Goal: Task Accomplishment & Management: Use online tool/utility

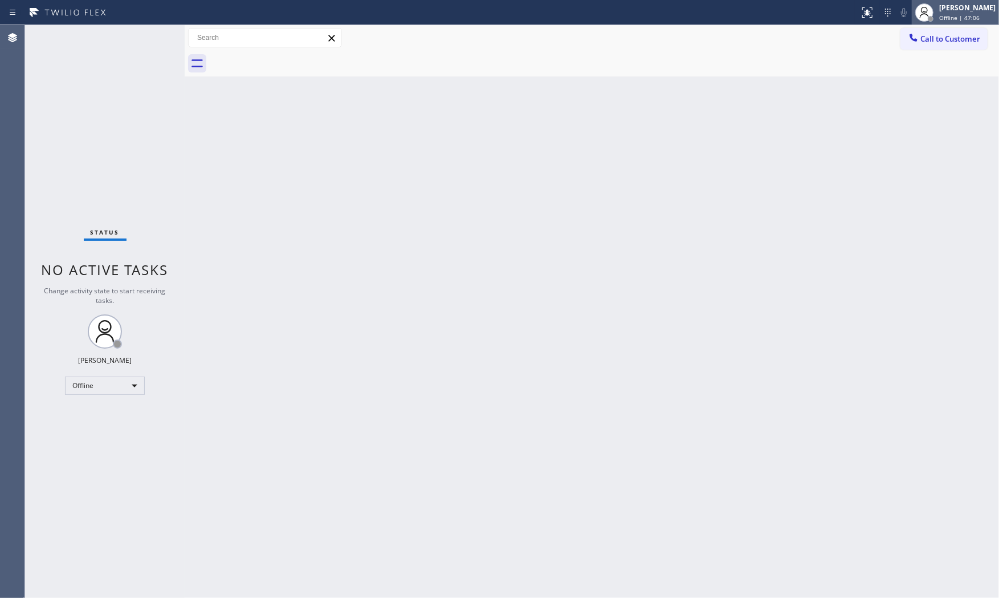
click at [942, 14] on span "Offline | 47:06" at bounding box center [960, 18] width 40 height 8
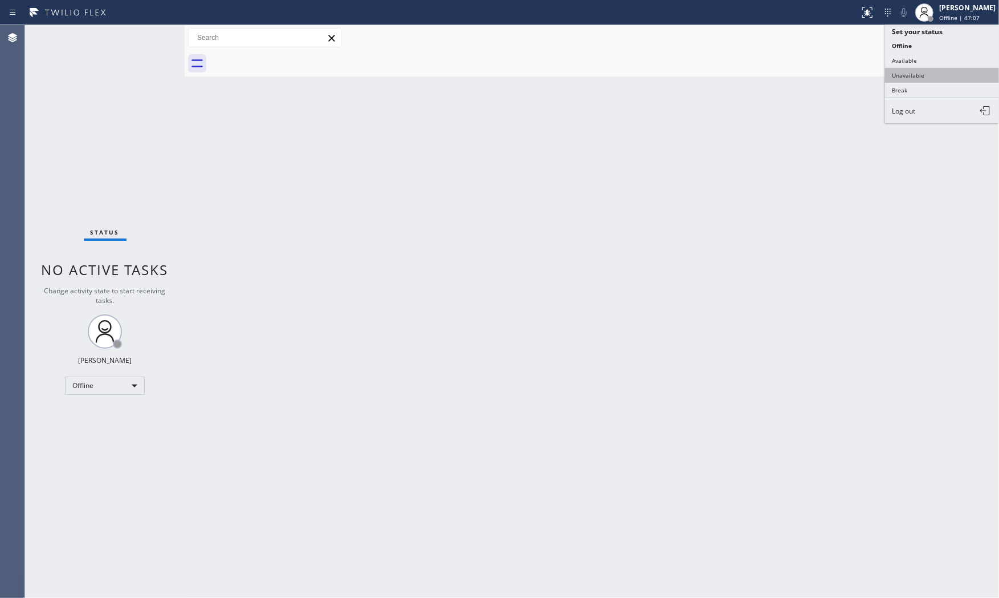
click at [921, 74] on button "Unavailable" at bounding box center [942, 75] width 114 height 15
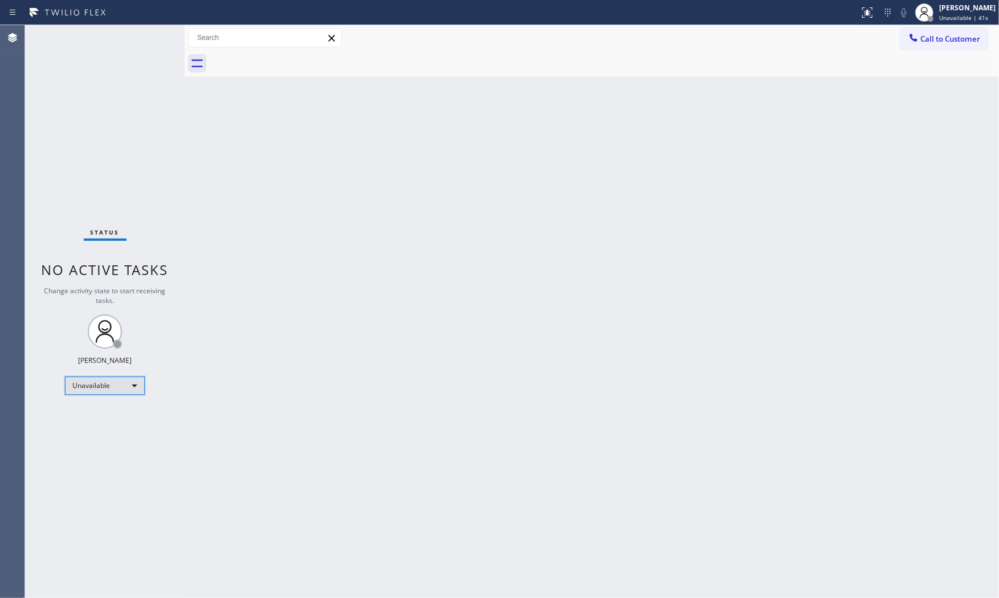
click at [77, 389] on div "Unavailable" at bounding box center [105, 385] width 80 height 18
click at [88, 412] on li "Available" at bounding box center [105, 416] width 78 height 14
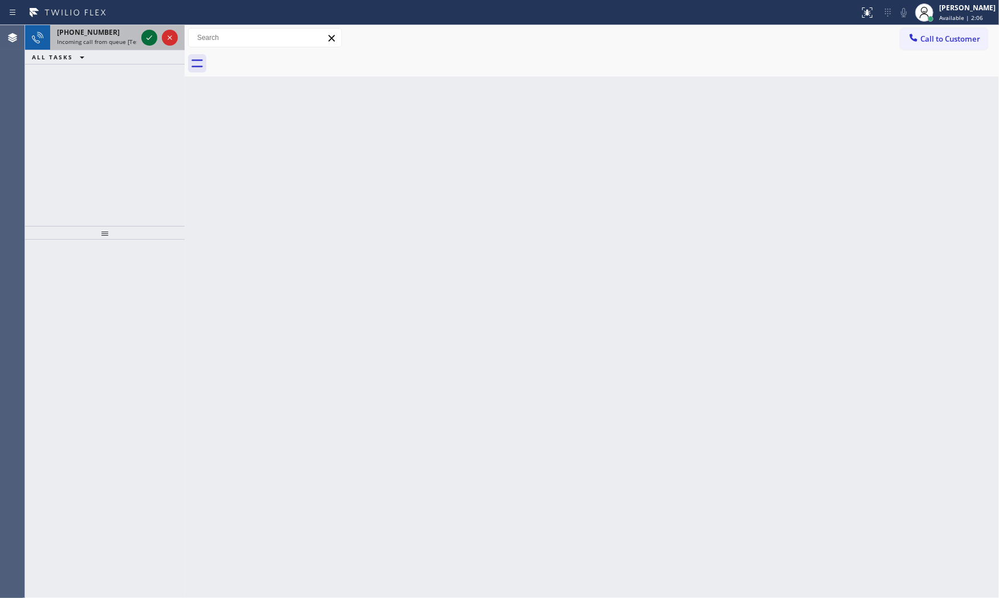
click at [150, 31] on icon at bounding box center [150, 38] width 14 height 14
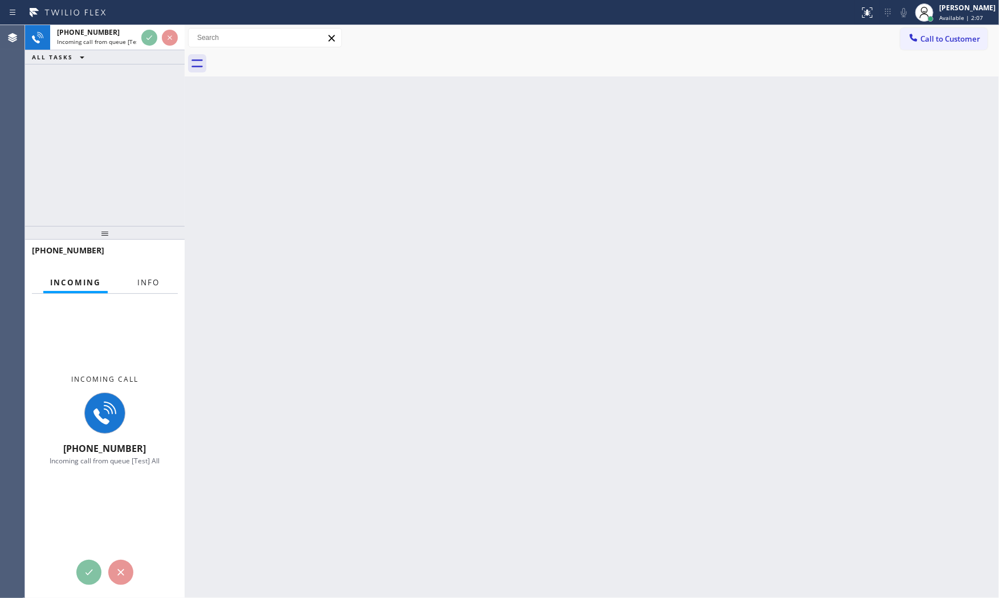
click at [145, 284] on span "Info" at bounding box center [148, 282] width 22 height 10
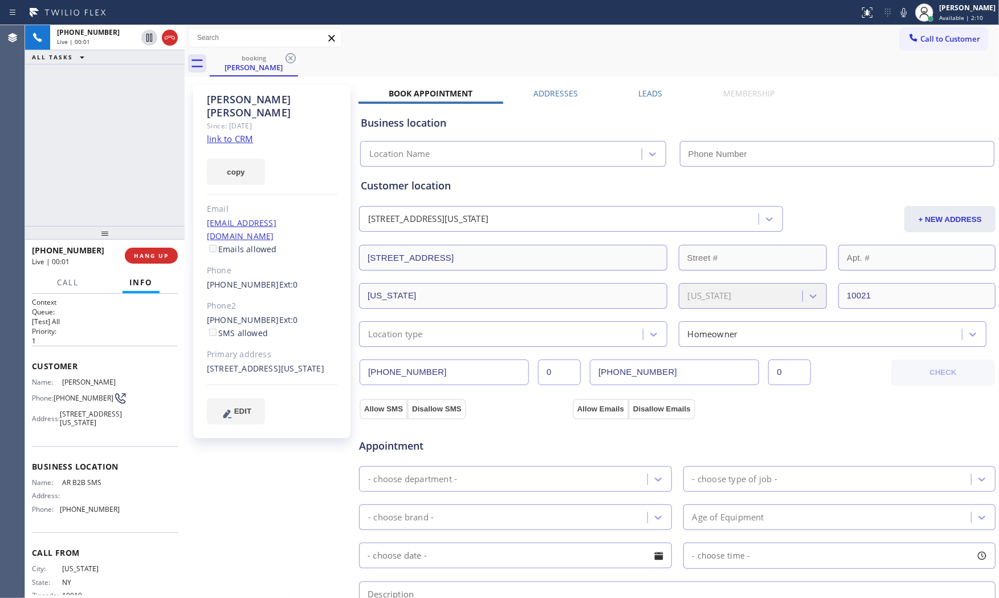
type input "(833) 692-2271"
click at [236, 133] on link "link to CRM" at bounding box center [230, 138] width 46 height 11
click at [897, 16] on icon at bounding box center [904, 13] width 14 height 14
click at [162, 261] on button "HANG UP" at bounding box center [151, 255] width 53 height 16
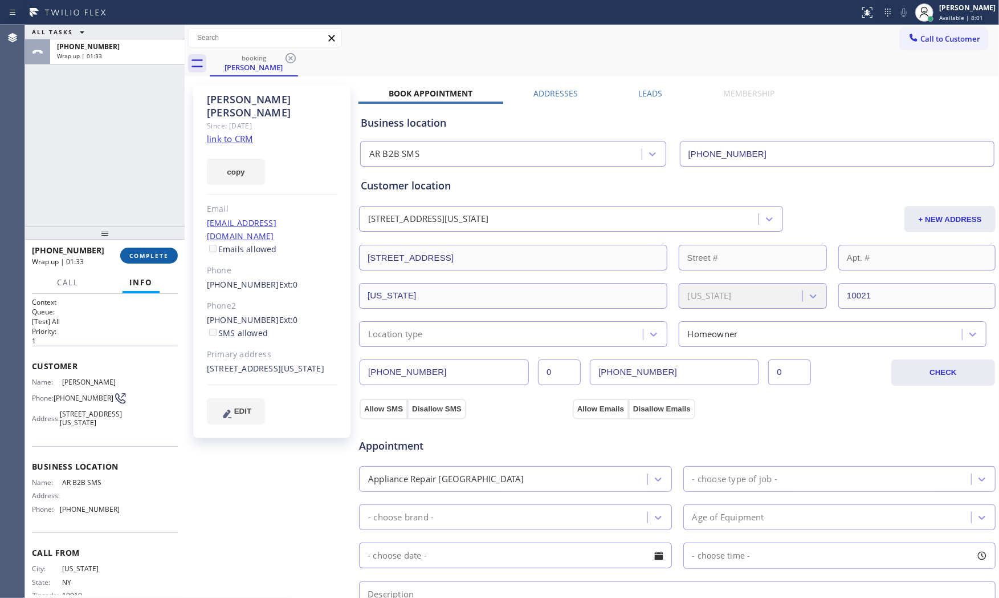
click at [125, 251] on button "COMPLETE" at bounding box center [149, 255] width 58 height 16
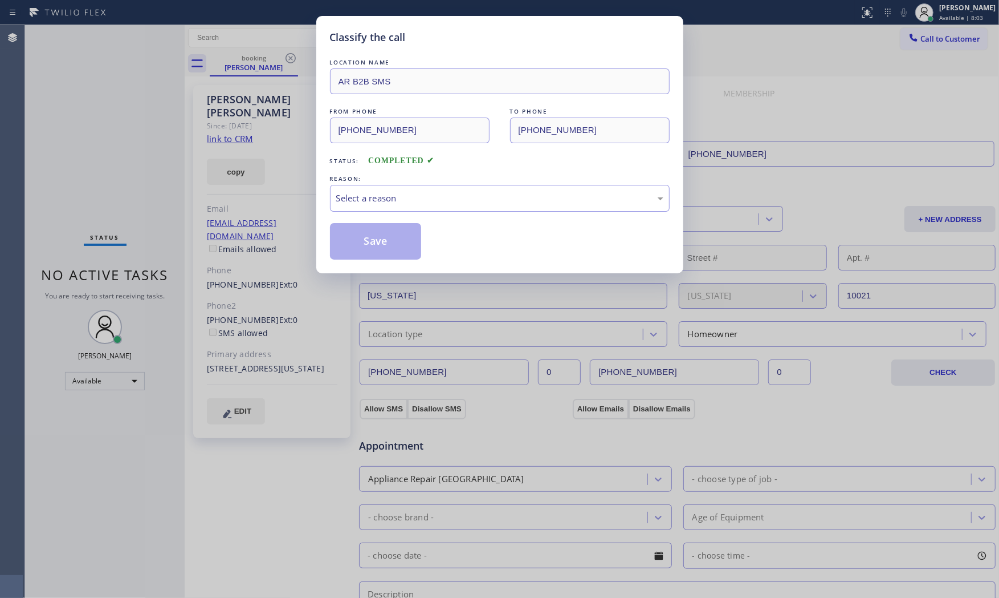
click at [426, 200] on div "Select a reason" at bounding box center [499, 198] width 327 height 13
click at [391, 245] on button "Save" at bounding box center [376, 241] width 92 height 36
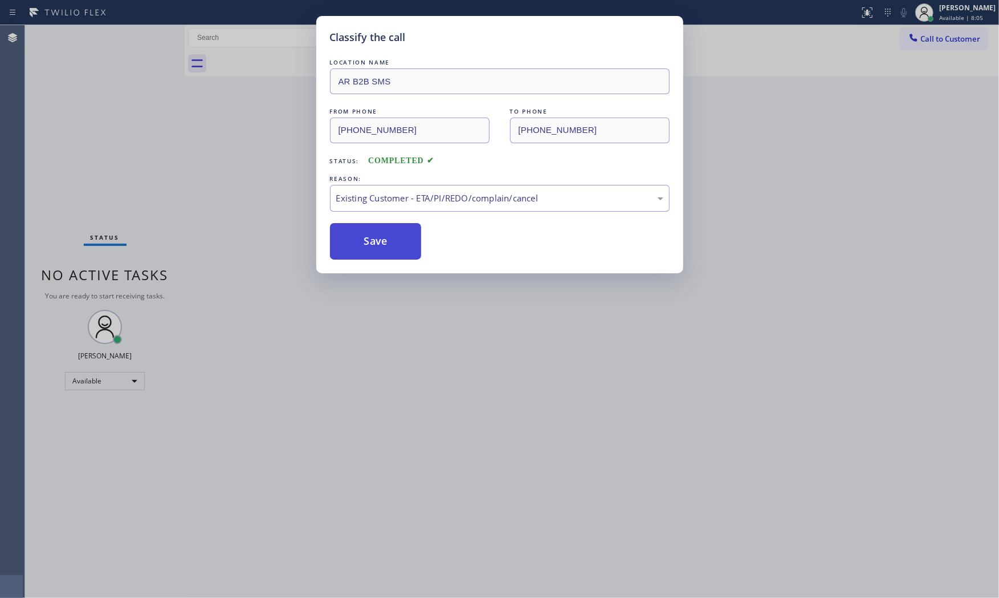
click at [391, 245] on button "Save" at bounding box center [376, 241] width 92 height 36
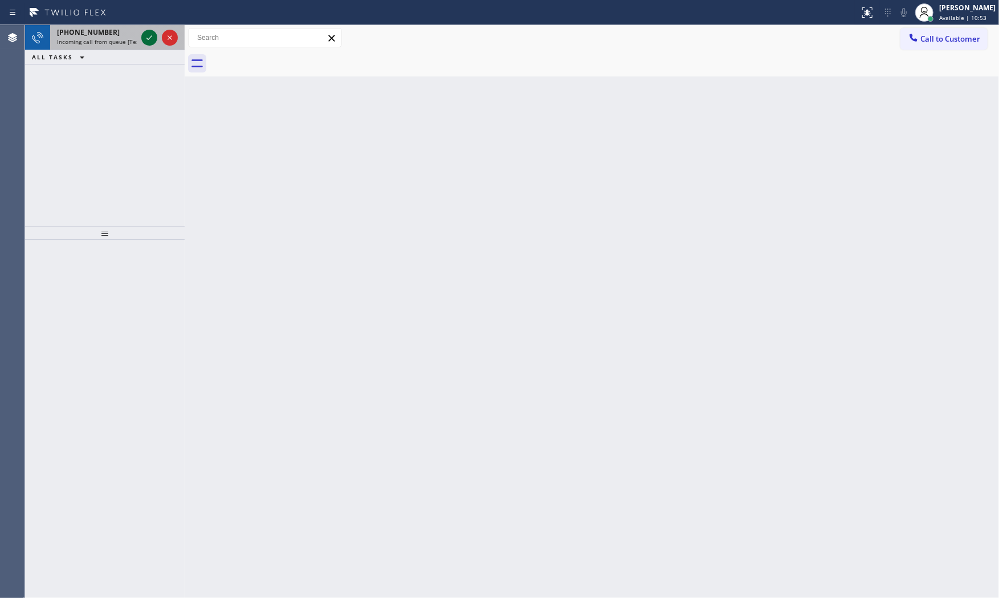
click at [152, 31] on icon at bounding box center [150, 38] width 14 height 14
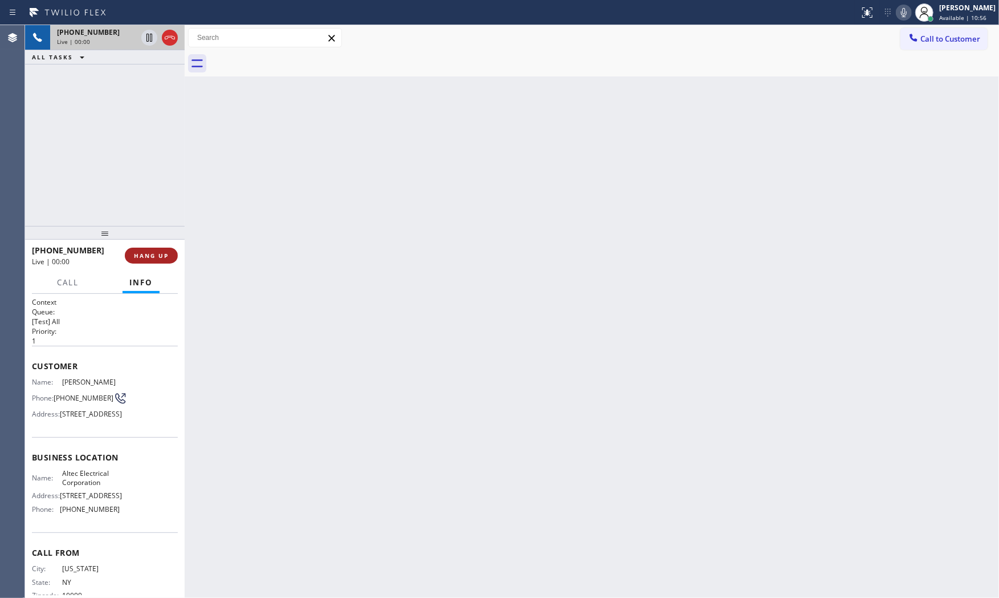
click at [160, 259] on button "HANG UP" at bounding box center [151, 255] width 53 height 16
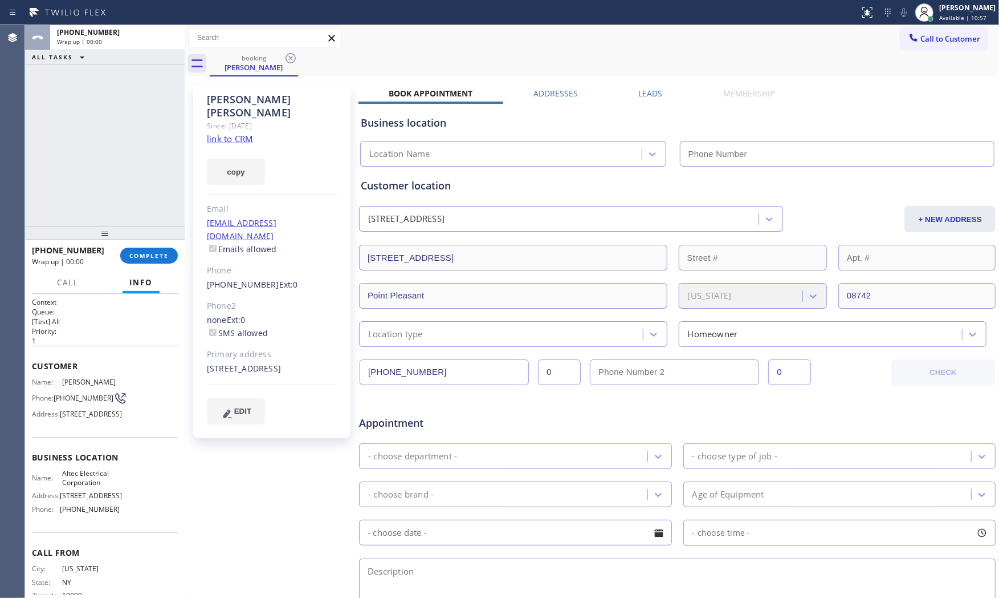
type input "(848) 345-5319"
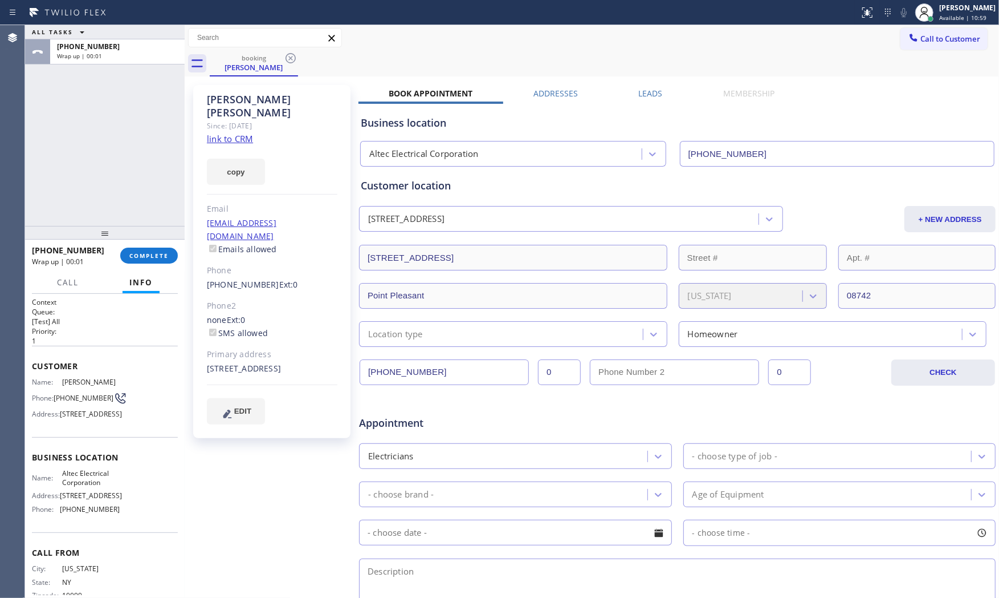
click at [226, 145] on div "copy" at bounding box center [272, 164] width 131 height 39
click at [226, 133] on link "link to CRM" at bounding box center [230, 138] width 46 height 11
click at [144, 261] on button "COMPLETE" at bounding box center [149, 255] width 58 height 16
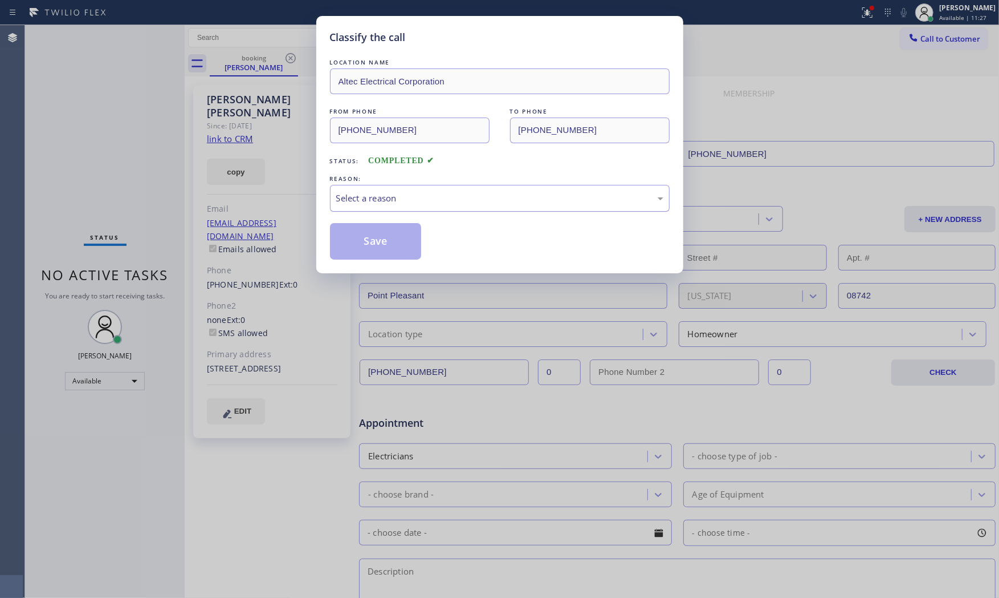
click at [343, 201] on div "Select a reason" at bounding box center [499, 198] width 327 height 13
click at [357, 238] on button "Save" at bounding box center [376, 241] width 92 height 36
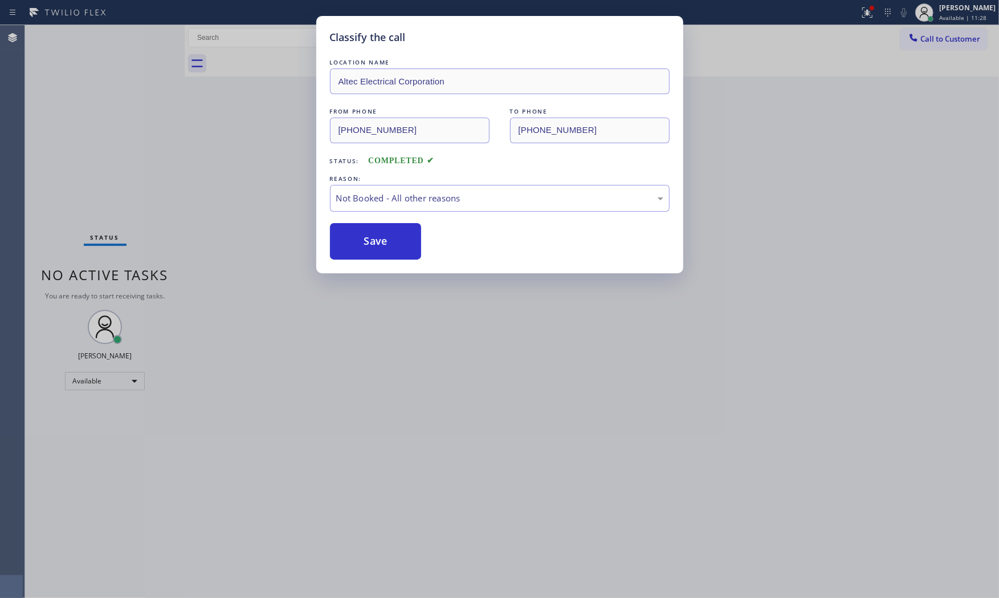
click at [357, 238] on button "Save" at bounding box center [376, 241] width 92 height 36
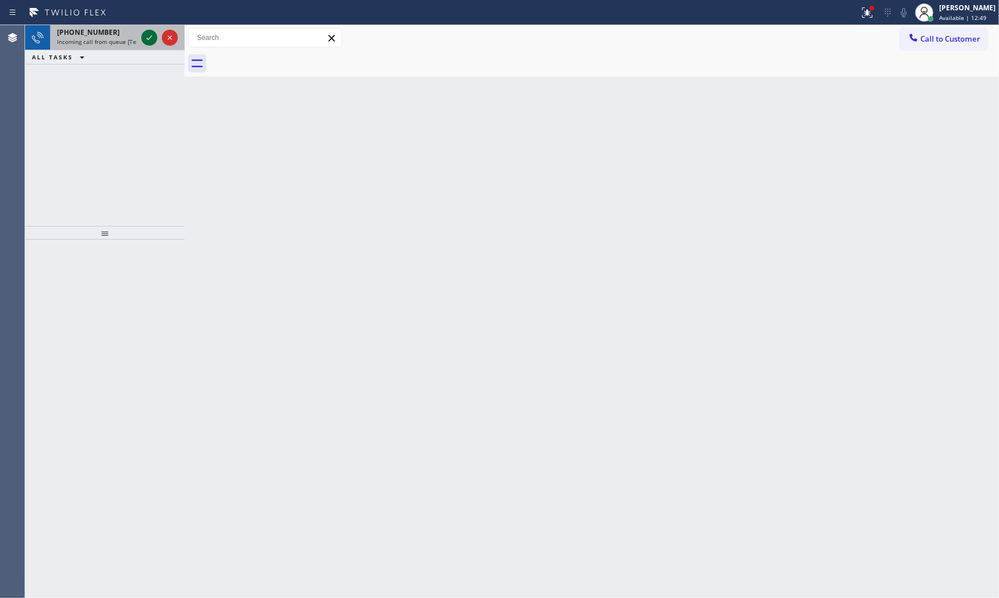
click at [152, 39] on icon at bounding box center [150, 38] width 14 height 14
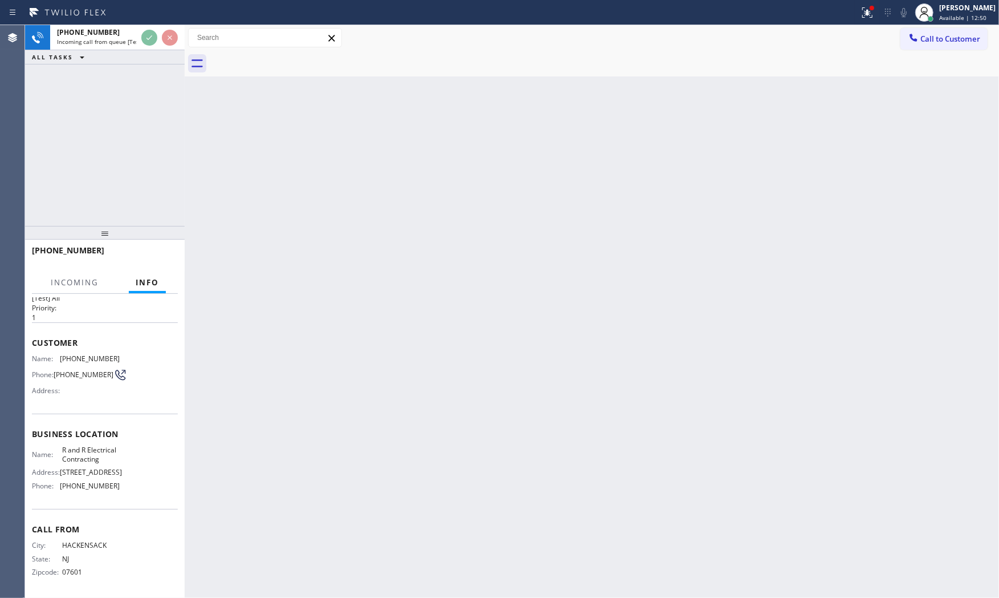
scroll to position [61, 0]
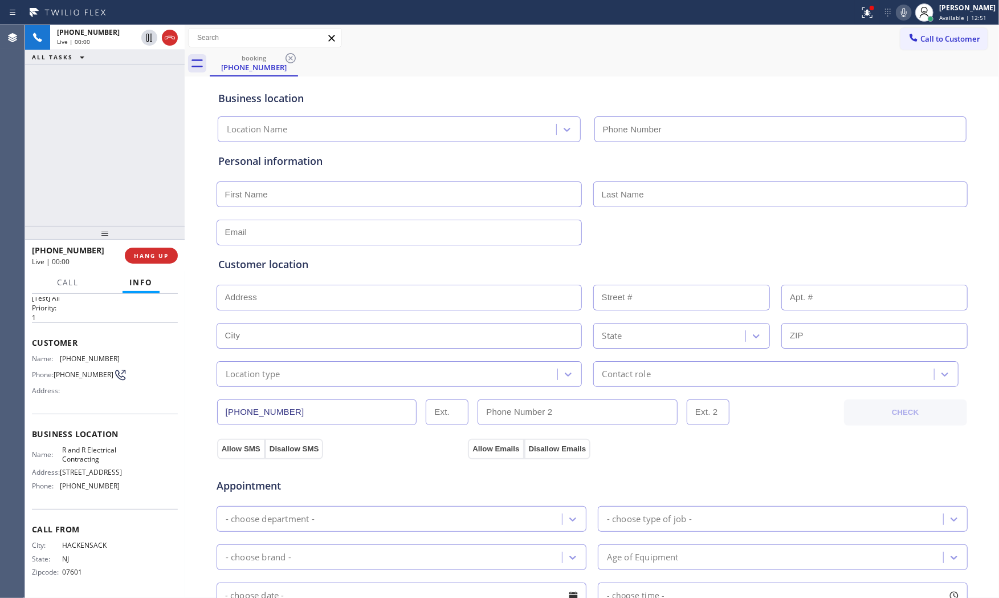
type input "(640) 227-4380"
click at [149, 258] on span "HANG UP" at bounding box center [151, 255] width 35 height 8
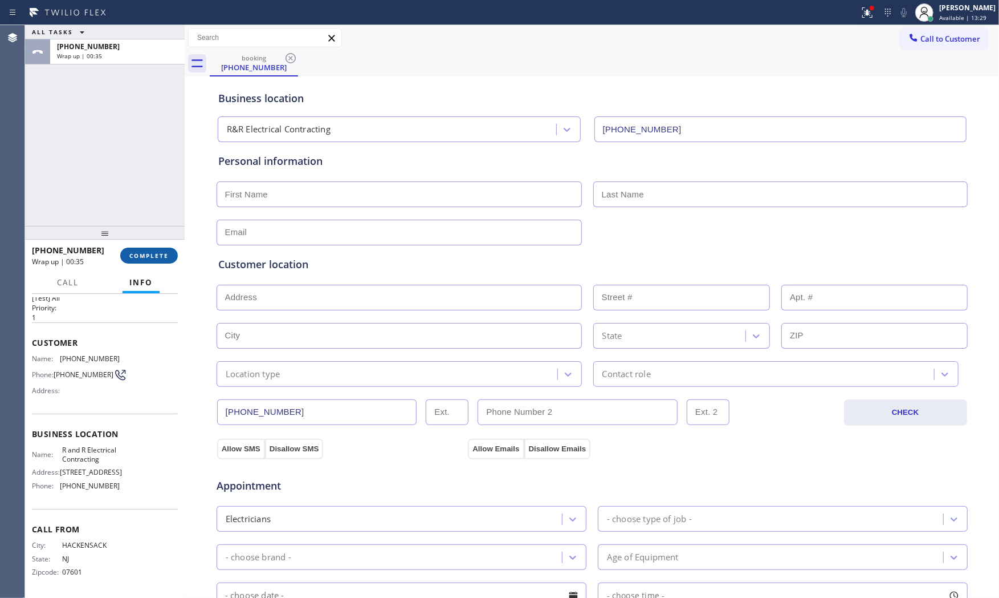
click at [149, 254] on span "COMPLETE" at bounding box center [148, 255] width 39 height 8
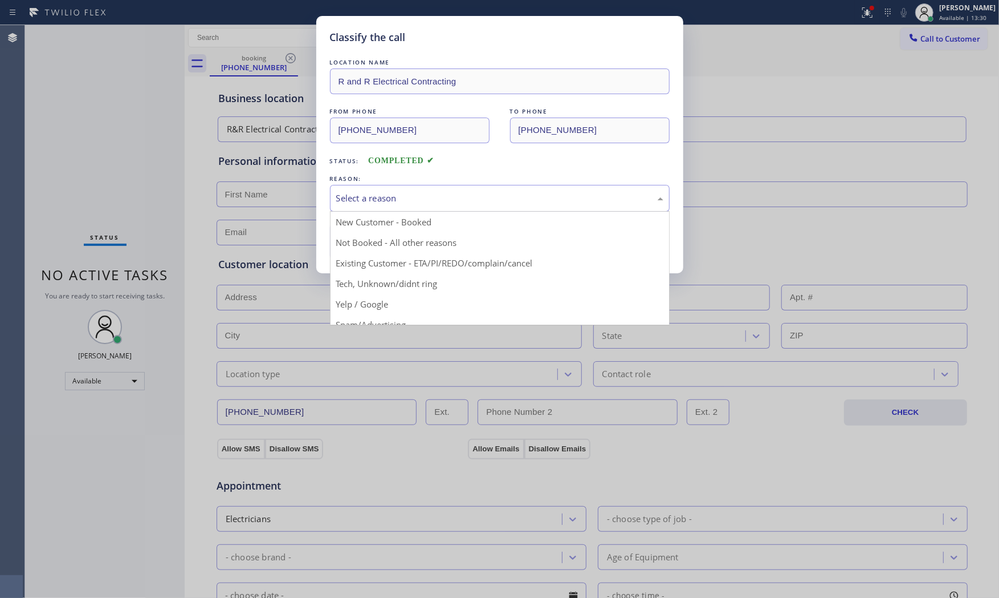
click at [351, 206] on div "Select a reason" at bounding box center [500, 198] width 340 height 27
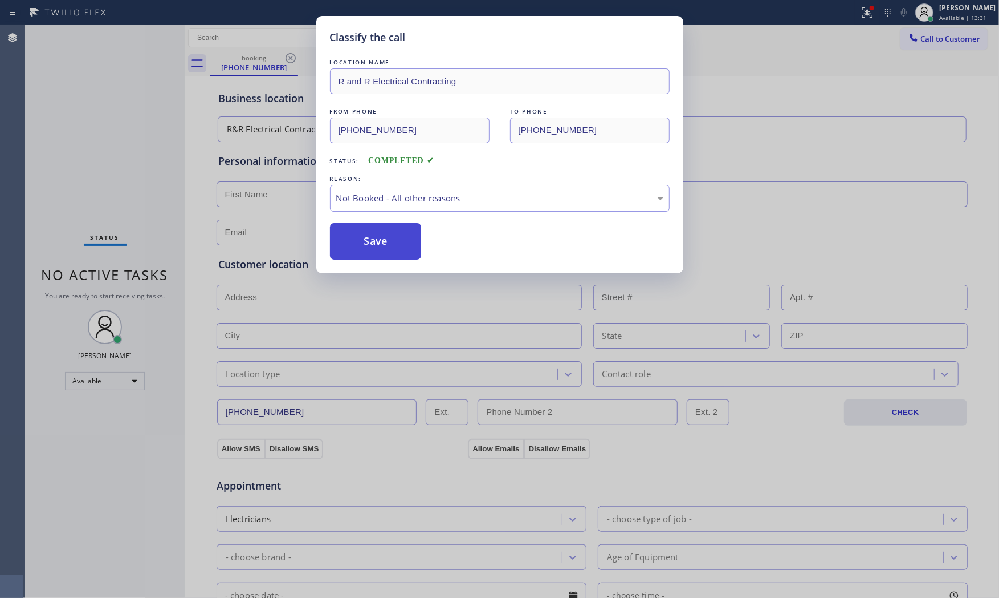
click at [362, 237] on button "Save" at bounding box center [376, 241] width 92 height 36
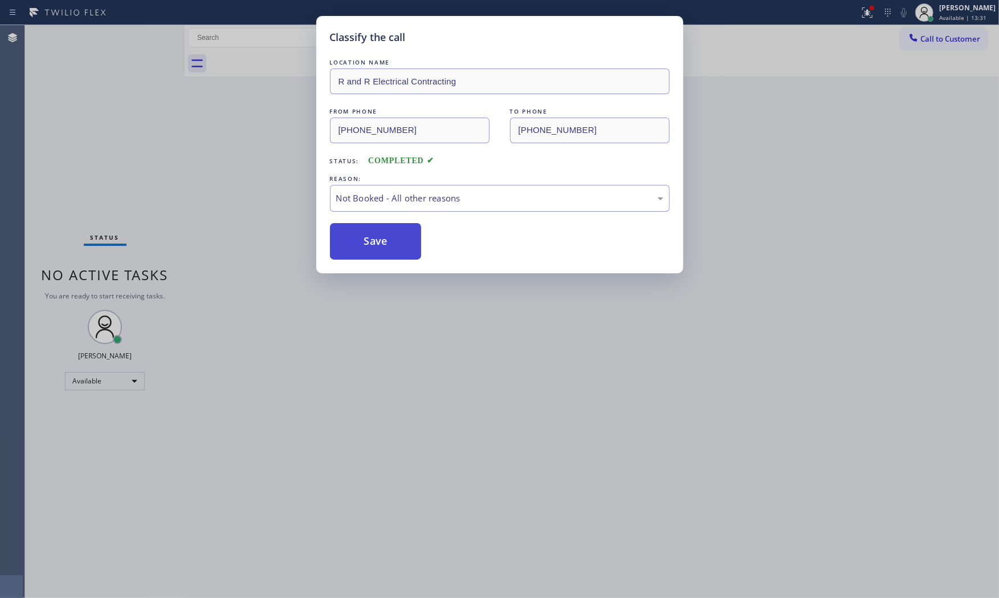
click at [362, 237] on button "Save" at bounding box center [376, 241] width 92 height 36
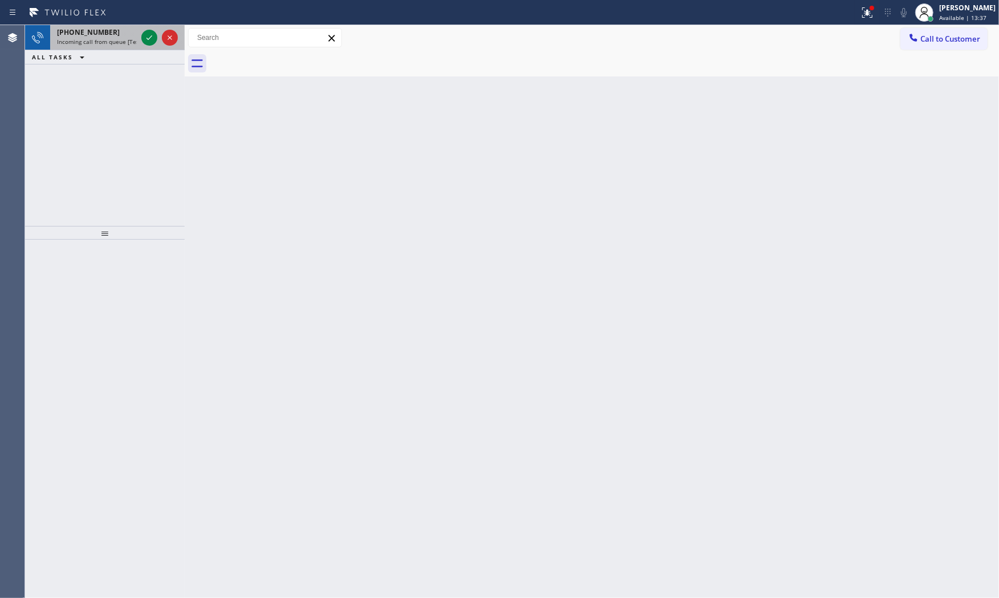
click at [128, 41] on span "Incoming call from queue [Test] All" at bounding box center [104, 42] width 95 height 8
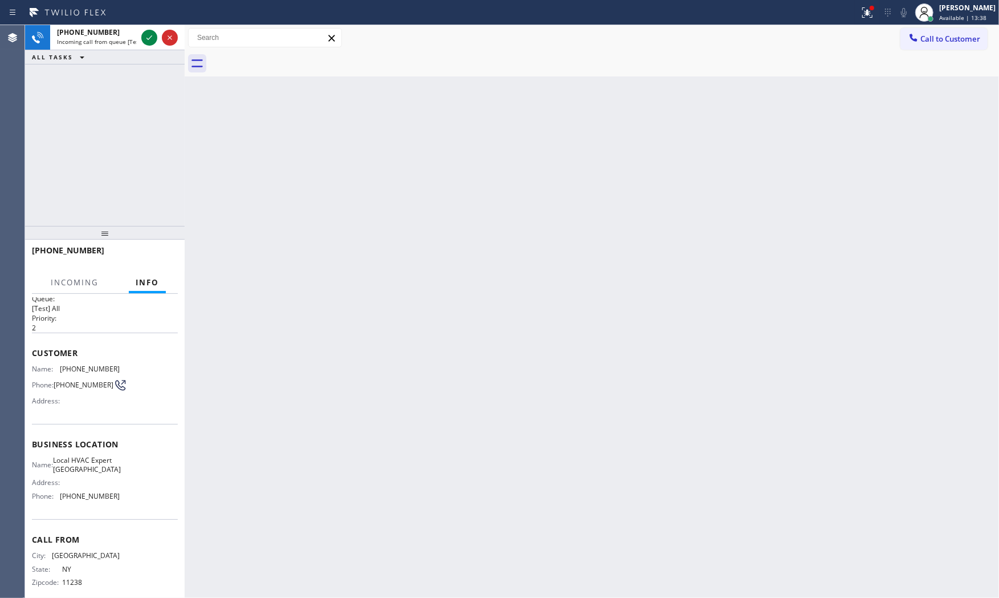
scroll to position [26, 0]
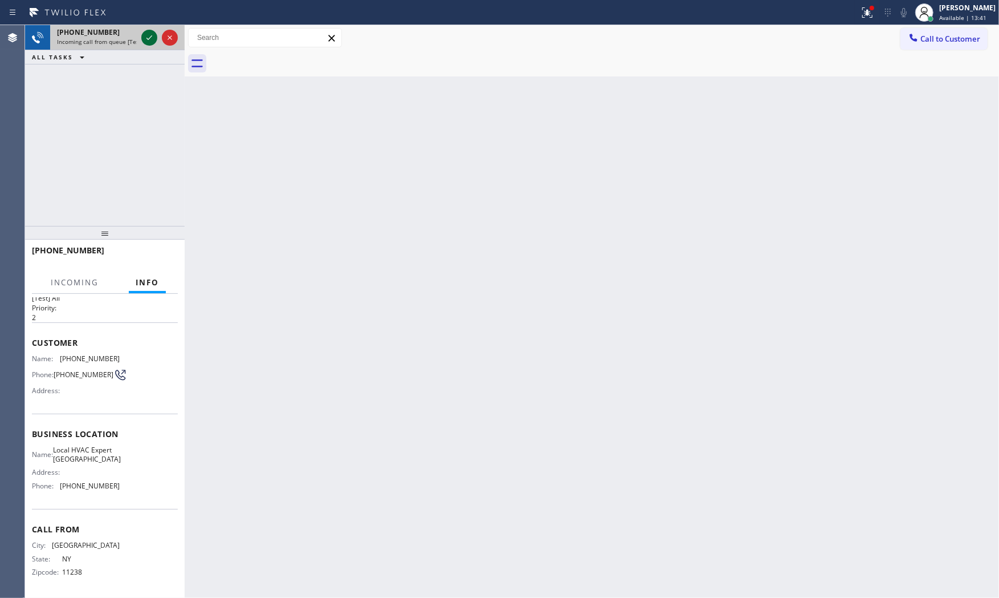
click at [147, 35] on icon at bounding box center [150, 38] width 14 height 14
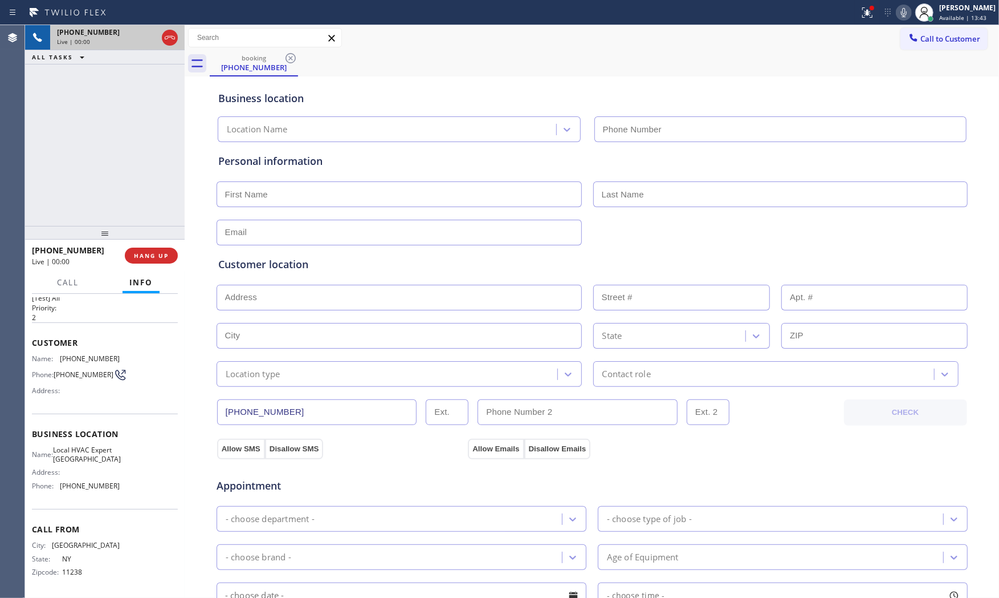
type input "(718) 795-2540"
click at [159, 255] on span "HANG UP" at bounding box center [151, 255] width 35 height 8
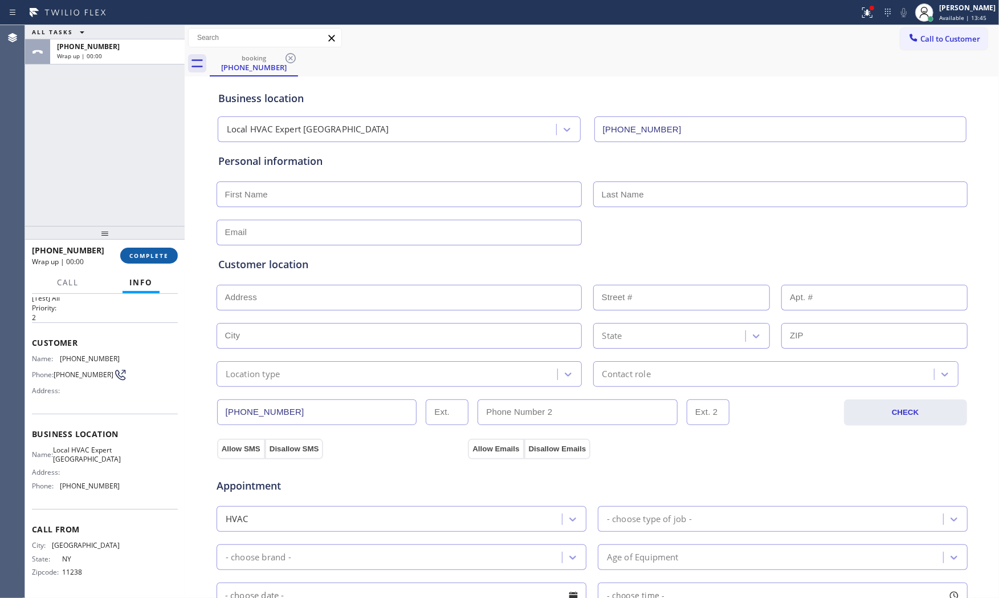
click at [159, 255] on span "COMPLETE" at bounding box center [148, 255] width 39 height 8
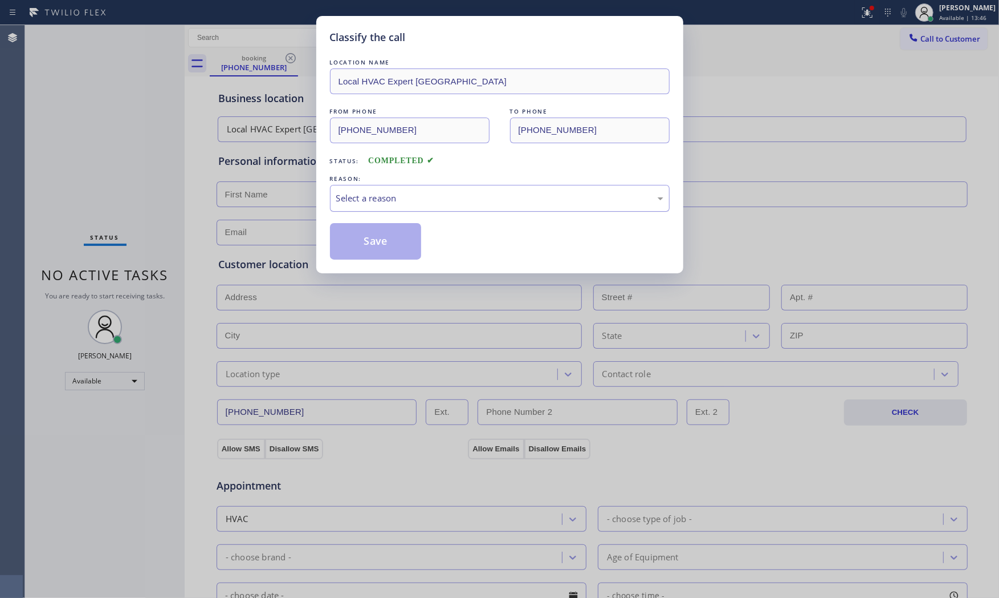
click at [396, 200] on div "Select a reason" at bounding box center [499, 198] width 327 height 13
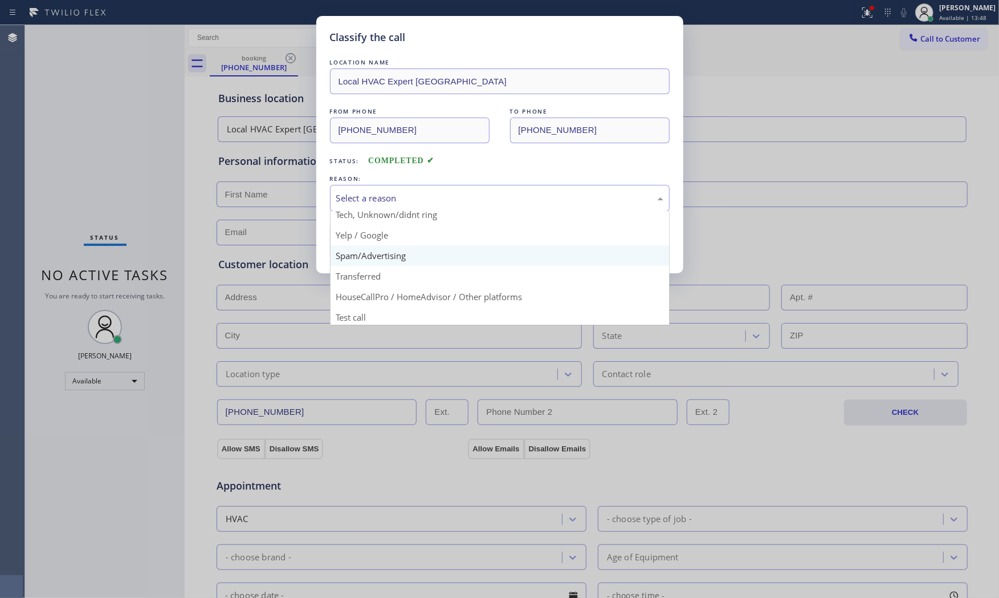
scroll to position [71, 0]
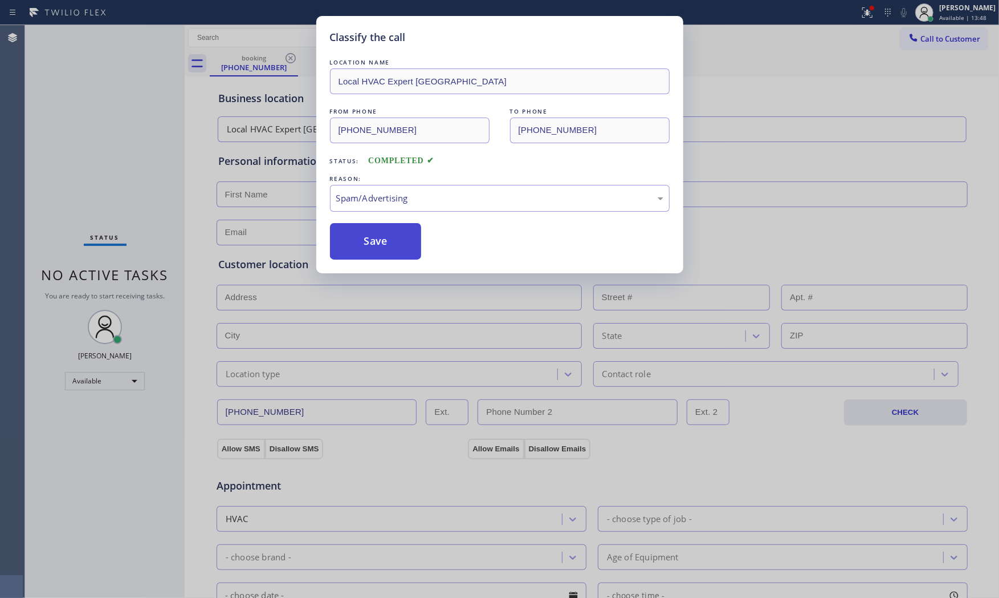
click at [384, 247] on button "Save" at bounding box center [376, 241] width 92 height 36
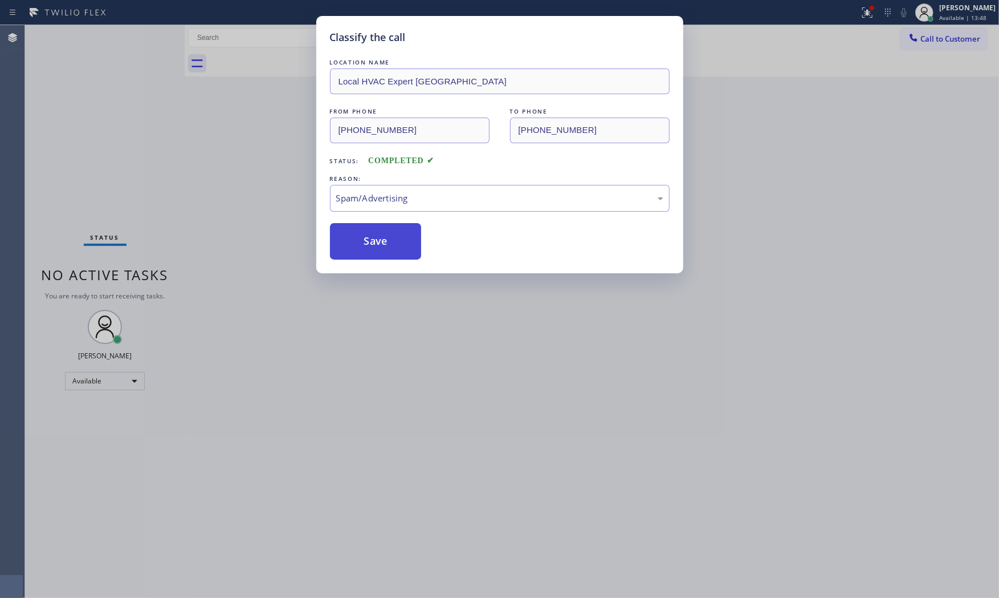
click at [383, 246] on button "Save" at bounding box center [376, 241] width 92 height 36
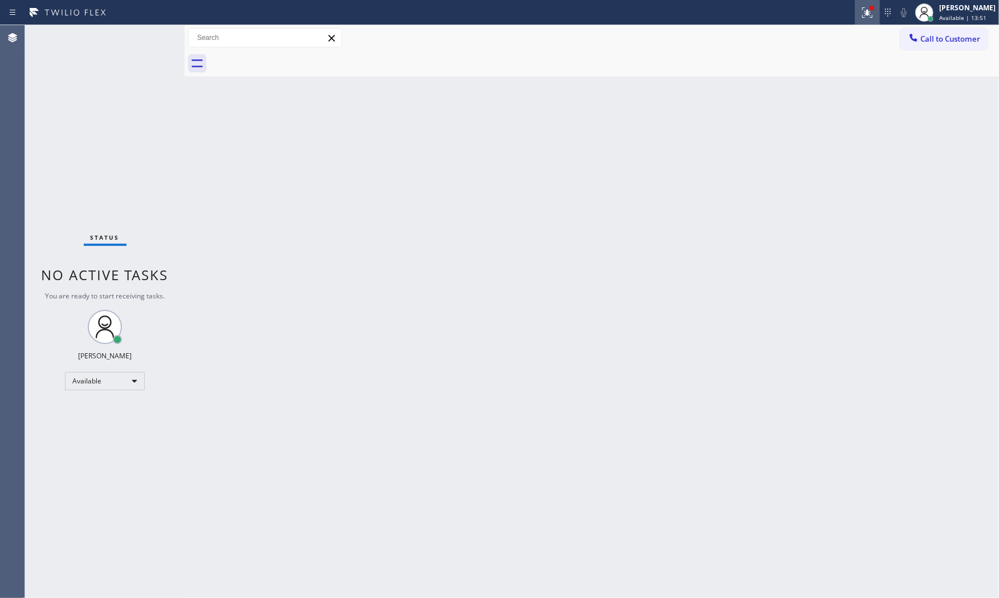
click at [861, 14] on icon at bounding box center [868, 13] width 14 height 14
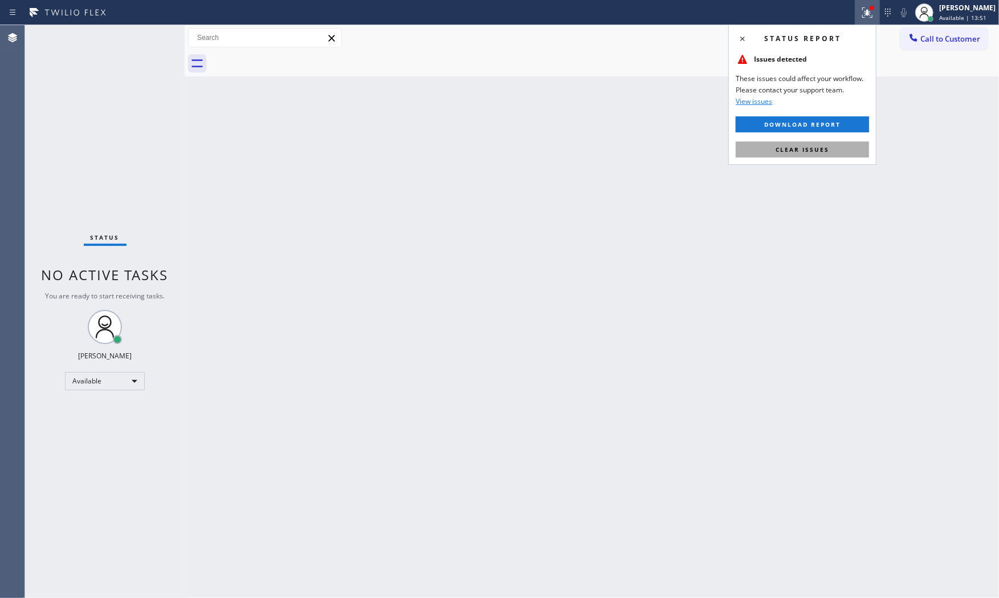
click at [829, 149] on button "Clear issues" at bounding box center [802, 149] width 133 height 16
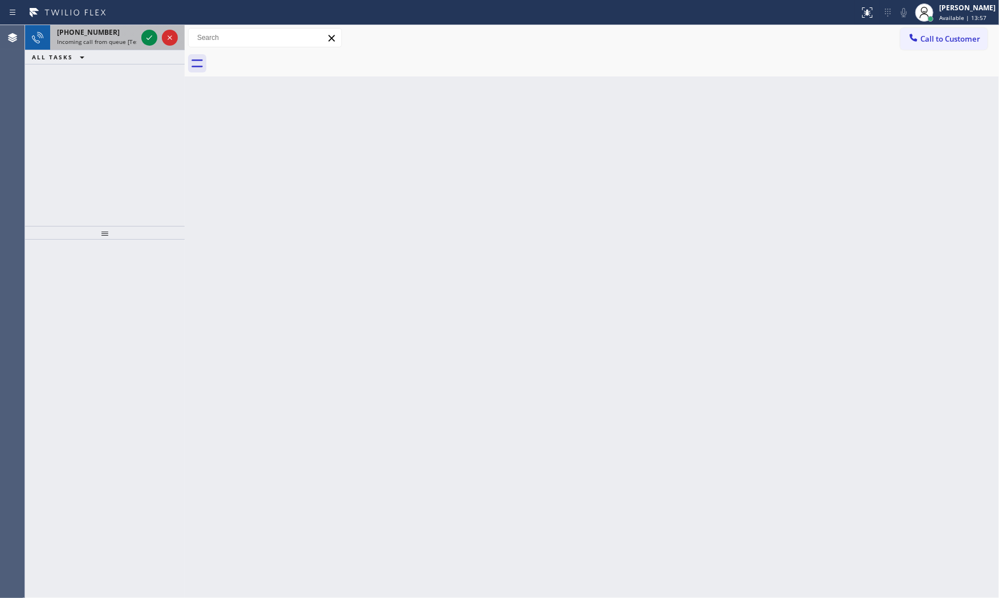
click at [116, 36] on div "+13057674443" at bounding box center [97, 32] width 80 height 10
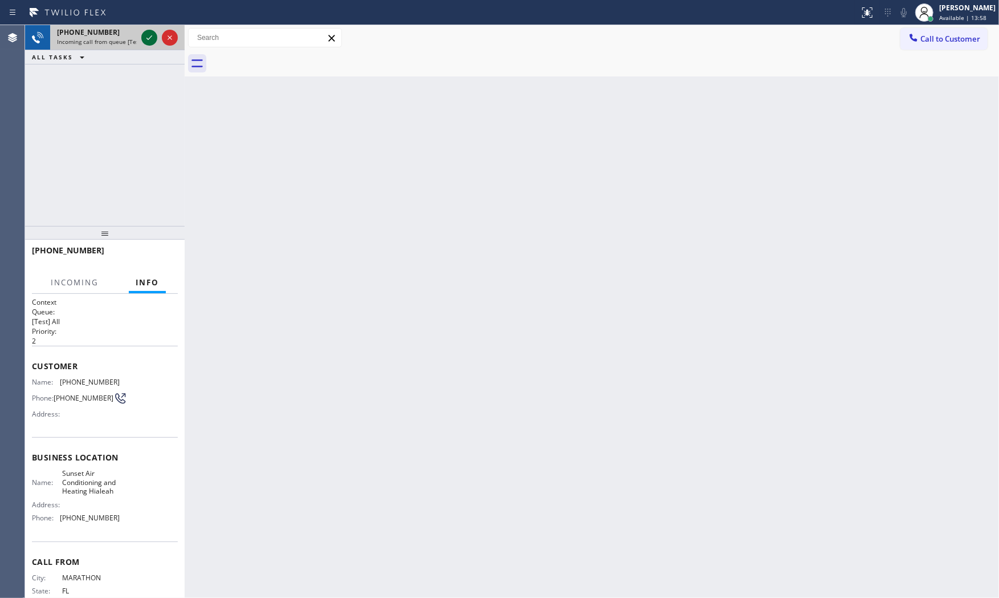
click at [148, 38] on icon at bounding box center [150, 38] width 14 height 14
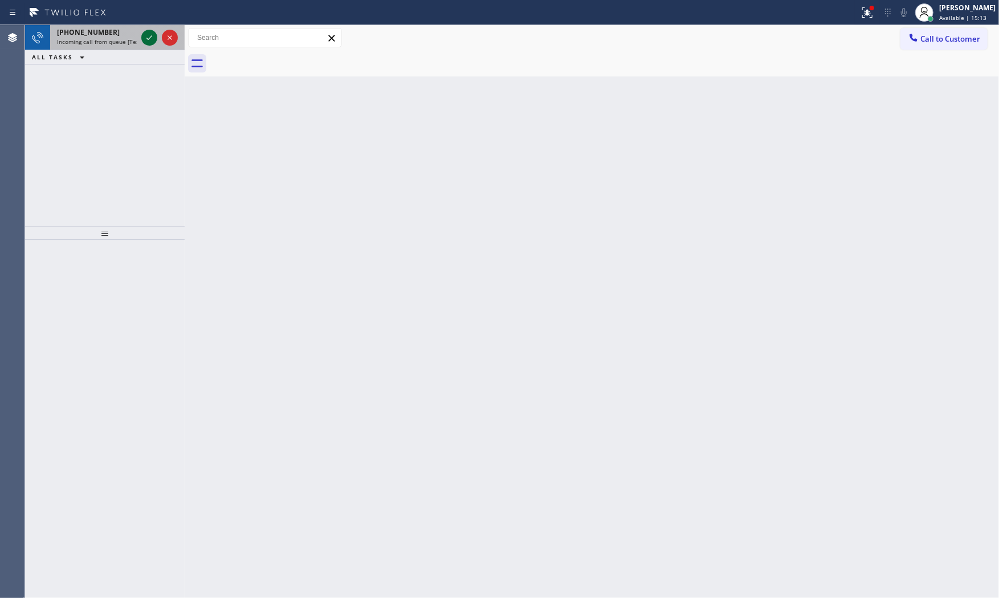
click at [148, 36] on icon at bounding box center [150, 38] width 14 height 14
click at [149, 32] on icon at bounding box center [150, 38] width 14 height 14
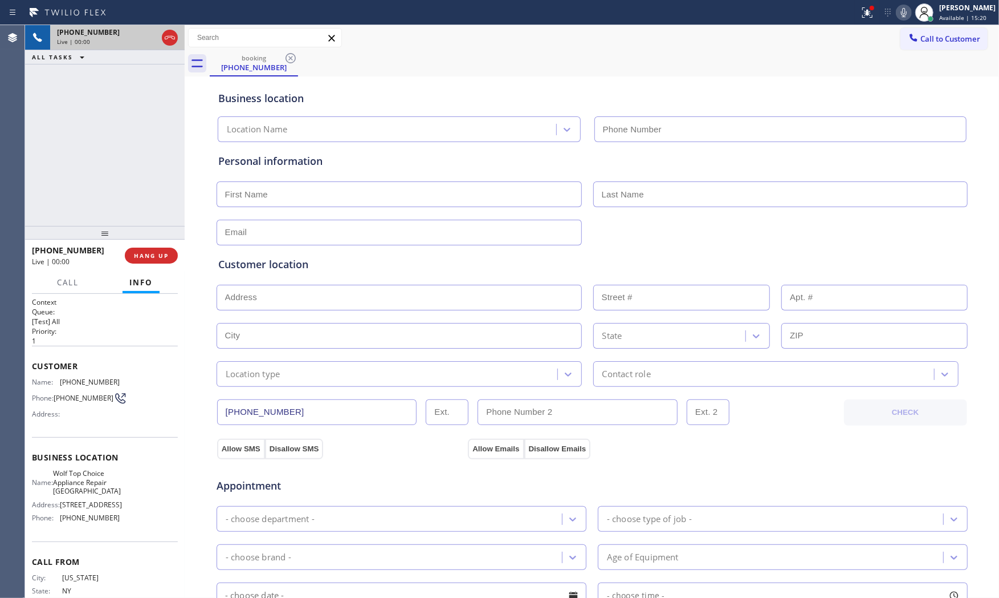
type input "(718) 650-2656"
click at [164, 255] on span "HANG UP" at bounding box center [151, 255] width 35 height 8
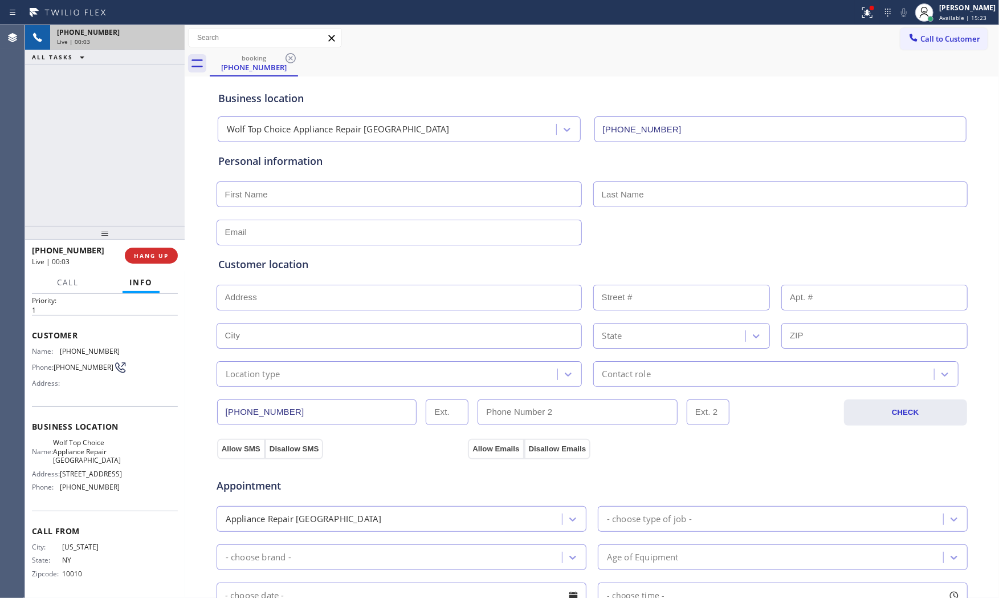
scroll to position [44, 0]
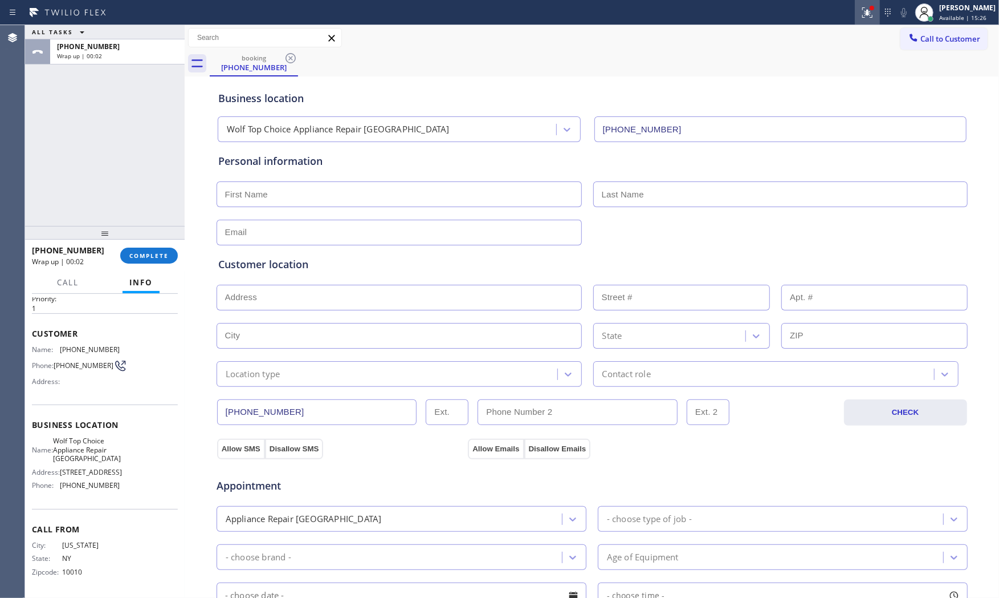
click at [875, 9] on div at bounding box center [867, 13] width 25 height 14
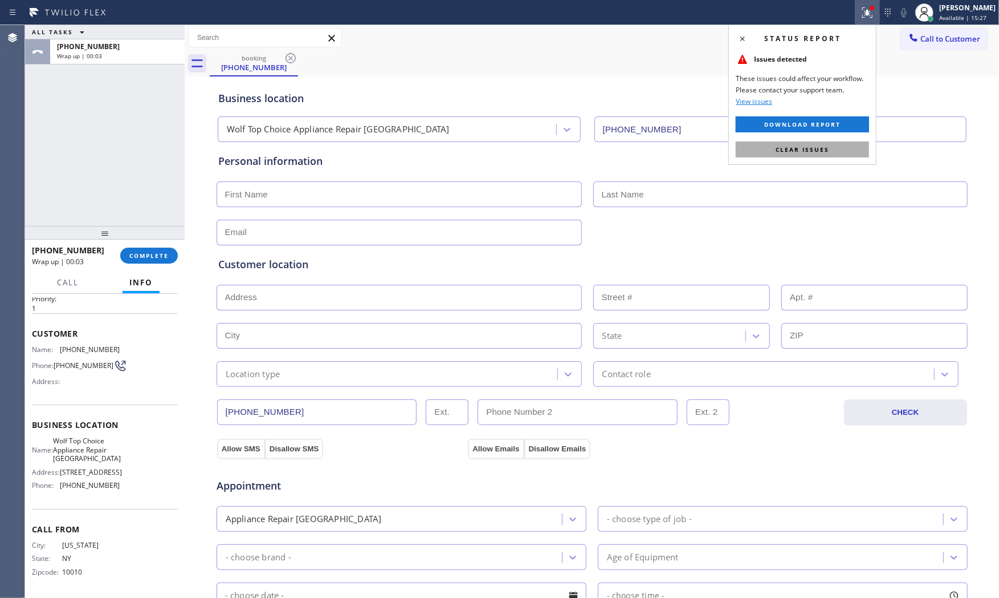
click at [801, 141] on button "Clear issues" at bounding box center [802, 149] width 133 height 16
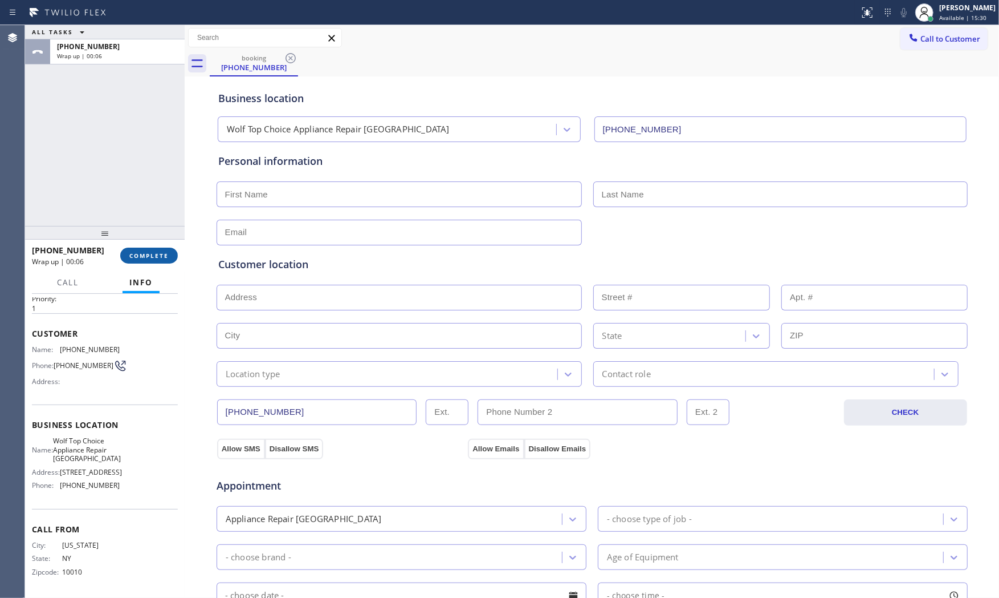
click at [166, 254] on span "COMPLETE" at bounding box center [148, 255] width 39 height 8
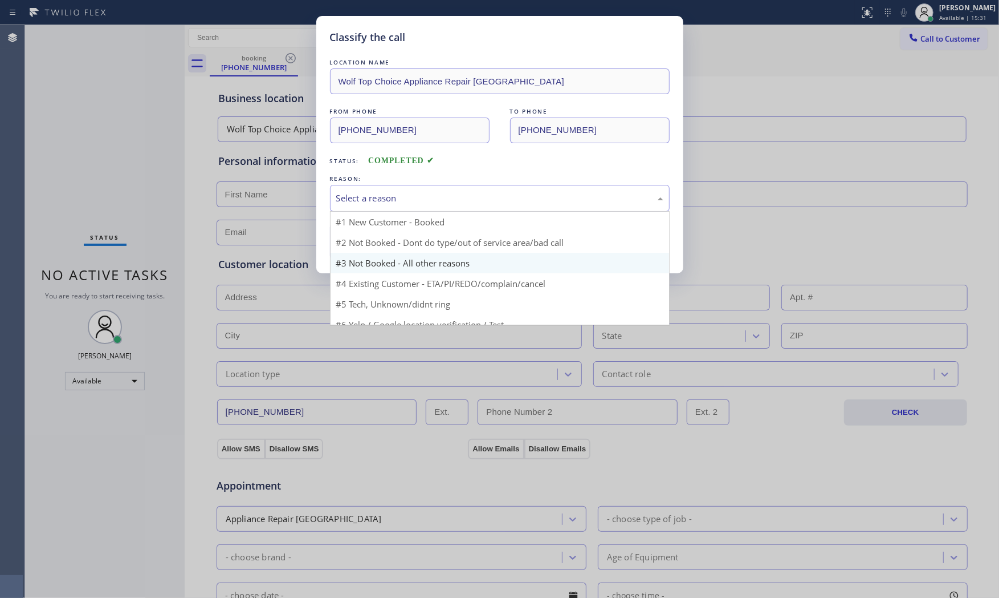
drag, startPoint x: 412, startPoint y: 200, endPoint x: 378, endPoint y: 242, distance: 53.5
click at [412, 201] on div "Select a reason" at bounding box center [499, 198] width 327 height 13
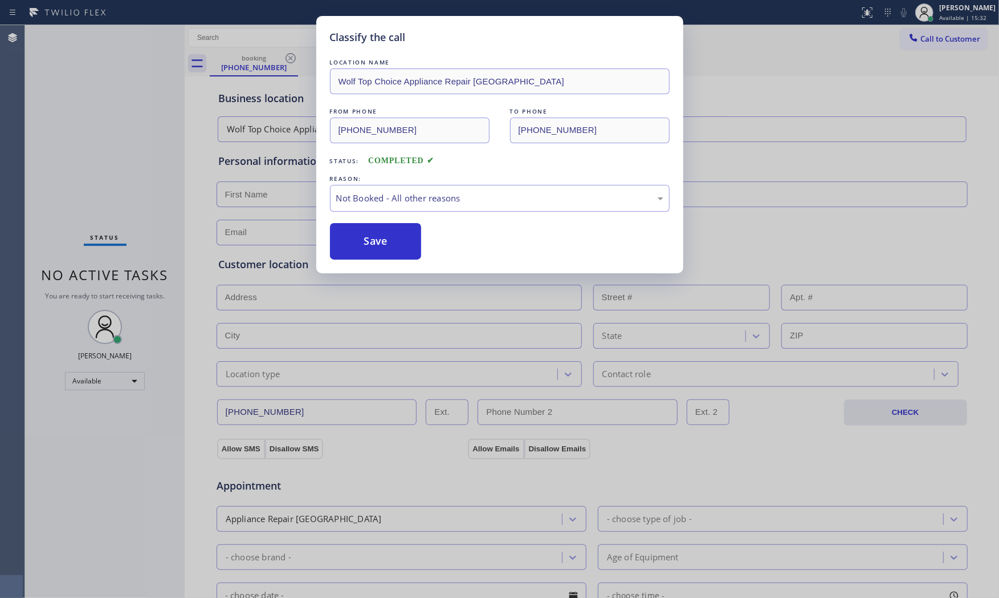
click at [377, 242] on button "Save" at bounding box center [376, 241] width 92 height 36
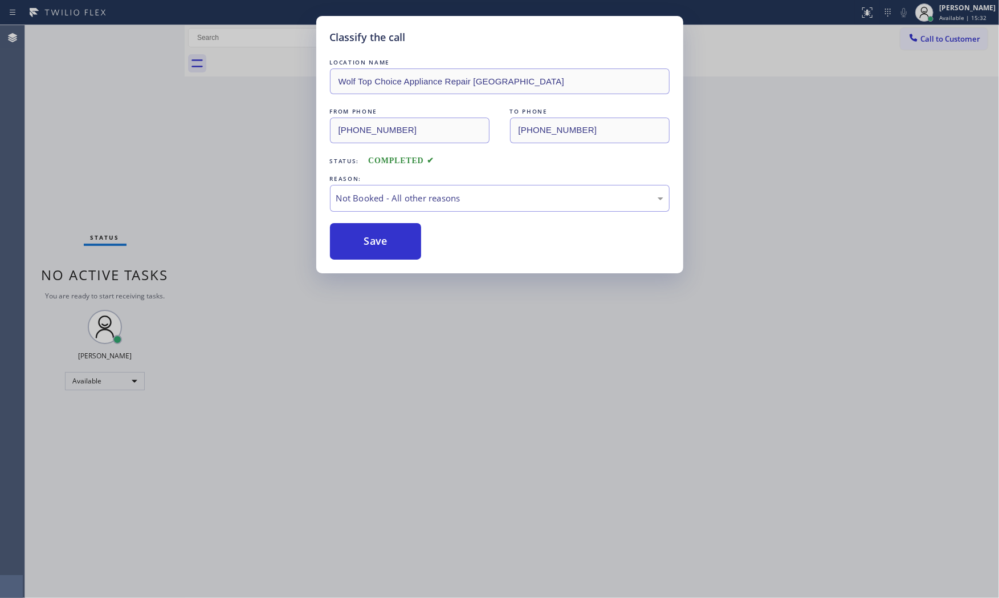
click at [377, 242] on button "Save" at bounding box center [376, 241] width 92 height 36
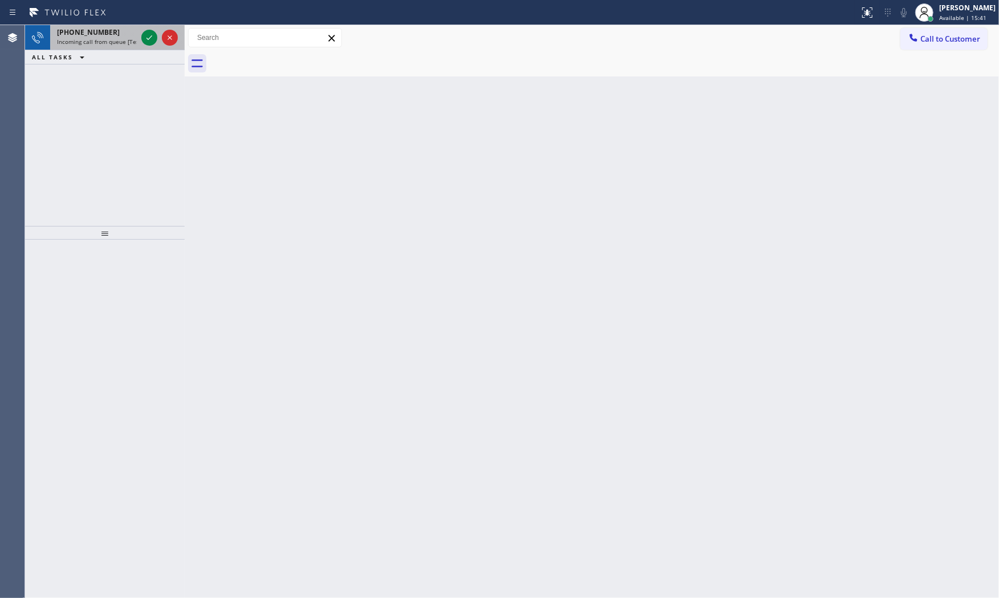
click at [114, 32] on div "+17322096820" at bounding box center [97, 32] width 80 height 10
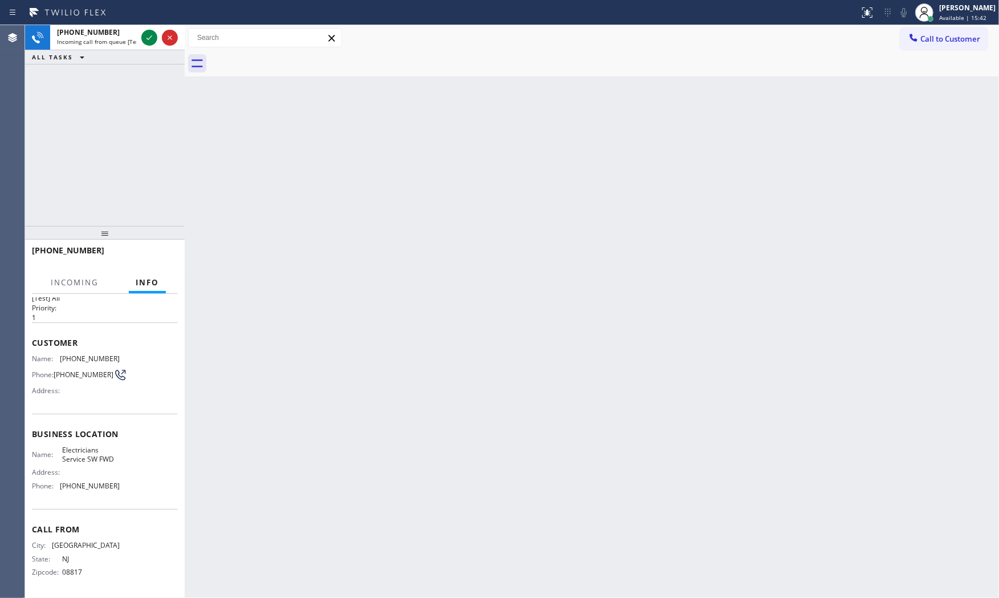
scroll to position [35, 0]
click at [140, 33] on div at bounding box center [159, 37] width 41 height 25
click at [146, 38] on icon at bounding box center [150, 38] width 14 height 14
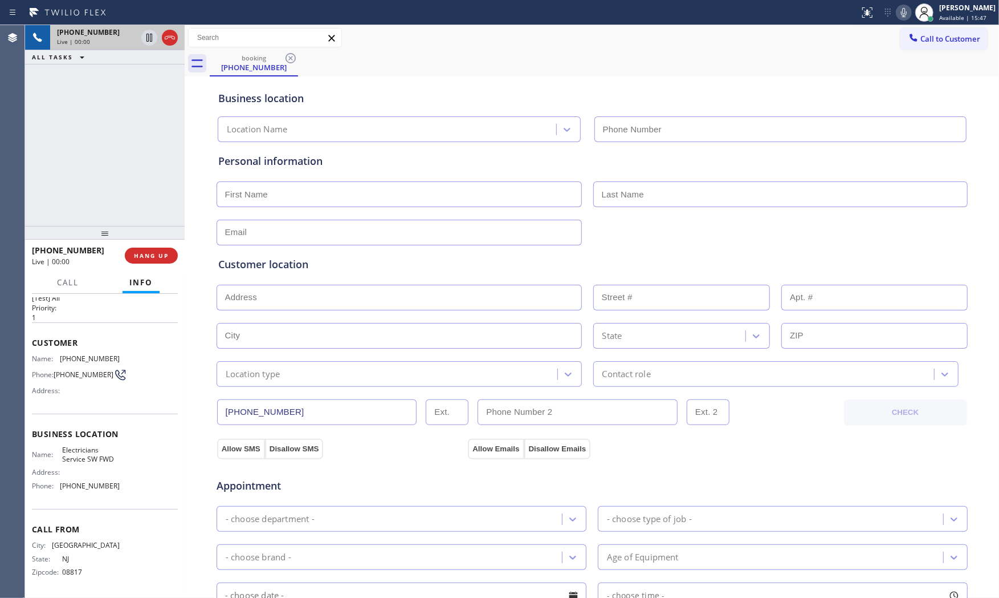
type input "(213) 566-1222"
click at [156, 258] on span "HANG UP" at bounding box center [151, 255] width 35 height 8
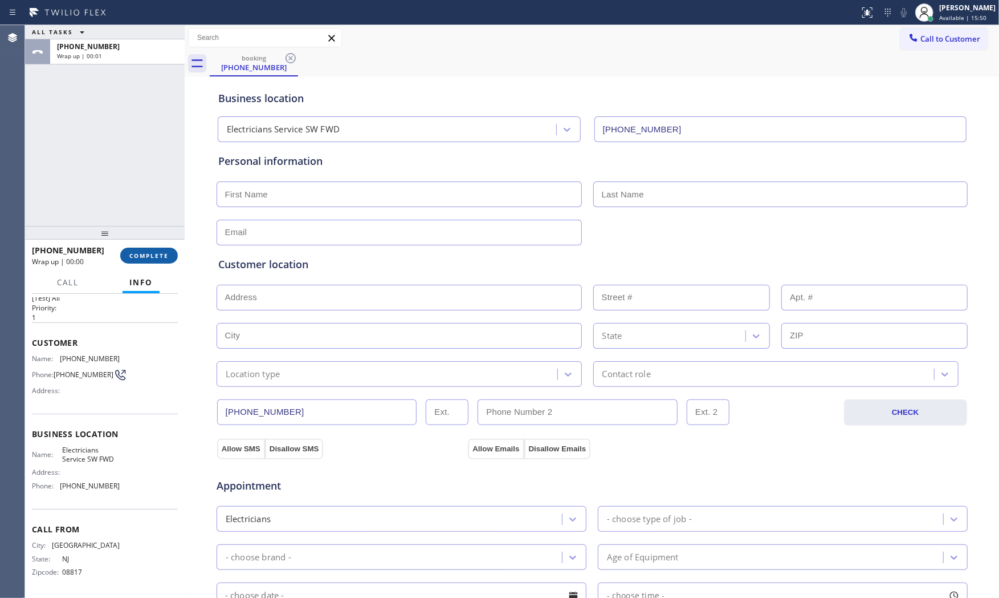
click at [156, 258] on span "COMPLETE" at bounding box center [148, 255] width 39 height 8
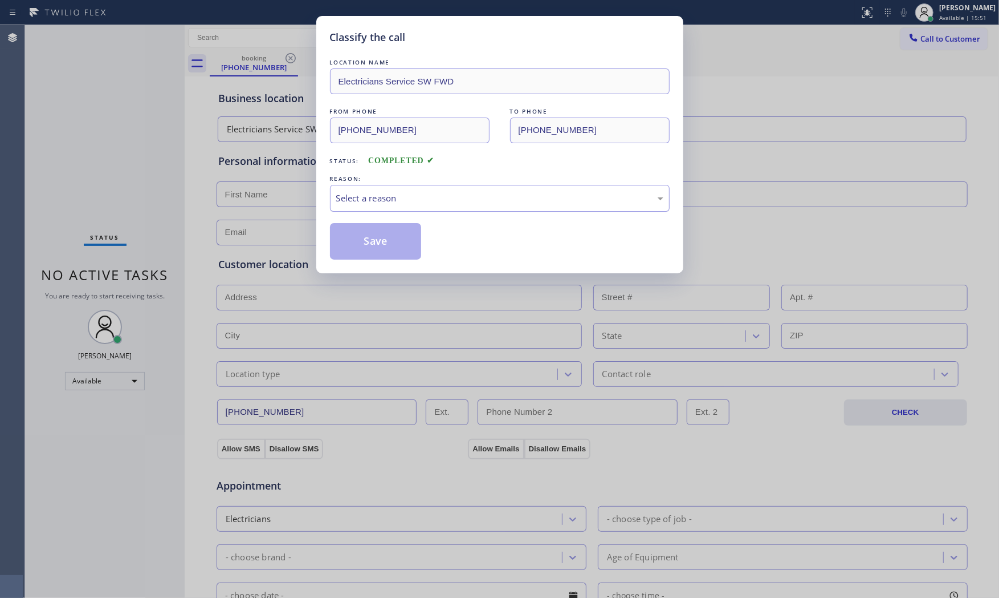
click at [397, 196] on div "Select a reason" at bounding box center [499, 198] width 327 height 13
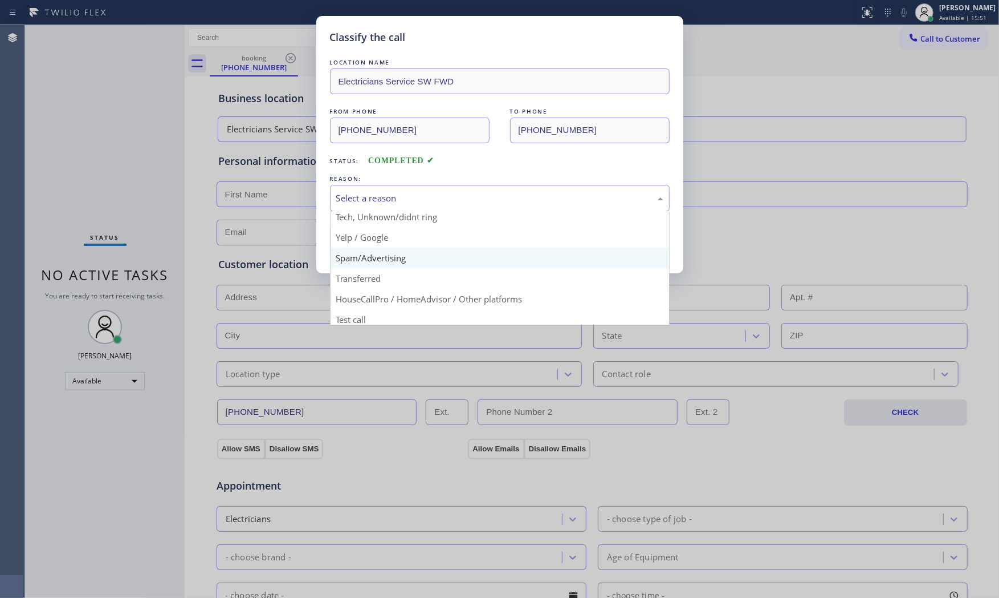
scroll to position [71, 0]
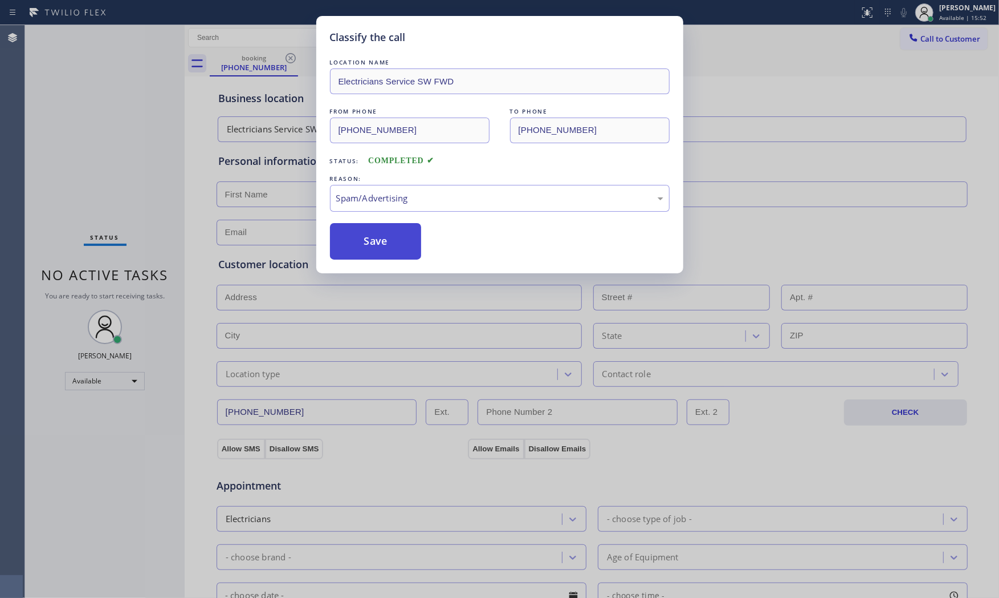
click at [385, 246] on button "Save" at bounding box center [376, 241] width 92 height 36
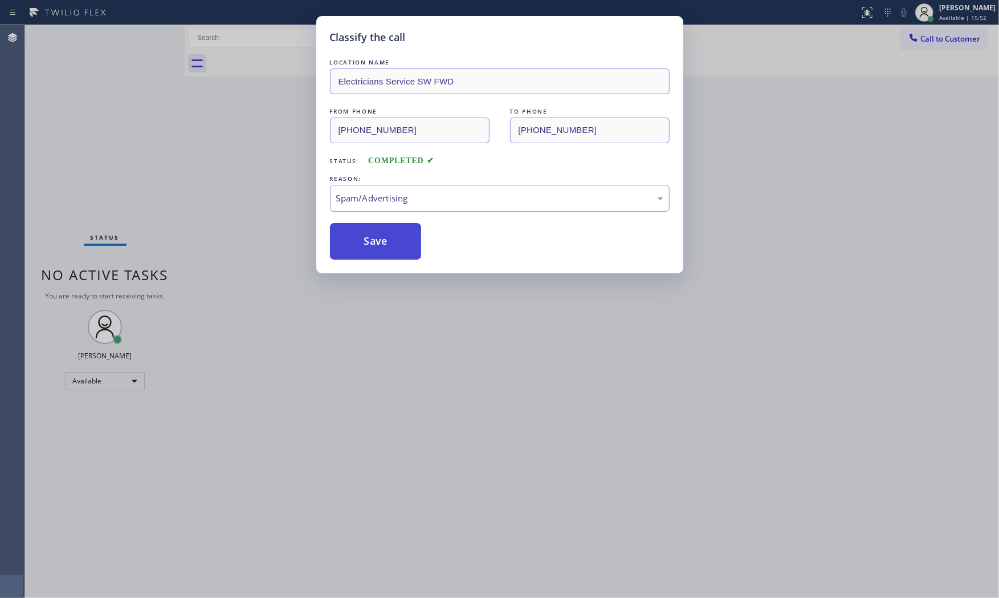
click at [385, 246] on button "Save" at bounding box center [376, 241] width 92 height 36
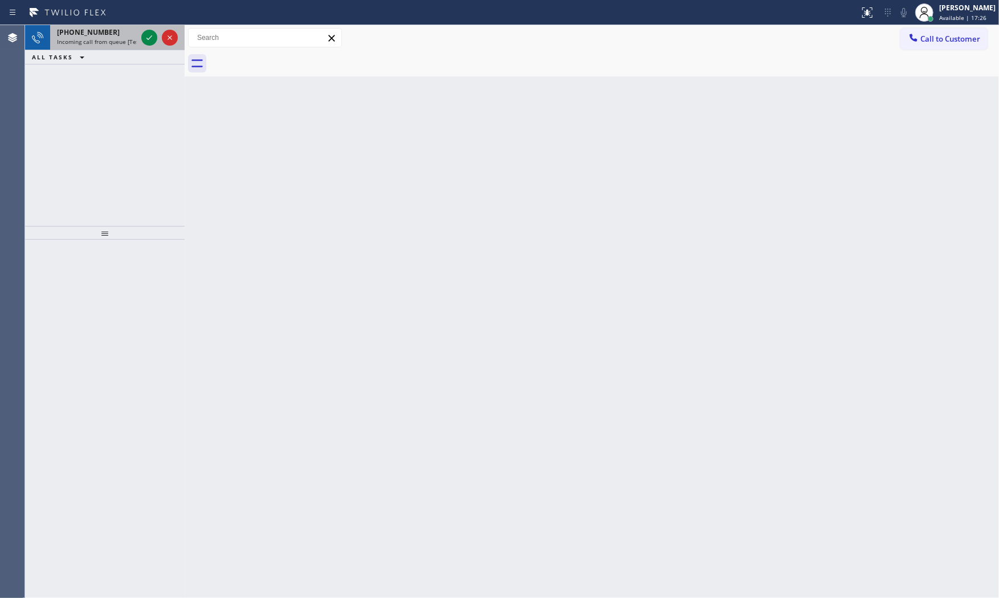
click at [119, 41] on span "Incoming call from queue [Test] All" at bounding box center [104, 42] width 95 height 8
click at [149, 39] on icon at bounding box center [150, 38] width 14 height 14
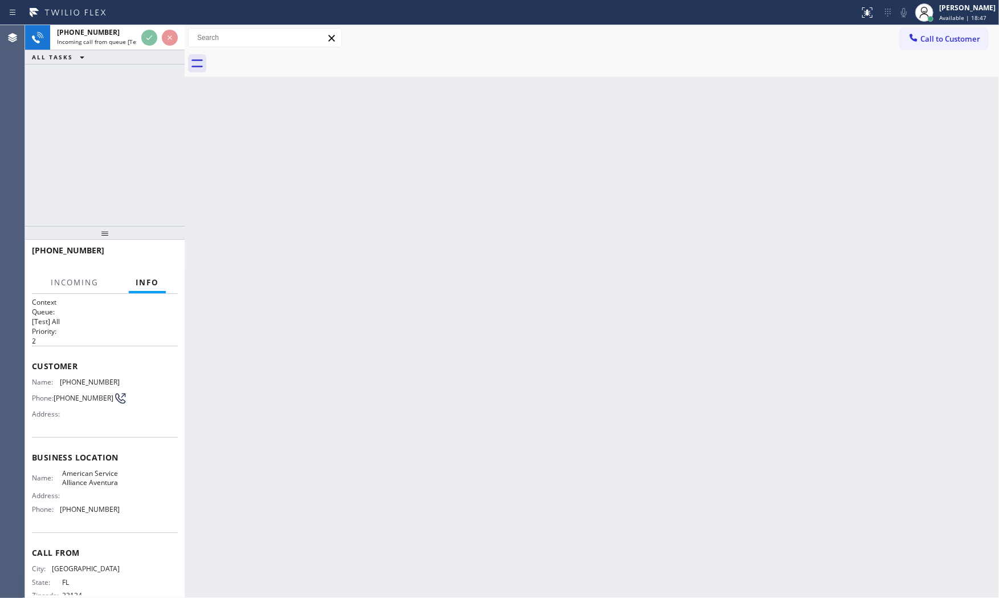
scroll to position [35, 0]
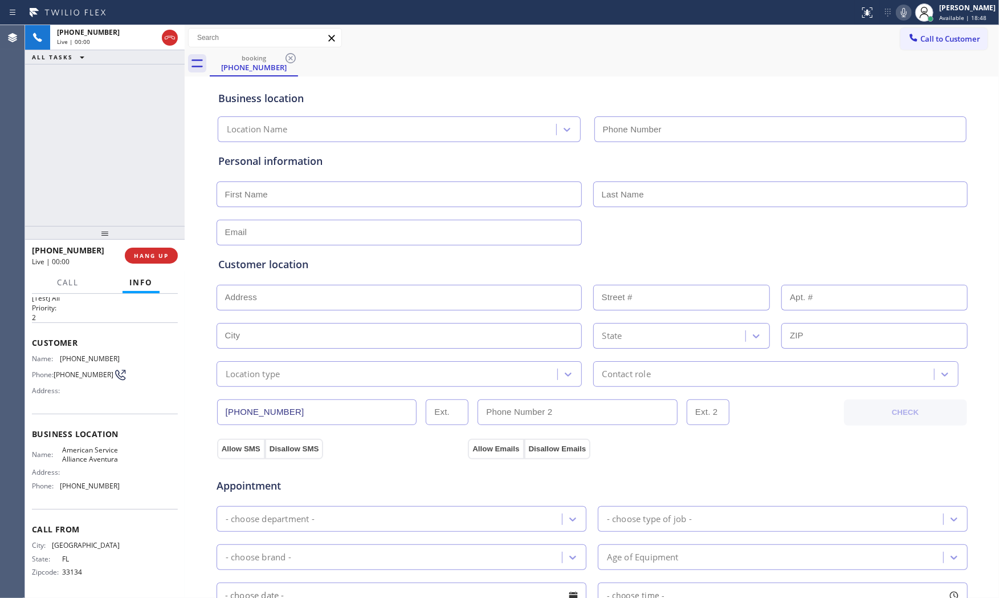
type input "(305) 424-7564"
click at [150, 247] on button "HANG UP" at bounding box center [151, 255] width 53 height 16
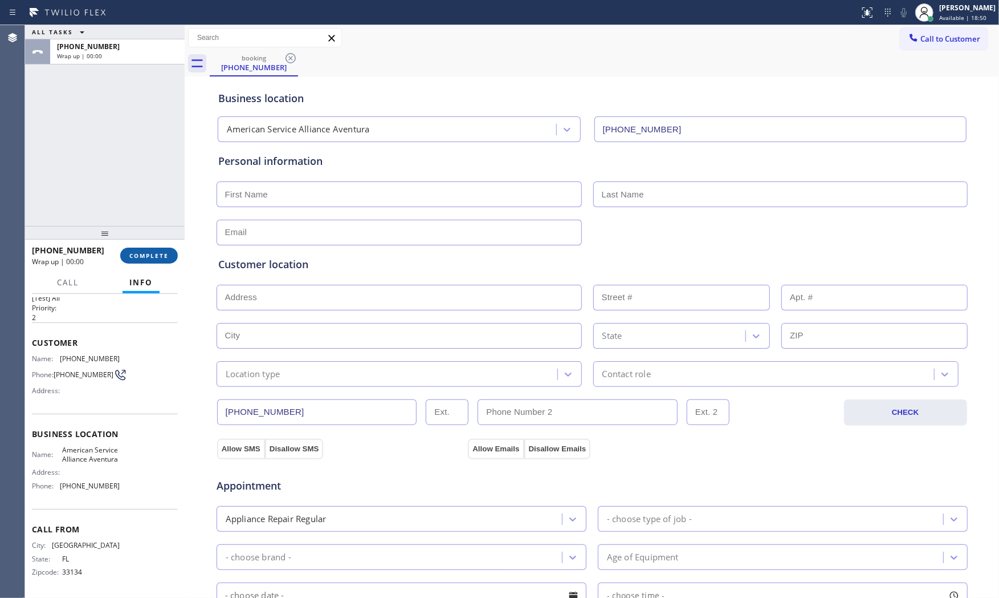
click at [150, 247] on button "COMPLETE" at bounding box center [149, 255] width 58 height 16
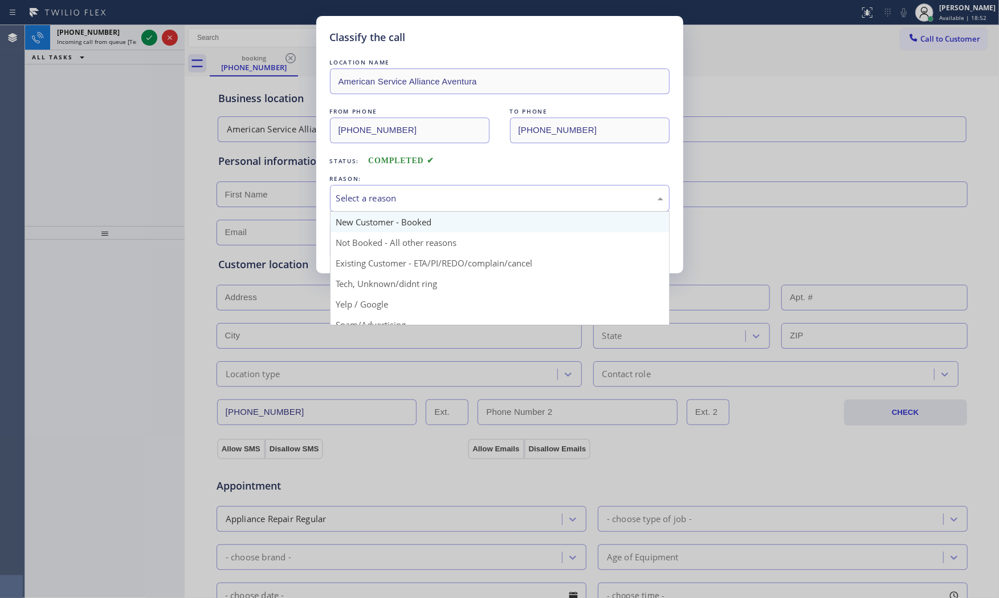
drag, startPoint x: 482, startPoint y: 201, endPoint x: 466, endPoint y: 212, distance: 19.0
click at [481, 201] on div "Select a reason" at bounding box center [499, 198] width 327 height 13
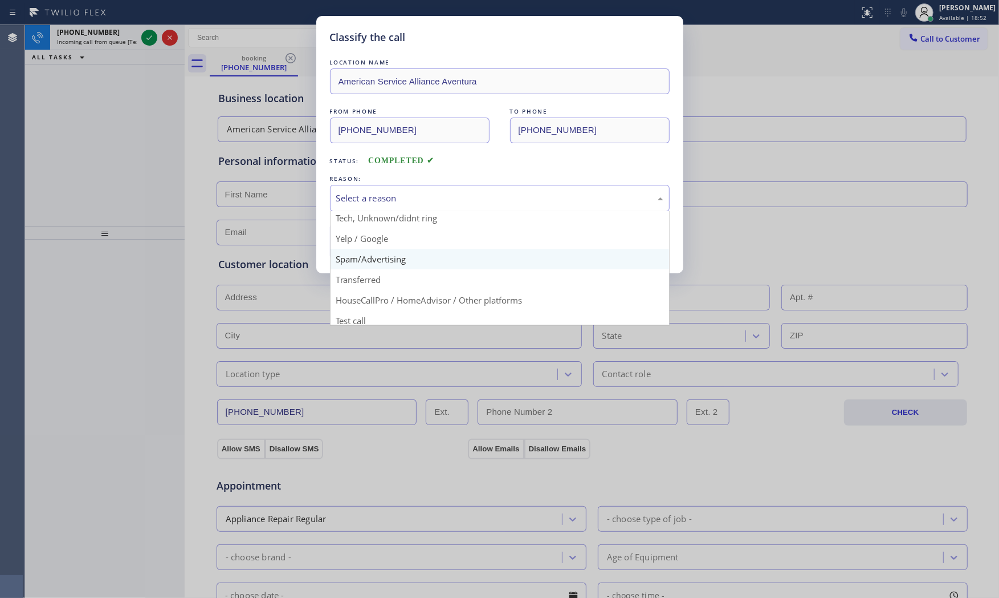
scroll to position [71, 0]
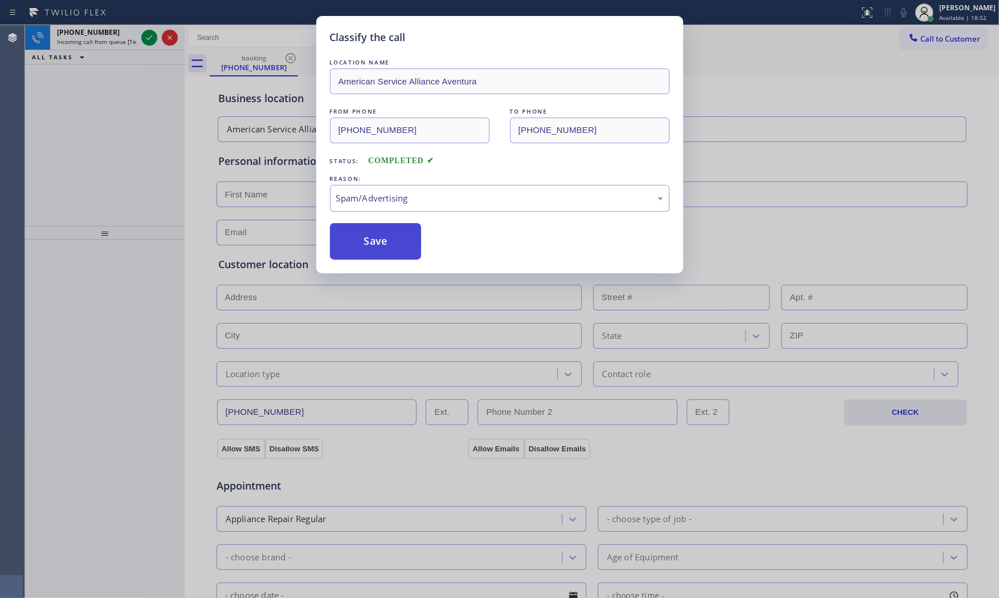
click at [385, 245] on button "Save" at bounding box center [376, 241] width 92 height 36
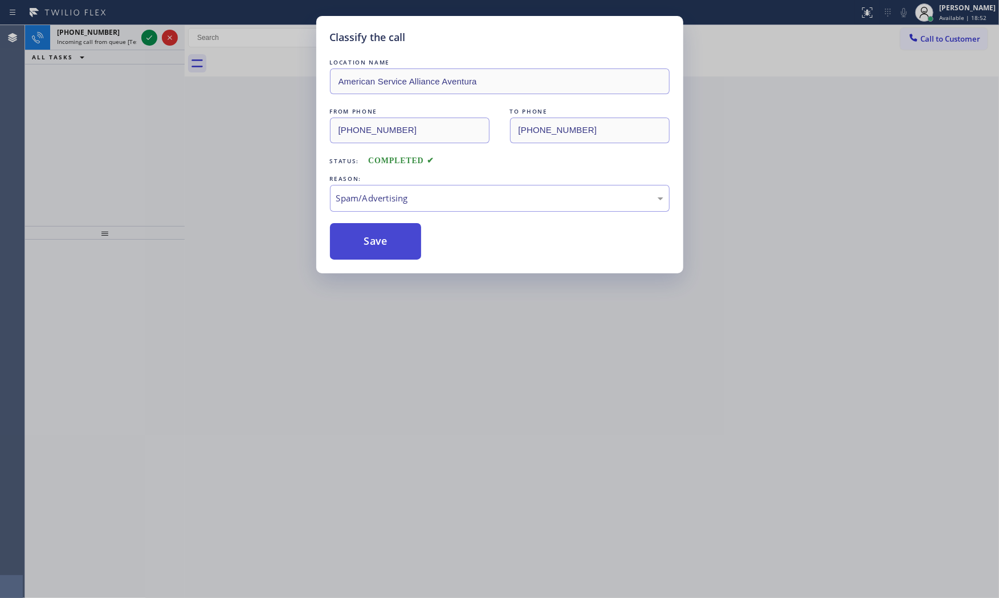
click at [385, 245] on button "Save" at bounding box center [376, 241] width 92 height 36
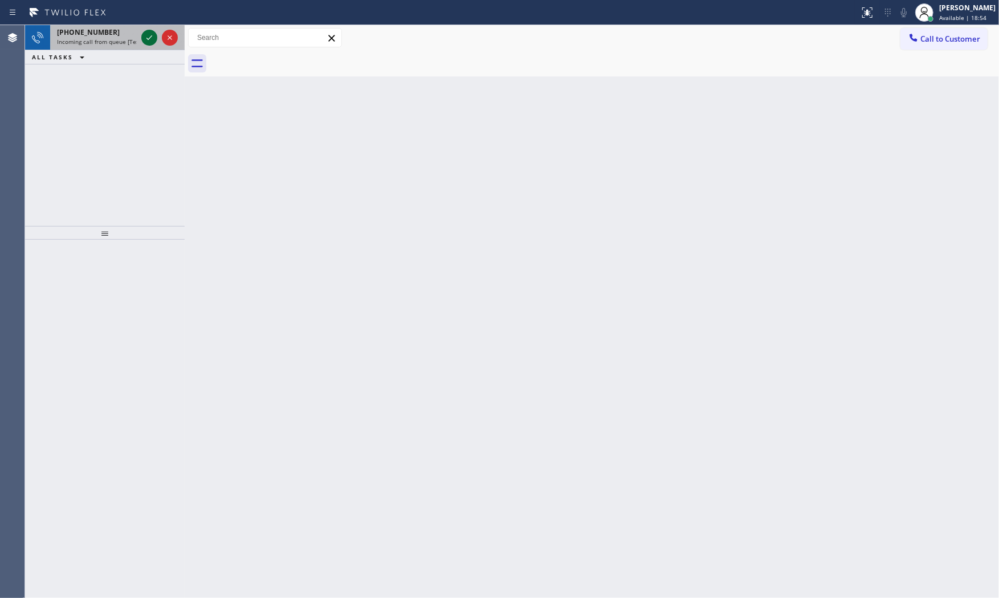
click at [151, 38] on icon at bounding box center [150, 38] width 14 height 14
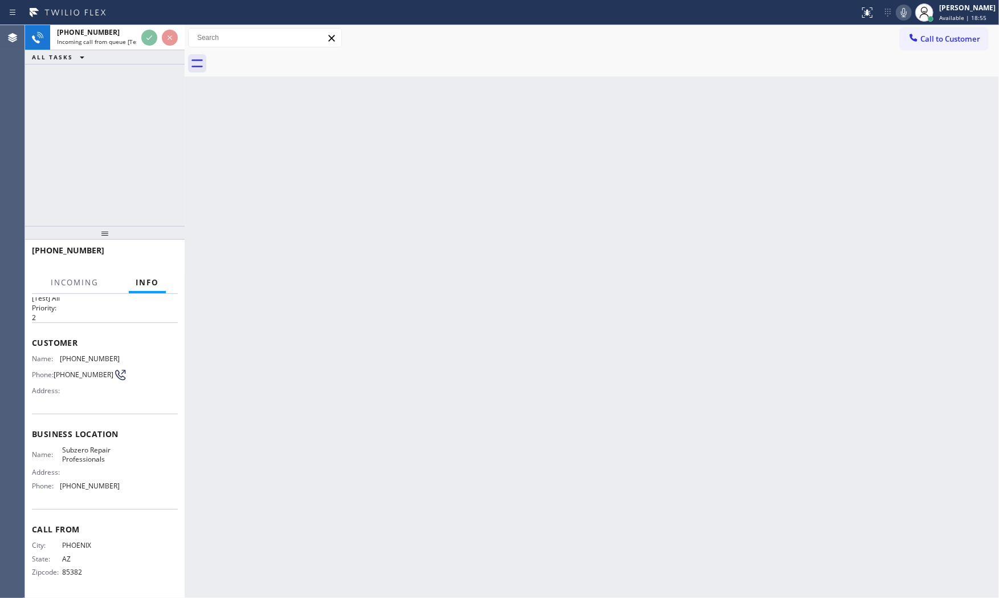
scroll to position [26, 0]
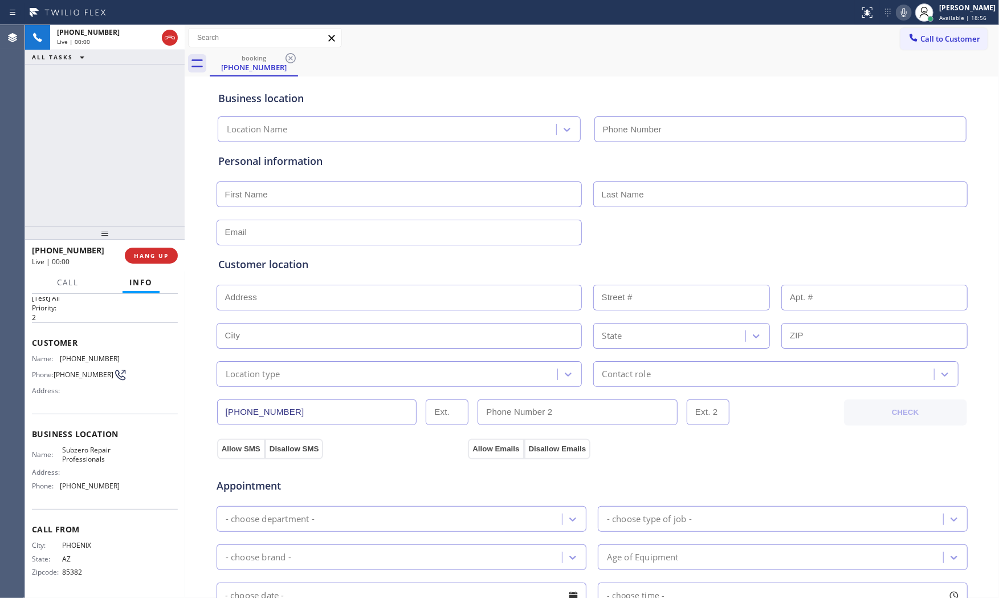
type input "(602) 691-7988"
click at [902, 9] on icon at bounding box center [904, 12] width 6 height 9
click at [897, 9] on icon at bounding box center [904, 13] width 14 height 14
click at [897, 14] on icon at bounding box center [904, 13] width 14 height 14
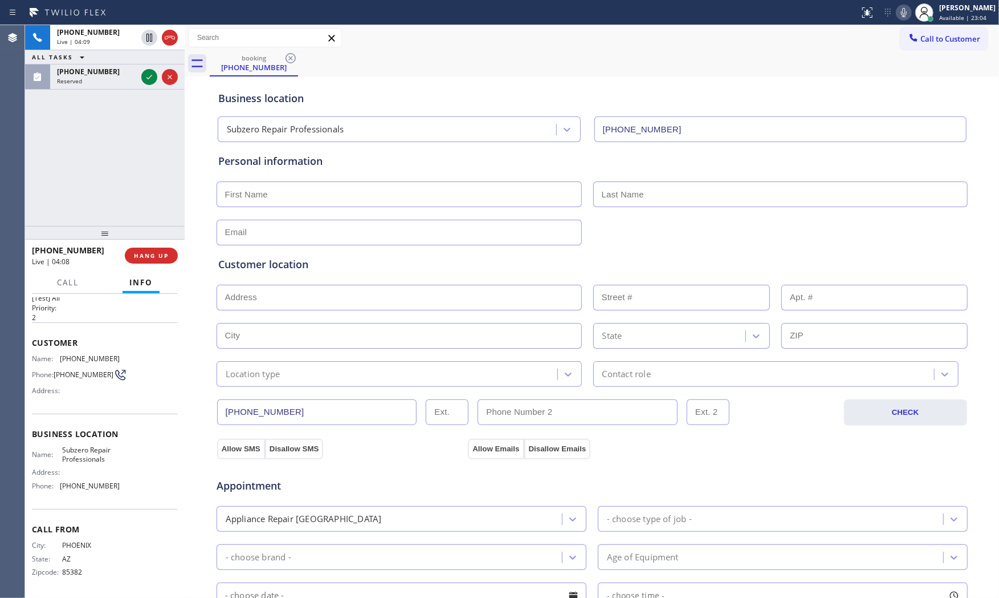
click at [907, 13] on icon at bounding box center [904, 13] width 14 height 14
click at [903, 14] on icon at bounding box center [904, 12] width 6 height 9
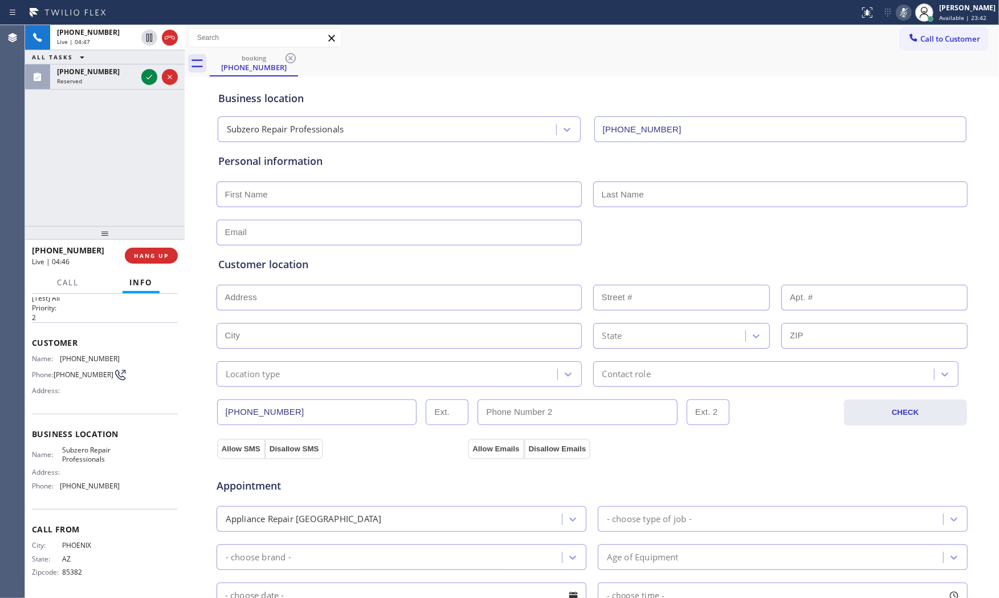
click at [903, 14] on icon at bounding box center [904, 12] width 6 height 9
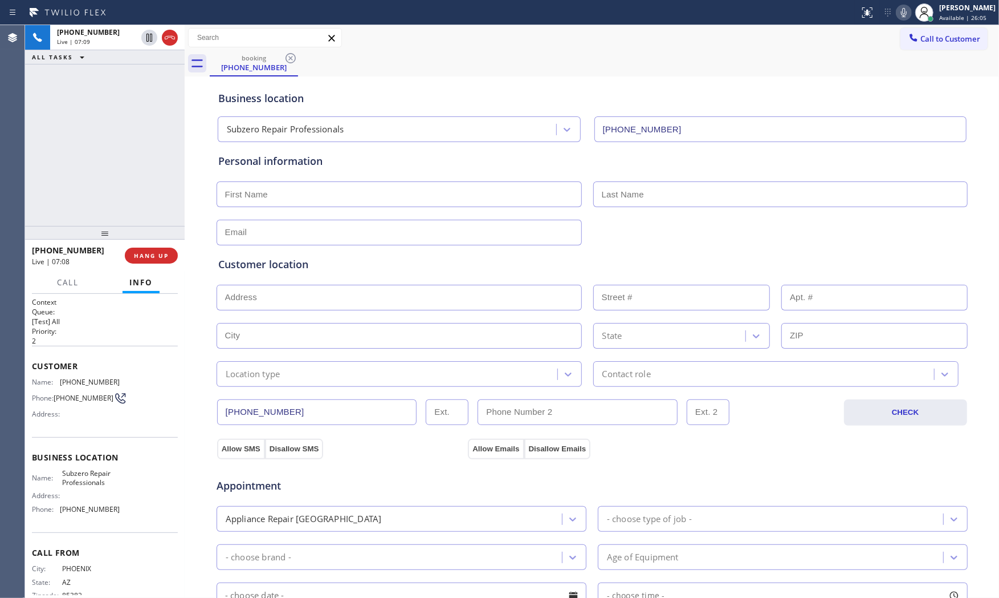
click at [90, 385] on span "(602) 690-4957" at bounding box center [90, 381] width 60 height 9
copy span "(602) 690-4957"
click at [903, 15] on icon at bounding box center [904, 13] width 14 height 14
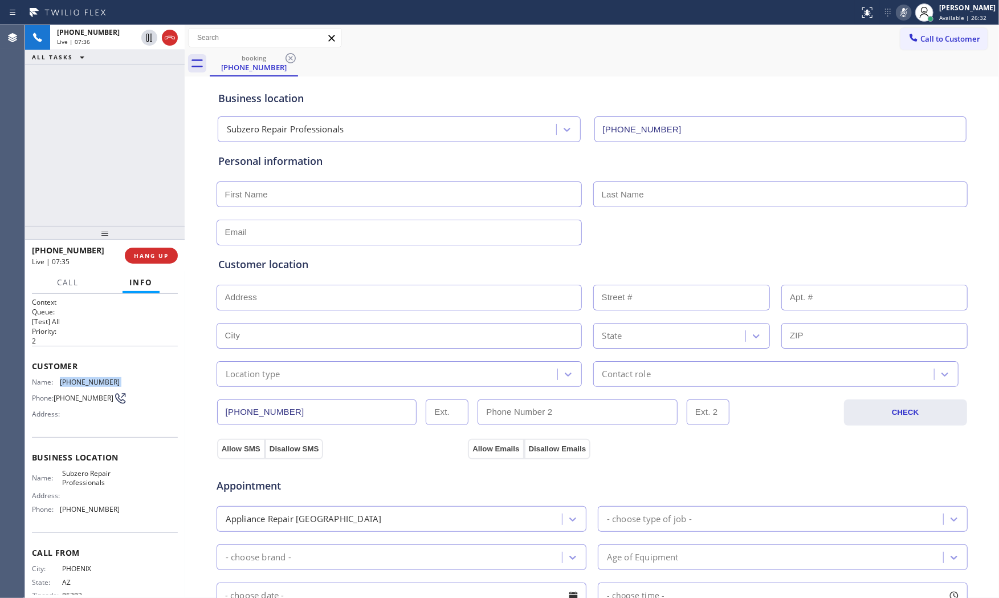
click at [903, 15] on icon at bounding box center [904, 13] width 14 height 14
click at [349, 196] on input "text" at bounding box center [399, 194] width 365 height 26
paste input "Patrick"
type input "Patrick"
drag, startPoint x: 300, startPoint y: 198, endPoint x: 204, endPoint y: 198, distance: 96.9
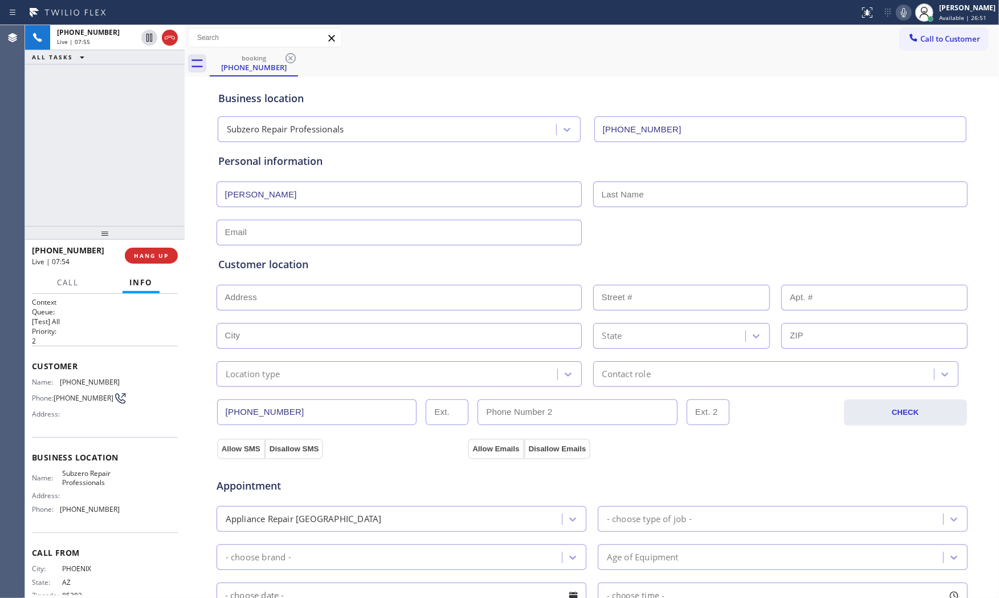
click at [204, 198] on div "Business location Subzero Repair Professionals (602) 691-7988 Personal informat…" at bounding box center [592, 468] width 809 height 779
click at [897, 13] on icon at bounding box center [904, 13] width 14 height 14
click at [164, 259] on button "HANG UP" at bounding box center [151, 255] width 53 height 16
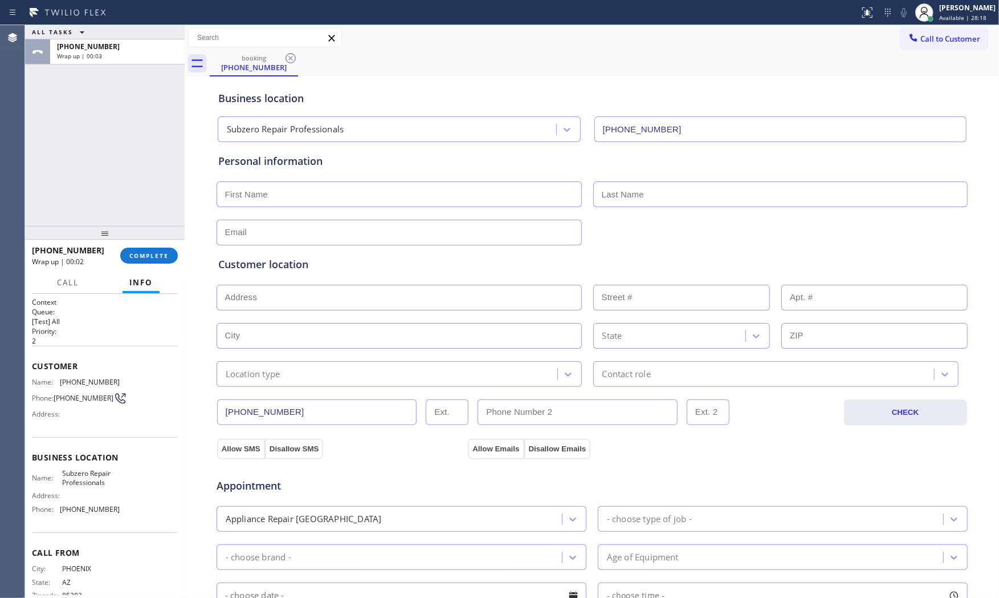
click at [290, 190] on input "text" at bounding box center [399, 194] width 365 height 26
paste input "Barbara J."
type input "Barbara J."
click at [594, 202] on input "text" at bounding box center [781, 194] width 375 height 26
paste input "Anderson"
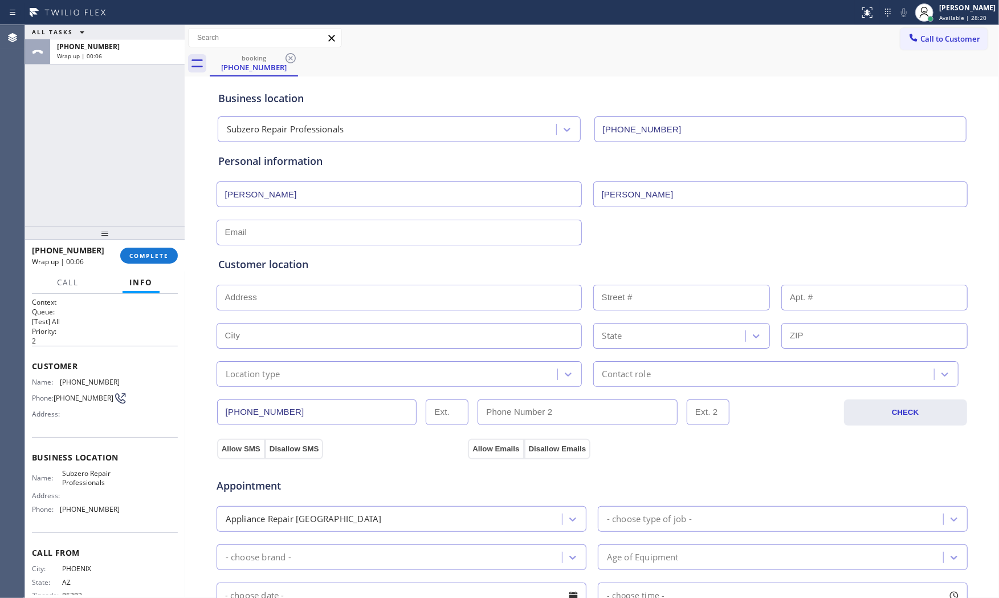
type input "Anderson"
click at [294, 300] on input "text" at bounding box center [399, 298] width 365 height 26
paste input "23 Biltmore Estates Dr, Phoenix, AZ 85016"
type input "23 Biltmore Estates Dr"
type input "23"
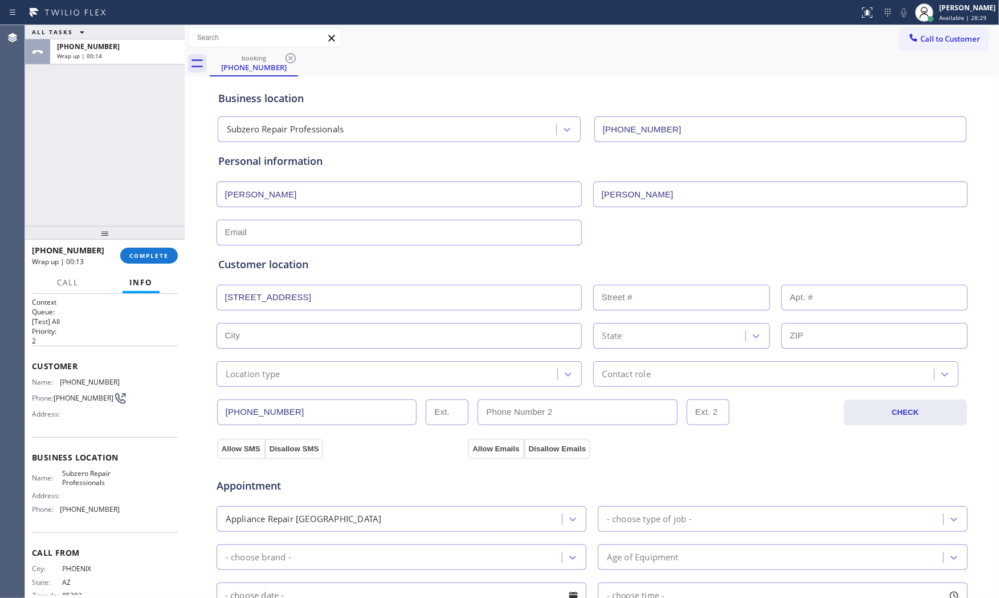
type input "Phoenix"
type input "85016"
click at [66, 489] on div "Name: Subzero Repair Professionals Address: Phone: (602) 691-7988" at bounding box center [76, 493] width 88 height 49
click at [66, 486] on span "Subzero Repair Professionals" at bounding box center [90, 478] width 57 height 18
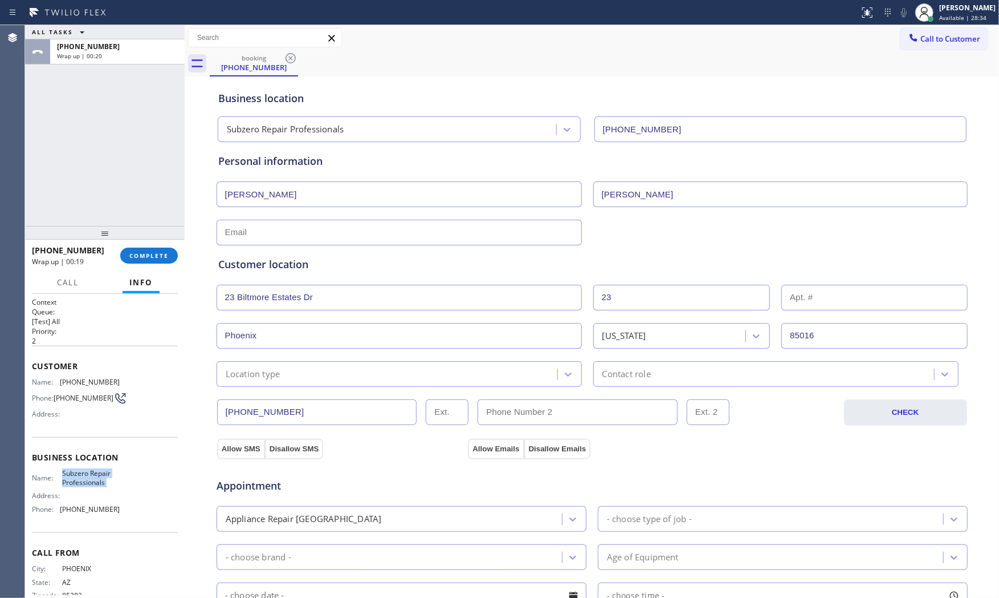
copy span "Subzero Repair Professionals"
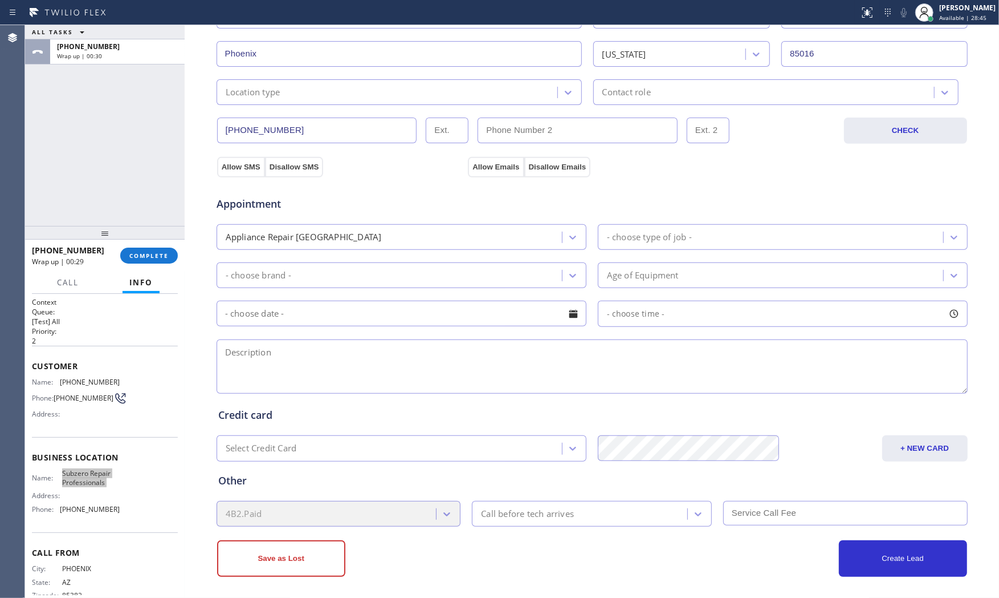
scroll to position [286, 0]
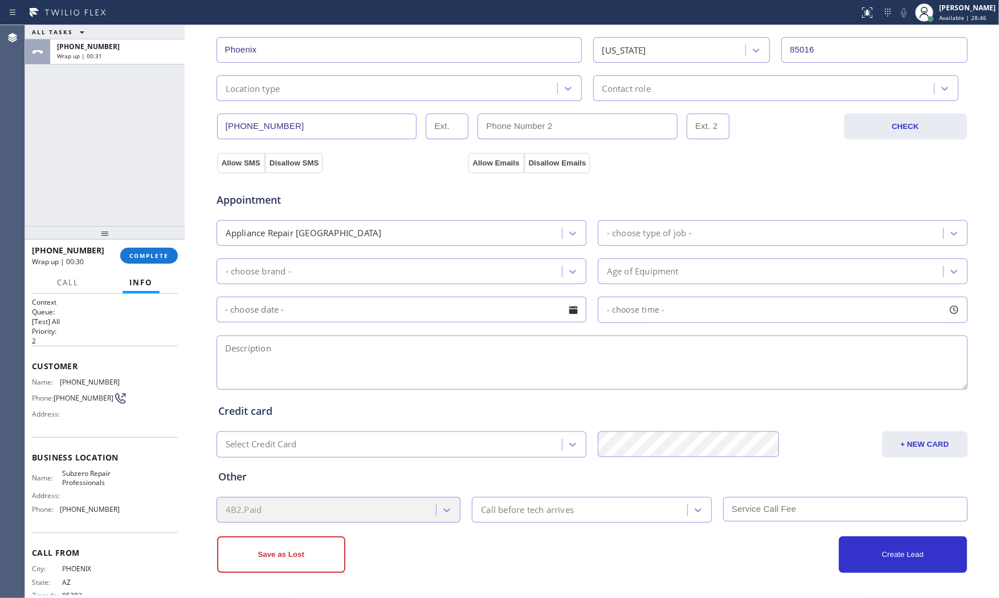
click at [315, 369] on textarea at bounding box center [592, 362] width 751 height 54
paste textarea "12-3 $75 Subzero | FridgeBI | inside ice on the interior wall on of fridge, the…"
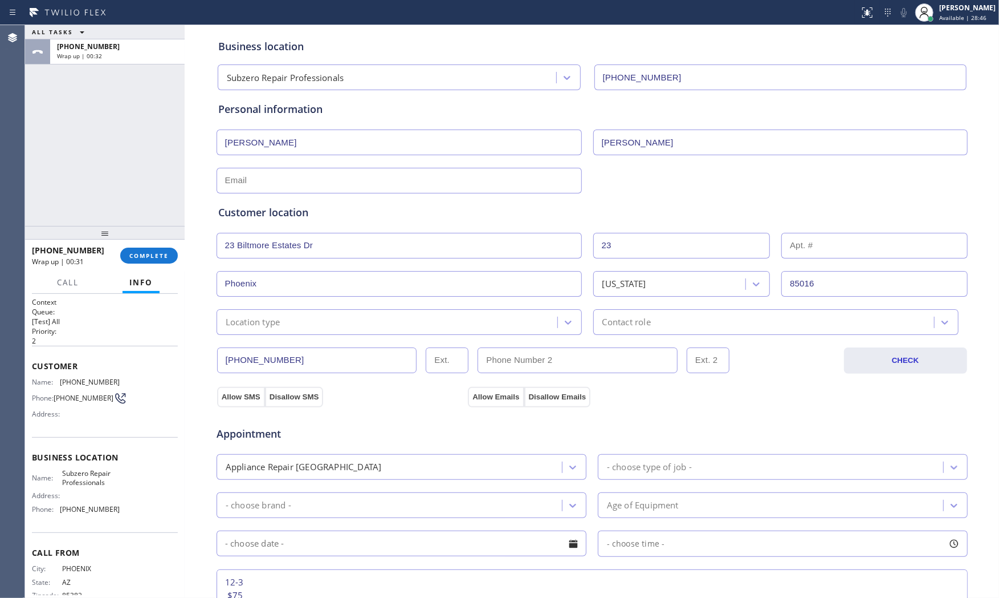
scroll to position [0, 0]
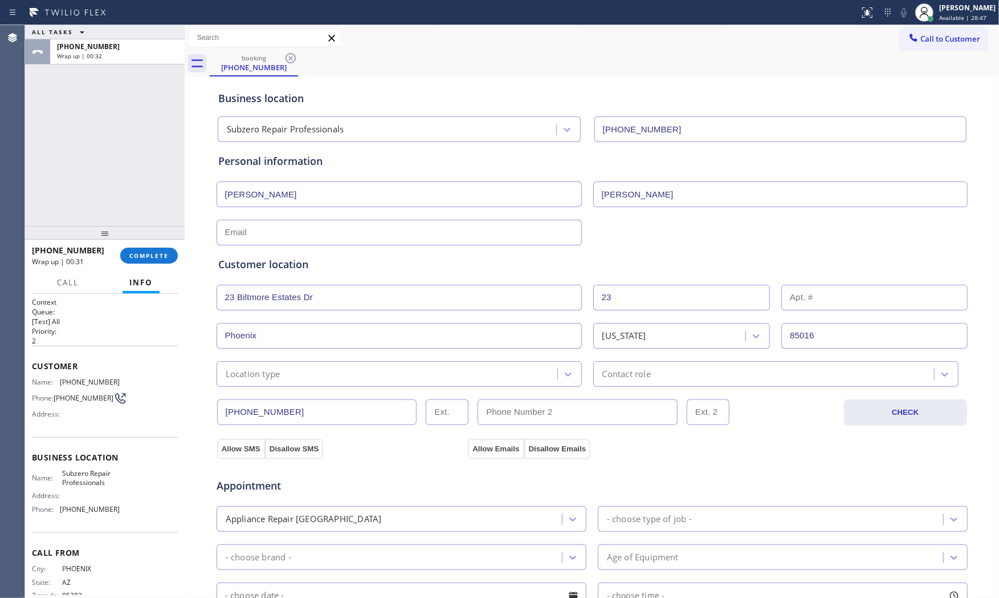
type textarea "12-3 $75 Subzero | FridgeBI | inside ice on the interior wall on of fridge, the…"
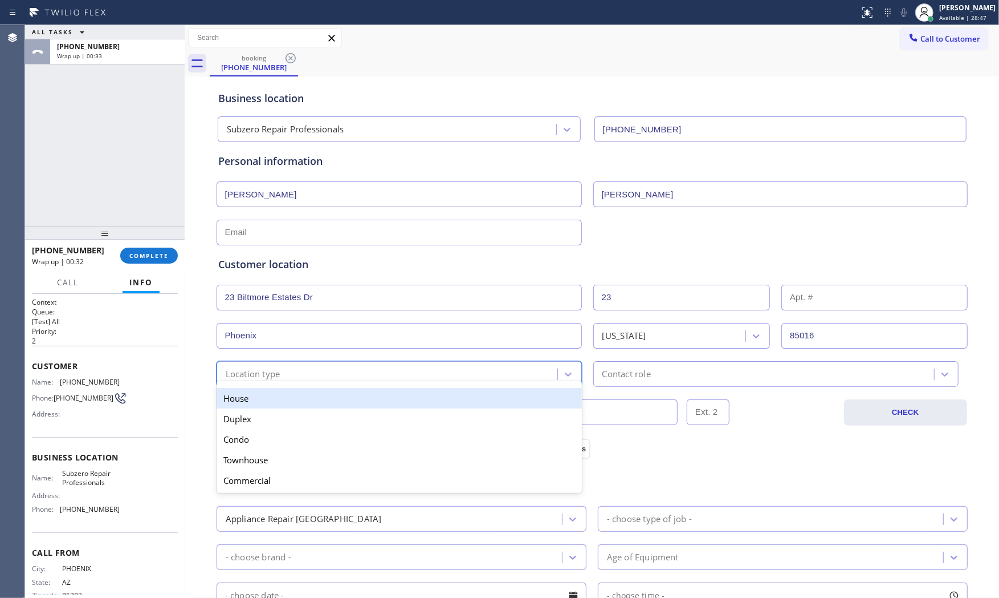
click at [327, 373] on div "Location type" at bounding box center [389, 374] width 338 height 20
drag, startPoint x: 287, startPoint y: 393, endPoint x: 304, endPoint y: 395, distance: 17.7
click at [288, 394] on div "House" at bounding box center [399, 398] width 365 height 21
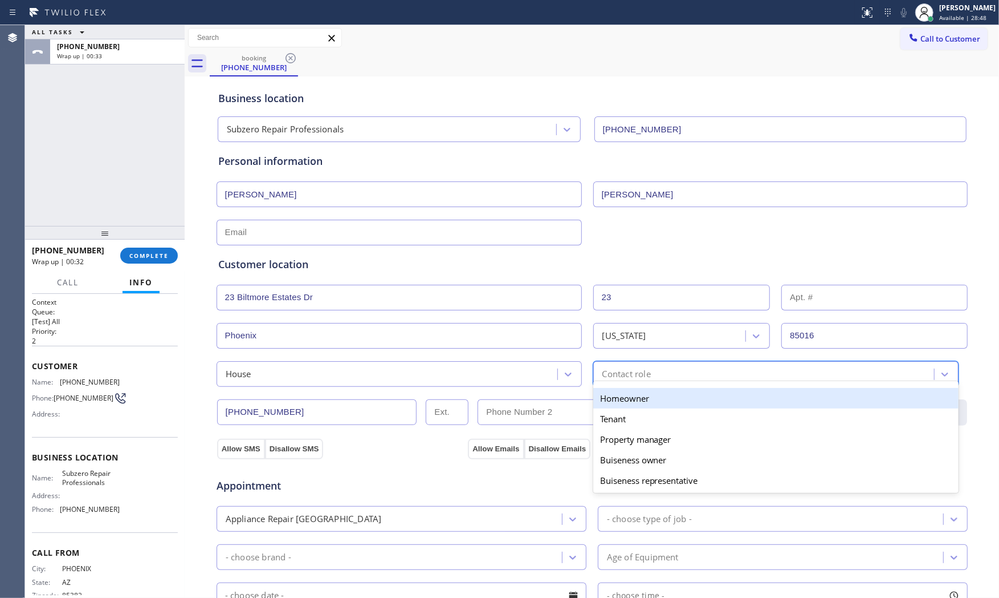
click at [658, 380] on div "Contact role" at bounding box center [766, 374] width 338 height 20
click at [636, 401] on div "Homeowner" at bounding box center [776, 398] width 365 height 21
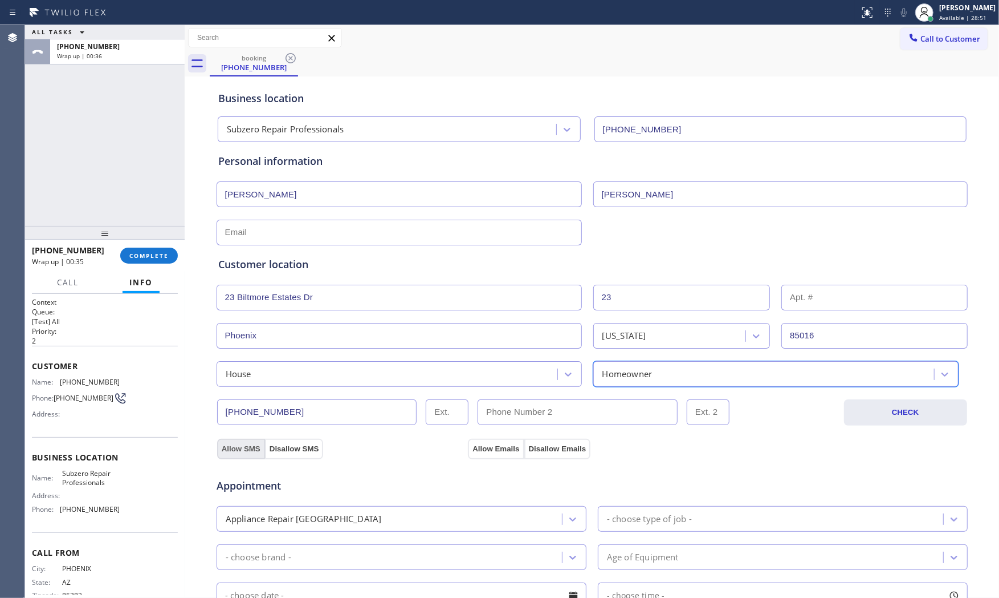
click at [235, 448] on button "Allow SMS" at bounding box center [241, 448] width 48 height 21
click at [497, 446] on button "Allow Emails" at bounding box center [496, 448] width 56 height 21
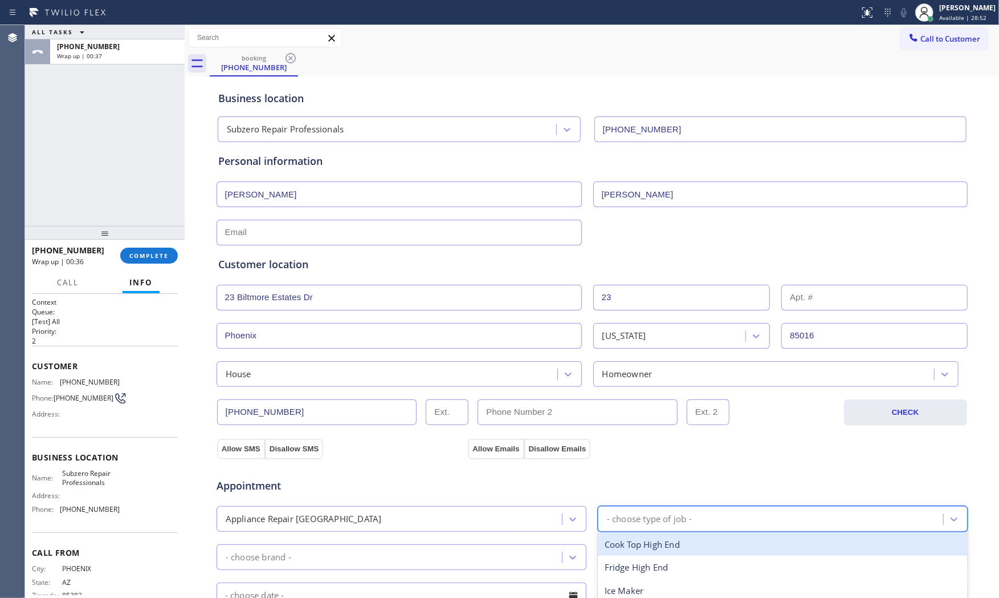
click at [659, 509] on div "- choose type of job -" at bounding box center [773, 519] width 342 height 20
type input "f"
drag, startPoint x: 646, startPoint y: 548, endPoint x: 457, endPoint y: 559, distance: 189.6
click at [644, 548] on div "Fridge High End" at bounding box center [783, 544] width 370 height 23
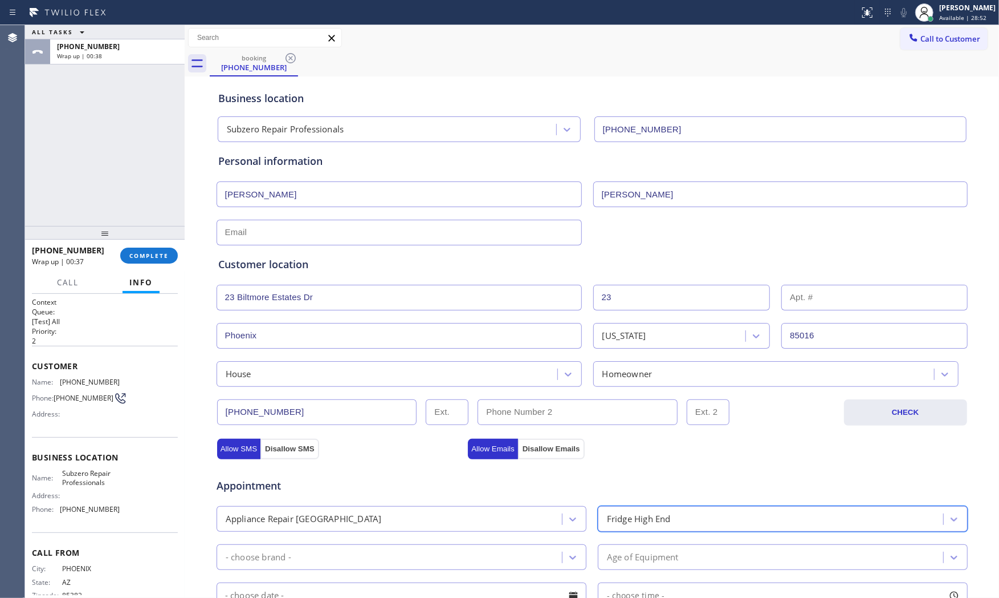
click at [352, 561] on div "- choose brand -" at bounding box center [391, 557] width 342 height 20
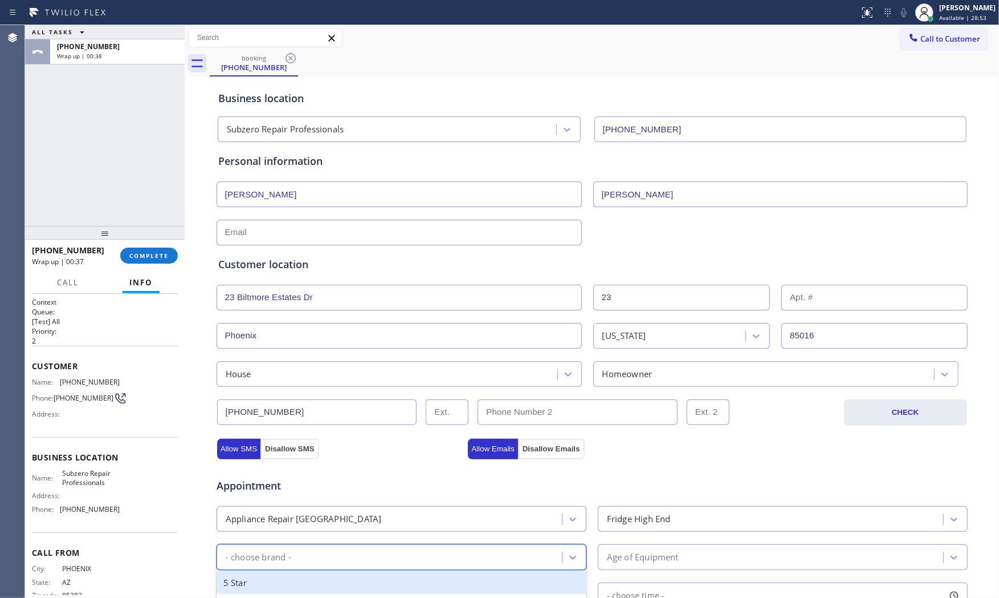
type input "s"
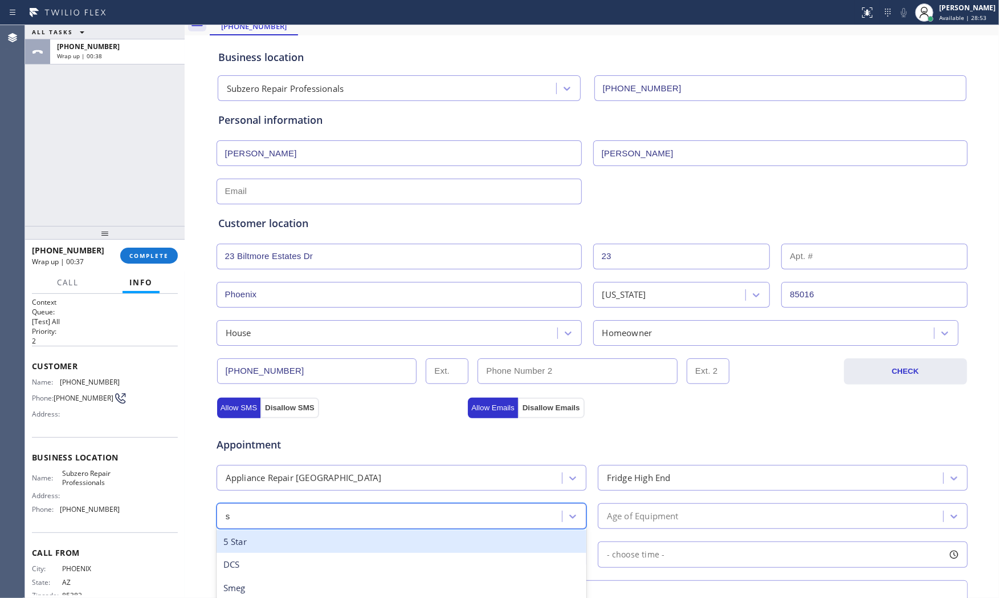
scroll to position [190, 0]
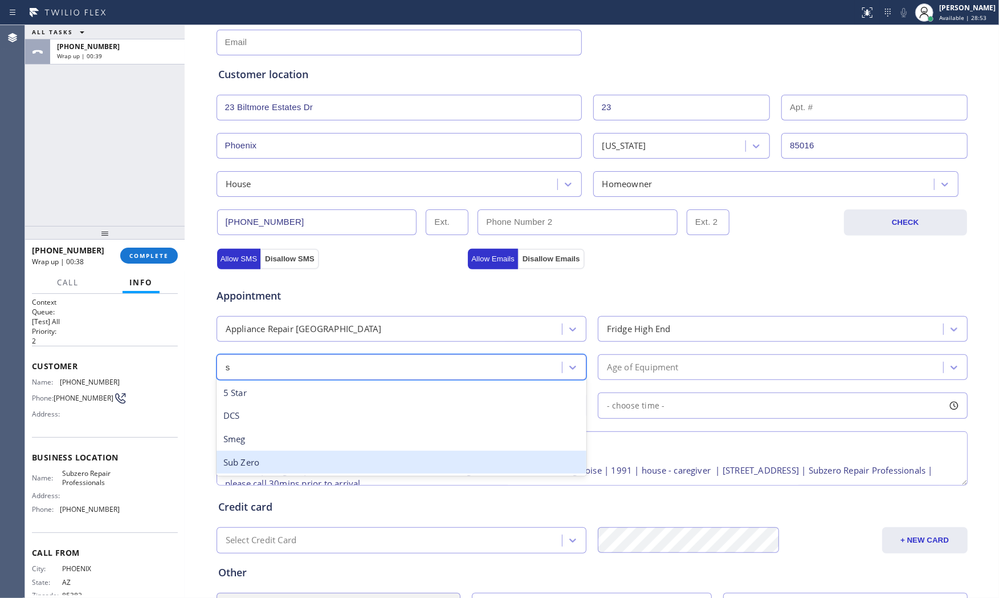
click at [315, 462] on div "Sub Zero" at bounding box center [402, 461] width 370 height 23
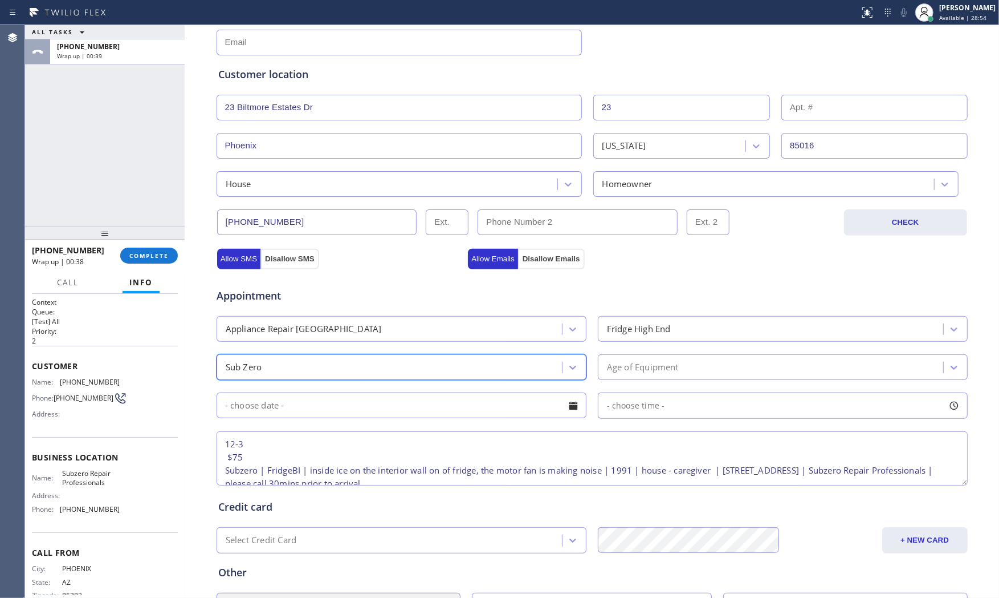
click at [643, 373] on div "Age of Equipment" at bounding box center [773, 367] width 342 height 20
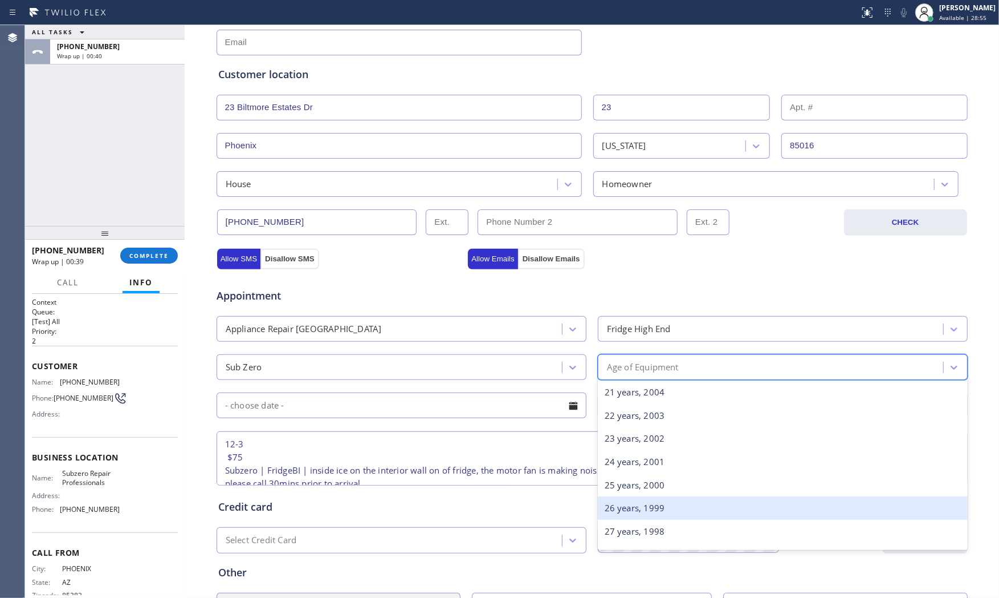
scroll to position [550, 0]
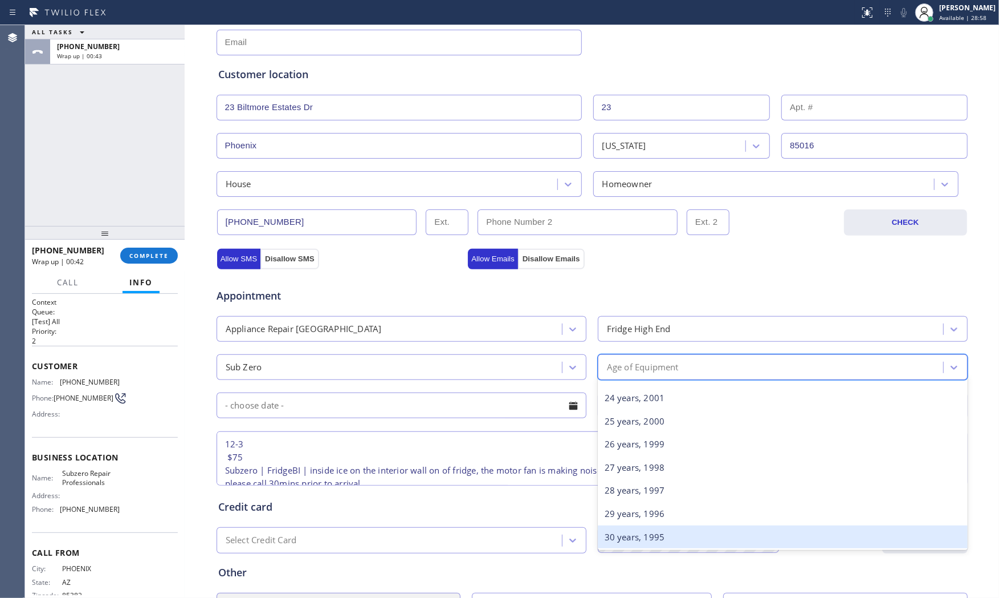
click at [645, 535] on div "30 years, 1995" at bounding box center [783, 536] width 370 height 23
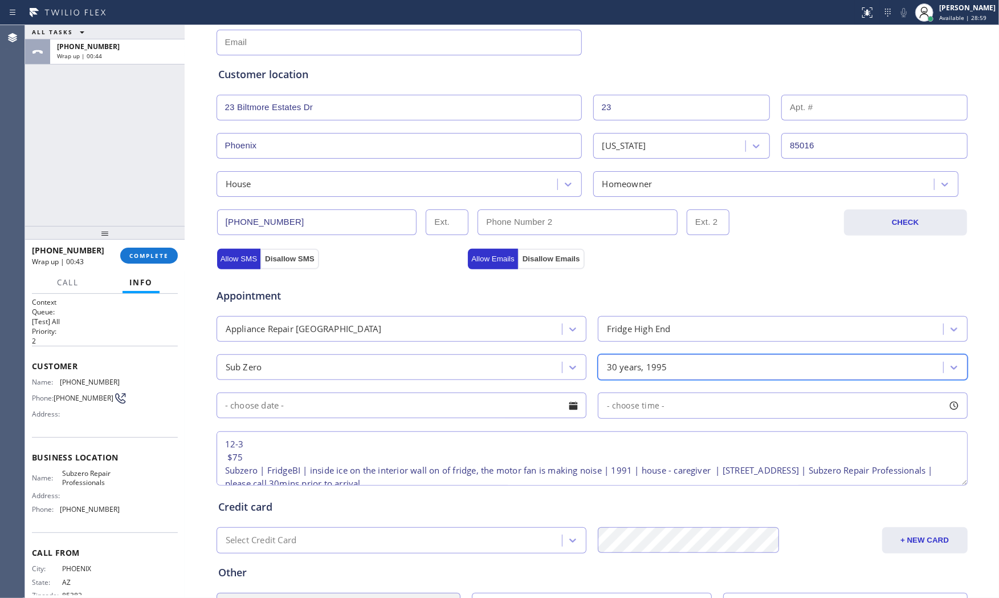
click at [438, 409] on input "text" at bounding box center [402, 405] width 370 height 26
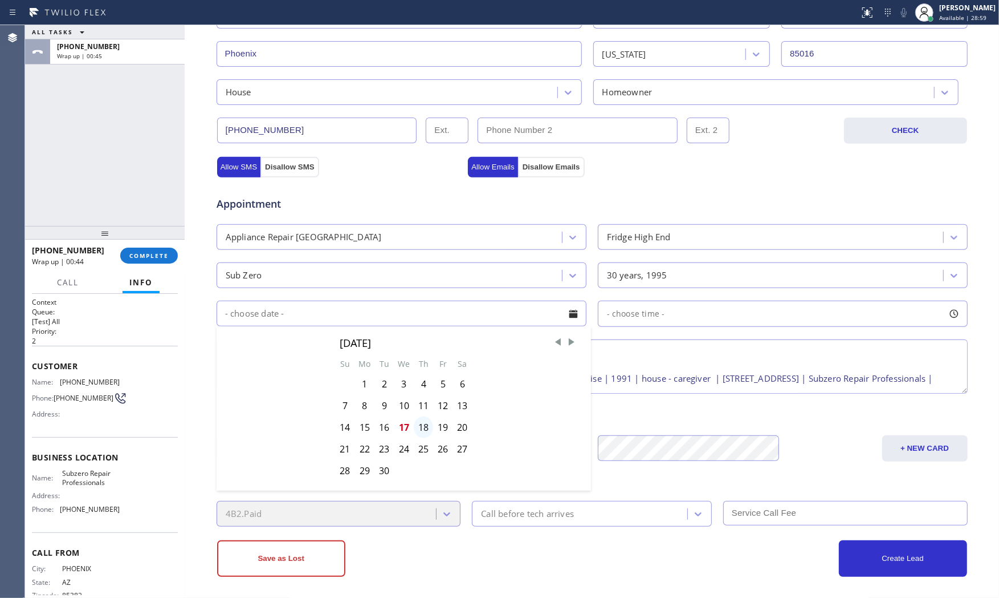
scroll to position [286, 0]
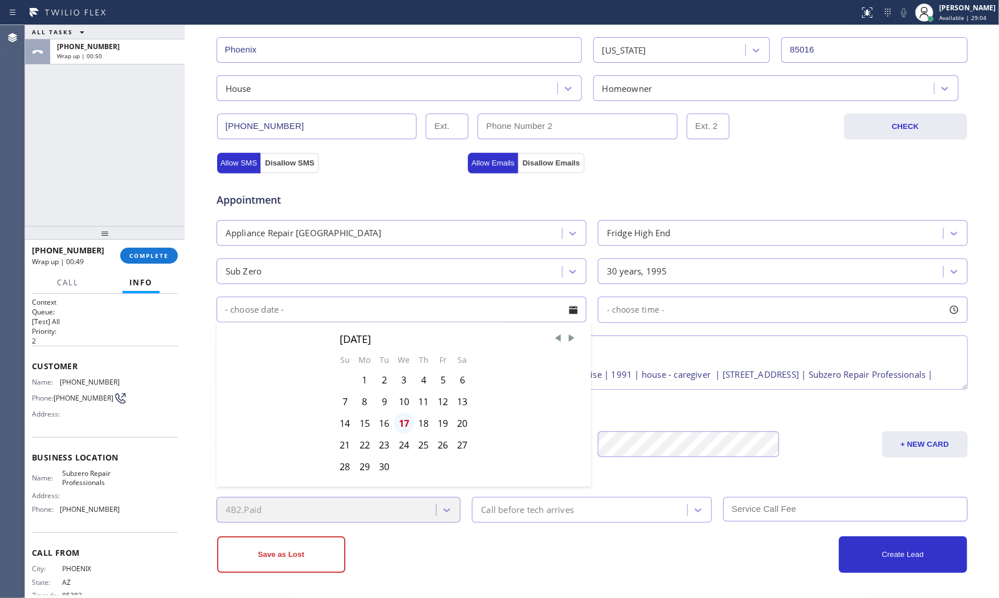
click at [407, 424] on div "17" at bounding box center [404, 423] width 20 height 22
type input "09/17/2025"
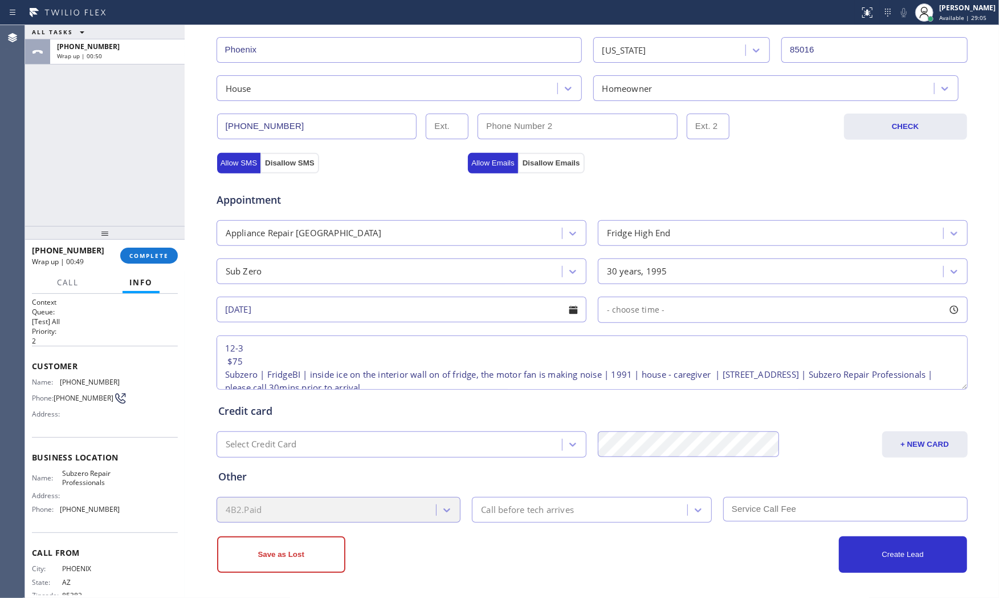
click at [745, 318] on div "- choose time -" at bounding box center [783, 309] width 370 height 26
drag, startPoint x: 723, startPoint y: 311, endPoint x: 701, endPoint y: 321, distance: 24.0
click at [721, 311] on div "- choose time -" at bounding box center [783, 309] width 370 height 26
drag, startPoint x: 611, startPoint y: 381, endPoint x: 799, endPoint y: 379, distance: 188.2
click at [799, 379] on div at bounding box center [800, 379] width 14 height 24
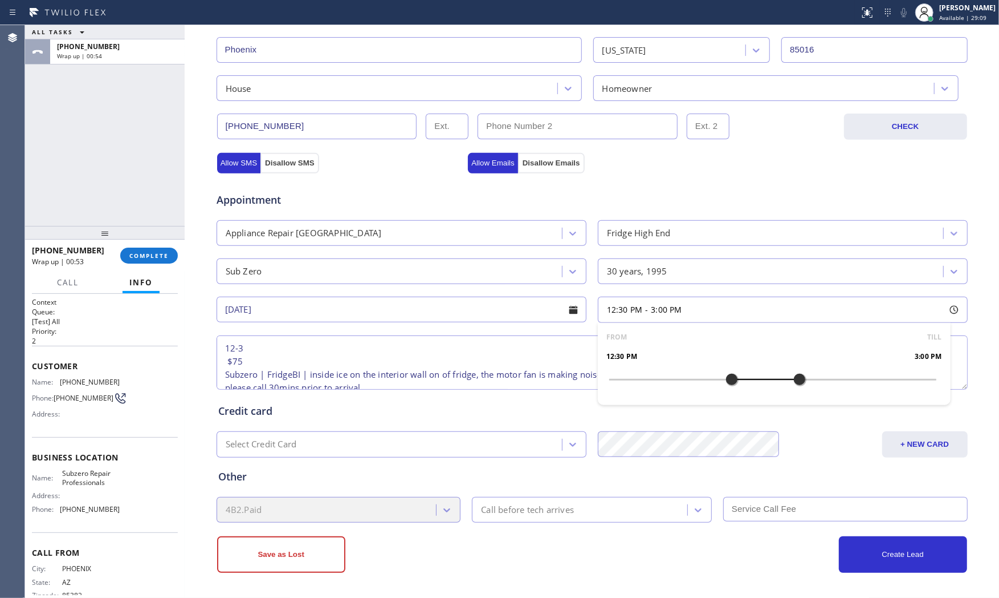
drag, startPoint x: 607, startPoint y: 379, endPoint x: 732, endPoint y: 380, distance: 124.3
click at [732, 380] on div at bounding box center [732, 379] width 14 height 24
drag, startPoint x: 729, startPoint y: 381, endPoint x: 718, endPoint y: 380, distance: 10.3
click at [718, 380] on div at bounding box center [719, 379] width 14 height 24
click at [469, 417] on div "Credit card" at bounding box center [592, 410] width 748 height 15
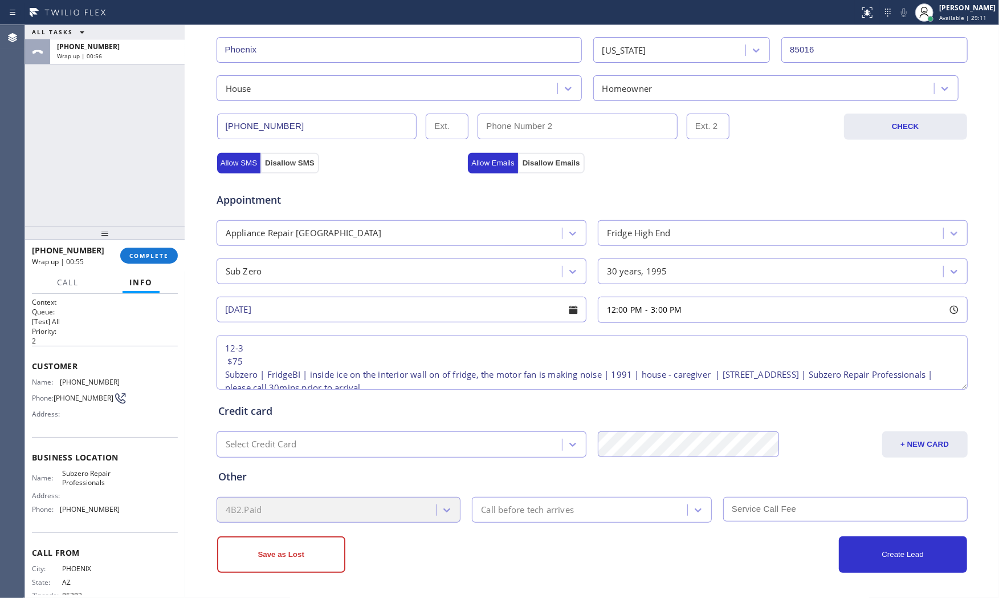
click at [548, 516] on div "Call before tech arrives" at bounding box center [527, 509] width 93 height 13
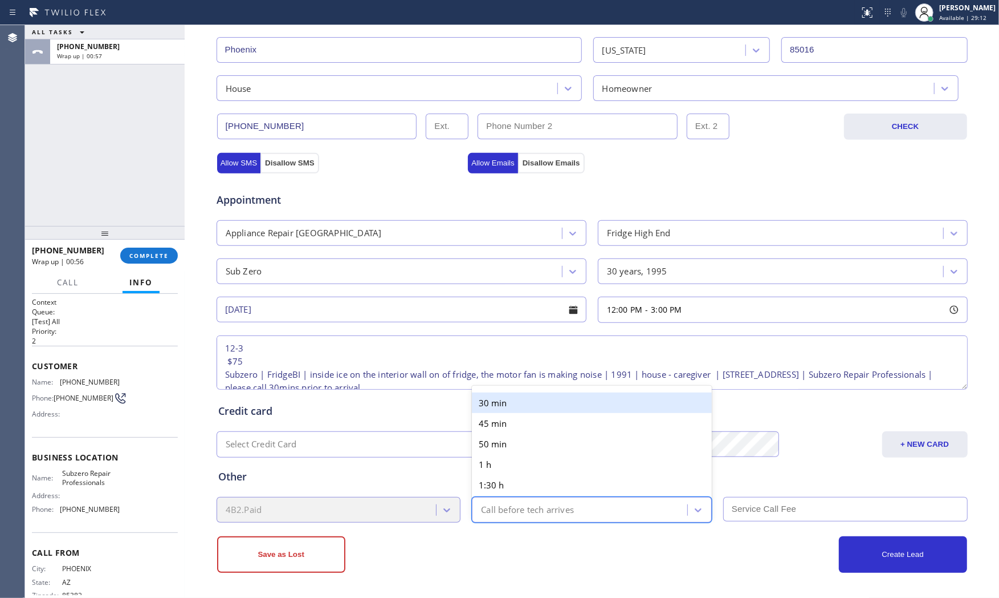
click at [534, 403] on div "30 min" at bounding box center [592, 402] width 240 height 21
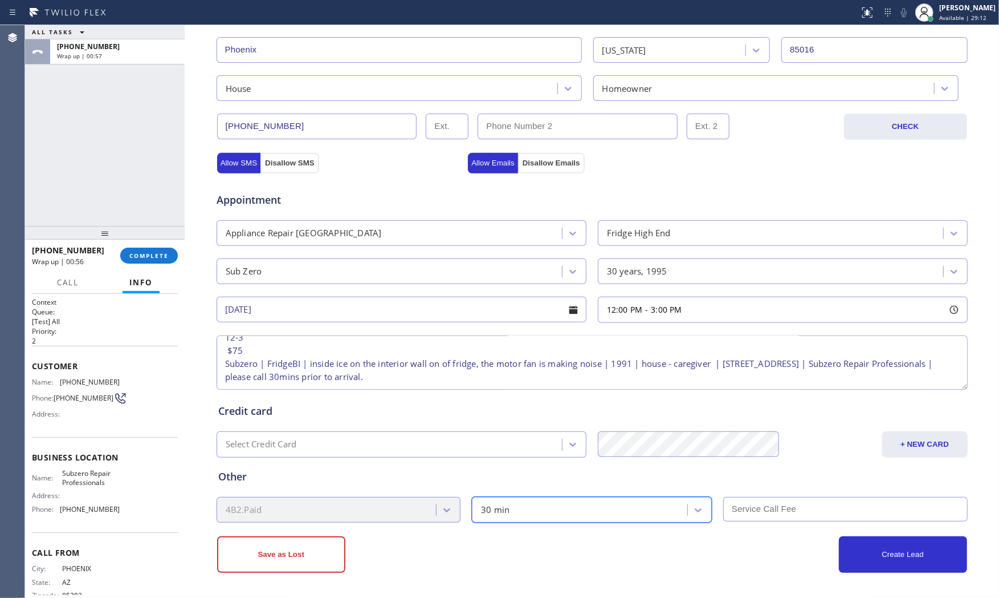
scroll to position [23, 0]
click at [476, 366] on textarea "12-3 $75 Subzero | FridgeBI | inside ice on the interior wall on of fridge, the…" at bounding box center [592, 362] width 751 height 54
drag, startPoint x: 428, startPoint y: 364, endPoint x: 470, endPoint y: 366, distance: 42.8
click at [470, 366] on textarea "12-3 $75 Subzero | FridgeBI | inside ice on the interior wall on of fridge, the…" at bounding box center [592, 362] width 751 height 54
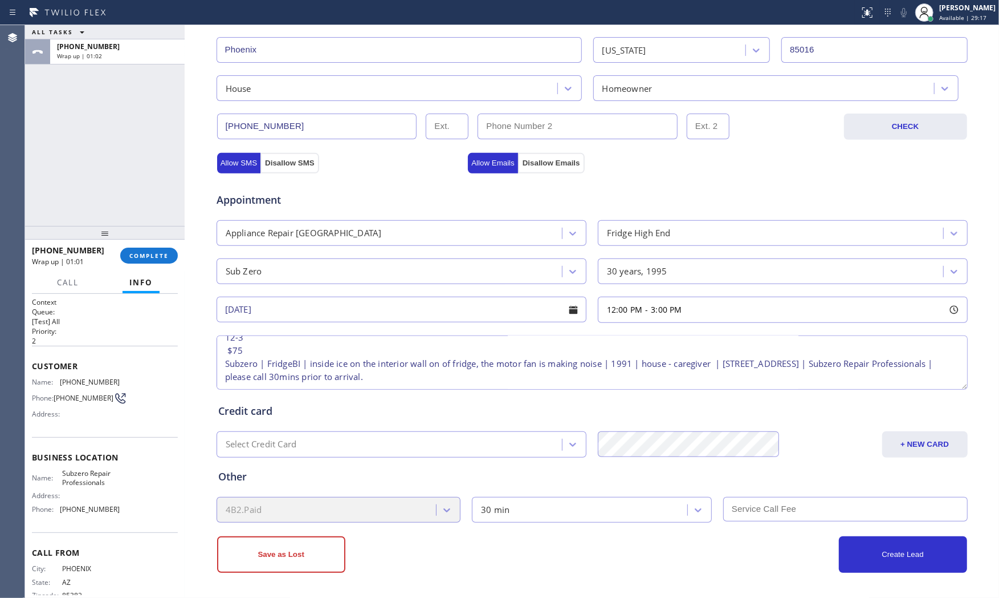
click at [328, 380] on textarea "12-3 $75 Subzero | FridgeBI | inside ice on the interior wall on of fridge, the…" at bounding box center [592, 362] width 751 height 54
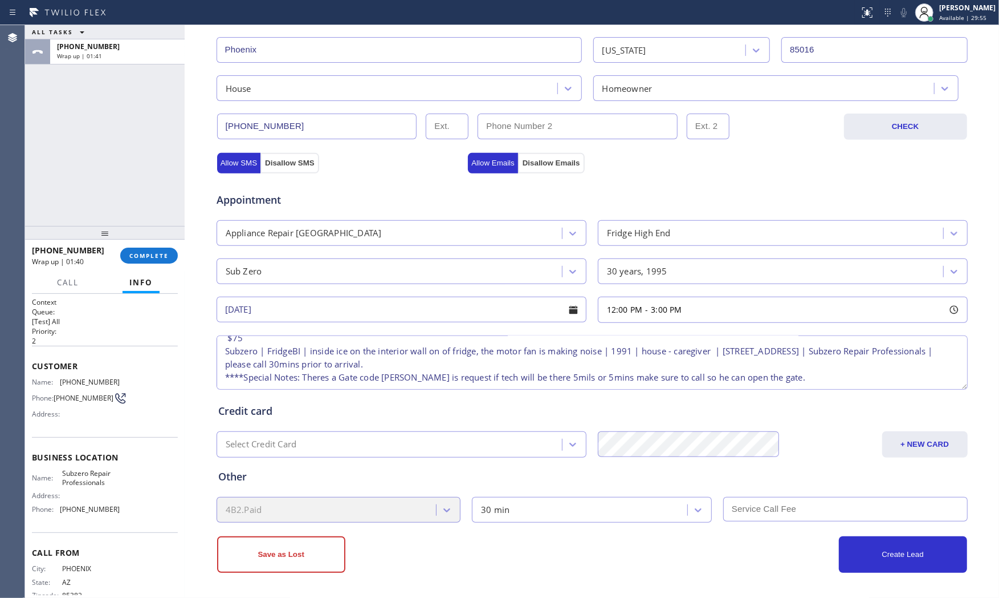
type textarea "12-3 $75 Subzero | FridgeBI | inside ice on the interior wall on of fridge, the…"
drag, startPoint x: 414, startPoint y: 574, endPoint x: 463, endPoint y: 569, distance: 49.3
click at [422, 574] on div "Business location Subzero Repair Professionals (602) 691-7988 Personal informat…" at bounding box center [592, 194] width 815 height 807
click at [568, 514] on div "30 min" at bounding box center [582, 509] width 212 height 20
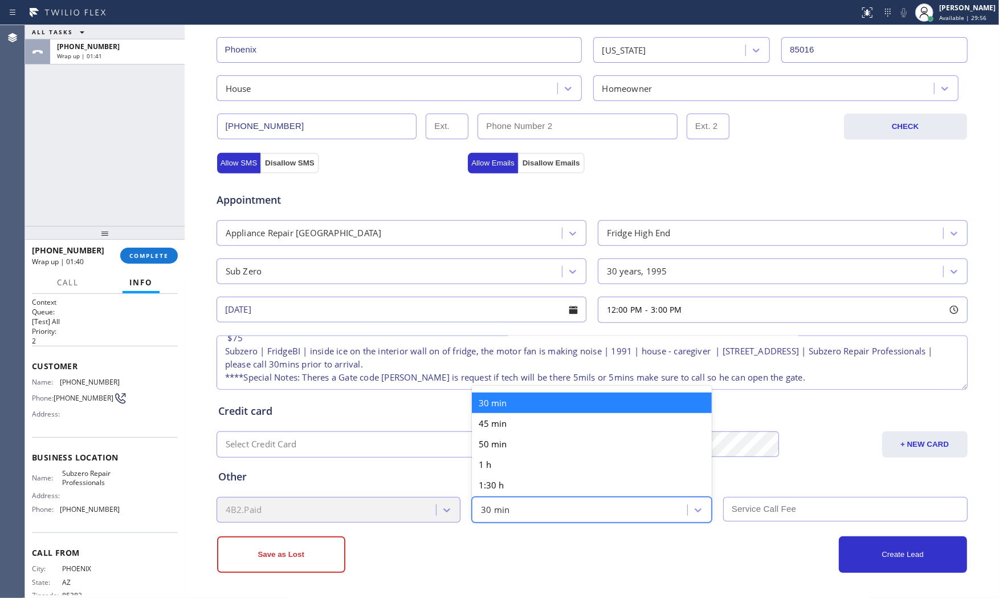
click at [568, 514] on div "30 min" at bounding box center [582, 509] width 212 height 20
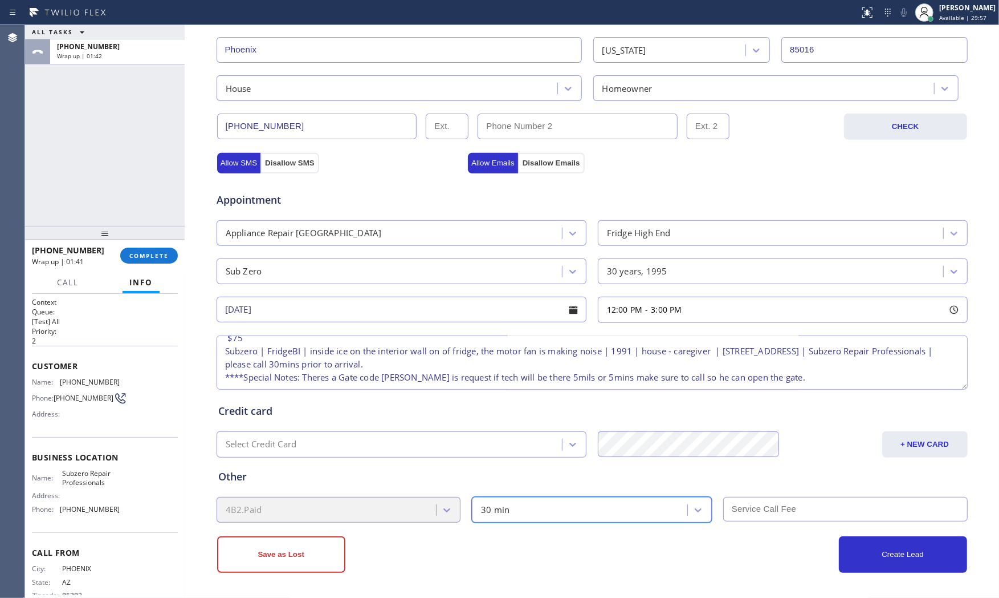
click at [773, 519] on input "text" at bounding box center [846, 509] width 245 height 25
type input "75"
click at [725, 556] on div "Create Lead" at bounding box center [779, 554] width 375 height 36
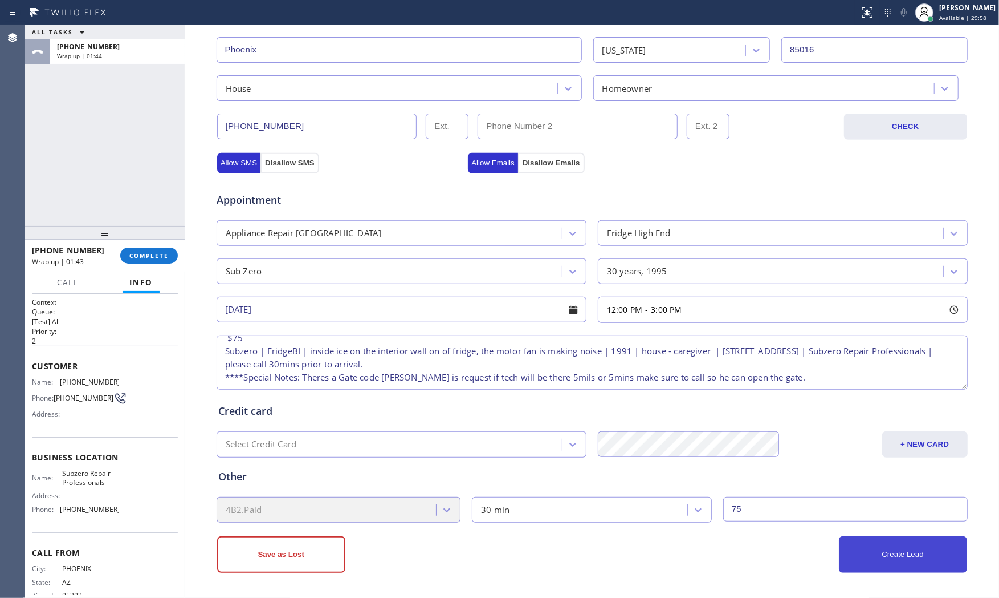
click at [867, 545] on button "Create Lead" at bounding box center [903, 554] width 128 height 36
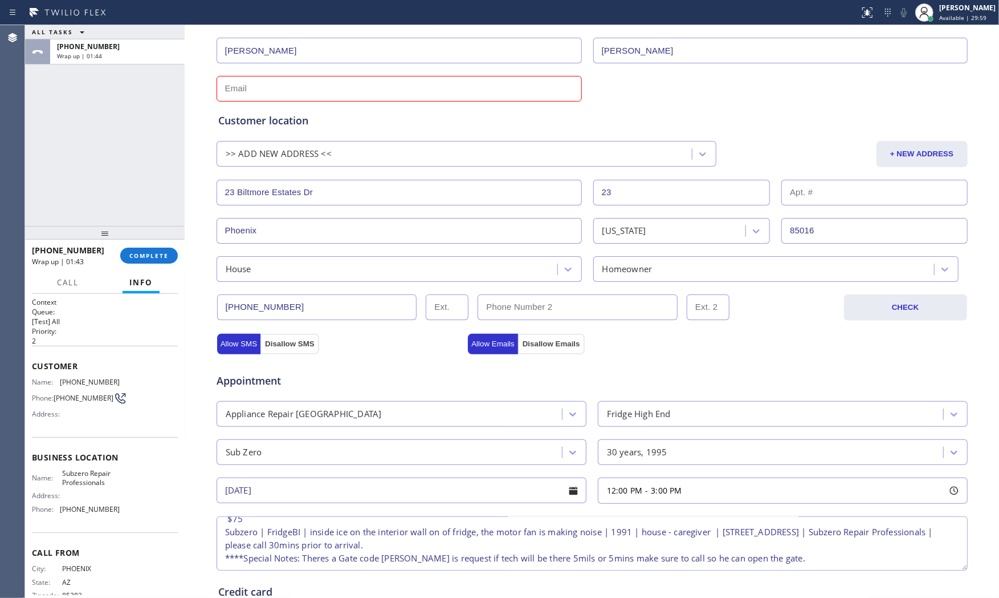
scroll to position [71, 0]
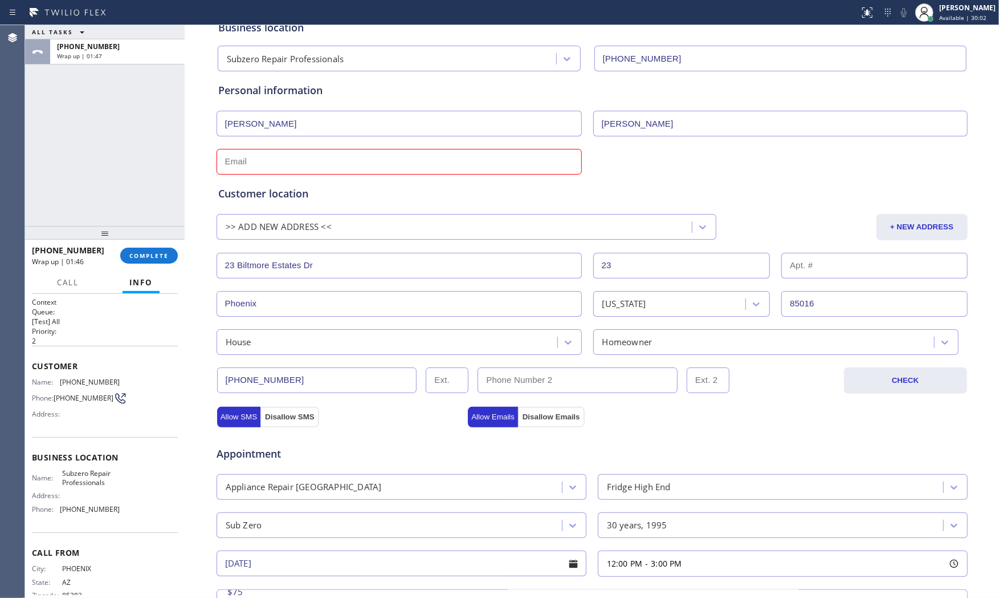
click at [375, 160] on input "text" at bounding box center [399, 162] width 365 height 26
paste input "paferreira@cox.net"
type input "paferreira@cox.net"
drag, startPoint x: 709, startPoint y: 424, endPoint x: 720, endPoint y: 408, distance: 19.2
click at [709, 421] on div "Business location Subzero Repair Professionals (602) 691-7988 Personal informat…" at bounding box center [592, 418] width 809 height 818
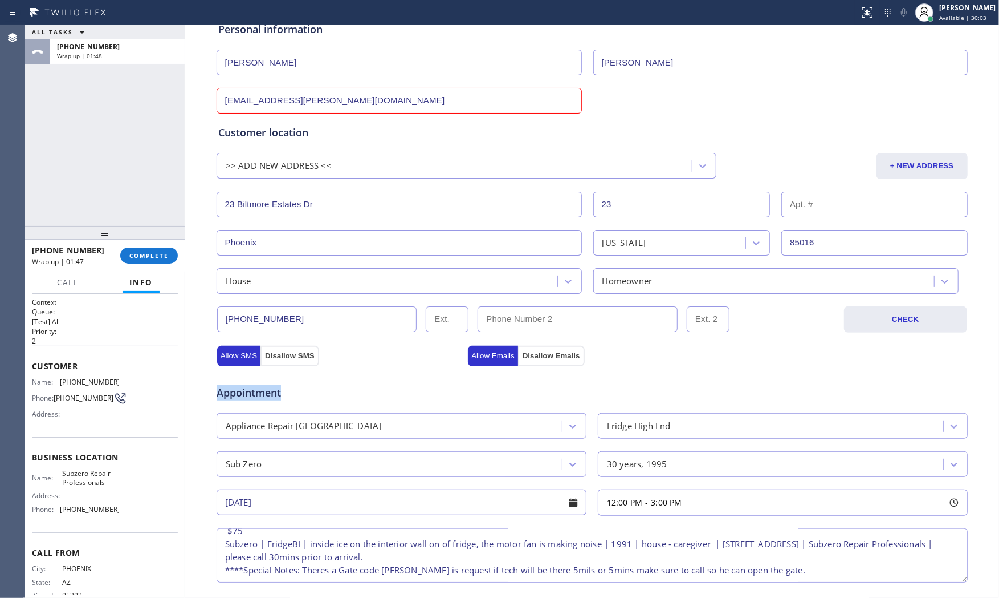
scroll to position [325, 0]
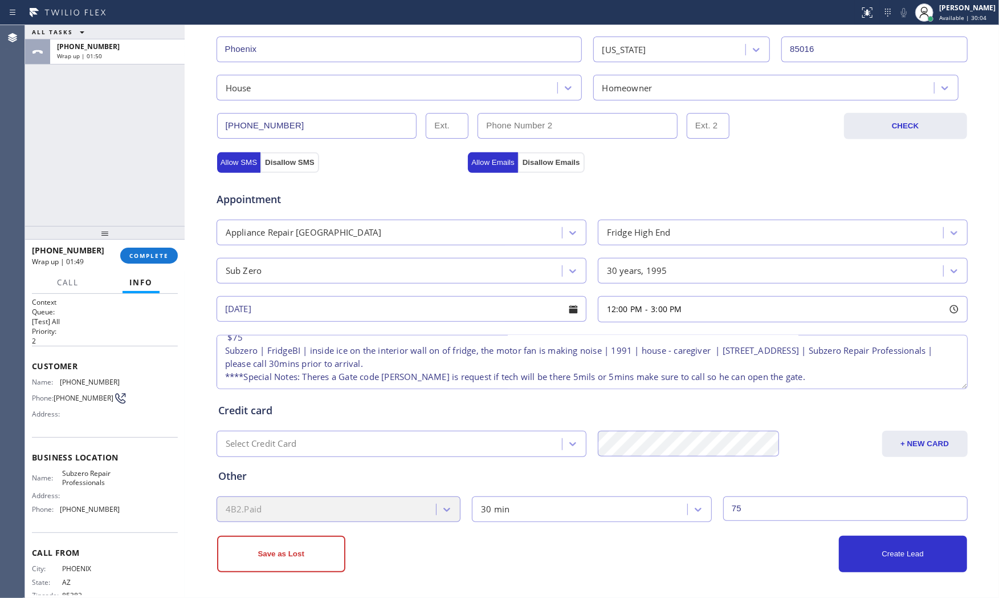
click at [910, 574] on div "Business location Subzero Repair Professionals (602) 691-7988 Personal informat…" at bounding box center [592, 174] width 815 height 846
click at [901, 565] on button "Create Lead" at bounding box center [903, 553] width 128 height 36
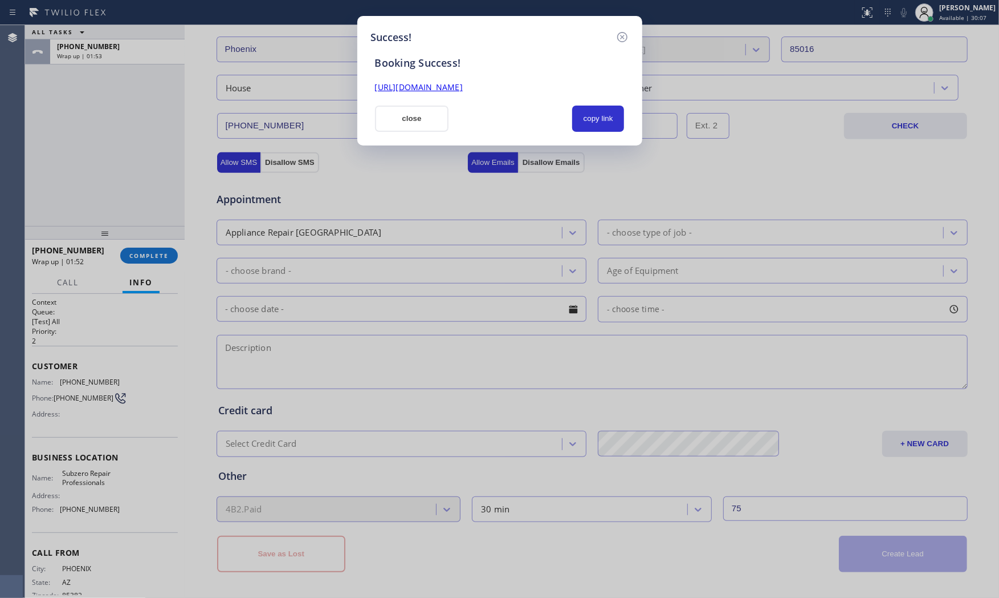
scroll to position [0, 0]
click at [602, 110] on button "copy link" at bounding box center [598, 118] width 52 height 26
click at [446, 117] on button "close" at bounding box center [412, 118] width 74 height 26
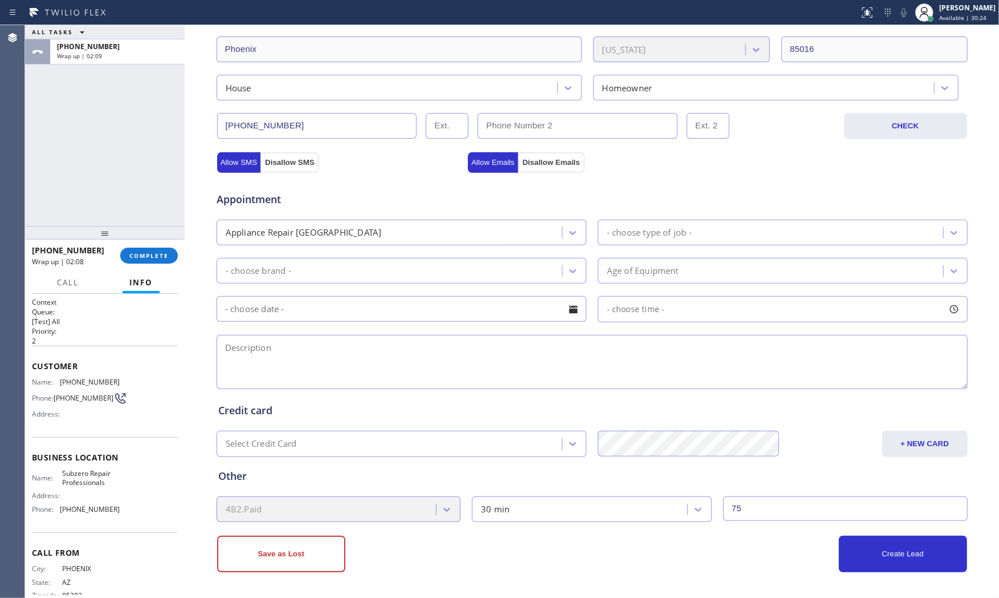
click at [318, 9] on div at bounding box center [430, 12] width 851 height 18
drag, startPoint x: 147, startPoint y: 238, endPoint x: 151, endPoint y: 258, distance: 19.7
click at [149, 239] on div at bounding box center [105, 233] width 160 height 14
click at [151, 258] on span "COMPLETE" at bounding box center [148, 259] width 39 height 8
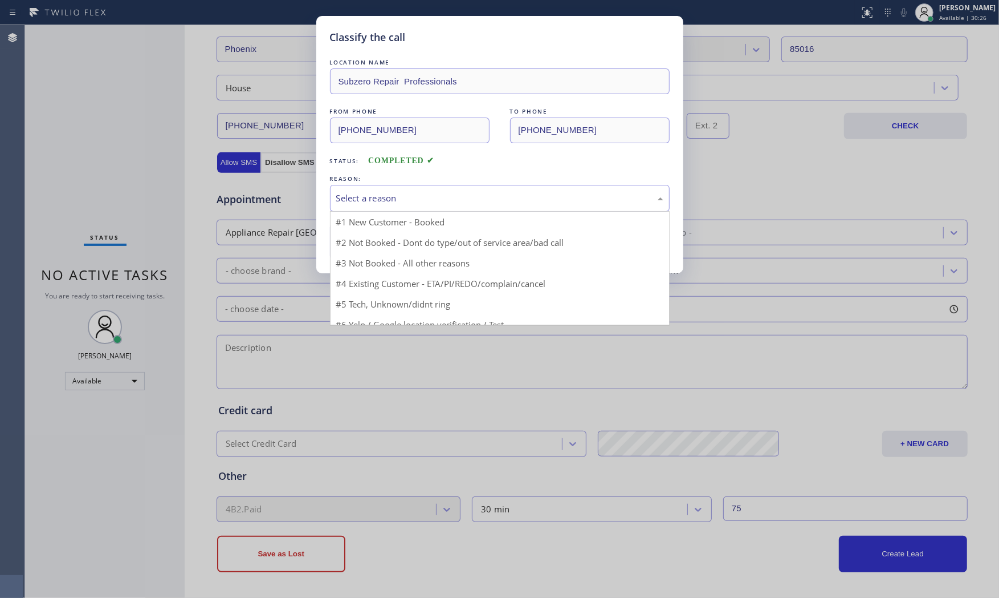
click at [334, 194] on div "Select a reason" at bounding box center [500, 198] width 340 height 27
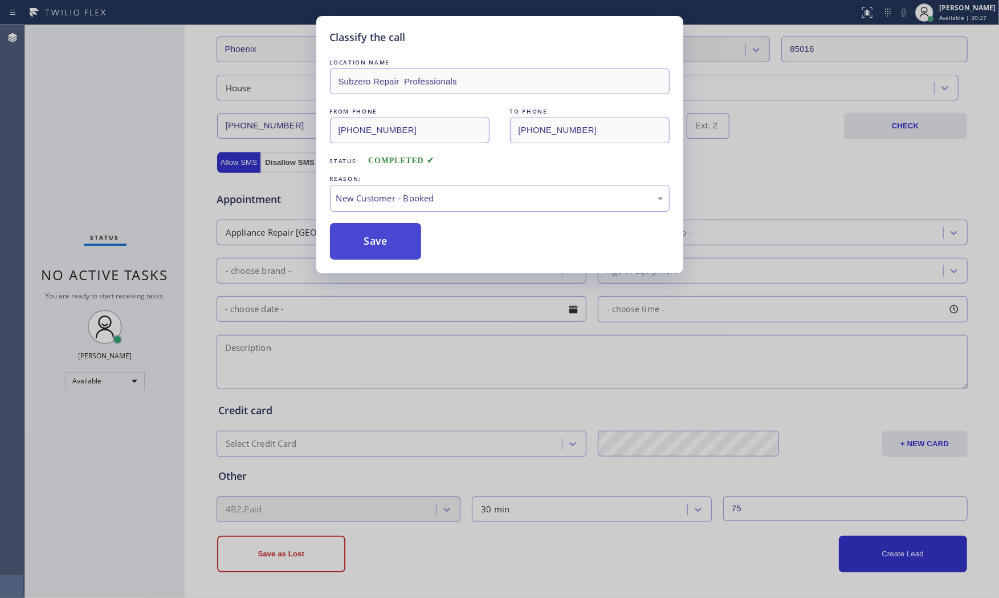
click at [364, 237] on button "Save" at bounding box center [376, 241] width 92 height 36
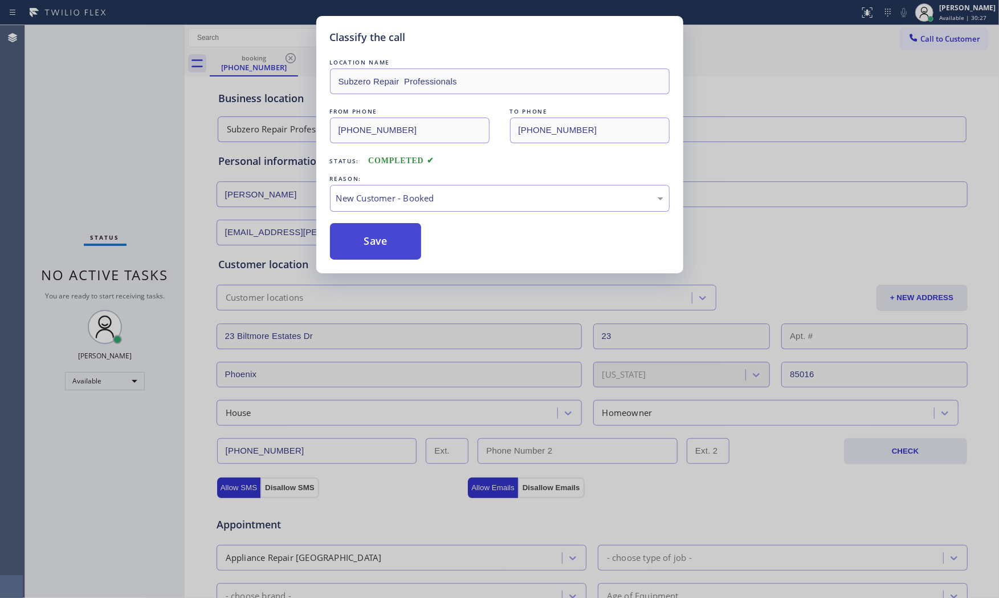
click at [364, 237] on button "Save" at bounding box center [376, 241] width 92 height 36
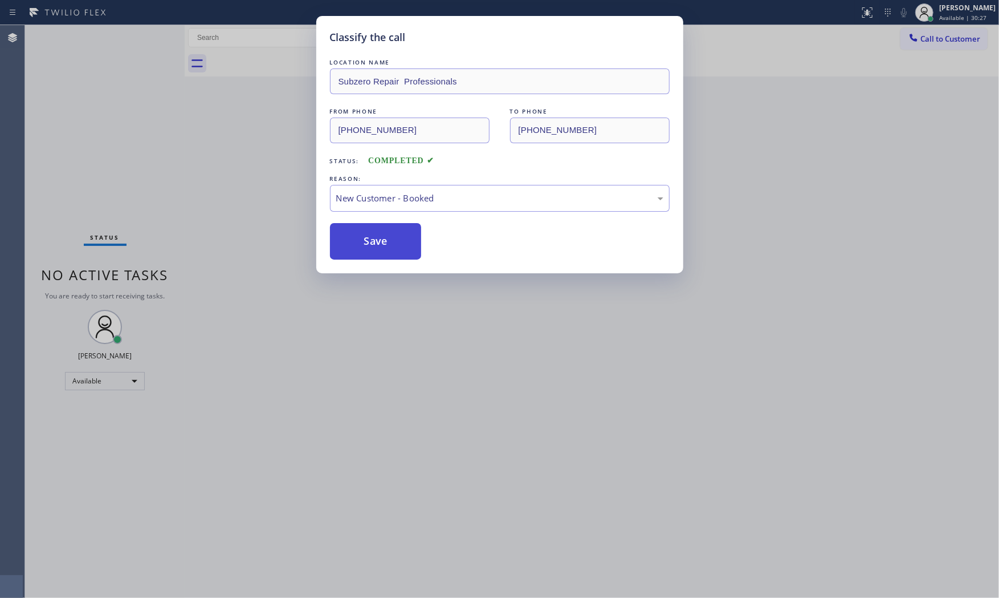
click at [364, 237] on button "Save" at bounding box center [376, 241] width 92 height 36
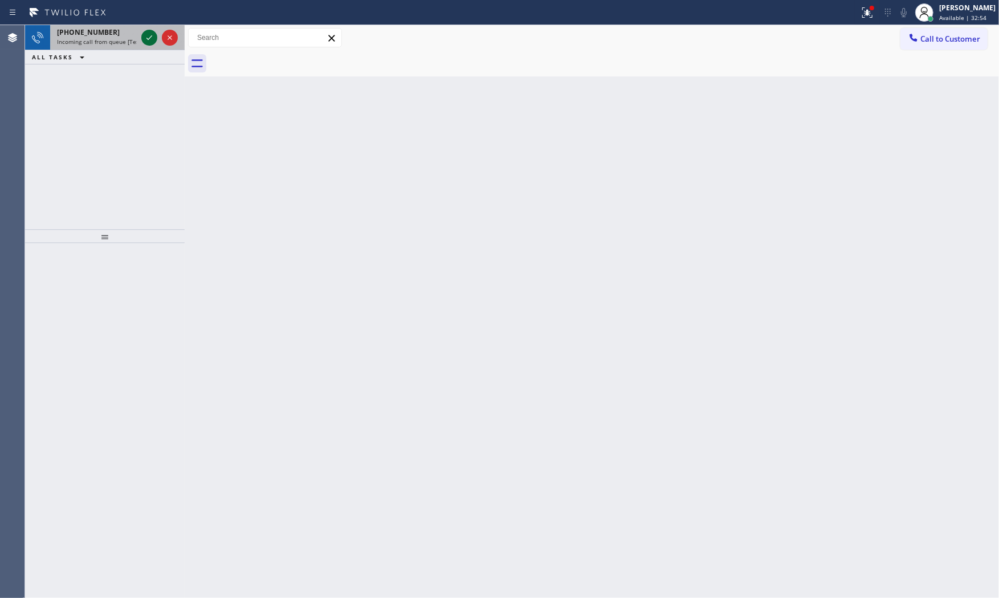
click at [145, 31] on icon at bounding box center [150, 38] width 14 height 14
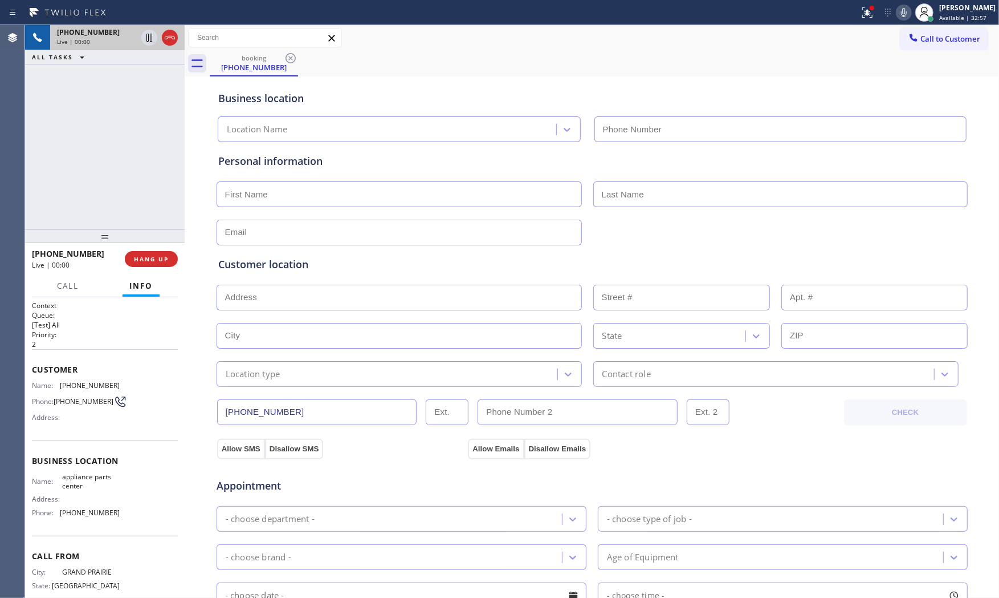
click at [166, 257] on span "HANG UP" at bounding box center [151, 259] width 35 height 8
type input "(817) 482-5346"
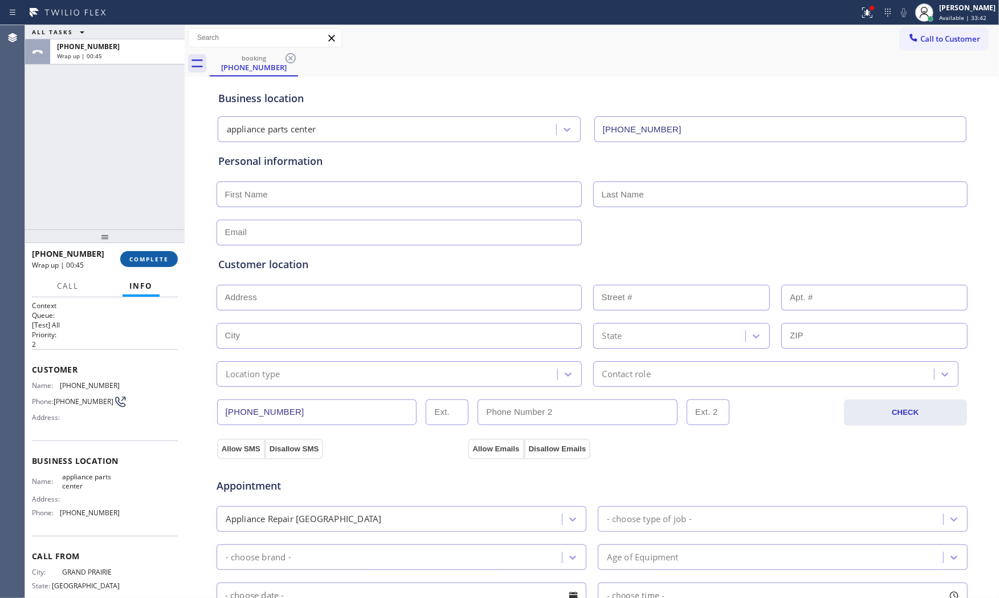
click at [139, 251] on button "COMPLETE" at bounding box center [149, 259] width 58 height 16
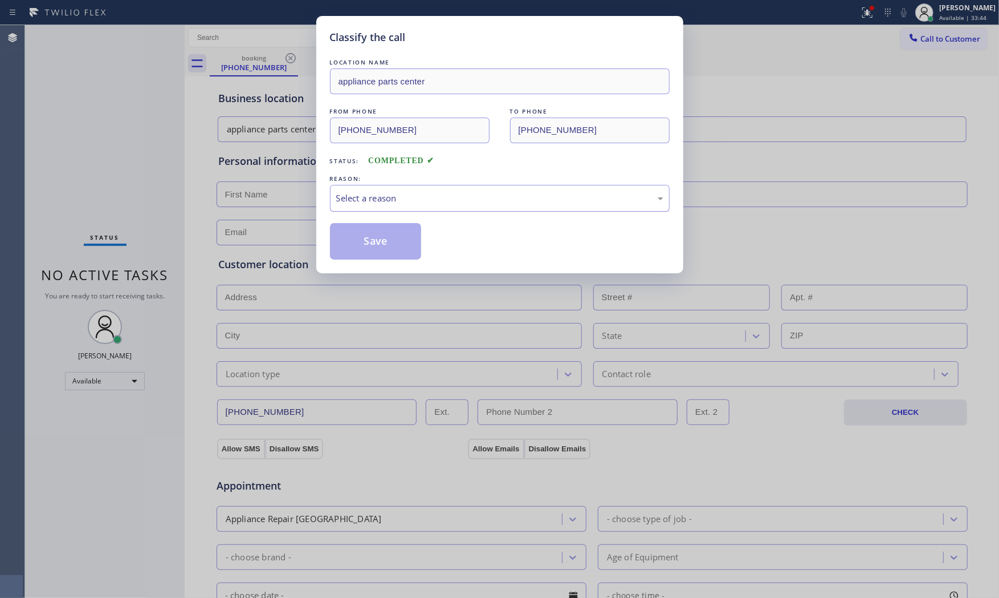
click at [355, 195] on div "Select a reason" at bounding box center [499, 198] width 327 height 13
click at [360, 235] on button "Save" at bounding box center [376, 241] width 92 height 36
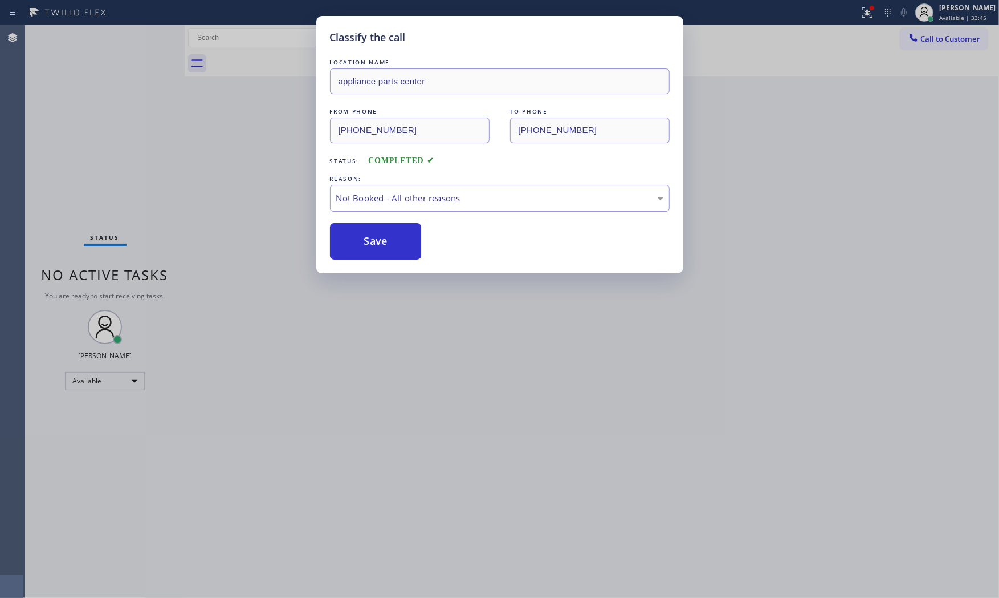
click at [360, 235] on button "Save" at bounding box center [376, 241] width 92 height 36
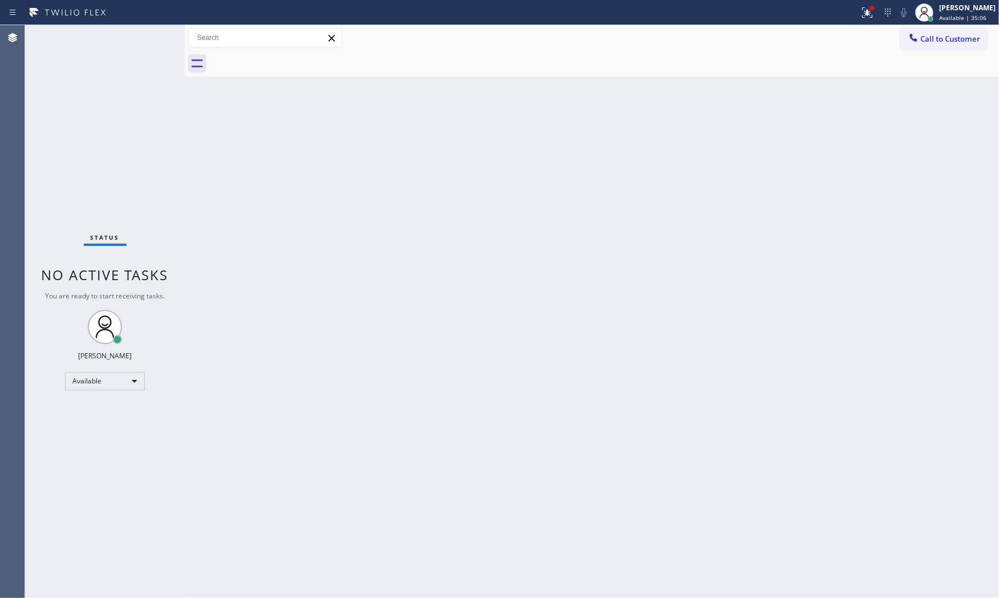
click at [144, 38] on div "Status No active tasks You are ready to start receiving tasks. Mark Paul Dacula…" at bounding box center [105, 311] width 160 height 572
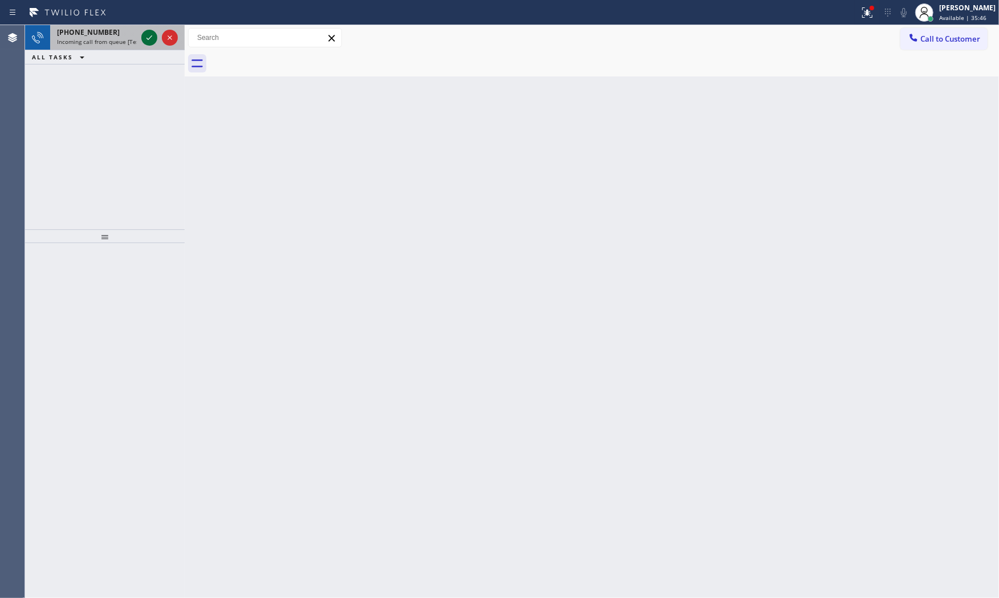
click at [153, 42] on icon at bounding box center [150, 38] width 14 height 14
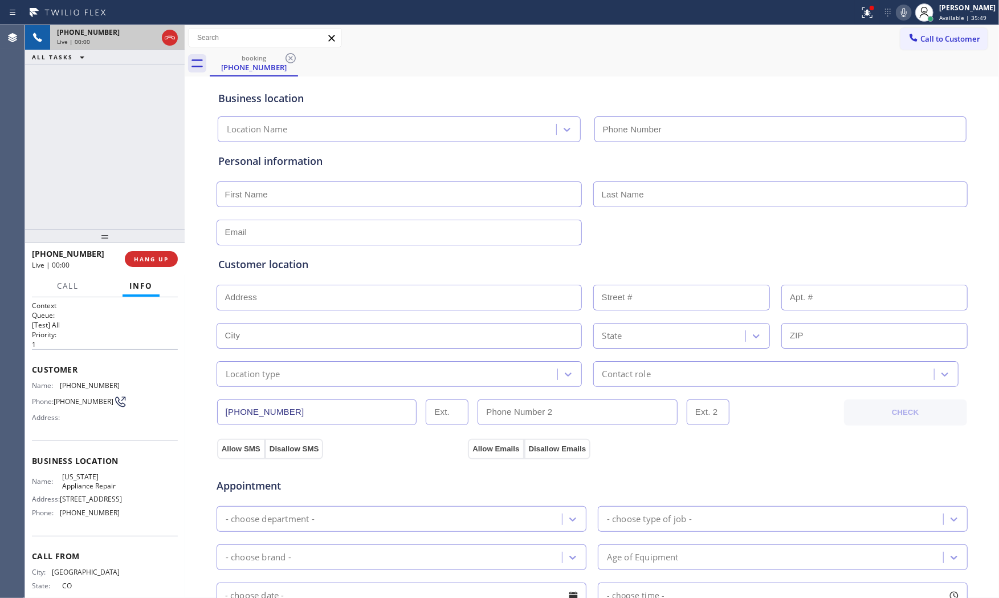
type input "(602) 461-7269"
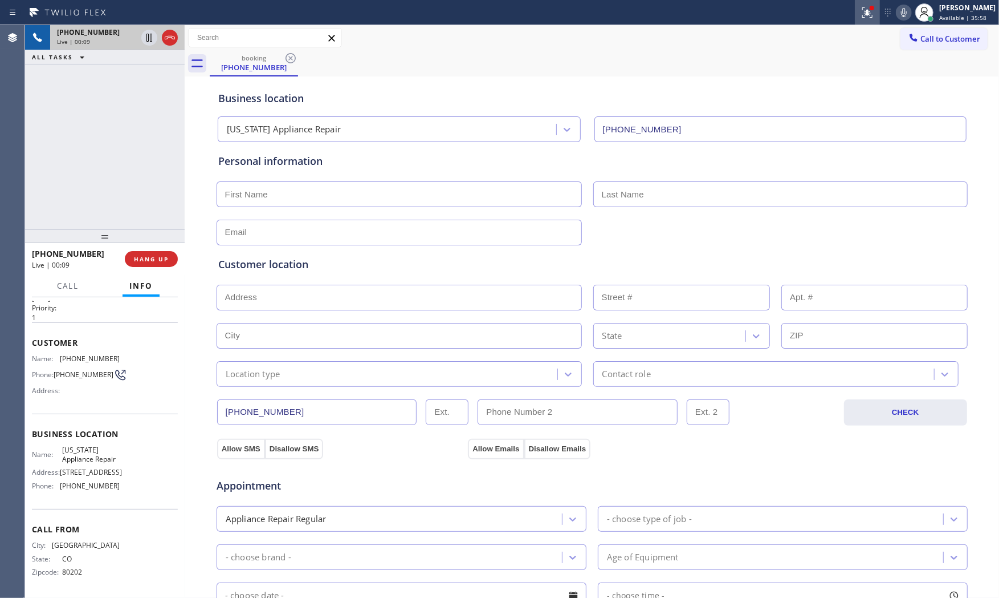
click at [861, 12] on icon at bounding box center [868, 13] width 14 height 14
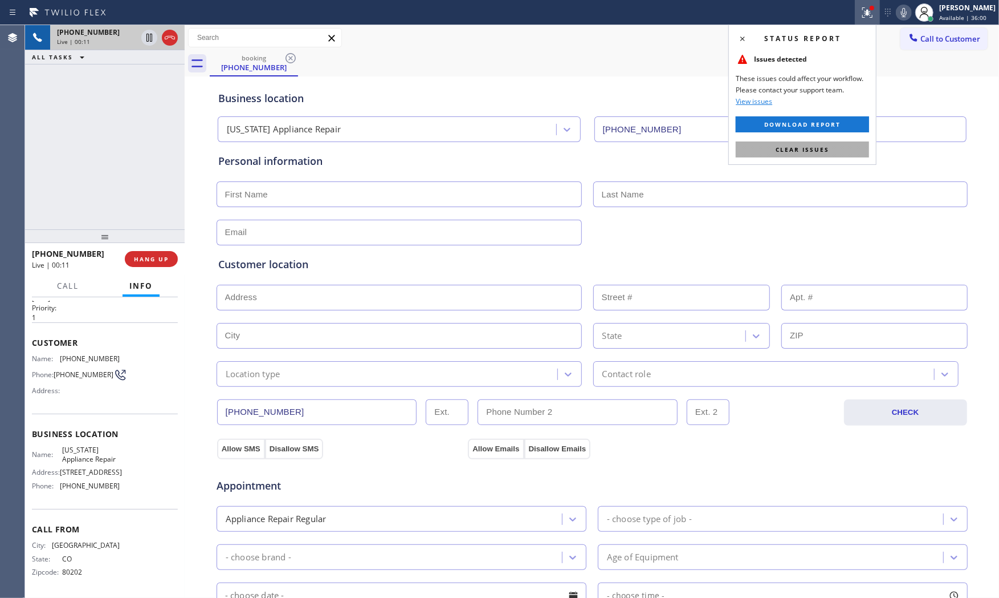
click at [839, 155] on button "Clear issues" at bounding box center [802, 149] width 133 height 16
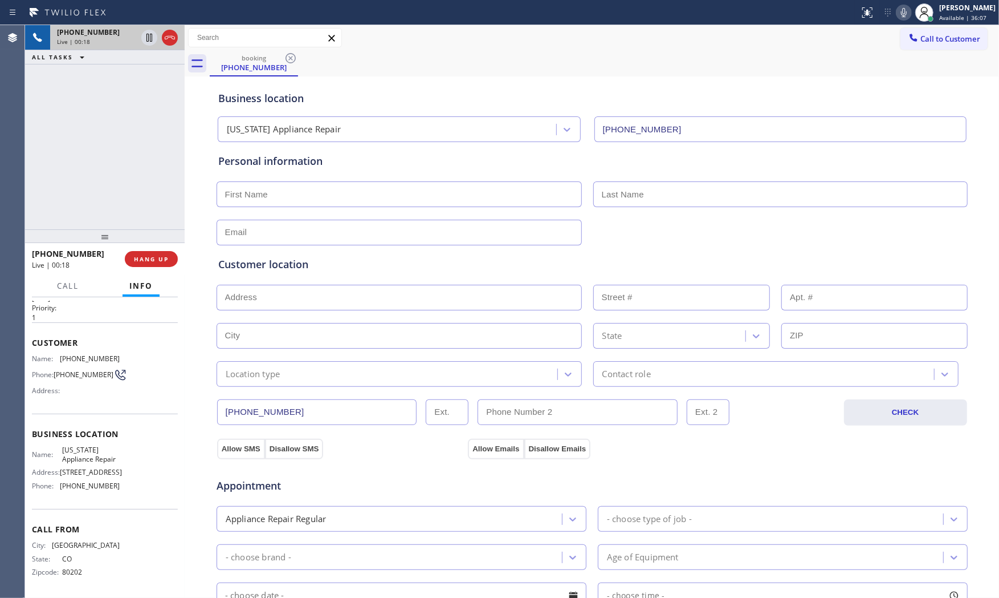
click at [898, 21] on div "Status report No issues detected If you experience an issue, please download th…" at bounding box center [927, 12] width 144 height 25
click at [898, 15] on icon at bounding box center [904, 13] width 14 height 14
click at [898, 16] on icon at bounding box center [904, 13] width 14 height 14
click at [899, 11] on icon at bounding box center [904, 13] width 14 height 14
click at [896, 11] on div at bounding box center [904, 13] width 16 height 14
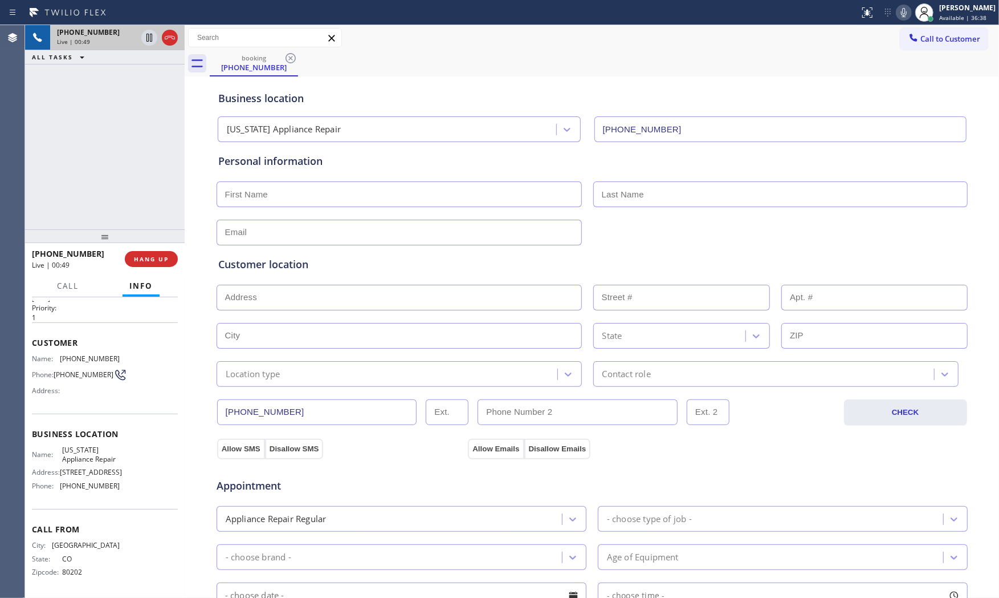
click at [903, 6] on icon at bounding box center [904, 13] width 14 height 14
click at [903, 13] on icon at bounding box center [904, 12] width 6 height 9
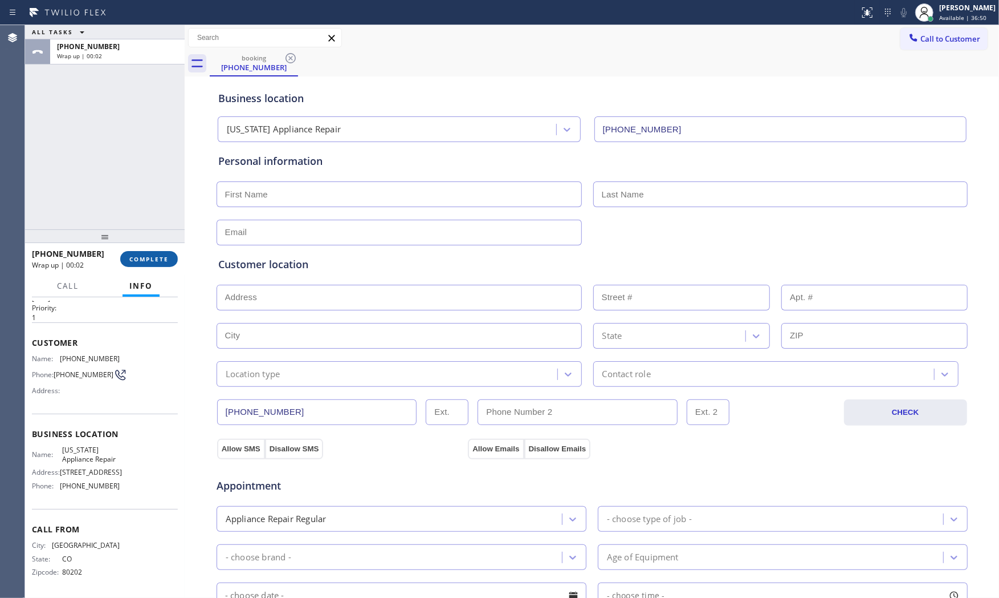
click at [160, 263] on button "COMPLETE" at bounding box center [149, 259] width 58 height 16
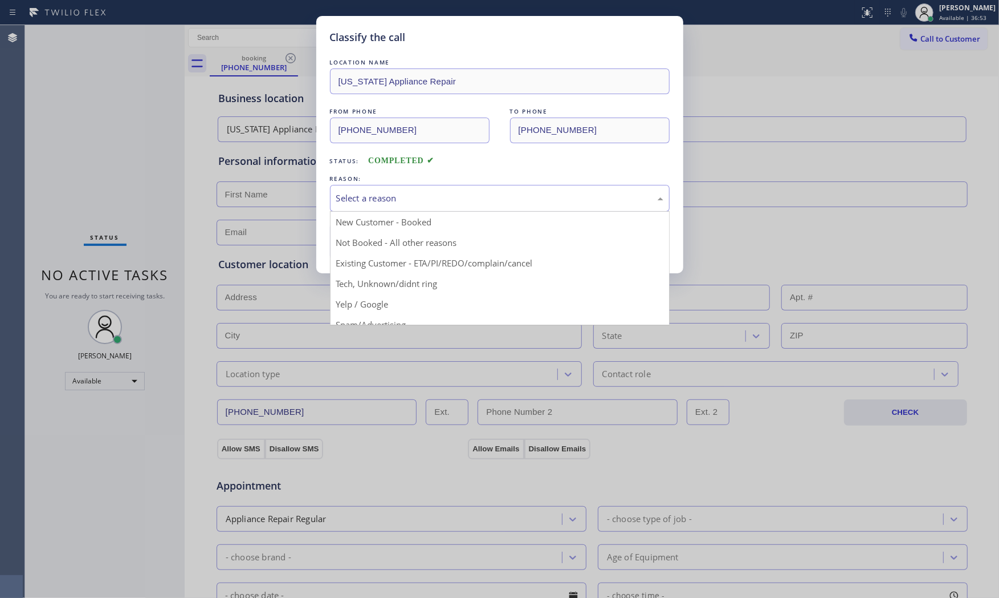
drag, startPoint x: 429, startPoint y: 196, endPoint x: 423, endPoint y: 206, distance: 11.2
click at [425, 204] on div "Select a reason" at bounding box center [499, 198] width 327 height 13
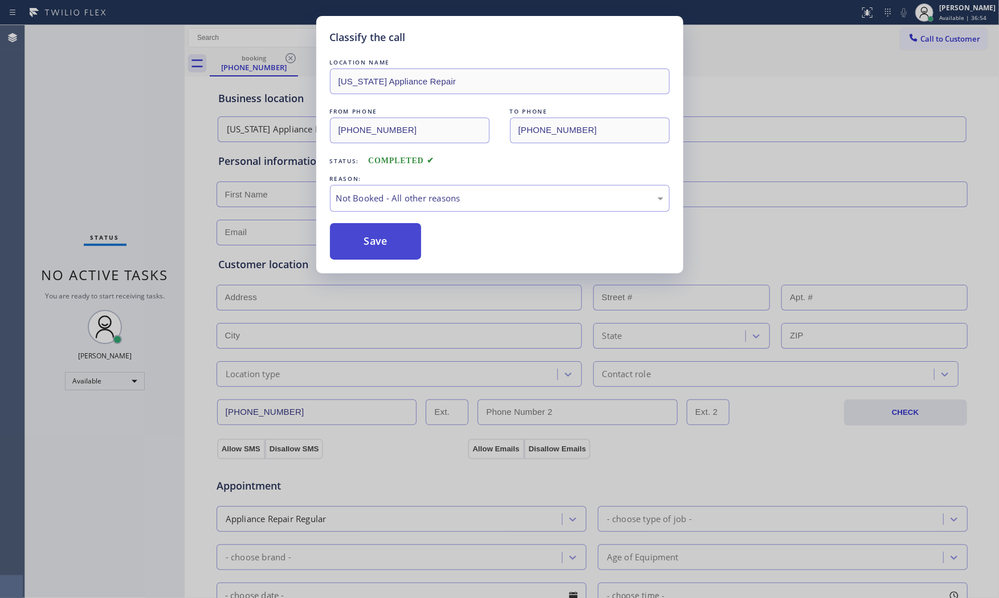
click at [392, 240] on button "Save" at bounding box center [376, 241] width 92 height 36
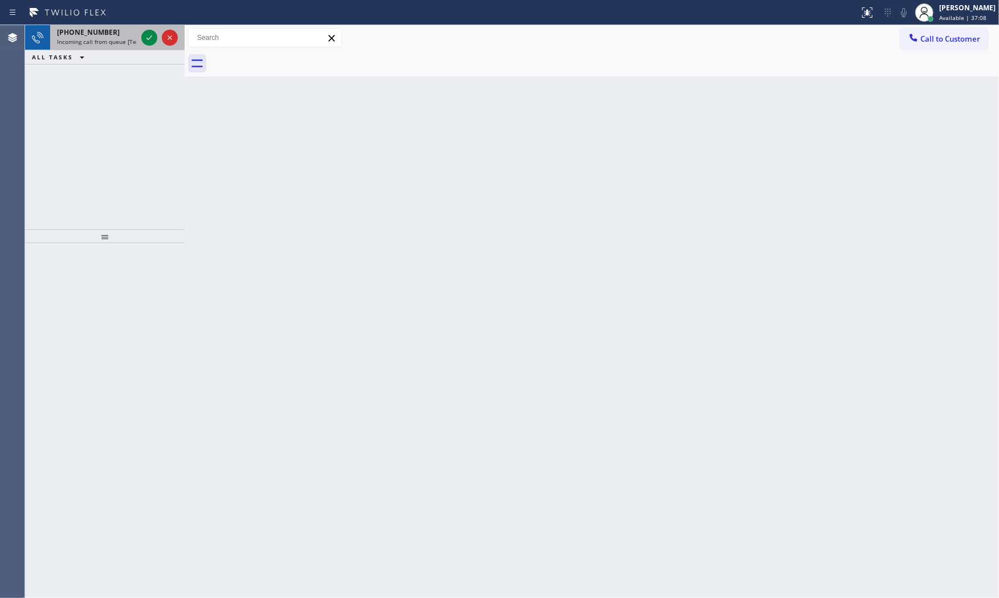
click at [98, 33] on span "+16317960032" at bounding box center [88, 32] width 63 height 10
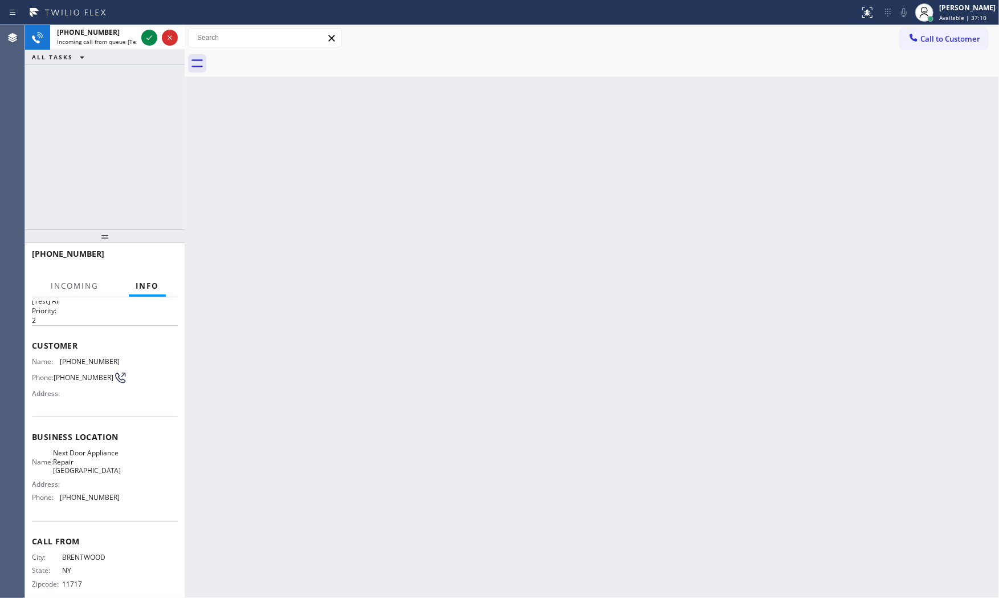
scroll to position [47, 0]
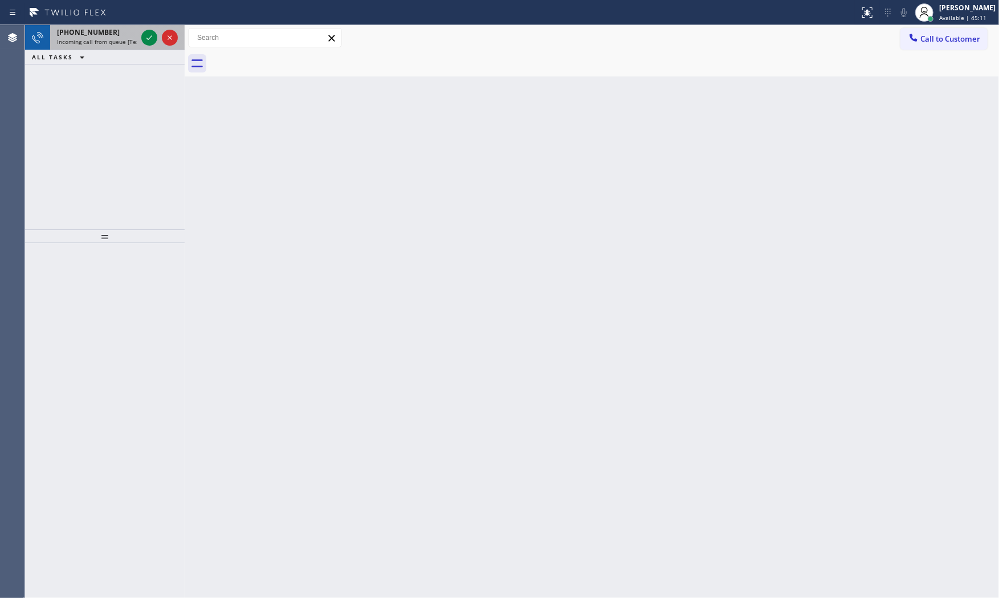
click at [121, 48] on div "+18328919691 Incoming call from queue [Test] All" at bounding box center [94, 37] width 89 height 25
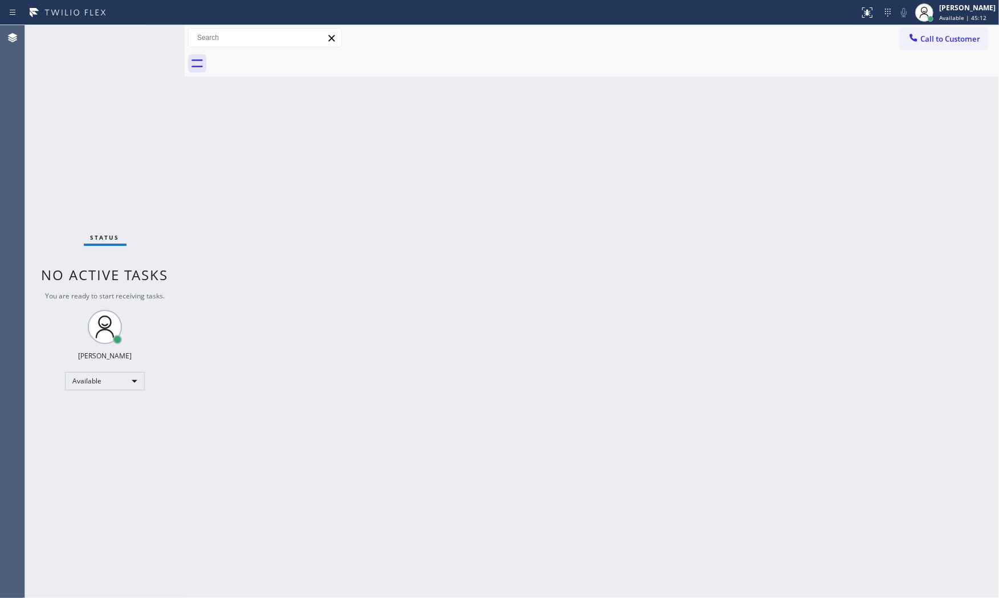
click at [149, 38] on div "Status No active tasks You are ready to start receiving tasks. Mark Paul Dacula…" at bounding box center [105, 311] width 160 height 572
click at [121, 32] on div "Status No active tasks You are ready to start receiving tasks. Mark Paul Dacula…" at bounding box center [105, 311] width 160 height 572
click at [136, 33] on div "Status No active tasks You are ready to start receiving tasks. Mark Paul Dacula…" at bounding box center [105, 311] width 160 height 572
click at [137, 33] on div "Status No active tasks You are ready to start receiving tasks. Mark Paul Dacula…" at bounding box center [105, 311] width 160 height 572
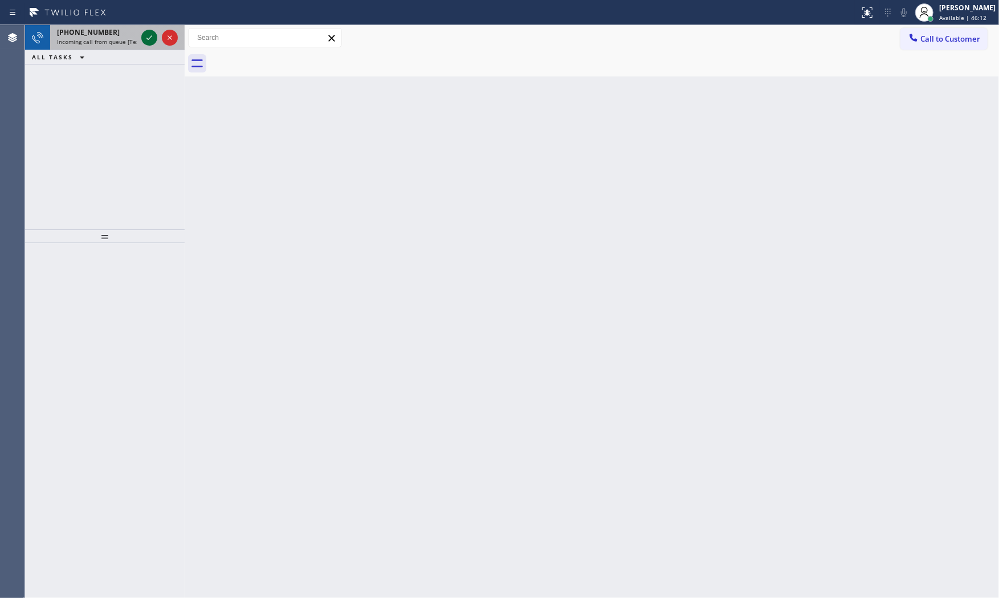
click at [148, 37] on icon at bounding box center [150, 38] width 14 height 14
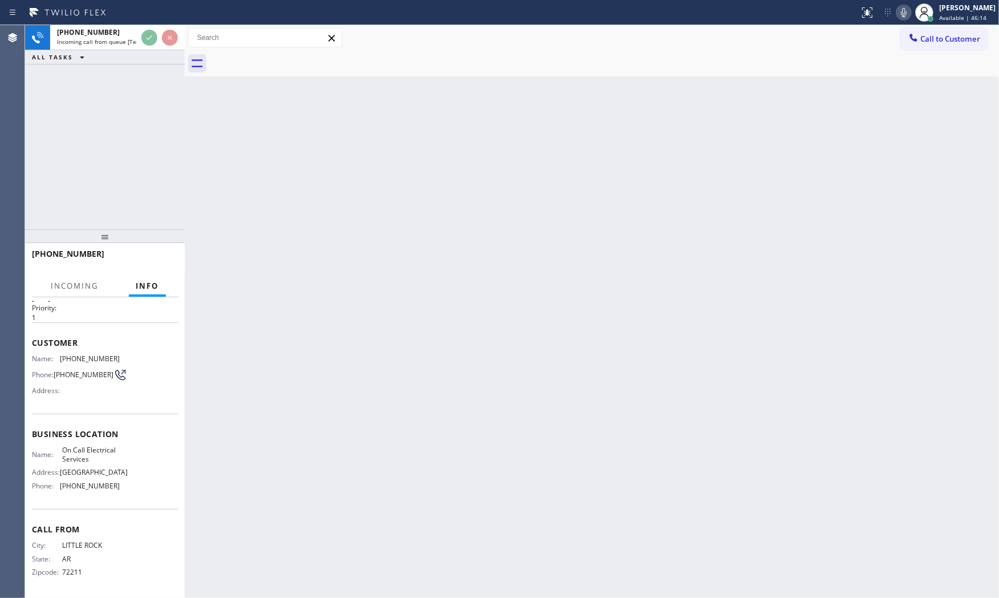
scroll to position [38, 0]
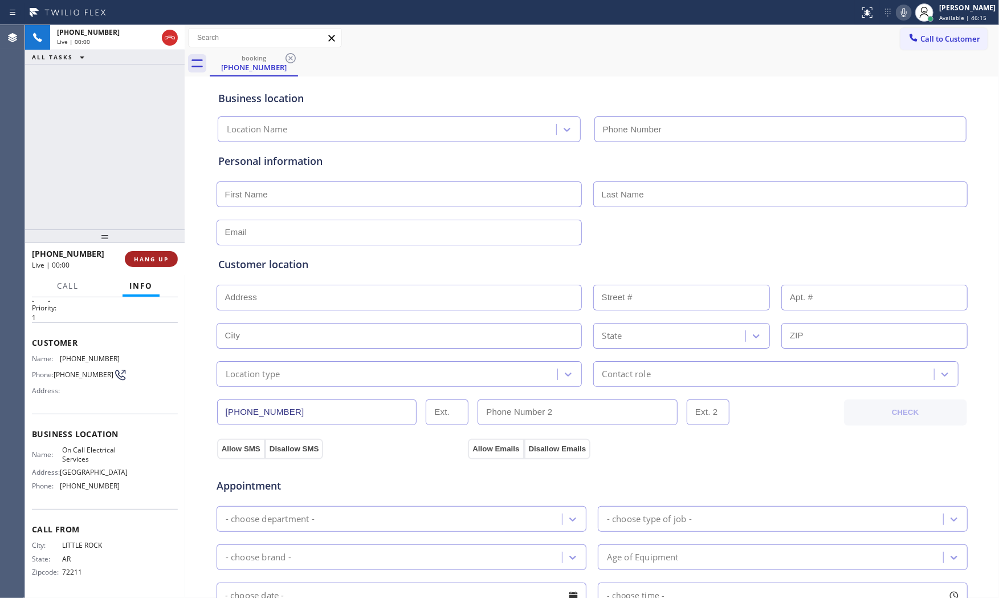
type input "(640) 252-9983"
click at [169, 264] on button "HANG UP" at bounding box center [151, 259] width 53 height 16
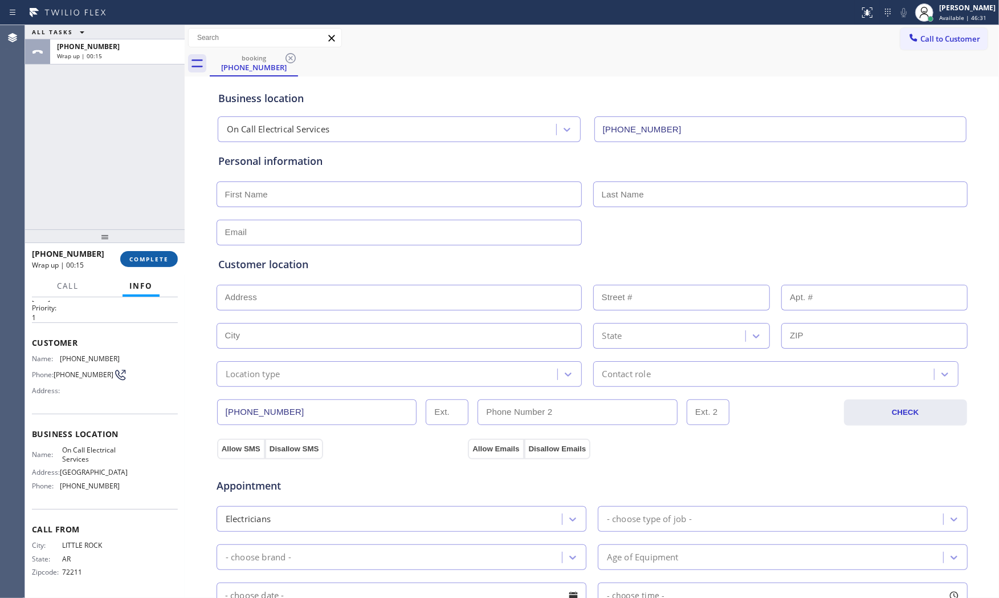
click at [162, 257] on span "COMPLETE" at bounding box center [148, 259] width 39 height 8
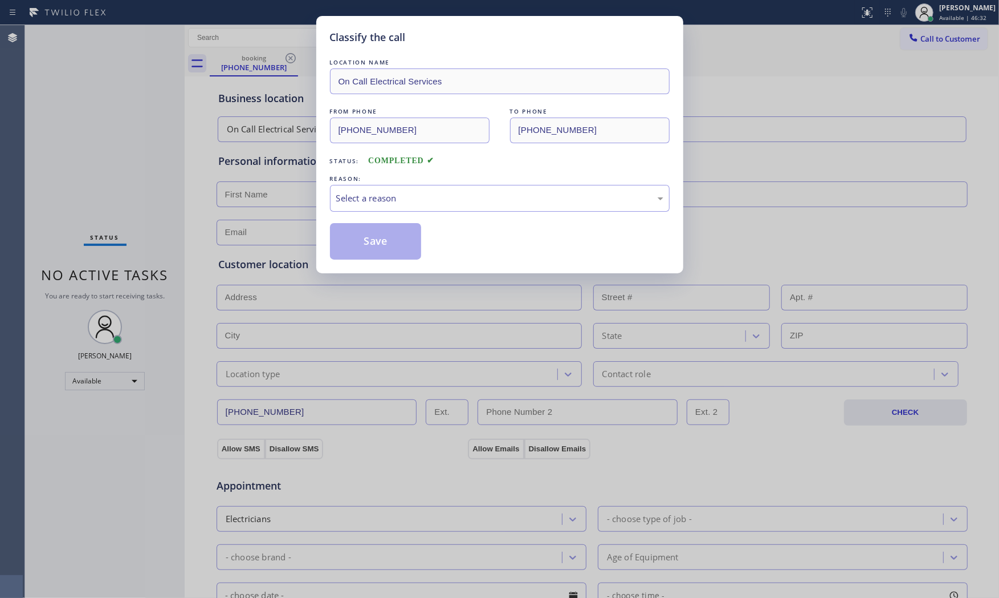
click at [388, 176] on div "LOCATION NAME On Call Electrical Services FROM PHONE (501) 287-4459 TO PHONE (6…" at bounding box center [500, 157] width 340 height 203
drag, startPoint x: 392, startPoint y: 196, endPoint x: 393, endPoint y: 208, distance: 12.1
click at [392, 201] on div "Select a reason" at bounding box center [499, 198] width 327 height 13
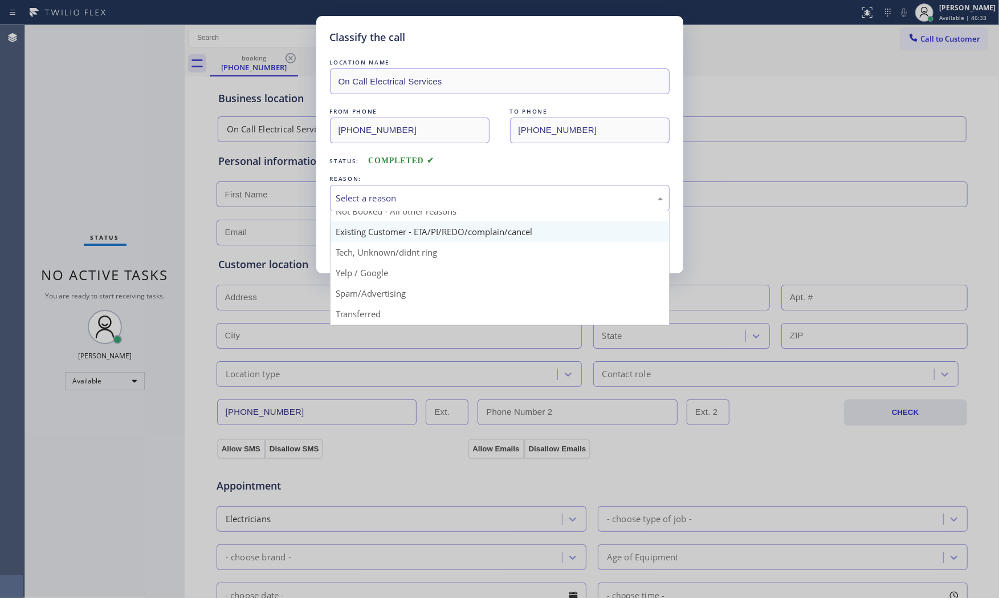
scroll to position [63, 0]
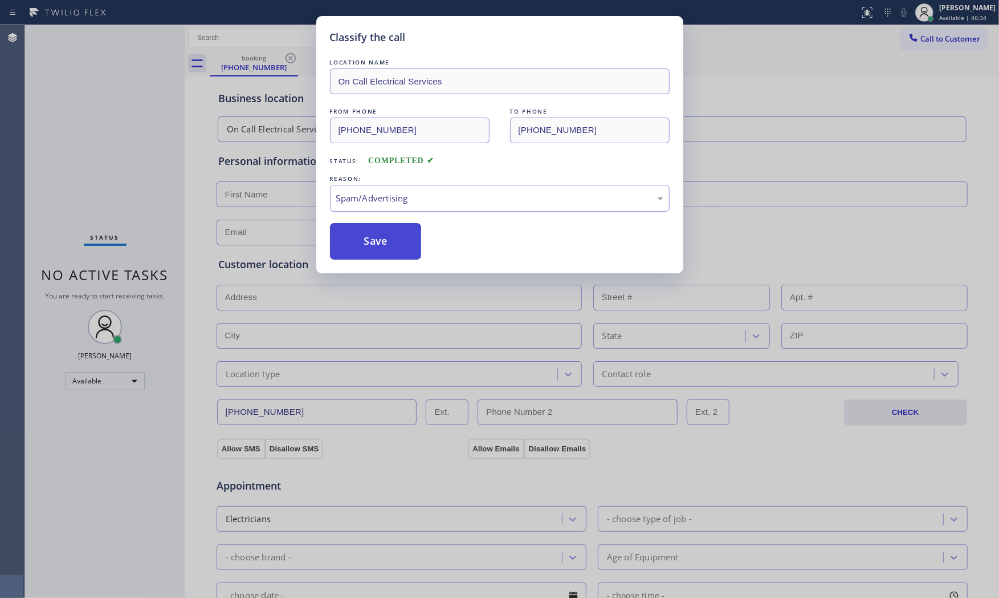
click at [383, 241] on button "Save" at bounding box center [376, 241] width 92 height 36
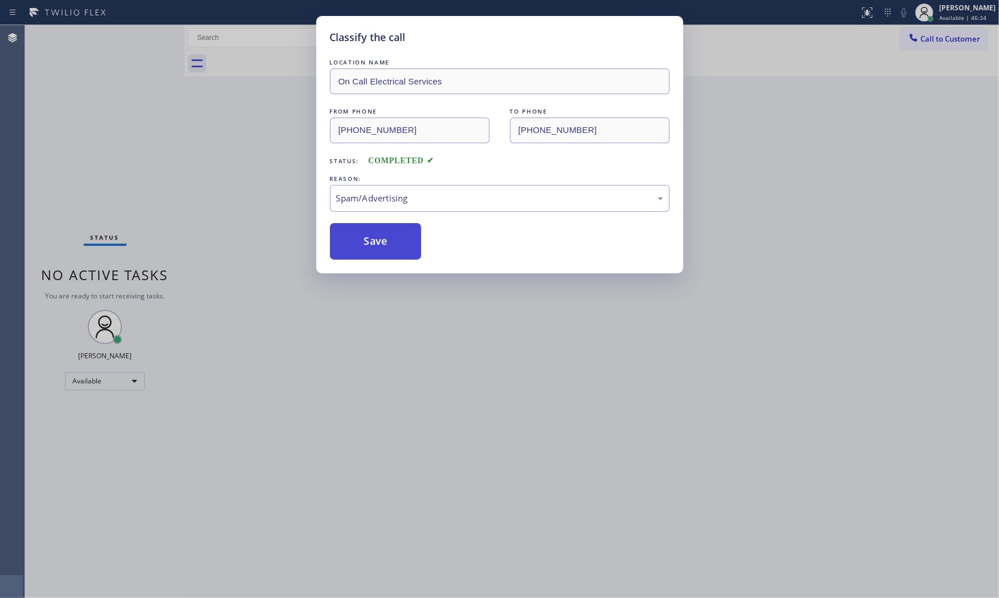
click at [383, 240] on button "Save" at bounding box center [376, 241] width 92 height 36
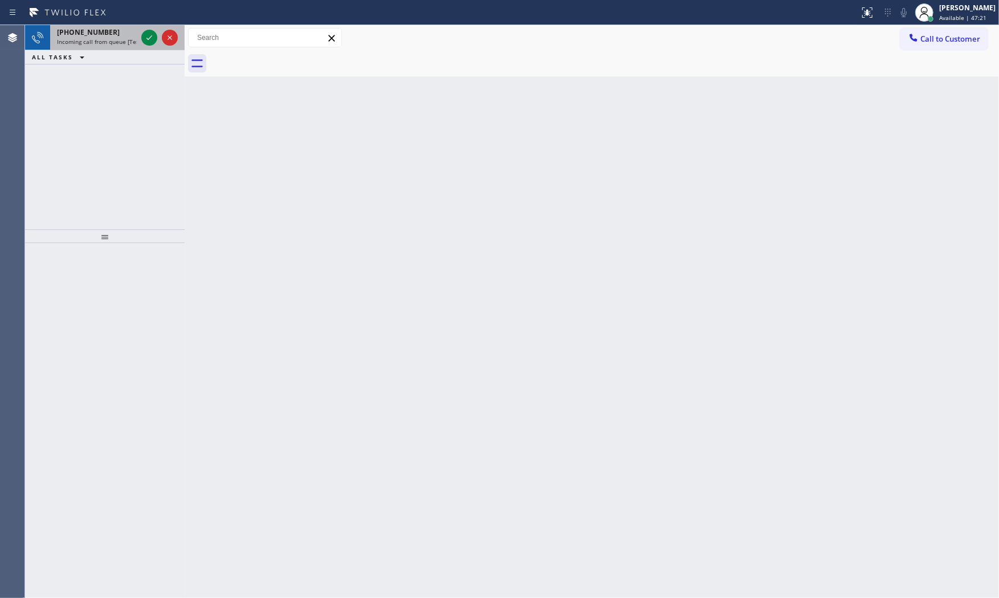
click at [121, 40] on span "Incoming call from queue [Test] All" at bounding box center [104, 42] width 95 height 8
click at [144, 38] on icon at bounding box center [150, 38] width 14 height 14
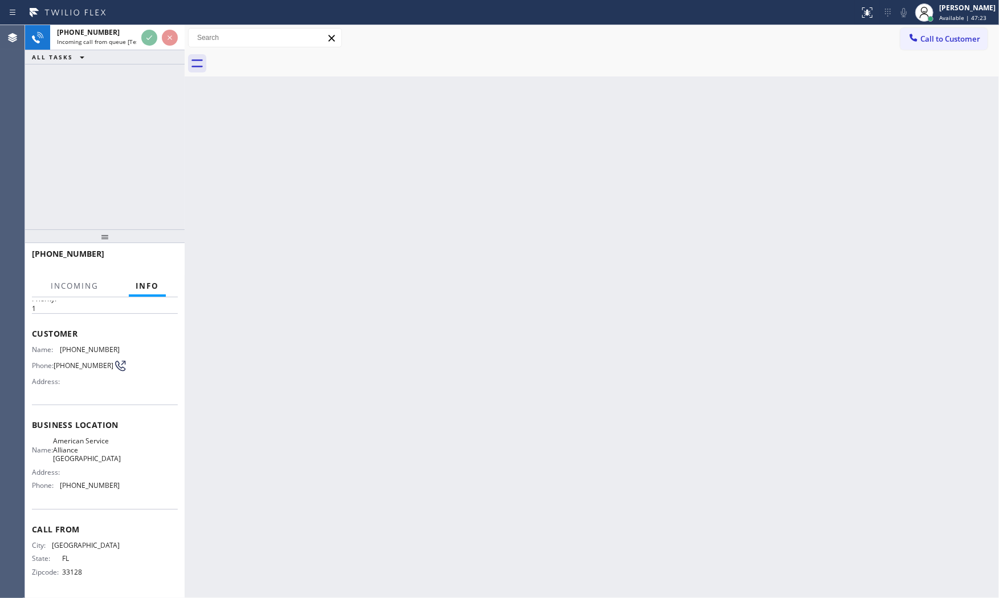
scroll to position [38, 0]
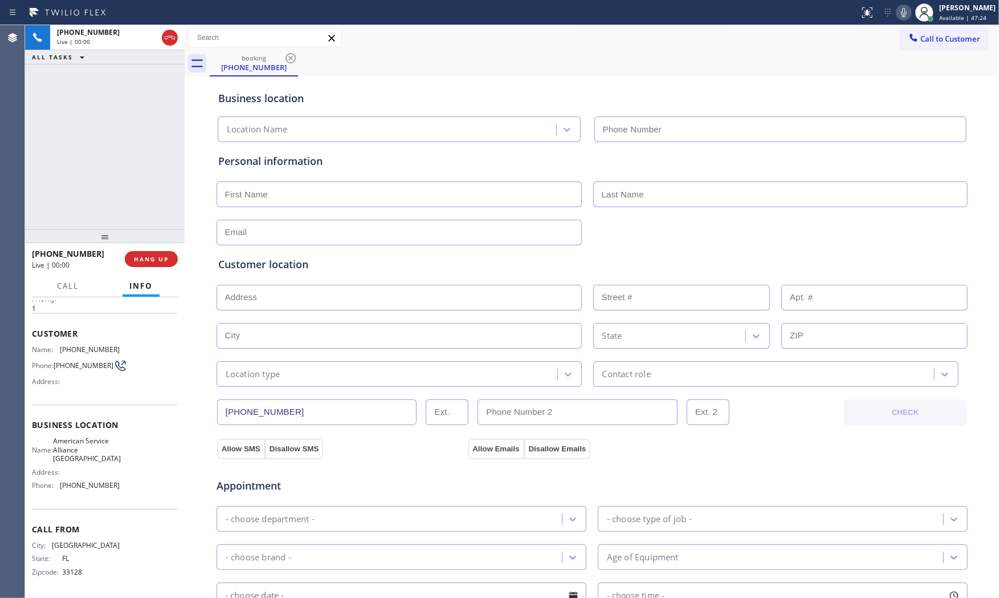
type input "(954) 835-4535"
click at [899, 11] on icon at bounding box center [904, 13] width 14 height 14
click at [899, 18] on icon at bounding box center [904, 13] width 14 height 14
click at [168, 259] on span "HANG UP" at bounding box center [151, 259] width 35 height 8
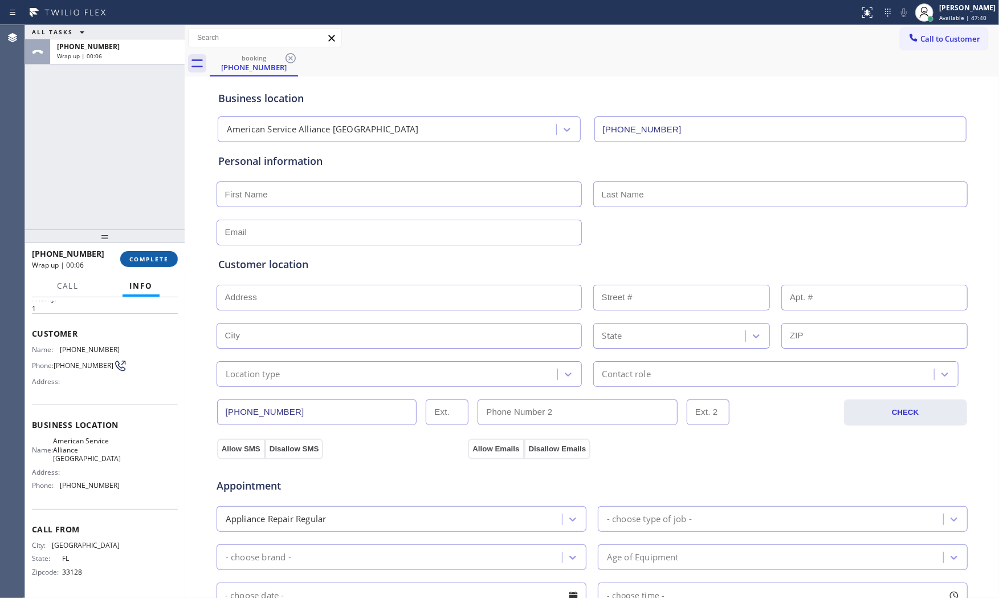
click at [171, 259] on button "COMPLETE" at bounding box center [149, 259] width 58 height 16
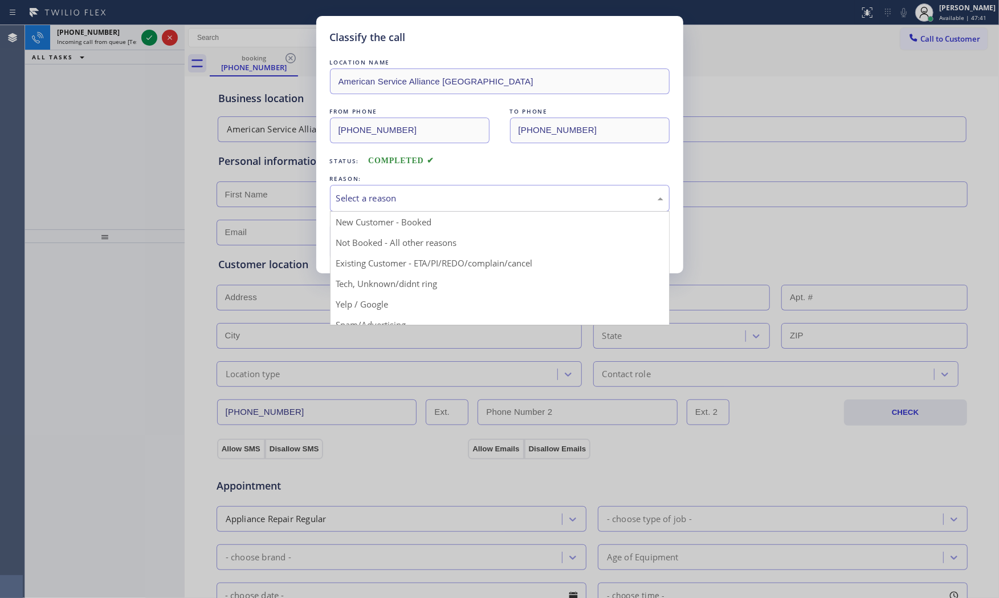
click at [437, 205] on div "Select a reason" at bounding box center [500, 198] width 340 height 27
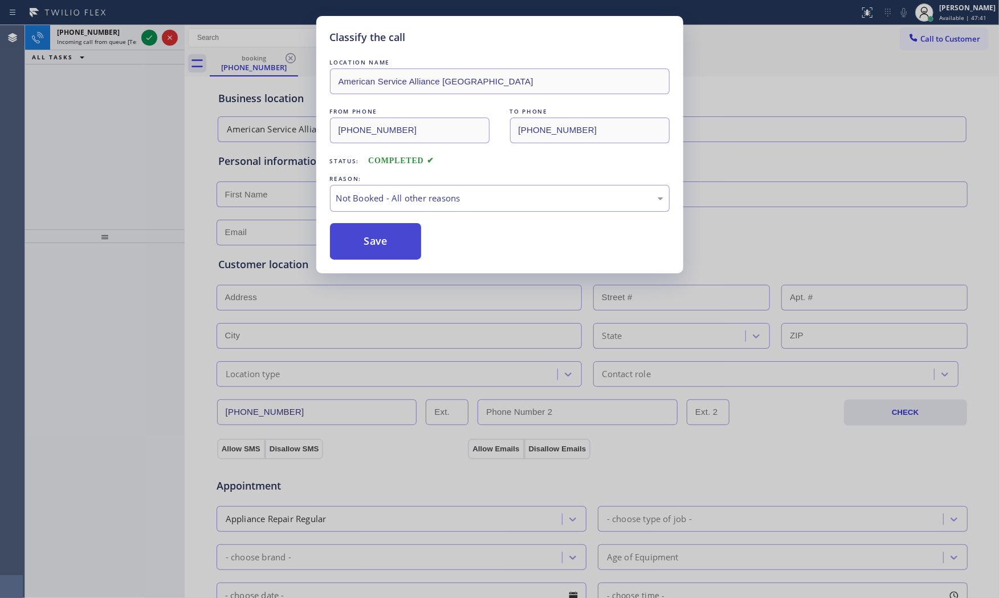
click at [397, 247] on button "Save" at bounding box center [376, 241] width 92 height 36
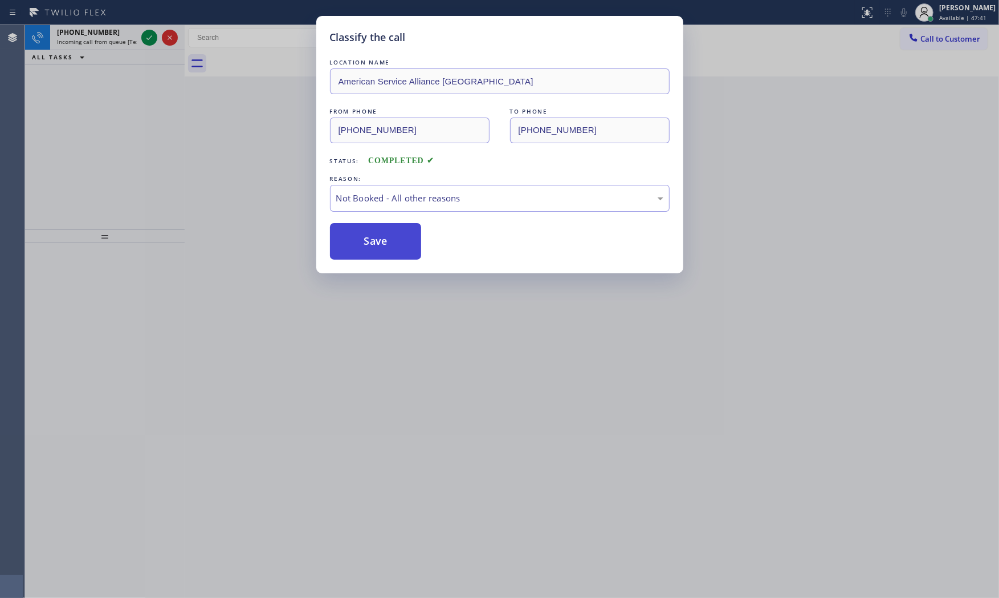
drag, startPoint x: 397, startPoint y: 247, endPoint x: 231, endPoint y: 174, distance: 181.5
click at [396, 247] on button "Save" at bounding box center [376, 241] width 92 height 36
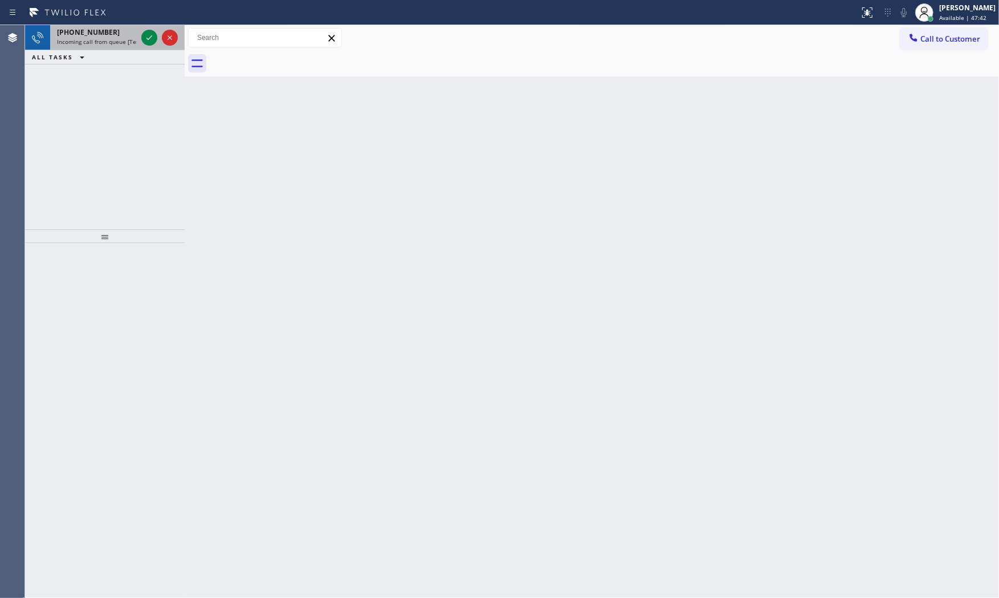
click at [120, 46] on div "+17862523042 Incoming call from queue [Test] All" at bounding box center [94, 37] width 89 height 25
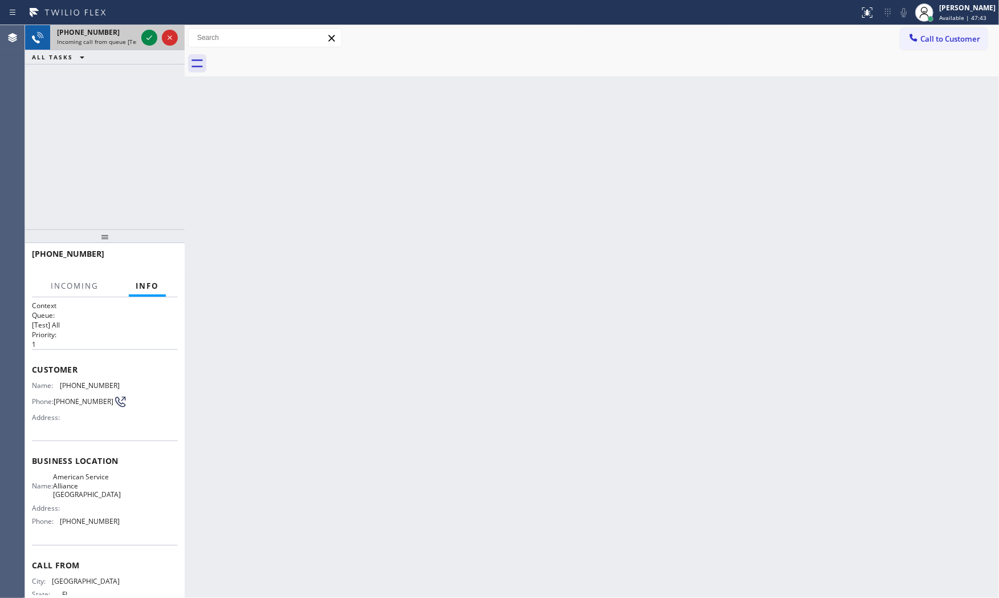
click at [140, 39] on div at bounding box center [159, 37] width 41 height 25
click at [145, 38] on icon at bounding box center [150, 38] width 14 height 14
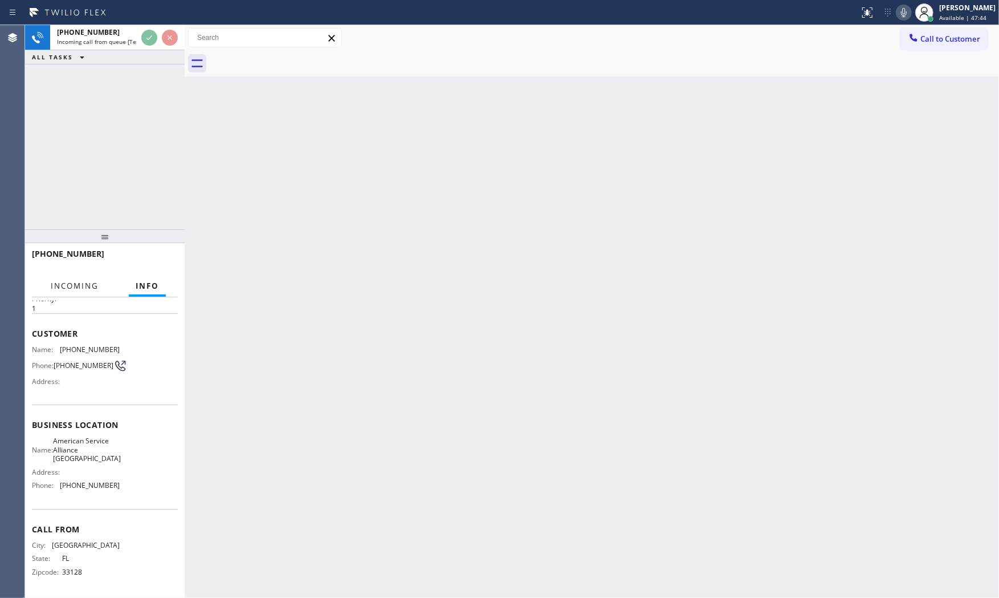
scroll to position [38, 0]
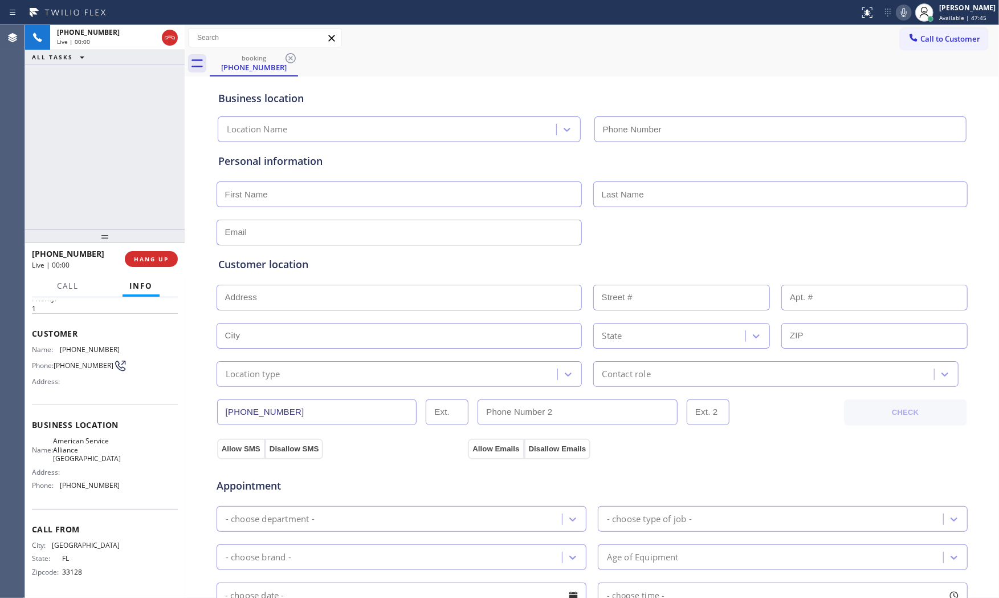
type input "(954) 835-4535"
click at [139, 271] on div "+17862523042 Live | 00:44 HANG UP" at bounding box center [105, 259] width 146 height 30
click at [144, 265] on button "HANG UP" at bounding box center [151, 259] width 53 height 16
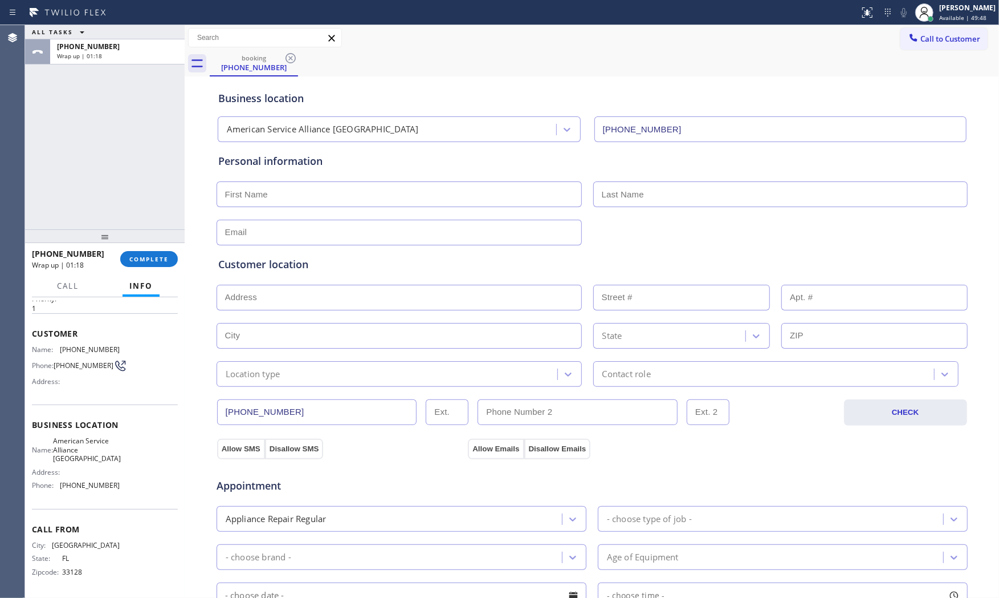
click at [101, 25] on div "ALL TASKS ALL TASKS ACTIVE TASKS TASKS IN WRAP UP" at bounding box center [105, 32] width 160 height 14
click at [105, 39] on div "ALL TASKS ALL TASKS ACTIVE TASKS TASKS IN WRAP UP" at bounding box center [105, 32] width 160 height 14
click at [107, 43] on div "+17862523042" at bounding box center [117, 47] width 121 height 10
click at [152, 253] on button "COMPLETE" at bounding box center [149, 259] width 58 height 16
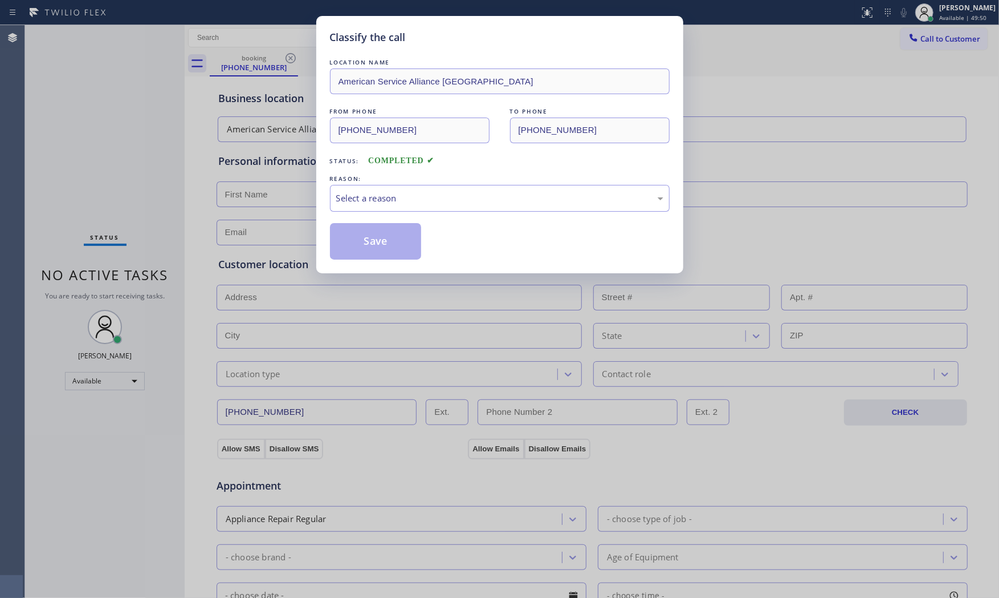
click at [411, 207] on div "Select a reason" at bounding box center [500, 198] width 340 height 27
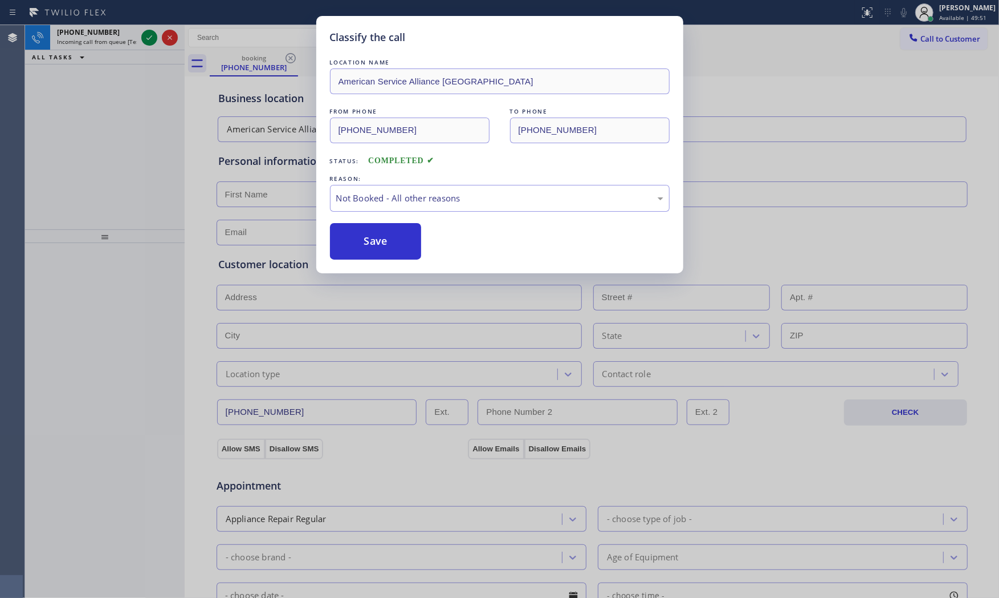
click at [401, 241] on button "Save" at bounding box center [376, 241] width 92 height 36
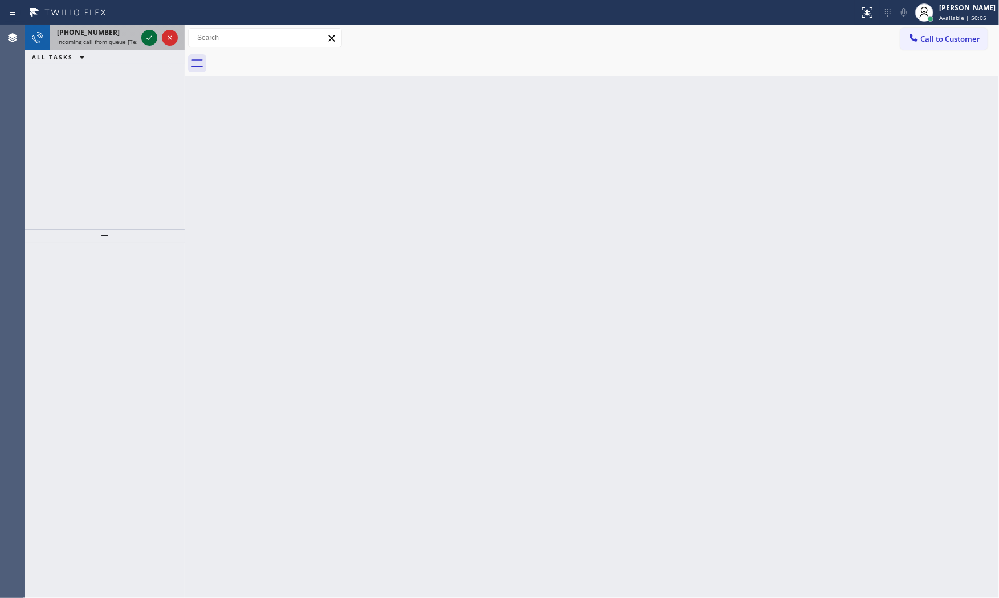
click at [143, 36] on icon at bounding box center [150, 38] width 14 height 14
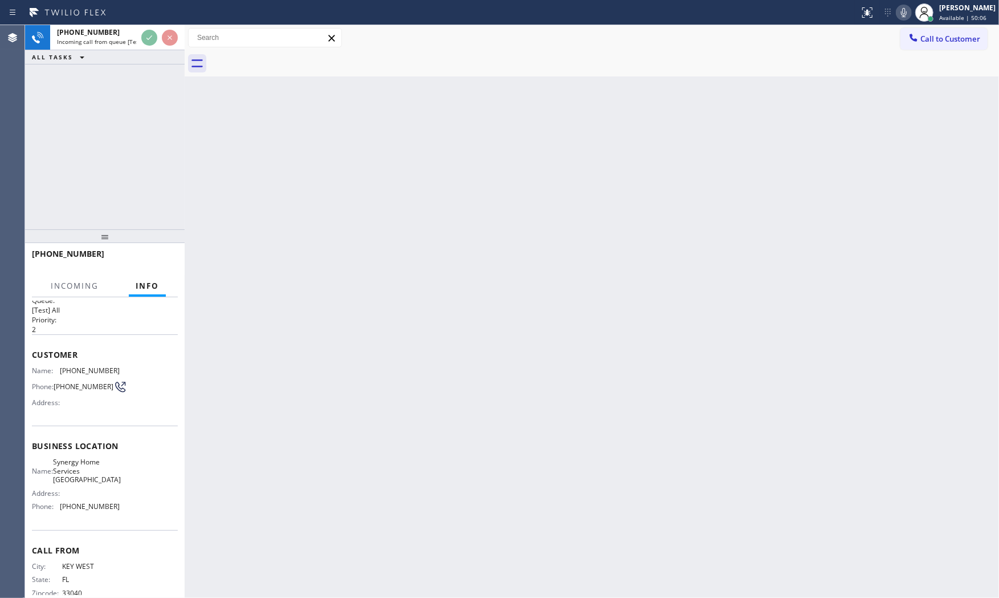
scroll to position [30, 0]
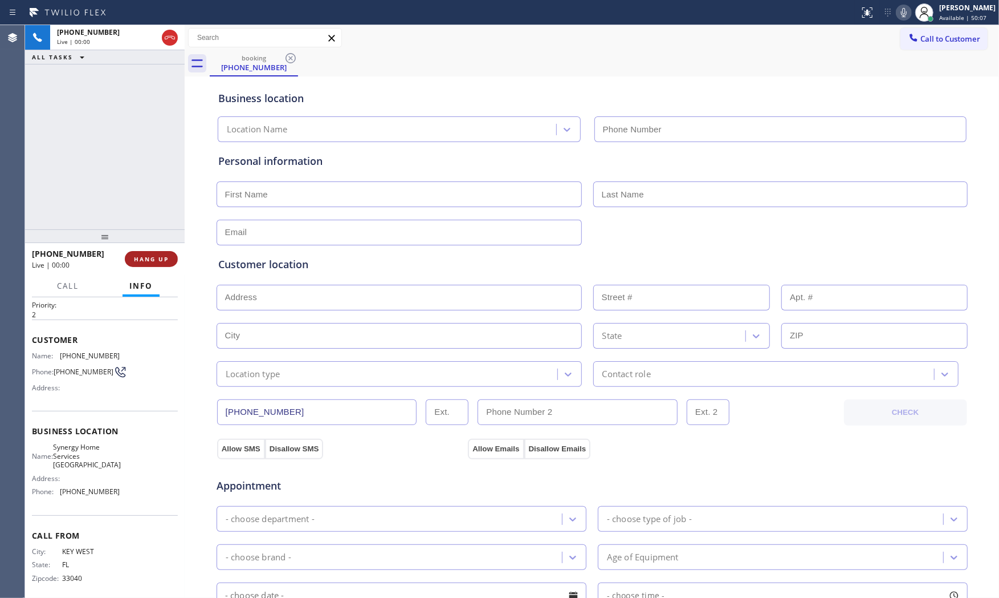
type input "(305) 889-7797"
click at [161, 258] on span "HANG UP" at bounding box center [151, 259] width 35 height 8
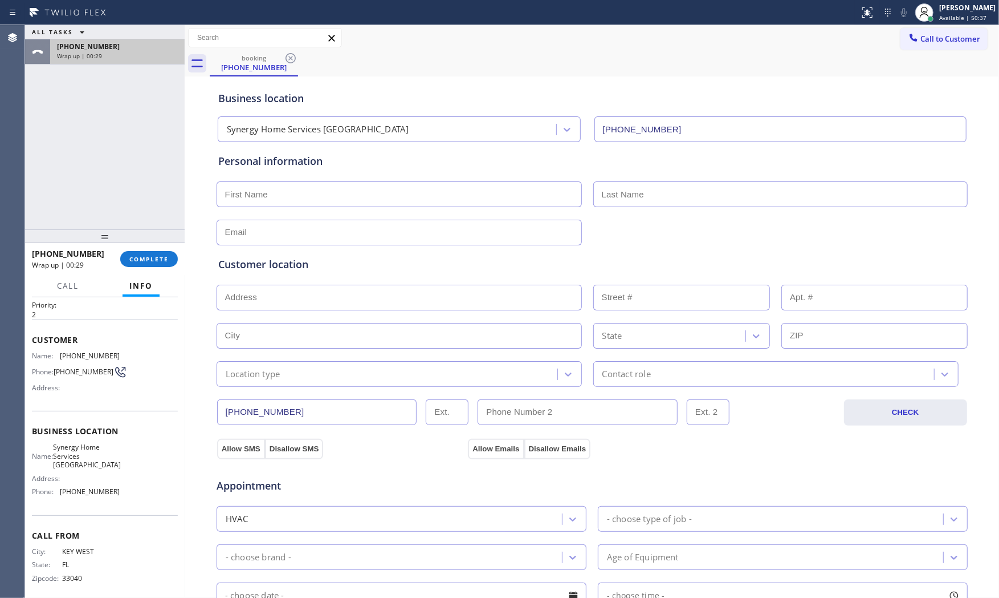
click at [133, 46] on div "+13053208700" at bounding box center [117, 47] width 121 height 10
click at [157, 257] on span "COMPLETE" at bounding box center [148, 259] width 39 height 8
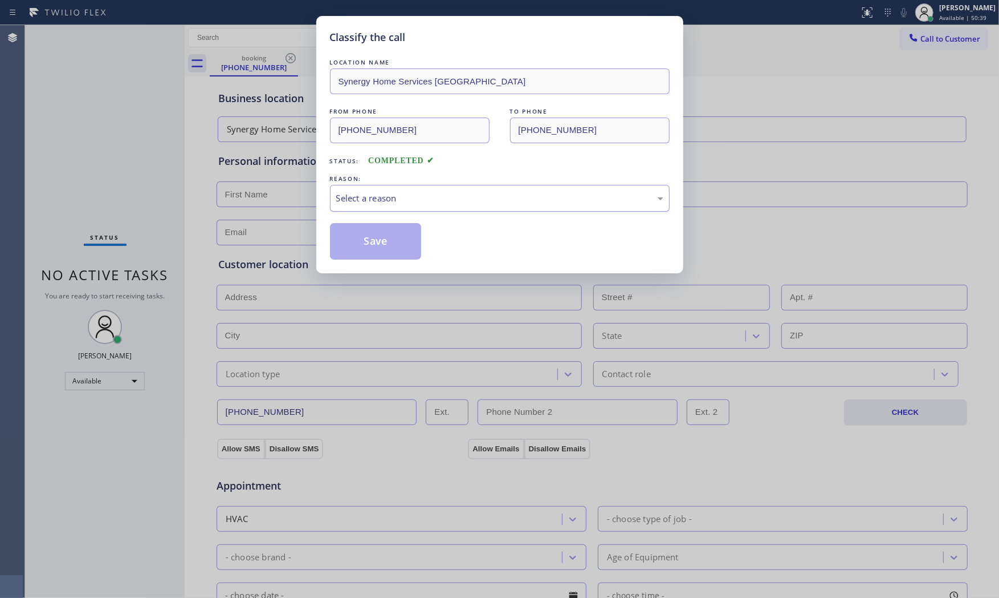
click at [395, 202] on div "Select a reason" at bounding box center [499, 198] width 327 height 13
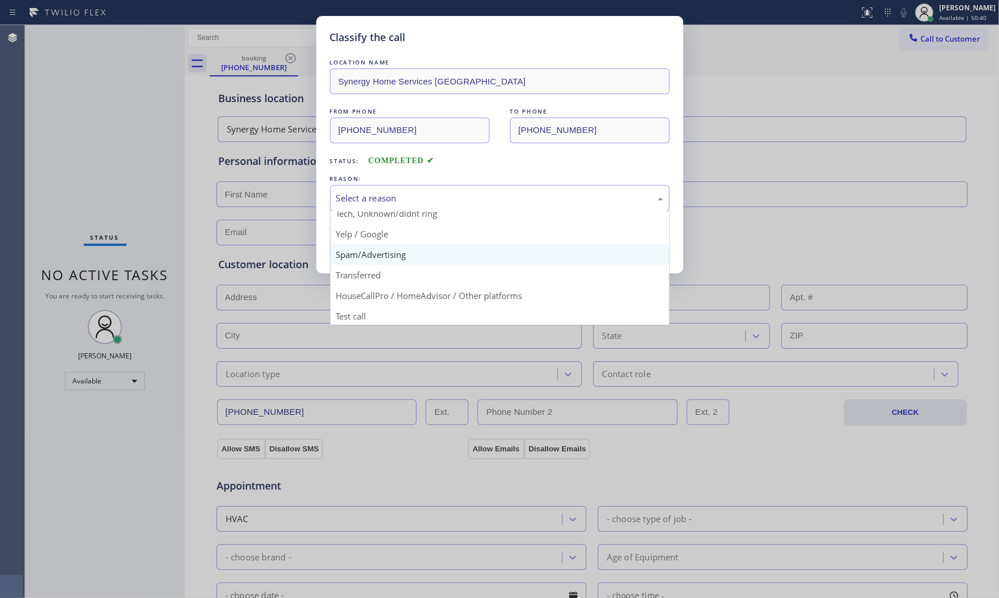
scroll to position [71, 0]
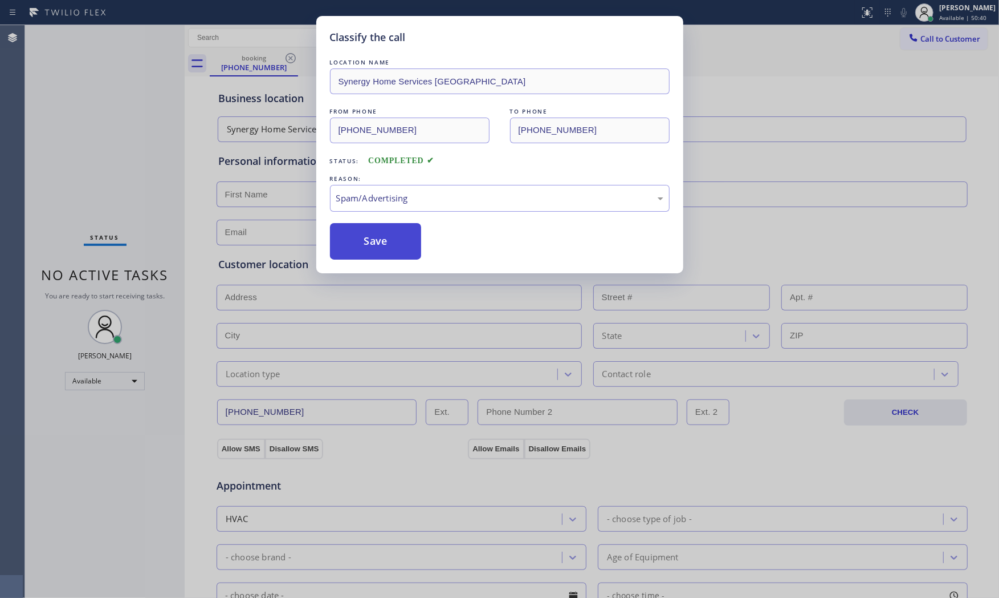
click at [376, 244] on button "Save" at bounding box center [376, 241] width 92 height 36
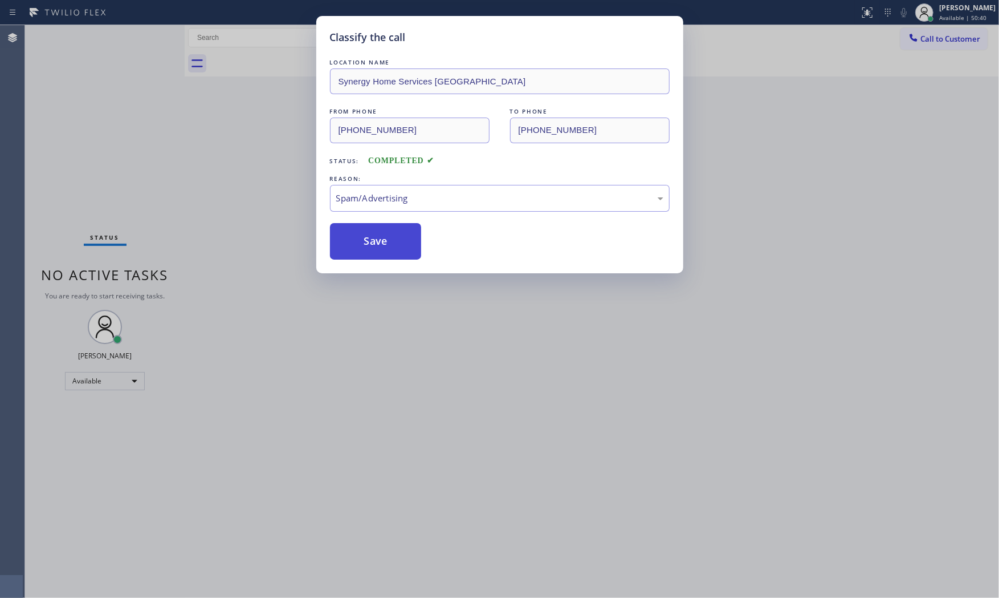
click at [376, 244] on button "Save" at bounding box center [376, 241] width 92 height 36
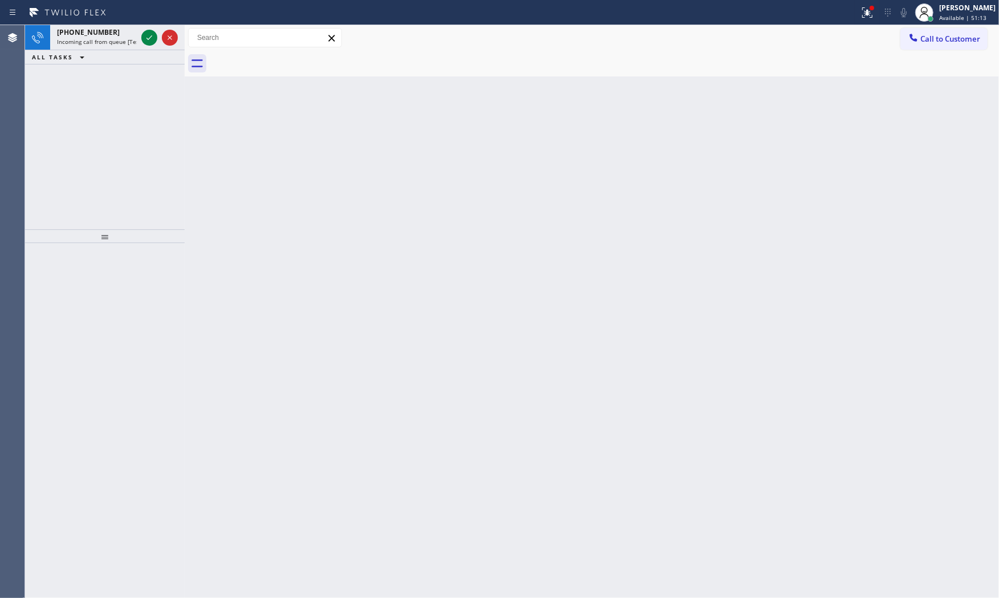
click at [141, 50] on div "ALL TASKS ALL TASKS ACTIVE TASKS TASKS IN WRAP UP" at bounding box center [105, 57] width 160 height 14
click at [147, 43] on icon at bounding box center [150, 38] width 14 height 14
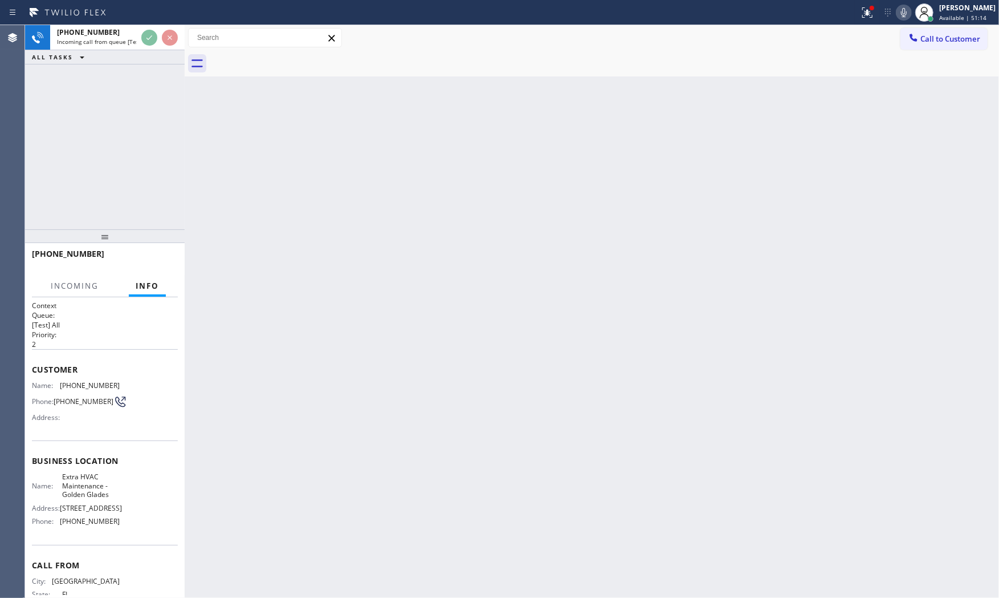
scroll to position [47, 0]
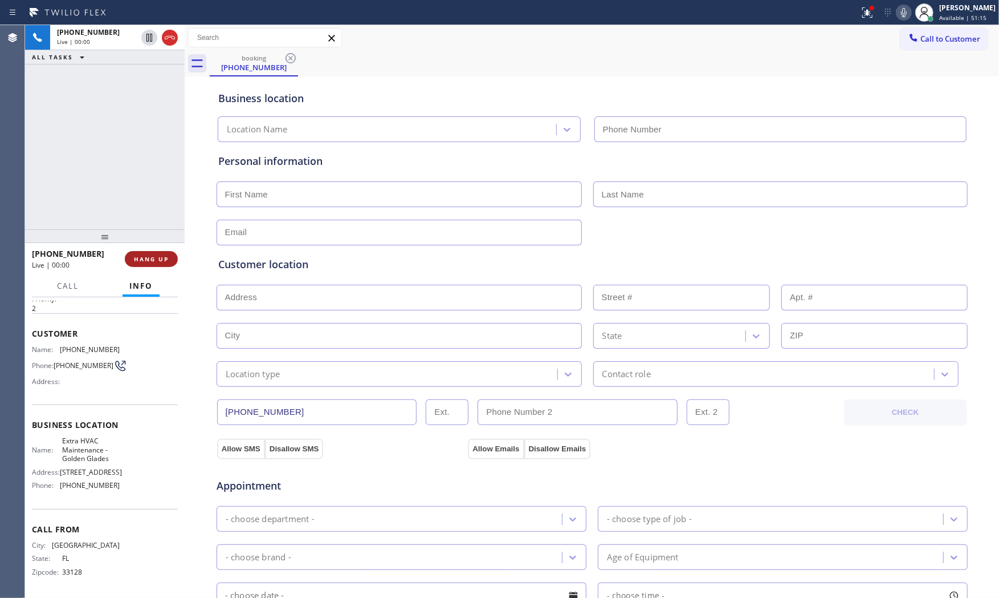
type input "(786) 686-2321"
click at [155, 253] on button "HANG UP" at bounding box center [151, 259] width 53 height 16
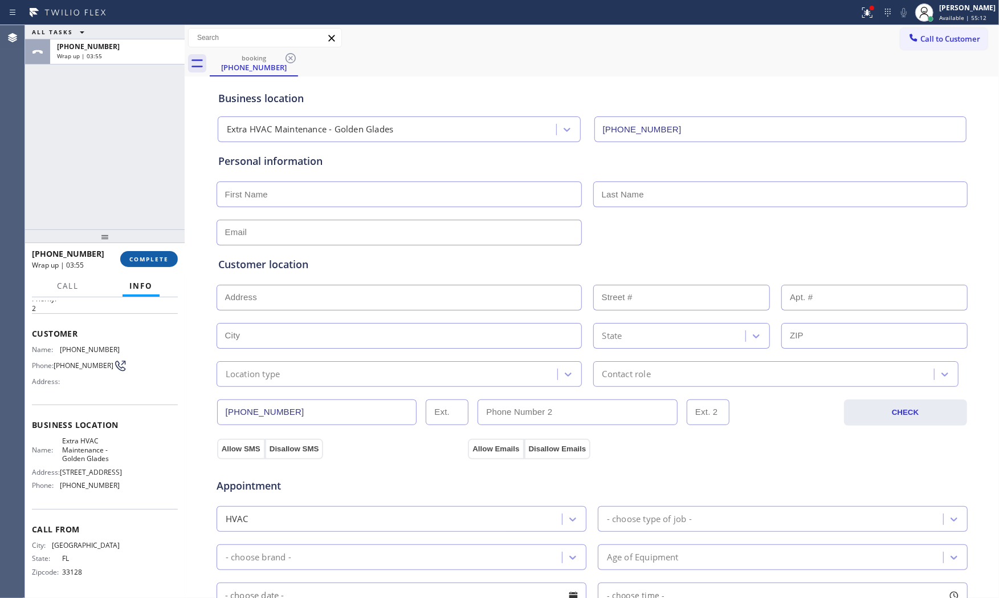
click at [164, 260] on span "COMPLETE" at bounding box center [148, 259] width 39 height 8
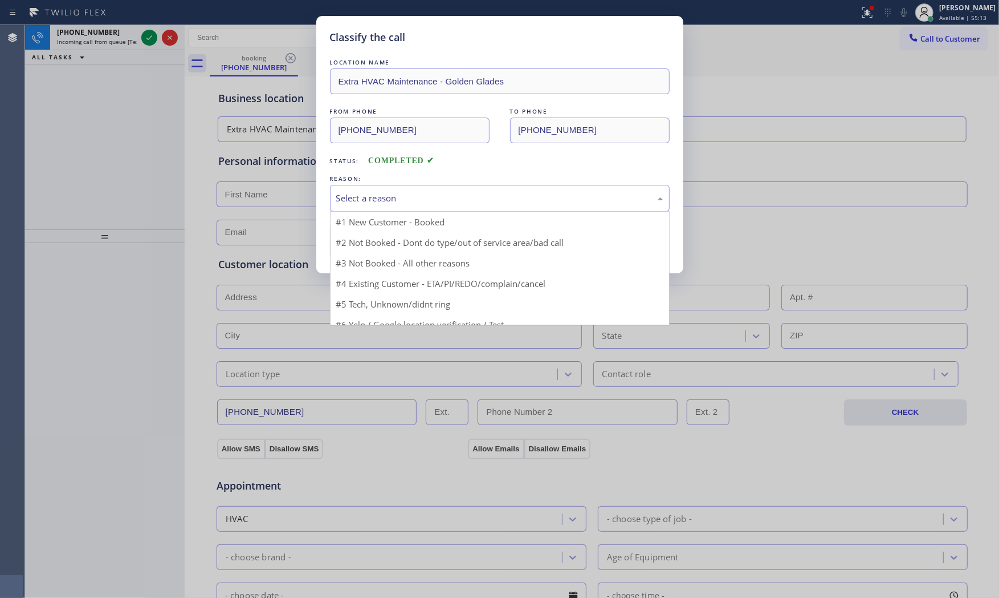
click at [446, 192] on div "Select a reason" at bounding box center [499, 198] width 327 height 13
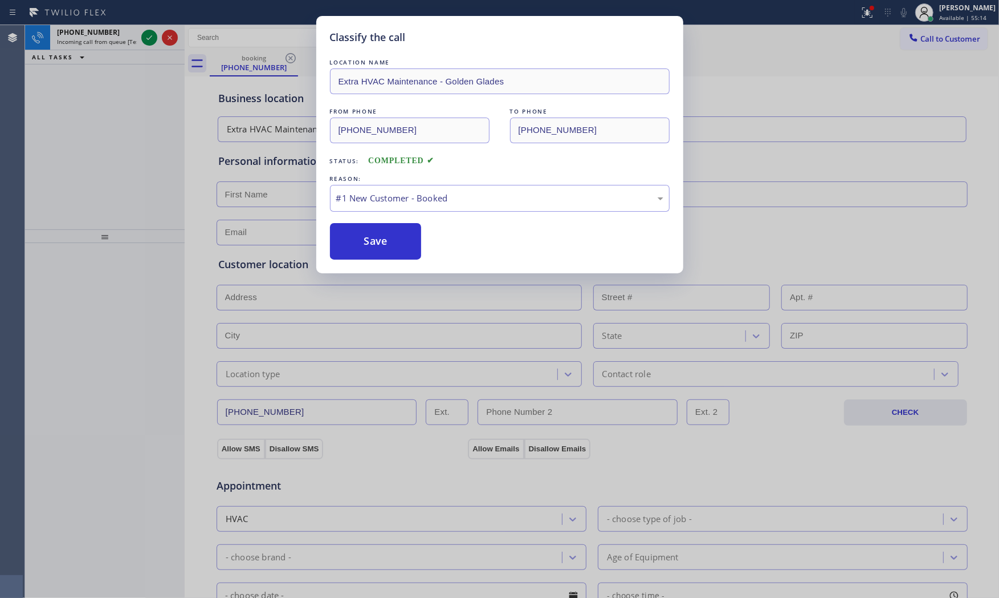
click at [385, 230] on button "Save" at bounding box center [376, 241] width 92 height 36
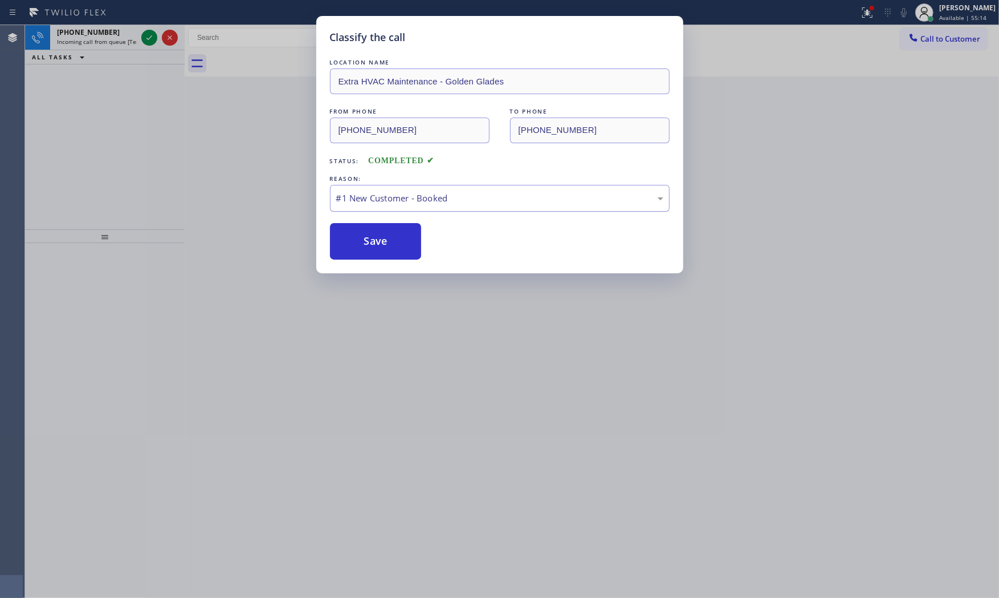
click at [378, 212] on div "#1 New Customer - Booked" at bounding box center [500, 198] width 340 height 27
drag, startPoint x: 385, startPoint y: 202, endPoint x: 385, endPoint y: 209, distance: 6.8
click at [372, 238] on button "Save" at bounding box center [376, 241] width 92 height 36
click at [372, 238] on div "Classify the call LOCATION NAME AR B2B SMS FROM PHONE (646) 591-0262 TO PHONE (…" at bounding box center [512, 311] width 974 height 572
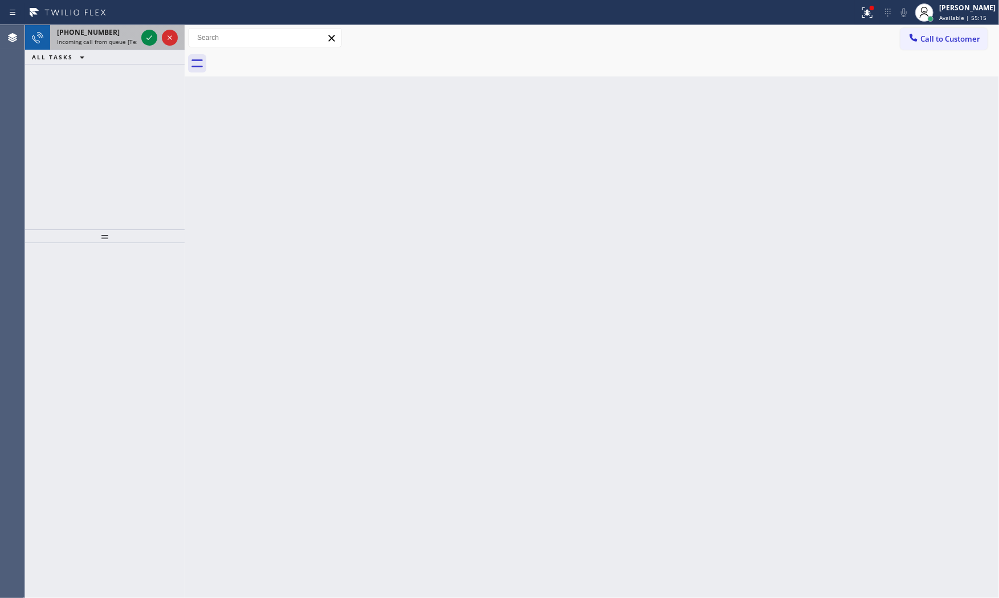
click at [135, 38] on span "Incoming call from queue [Test] All" at bounding box center [104, 42] width 95 height 8
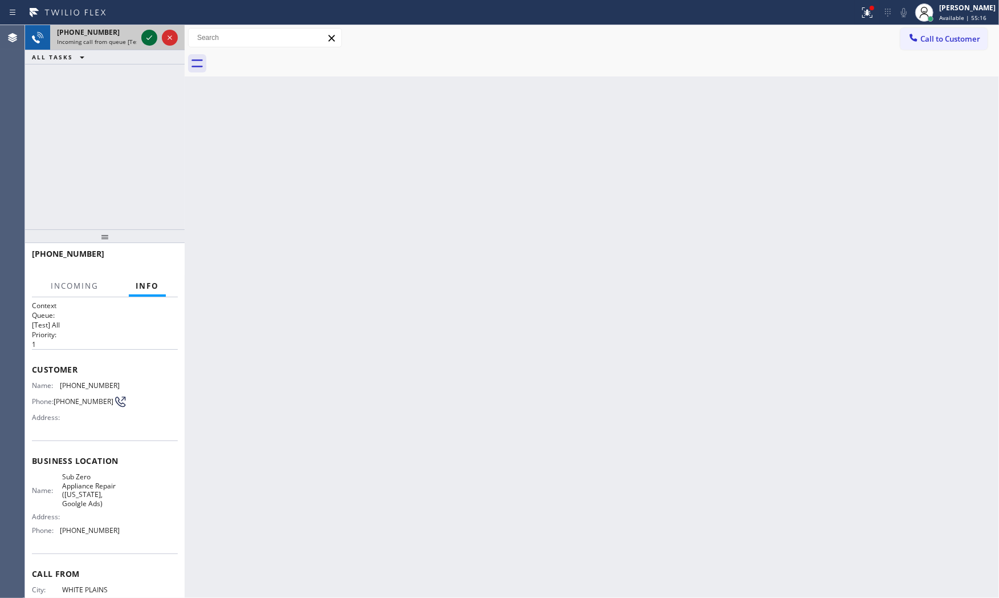
click at [147, 36] on icon at bounding box center [150, 38] width 14 height 14
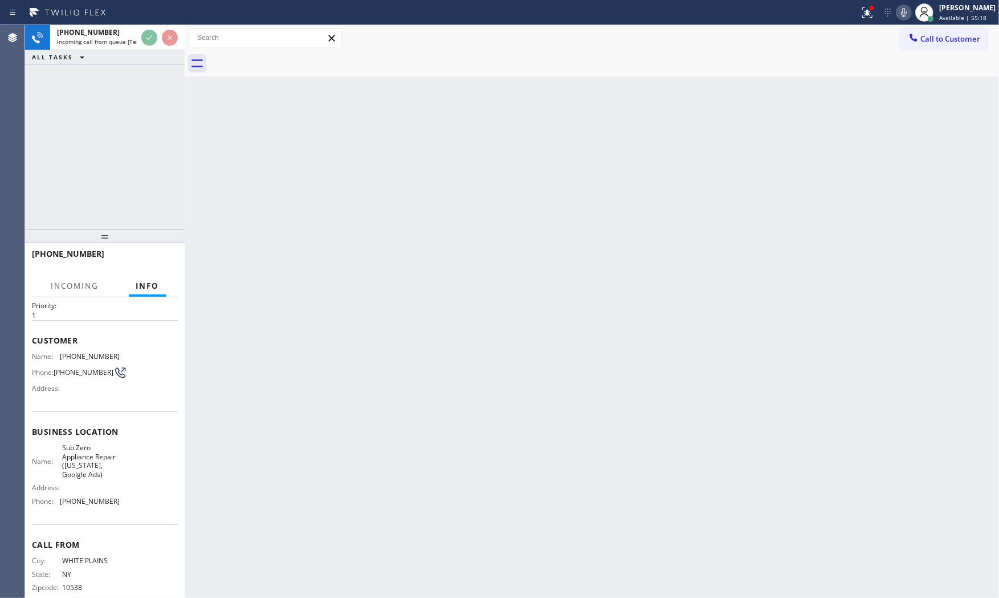
scroll to position [56, 0]
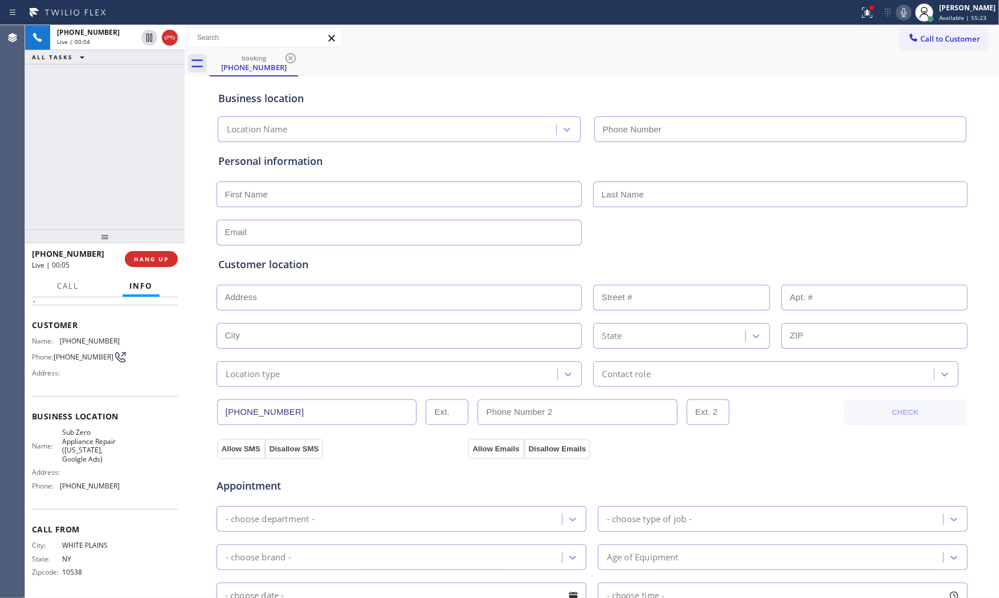
type input "(315) 818-3574"
drag, startPoint x: 846, startPoint y: 9, endPoint x: 858, endPoint y: 12, distance: 13.0
click at [847, 9] on div at bounding box center [430, 12] width 851 height 18
drag, startPoint x: 861, startPoint y: 12, endPoint x: 855, endPoint y: 27, distance: 15.9
click at [862, 12] on icon at bounding box center [868, 13] width 14 height 14
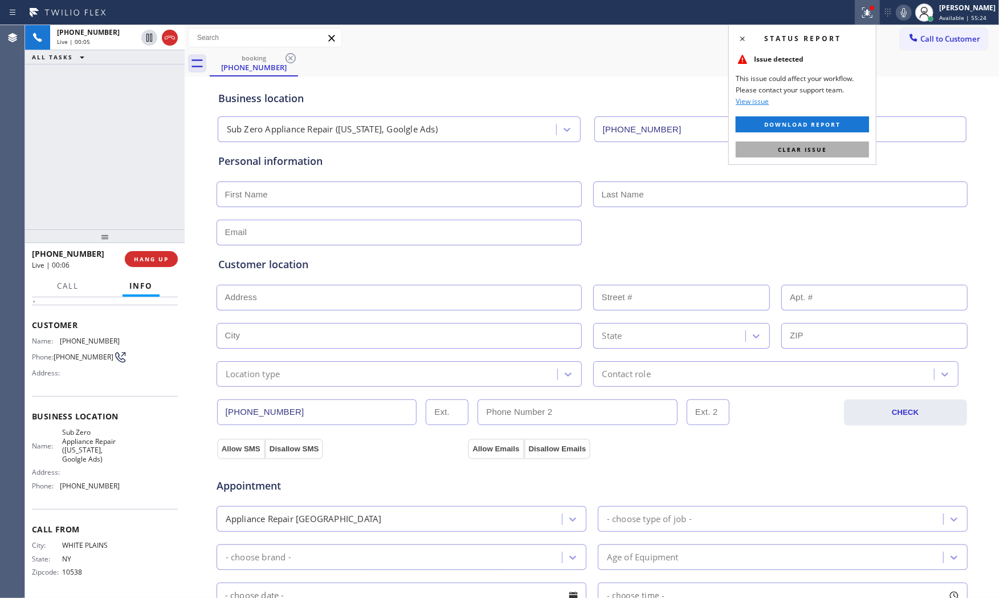
click at [804, 150] on span "Clear issue" at bounding box center [802, 149] width 49 height 8
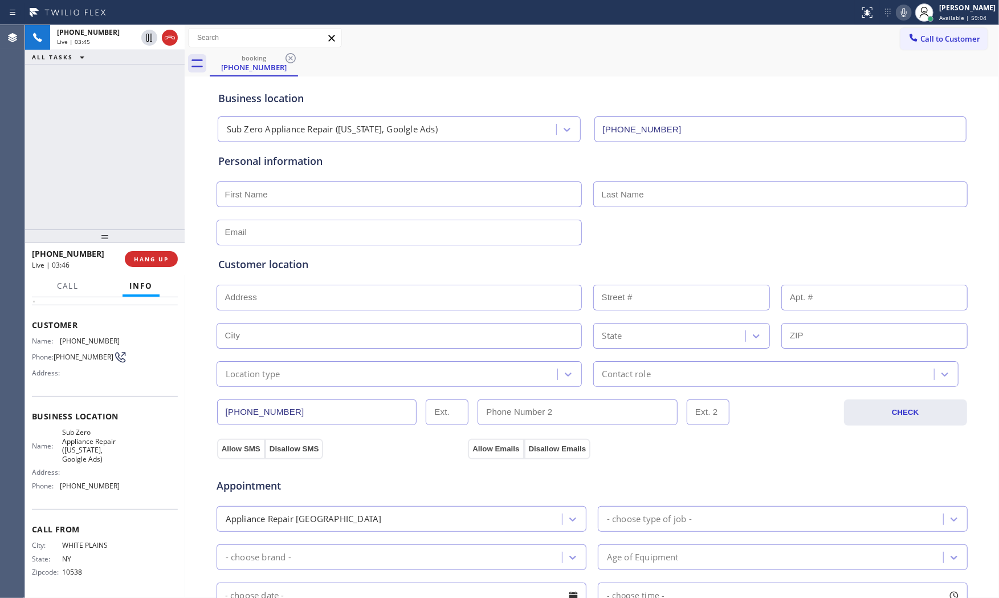
click at [897, 13] on icon at bounding box center [904, 13] width 14 height 14
click at [166, 259] on span "HANG UP" at bounding box center [151, 259] width 35 height 8
click at [139, 33] on div "ALL TASKS ALL TASKS ACTIVE TASKS TASKS IN WRAP UP" at bounding box center [105, 32] width 160 height 14
click at [238, 195] on input "text" at bounding box center [399, 194] width 365 height 26
paste input "Ezra Billy"
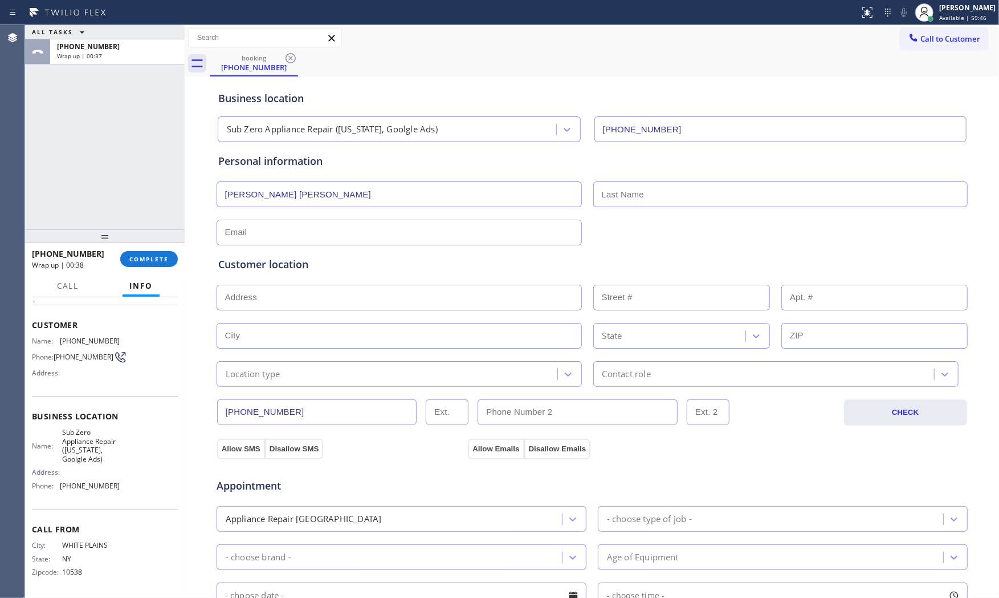
type input "Ezra Billy"
drag, startPoint x: 743, startPoint y: 192, endPoint x: 736, endPoint y: 192, distance: 6.9
click at [742, 192] on input "text" at bounding box center [781, 194] width 375 height 26
paste input "Hernry"
type input "Hernry"
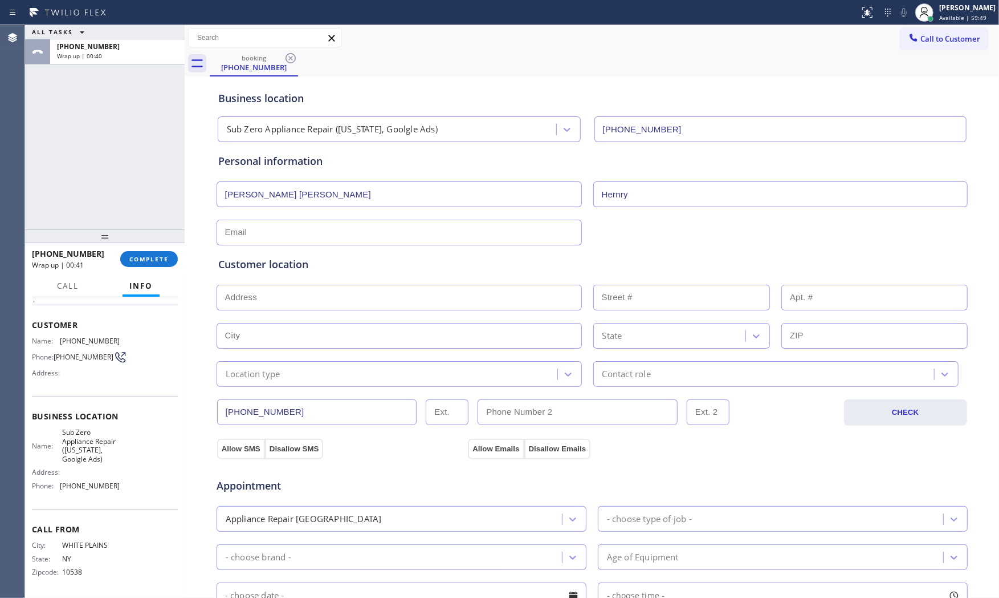
click at [280, 234] on input "text" at bounding box center [399, 233] width 365 height 26
type input "no@gmail.com"
paste input "Brooklyn, NY 11229"
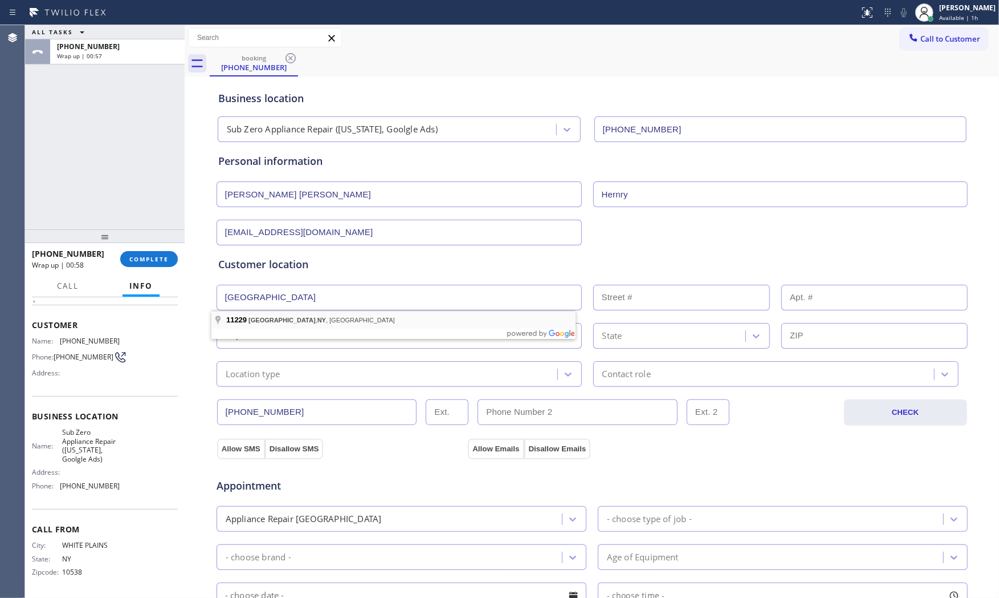
type input "Brooklyn, NY 11229, USA"
type input "Brooklyn"
type input "11229"
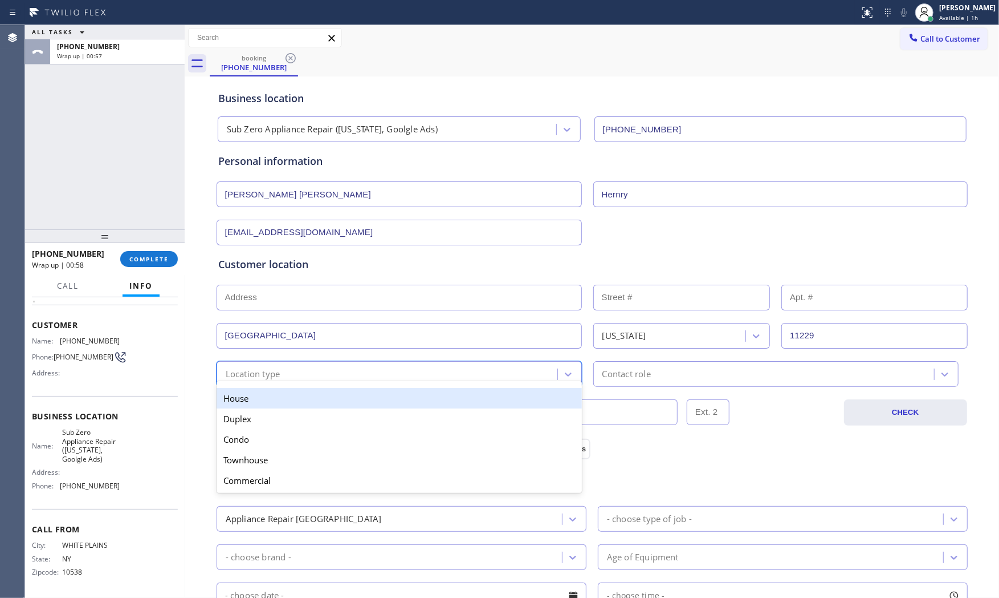
click at [295, 382] on div "option House focused, 1 of 5. 5 results available. Use Up and Down to choose op…" at bounding box center [399, 374] width 365 height 26
click at [288, 398] on div "House" at bounding box center [399, 398] width 365 height 21
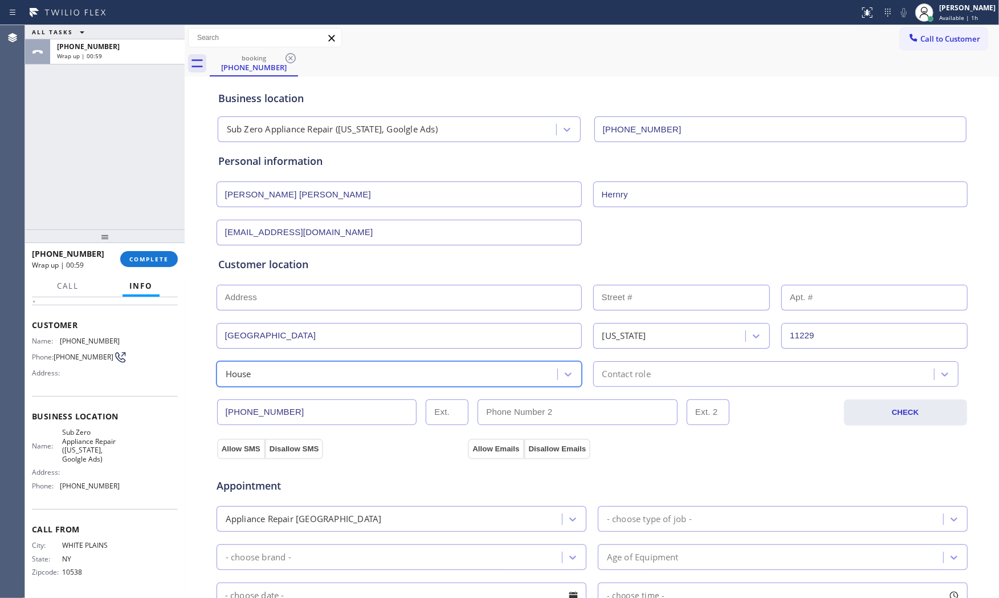
click at [618, 383] on div "Contact role" at bounding box center [776, 374] width 365 height 26
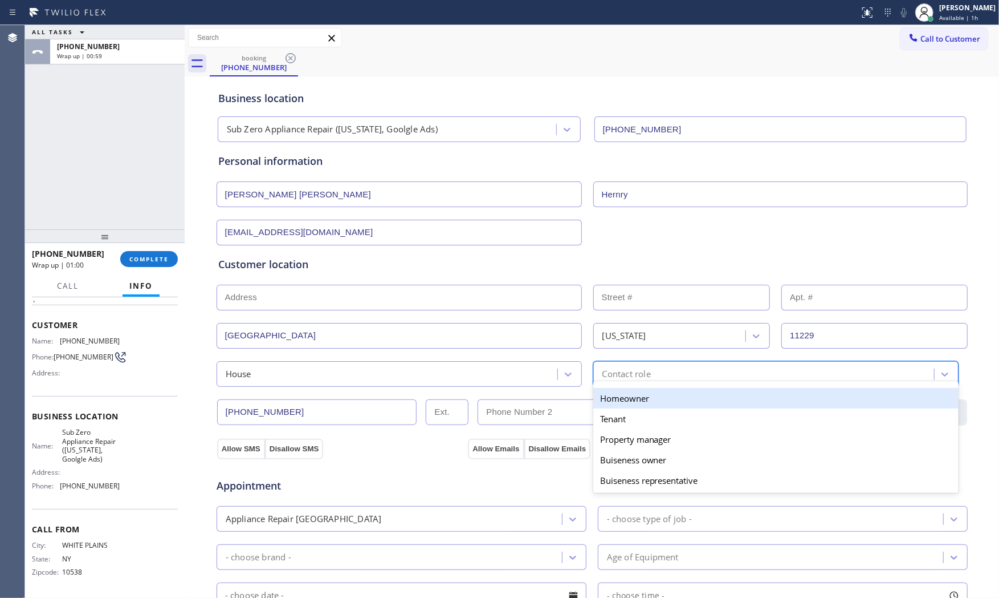
click at [621, 398] on div "Homeowner" at bounding box center [776, 398] width 365 height 21
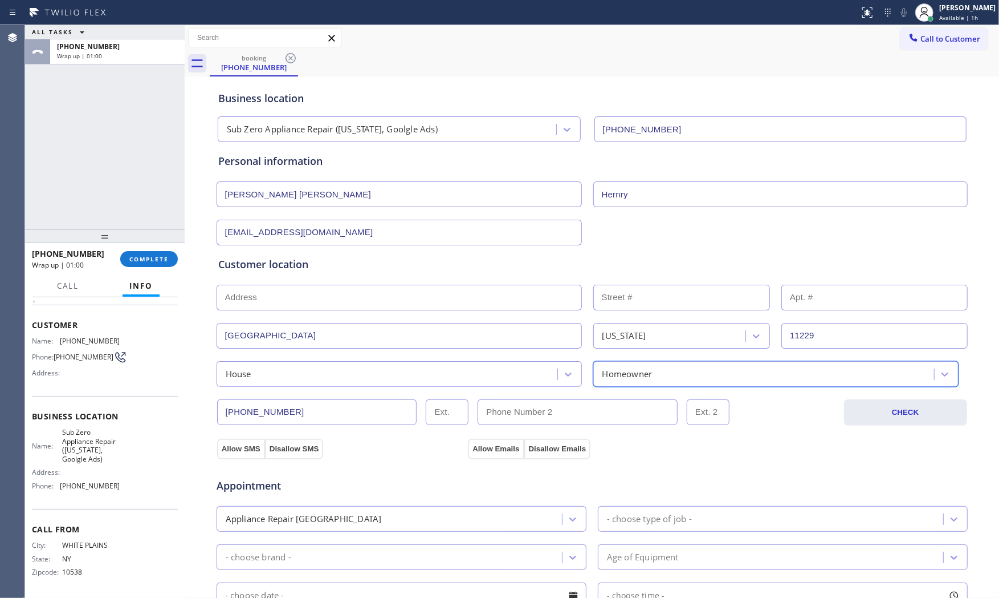
click at [235, 457] on div "Appointment Appliance Repair High End - choose type of job - - choose brand - A…" at bounding box center [592, 566] width 753 height 224
click at [217, 448] on button "Allow SMS" at bounding box center [241, 448] width 48 height 21
click at [481, 443] on button "Allow Emails" at bounding box center [496, 448] width 56 height 21
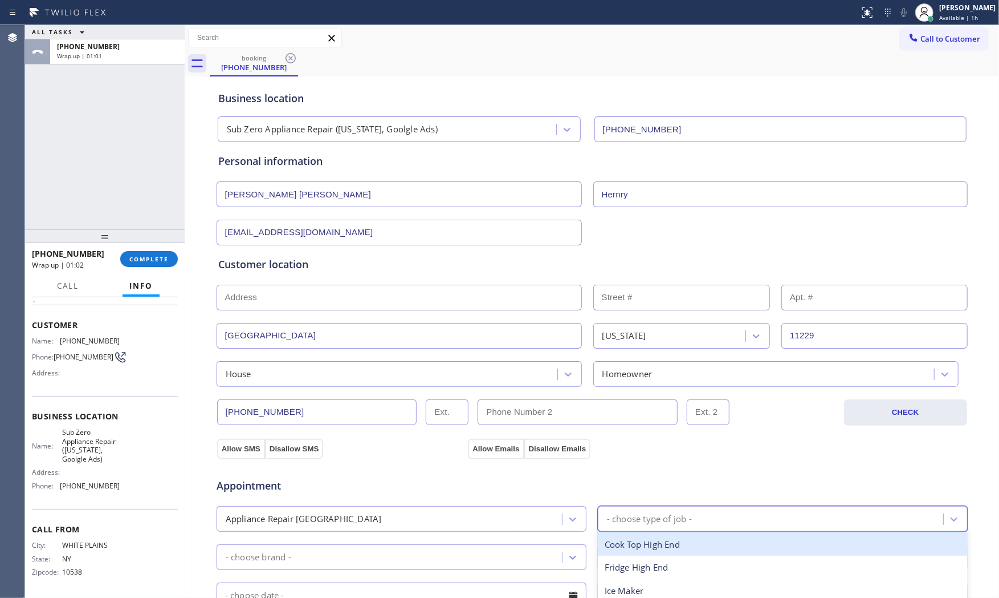
click at [658, 521] on div "- choose type of job -" at bounding box center [649, 518] width 85 height 13
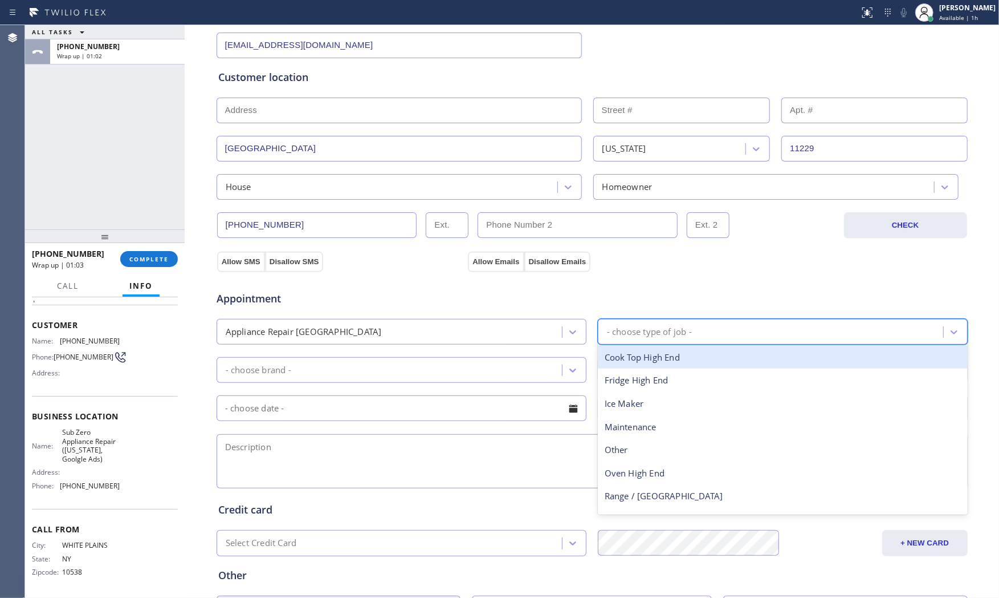
scroll to position [190, 0]
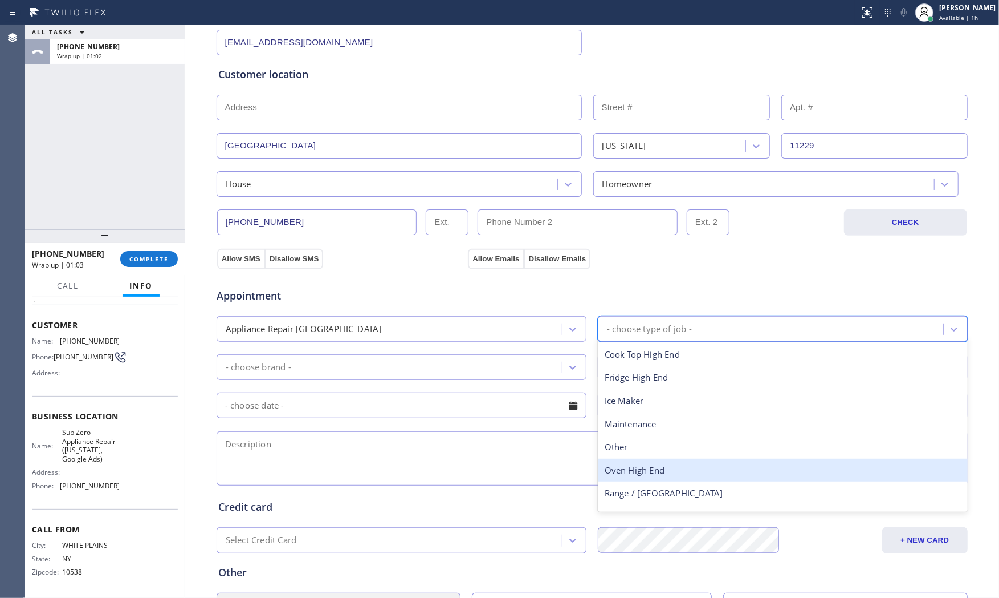
type input "f"
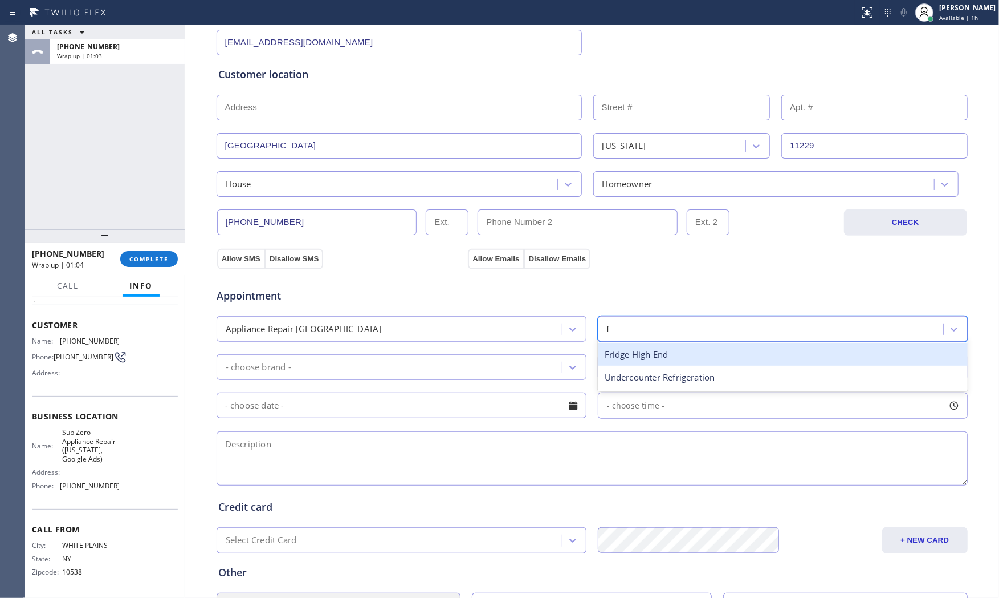
drag, startPoint x: 672, startPoint y: 355, endPoint x: 600, endPoint y: 361, distance: 71.5
click at [668, 355] on div "Fridge High End" at bounding box center [783, 354] width 370 height 23
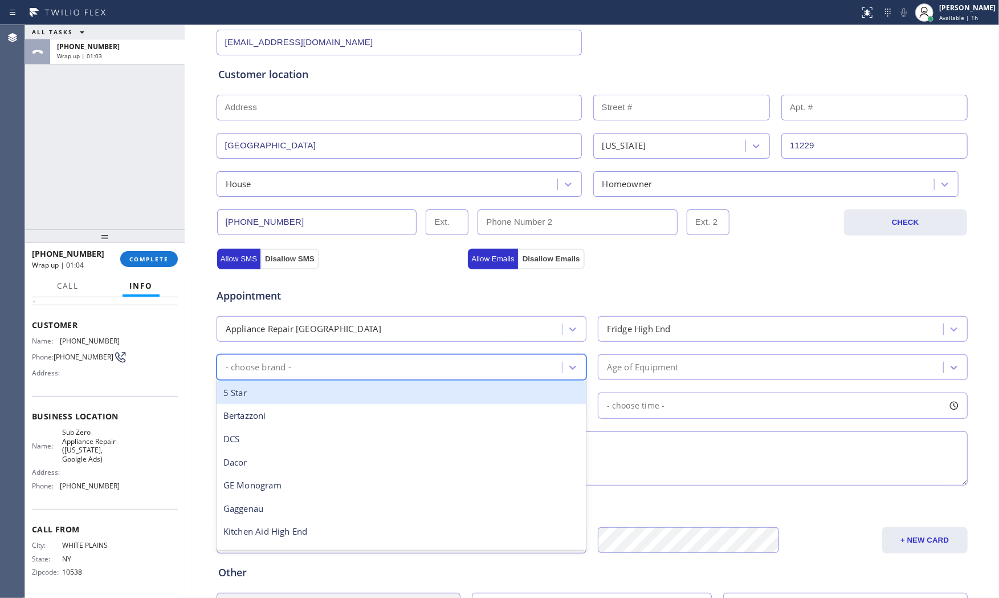
click at [405, 379] on div "- choose brand -" at bounding box center [402, 367] width 370 height 26
type input "s"
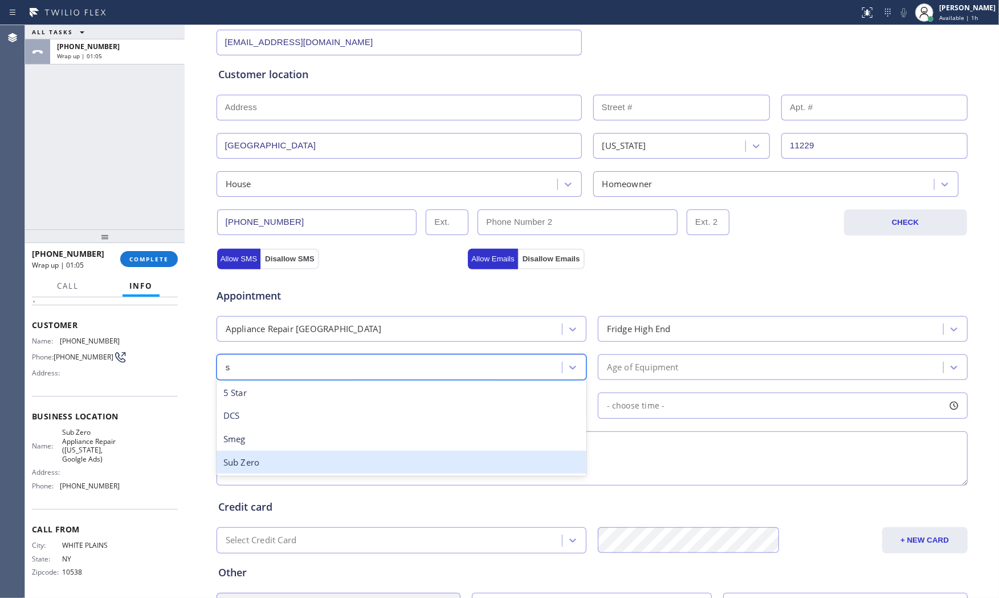
click at [290, 458] on div "Sub Zero" at bounding box center [402, 461] width 370 height 23
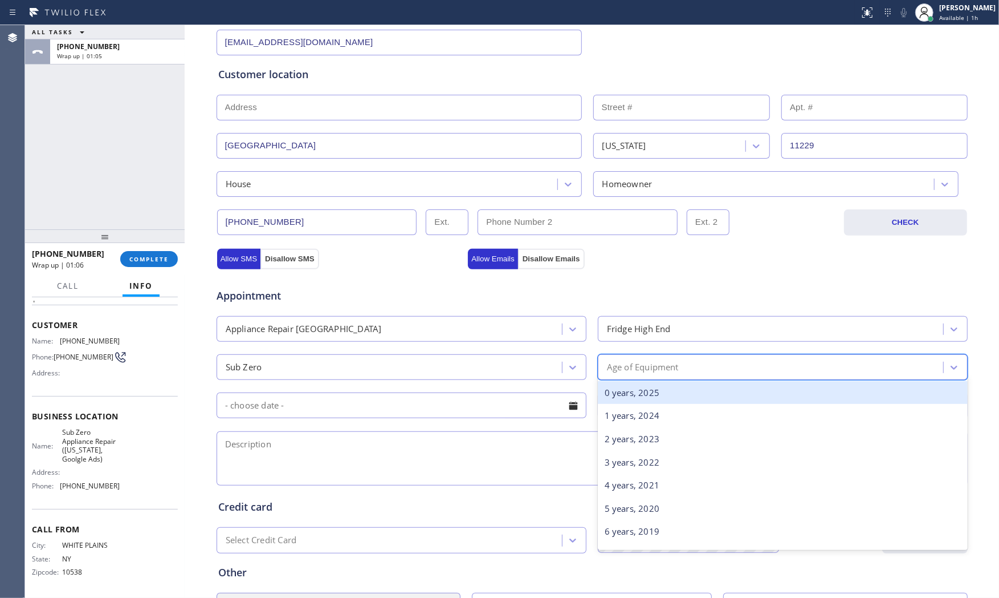
click at [608, 379] on div "Age of Equipment" at bounding box center [783, 367] width 370 height 26
click at [615, 395] on div "0 years, 2025" at bounding box center [783, 392] width 370 height 23
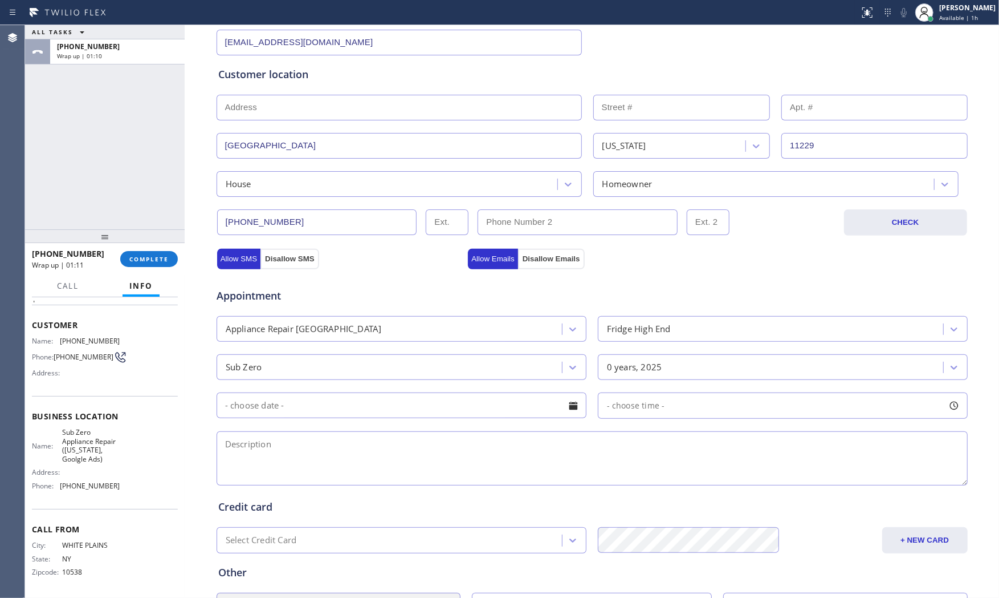
click at [396, 451] on textarea at bounding box center [592, 458] width 751 height 54
paste textarea "subzero501f | standalone freezer|both sockets is not working | no idea how old …"
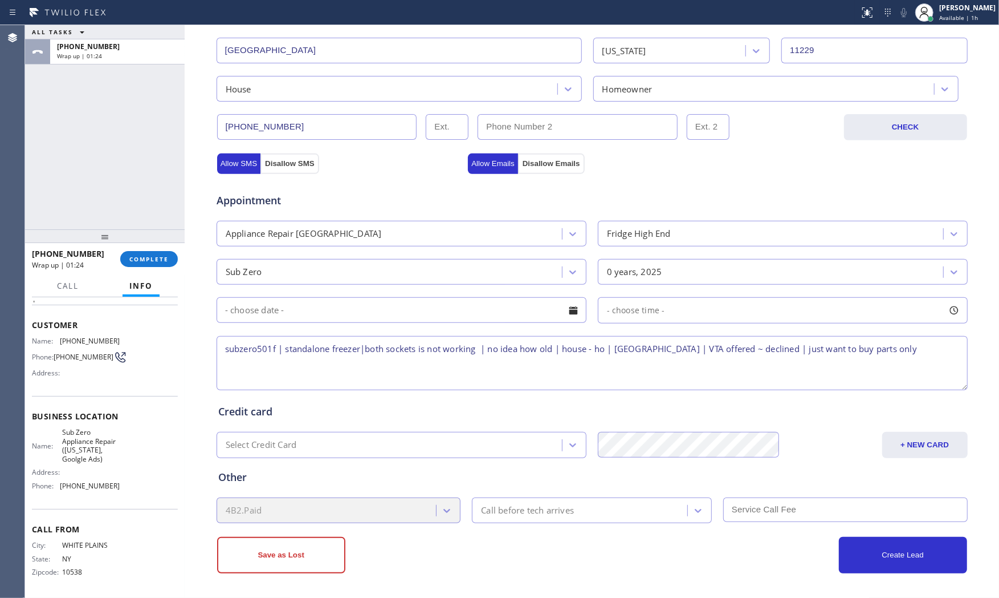
scroll to position [286, 0]
type textarea "subzero501f | standalone freezer|both sockets is not working | no idea how old …"
click at [397, 555] on div "Save as Lost" at bounding box center [404, 554] width 375 height 36
click at [311, 554] on button "Save as Lost" at bounding box center [281, 554] width 128 height 36
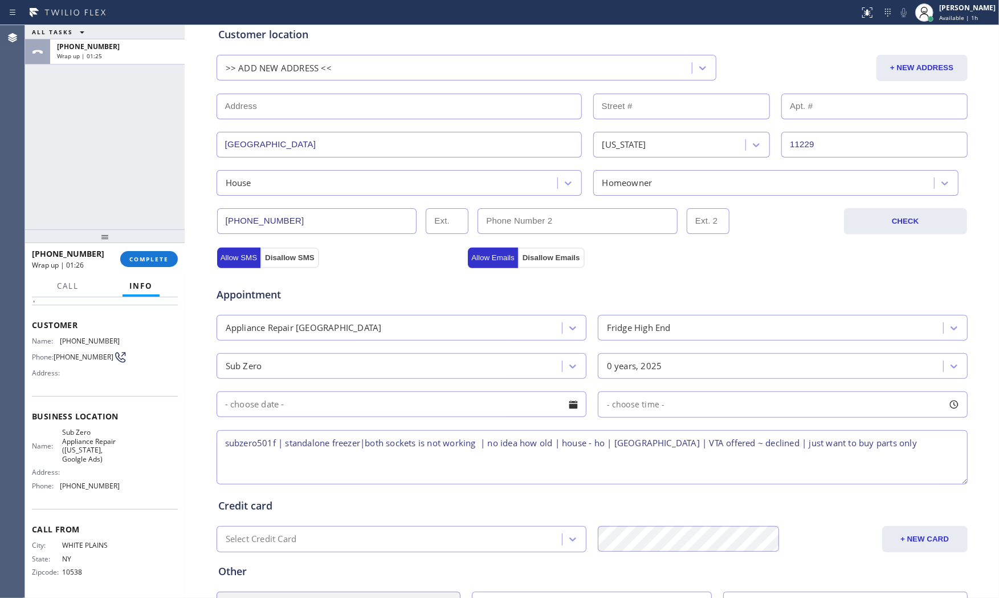
scroll to position [0, 0]
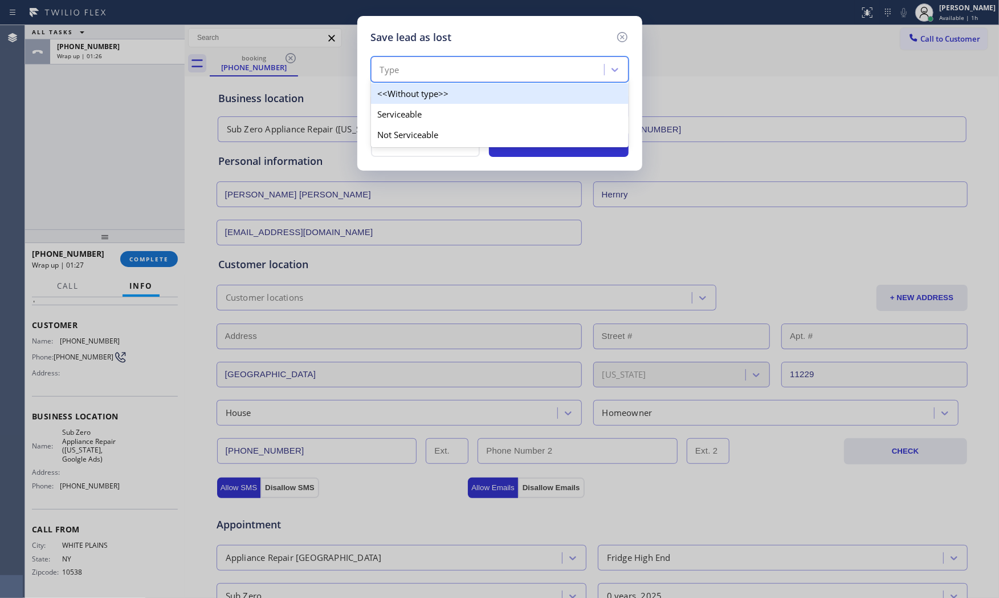
click at [438, 76] on div "Type" at bounding box center [490, 70] width 230 height 20
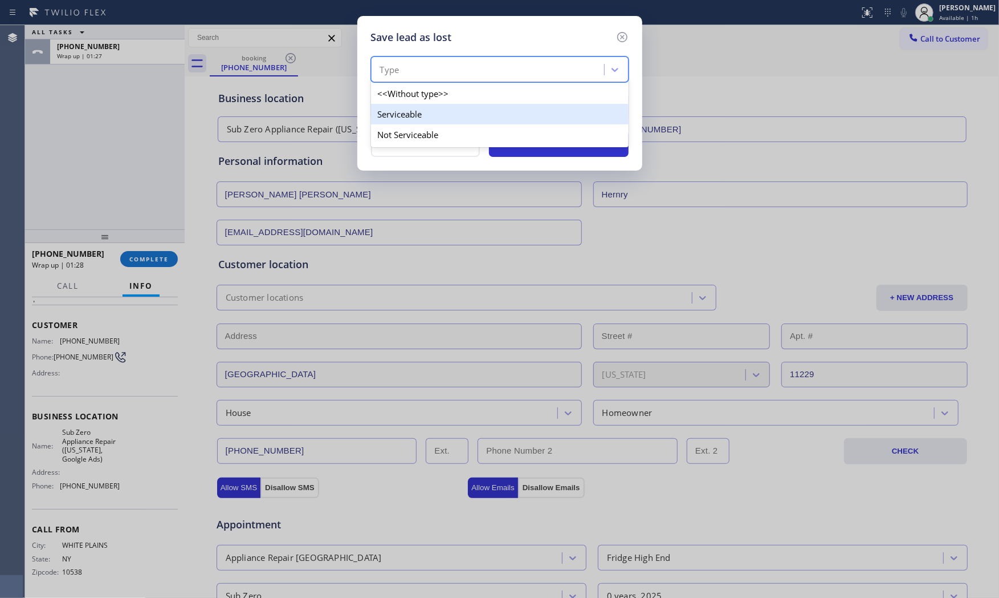
drag, startPoint x: 418, startPoint y: 121, endPoint x: 419, endPoint y: 127, distance: 5.7
click at [419, 127] on div "<<Without type>> Serviceable Not Serviceable" at bounding box center [500, 114] width 258 height 66
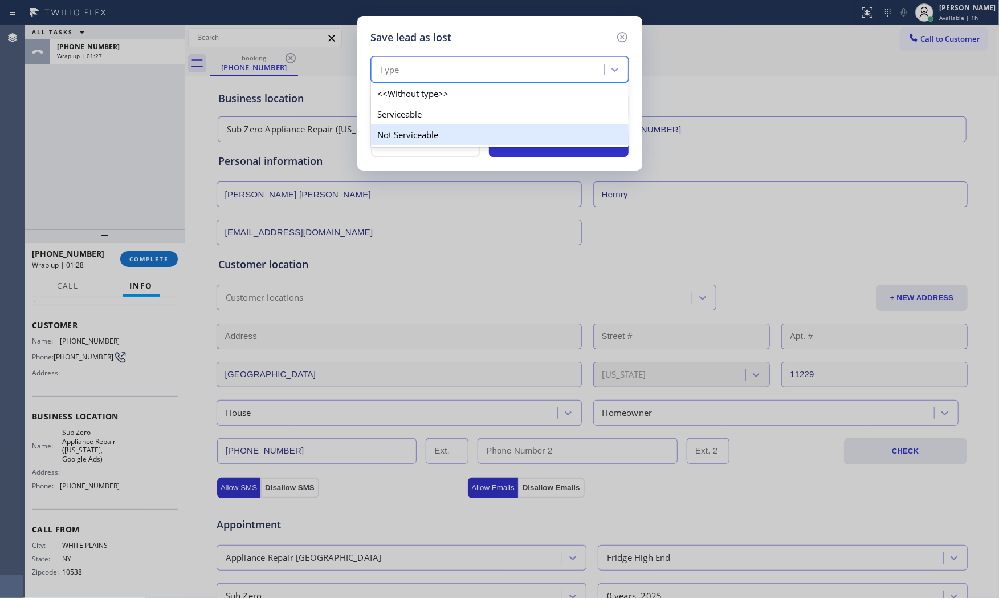
click at [419, 127] on div "Not Serviceable" at bounding box center [500, 134] width 258 height 21
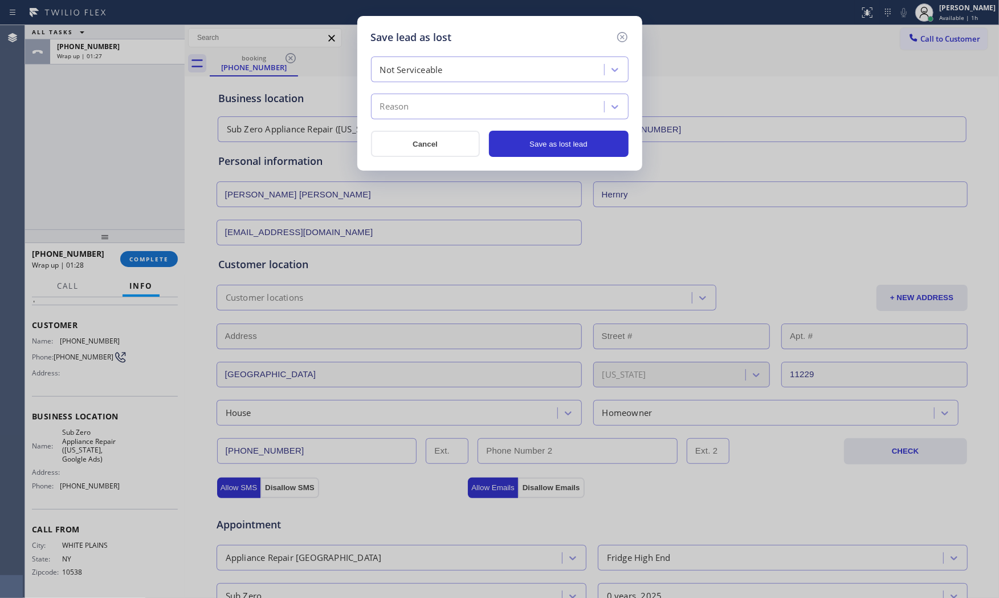
click at [425, 103] on div "Reason" at bounding box center [490, 107] width 230 height 20
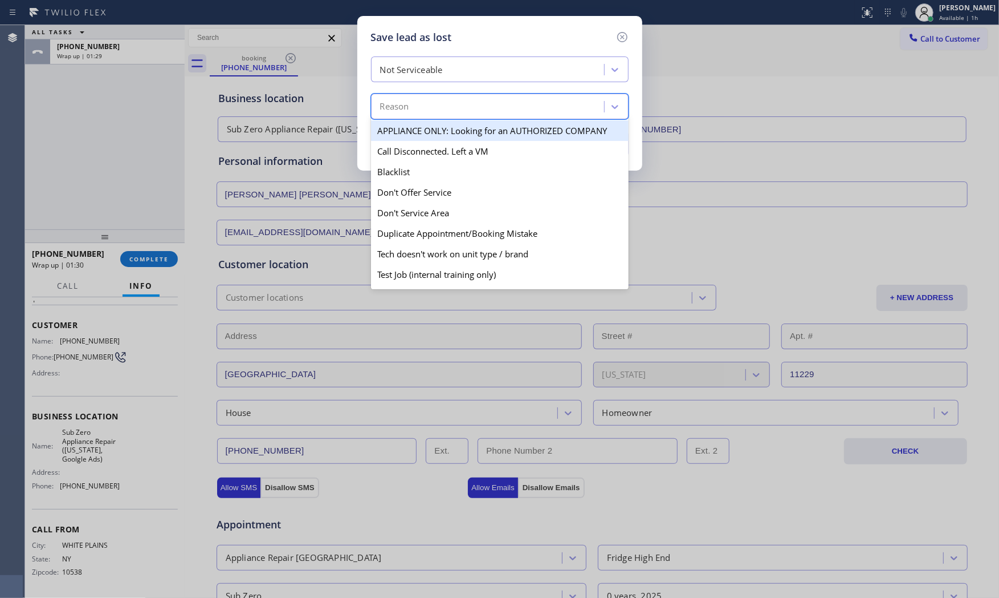
click at [442, 70] on div "Not Serviceable" at bounding box center [411, 69] width 63 height 13
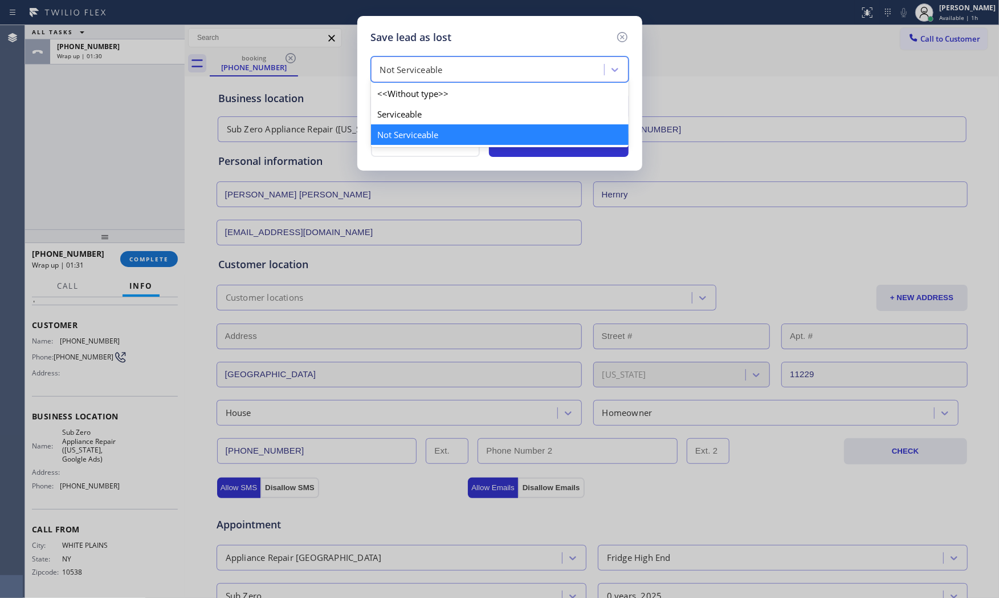
click at [422, 138] on div "Not Serviceable" at bounding box center [500, 134] width 258 height 21
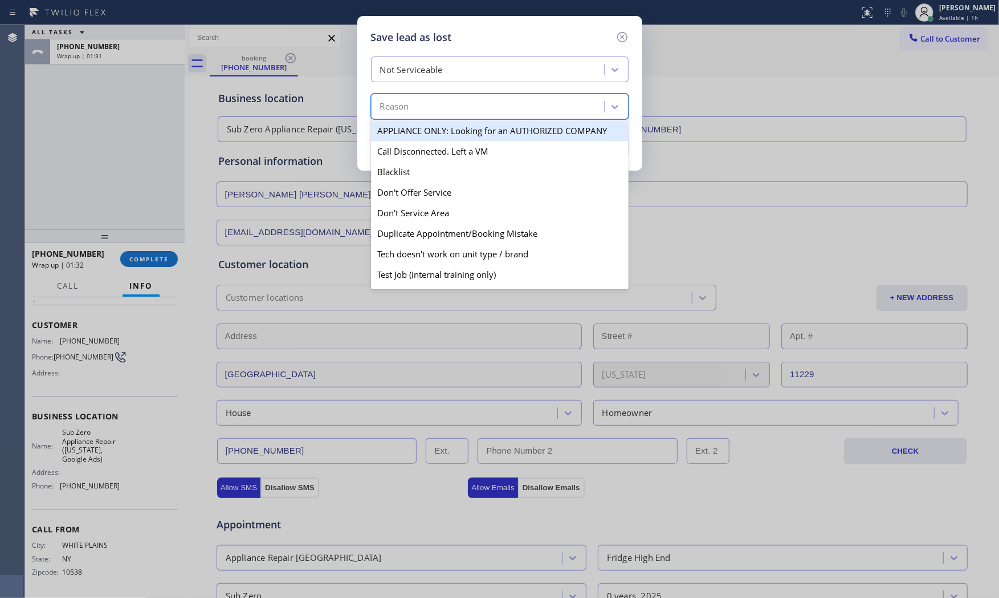
drag, startPoint x: 418, startPoint y: 106, endPoint x: 413, endPoint y: 150, distance: 44.2
click at [418, 107] on div "Reason" at bounding box center [490, 107] width 230 height 20
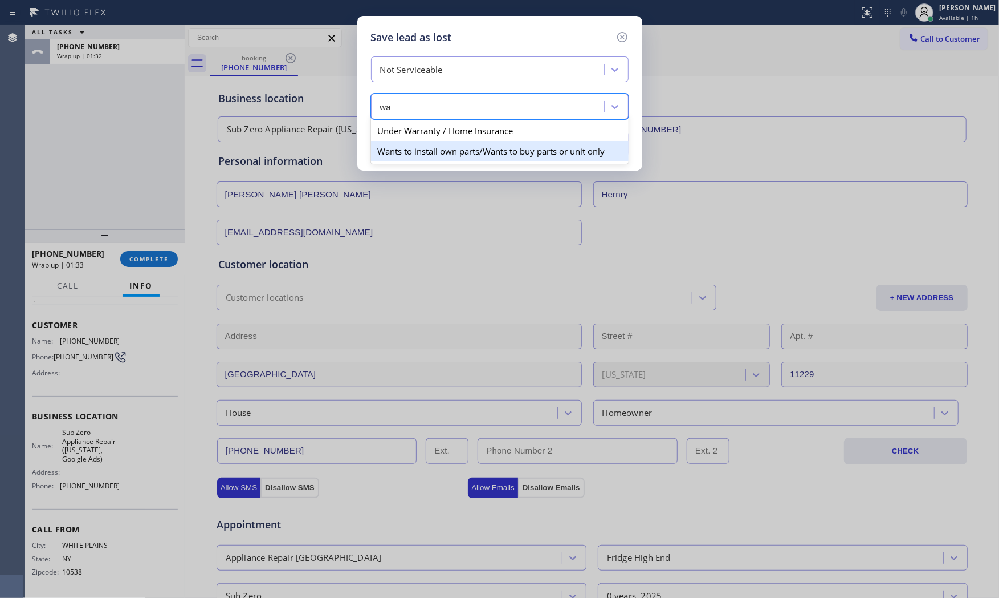
click at [423, 151] on div "Wants to install own parts/Wants to buy parts or unit only" at bounding box center [500, 151] width 258 height 21
type input "wa"
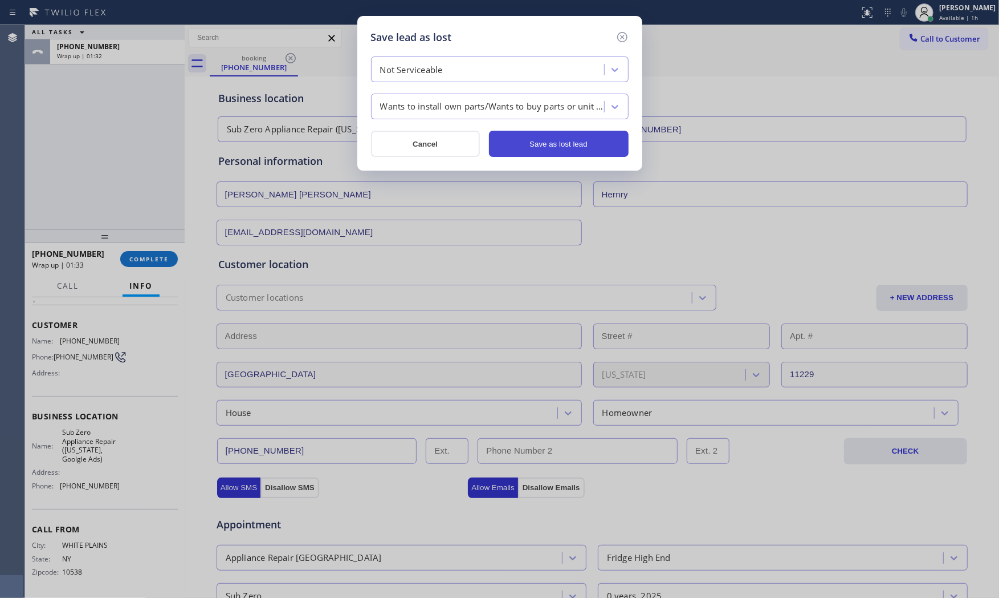
click at [555, 145] on button "Save as lost lead" at bounding box center [559, 144] width 140 height 26
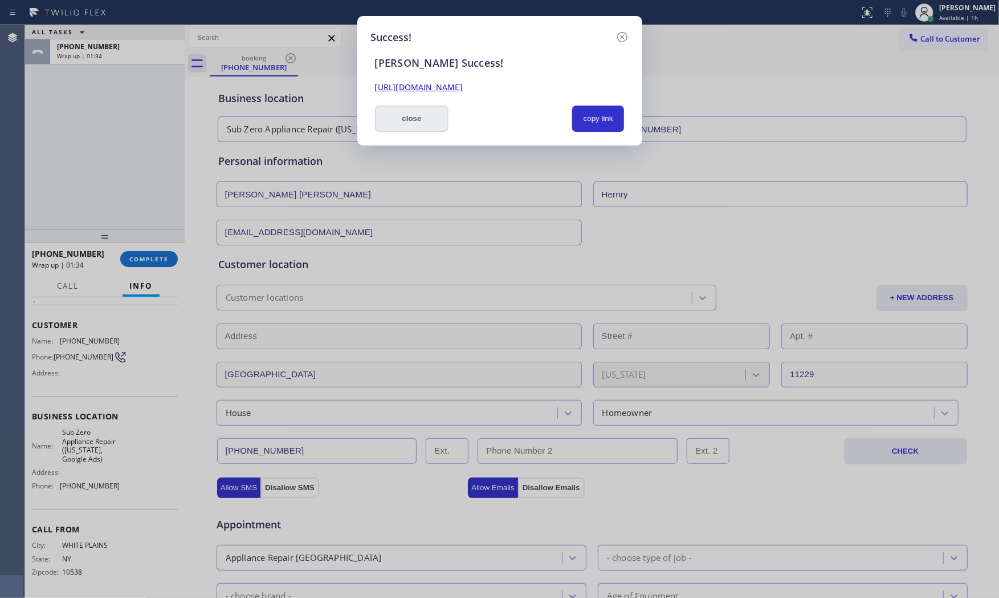
drag, startPoint x: 418, startPoint y: 121, endPoint x: 736, endPoint y: 88, distance: 319.3
click at [420, 121] on button "close" at bounding box center [412, 118] width 74 height 26
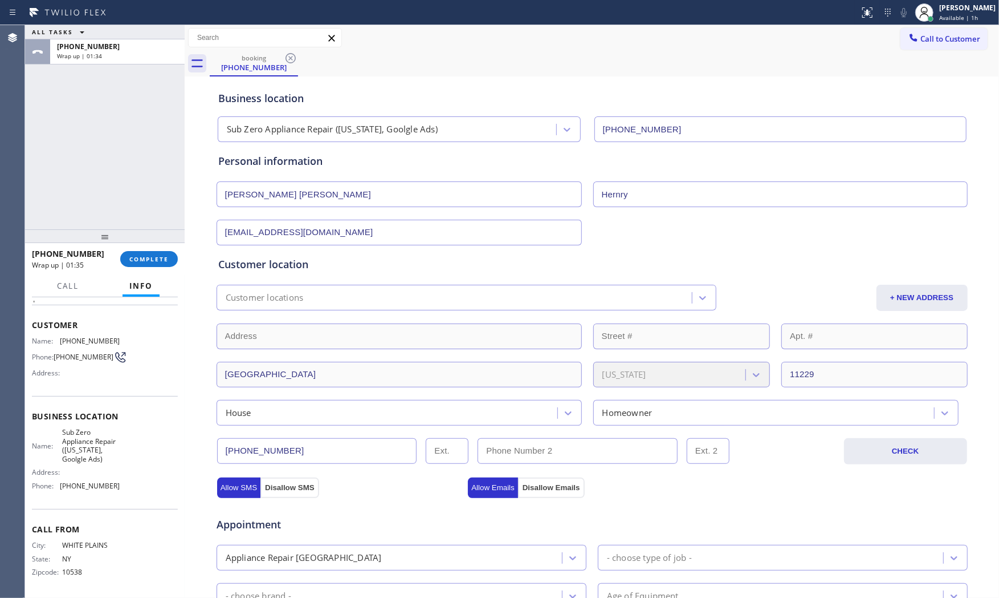
click at [925, 36] on span "Call to Customer" at bounding box center [951, 39] width 60 height 10
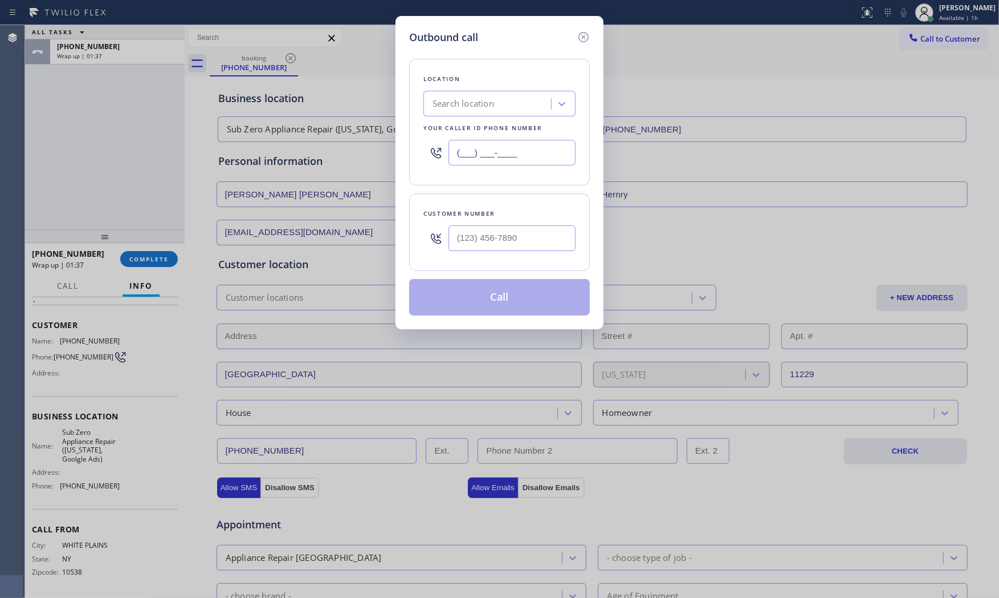
click at [540, 144] on input "(___) ___-____" at bounding box center [512, 153] width 127 height 26
paste input "954) 835-4535"
type input "(954) 835-4535"
click at [517, 249] on input "(___) ___-____" at bounding box center [512, 238] width 127 height 26
paste input "786) 252-3042"
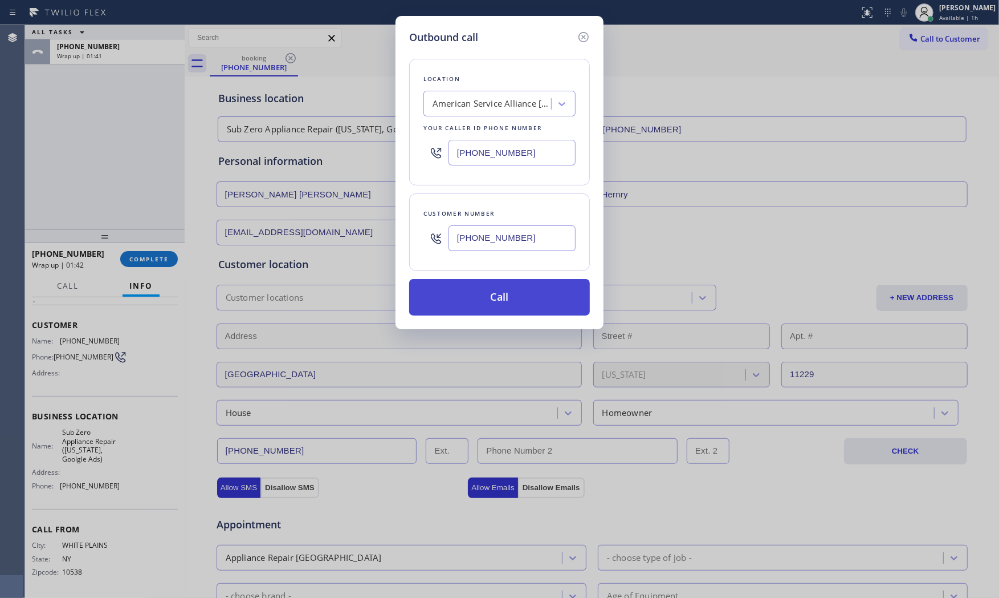
type input "(786) 252-3042"
click at [506, 306] on button "Call" at bounding box center [499, 297] width 181 height 36
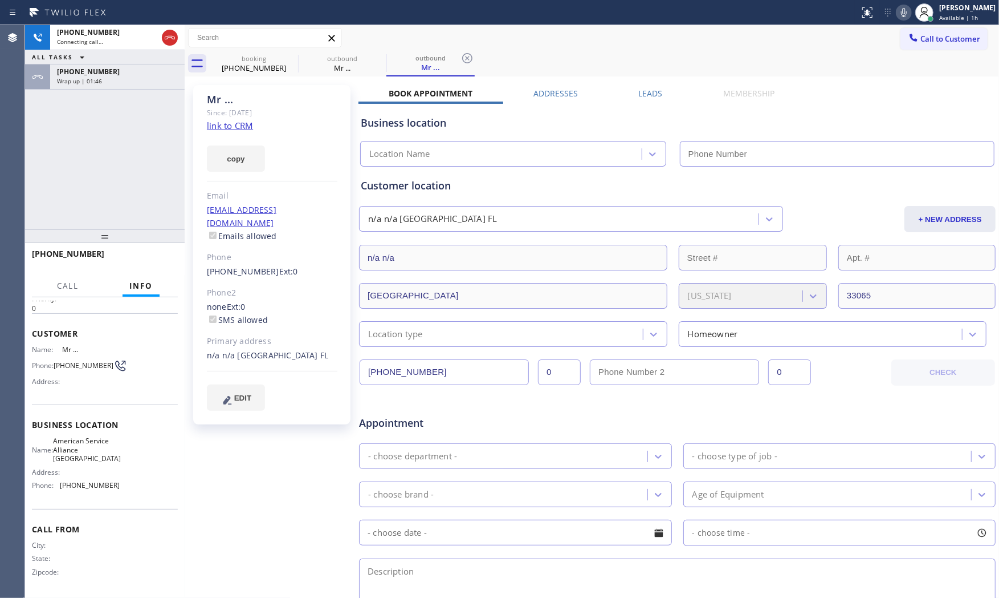
type input "(954) 835-4535"
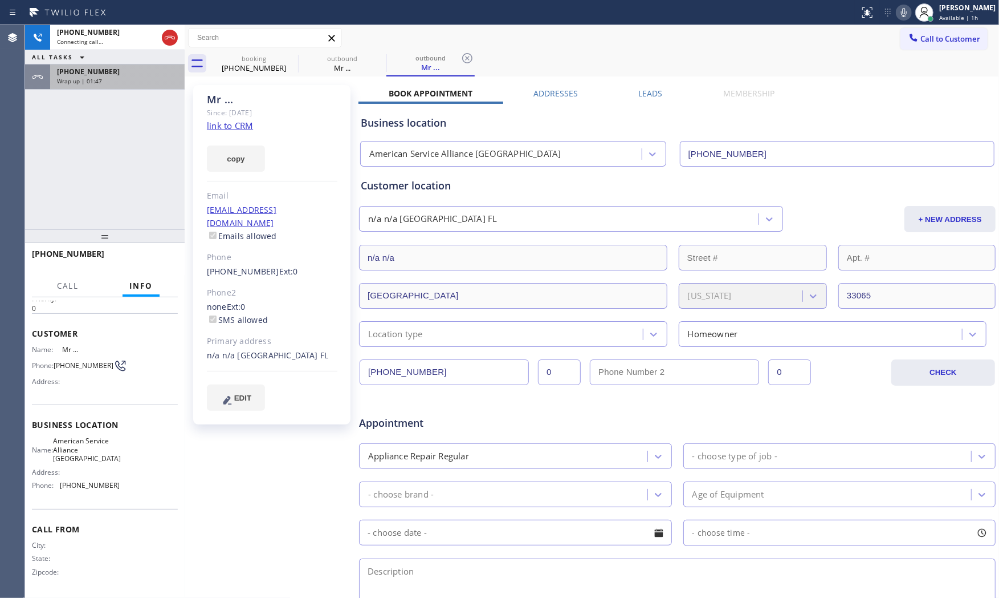
click at [128, 83] on div "Wrap up | 01:47" at bounding box center [117, 81] width 121 height 8
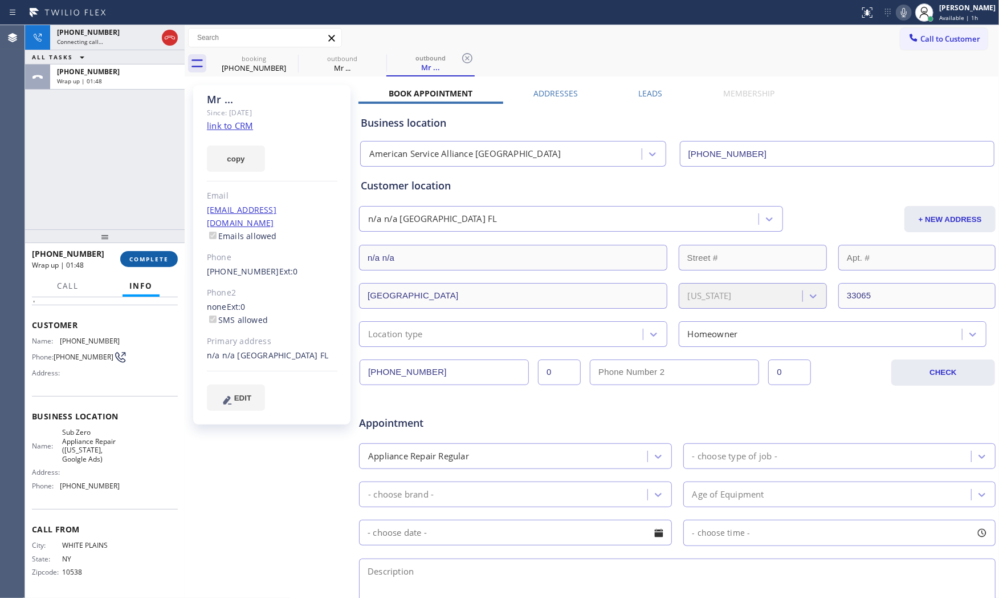
click at [157, 263] on button "COMPLETE" at bounding box center [149, 259] width 58 height 16
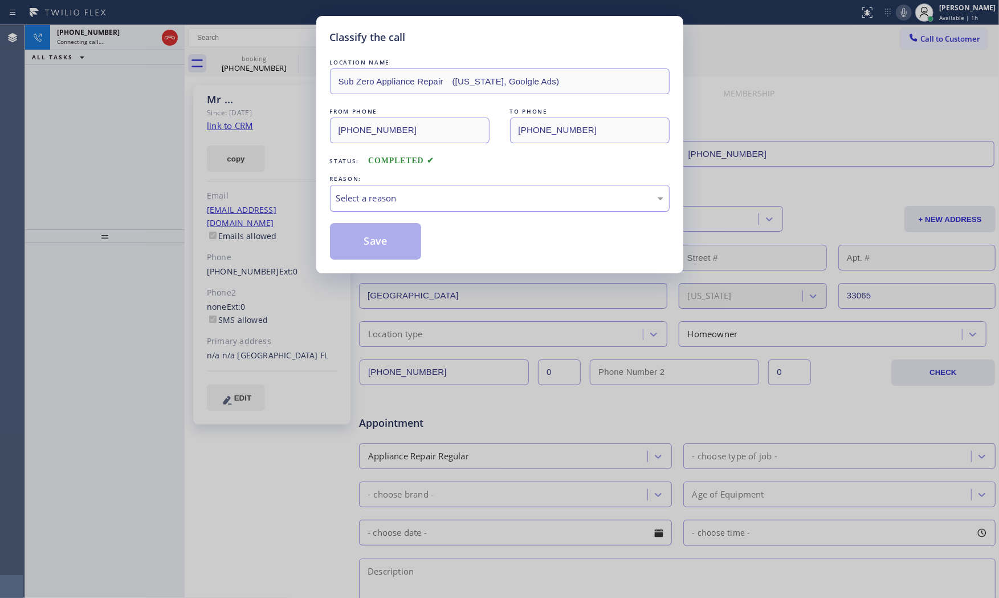
click at [415, 208] on div "Select a reason" at bounding box center [500, 198] width 340 height 27
click at [396, 234] on button "Save" at bounding box center [376, 241] width 92 height 36
click at [395, 234] on button "Save" at bounding box center [376, 241] width 92 height 36
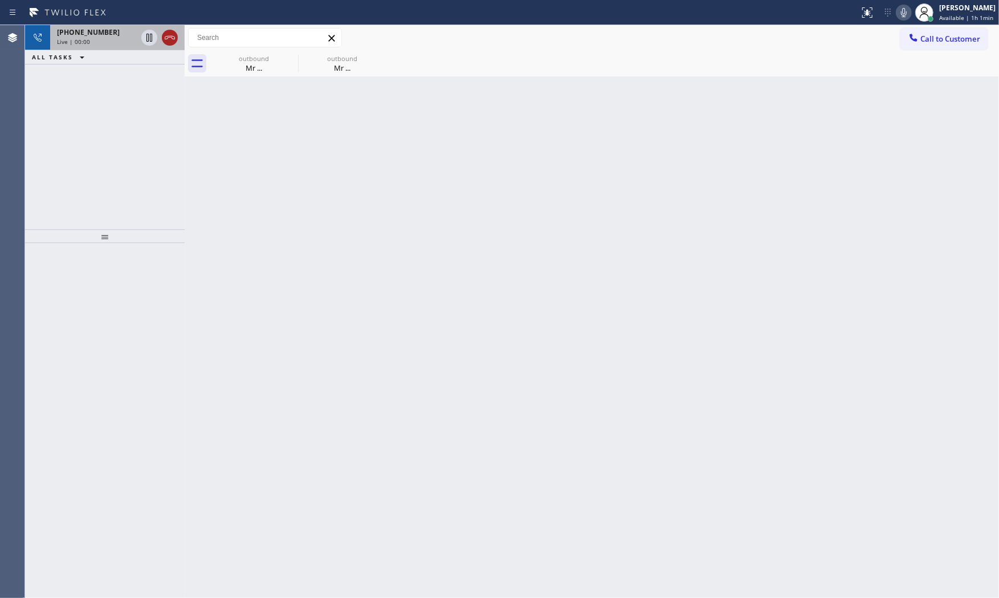
click at [174, 40] on icon at bounding box center [170, 38] width 14 height 14
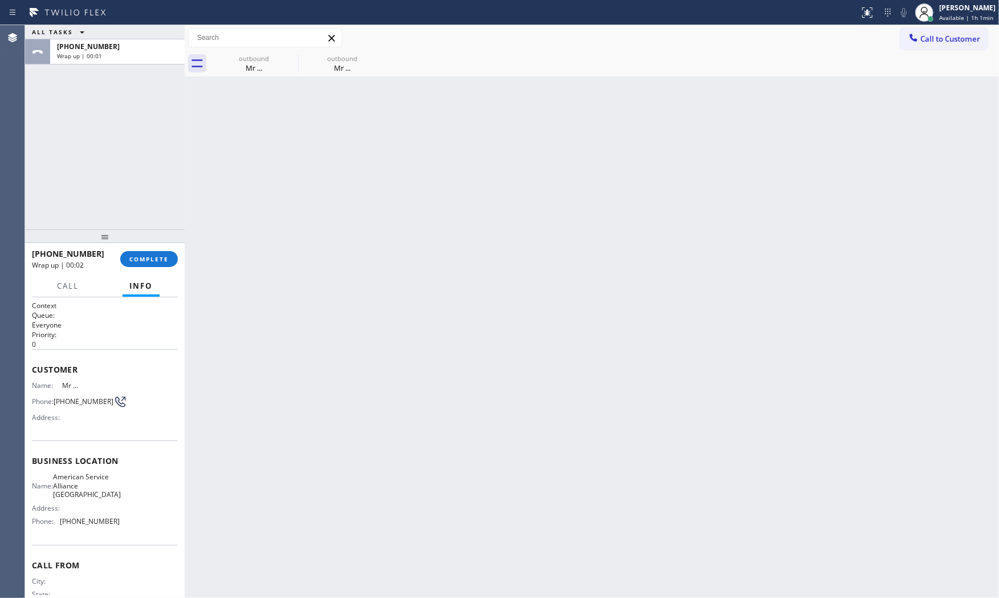
click at [168, 262] on span "COMPLETE" at bounding box center [148, 259] width 39 height 8
click at [163, 243] on div at bounding box center [105, 236] width 160 height 14
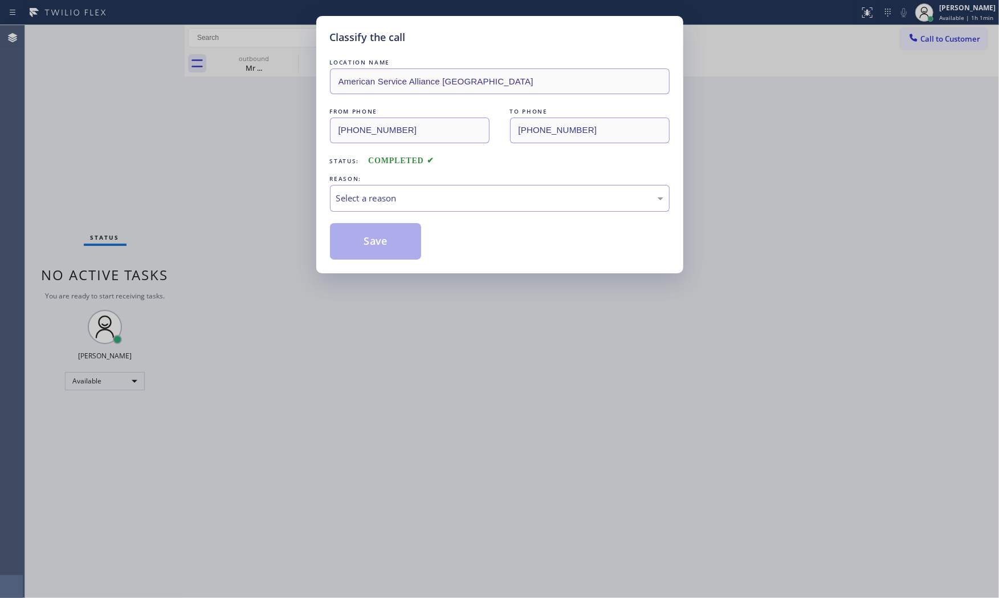
click at [425, 172] on div "LOCATION NAME American Service Alliance Coral Springs FROM PHONE (954) 835-4535…" at bounding box center [500, 157] width 340 height 203
click at [412, 207] on div "Select a reason" at bounding box center [500, 198] width 340 height 27
click at [375, 241] on button "Save" at bounding box center [376, 241] width 92 height 36
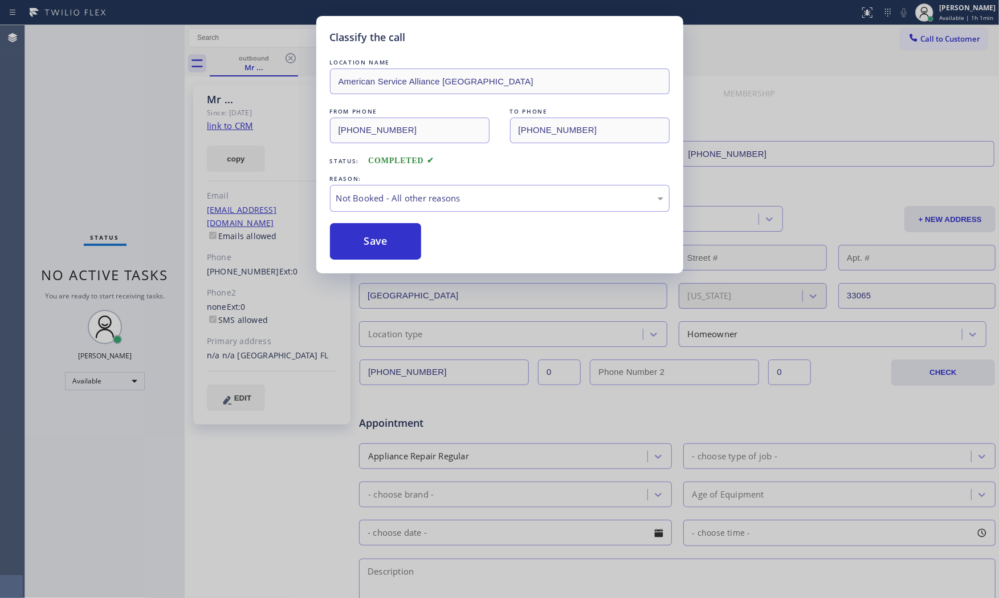
click at [375, 241] on button "Save" at bounding box center [376, 241] width 92 height 36
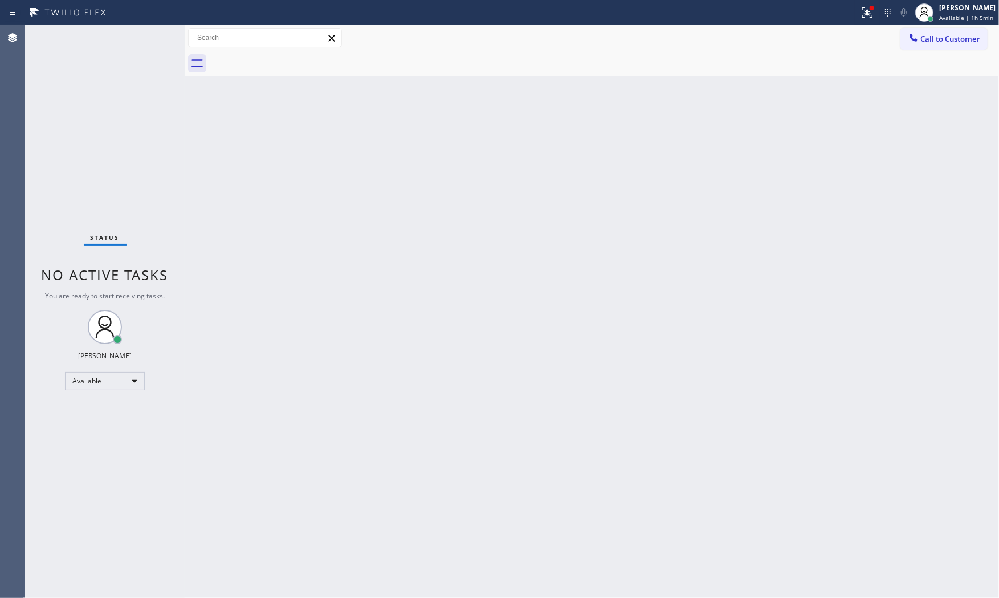
click at [147, 27] on div "Status No active tasks You are ready to start receiving tasks. Mark Paul Dacula…" at bounding box center [105, 311] width 160 height 572
click at [855, 7] on div at bounding box center [867, 13] width 25 height 14
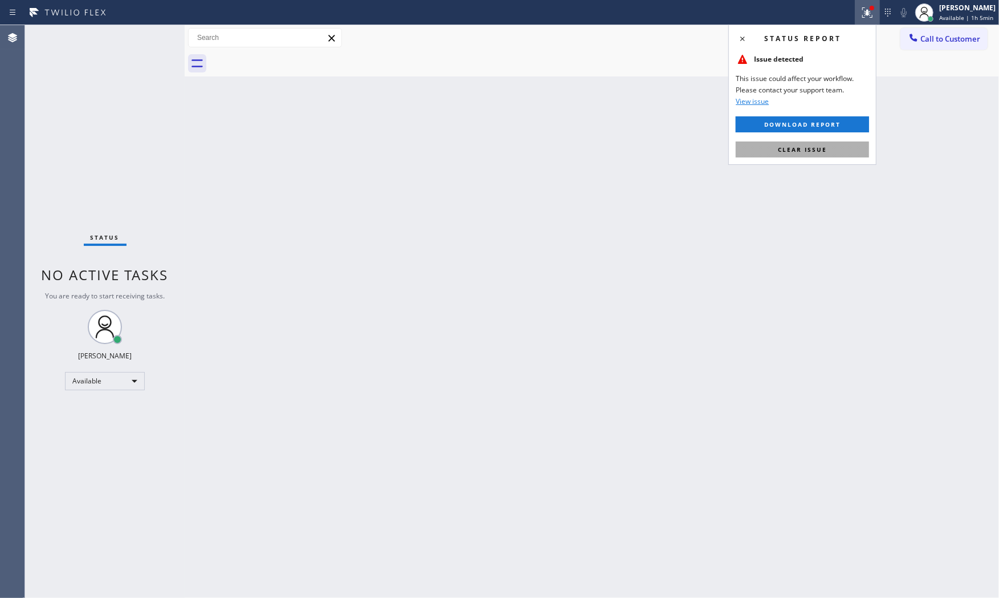
click at [819, 152] on span "Clear issue" at bounding box center [802, 149] width 49 height 8
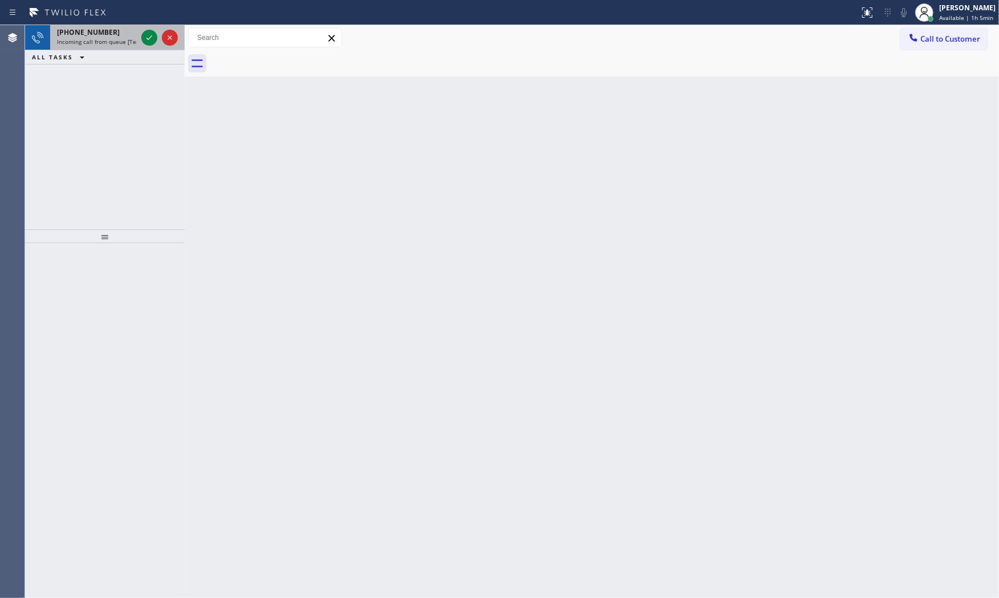
click at [129, 44] on span "Incoming call from queue [Test] All" at bounding box center [104, 42] width 95 height 8
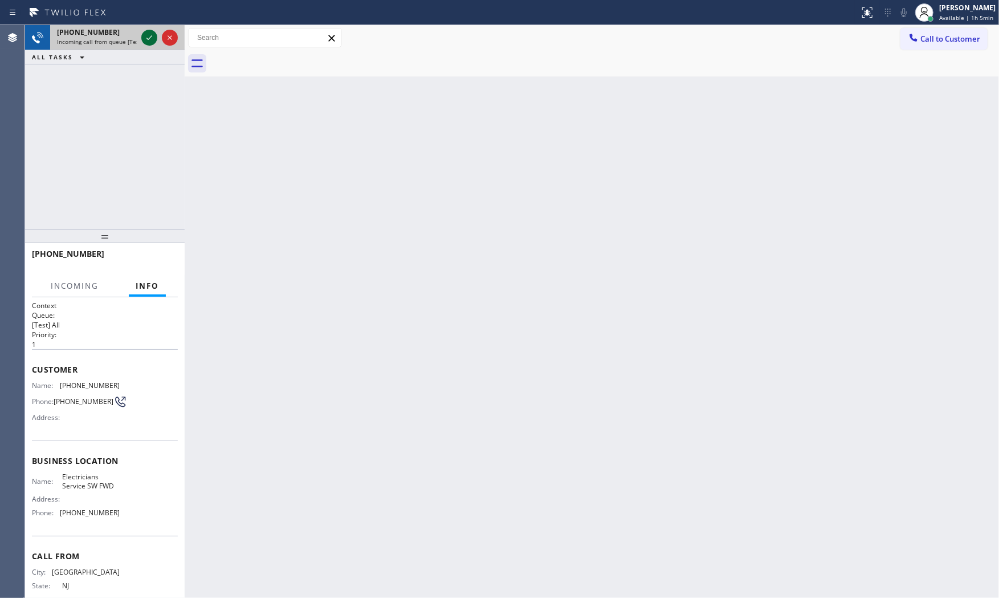
click at [145, 34] on icon at bounding box center [150, 38] width 14 height 14
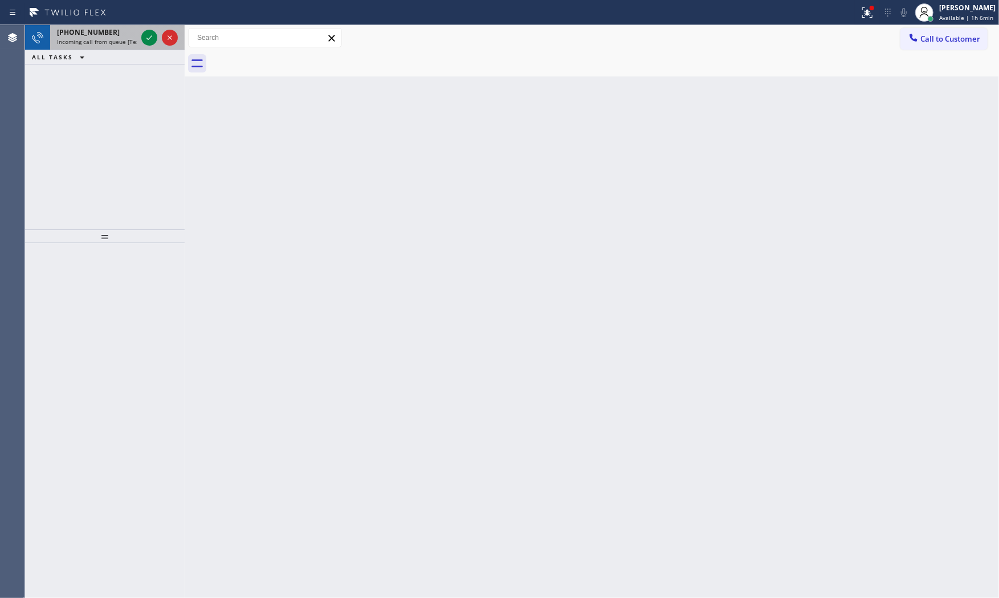
click at [101, 35] on span "+16282009855" at bounding box center [88, 32] width 63 height 10
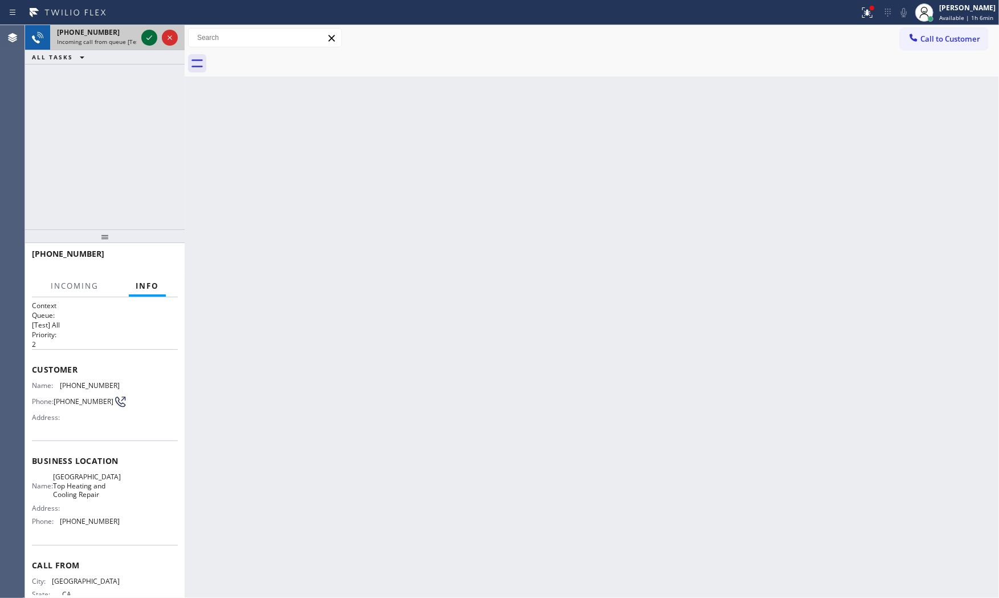
click at [149, 35] on icon at bounding box center [150, 38] width 14 height 14
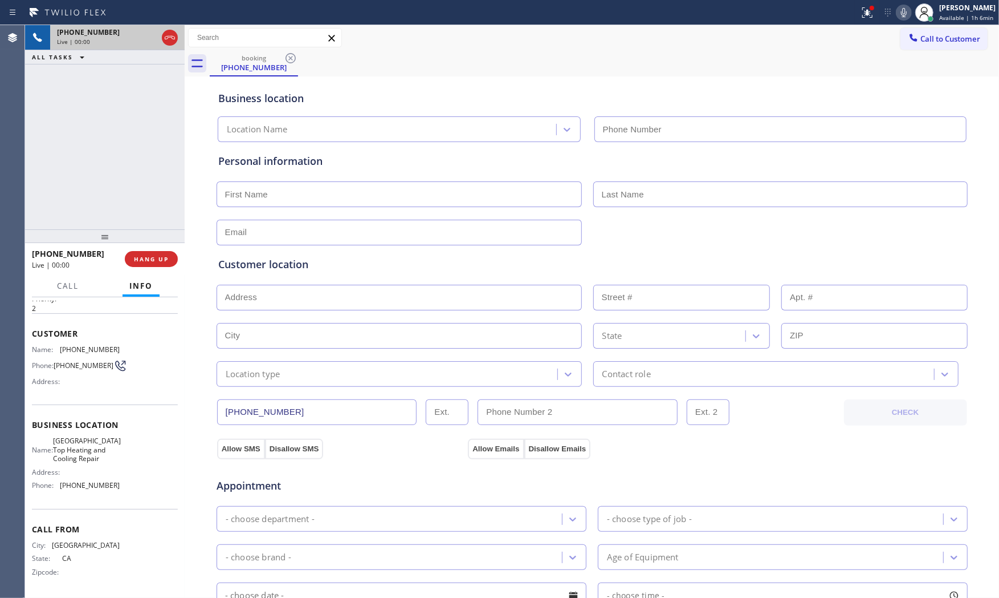
type input "(628) 214-2913"
click at [140, 255] on span "HANG UP" at bounding box center [151, 259] width 35 height 8
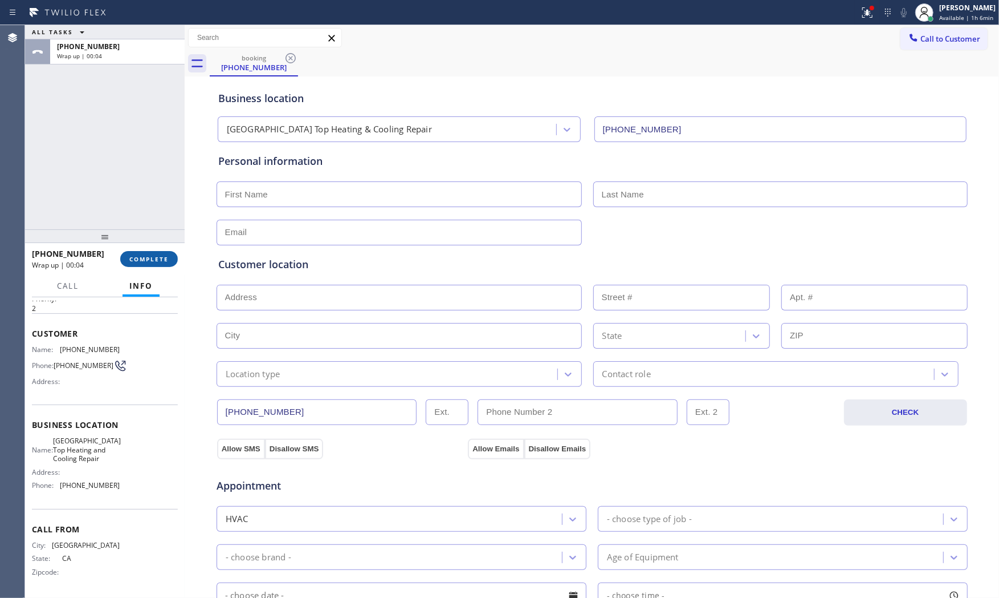
click at [140, 255] on span "COMPLETE" at bounding box center [148, 259] width 39 height 8
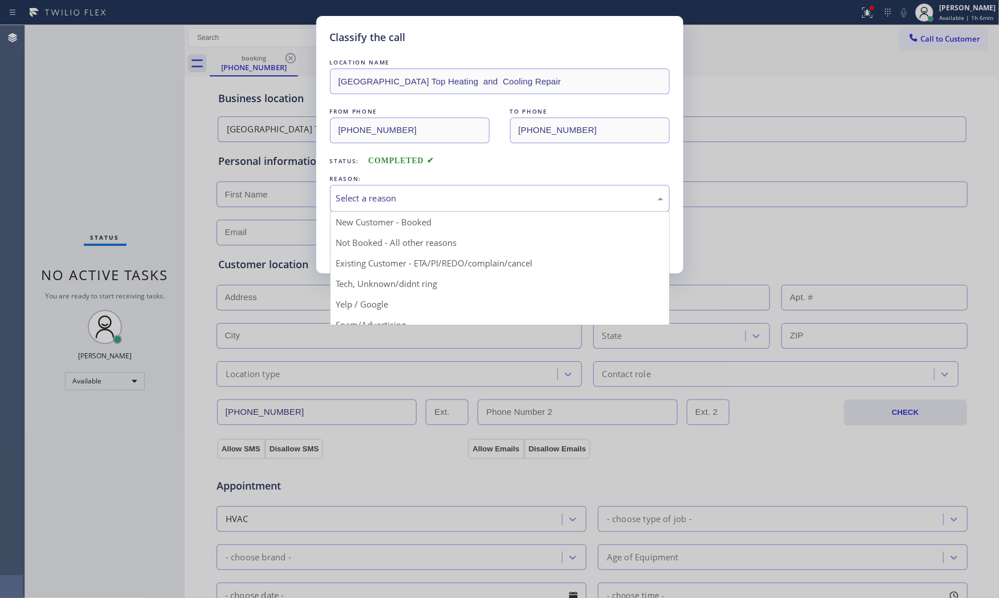
click at [398, 203] on div "Select a reason" at bounding box center [499, 198] width 327 height 13
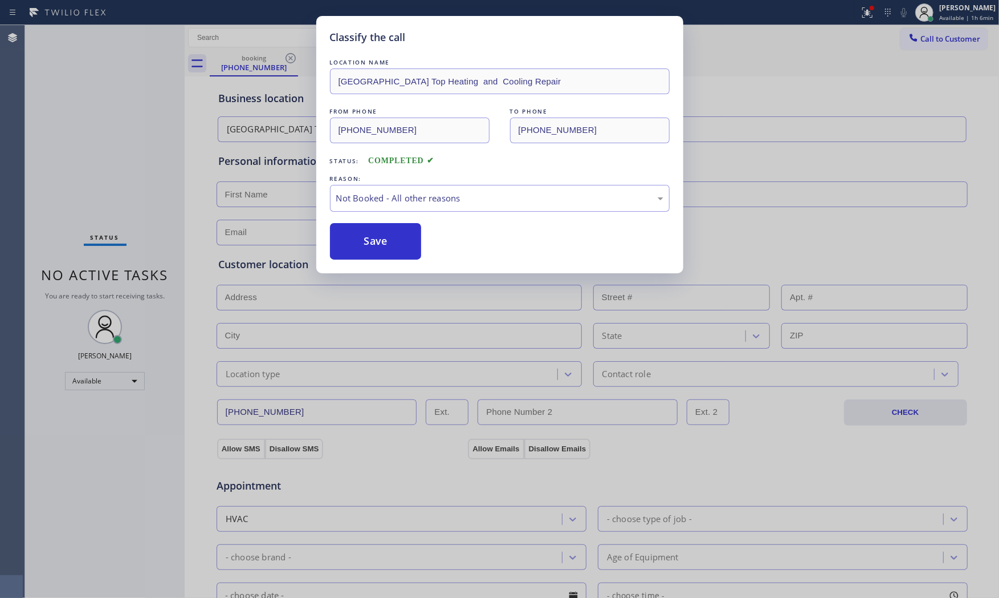
click at [379, 242] on button "Save" at bounding box center [376, 241] width 92 height 36
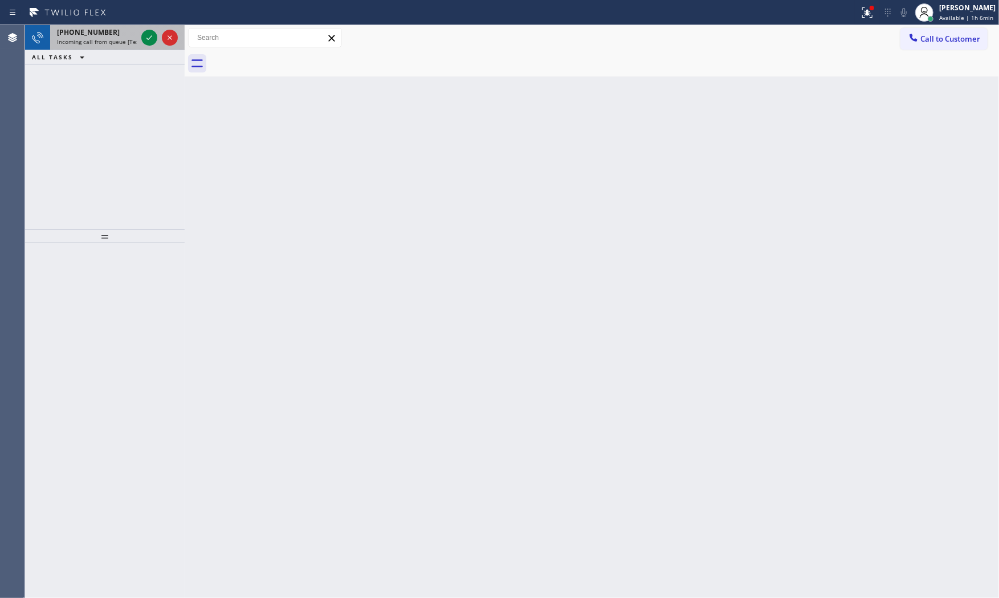
click at [116, 40] on span "Incoming call from queue [Test] All" at bounding box center [104, 42] width 95 height 8
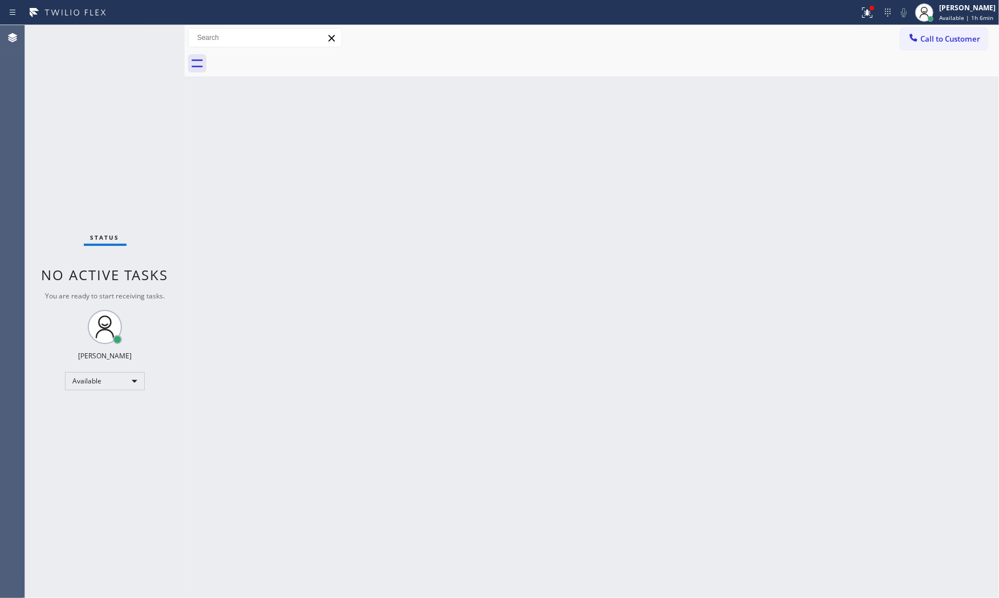
click at [128, 38] on div "Status No active tasks You are ready to start receiving tasks. Mark Paul Dacula…" at bounding box center [105, 311] width 160 height 572
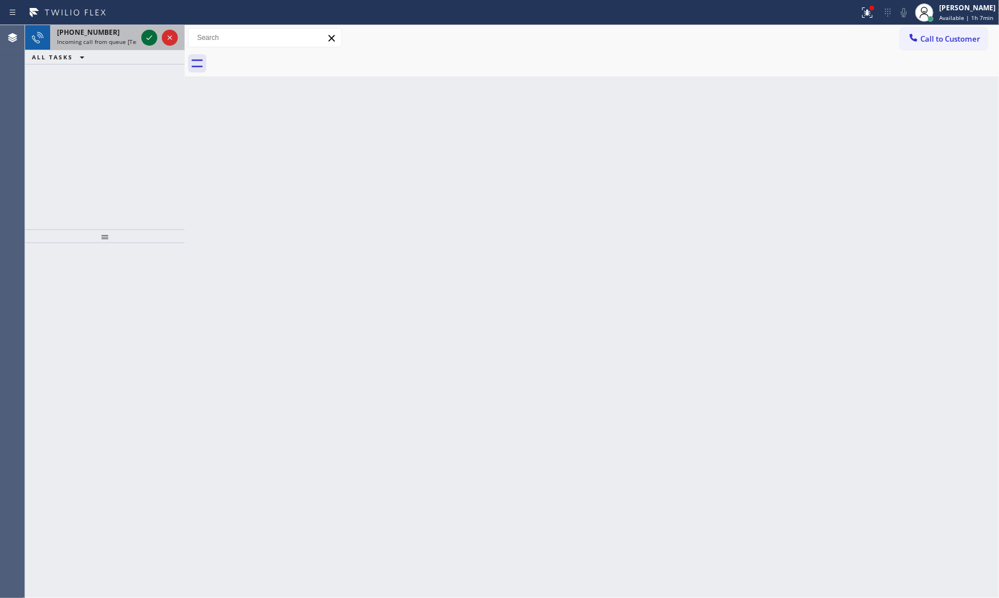
click at [147, 37] on icon at bounding box center [150, 38] width 14 height 14
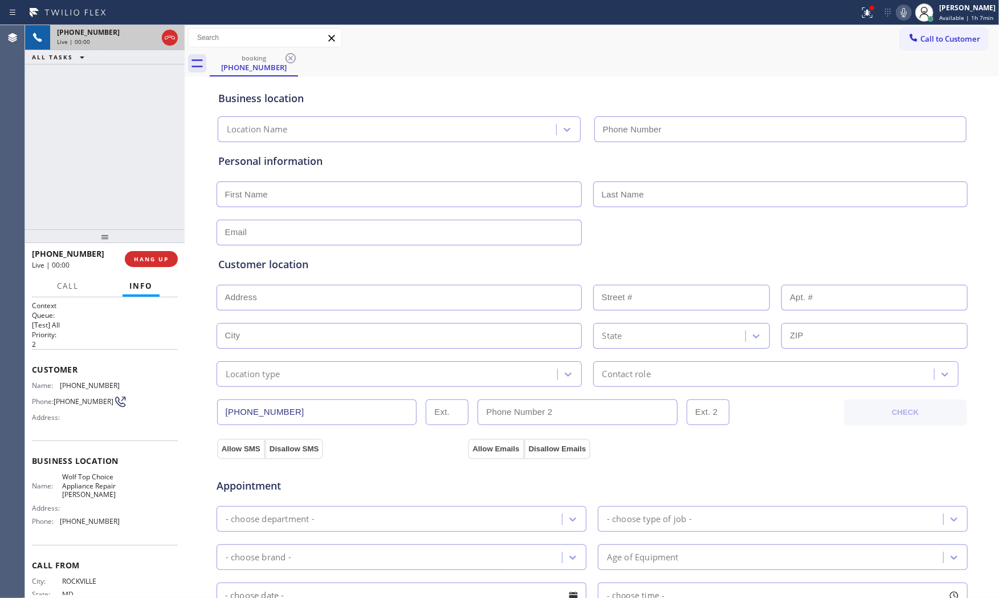
scroll to position [38, 0]
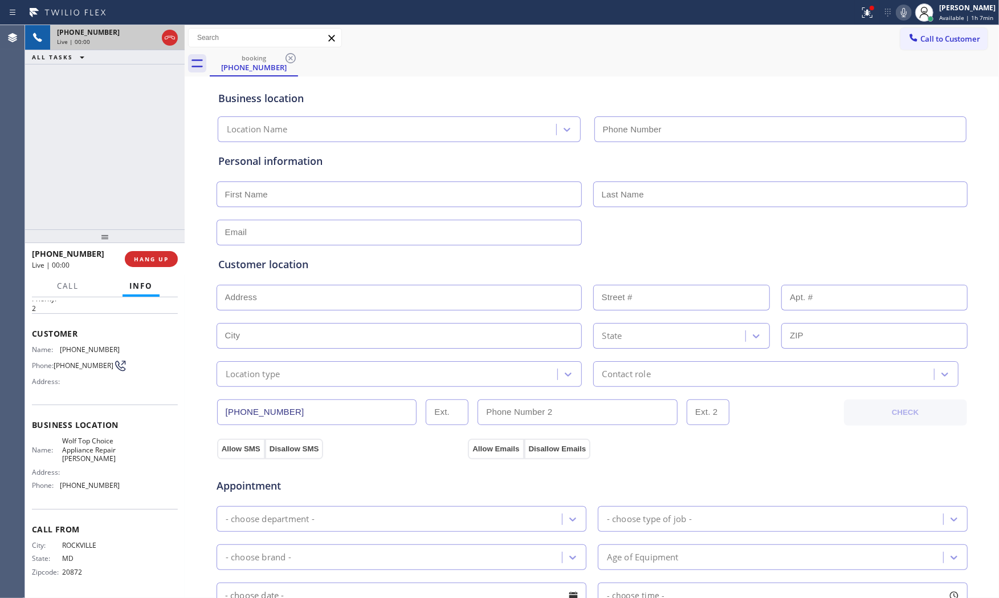
type input "(301) 215-3250"
click at [155, 259] on span "HANG UP" at bounding box center [151, 259] width 35 height 8
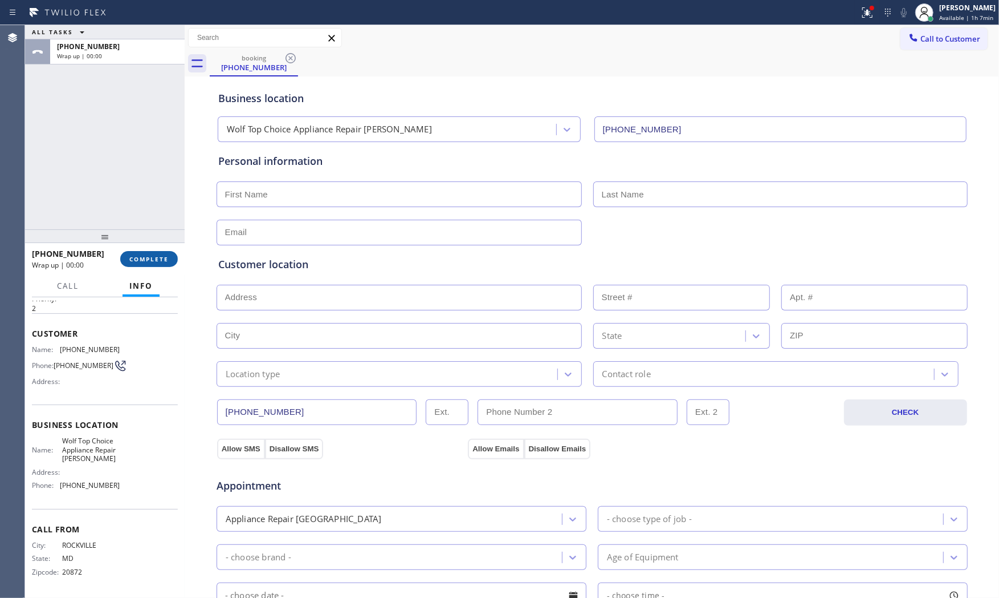
click at [155, 259] on span "COMPLETE" at bounding box center [148, 259] width 39 height 8
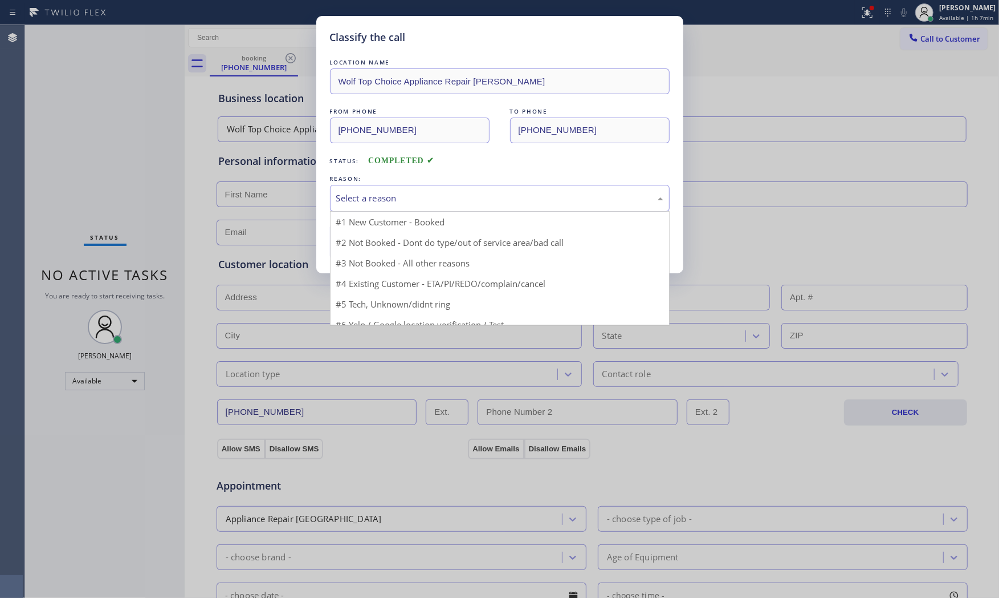
click at [404, 201] on div "Select a reason" at bounding box center [499, 198] width 327 height 13
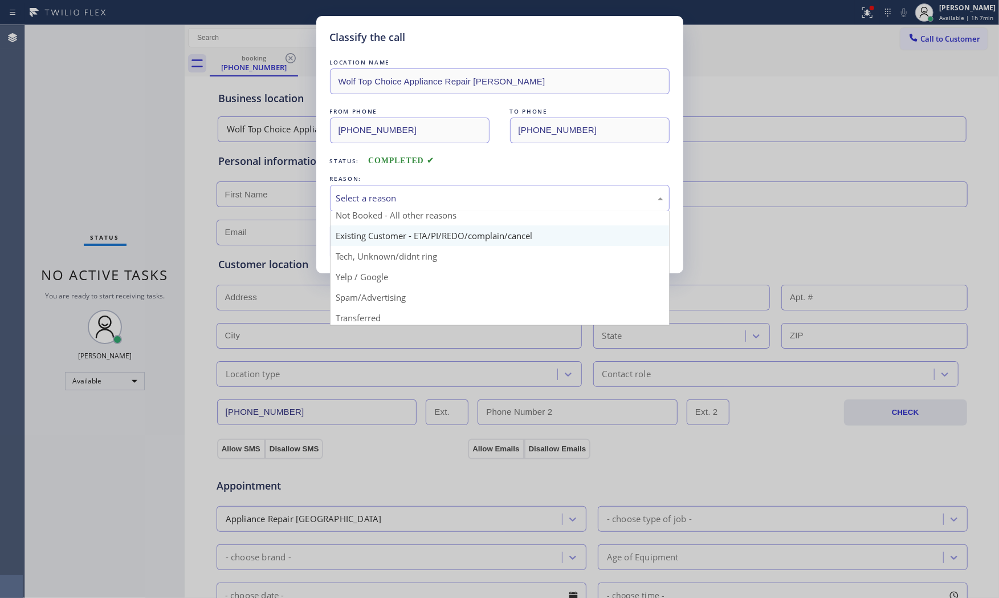
scroll to position [71, 0]
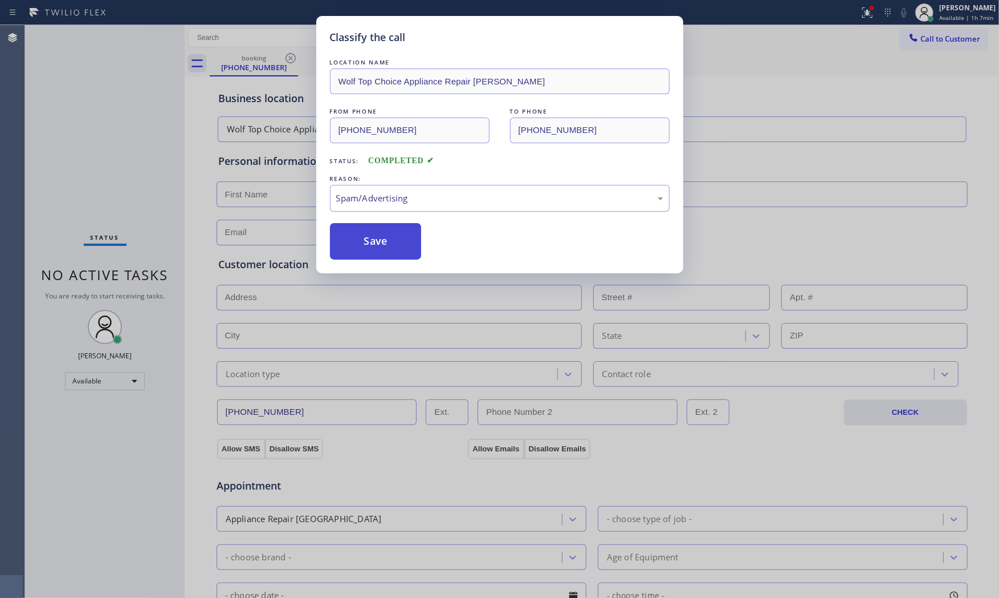
click at [386, 253] on button "Save" at bounding box center [376, 241] width 92 height 36
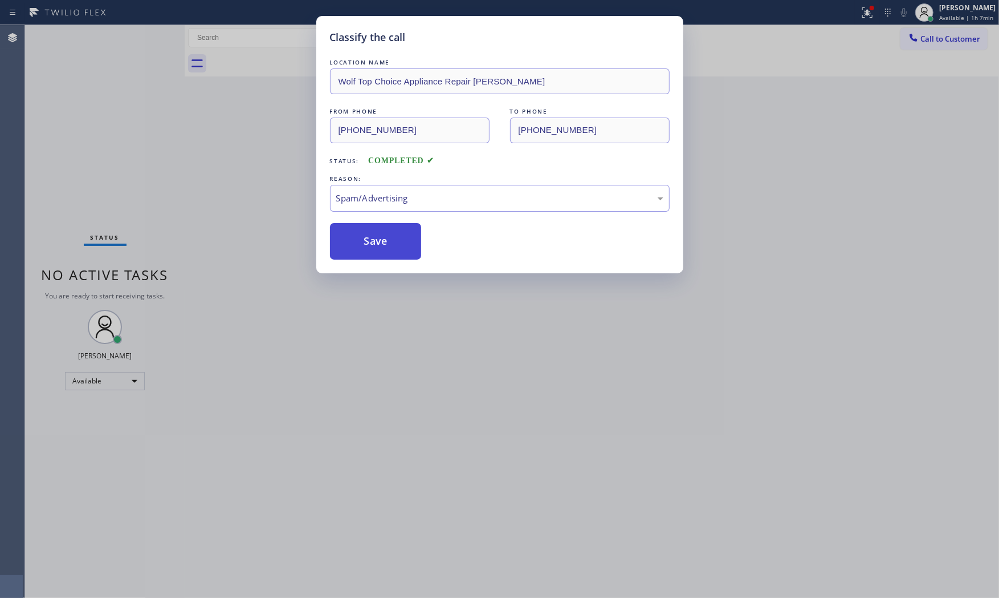
click at [386, 253] on button "Save" at bounding box center [376, 241] width 92 height 36
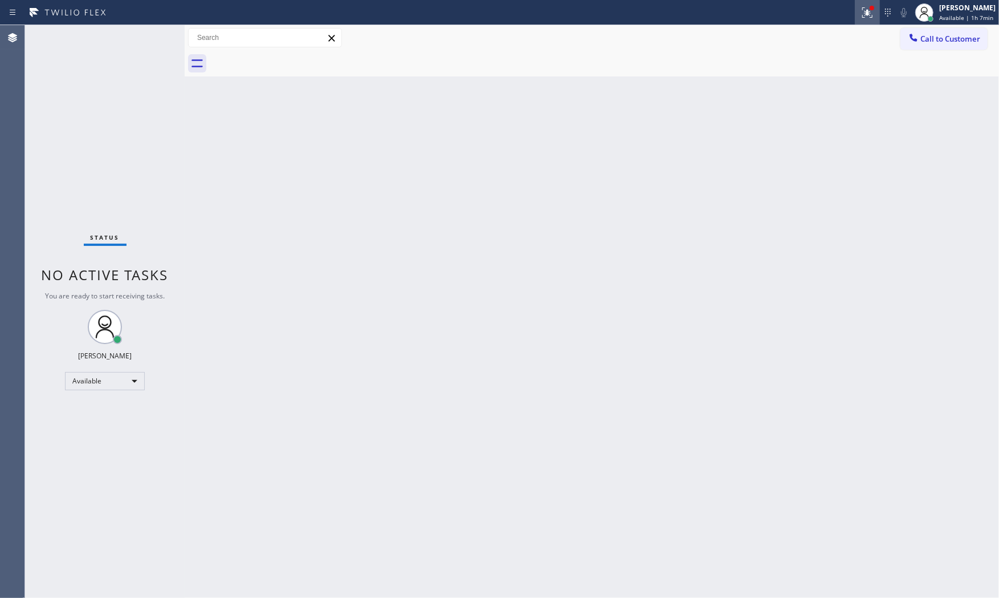
click at [861, 14] on icon at bounding box center [868, 13] width 14 height 14
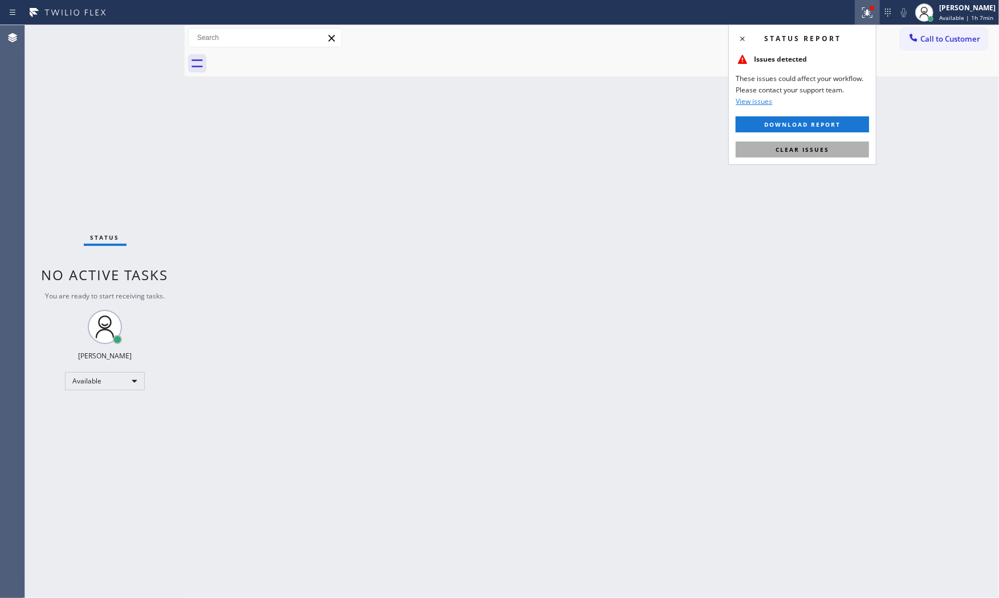
click at [782, 145] on span "Clear issues" at bounding box center [803, 149] width 54 height 8
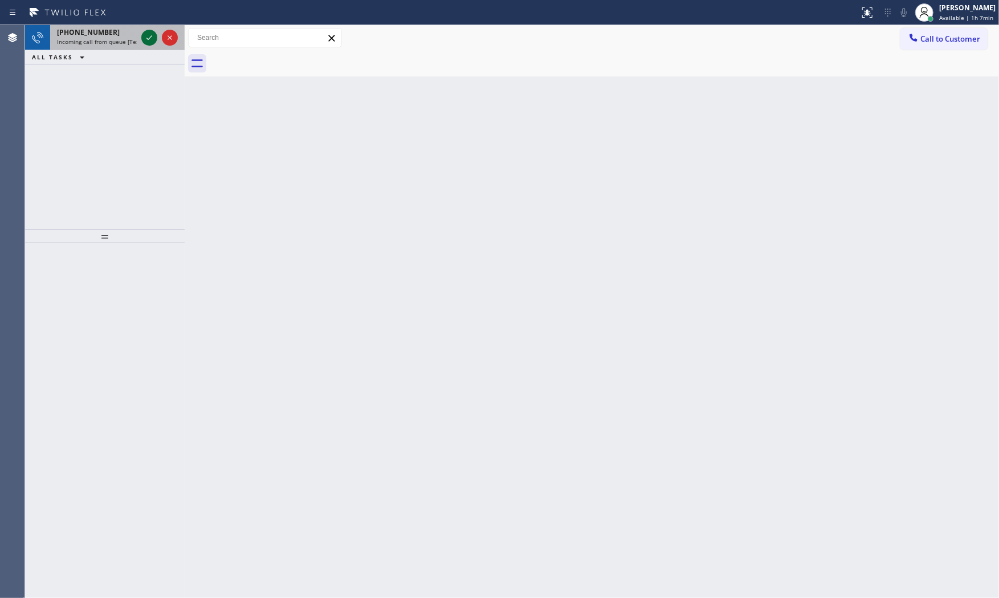
click at [144, 40] on icon at bounding box center [150, 38] width 14 height 14
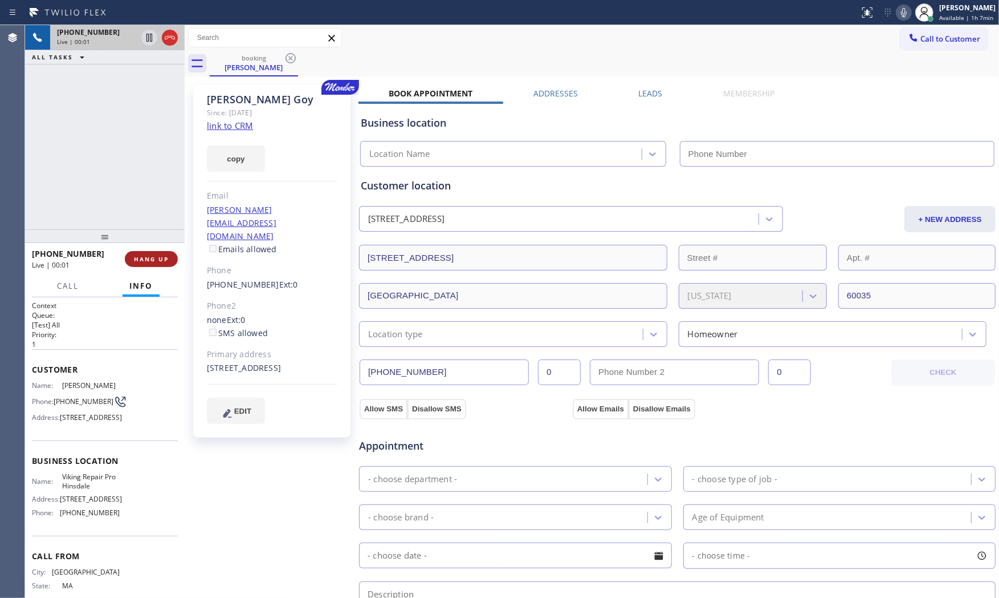
type input "(630) 523-0508"
click at [225, 128] on link "link to CRM" at bounding box center [230, 125] width 46 height 11
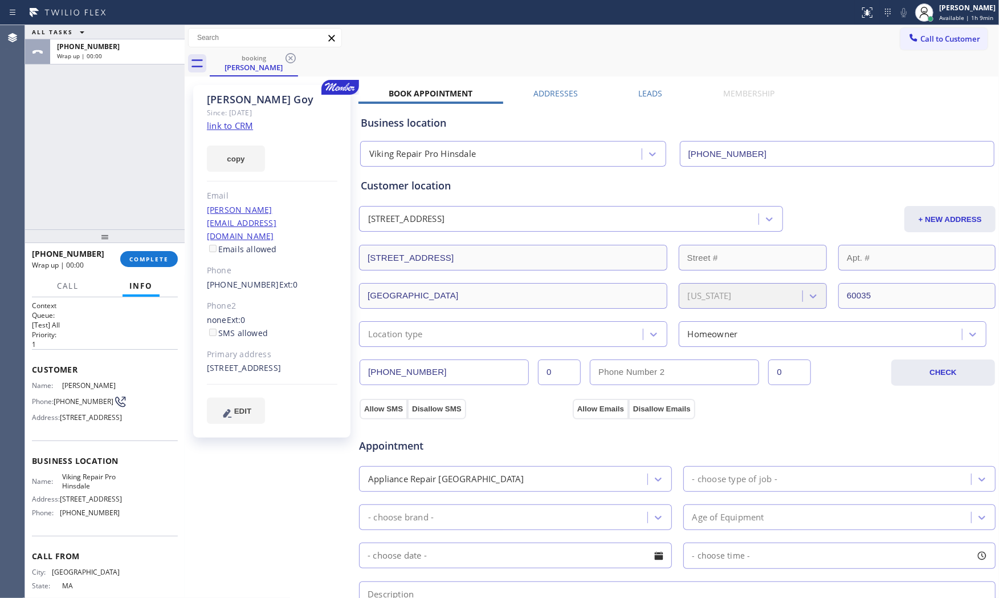
drag, startPoint x: 156, startPoint y: 259, endPoint x: 368, endPoint y: 89, distance: 271.8
click at [343, 238] on div "ALL TASKS ALL TASKS ACTIVE TASKS TASKS IN WRAP UP +16178353474 Wrap up | 00:00 …" at bounding box center [512, 311] width 974 height 572
click at [148, 253] on button "COMPLETE" at bounding box center [149, 259] width 58 height 16
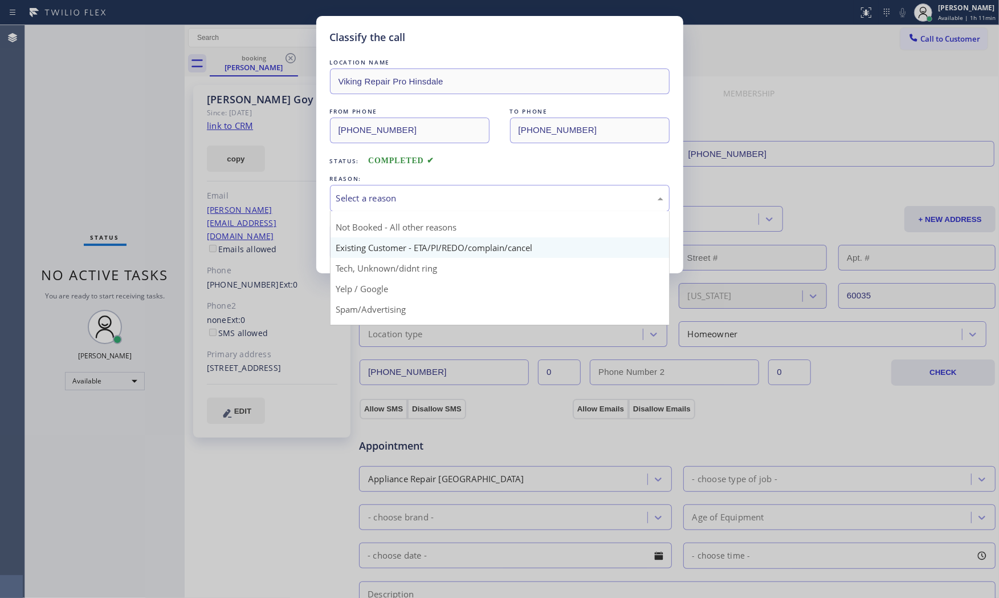
scroll to position [31, 0]
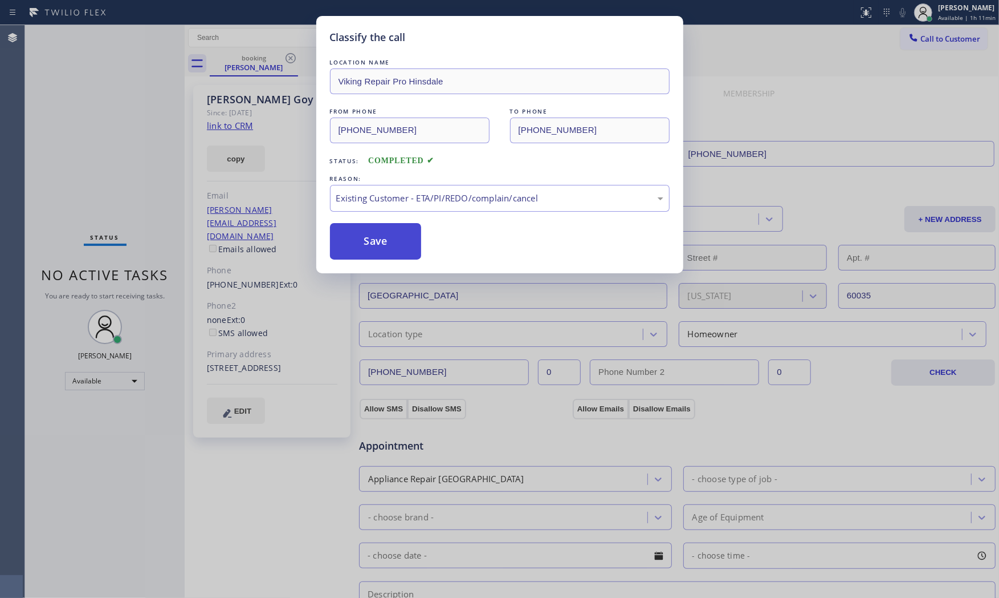
click at [403, 237] on button "Save" at bounding box center [376, 241] width 92 height 36
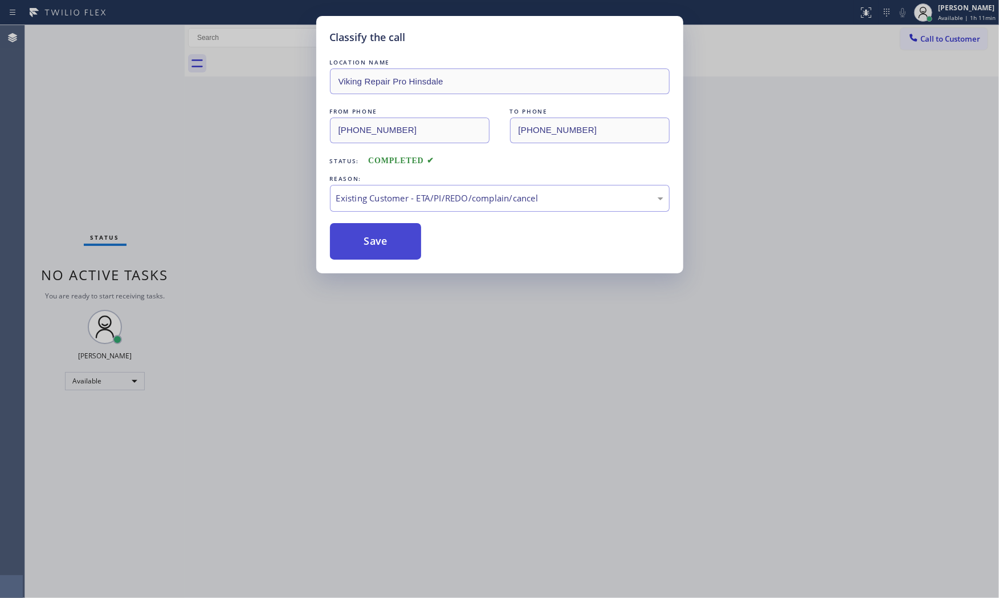
click at [403, 237] on button "Save" at bounding box center [376, 241] width 92 height 36
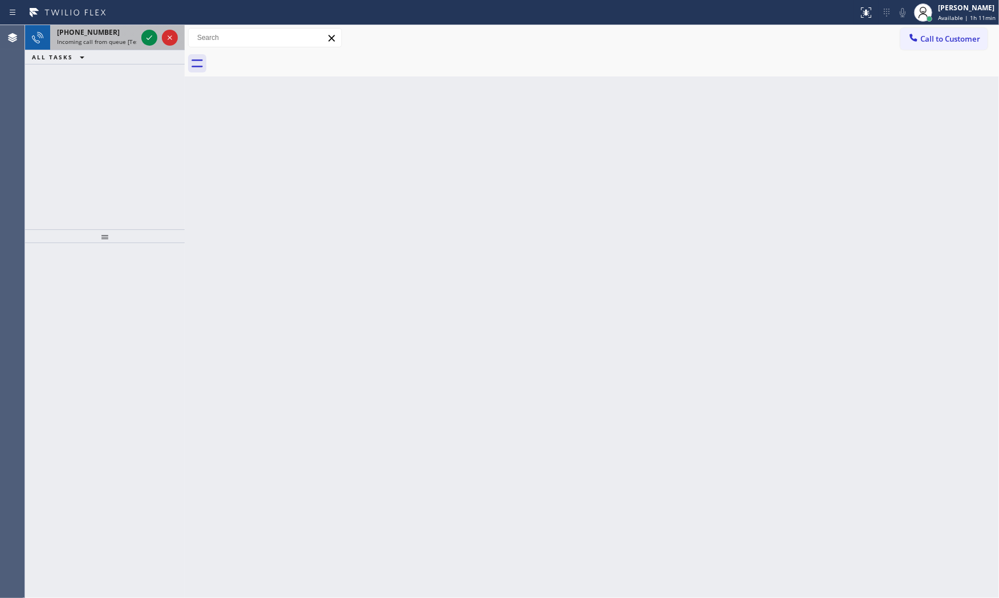
click at [101, 27] on span "+19736992882" at bounding box center [88, 32] width 63 height 10
click at [152, 34] on icon at bounding box center [150, 38] width 14 height 14
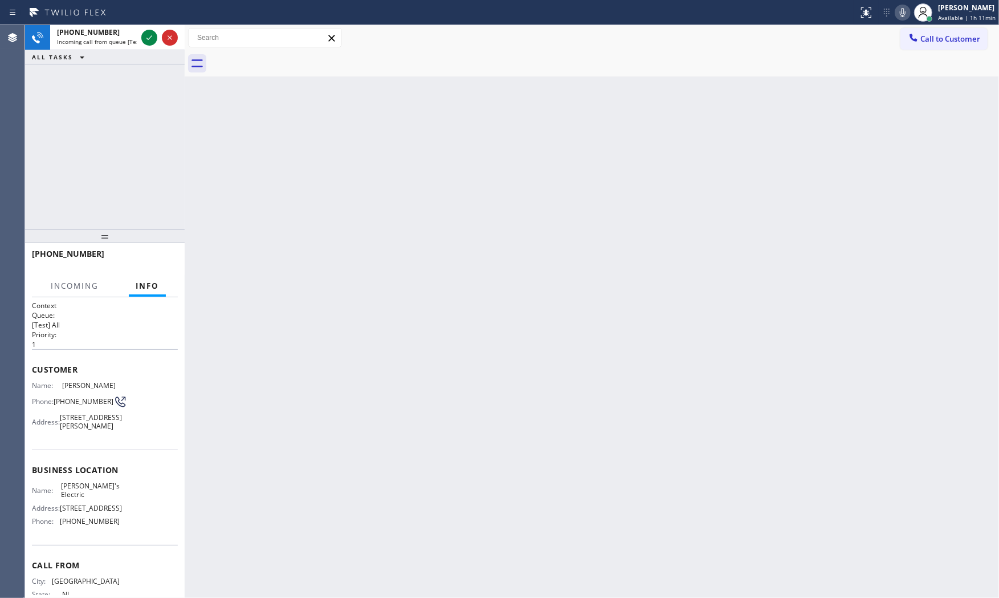
click at [172, 263] on div "+19736992882" at bounding box center [105, 259] width 146 height 30
click at [171, 255] on button "HANG UP" at bounding box center [151, 259] width 53 height 16
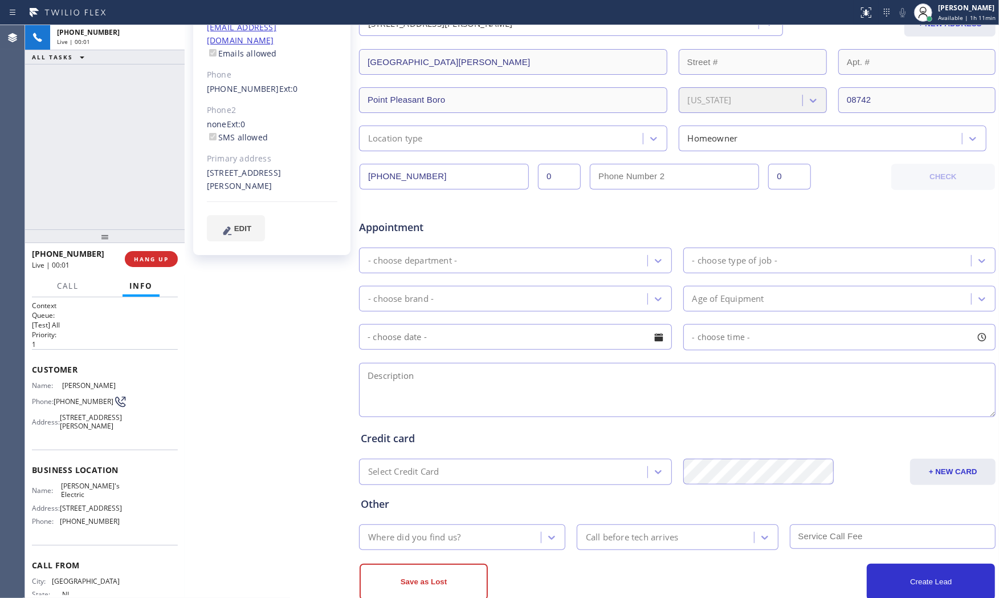
scroll to position [222, 0]
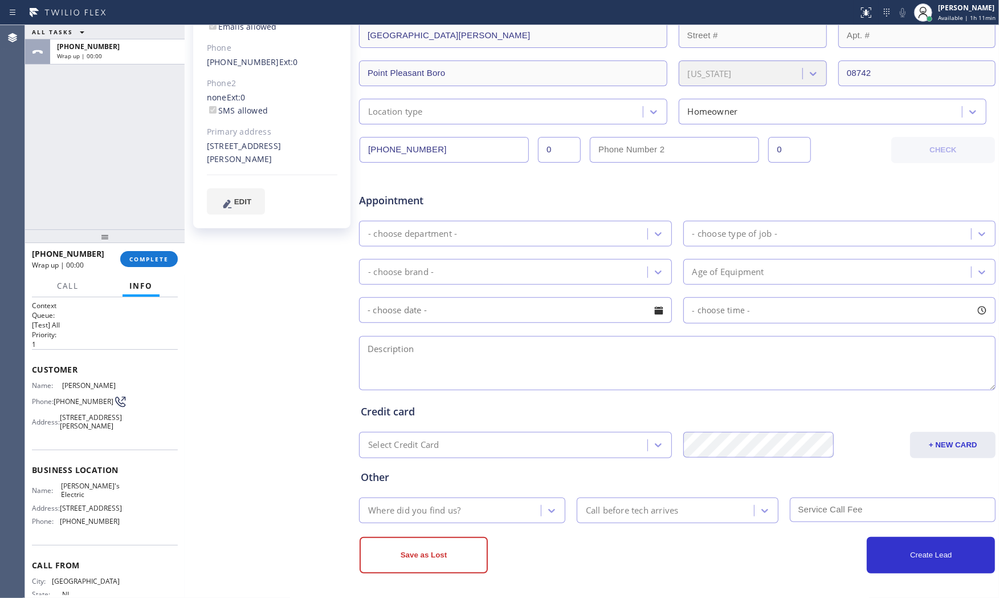
type input "(848) 358-7127"
click at [160, 46] on div "+19736992882" at bounding box center [117, 47] width 121 height 10
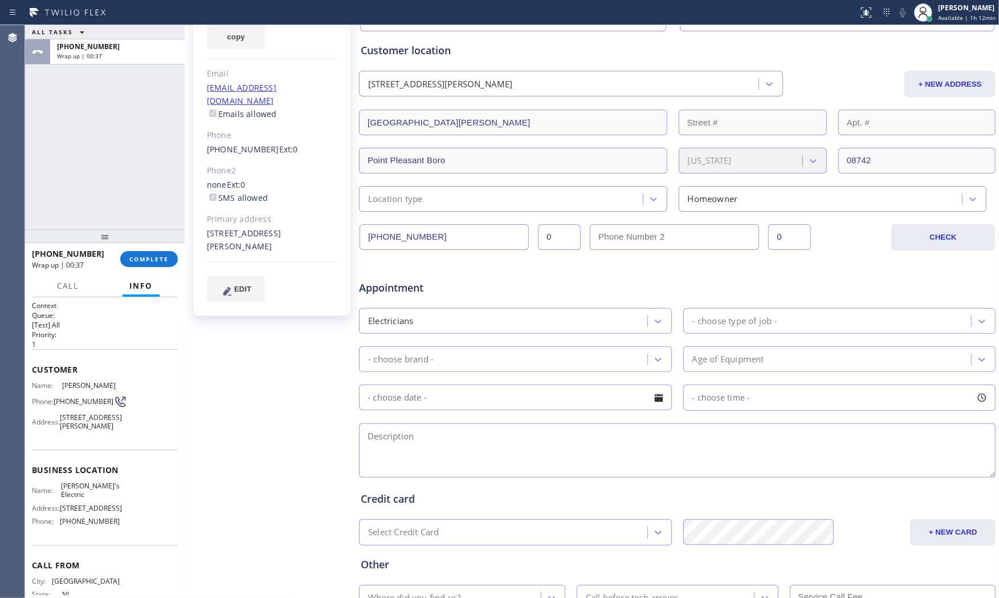
scroll to position [0, 0]
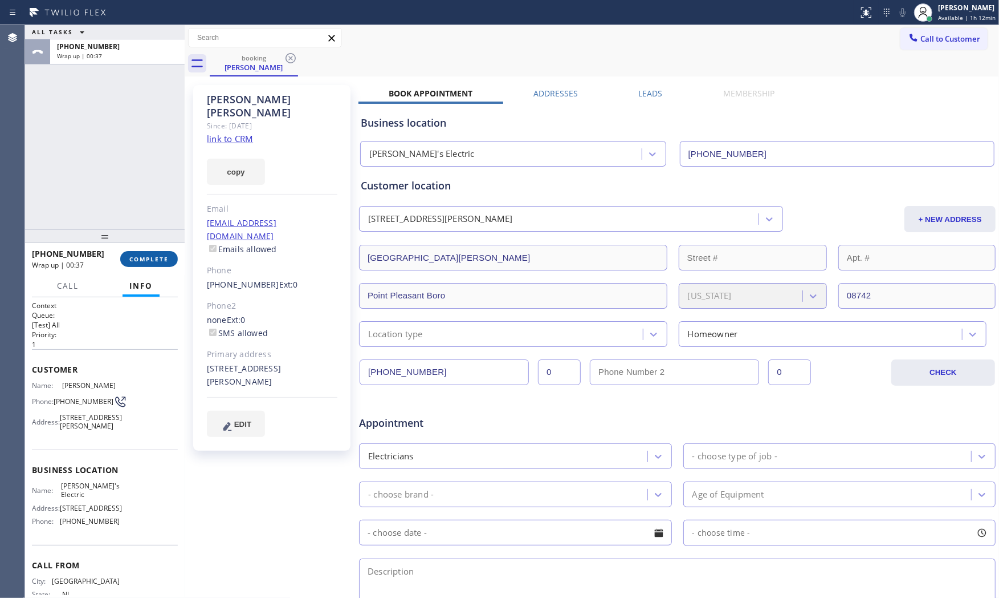
drag, startPoint x: 186, startPoint y: 250, endPoint x: 161, endPoint y: 259, distance: 27.2
click at [185, 250] on div at bounding box center [185, 311] width 0 height 572
click at [161, 259] on span "COMPLETE" at bounding box center [148, 259] width 39 height 8
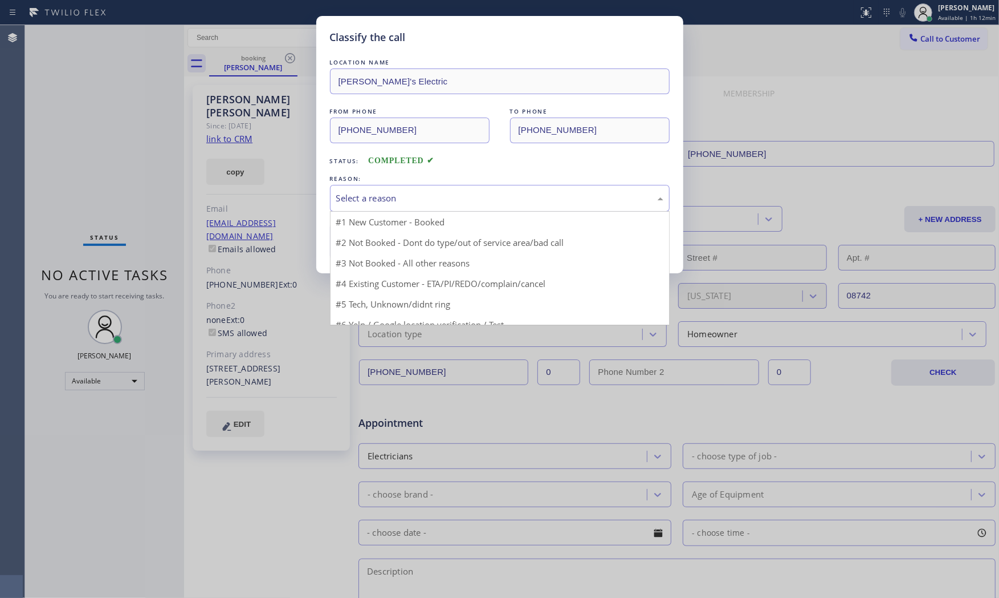
click at [436, 193] on div "Select a reason" at bounding box center [499, 198] width 327 height 13
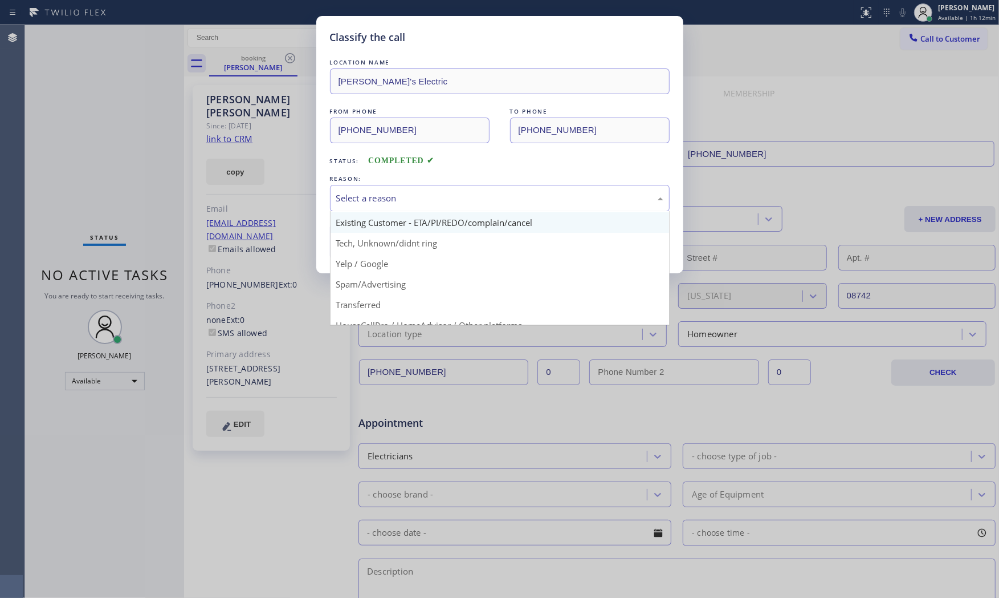
scroll to position [9, 0]
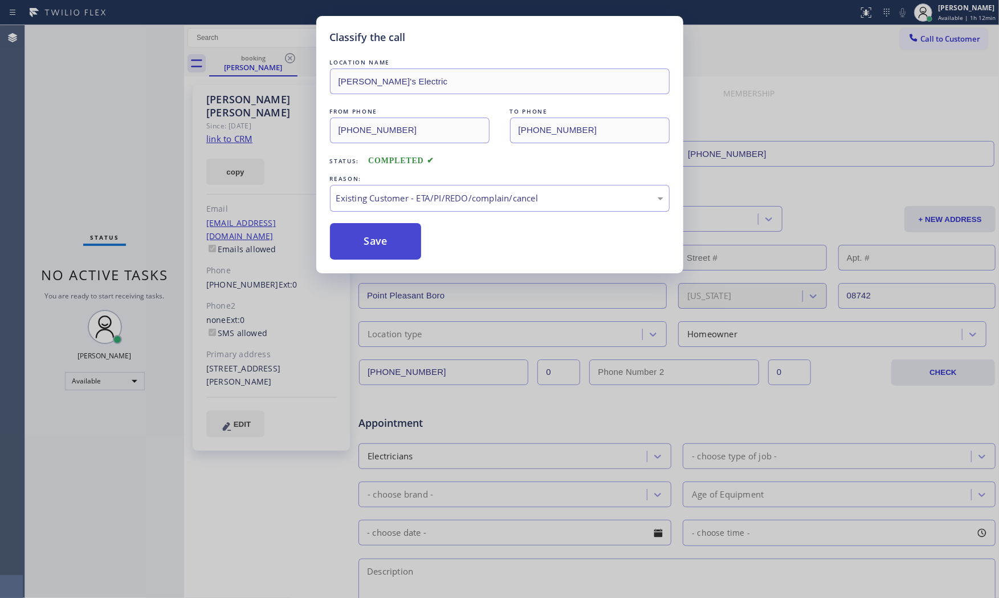
click at [414, 249] on button "Save" at bounding box center [376, 241] width 92 height 36
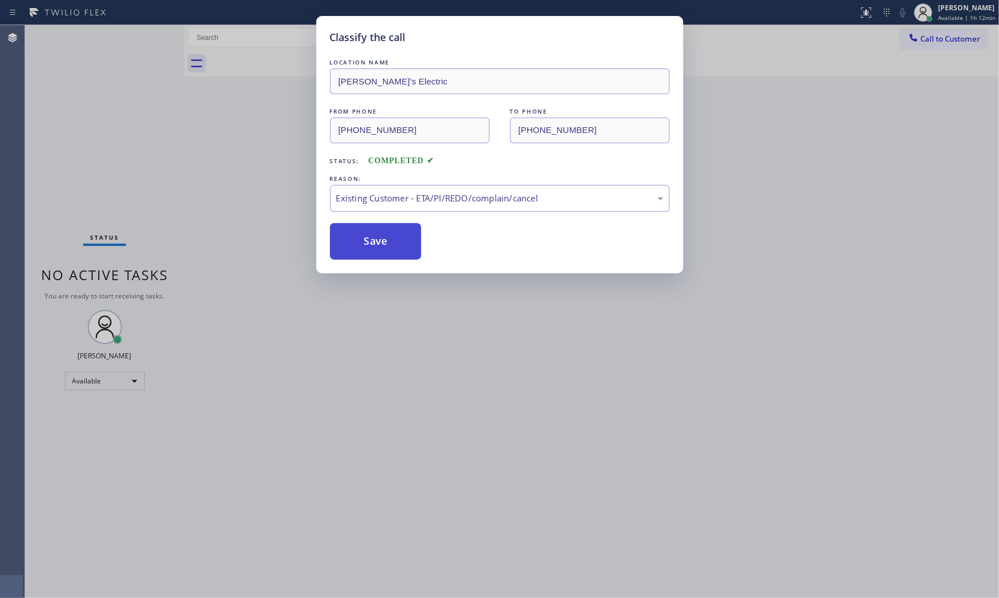
click at [414, 249] on button "Save" at bounding box center [376, 241] width 92 height 36
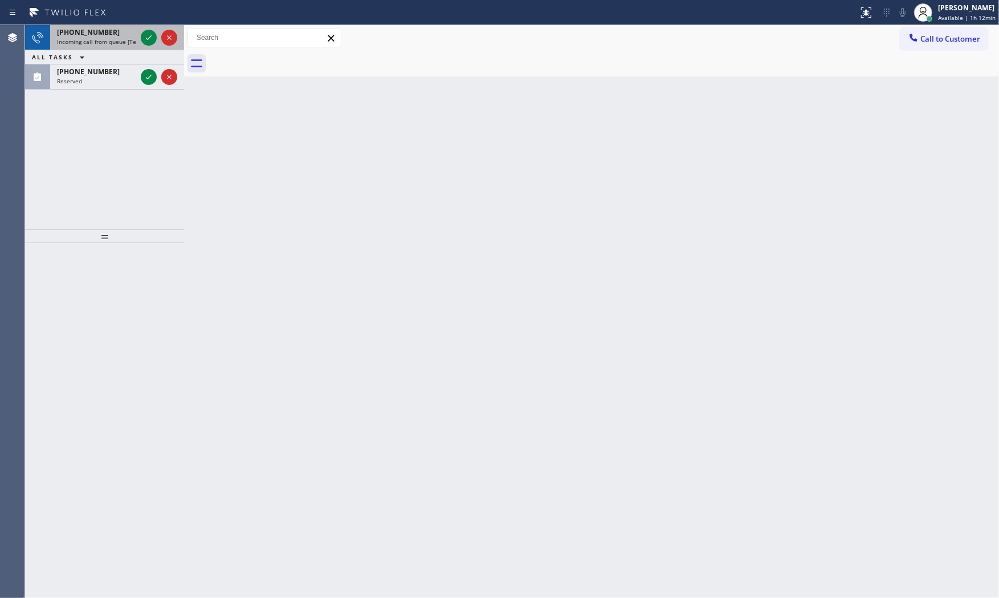
click at [122, 32] on div "+17185094621" at bounding box center [96, 32] width 79 height 10
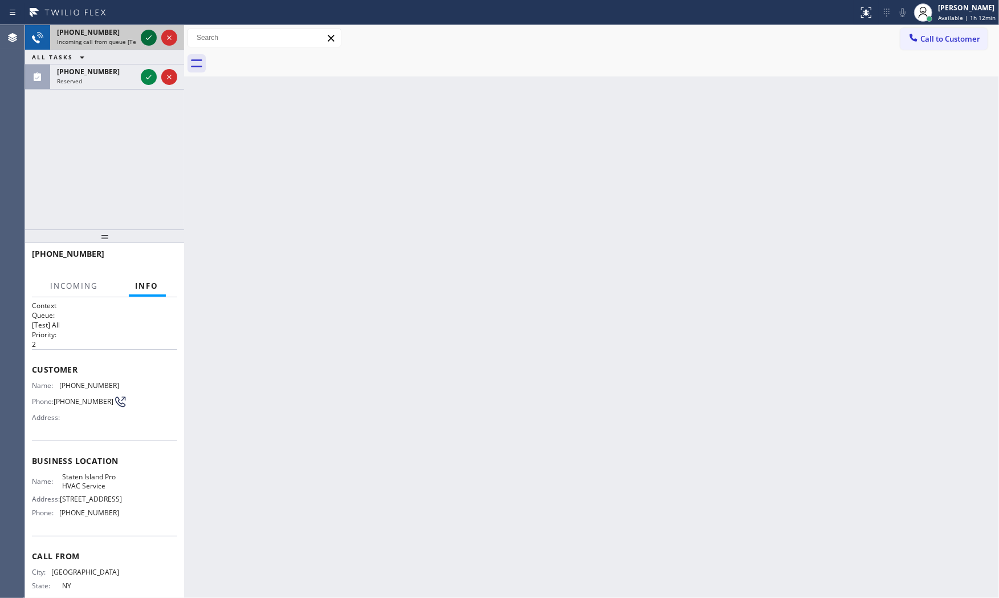
click at [143, 35] on icon at bounding box center [149, 38] width 14 height 14
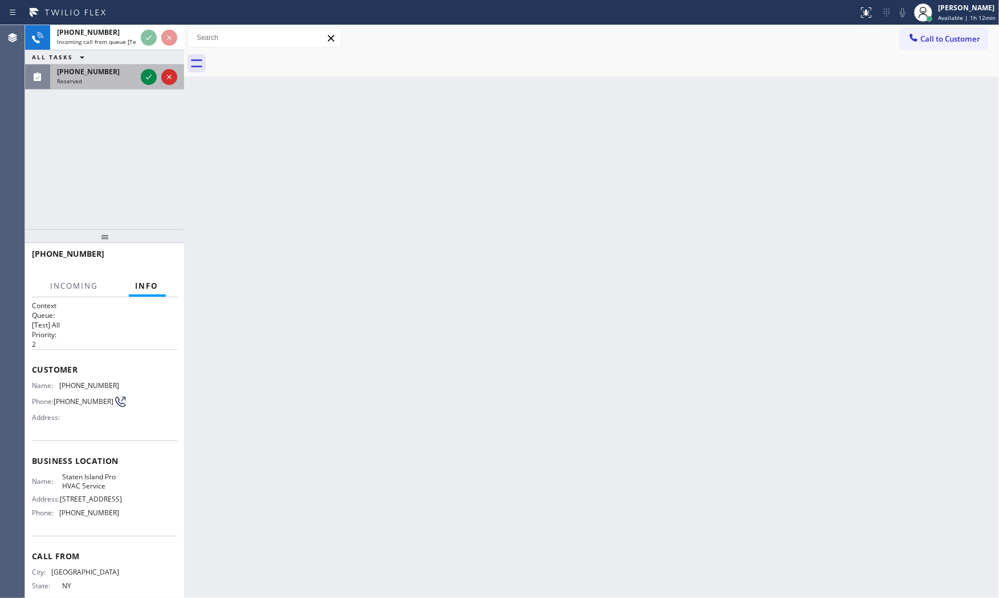
click at [113, 69] on div "(201) 479-9993" at bounding box center [96, 72] width 79 height 10
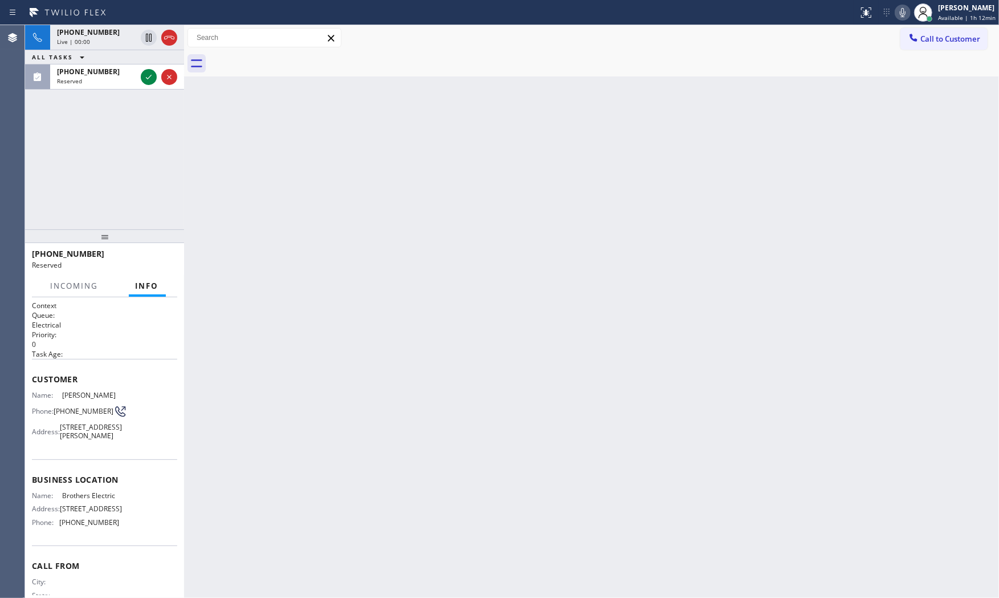
click at [96, 38] on div "Live | 00:00" at bounding box center [96, 42] width 79 height 8
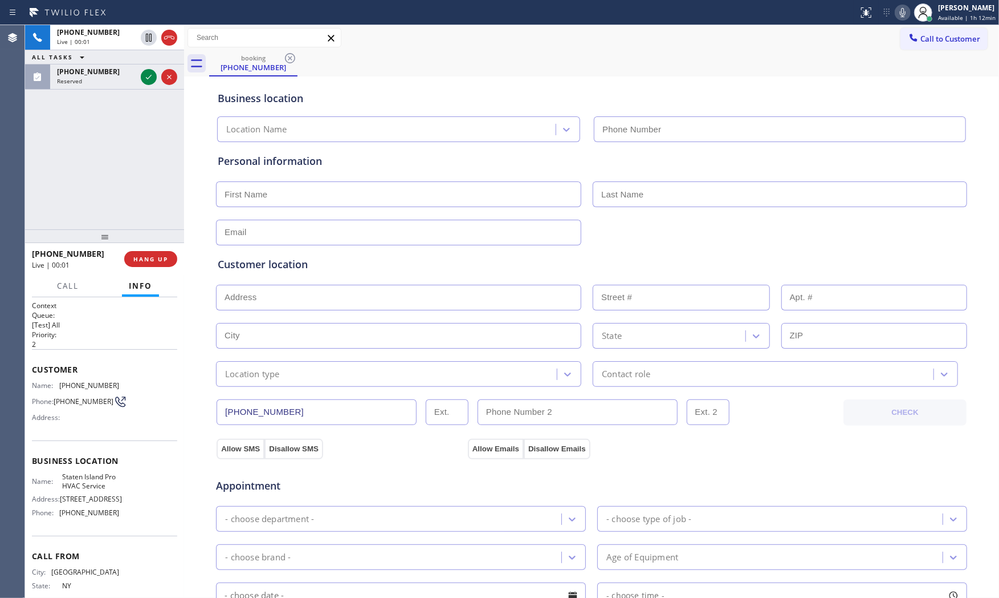
type input "(718) 395-6751"
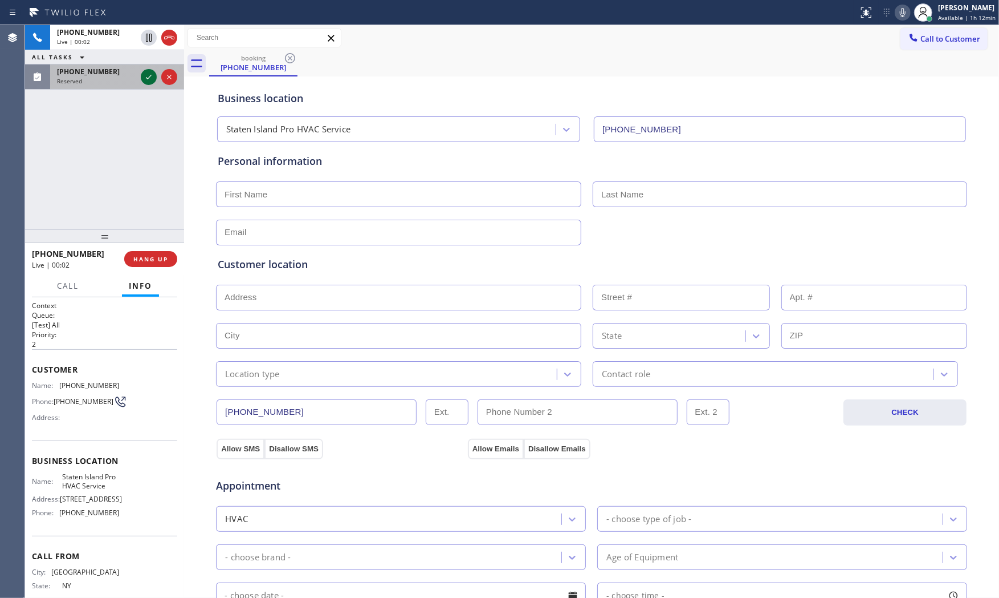
click at [151, 75] on icon at bounding box center [149, 77] width 6 height 5
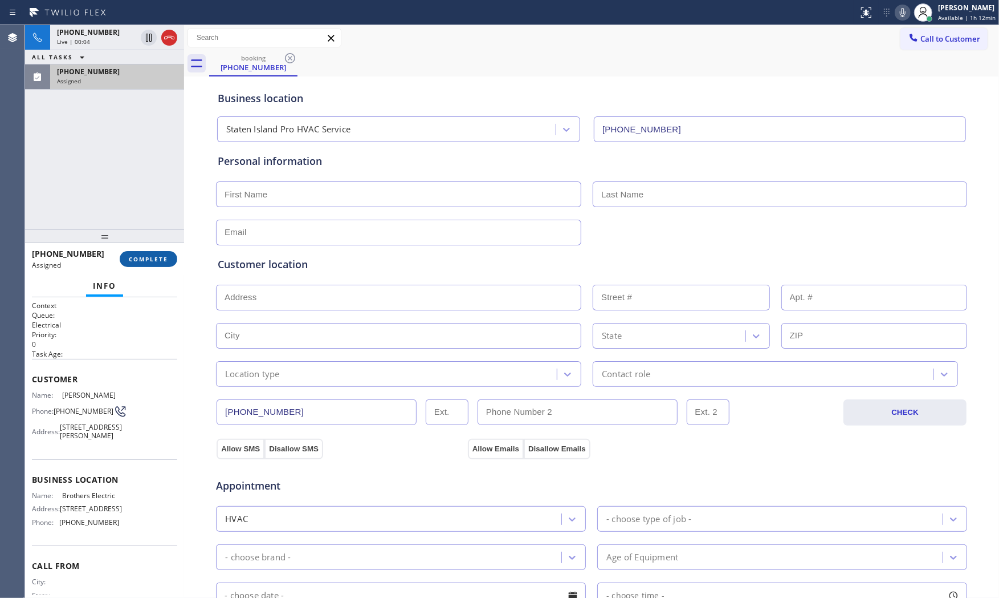
click at [137, 262] on span "COMPLETE" at bounding box center [148, 259] width 39 height 8
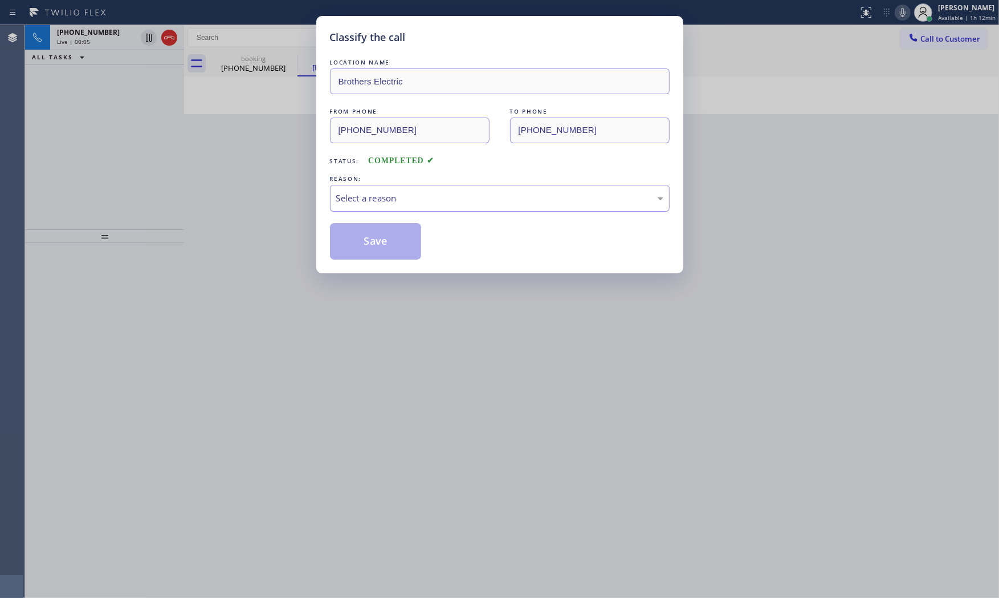
click at [343, 202] on div "Select a reason" at bounding box center [499, 198] width 327 height 13
click at [360, 232] on button "Save" at bounding box center [376, 241] width 92 height 36
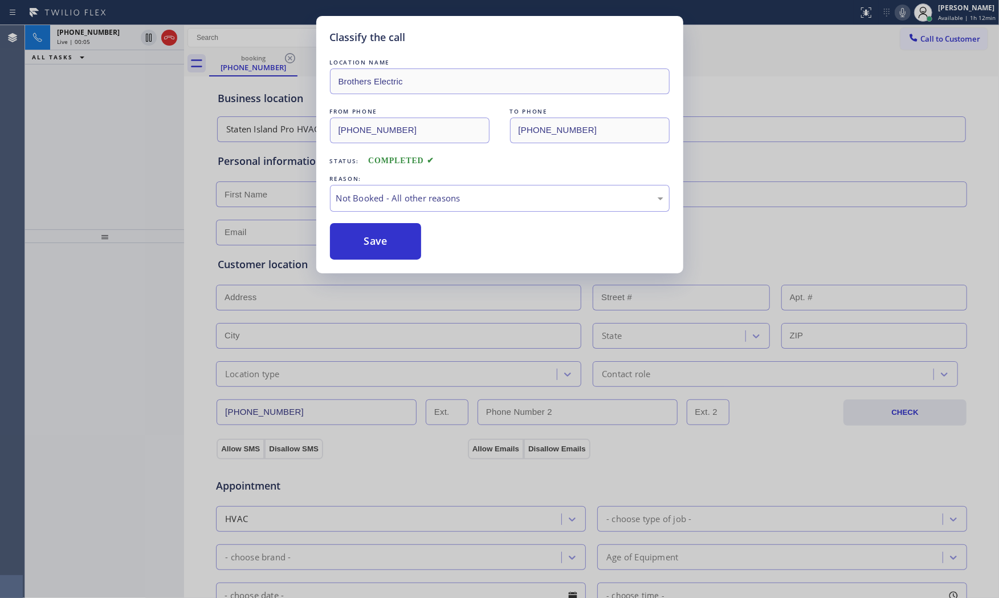
click at [360, 232] on button "Save" at bounding box center [376, 241] width 92 height 36
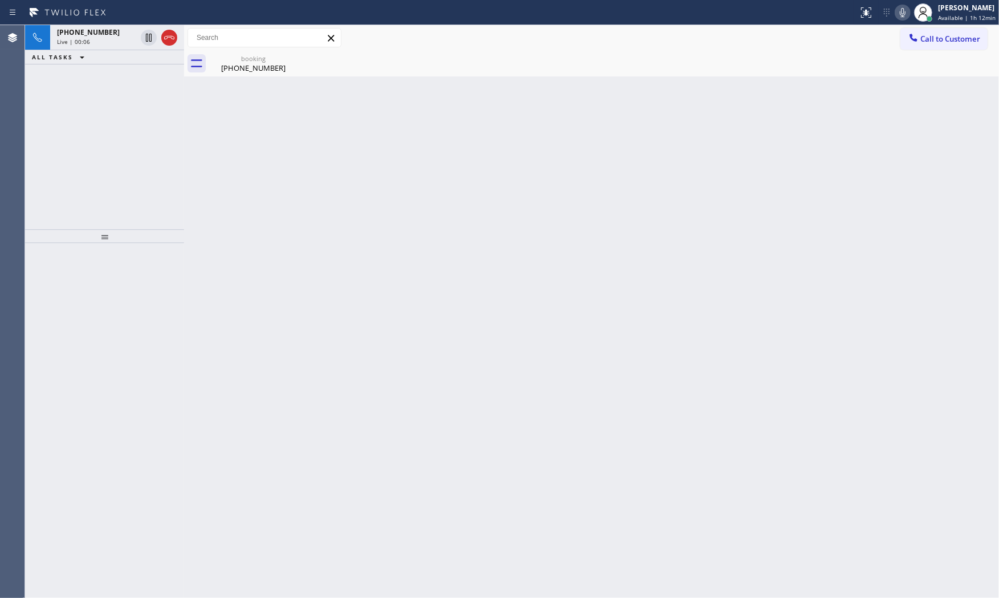
click at [904, 17] on icon at bounding box center [903, 13] width 14 height 14
click at [253, 64] on div "(718) 509-4621" at bounding box center [253, 68] width 86 height 10
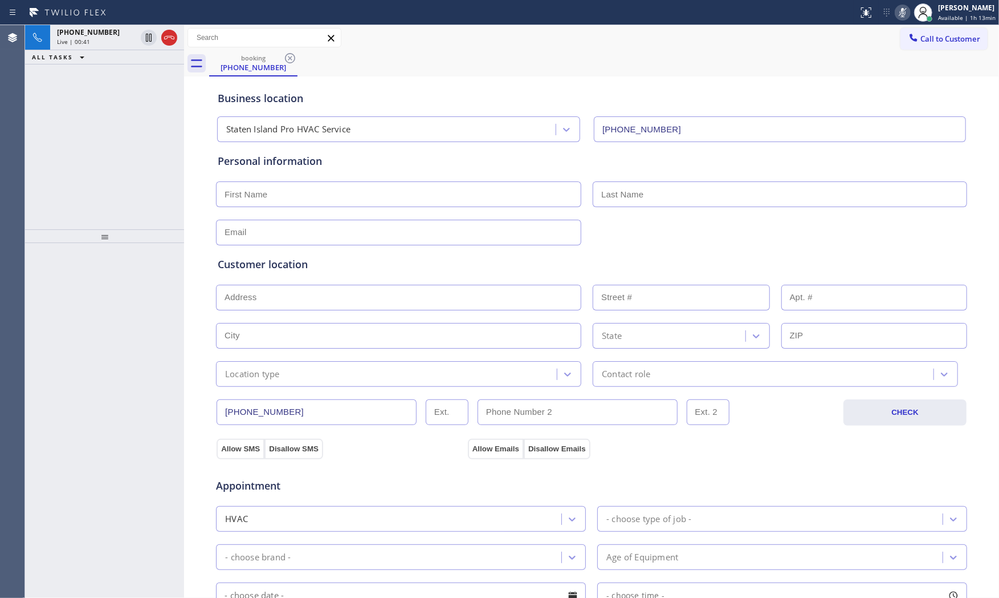
click at [896, 13] on icon at bounding box center [903, 13] width 14 height 14
click at [114, 41] on div "Live | 01:02" at bounding box center [96, 42] width 79 height 8
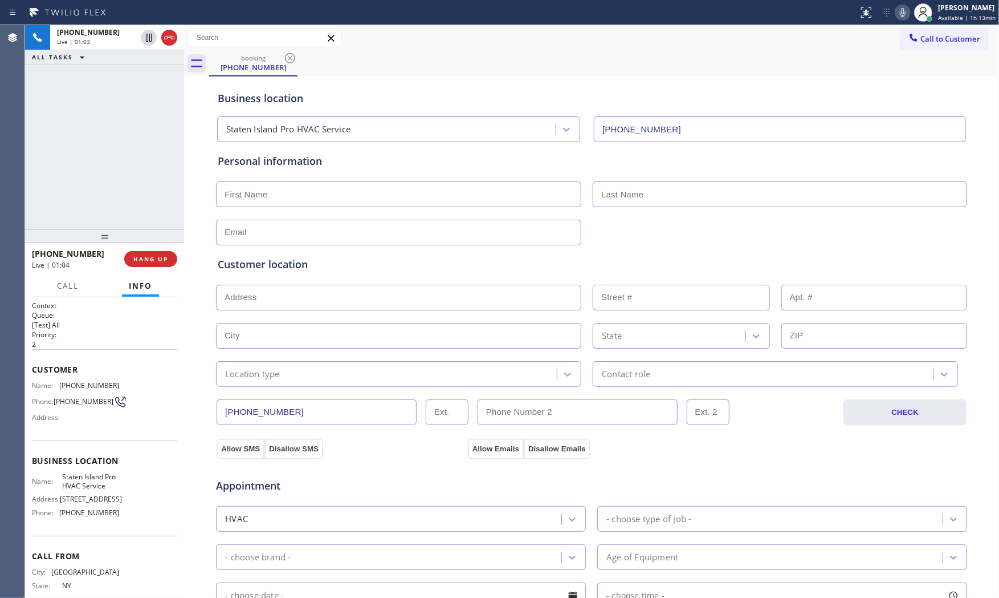
click at [903, 12] on icon at bounding box center [903, 12] width 6 height 9
click at [897, 15] on icon at bounding box center [903, 13] width 14 height 14
click at [902, 14] on icon at bounding box center [903, 13] width 14 height 14
click at [166, 253] on button "HANG UP" at bounding box center [150, 259] width 53 height 16
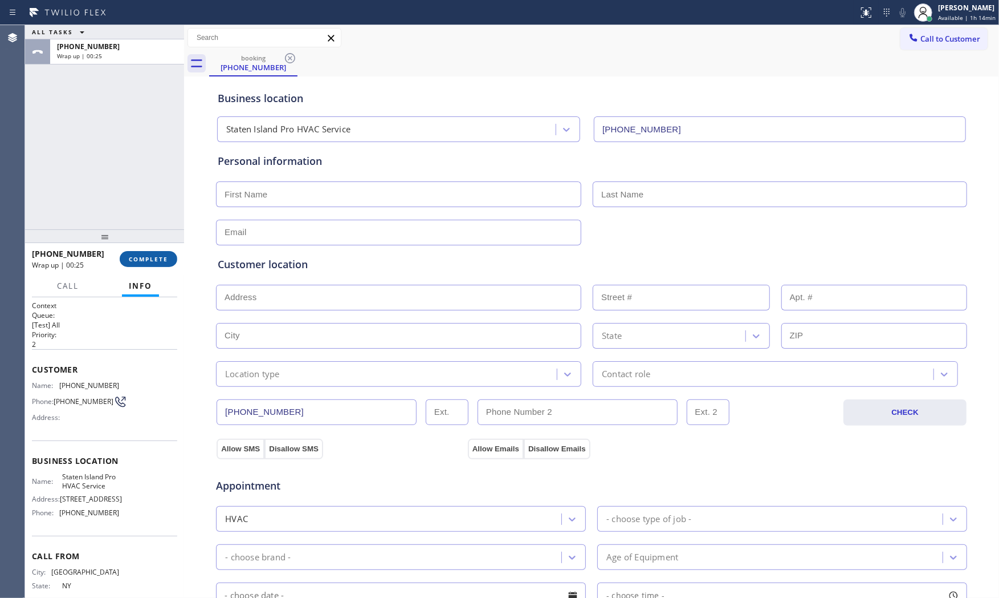
click at [165, 255] on span "COMPLETE" at bounding box center [148, 259] width 39 height 8
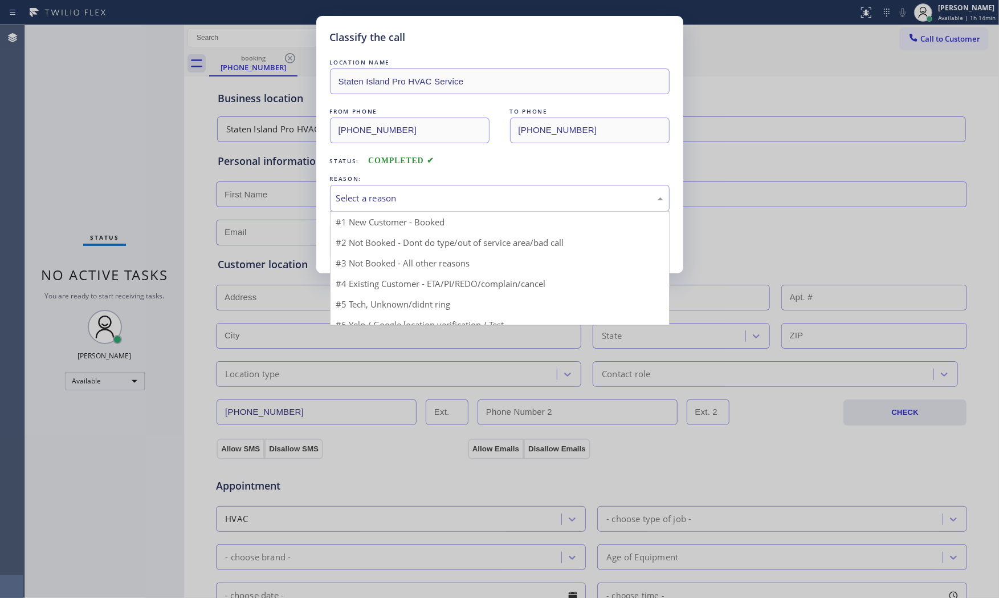
click at [443, 206] on div "Select a reason" at bounding box center [500, 198] width 340 height 27
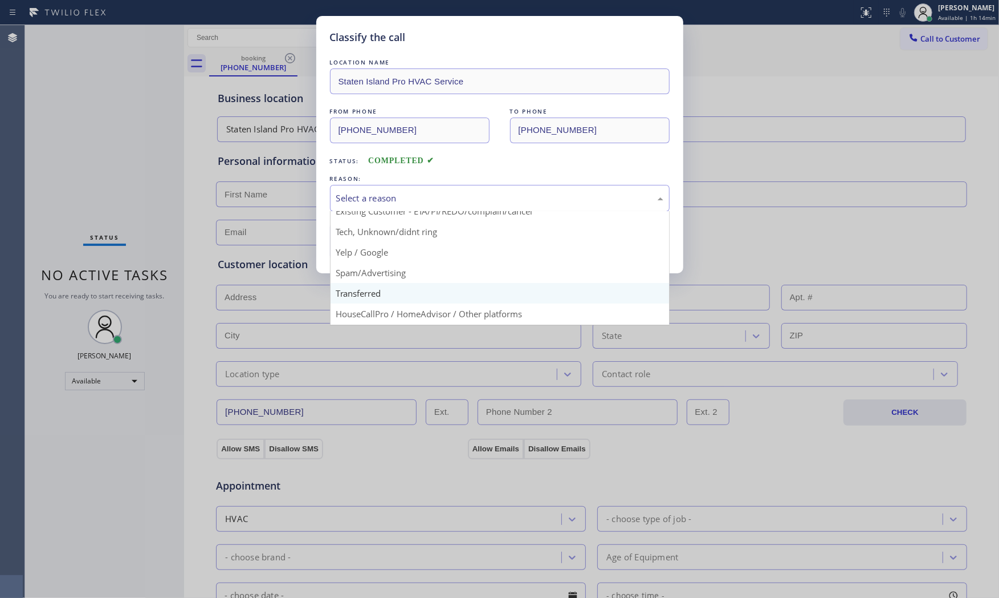
scroll to position [71, 0]
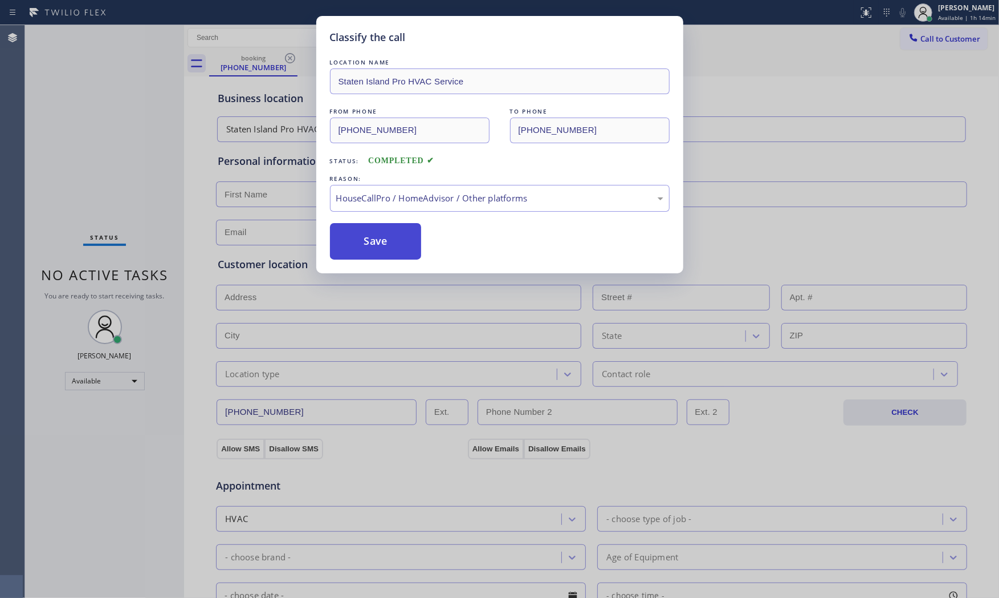
click at [418, 241] on button "Save" at bounding box center [376, 241] width 92 height 36
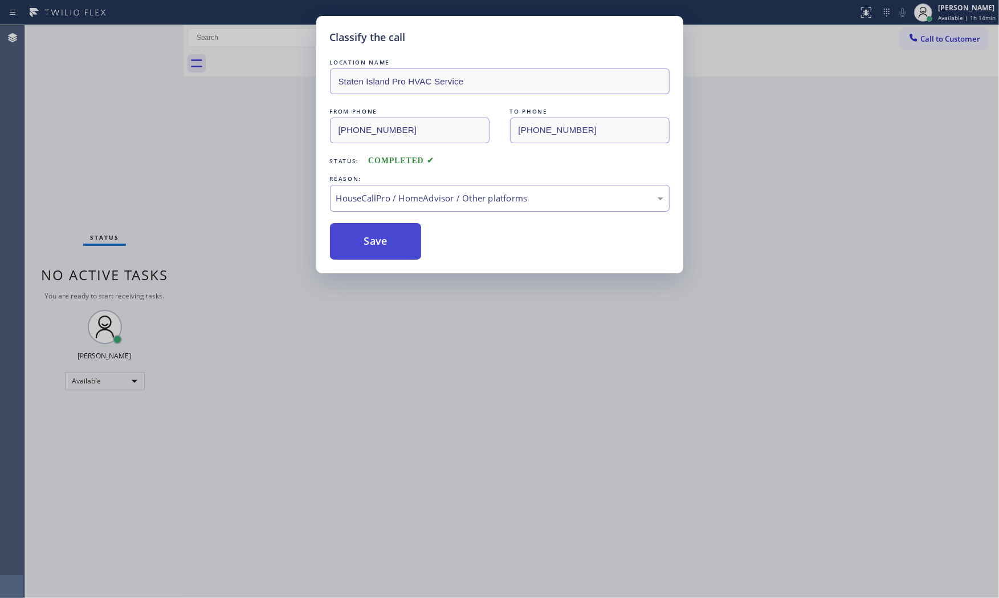
click at [418, 241] on button "Save" at bounding box center [376, 241] width 92 height 36
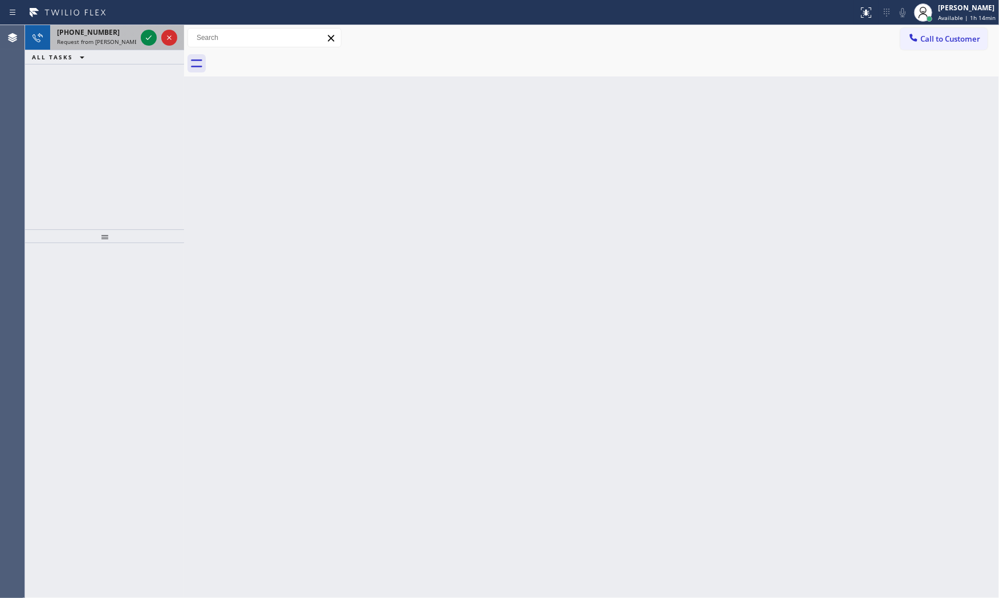
click at [119, 32] on div "+12038298839" at bounding box center [96, 32] width 79 height 10
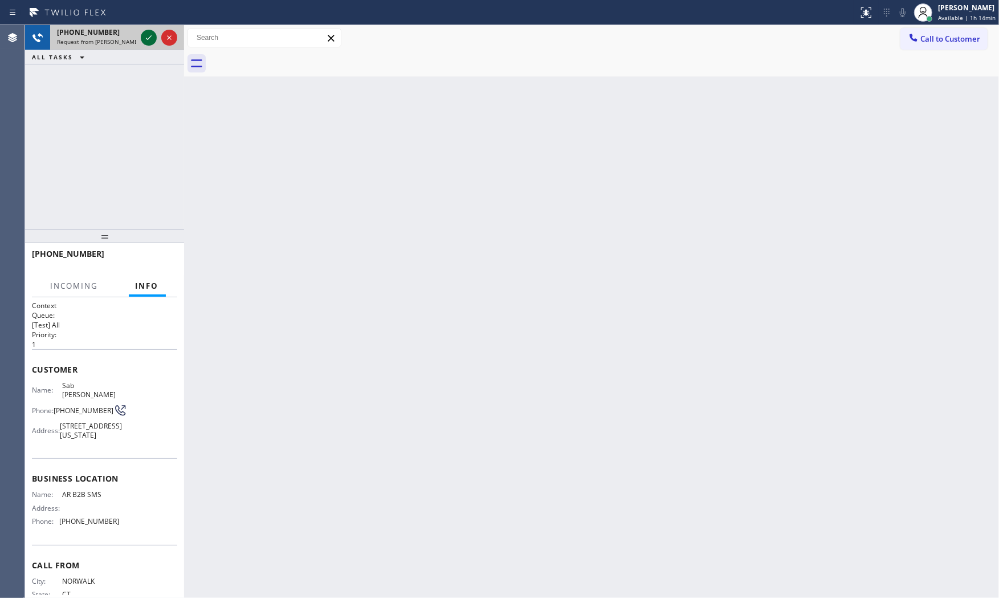
click at [144, 37] on icon at bounding box center [149, 38] width 14 height 14
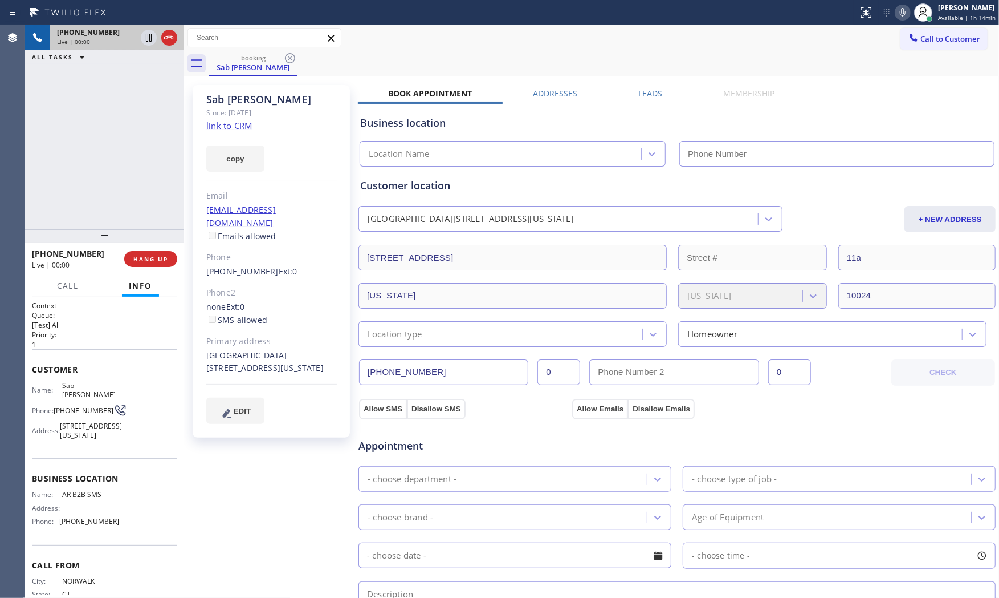
type input "(833) 692-2271"
click at [251, 131] on link "link to CRM" at bounding box center [229, 125] width 46 height 11
click at [900, 8] on icon at bounding box center [903, 12] width 6 height 9
click at [904, 10] on icon at bounding box center [903, 13] width 14 height 14
click at [898, 10] on icon at bounding box center [903, 13] width 14 height 14
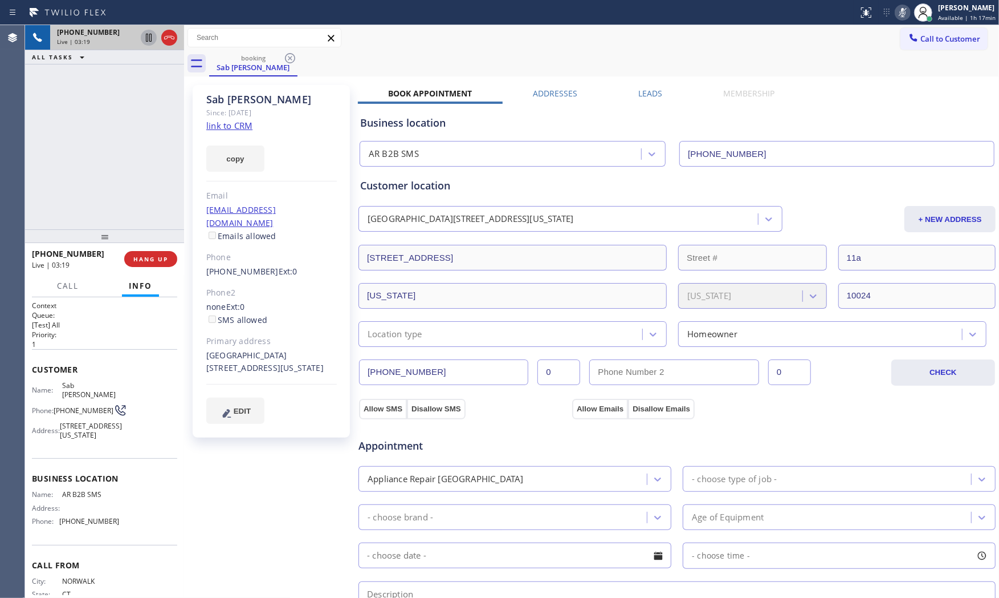
click at [150, 40] on icon at bounding box center [149, 38] width 14 height 14
click at [899, 18] on icon at bounding box center [903, 13] width 14 height 14
click at [145, 37] on icon at bounding box center [149, 38] width 14 height 14
click at [902, 12] on icon at bounding box center [903, 12] width 6 height 9
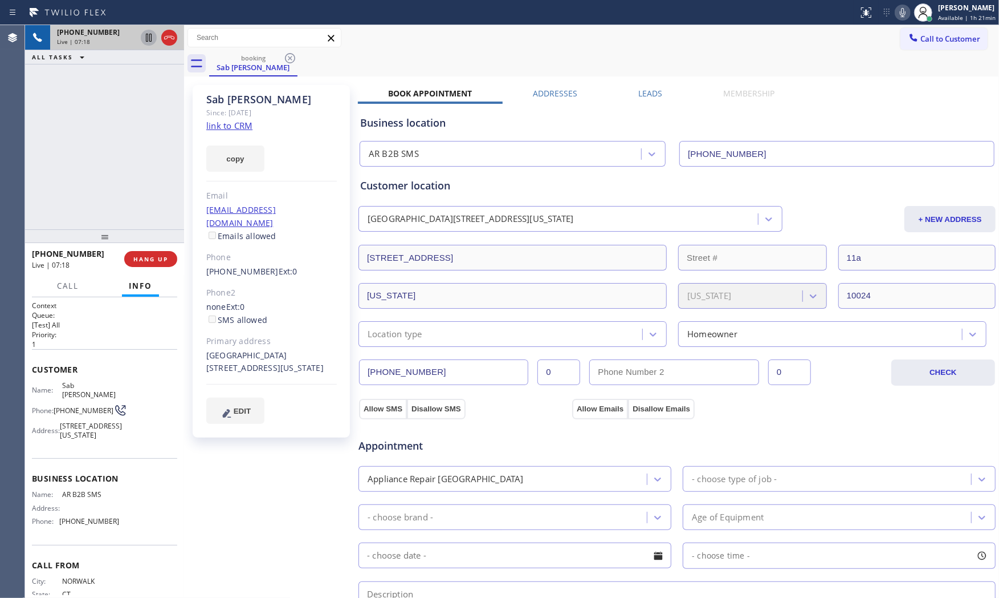
click at [135, 267] on div "+12038298839 Live | 07:18 HANG UP" at bounding box center [104, 259] width 145 height 30
click at [139, 262] on span "HANG UP" at bounding box center [150, 259] width 35 height 8
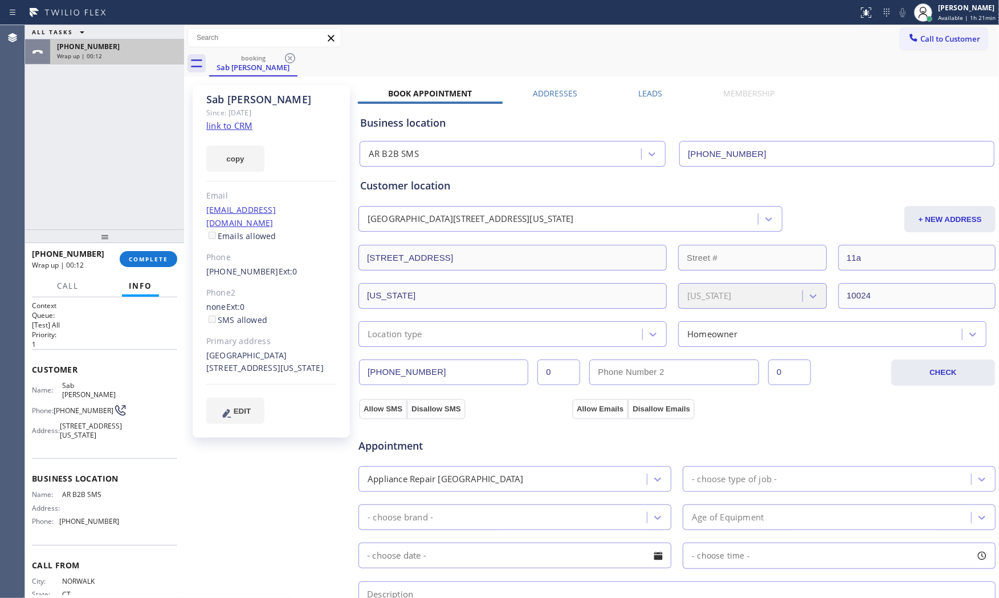
click at [90, 42] on div "+12038298839 Wrap up | 00:12" at bounding box center [114, 51] width 129 height 25
click at [152, 243] on div at bounding box center [104, 236] width 159 height 14
click at [150, 255] on button "COMPLETE" at bounding box center [149, 260] width 58 height 16
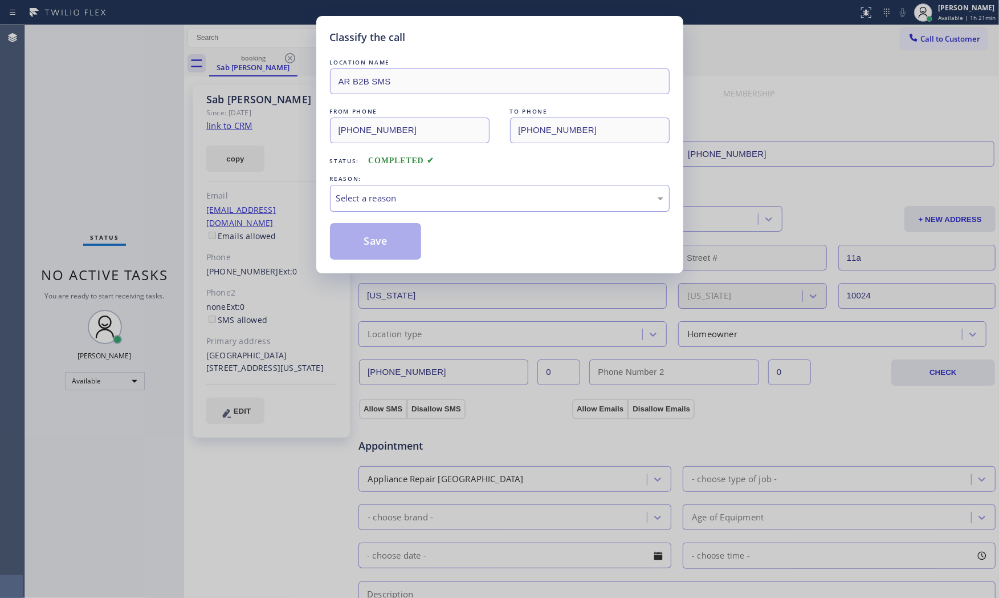
click at [411, 198] on div "Select a reason" at bounding box center [499, 198] width 327 height 13
click at [390, 242] on button "Save" at bounding box center [376, 241] width 92 height 36
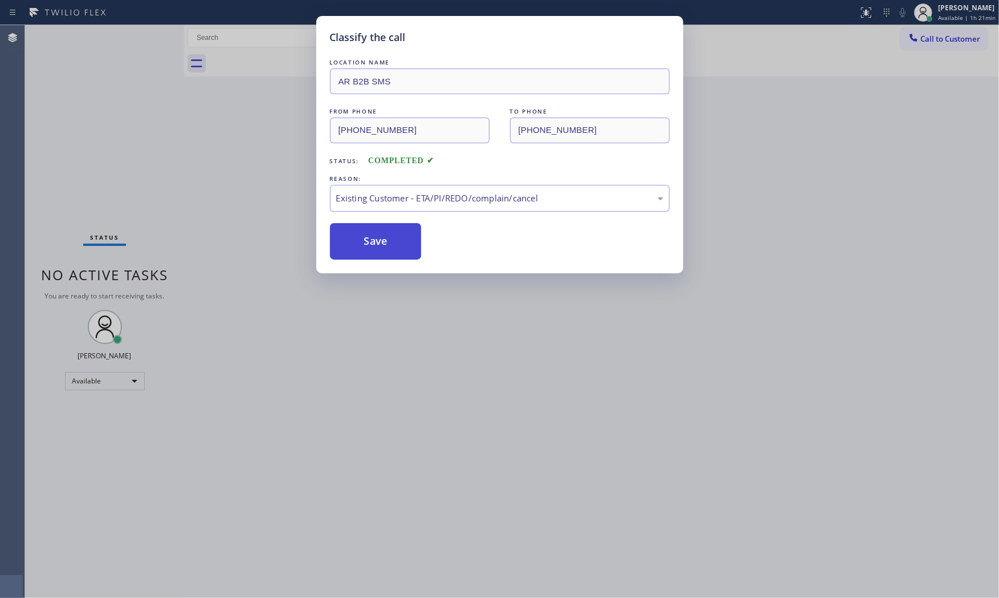
click at [390, 242] on button "Save" at bounding box center [376, 241] width 92 height 36
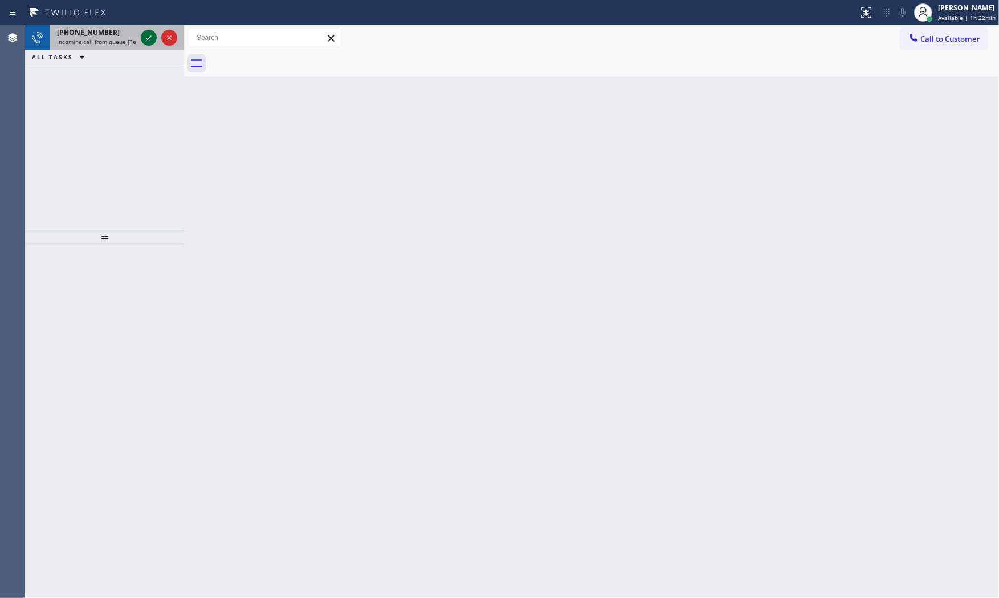
click at [147, 36] on icon at bounding box center [149, 38] width 14 height 14
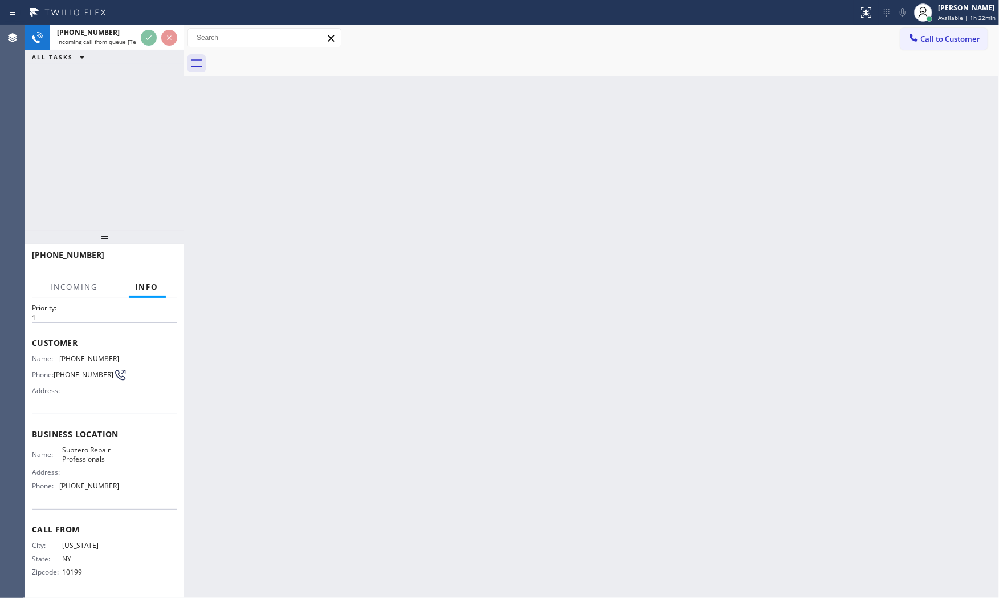
scroll to position [31, 0]
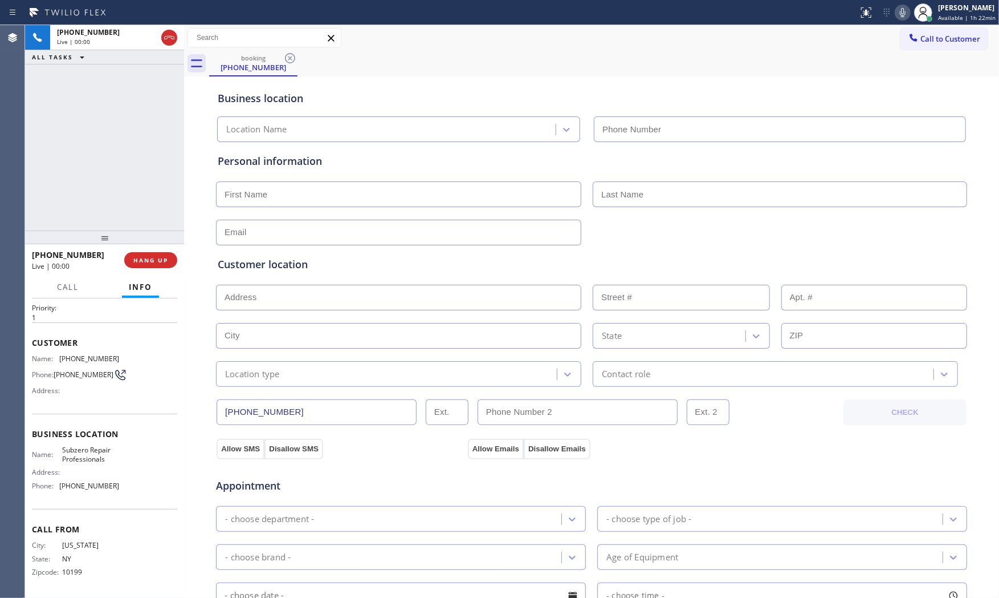
type input "(929) 203-9053"
click at [903, 10] on icon at bounding box center [903, 13] width 14 height 14
click at [151, 259] on span "HANG UP" at bounding box center [150, 260] width 35 height 8
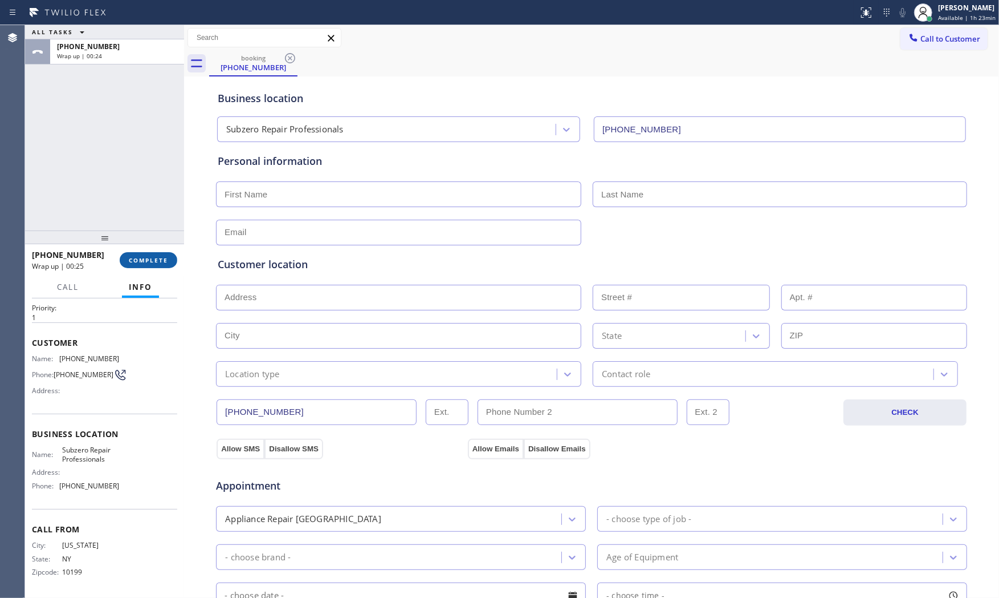
click at [159, 267] on button "COMPLETE" at bounding box center [149, 260] width 58 height 16
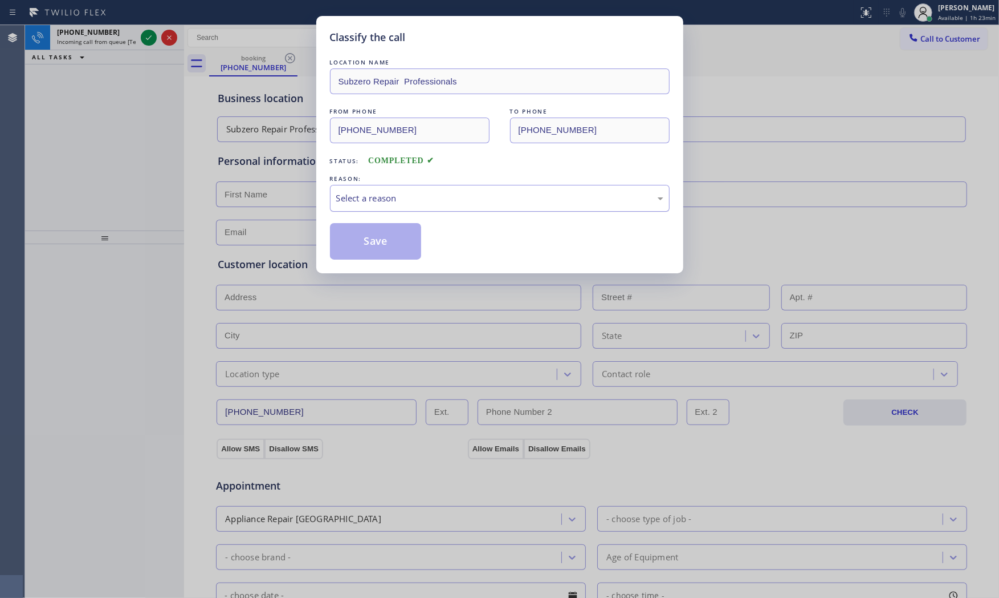
click at [415, 200] on div "Select a reason" at bounding box center [499, 198] width 327 height 13
click at [388, 246] on button "Save" at bounding box center [376, 241] width 92 height 36
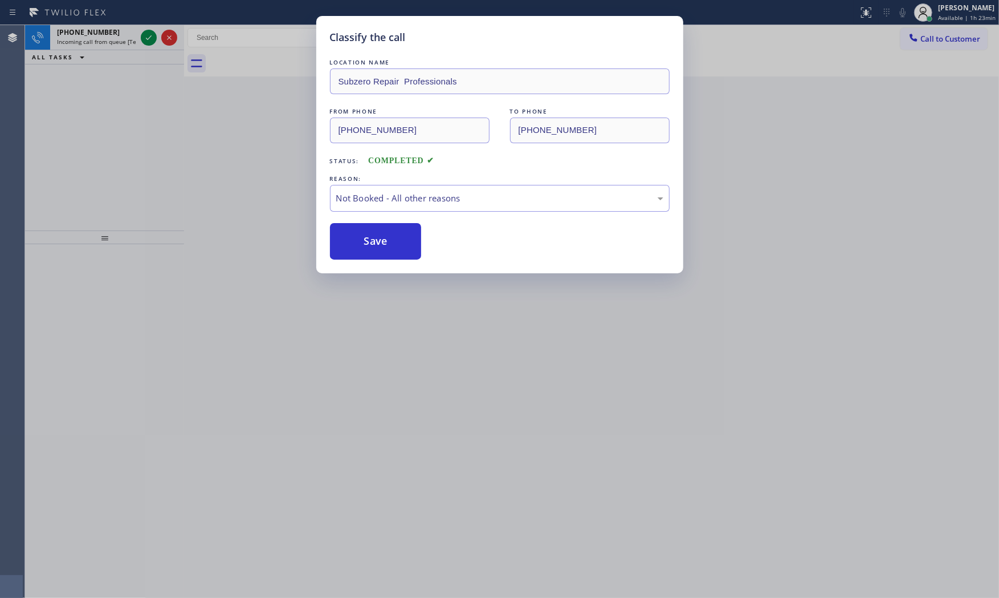
click at [388, 246] on button "Save" at bounding box center [376, 241] width 92 height 36
click at [81, 44] on span "Incoming call from queue [Test] All" at bounding box center [104, 42] width 95 height 8
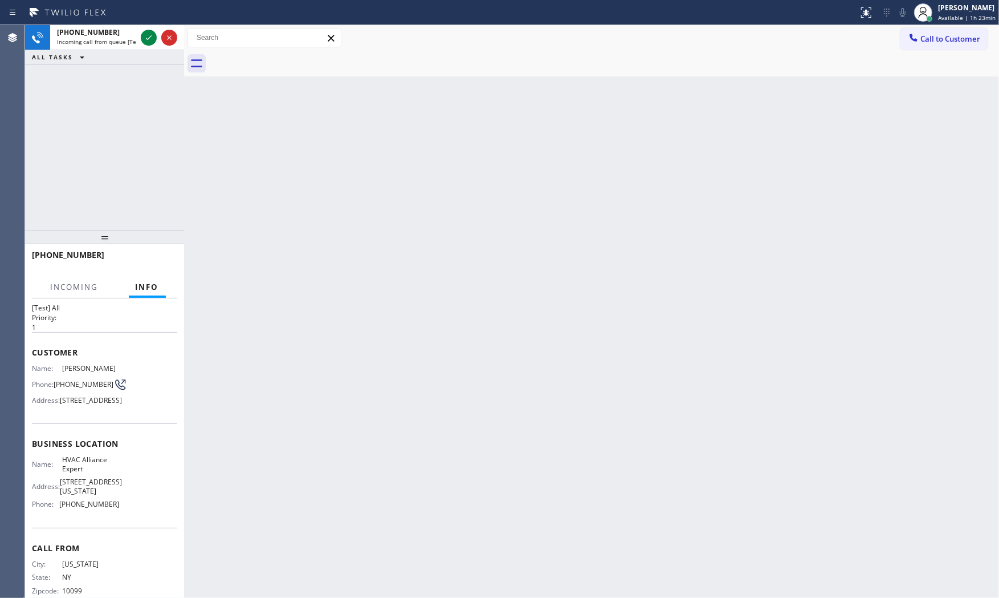
scroll to position [66, 0]
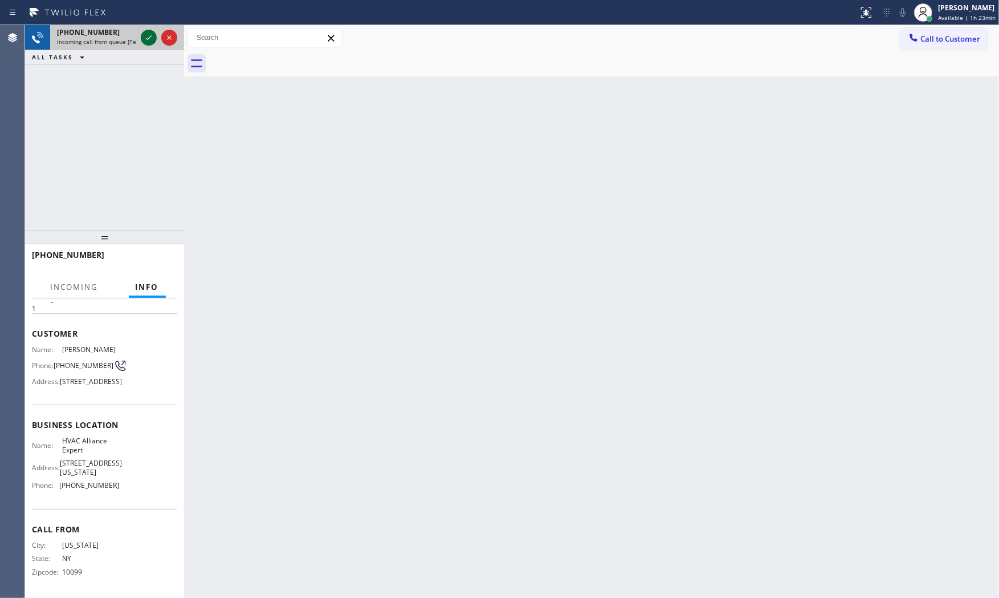
click at [145, 40] on icon at bounding box center [149, 38] width 14 height 14
click at [164, 254] on button "HANG UP" at bounding box center [150, 260] width 53 height 16
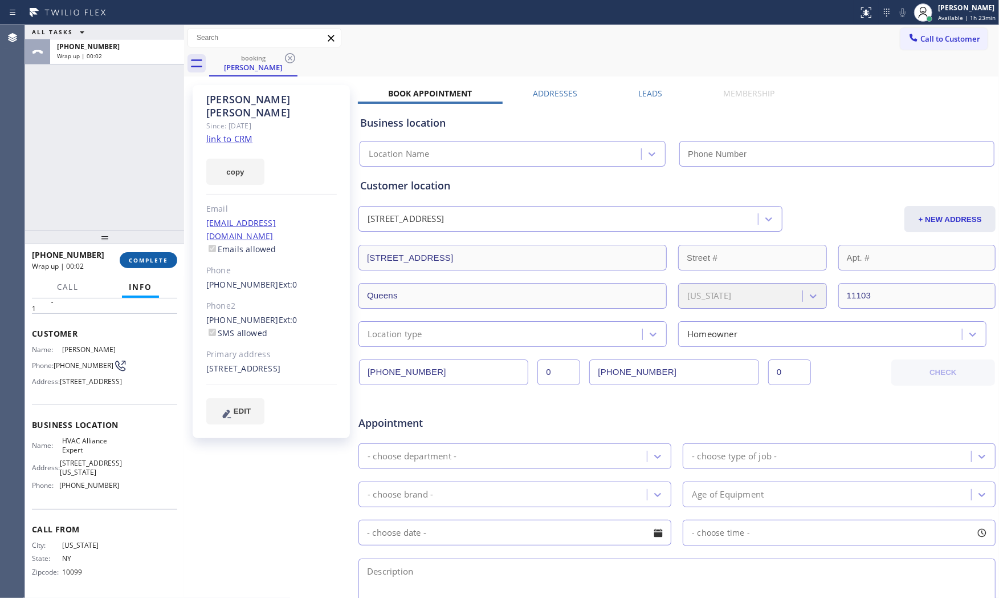
type input "(855) 999-4417"
click at [154, 257] on span "COMPLETE" at bounding box center [148, 260] width 39 height 8
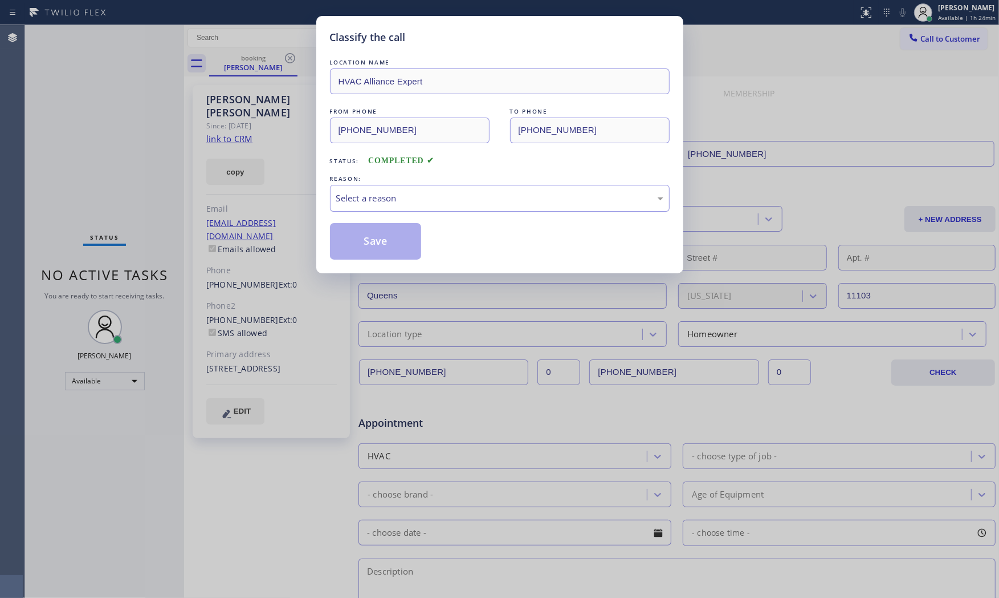
drag, startPoint x: 363, startPoint y: 186, endPoint x: 366, endPoint y: 204, distance: 17.9
click at [363, 189] on div "Select a reason" at bounding box center [500, 198] width 340 height 27
click at [367, 245] on button "Save" at bounding box center [376, 241] width 92 height 36
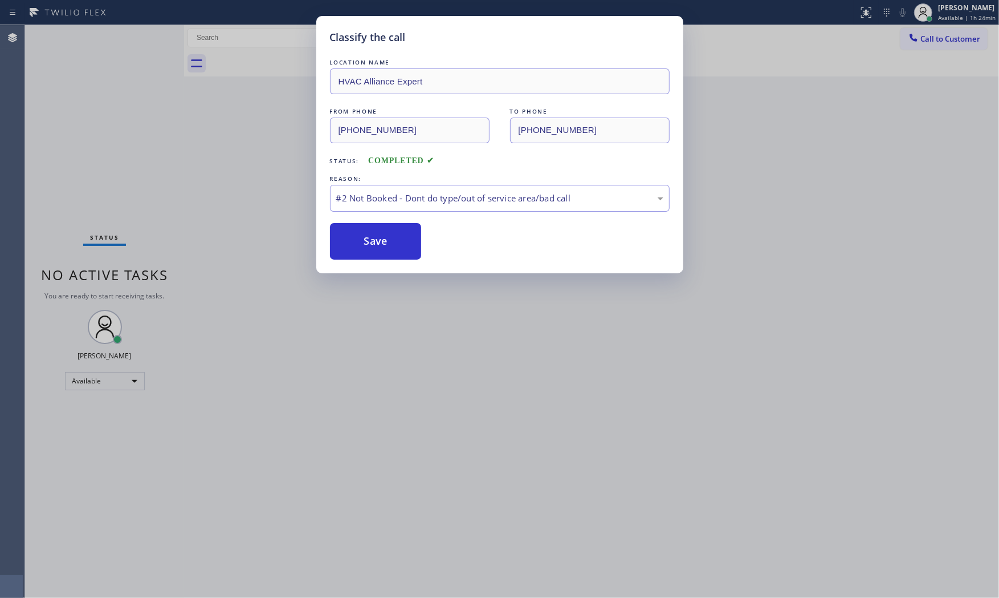
click at [367, 245] on button "Save" at bounding box center [376, 241] width 92 height 36
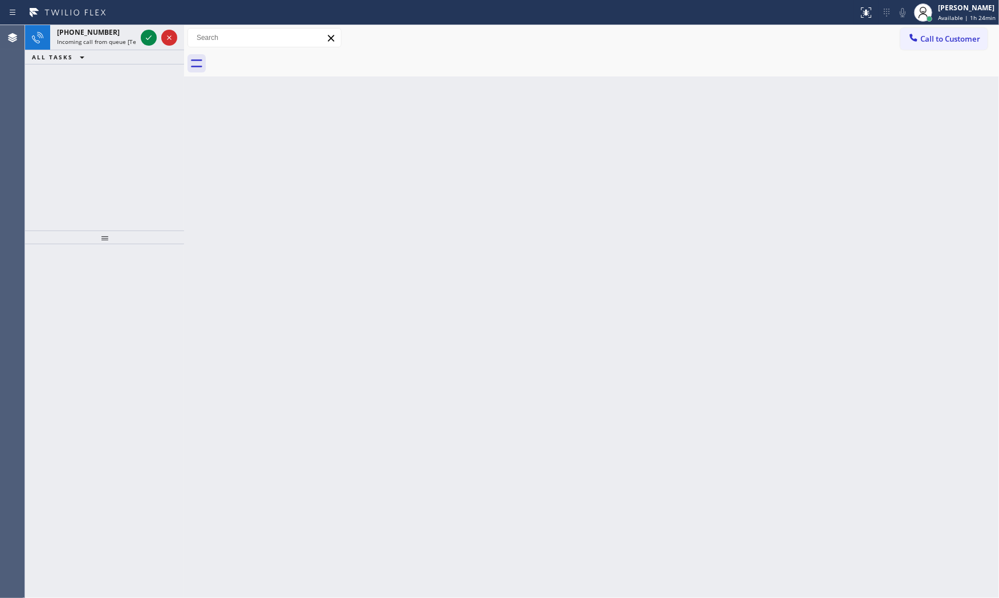
drag, startPoint x: 155, startPoint y: 193, endPoint x: 151, endPoint y: 175, distance: 18.1
click at [155, 193] on div "+13056026714 Incoming call from queue [Test] All ALL TASKS ALL TASKS ACTIVE TAS…" at bounding box center [104, 127] width 159 height 205
click at [122, 42] on span "Incoming call from queue [Test] All" at bounding box center [104, 42] width 95 height 8
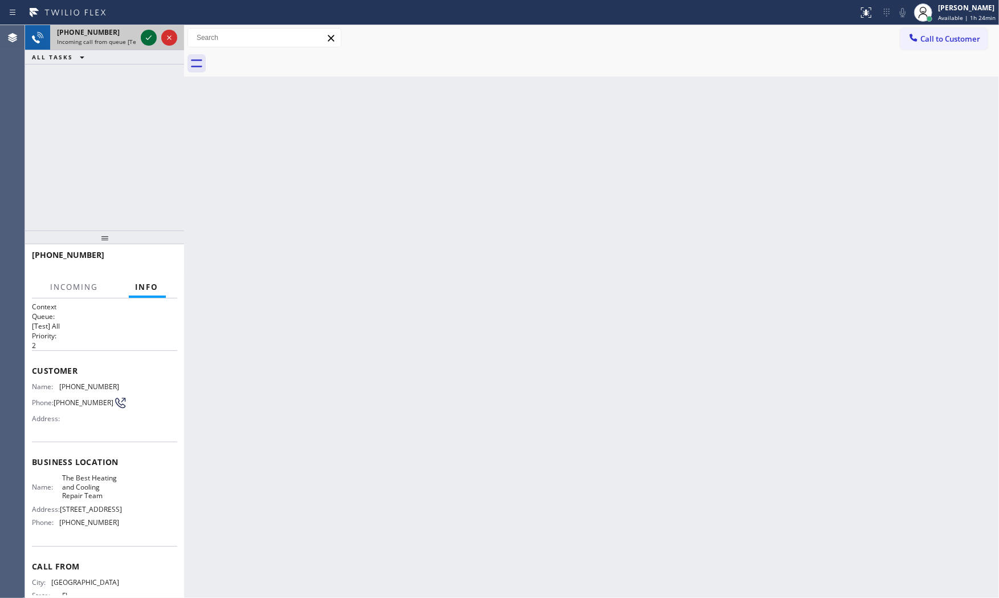
click at [147, 40] on icon at bounding box center [149, 38] width 14 height 14
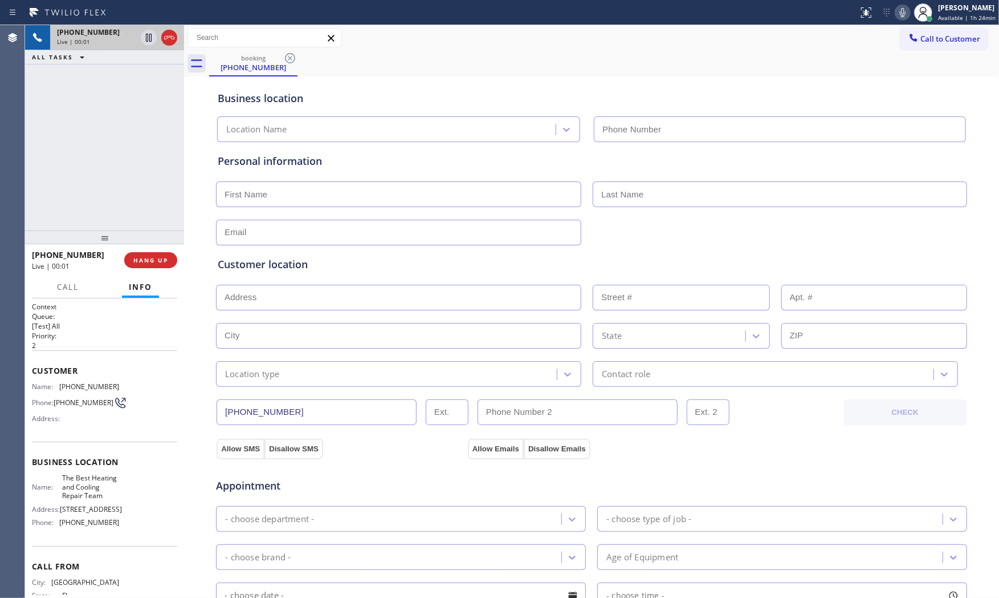
type input "(305) 964-8572"
click at [169, 261] on button "HANG UP" at bounding box center [150, 260] width 53 height 16
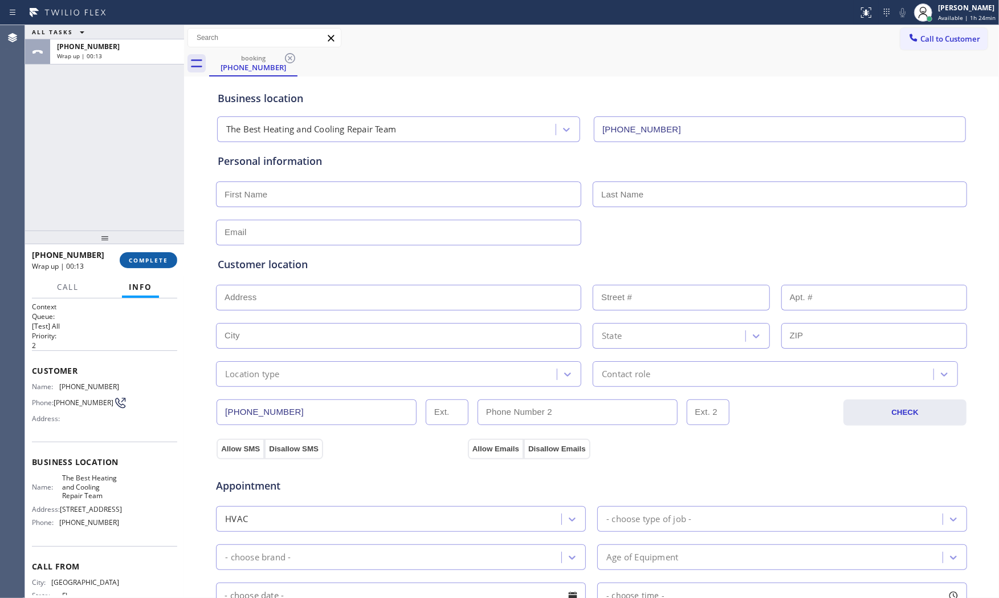
click at [171, 253] on button "COMPLETE" at bounding box center [149, 260] width 58 height 16
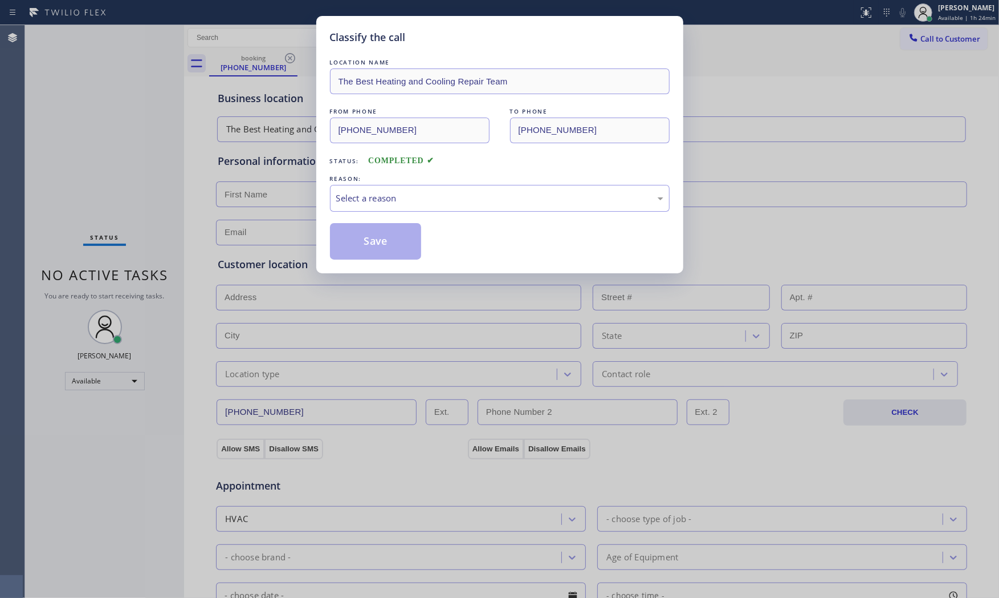
click at [363, 215] on div "LOCATION NAME The Best Heating and Cooling Repair Team FROM PHONE (305) 602-671…" at bounding box center [500, 157] width 340 height 203
click at [374, 201] on div "Select a reason" at bounding box center [499, 198] width 327 height 13
click at [368, 246] on button "Save" at bounding box center [376, 241] width 92 height 36
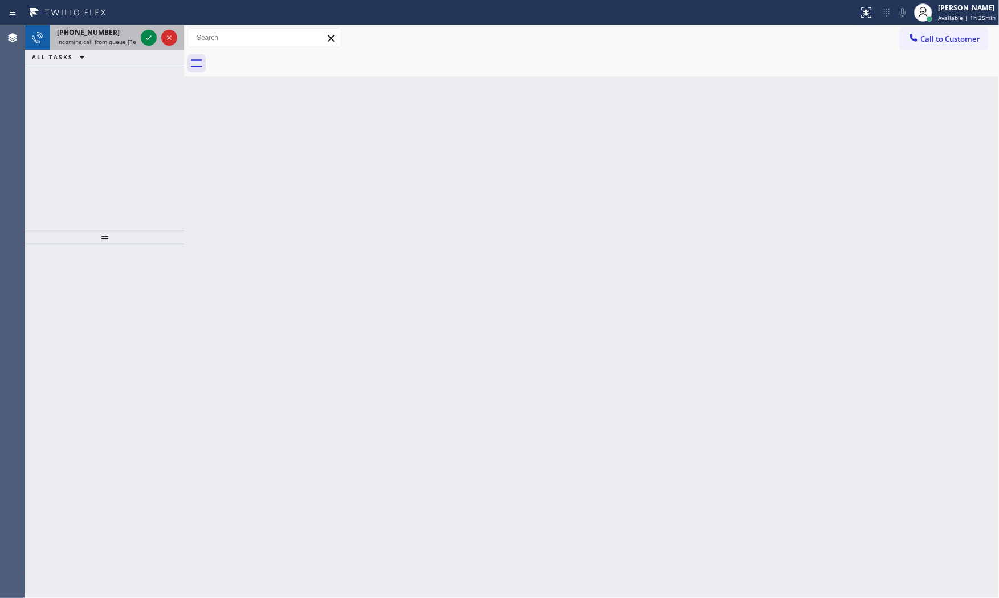
click at [107, 26] on div "+15122067322 Incoming call from queue [Test] All" at bounding box center [94, 37] width 88 height 25
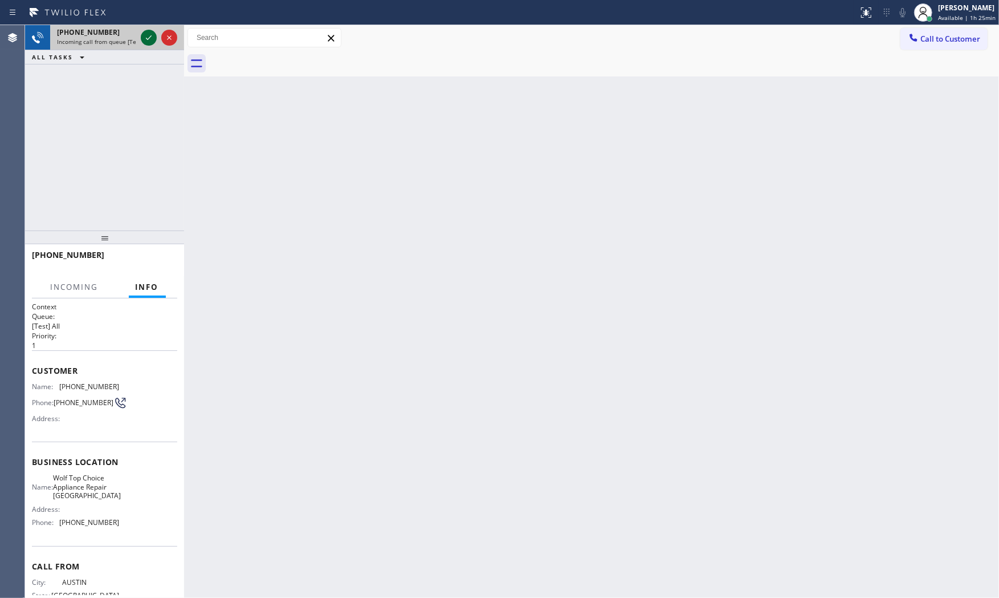
click at [143, 35] on icon at bounding box center [149, 38] width 14 height 14
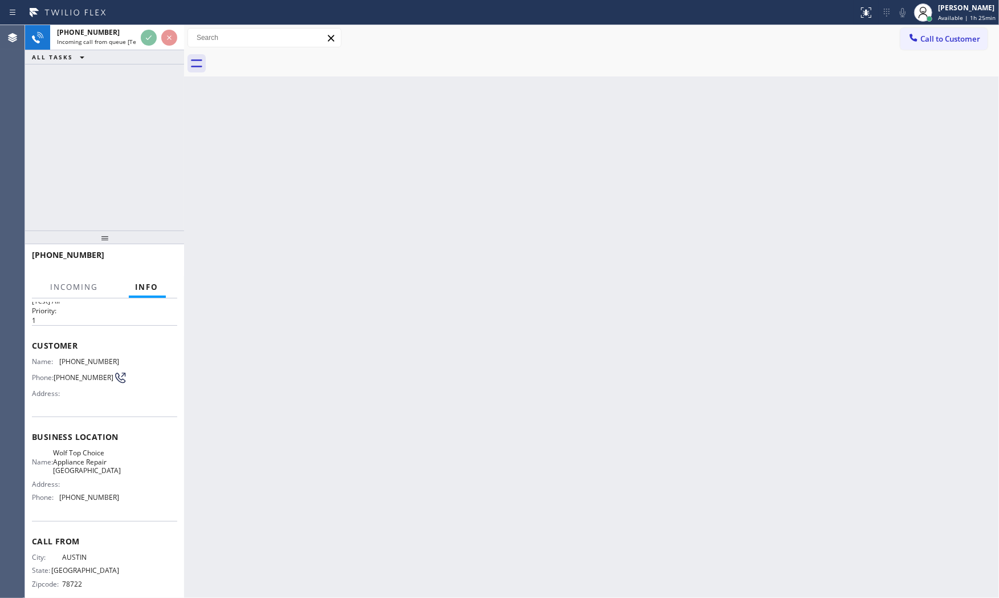
scroll to position [48, 0]
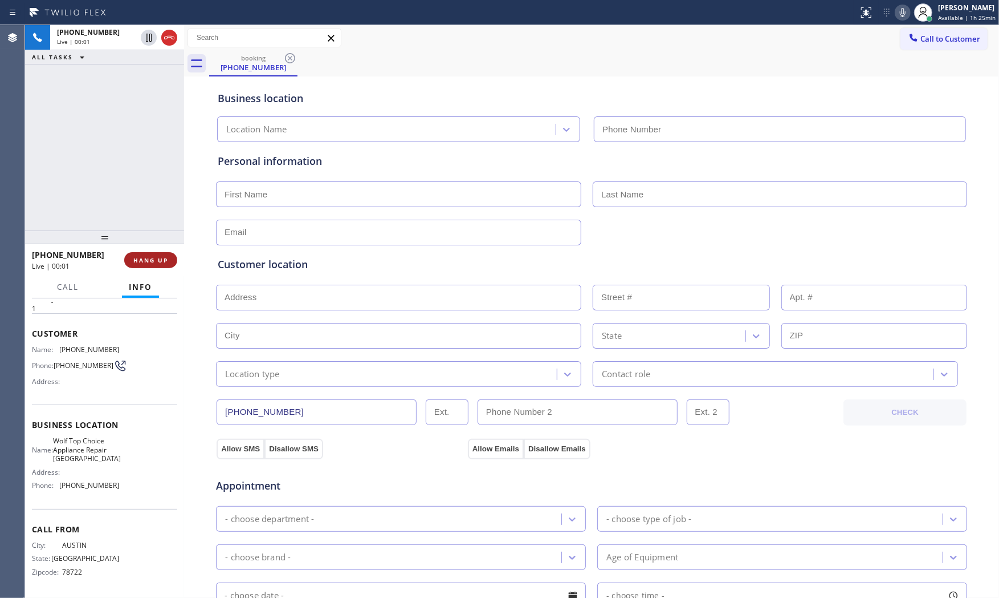
click at [152, 258] on span "HANG UP" at bounding box center [150, 260] width 35 height 8
type input "(972) 734-3680"
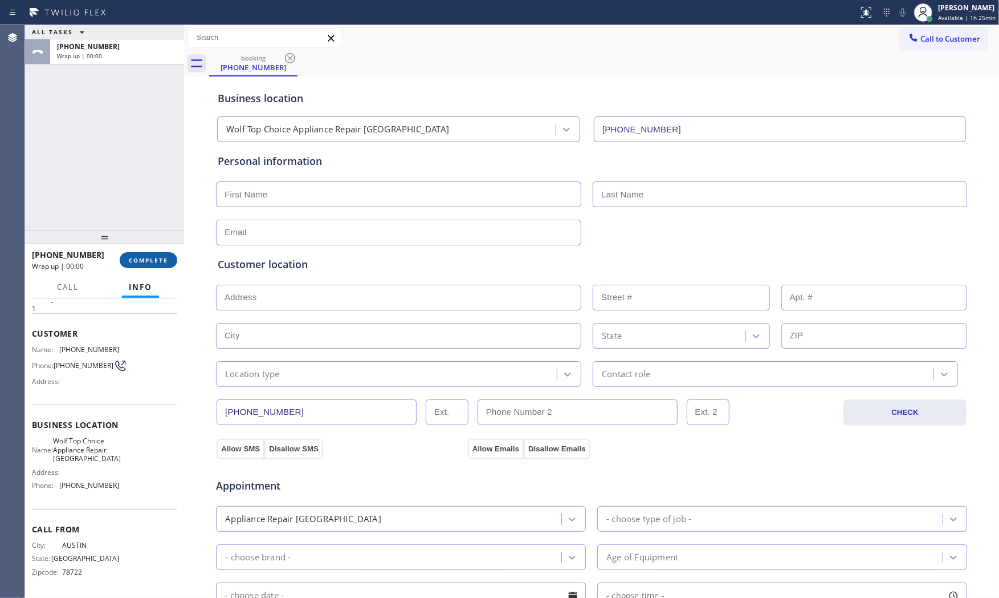
click at [152, 258] on span "COMPLETE" at bounding box center [148, 260] width 39 height 8
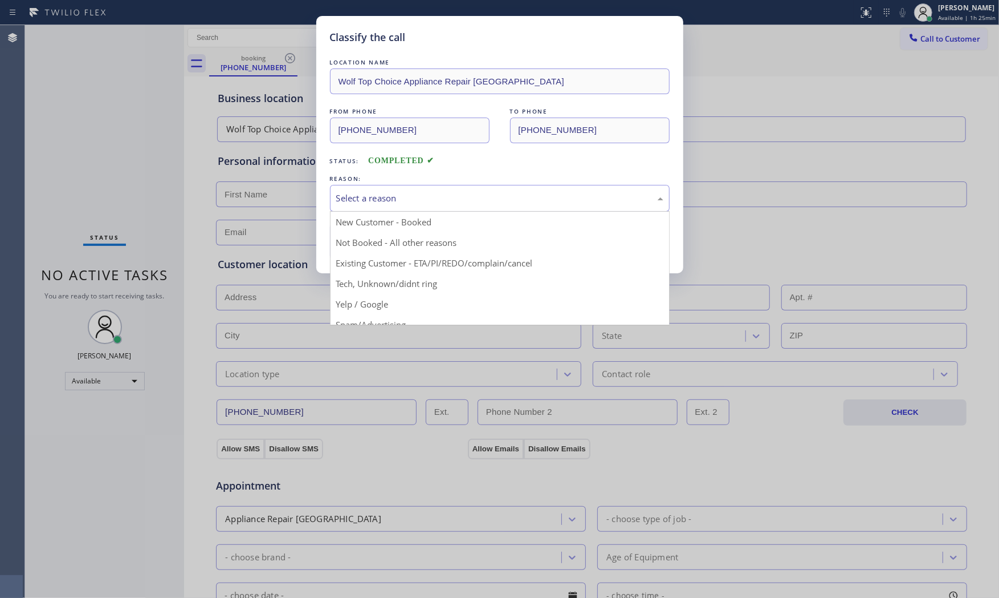
click at [418, 195] on div "Select a reason" at bounding box center [499, 198] width 327 height 13
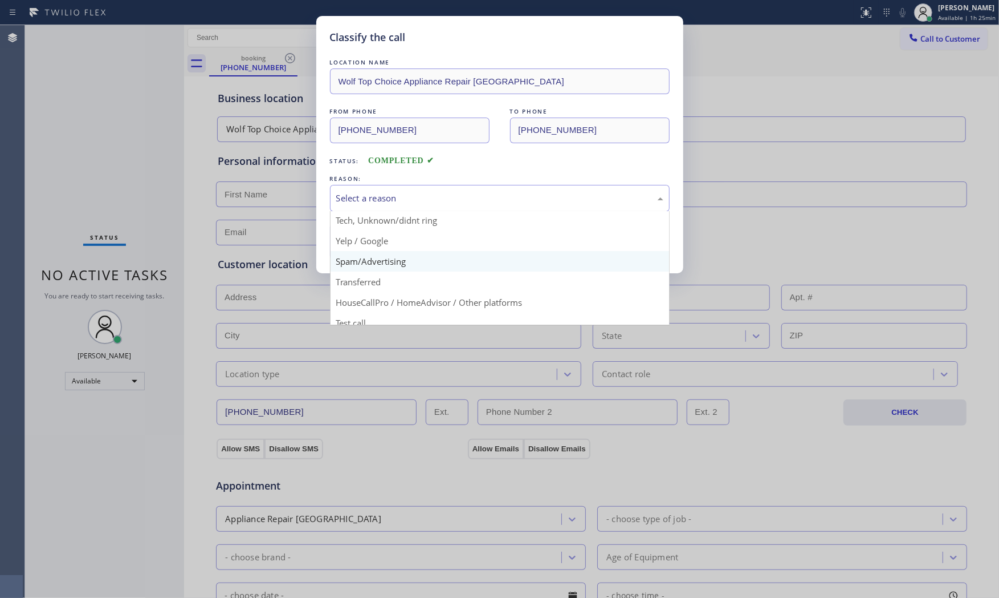
scroll to position [71, 0]
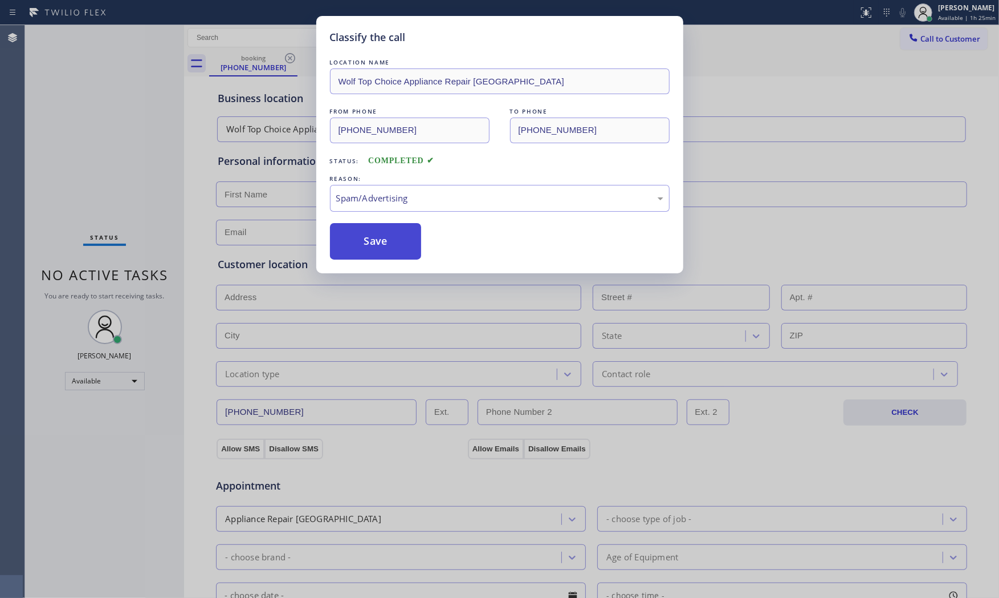
click at [376, 242] on button "Save" at bounding box center [376, 241] width 92 height 36
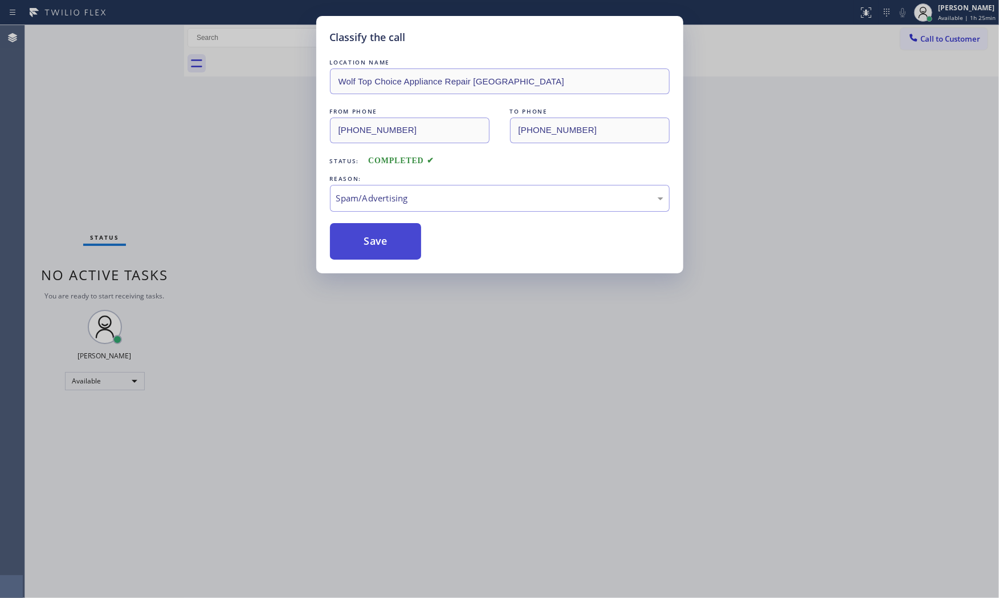
click at [376, 242] on button "Save" at bounding box center [376, 241] width 92 height 36
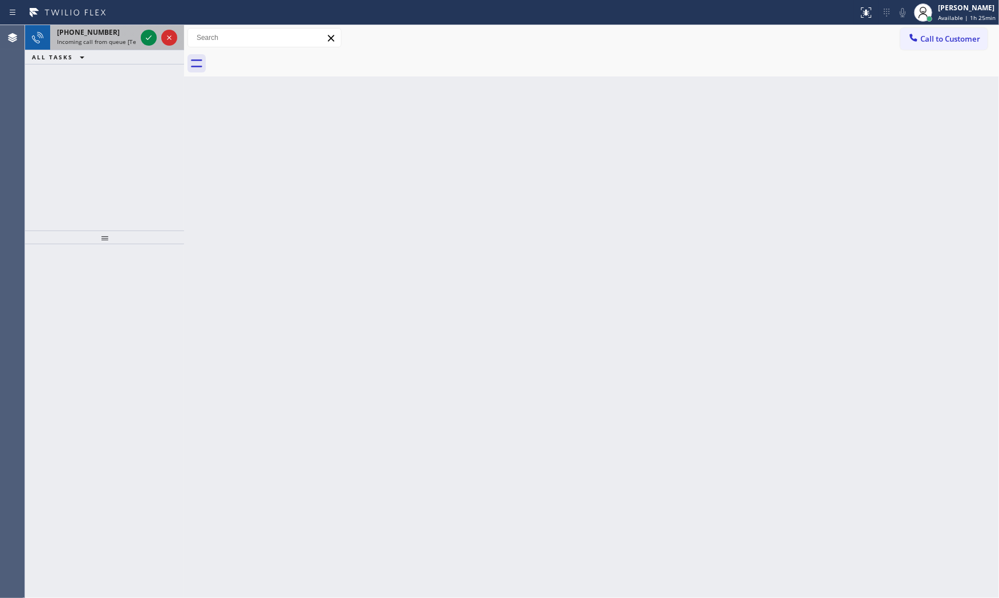
click at [128, 43] on span "Incoming call from queue [Test] All" at bounding box center [104, 42] width 95 height 8
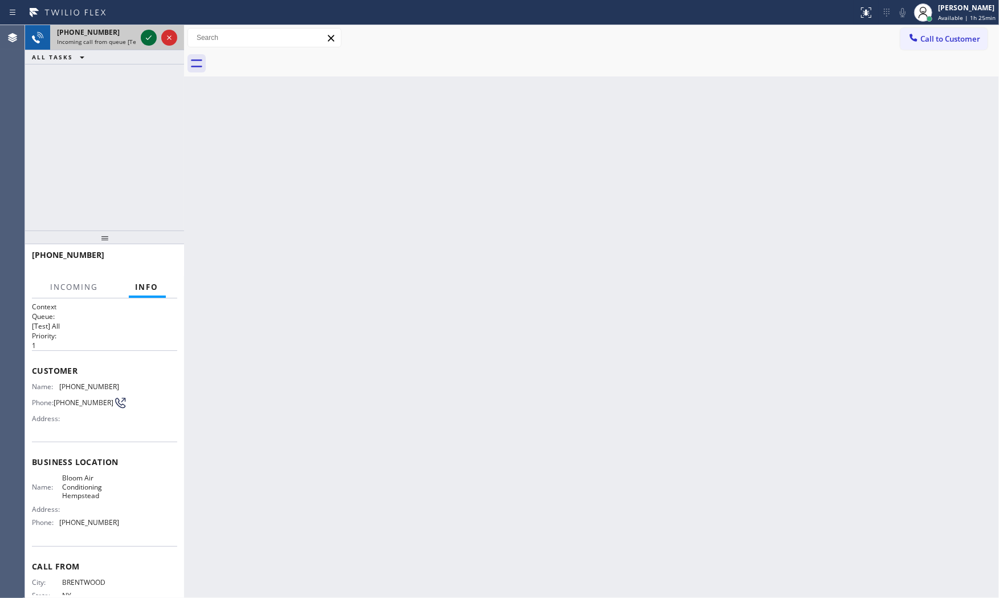
click at [153, 35] on icon at bounding box center [149, 38] width 14 height 14
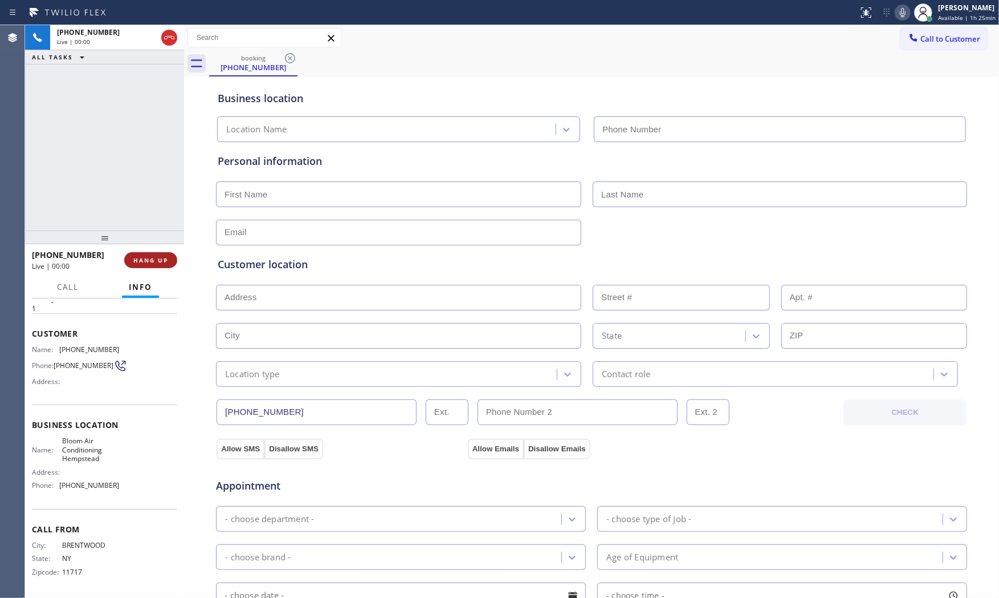
click at [161, 266] on button "HANG UP" at bounding box center [150, 260] width 53 height 16
type input "(516) 888-7718"
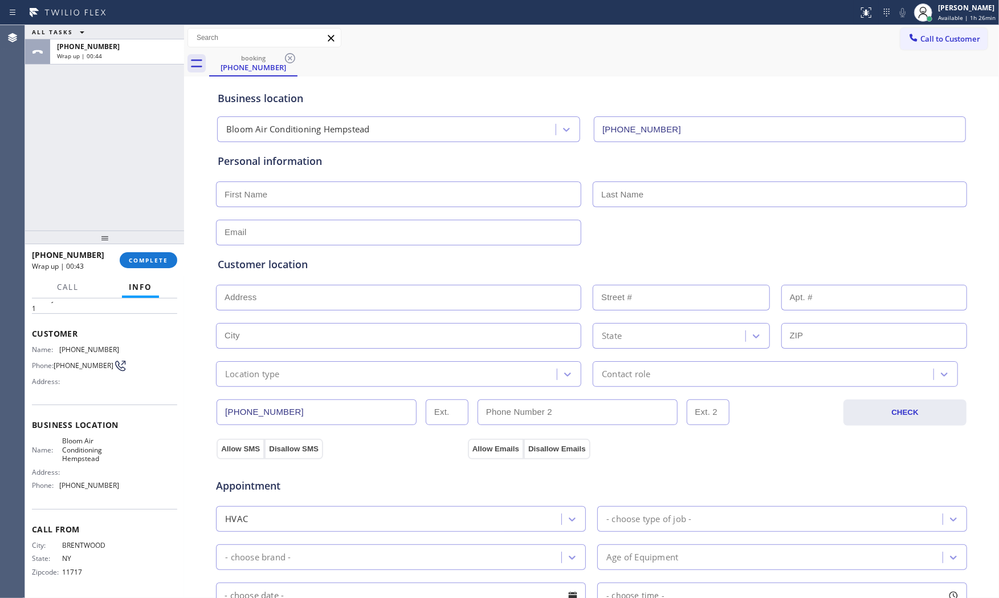
click at [173, 275] on div "+16314849123 Wrap up | 00:43 COMPLETE" at bounding box center [104, 260] width 159 height 32
click at [165, 262] on span "COMPLETE" at bounding box center [148, 260] width 39 height 8
click at [128, 50] on div "+16314849123" at bounding box center [117, 47] width 120 height 10
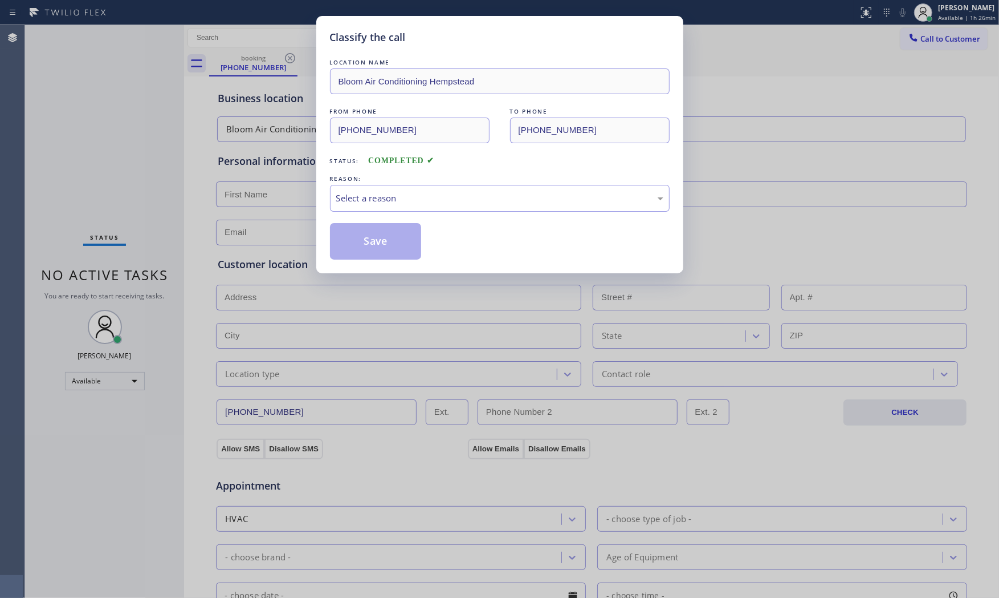
click at [144, 247] on div "Classify the call LOCATION NAME Bloom Air Conditioning Hempstead FROM PHONE (63…" at bounding box center [499, 299] width 999 height 598
click at [365, 220] on div "LOCATION NAME Bloom Air Conditioning Hempstead FROM PHONE (631) 484-9123 TO PHO…" at bounding box center [500, 157] width 340 height 203
drag, startPoint x: 385, startPoint y: 202, endPoint x: 384, endPoint y: 210, distance: 8.0
click at [385, 203] on div "Select a reason" at bounding box center [499, 198] width 327 height 13
click at [376, 240] on button "Save" at bounding box center [376, 241] width 92 height 36
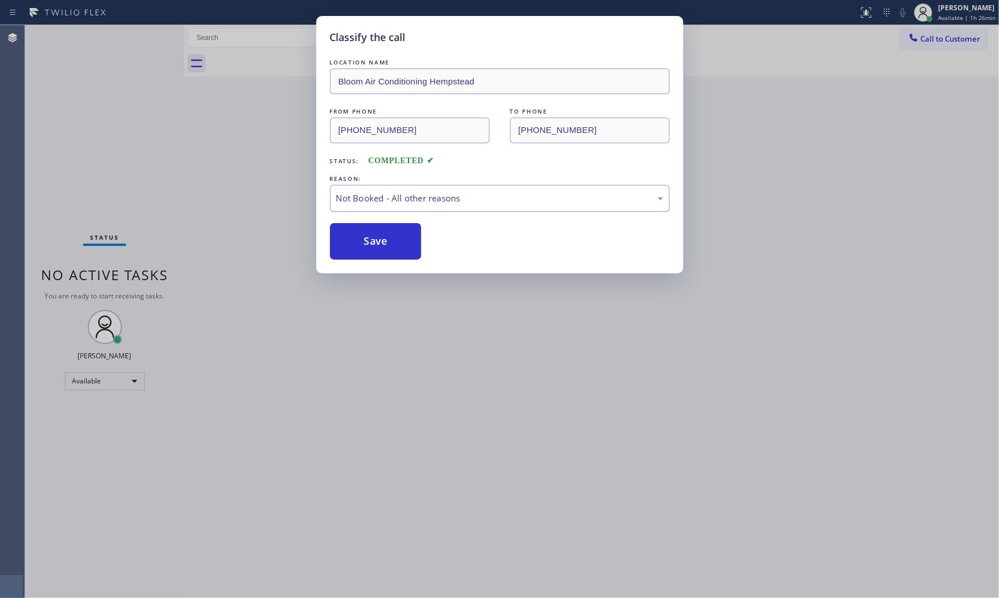
click at [376, 240] on button "Save" at bounding box center [376, 241] width 92 height 36
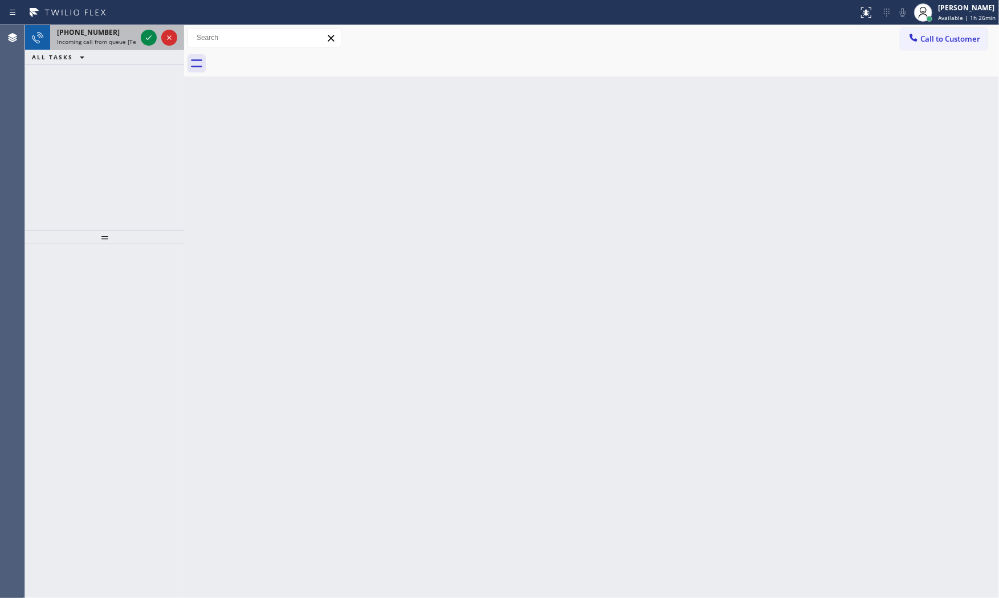
click at [111, 48] on div "+17202922692 Incoming call from queue [Test] All" at bounding box center [94, 37] width 88 height 25
click at [145, 35] on icon at bounding box center [149, 38] width 14 height 14
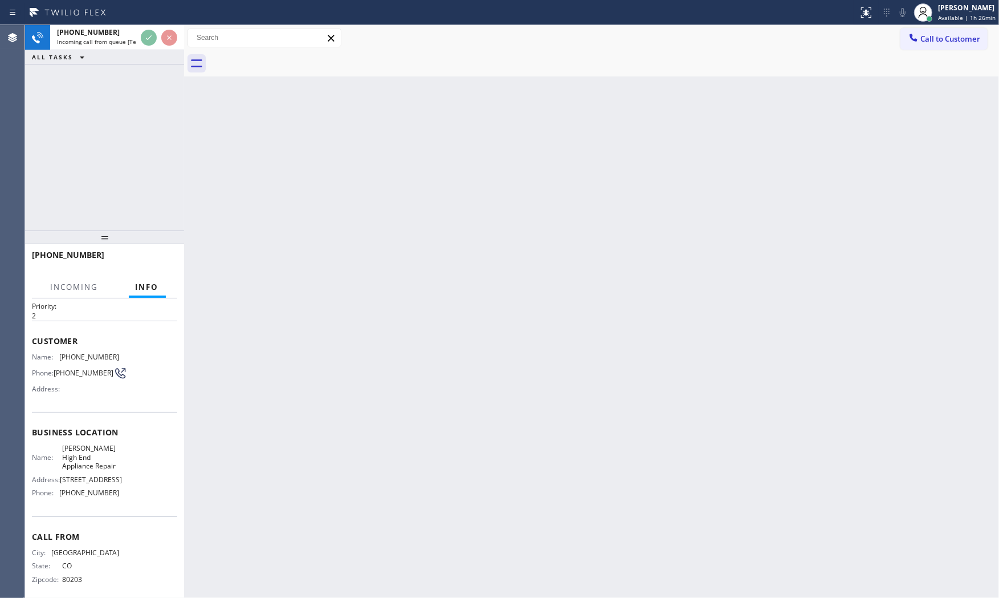
scroll to position [58, 0]
click at [348, 246] on div "Back to Dashboard Change Sender ID Customers Technicians Select a contact Outbo…" at bounding box center [591, 311] width 815 height 572
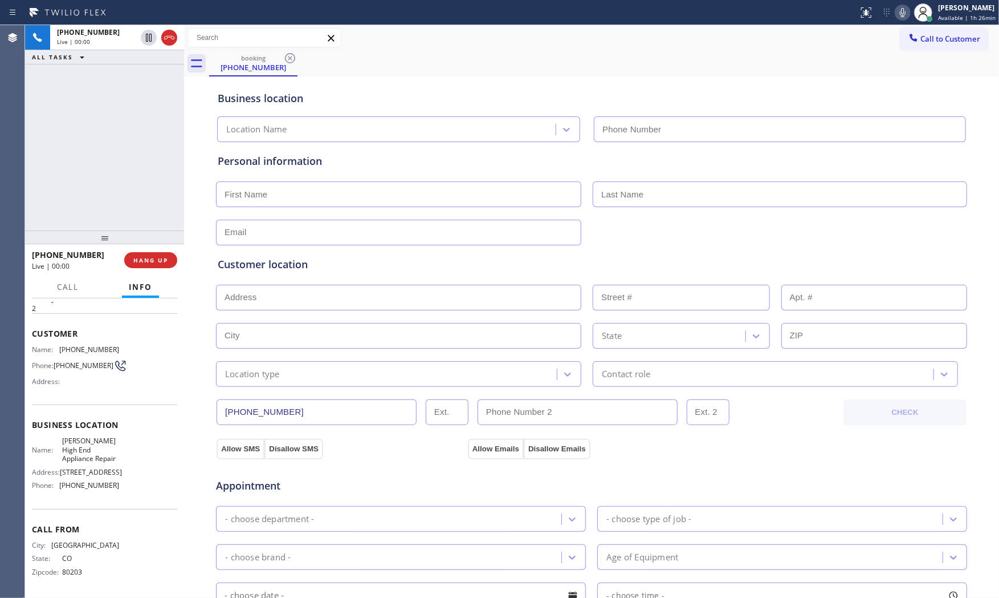
type input "(720) 613-9053"
click at [135, 262] on span "HANG UP" at bounding box center [150, 260] width 35 height 8
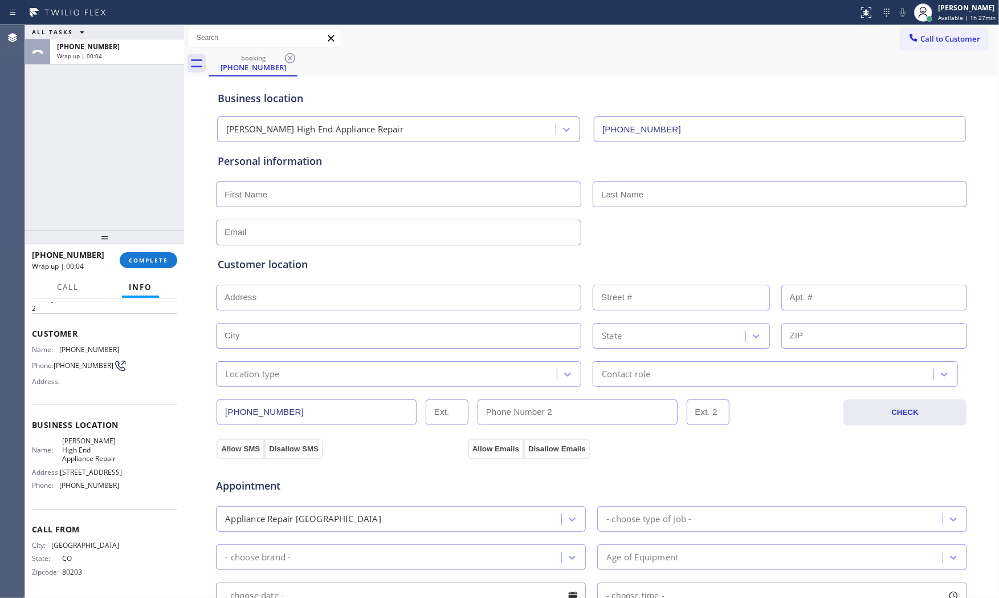
click at [129, 271] on div "+17202922692 Wrap up | 00:04 COMPLETE" at bounding box center [104, 260] width 145 height 30
click at [135, 270] on div "+17202922692 Wrap up | 00:05 COMPLETE" at bounding box center [104, 260] width 145 height 30
click at [139, 265] on button "COMPLETE" at bounding box center [149, 260] width 58 height 16
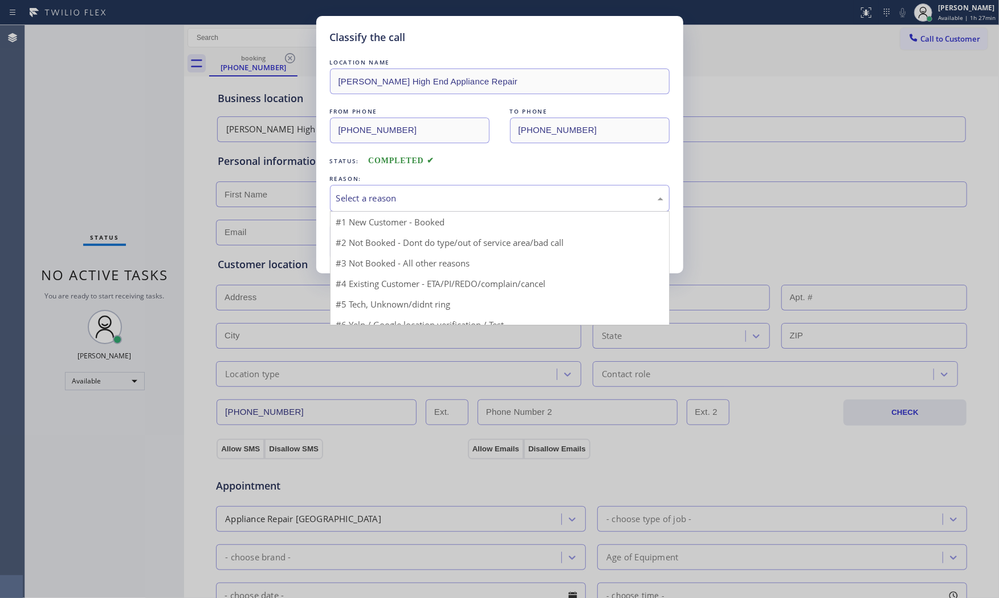
click at [355, 209] on div "Select a reason" at bounding box center [500, 198] width 340 height 27
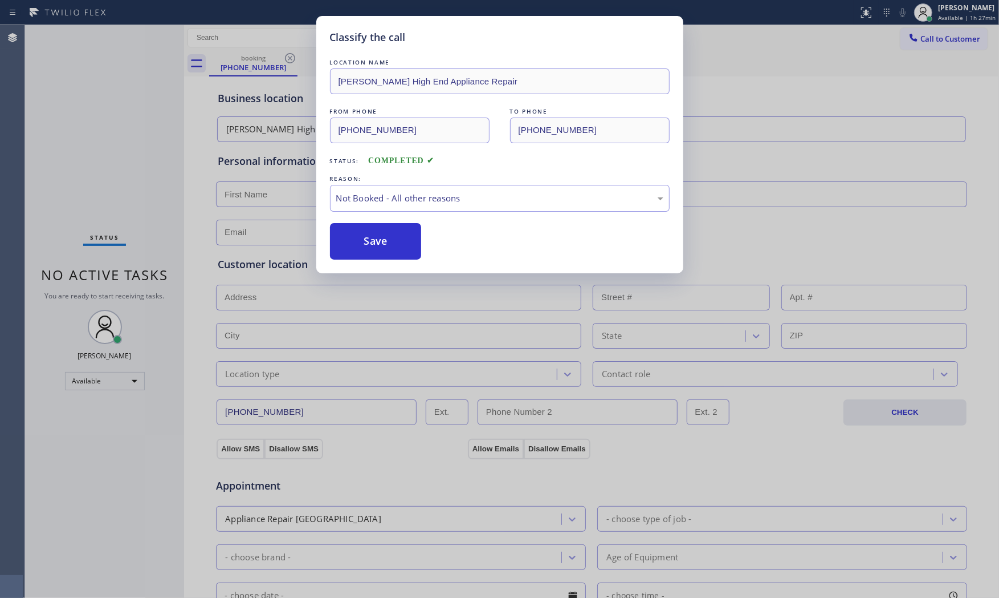
click at [363, 240] on button "Save" at bounding box center [376, 241] width 92 height 36
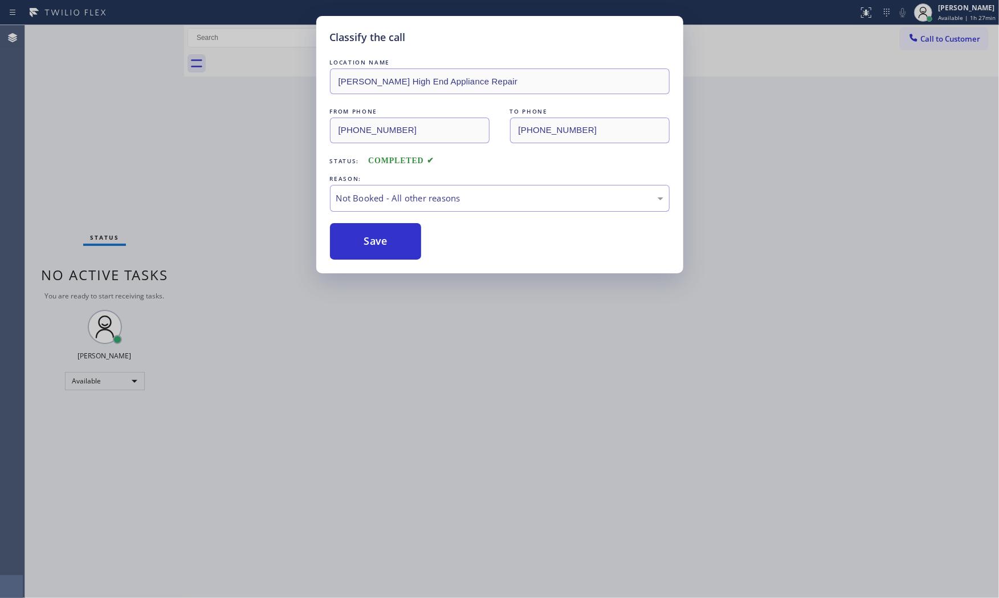
click at [363, 240] on button "Save" at bounding box center [376, 241] width 92 height 36
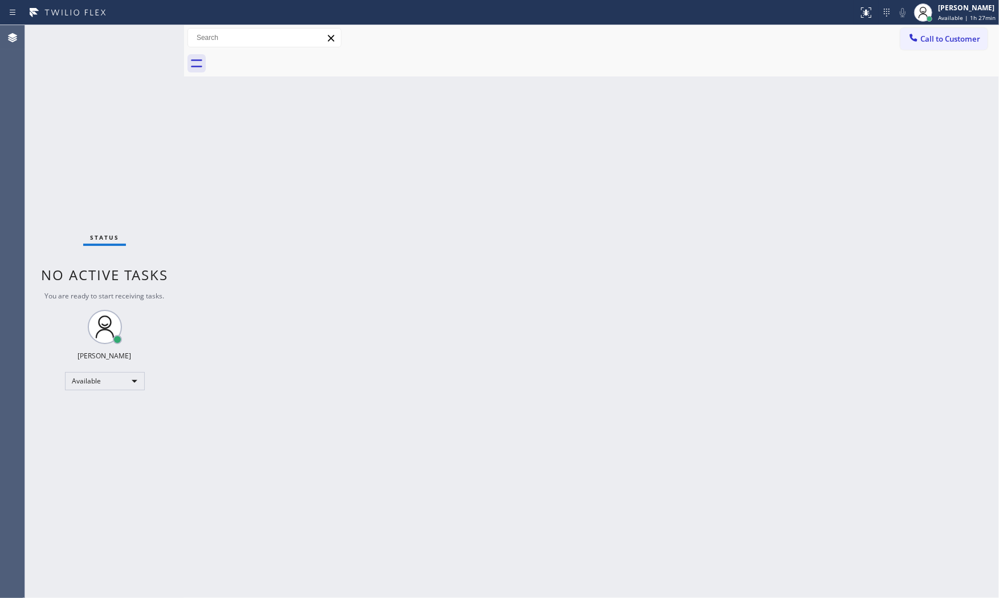
click at [149, 35] on div "Status No active tasks You are ready to start receiving tasks. Mark Paul Dacula…" at bounding box center [104, 311] width 159 height 572
click at [141, 33] on div "Status No active tasks You are ready to start receiving tasks. Mark Paul Dacula…" at bounding box center [104, 311] width 159 height 572
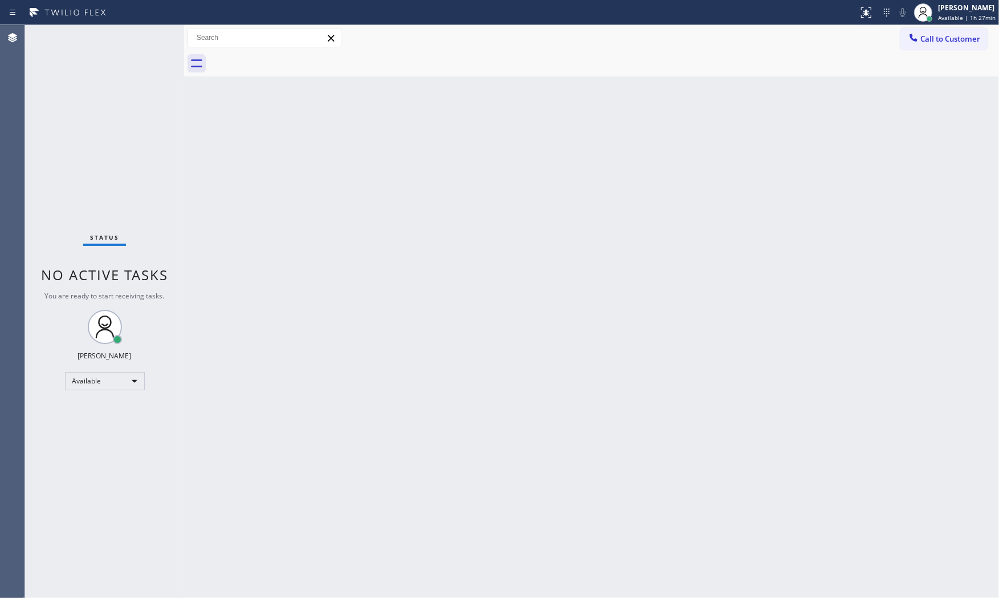
click at [141, 33] on div "Status No active tasks You are ready to start receiving tasks. Mark Paul Dacula…" at bounding box center [104, 311] width 159 height 572
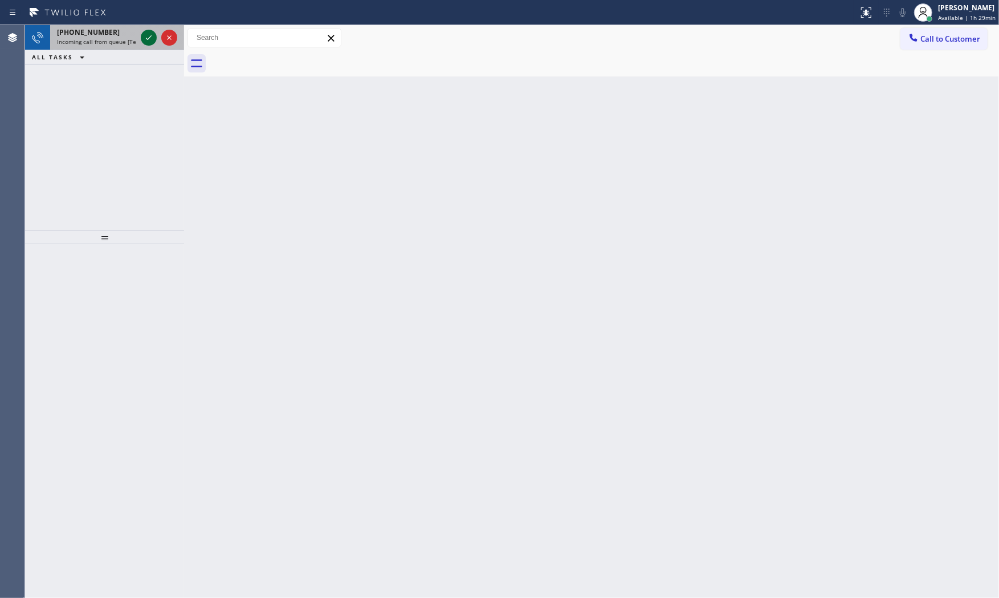
click at [141, 33] on div at bounding box center [149, 38] width 16 height 14
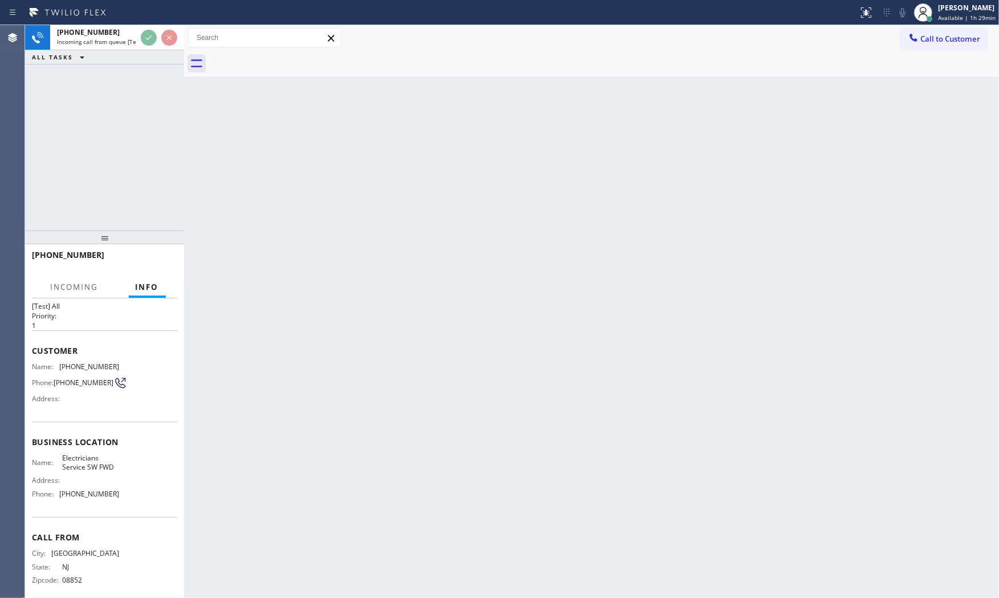
scroll to position [40, 0]
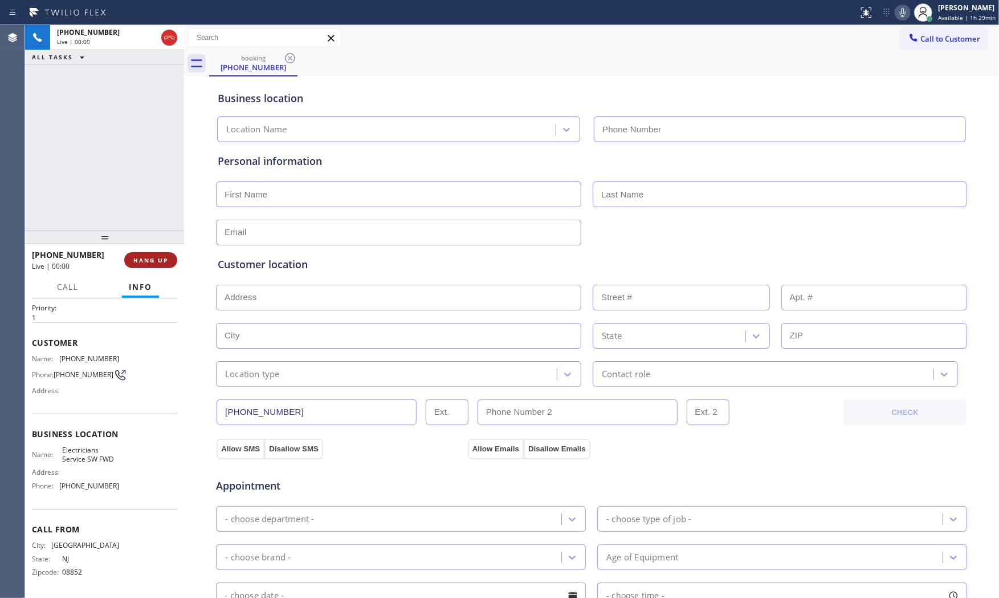
type input "(213) 566-1222"
click at [160, 254] on button "HANG UP" at bounding box center [150, 260] width 53 height 16
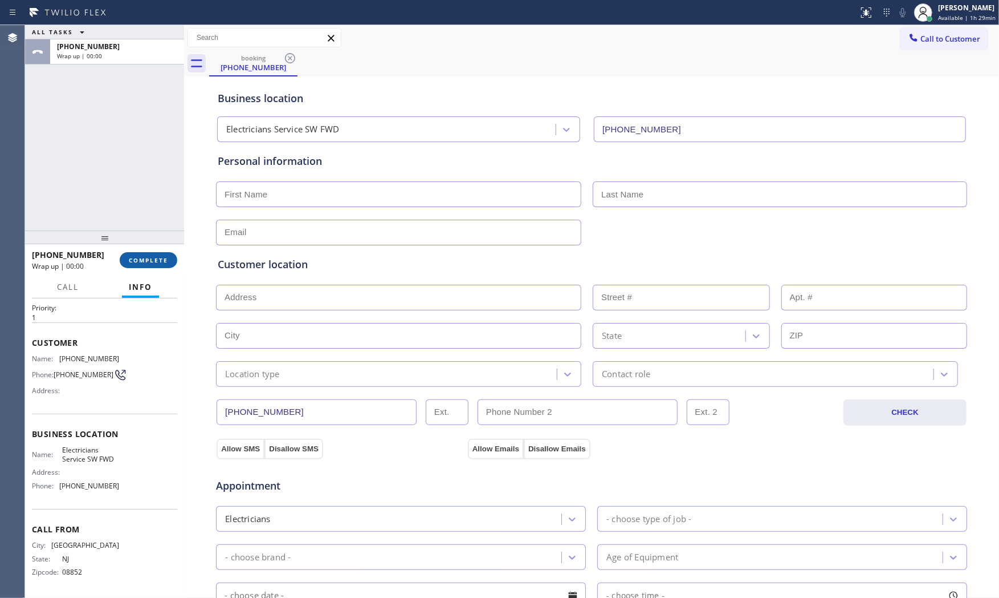
click at [160, 254] on button "COMPLETE" at bounding box center [149, 260] width 58 height 16
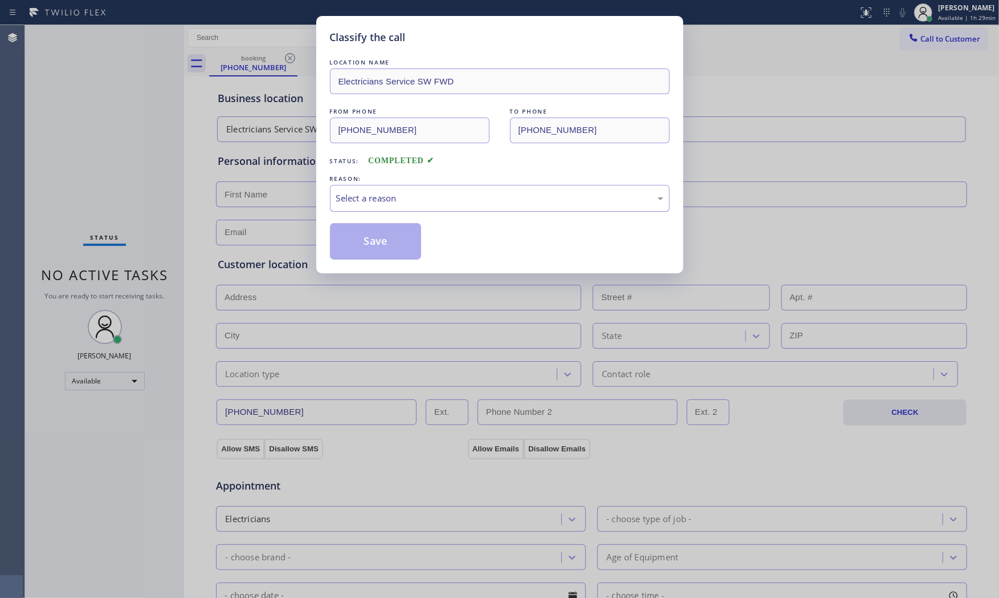
drag, startPoint x: 424, startPoint y: 192, endPoint x: 424, endPoint y: 200, distance: 8.6
click at [424, 192] on div "Select a reason" at bounding box center [499, 198] width 327 height 13
click at [384, 247] on button "Save" at bounding box center [376, 241] width 92 height 36
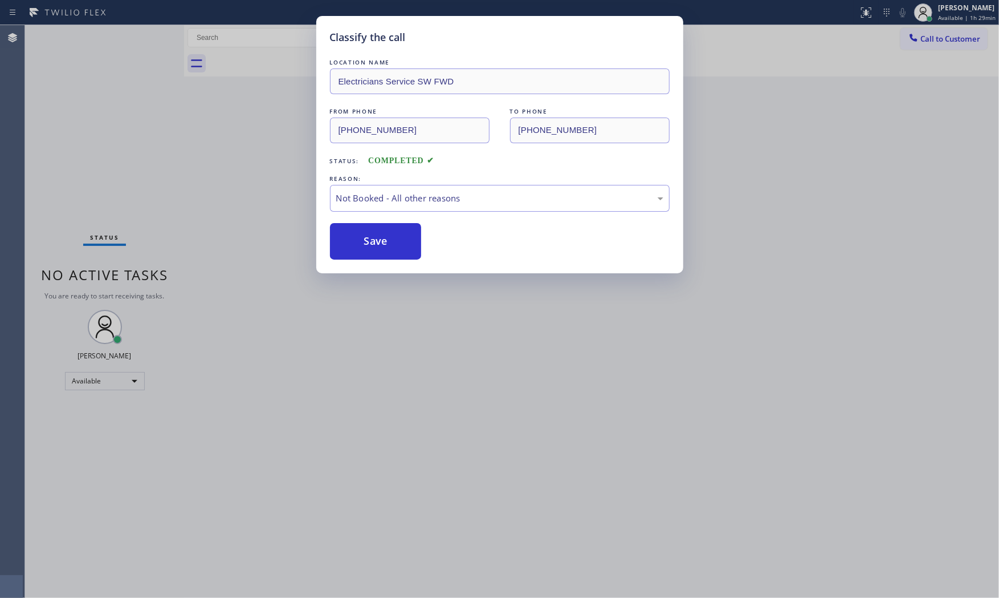
click at [384, 247] on button "Save" at bounding box center [376, 241] width 92 height 36
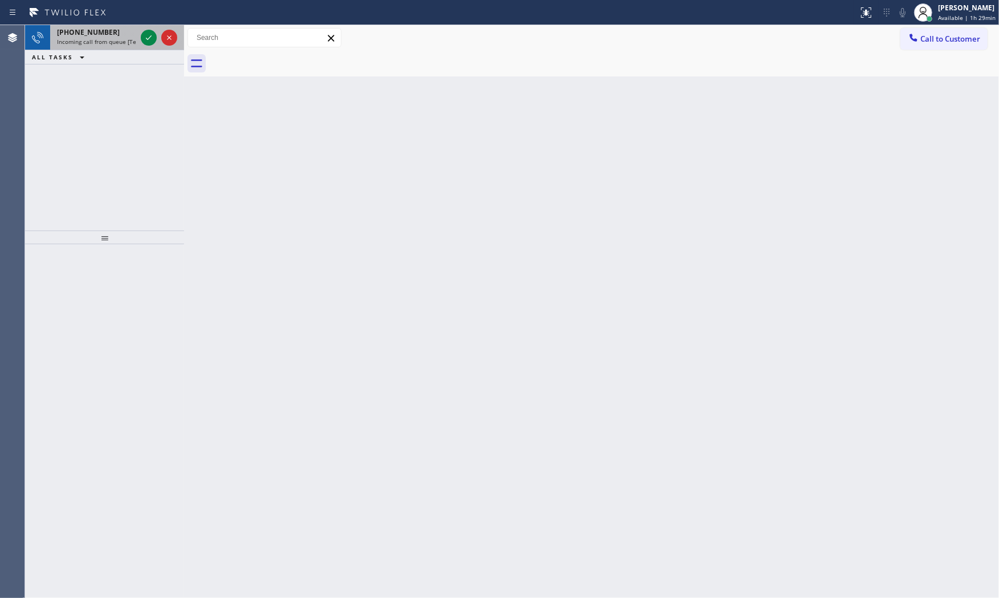
click at [89, 31] on span "+16028287276" at bounding box center [88, 32] width 63 height 10
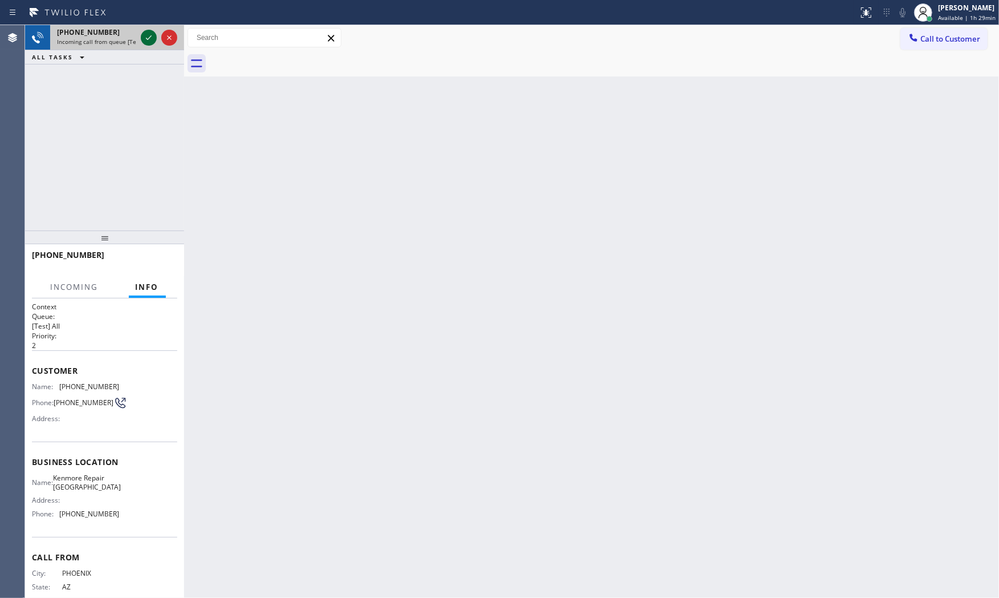
click at [154, 38] on icon at bounding box center [149, 38] width 14 height 14
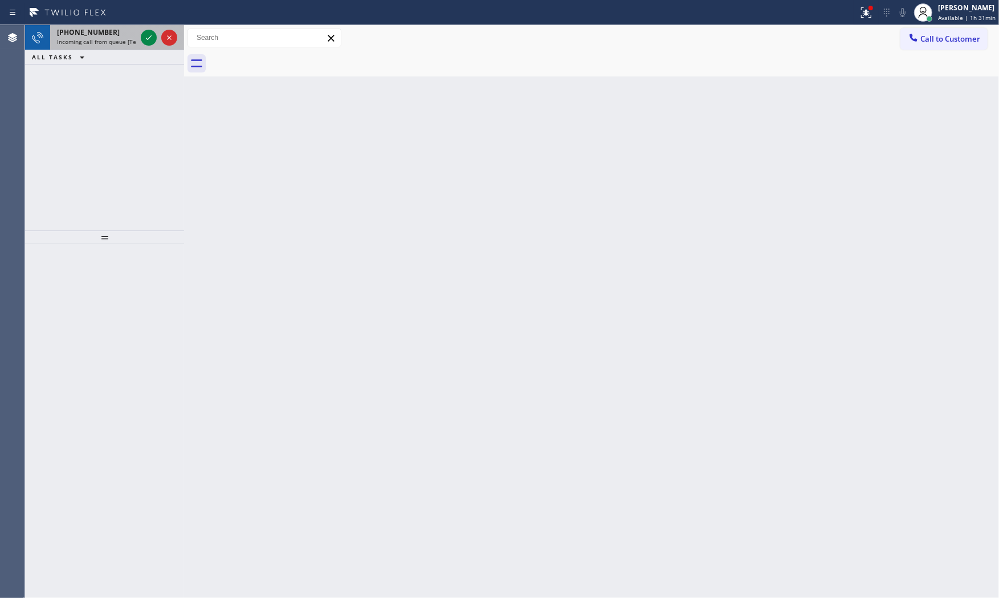
click at [129, 36] on div "+13396750373" at bounding box center [96, 32] width 79 height 10
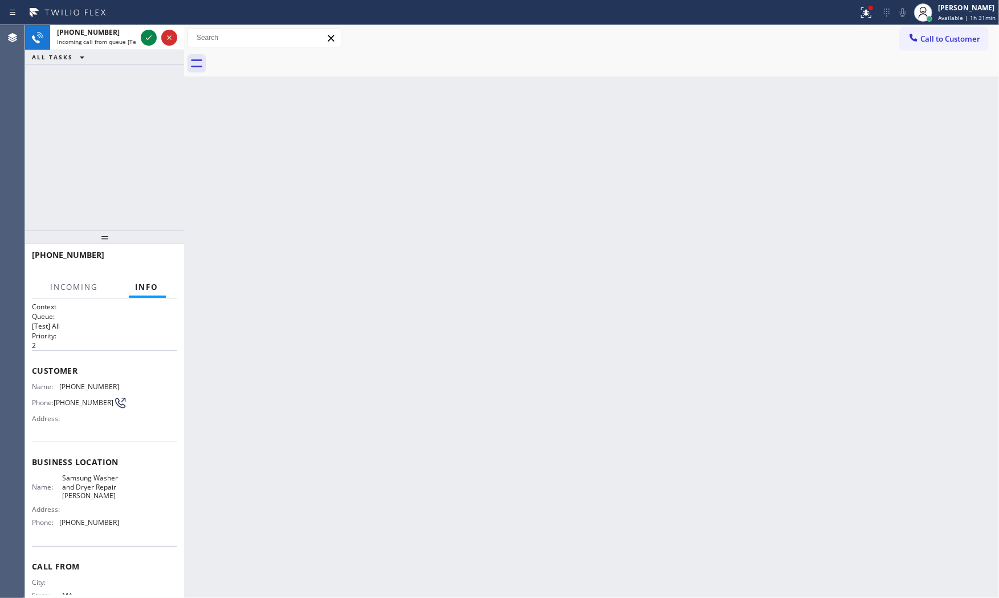
drag, startPoint x: 147, startPoint y: 37, endPoint x: 353, endPoint y: 202, distance: 264.9
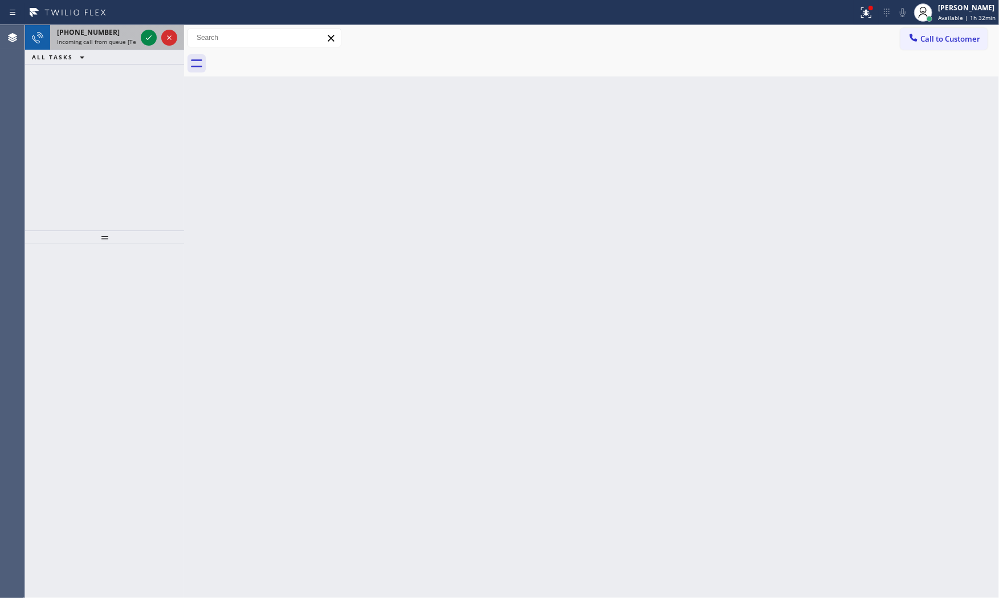
click at [134, 27] on div "+17326966164" at bounding box center [96, 32] width 79 height 10
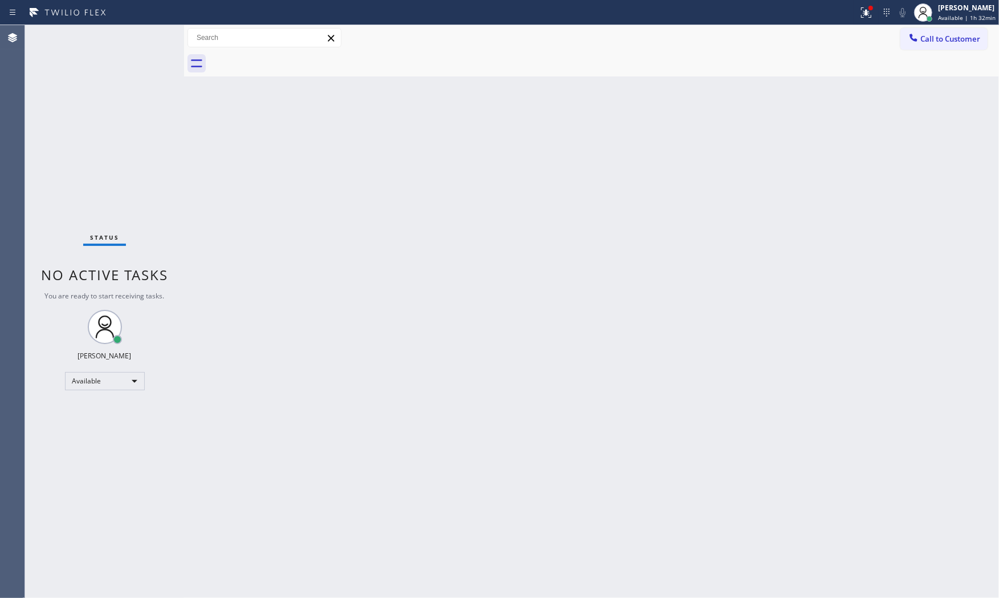
click at [141, 31] on div "Status No active tasks You are ready to start receiving tasks. Mark Paul Dacula…" at bounding box center [104, 311] width 159 height 572
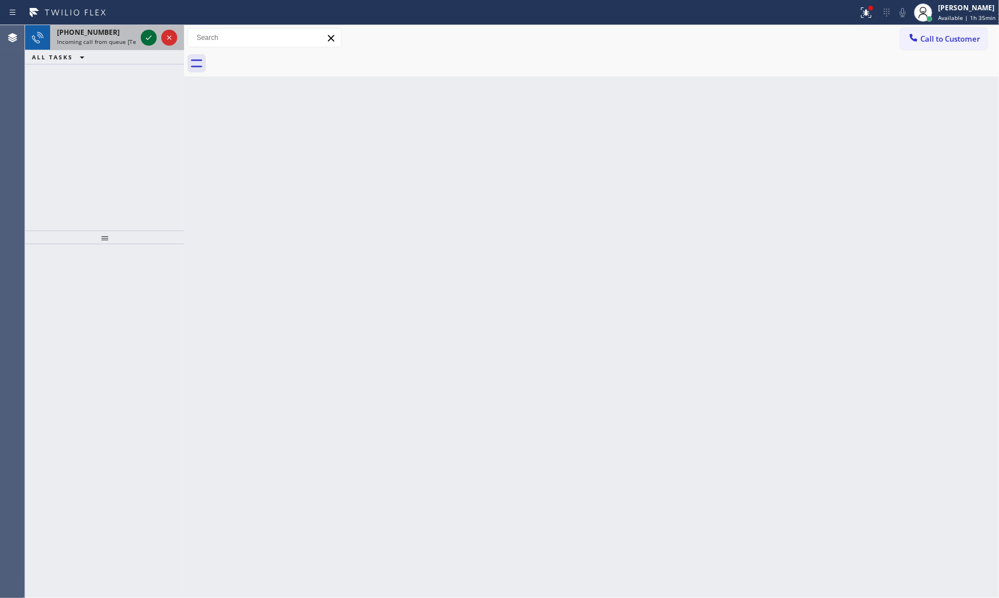
click at [142, 31] on icon at bounding box center [149, 38] width 14 height 14
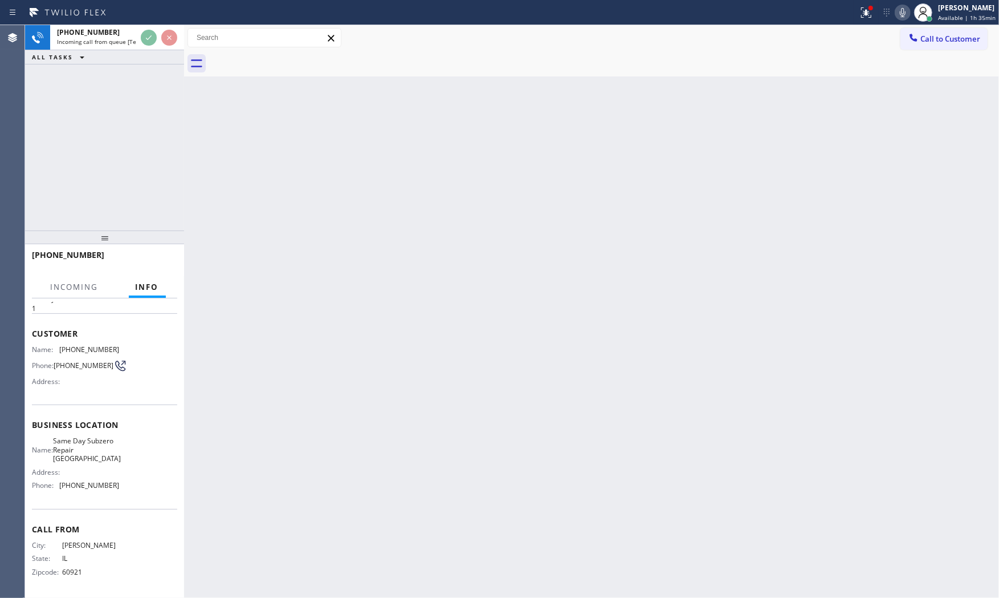
scroll to position [40, 0]
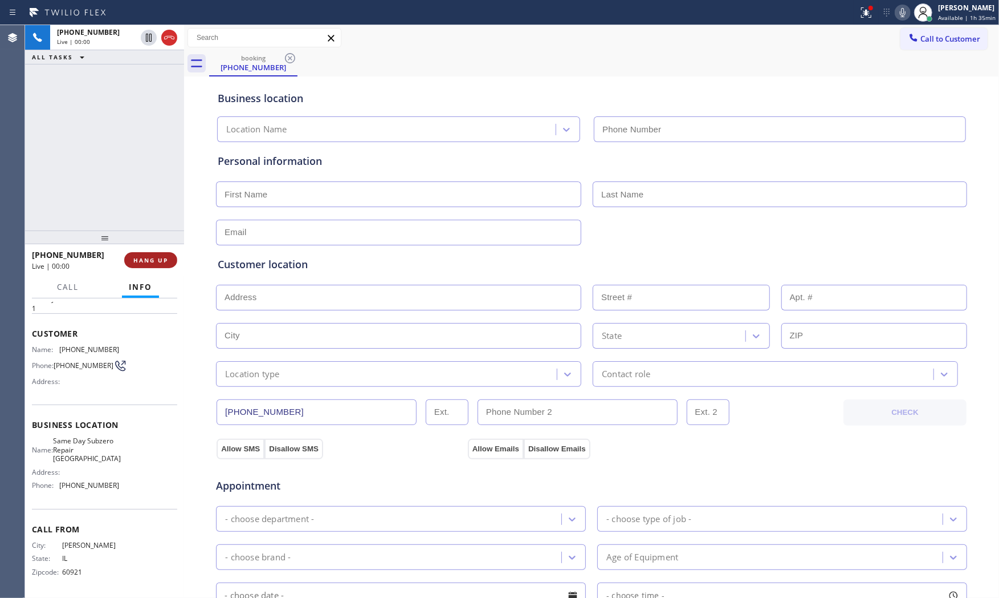
click at [157, 266] on button "HANG UP" at bounding box center [150, 260] width 53 height 16
type input "(224) 246-8334"
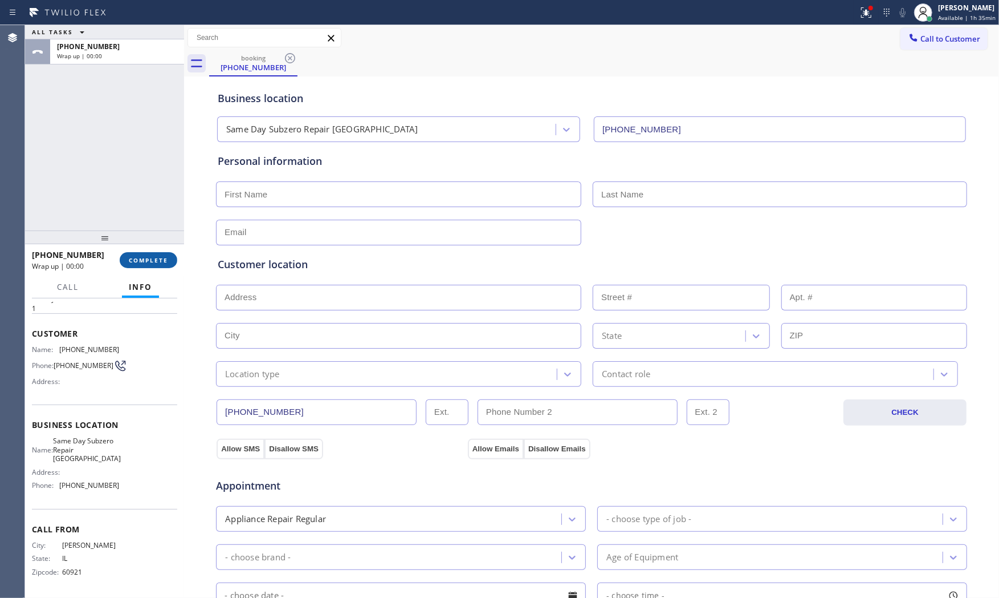
click at [157, 266] on button "COMPLETE" at bounding box center [149, 260] width 58 height 16
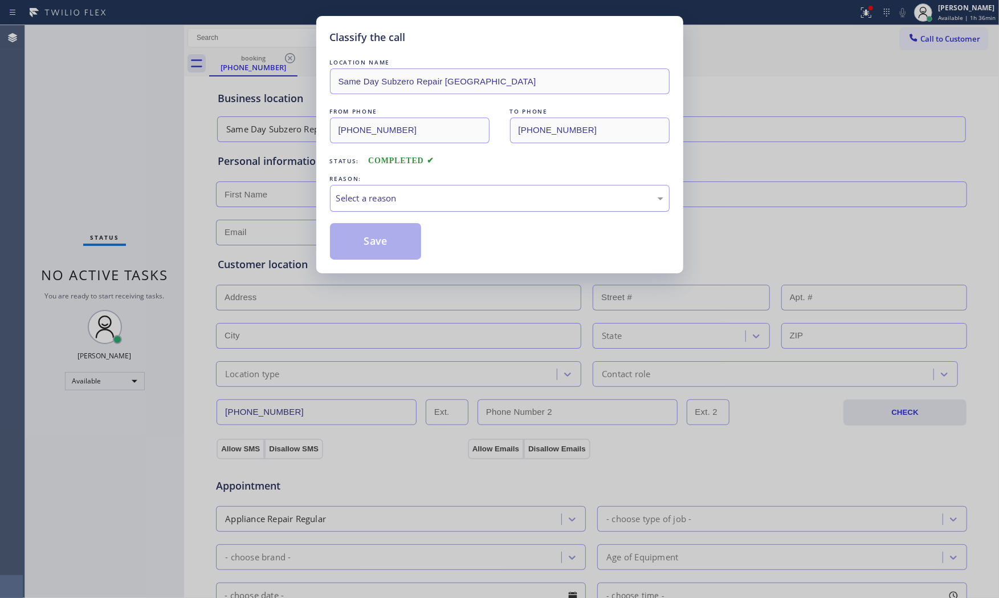
click at [434, 208] on div "Select a reason" at bounding box center [500, 198] width 340 height 27
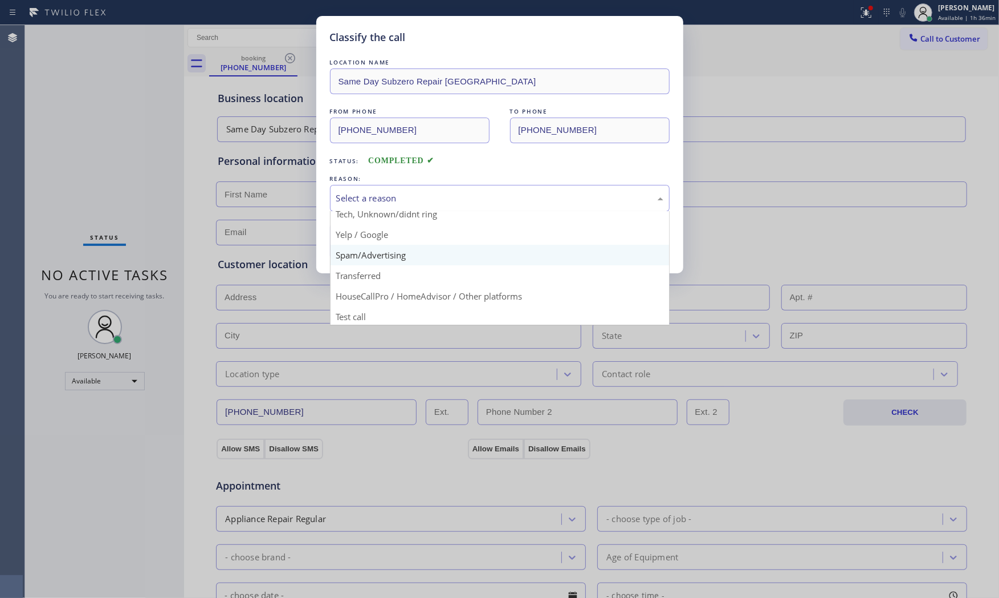
scroll to position [71, 0]
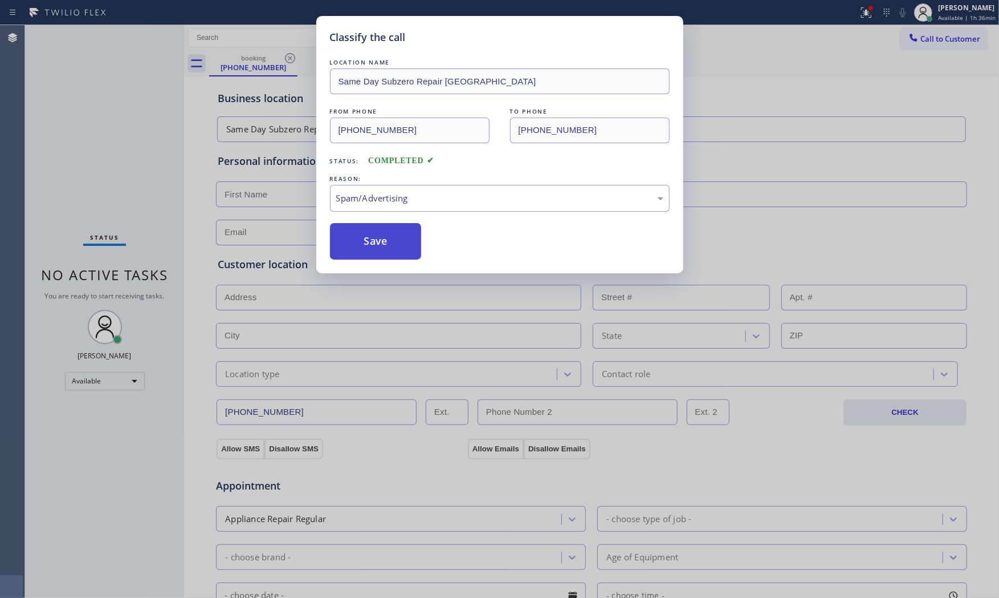
click at [391, 251] on button "Save" at bounding box center [376, 241] width 92 height 36
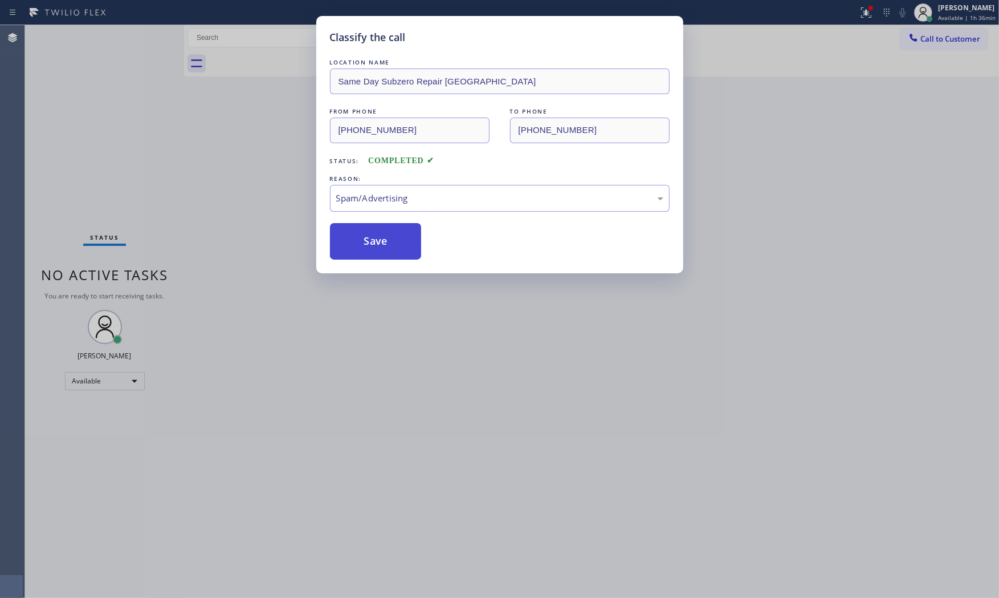
click at [391, 251] on button "Save" at bounding box center [376, 241] width 92 height 36
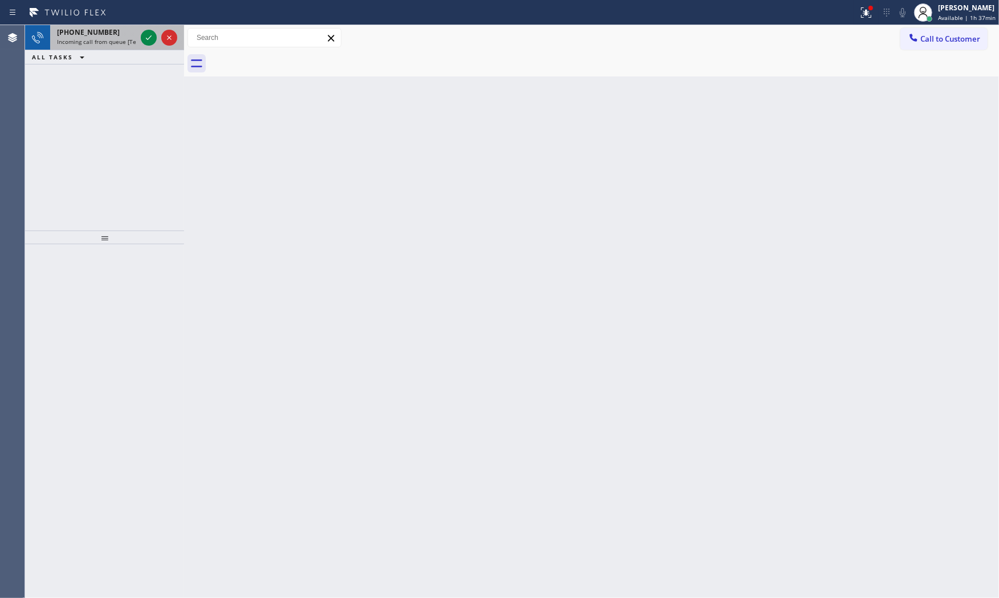
click at [132, 42] on span "Incoming call from queue [Test] All" at bounding box center [104, 42] width 95 height 8
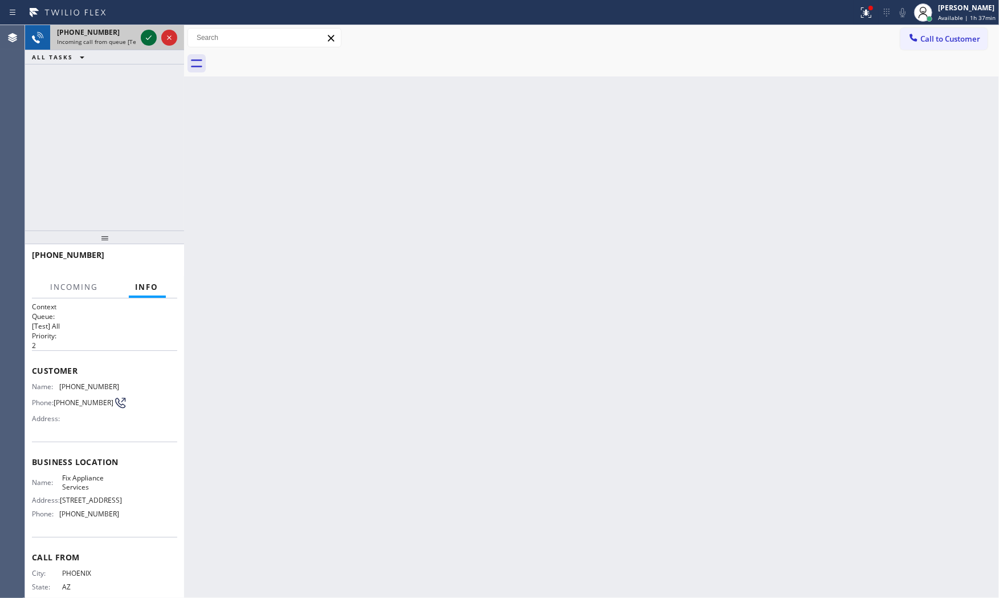
click at [147, 37] on icon at bounding box center [149, 38] width 14 height 14
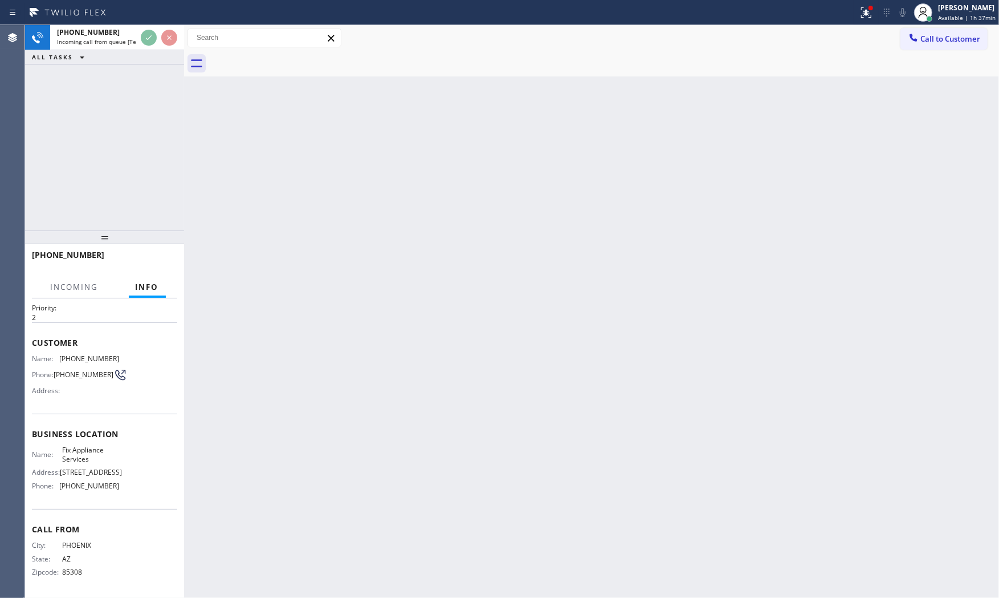
scroll to position [40, 0]
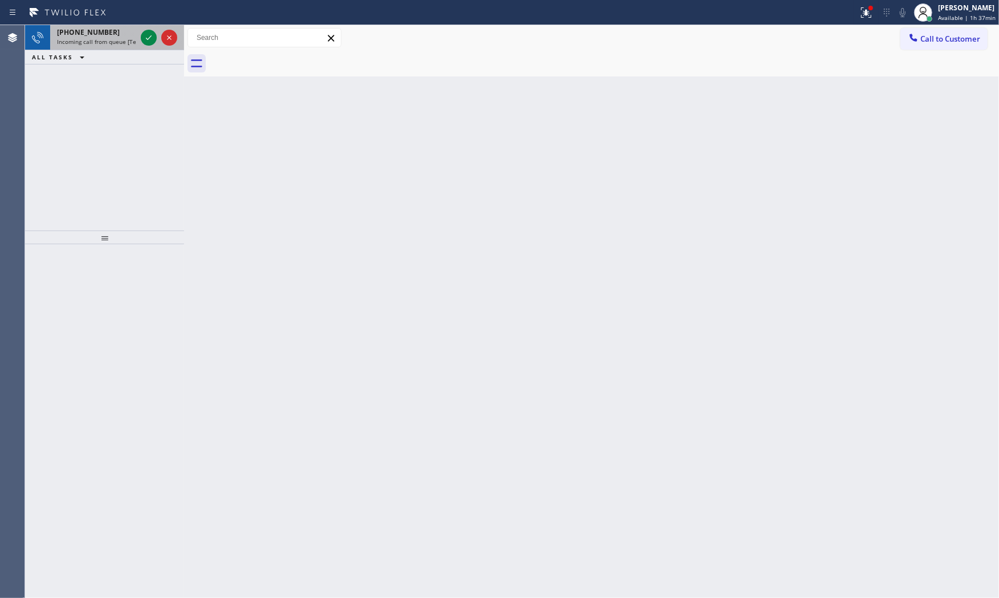
click at [155, 46] on div at bounding box center [159, 37] width 41 height 25
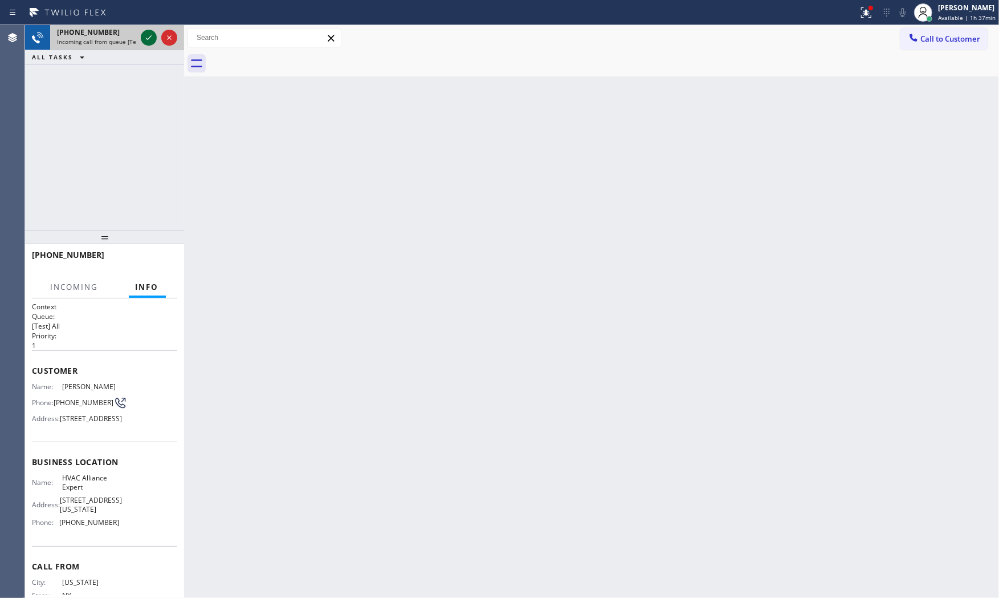
click at [152, 42] on icon at bounding box center [149, 38] width 14 height 14
click at [150, 271] on div "+16464206752 Live | 00:00 HANG UP" at bounding box center [104, 260] width 145 height 30
click at [151, 261] on span "HANG UP" at bounding box center [150, 260] width 35 height 8
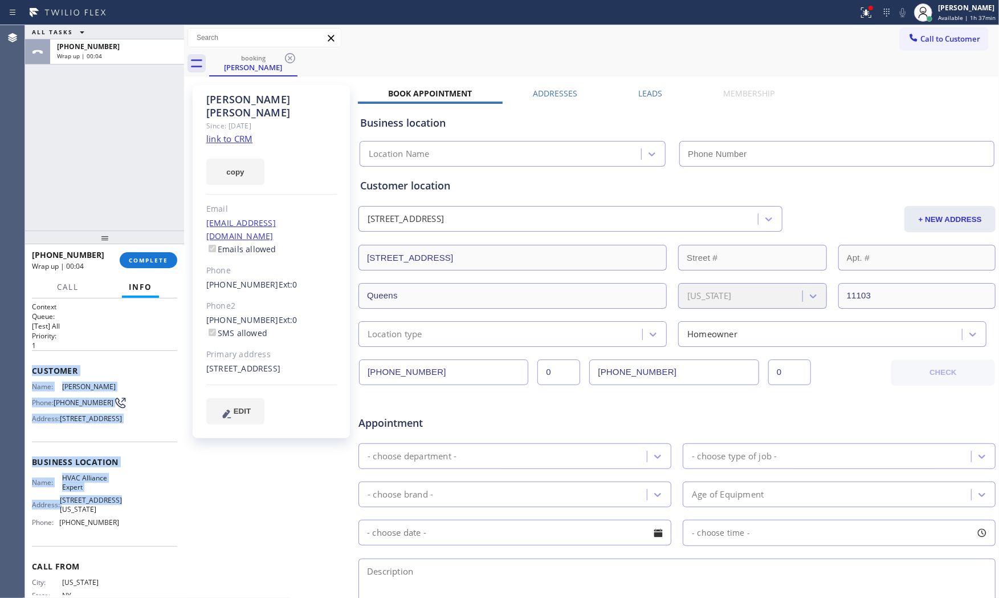
type input "(855) 999-4417"
drag, startPoint x: 29, startPoint y: 365, endPoint x: 113, endPoint y: 555, distance: 207.8
click at [113, 556] on div "Context Queue: [Test] All Priority: 1 Customer Name: Carlos Gonzales Phone: (64…" at bounding box center [104, 448] width 159 height 300
copy div "Customer Name: Carlos Gonzales Phone: (646) 420-6752 Address: 28-40 43rd St, Lo…"
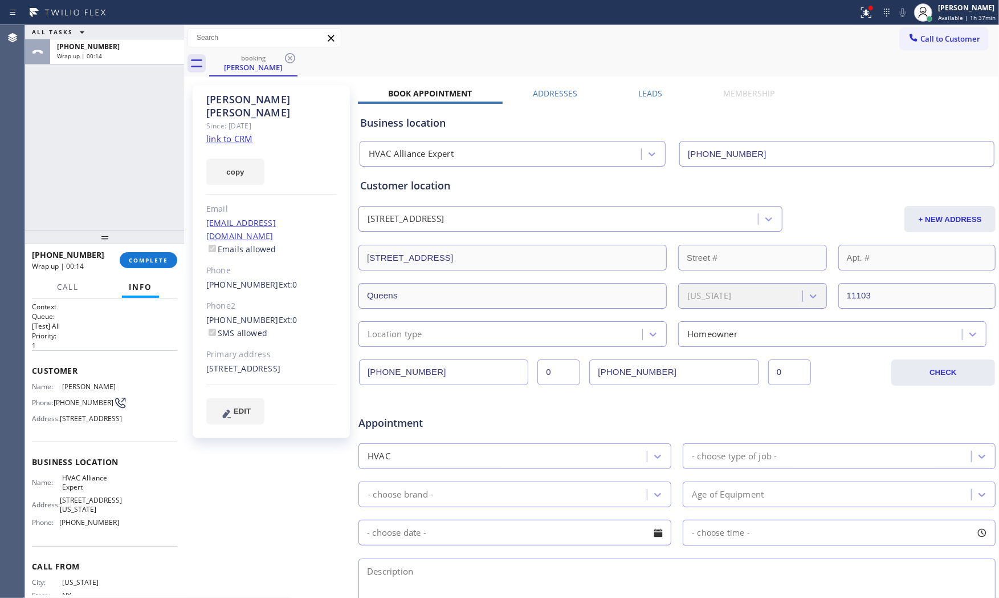
click at [101, 35] on div "ALL TASKS ALL TASKS ACTIVE TASKS TASKS IN WRAP UP" at bounding box center [104, 32] width 159 height 14
click at [104, 44] on span "+16464206752" at bounding box center [88, 47] width 63 height 10
click at [230, 133] on link "link to CRM" at bounding box center [229, 138] width 46 height 11
click at [166, 265] on button "COMPLETE" at bounding box center [149, 260] width 58 height 16
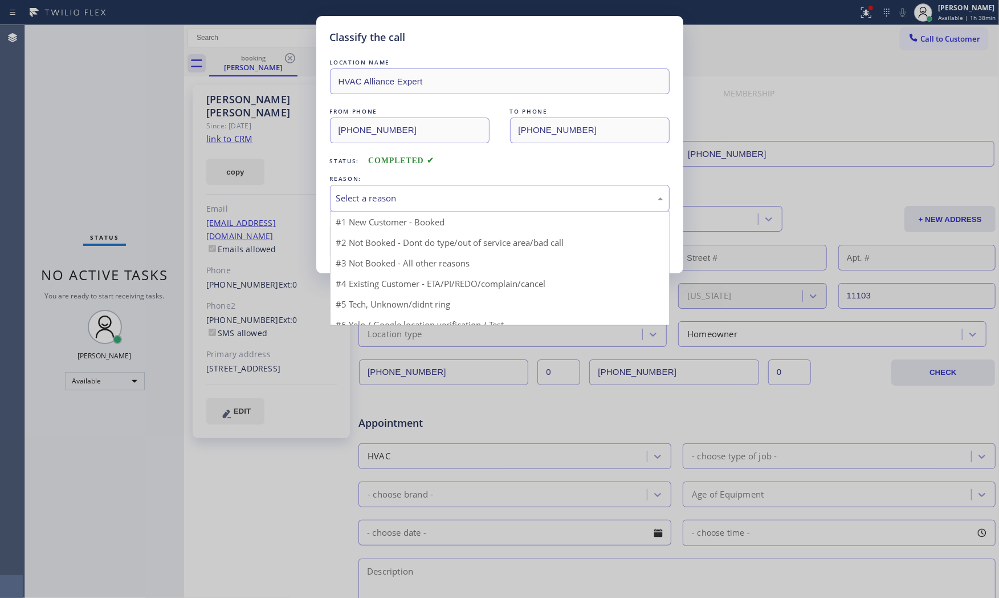
click at [383, 197] on div "Select a reason" at bounding box center [499, 198] width 327 height 13
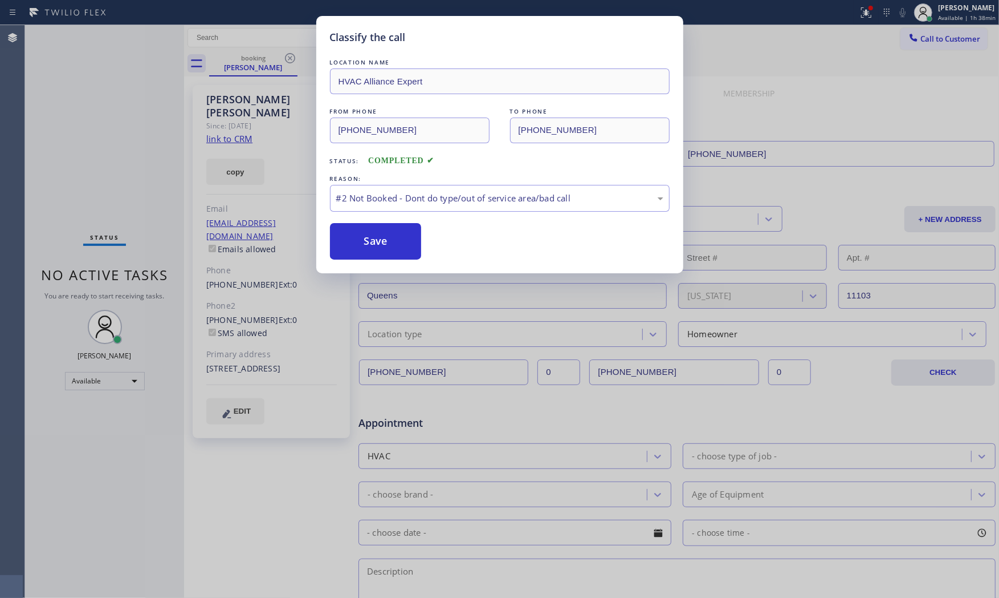
click at [368, 234] on button "Save" at bounding box center [376, 241] width 92 height 36
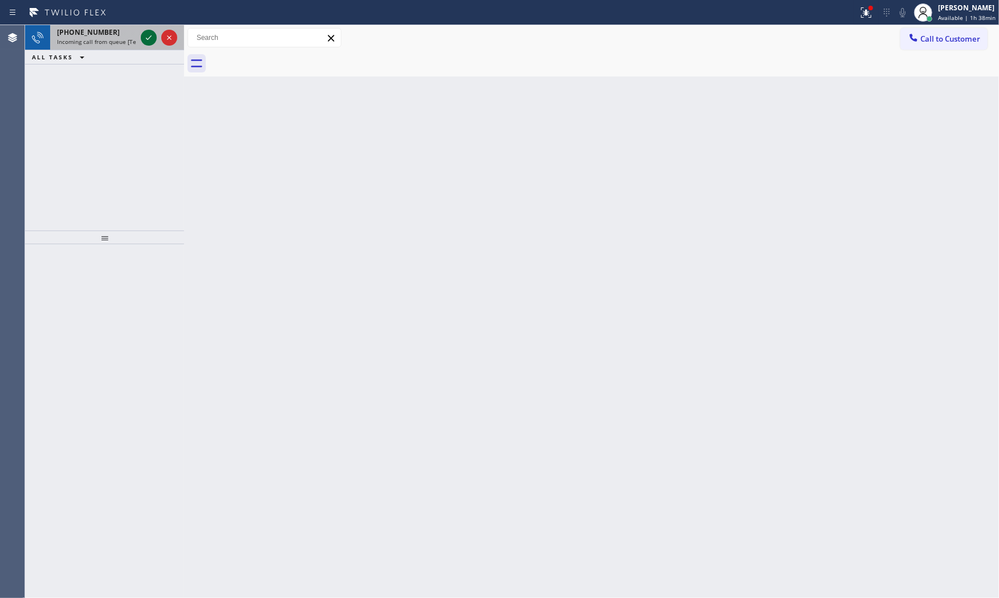
click at [143, 32] on icon at bounding box center [149, 38] width 14 height 14
click at [145, 34] on icon at bounding box center [149, 38] width 14 height 14
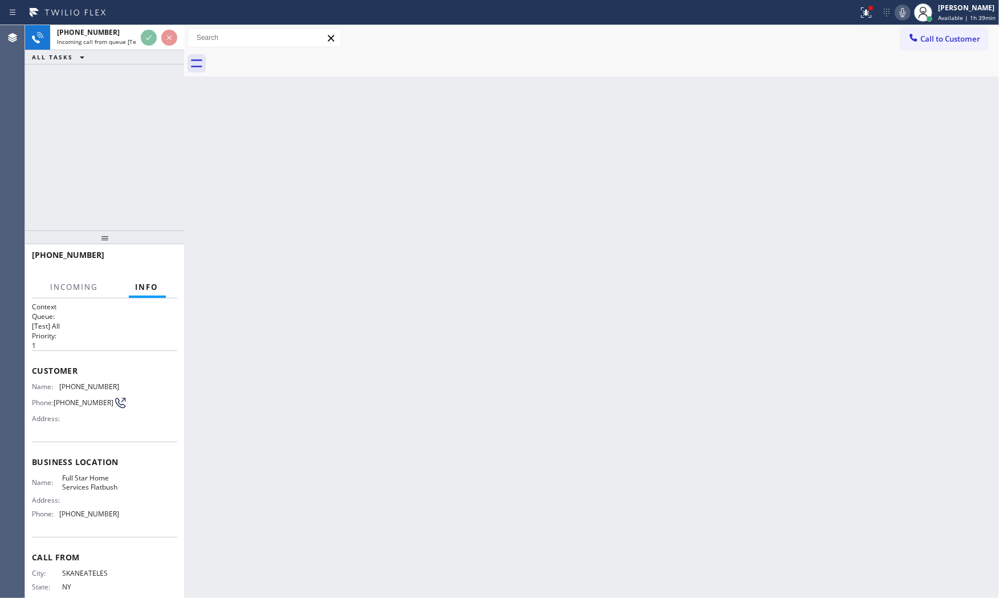
scroll to position [40, 0]
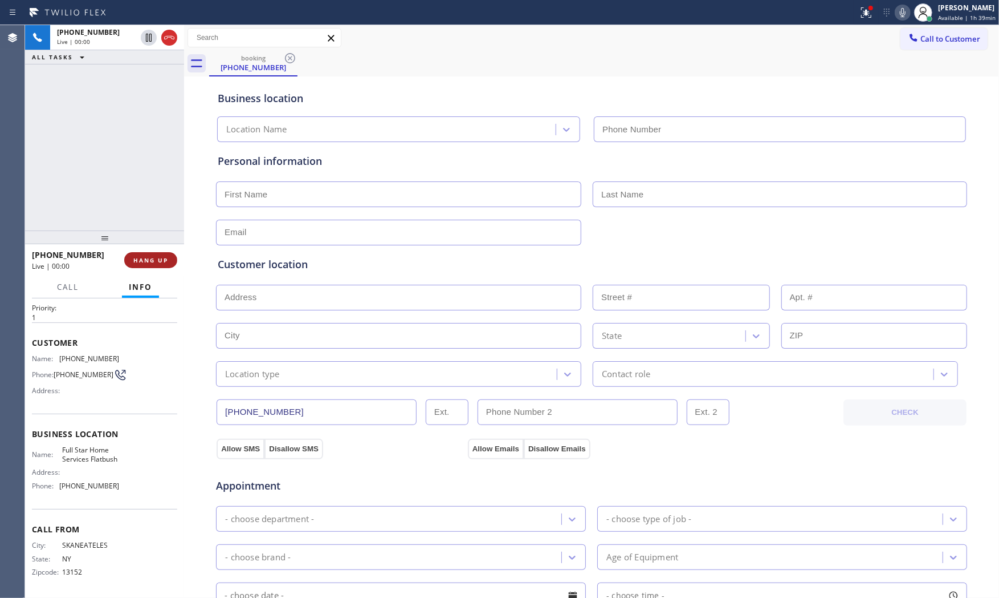
click at [132, 261] on button "HANG UP" at bounding box center [150, 260] width 53 height 16
click at [132, 261] on span "COMPLETE" at bounding box center [148, 260] width 39 height 8
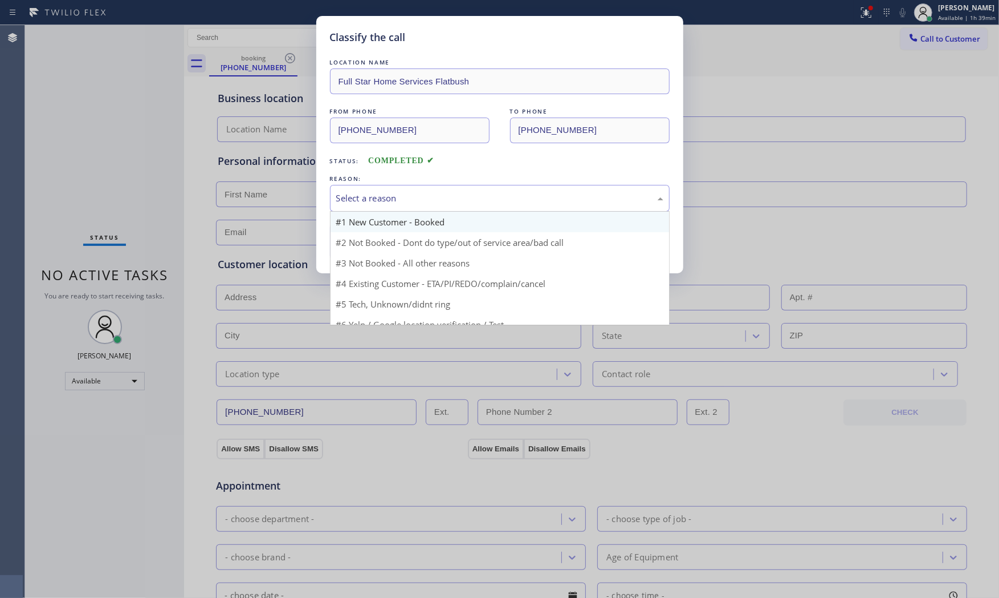
drag, startPoint x: 383, startPoint y: 193, endPoint x: 385, endPoint y: 230, distance: 37.7
click at [384, 193] on div "Select a reason" at bounding box center [499, 198] width 327 height 13
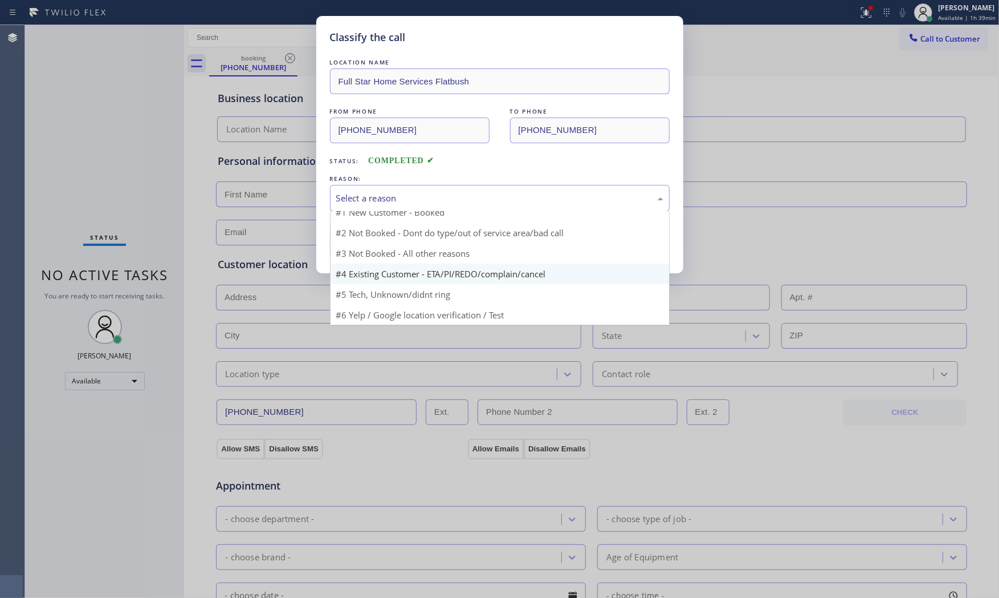
scroll to position [31, 0]
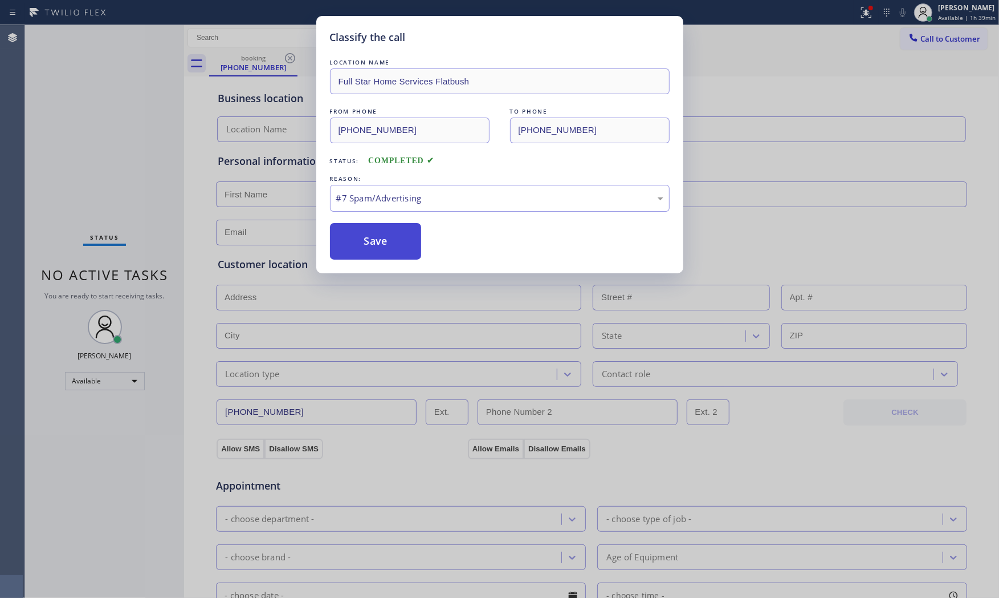
click at [369, 247] on button "Save" at bounding box center [376, 241] width 92 height 36
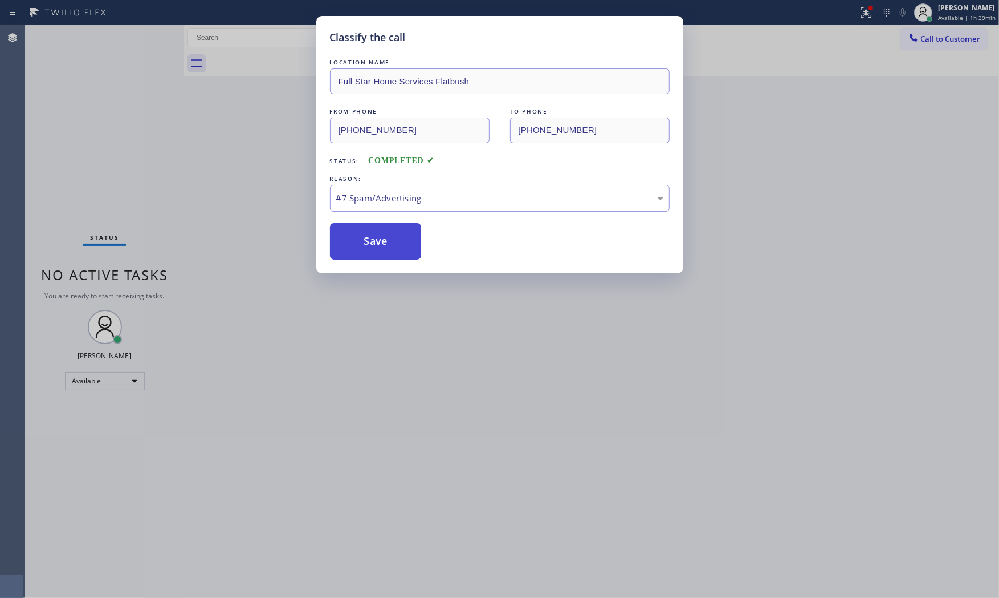
click at [369, 247] on button "Save" at bounding box center [376, 241] width 92 height 36
click at [348, 243] on button "Save" at bounding box center [376, 241] width 92 height 36
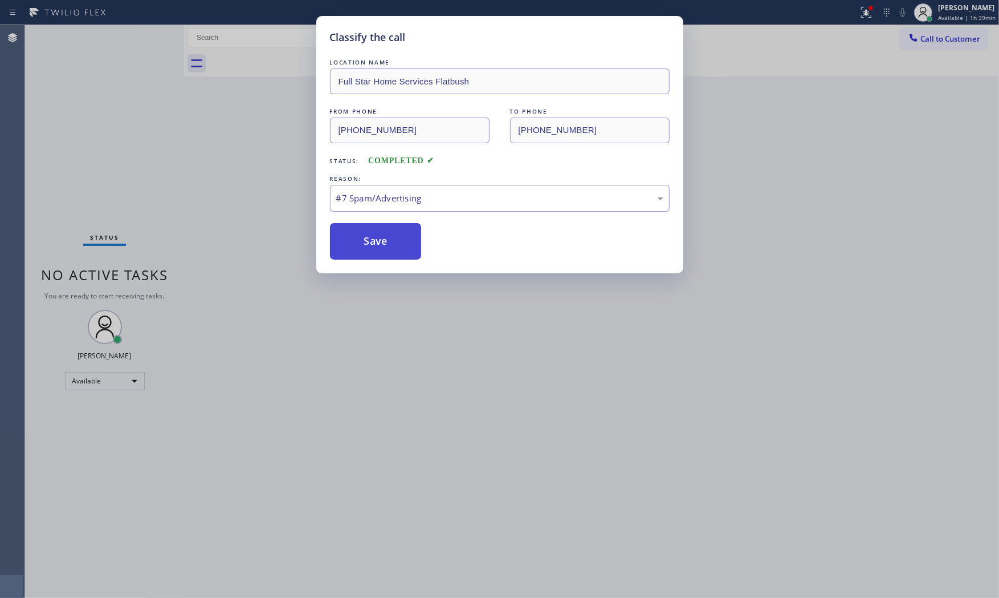
click at [373, 225] on button "Save" at bounding box center [376, 241] width 92 height 36
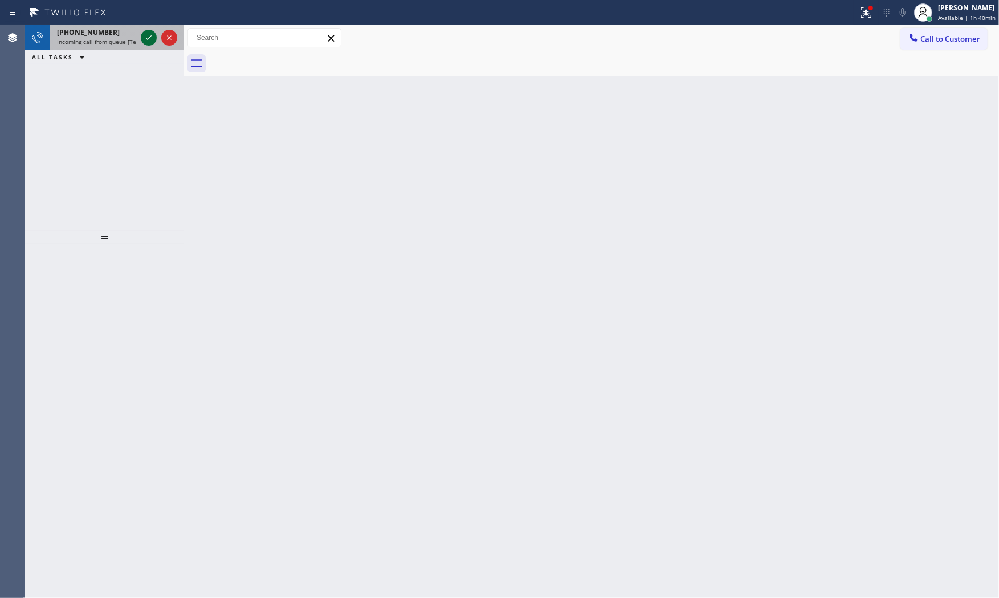
click at [146, 35] on icon at bounding box center [149, 38] width 14 height 14
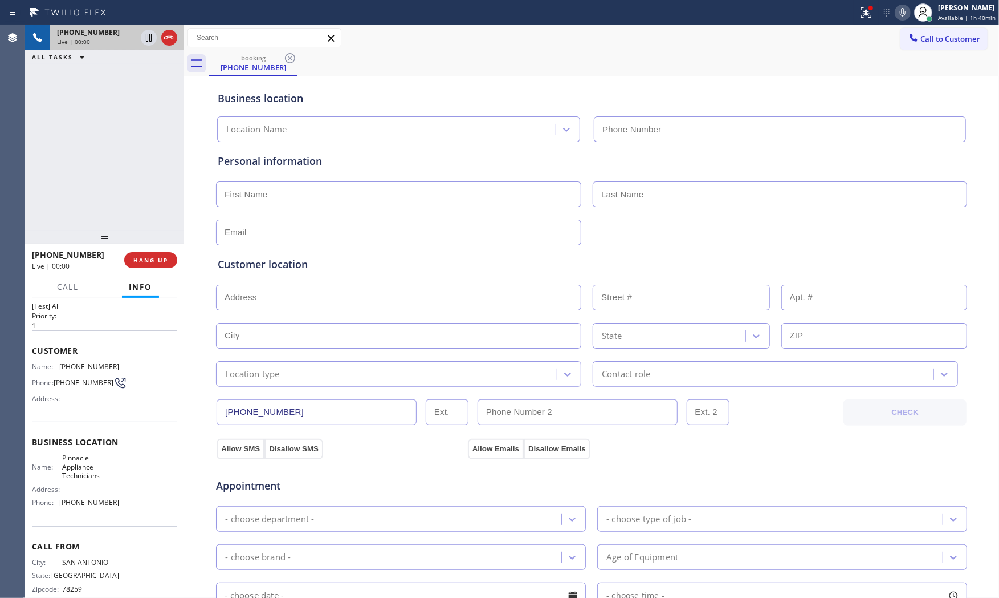
scroll to position [40, 0]
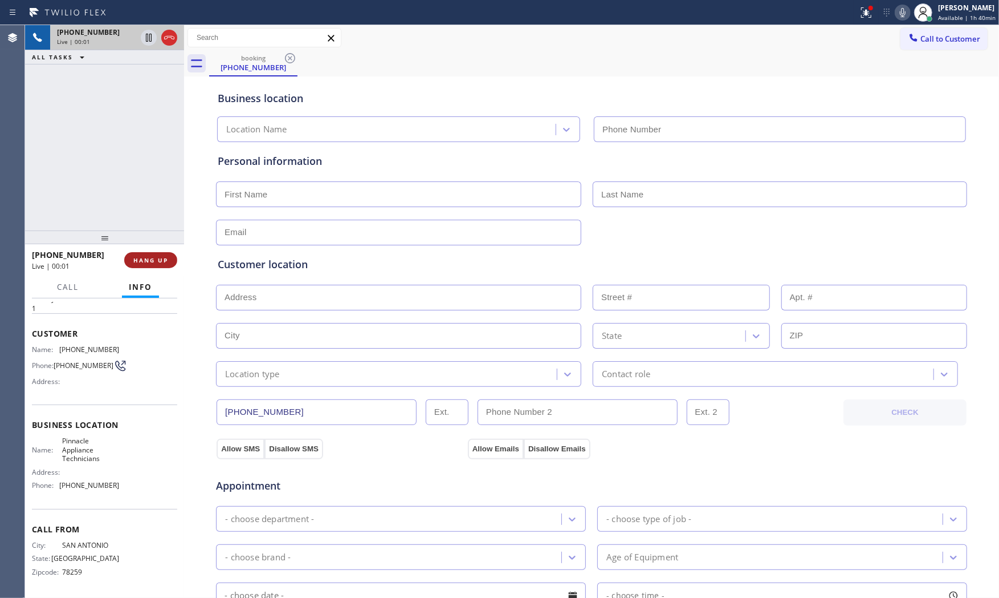
click at [144, 258] on span "HANG UP" at bounding box center [150, 260] width 35 height 8
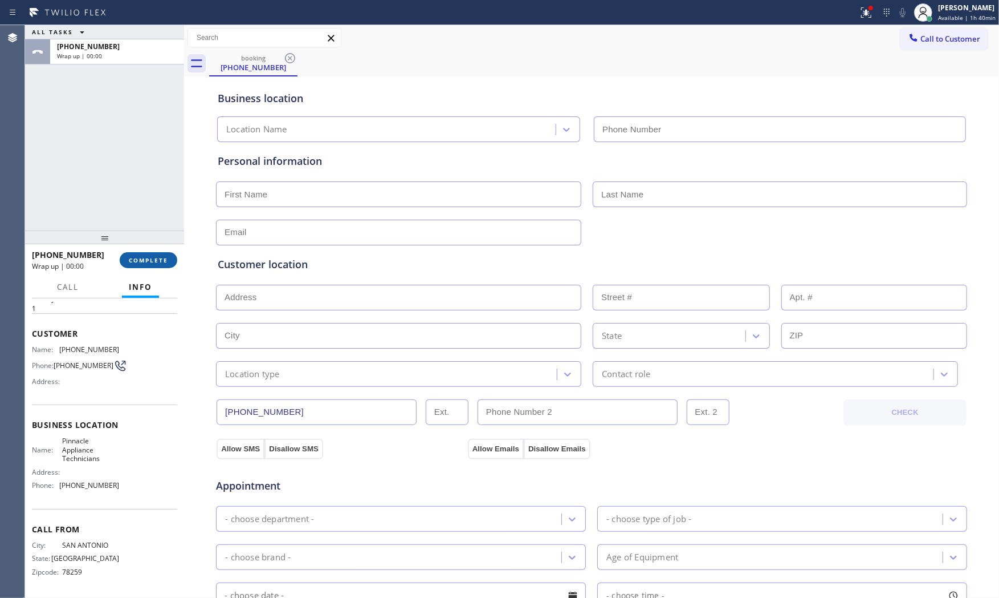
click at [144, 258] on span "COMPLETE" at bounding box center [148, 260] width 39 height 8
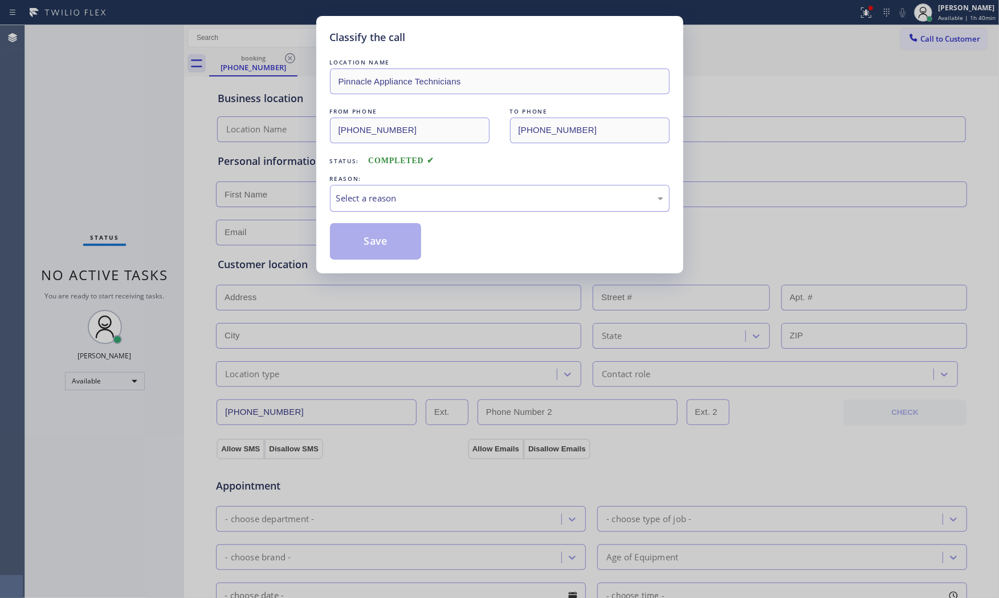
click at [369, 194] on div "Select a reason" at bounding box center [499, 198] width 327 height 13
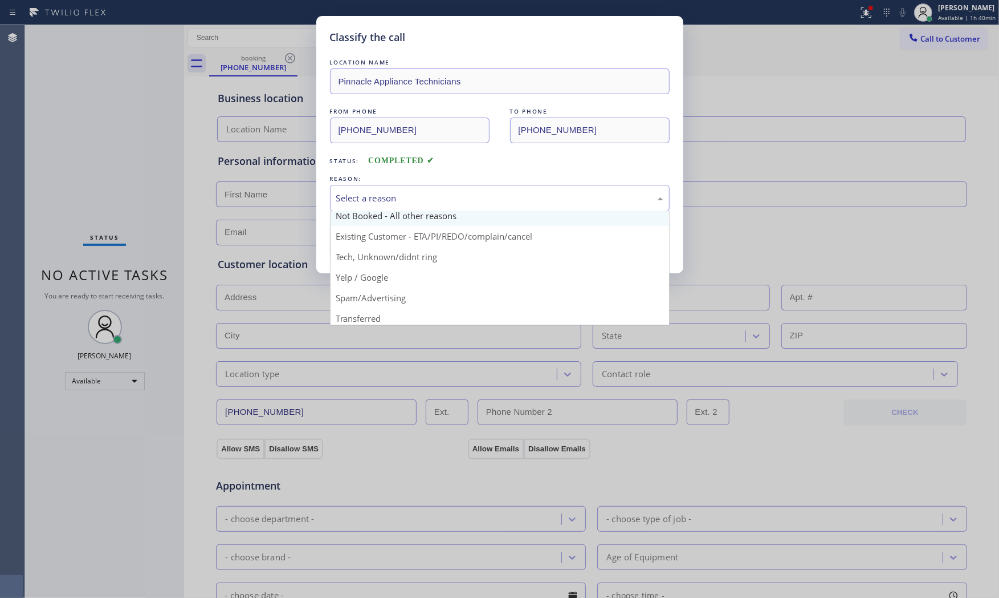
scroll to position [71, 0]
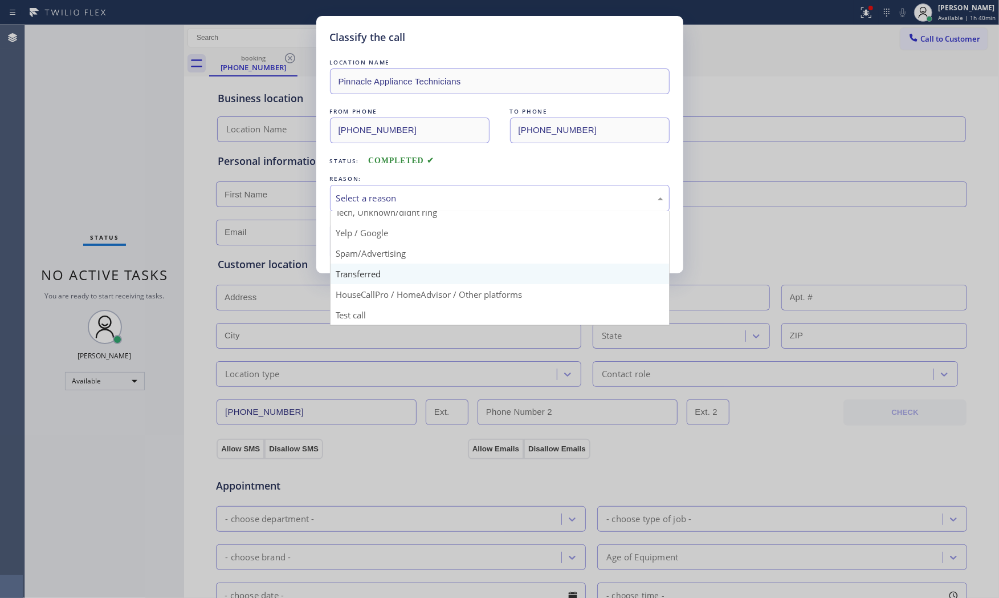
type input "(682) 204-2278"
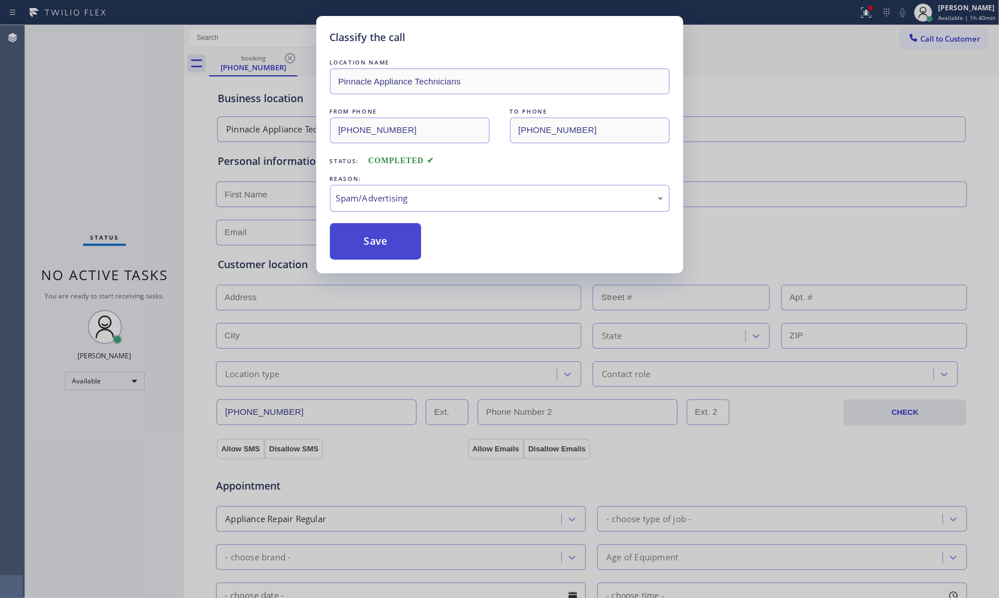
click at [380, 237] on button "Save" at bounding box center [376, 241] width 92 height 36
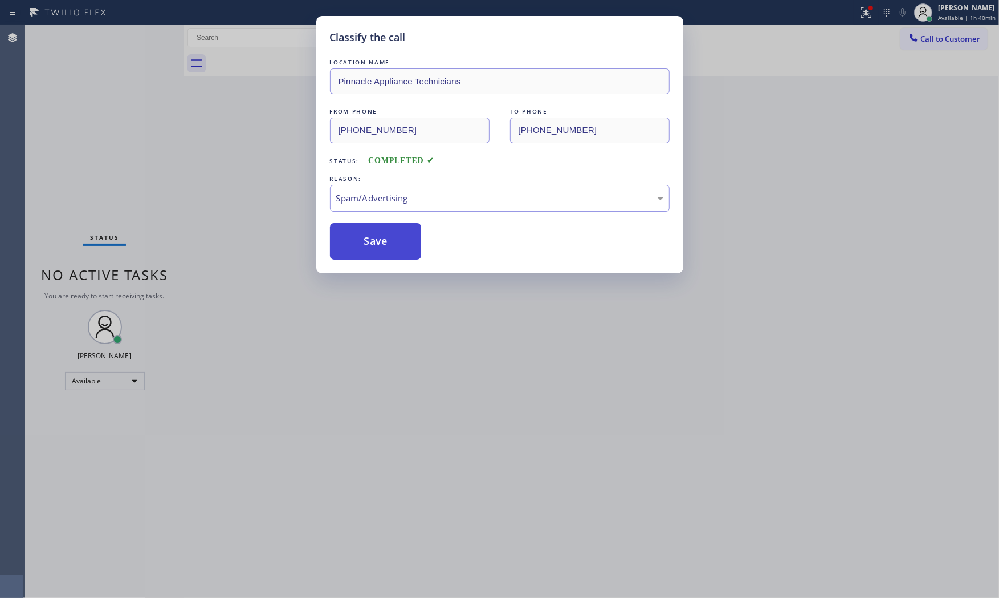
click at [380, 237] on button "Save" at bounding box center [376, 241] width 92 height 36
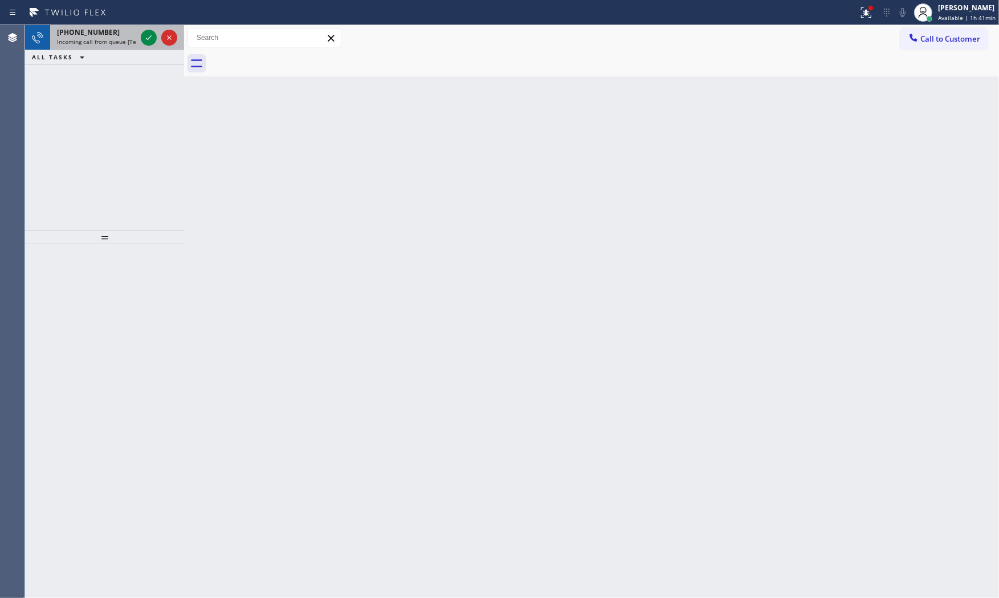
click at [136, 35] on div "+16822822110" at bounding box center [96, 32] width 79 height 10
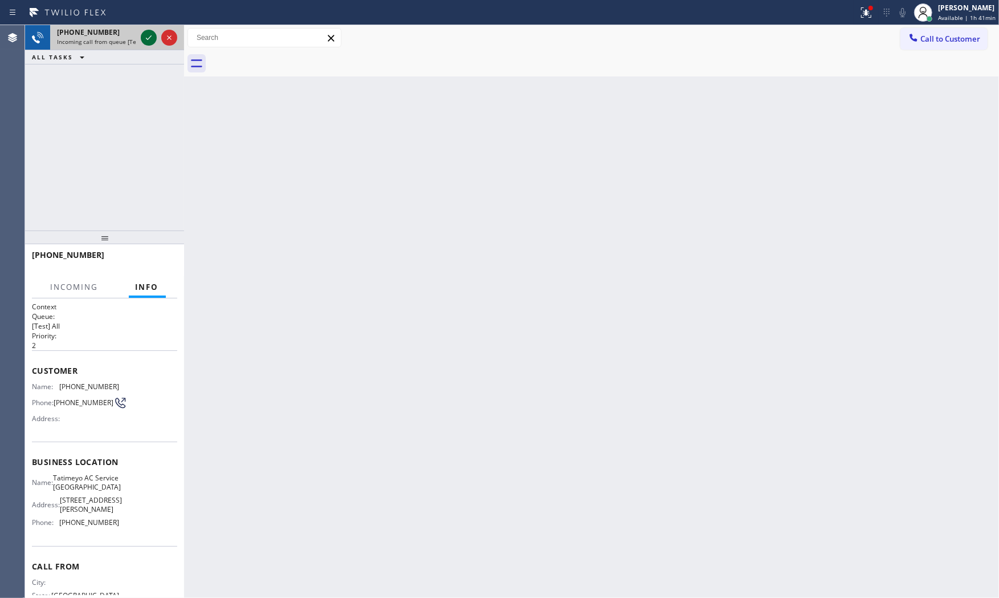
click at [145, 35] on icon at bounding box center [149, 38] width 14 height 14
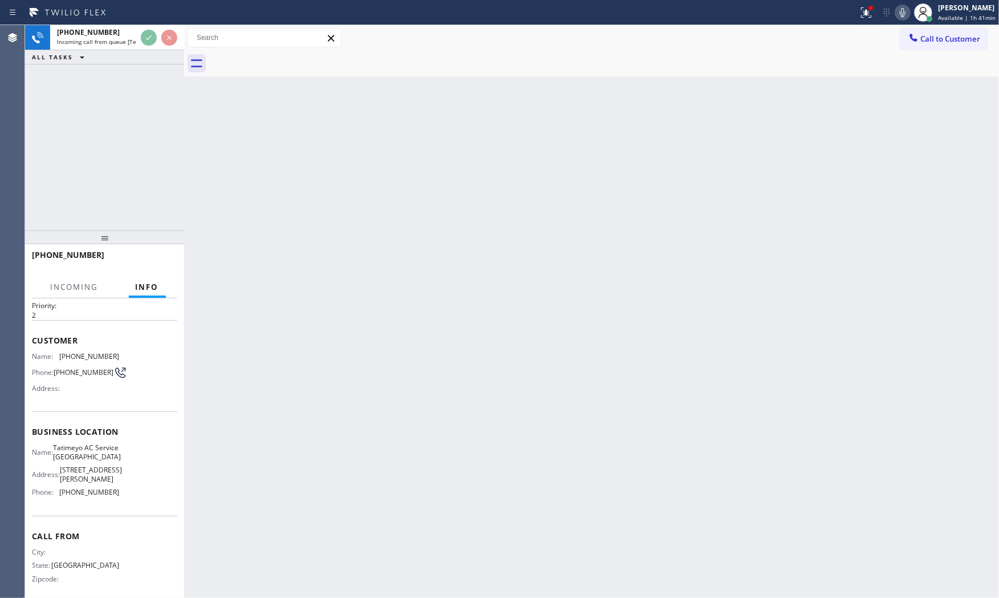
scroll to position [58, 0]
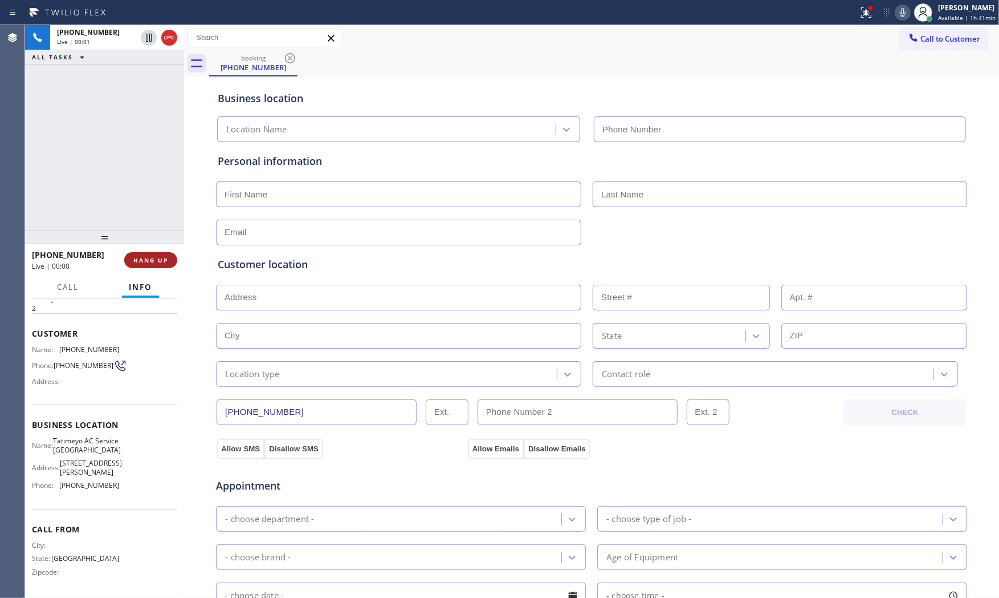
type input "(682) 424-7197"
click at [141, 259] on span "HANG UP" at bounding box center [150, 260] width 35 height 8
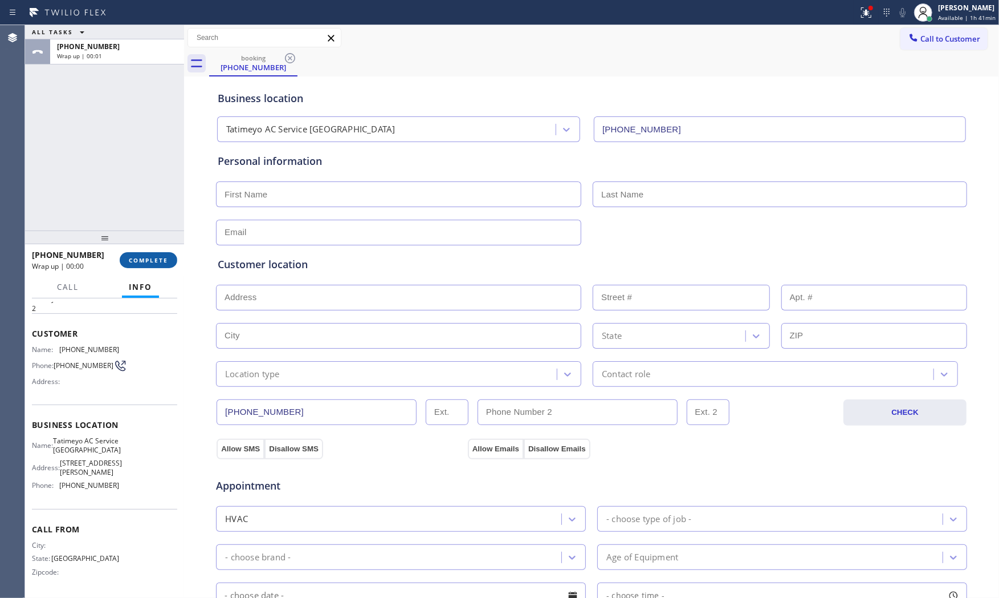
click at [141, 259] on span "COMPLETE" at bounding box center [148, 260] width 39 height 8
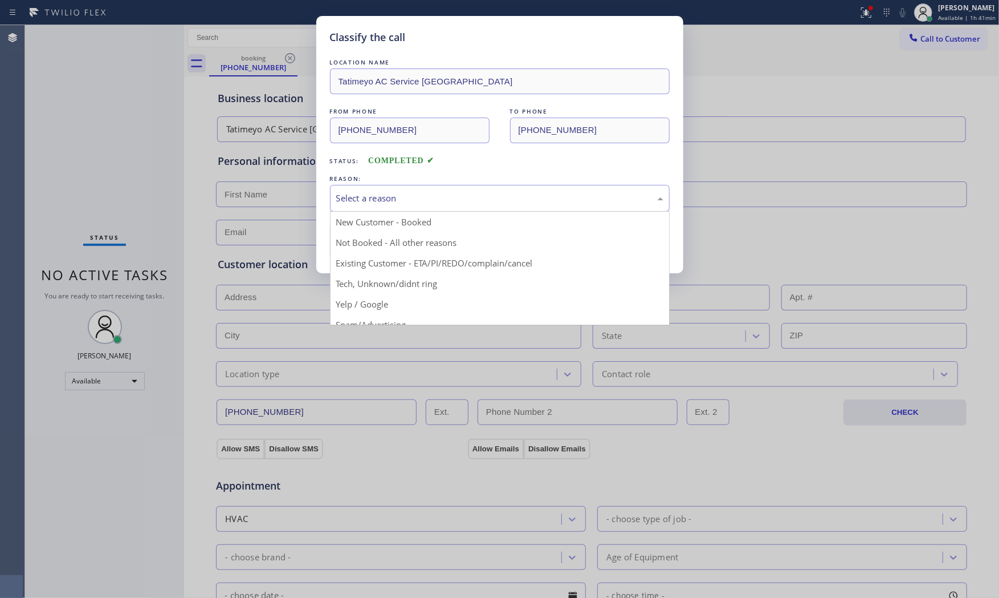
click at [383, 201] on div "Select a reason" at bounding box center [499, 198] width 327 height 13
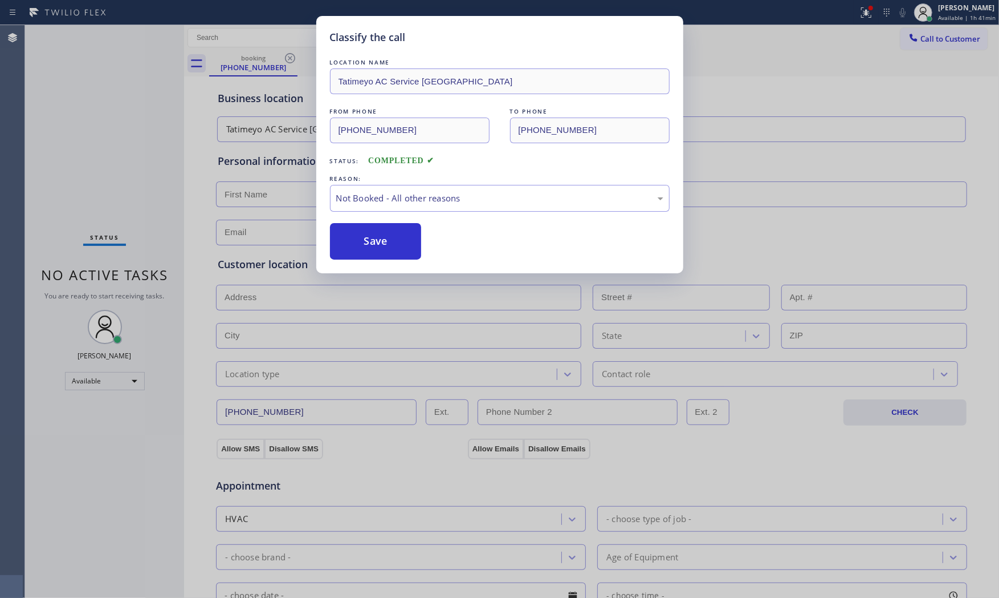
click at [368, 237] on button "Save" at bounding box center [376, 241] width 92 height 36
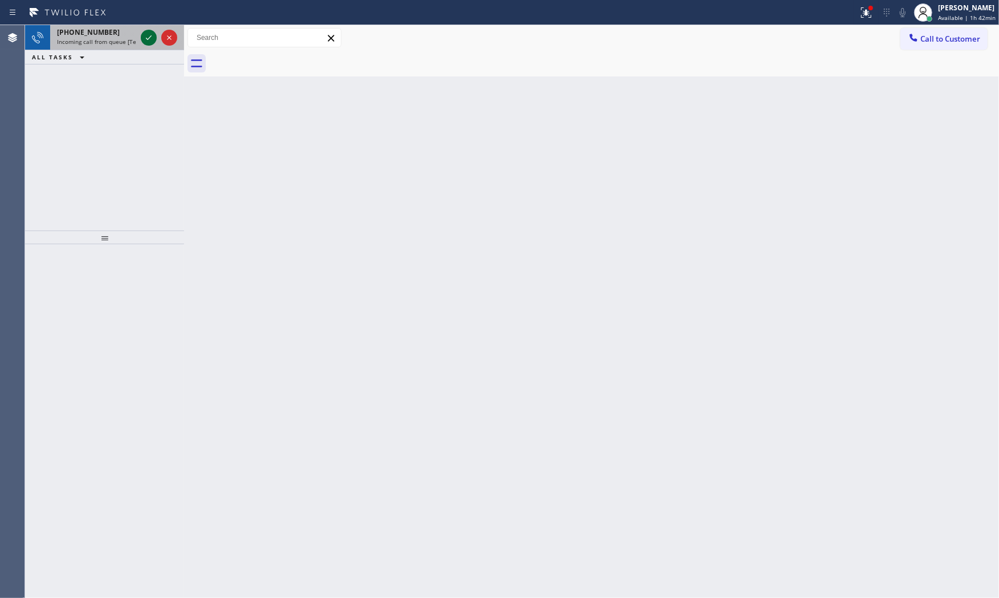
click at [143, 42] on icon at bounding box center [149, 38] width 14 height 14
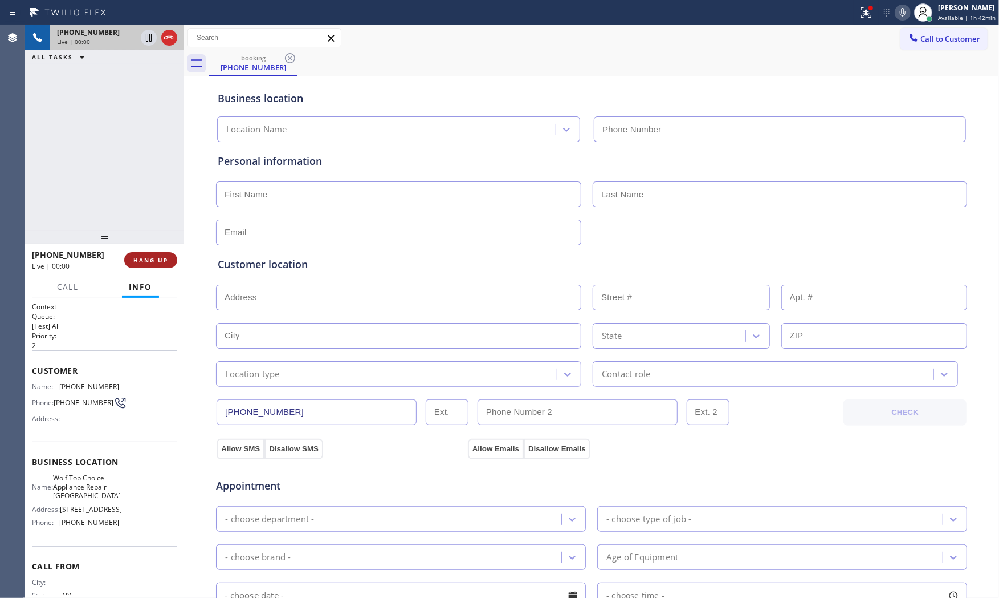
click at [151, 265] on button "HANG UP" at bounding box center [150, 260] width 53 height 16
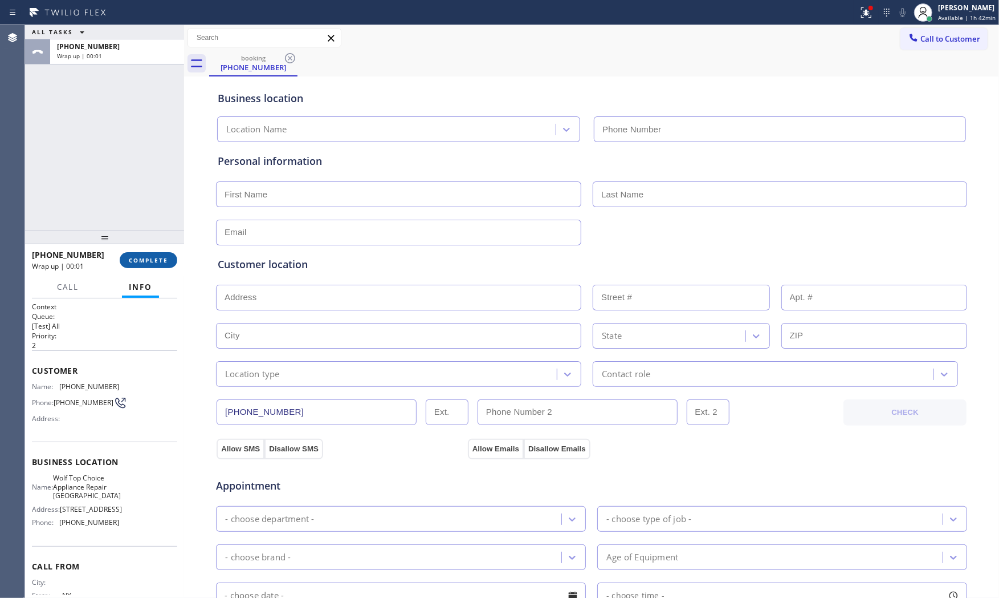
click at [151, 265] on button "COMPLETE" at bounding box center [149, 260] width 58 height 16
type input "(516) 613-5646"
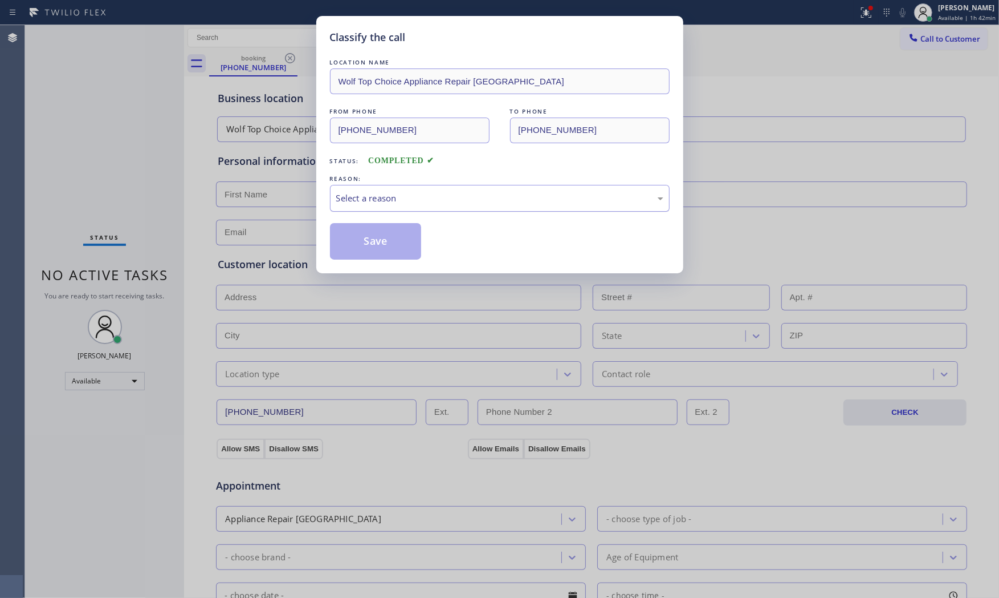
click at [418, 202] on div "Select a reason" at bounding box center [499, 198] width 327 height 13
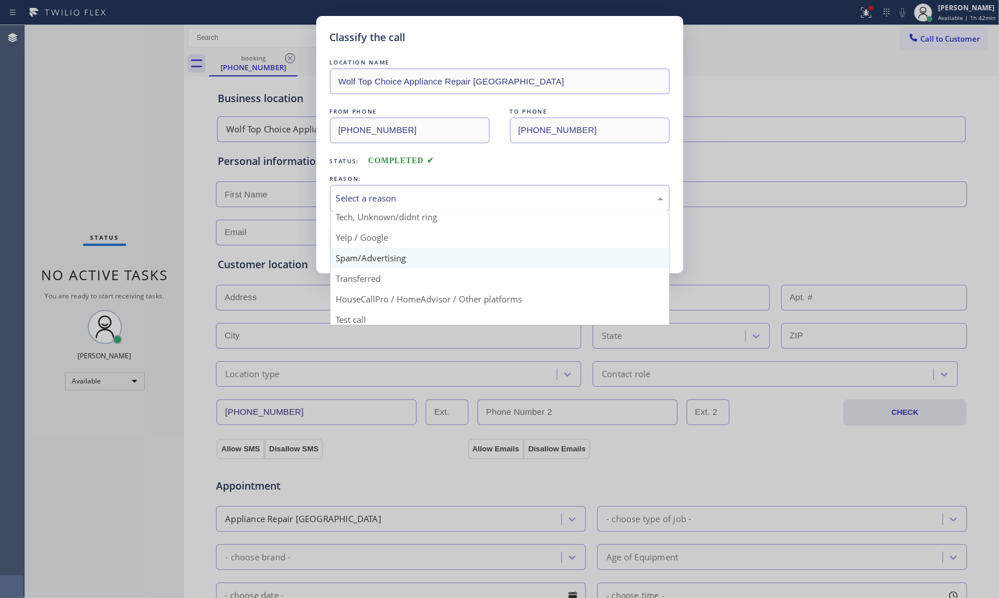
scroll to position [71, 0]
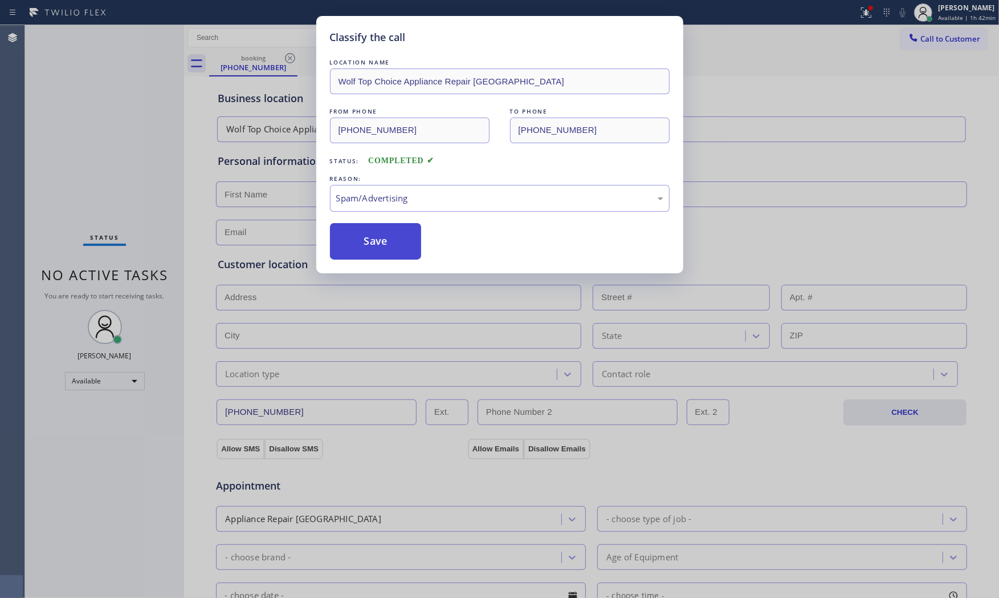
click at [377, 243] on button "Save" at bounding box center [376, 241] width 92 height 36
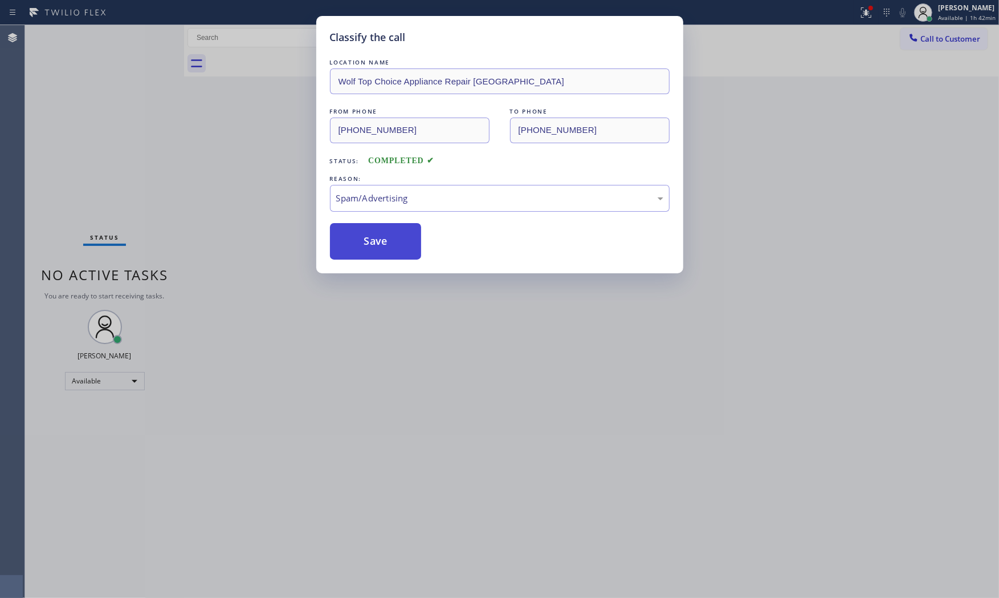
click at [377, 243] on button "Save" at bounding box center [376, 241] width 92 height 36
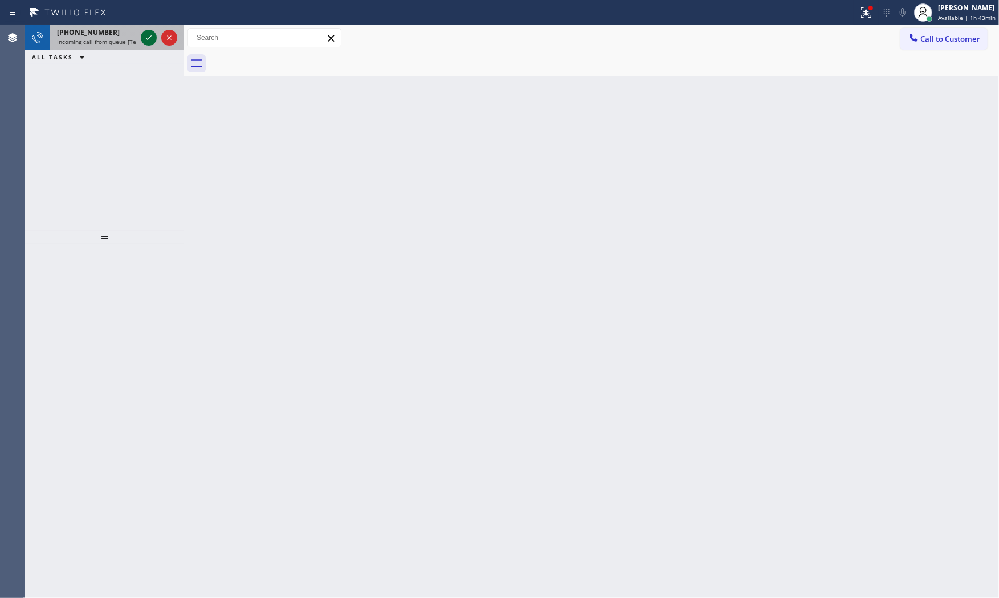
click at [144, 40] on icon at bounding box center [149, 38] width 14 height 14
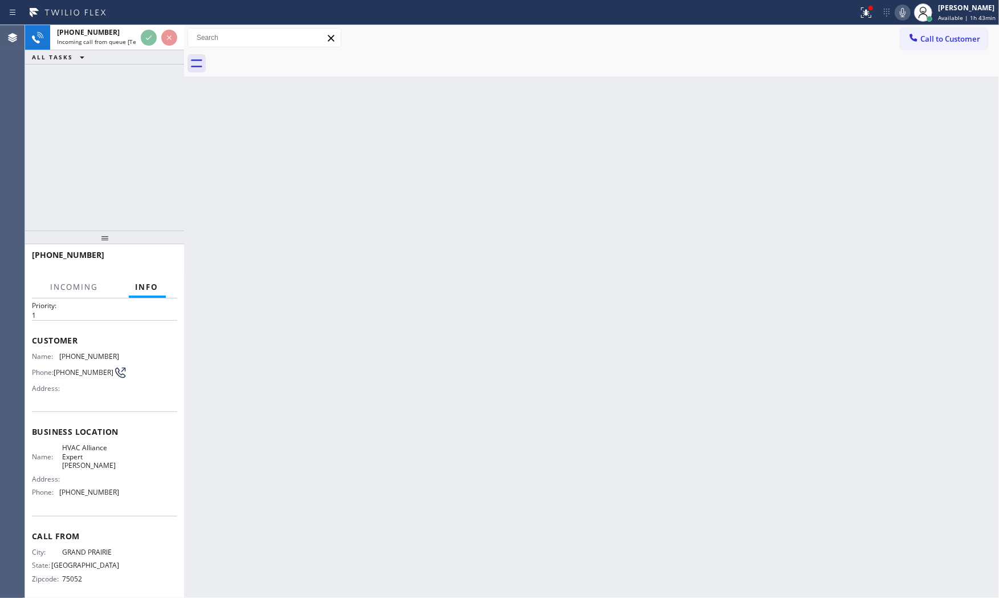
scroll to position [31, 0]
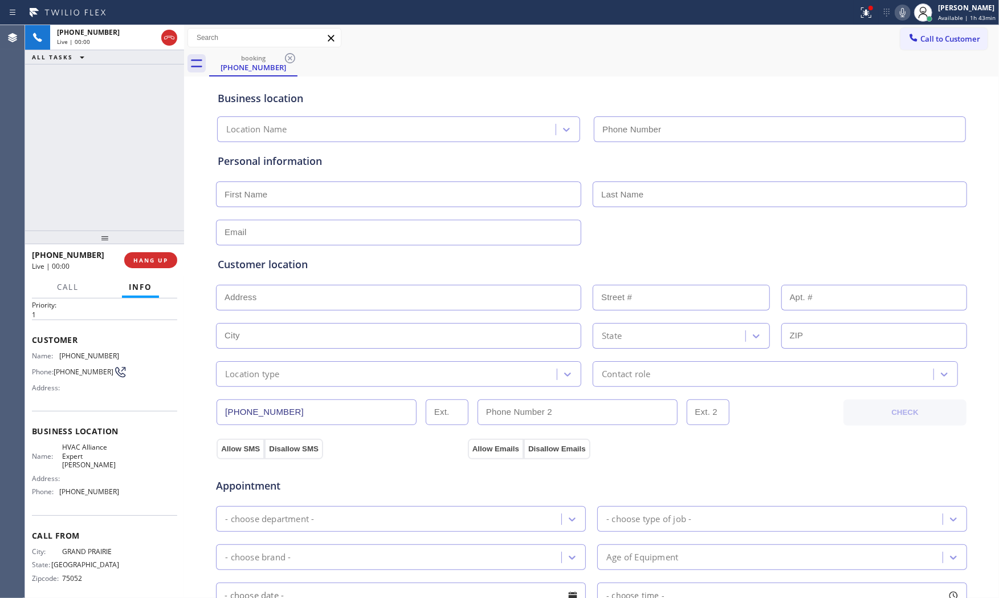
type input "(737) 355-5352"
click at [137, 257] on span "HANG UP" at bounding box center [150, 260] width 35 height 8
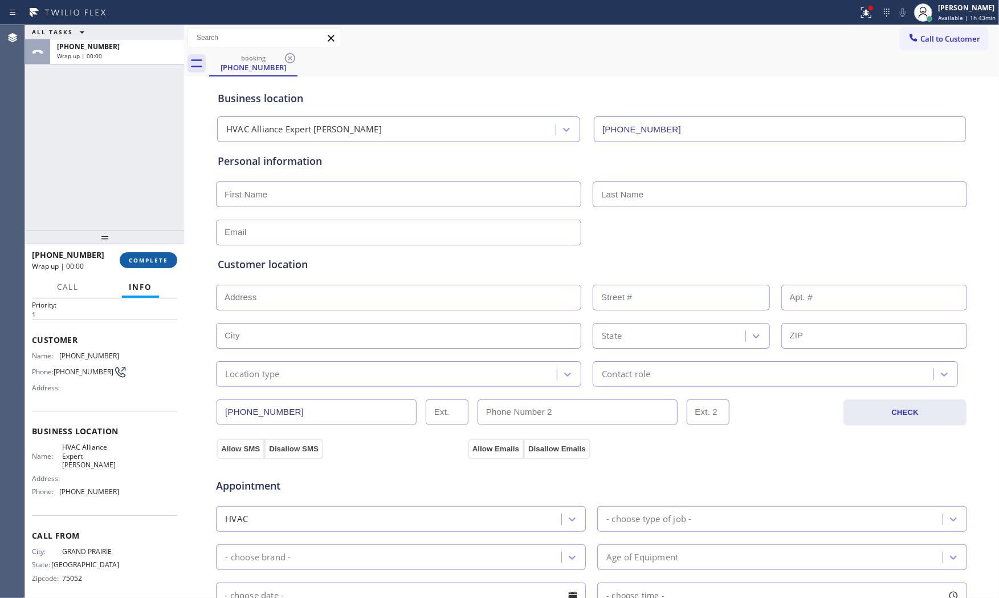
click at [137, 257] on span "COMPLETE" at bounding box center [148, 260] width 39 height 8
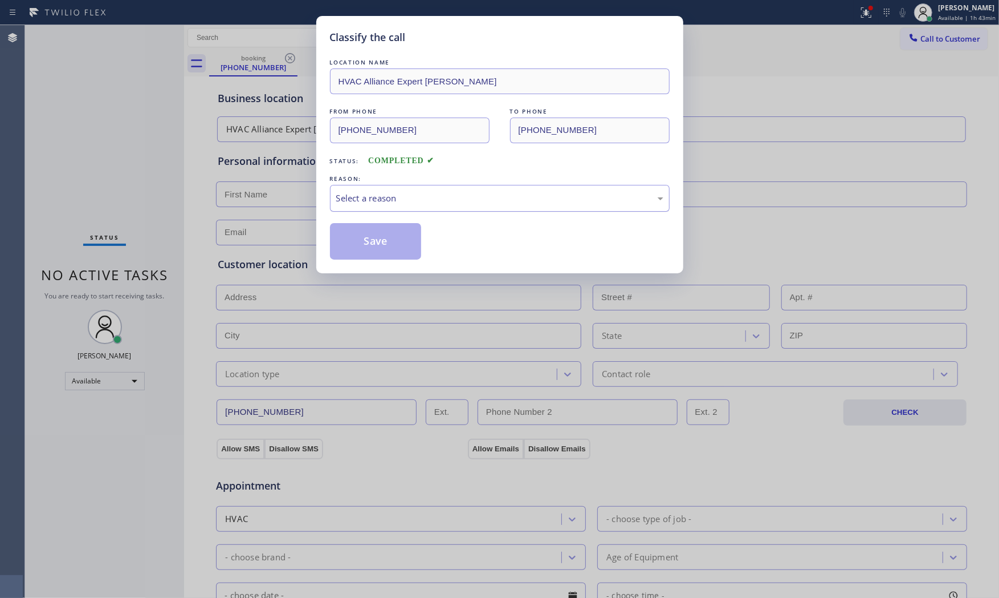
drag, startPoint x: 400, startPoint y: 189, endPoint x: 392, endPoint y: 208, distance: 20.7
click at [400, 190] on div "Select a reason" at bounding box center [500, 198] width 340 height 27
click at [371, 244] on button "Save" at bounding box center [376, 241] width 92 height 36
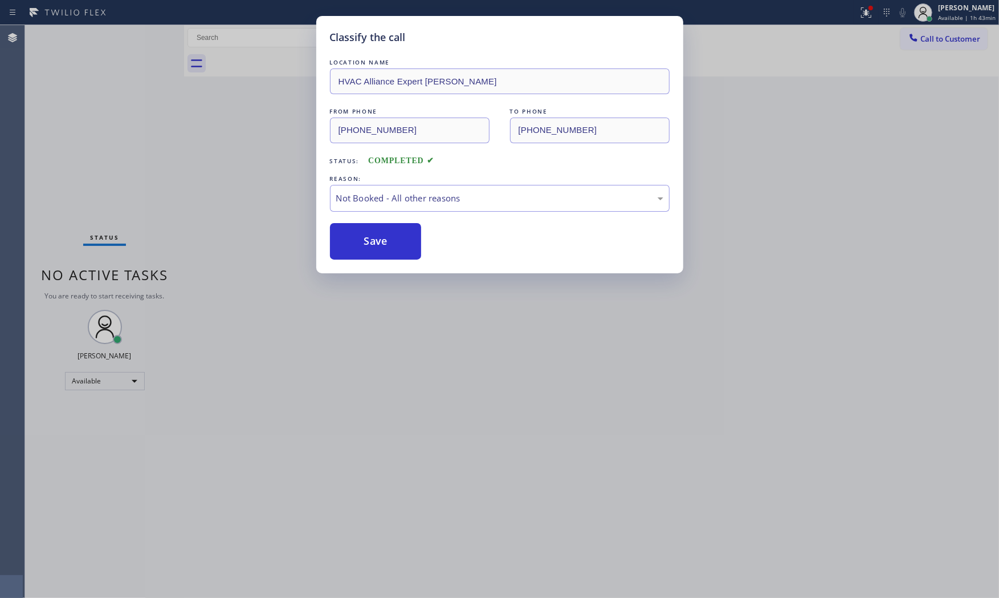
click at [371, 244] on button "Save" at bounding box center [376, 241] width 92 height 36
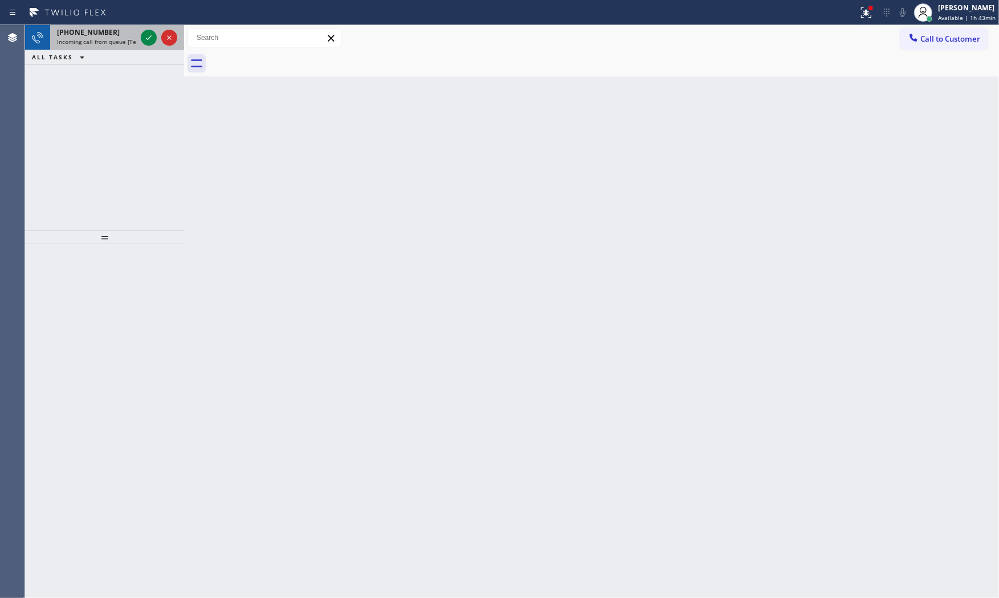
click at [123, 42] on span "Incoming call from queue [Test] All" at bounding box center [104, 42] width 95 height 8
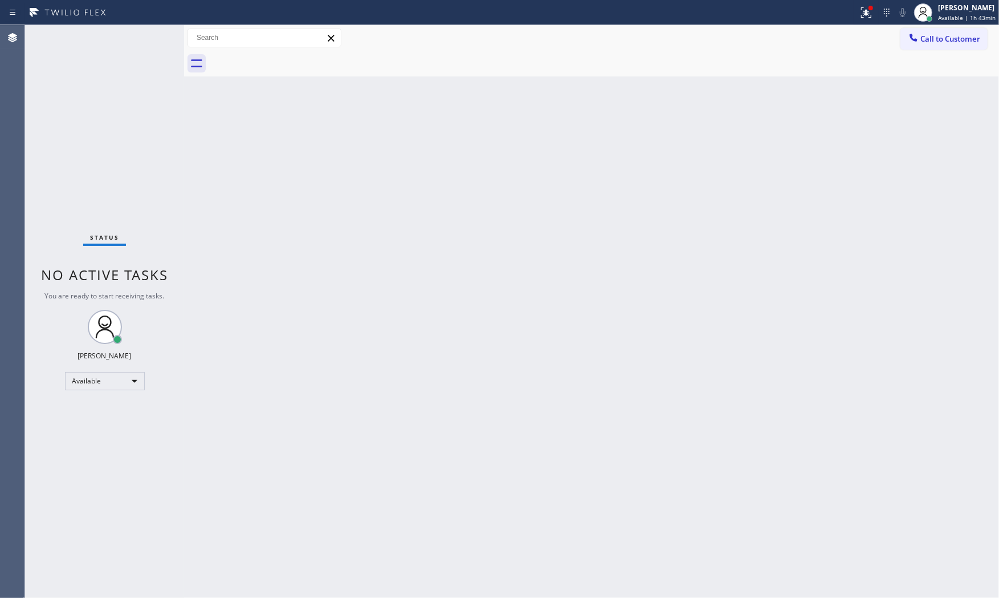
click at [125, 42] on div "Status No active tasks You are ready to start receiving tasks. Mark Paul Dacula…" at bounding box center [104, 311] width 159 height 572
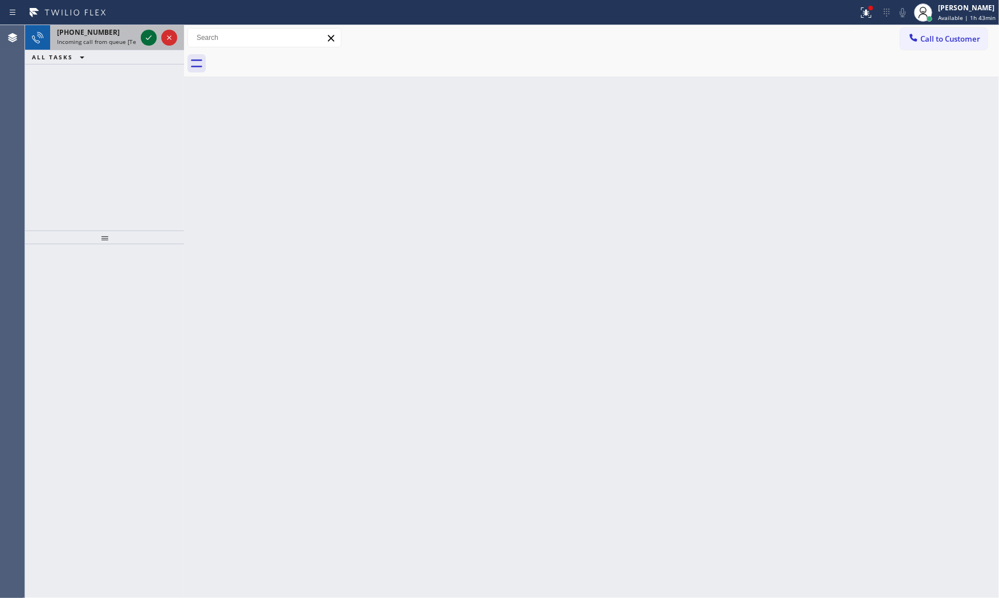
click at [147, 37] on icon at bounding box center [149, 38] width 14 height 14
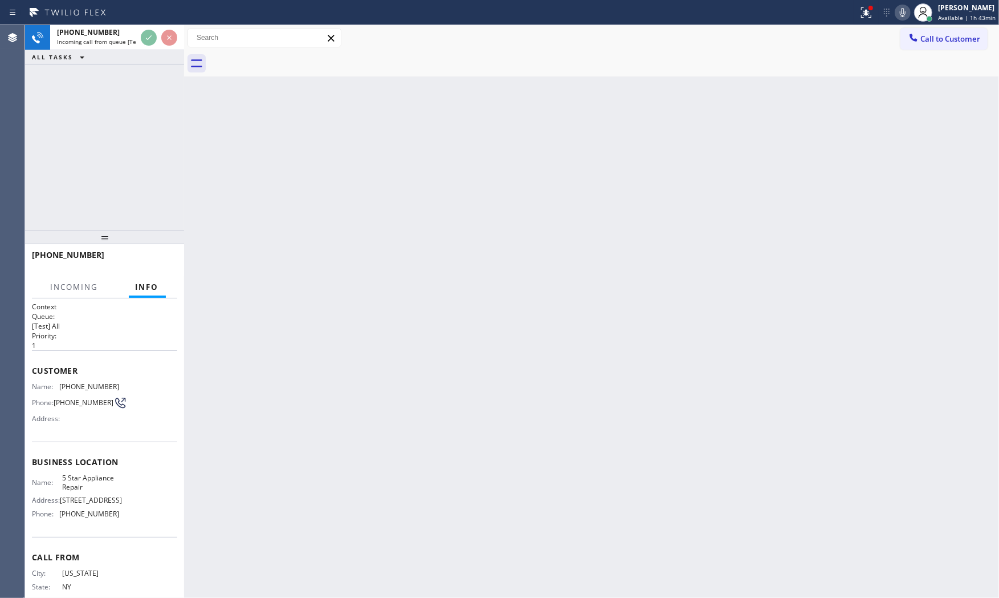
scroll to position [31, 0]
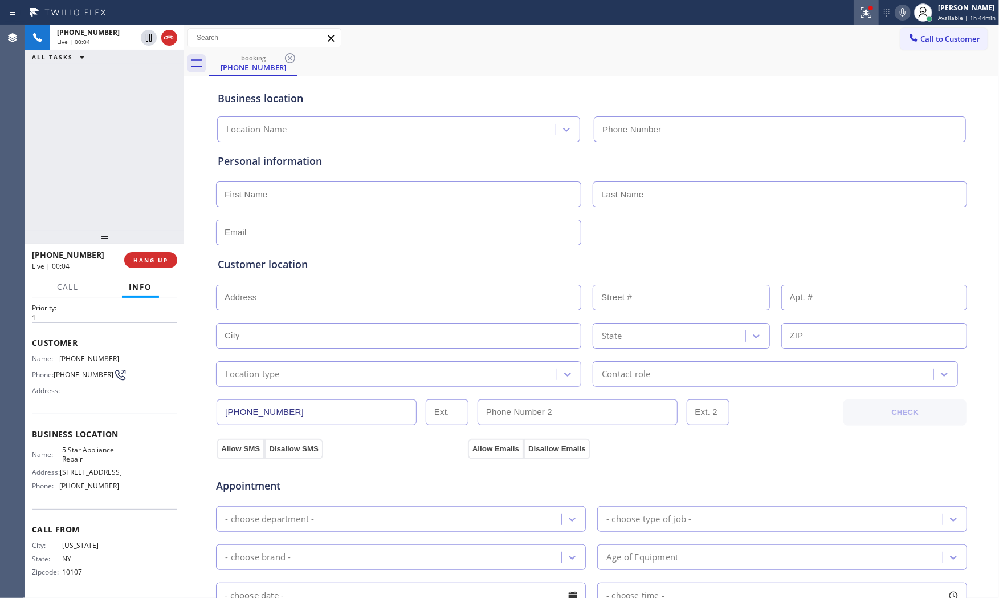
click at [854, 9] on div at bounding box center [866, 13] width 25 height 14
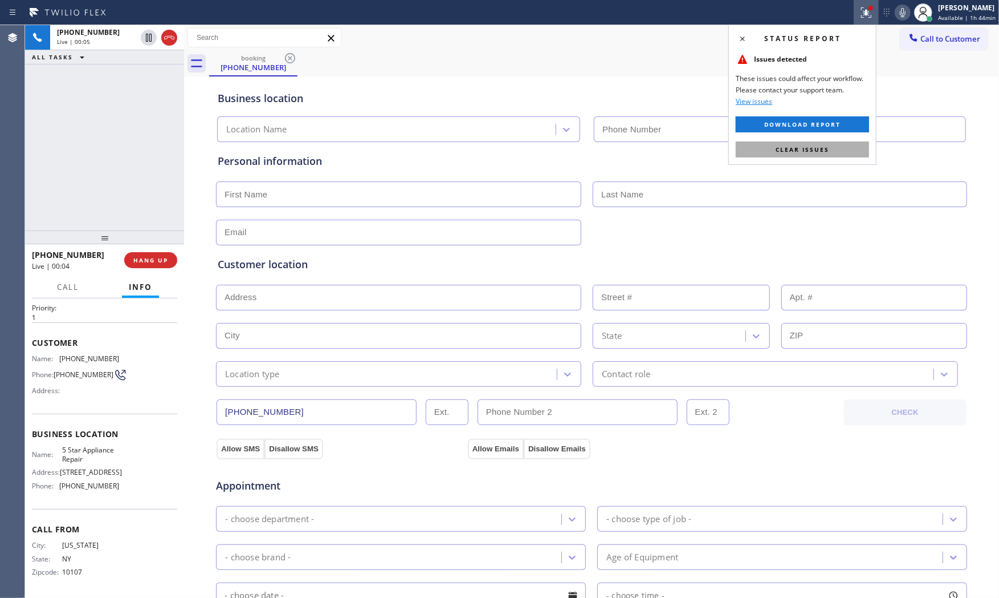
click at [820, 149] on span "Clear issues" at bounding box center [803, 149] width 54 height 8
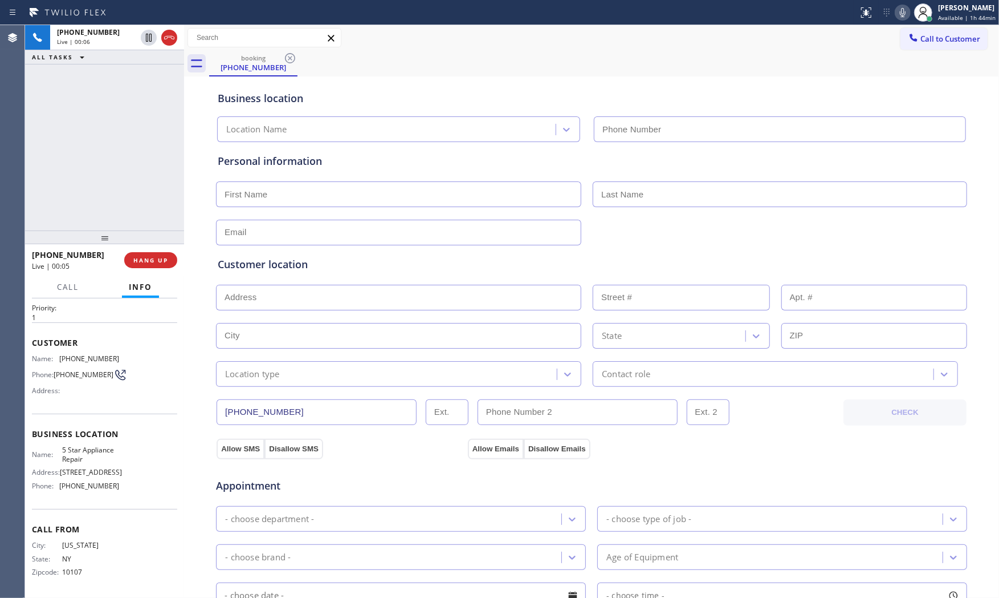
click at [897, 16] on icon at bounding box center [903, 13] width 14 height 14
type input "(855) 731-4952"
click at [899, 10] on icon at bounding box center [903, 13] width 14 height 14
click at [899, 15] on icon at bounding box center [903, 13] width 14 height 14
click at [897, 10] on icon at bounding box center [903, 13] width 14 height 14
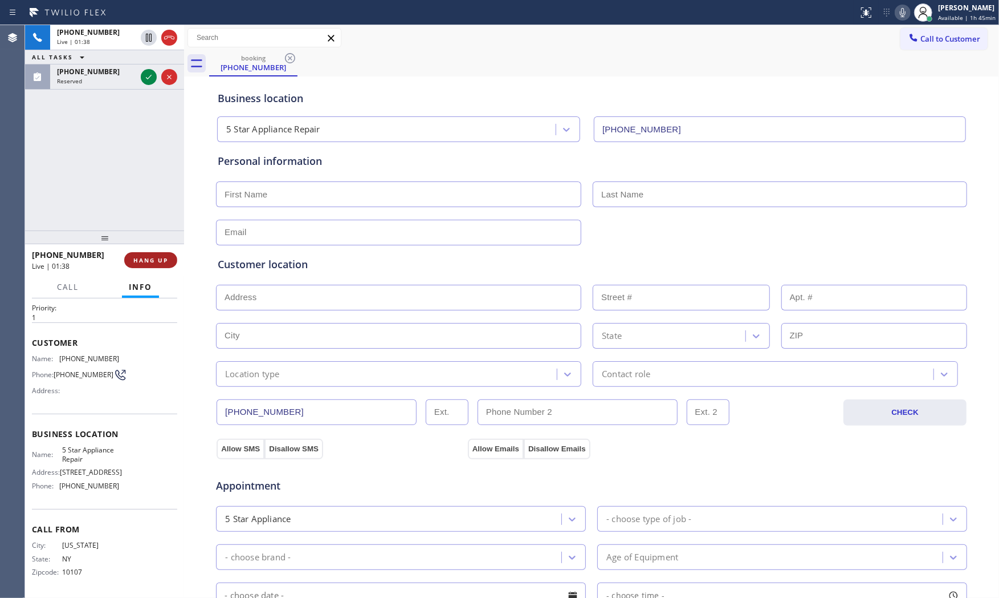
click at [161, 266] on button "HANG UP" at bounding box center [150, 260] width 53 height 16
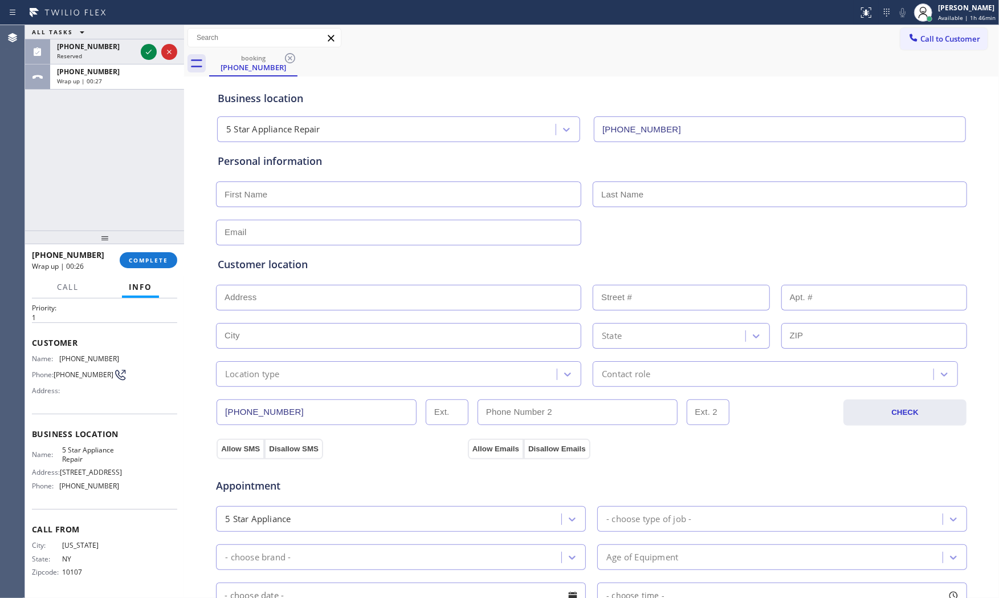
click at [113, 35] on div "ALL TASKS ALL TASKS ACTIVE TASKS TASKS IN WRAP UP" at bounding box center [104, 32] width 159 height 14
click at [110, 48] on div "(959) 203-3741" at bounding box center [96, 47] width 79 height 10
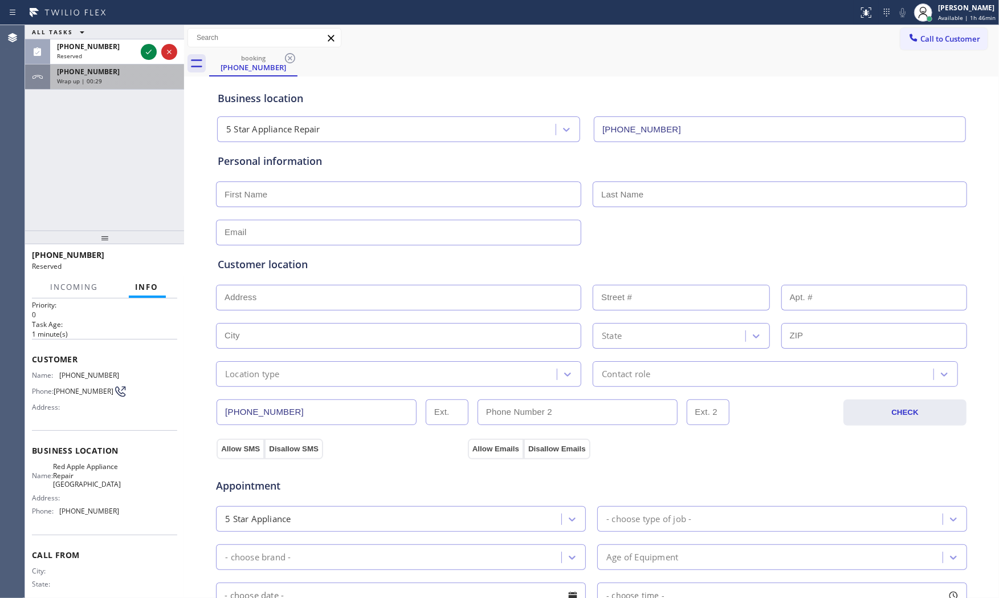
click at [87, 91] on div "ALL TASKS ALL TASKS ACTIVE TASKS TASKS IN WRAP UP (959) 203-3741 Reserved +1917…" at bounding box center [104, 127] width 159 height 205
click at [87, 86] on div "+19175024629 Wrap up | 00:29" at bounding box center [114, 76] width 129 height 25
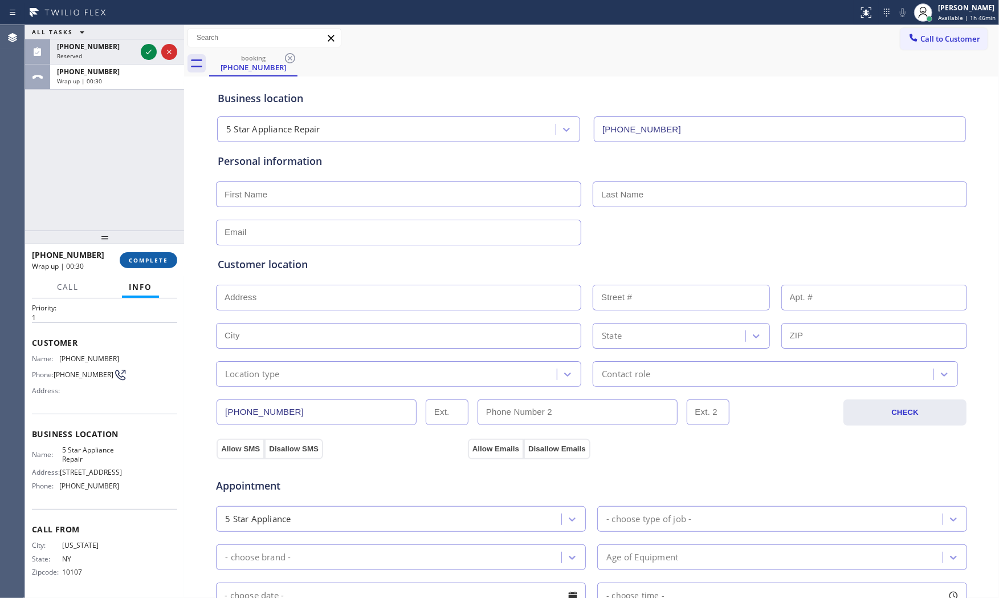
click at [156, 265] on button "COMPLETE" at bounding box center [149, 260] width 58 height 16
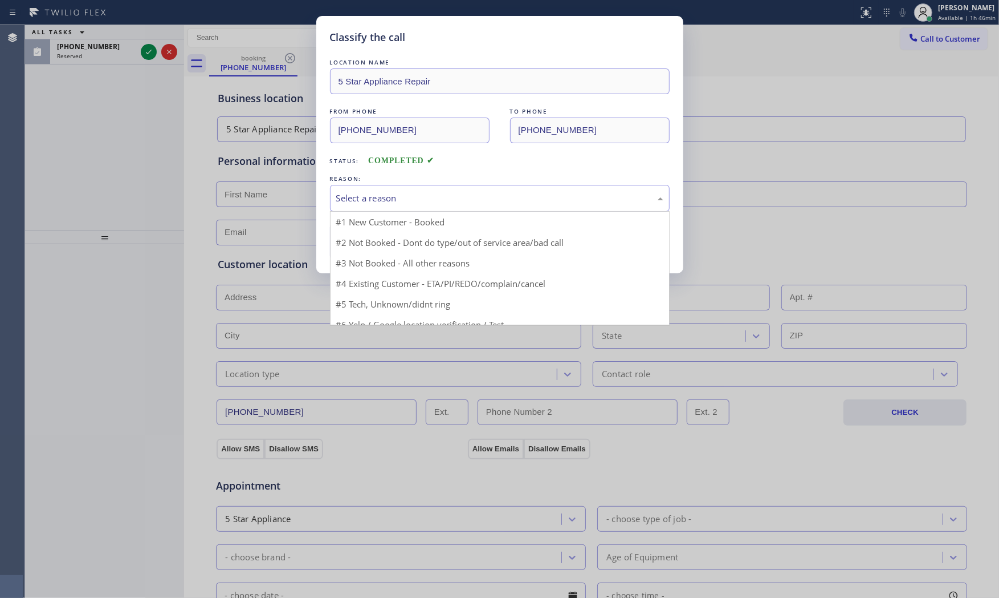
click at [390, 200] on div "Select a reason" at bounding box center [499, 198] width 327 height 13
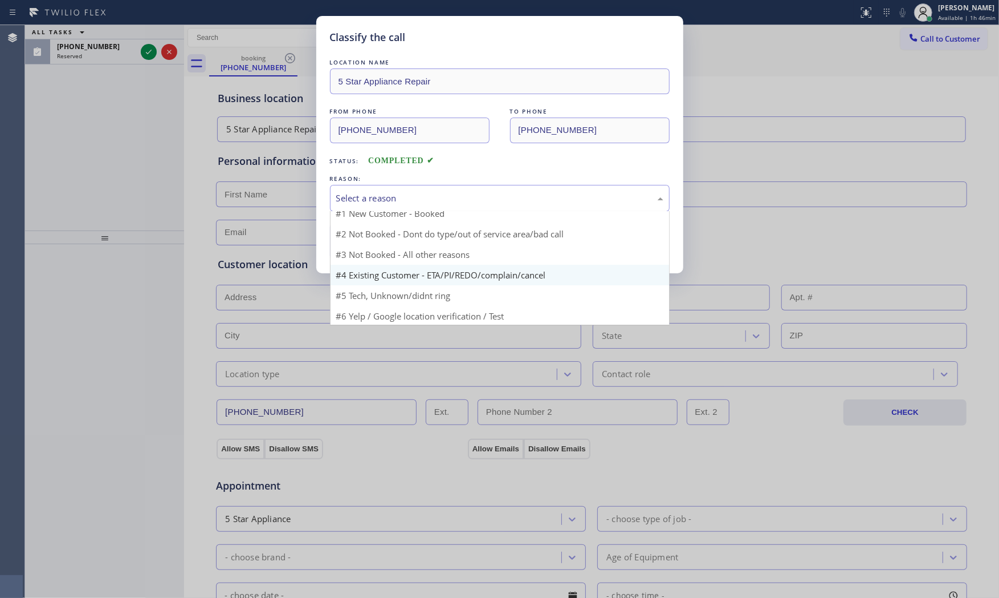
scroll to position [10, 0]
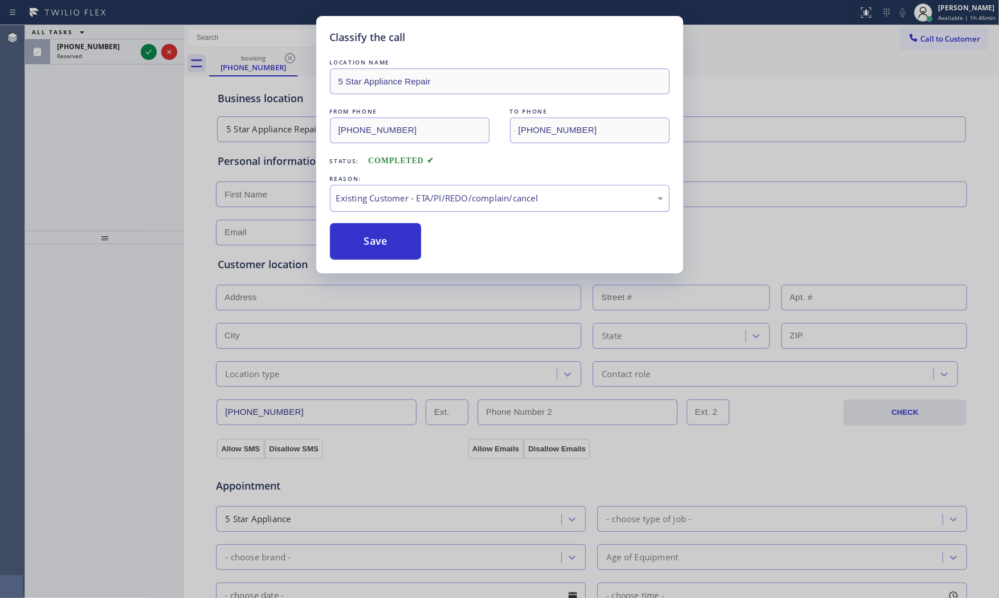
click at [391, 204] on div "Existing Customer - ETA/PI/REDO/complain/cancel" at bounding box center [499, 198] width 327 height 13
click at [383, 241] on button "Save" at bounding box center [376, 241] width 92 height 36
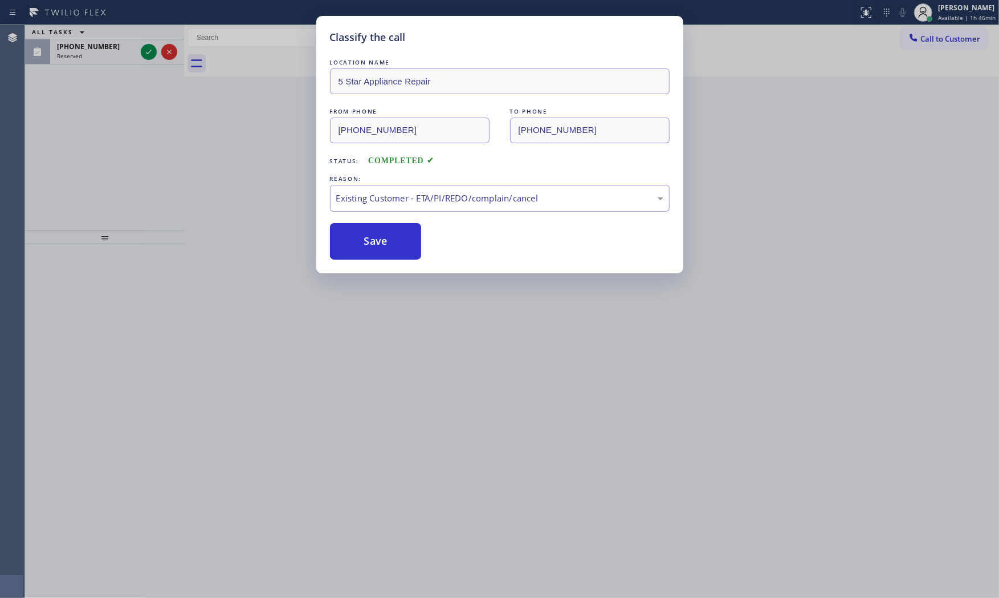
click at [144, 48] on div "Classify the call LOCATION NAME 5 Star Appliance Repair FROM PHONE (917) 502-46…" at bounding box center [499, 299] width 999 height 598
click at [145, 50] on div "Classify the call LOCATION NAME 5 Star Appliance Repair FROM PHONE (917) 502-46…" at bounding box center [499, 299] width 999 height 598
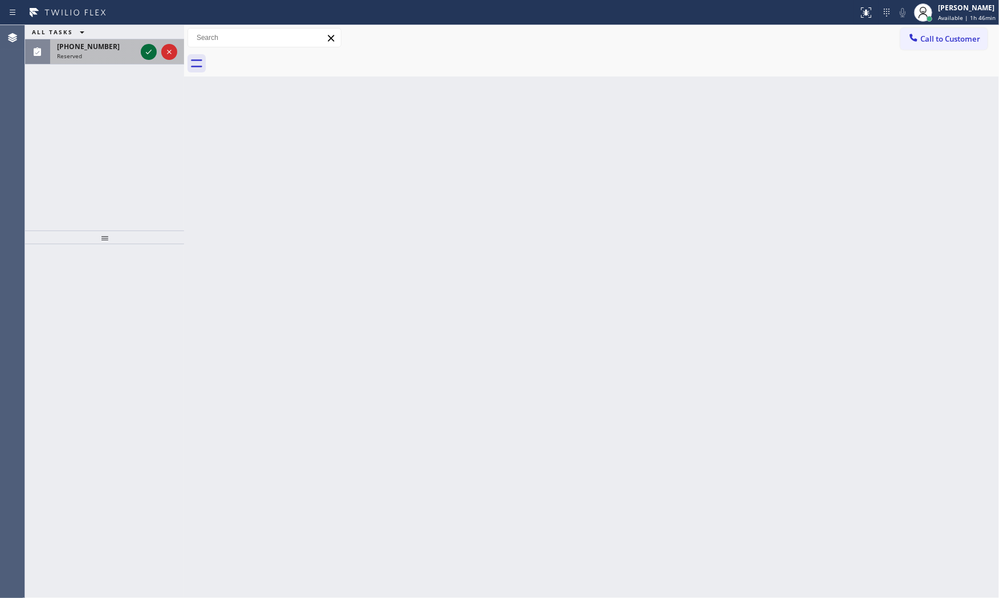
click at [147, 53] on icon at bounding box center [149, 52] width 14 height 14
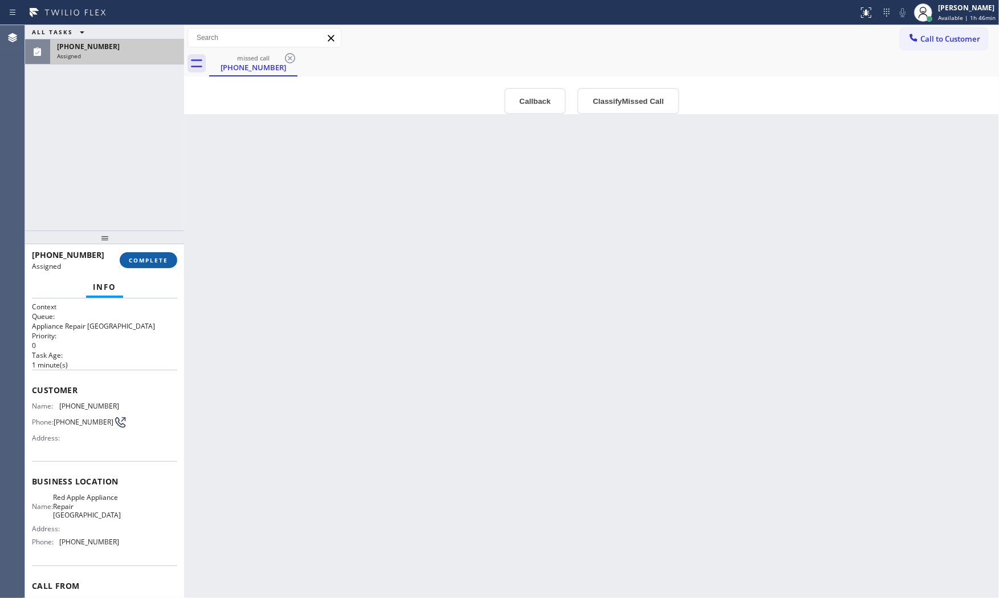
click at [154, 259] on span "COMPLETE" at bounding box center [148, 260] width 39 height 8
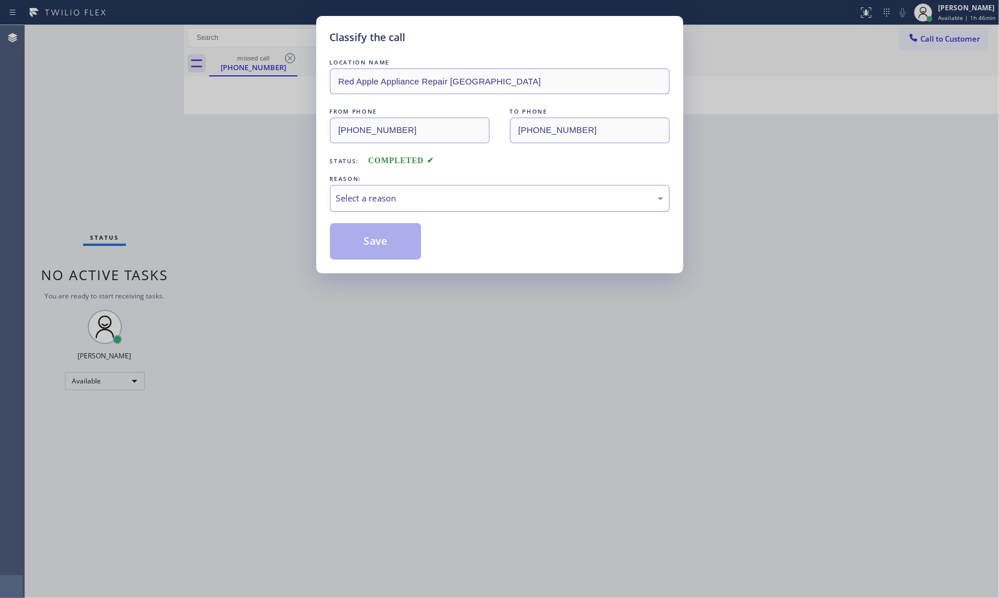
click at [352, 208] on div "Select a reason" at bounding box center [500, 198] width 340 height 27
click at [362, 244] on button "Save" at bounding box center [376, 241] width 92 height 36
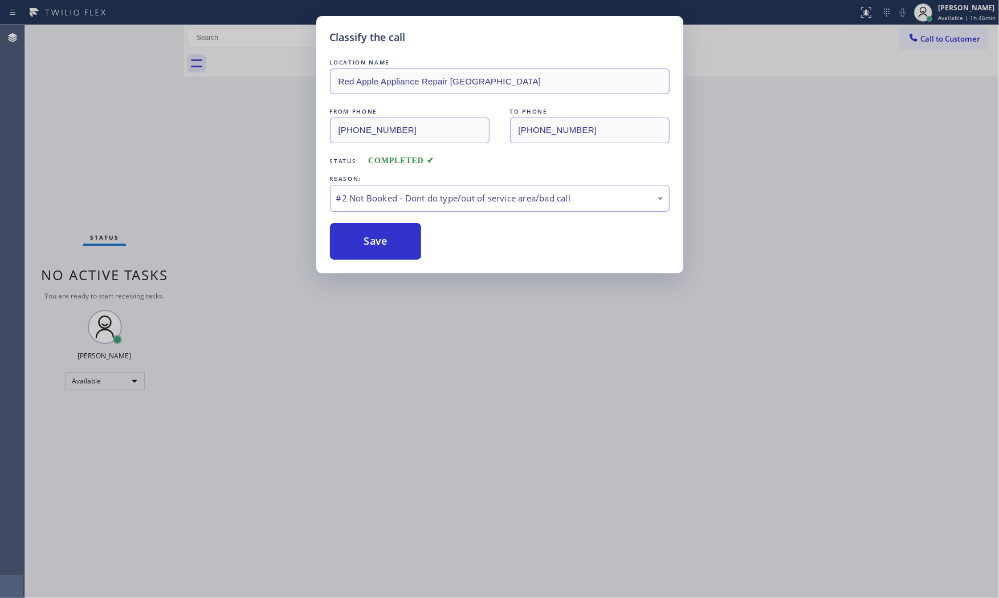
click at [362, 244] on button "Save" at bounding box center [376, 241] width 92 height 36
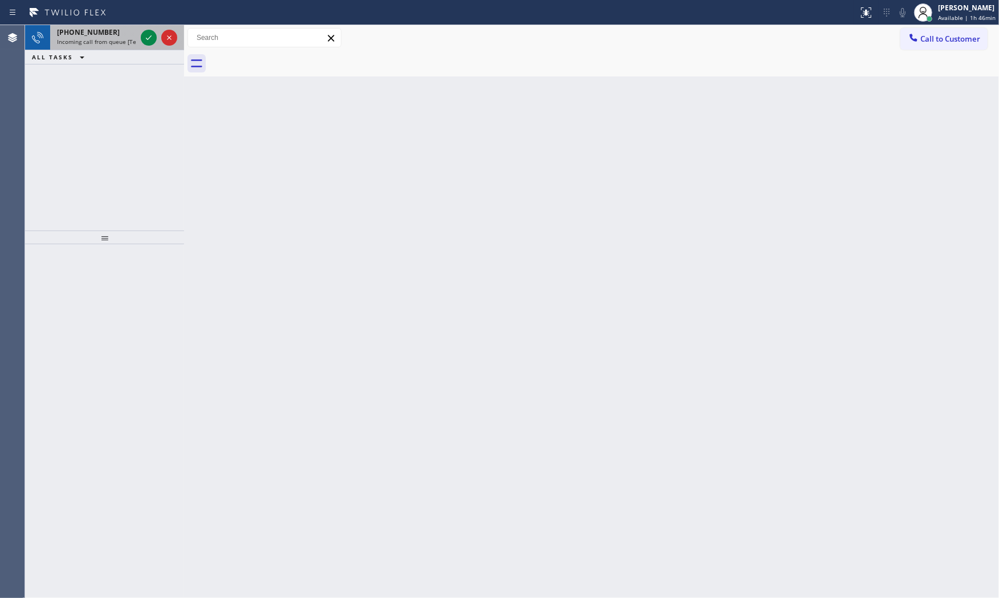
click at [116, 32] on div "+12012972963" at bounding box center [96, 32] width 79 height 10
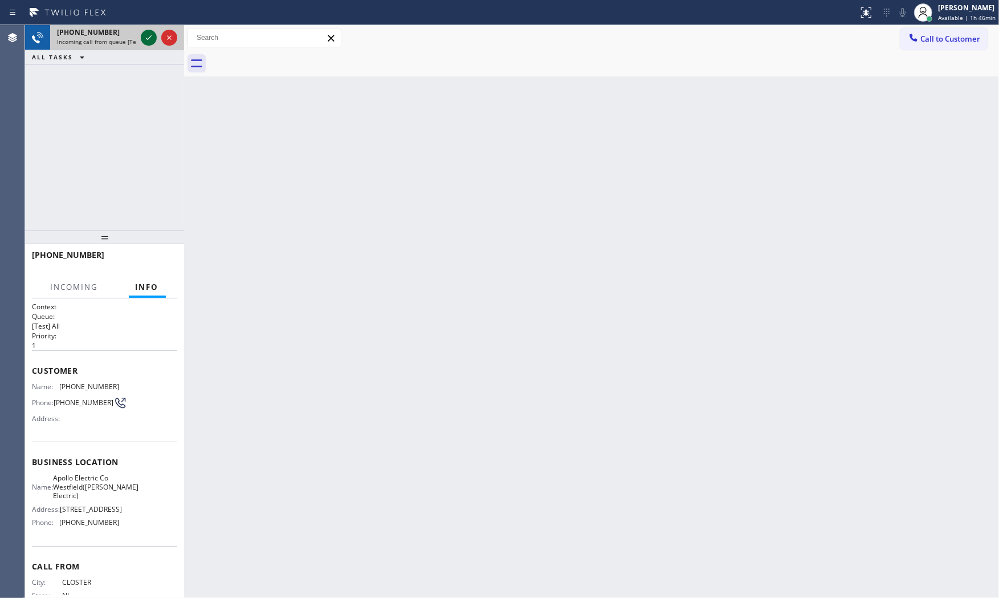
click at [146, 35] on icon at bounding box center [149, 38] width 14 height 14
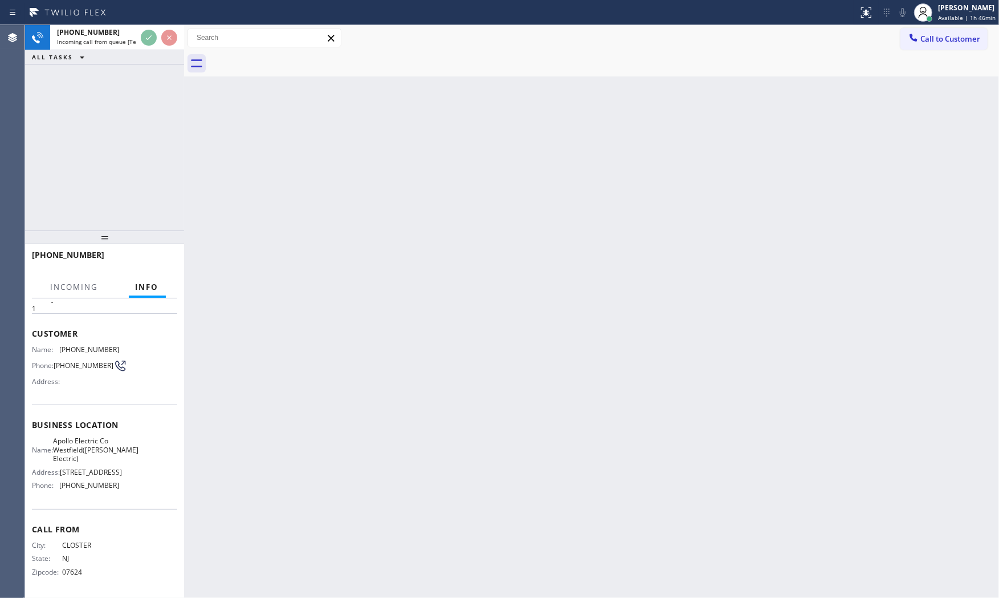
scroll to position [75, 0]
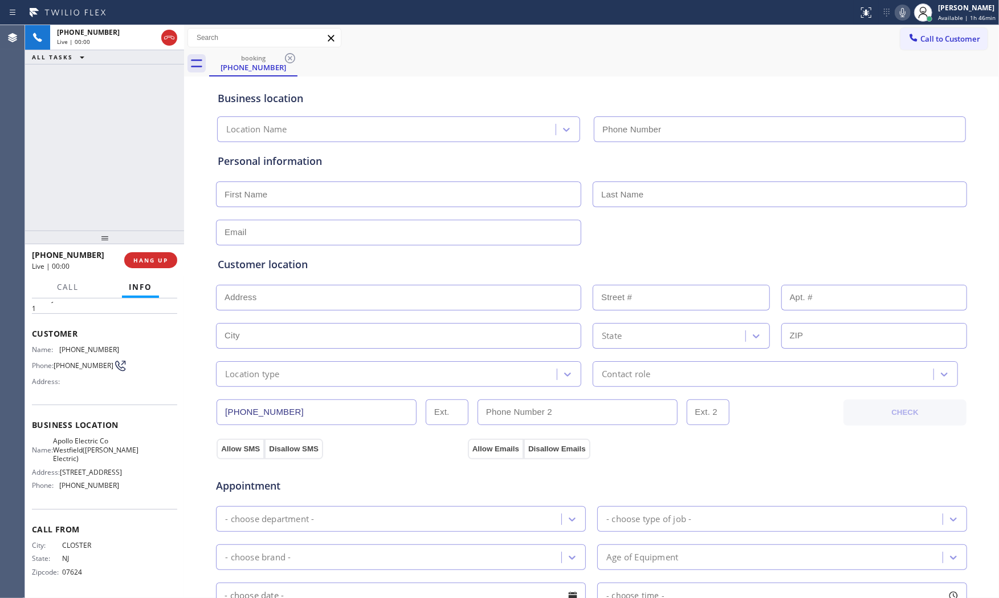
type input "(908) 493-4237"
click at [153, 260] on span "HANG UP" at bounding box center [150, 260] width 35 height 8
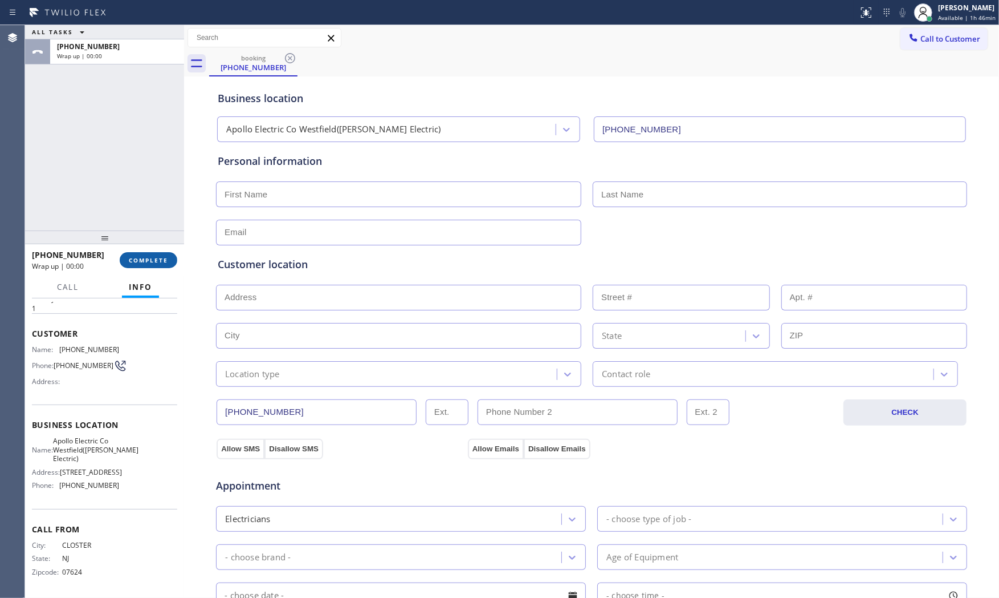
click at [153, 260] on span "COMPLETE" at bounding box center [148, 260] width 39 height 8
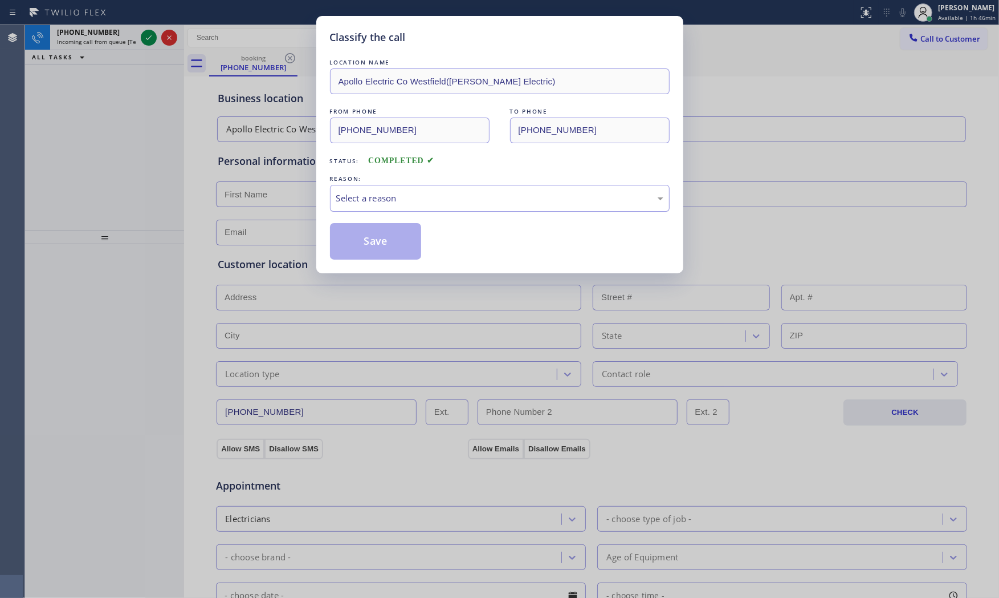
click at [453, 203] on div "Select a reason" at bounding box center [499, 198] width 327 height 13
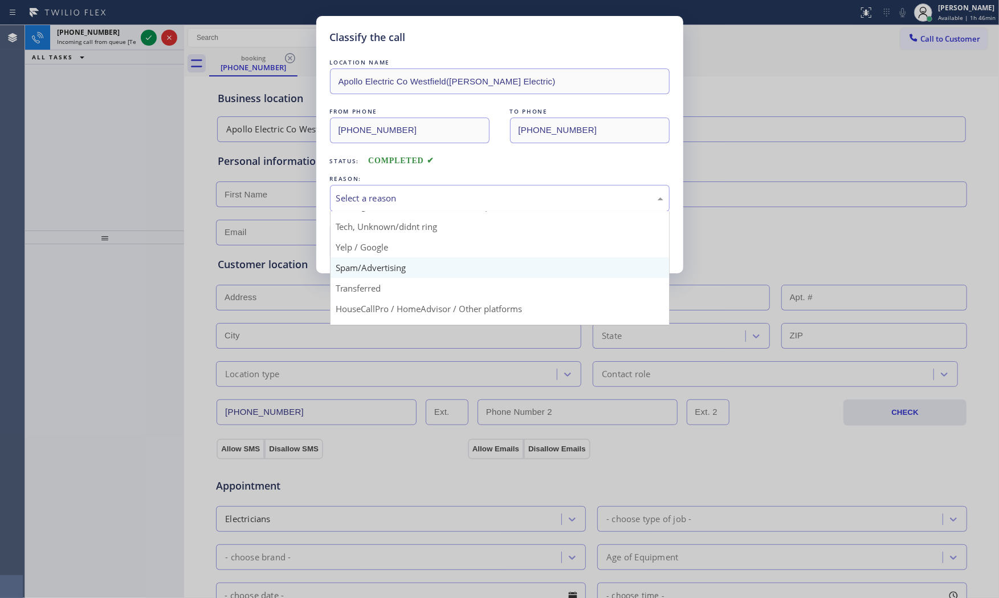
scroll to position [71, 0]
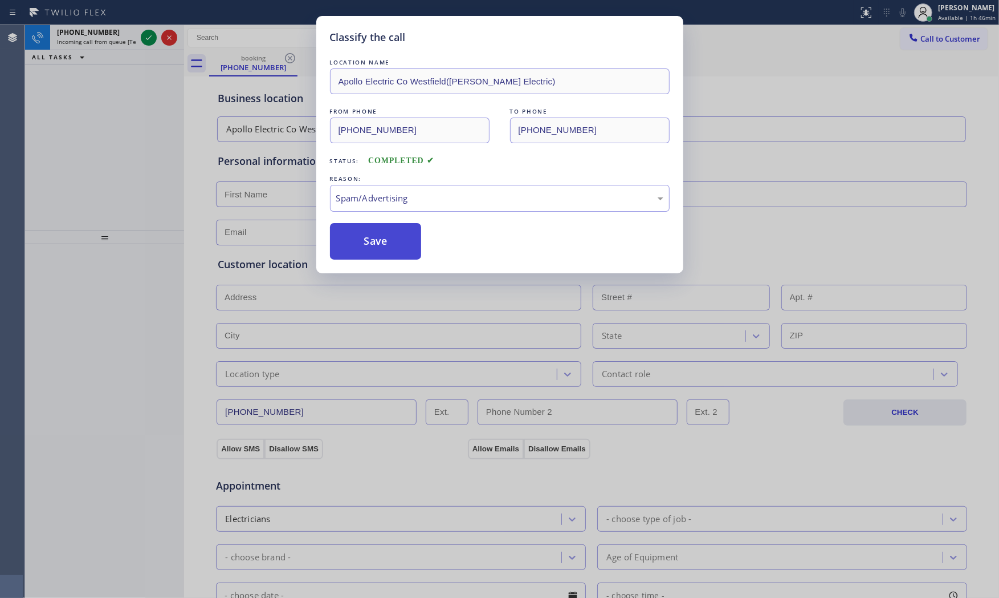
click at [372, 236] on button "Save" at bounding box center [376, 241] width 92 height 36
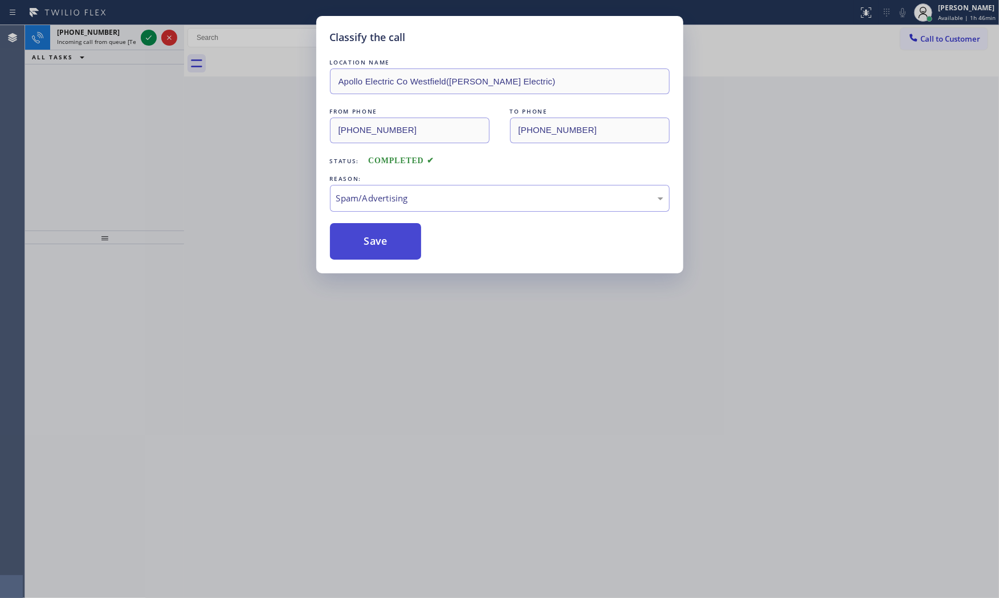
click at [372, 236] on button "Save" at bounding box center [376, 241] width 92 height 36
drag, startPoint x: 372, startPoint y: 236, endPoint x: 365, endPoint y: 229, distance: 9.7
click at [372, 235] on button "Save" at bounding box center [376, 241] width 92 height 36
click at [147, 35] on div "Classify the call LOCATION NAME Apollo Electric Co Westfield(Scottie Electric) …" at bounding box center [499, 299] width 999 height 598
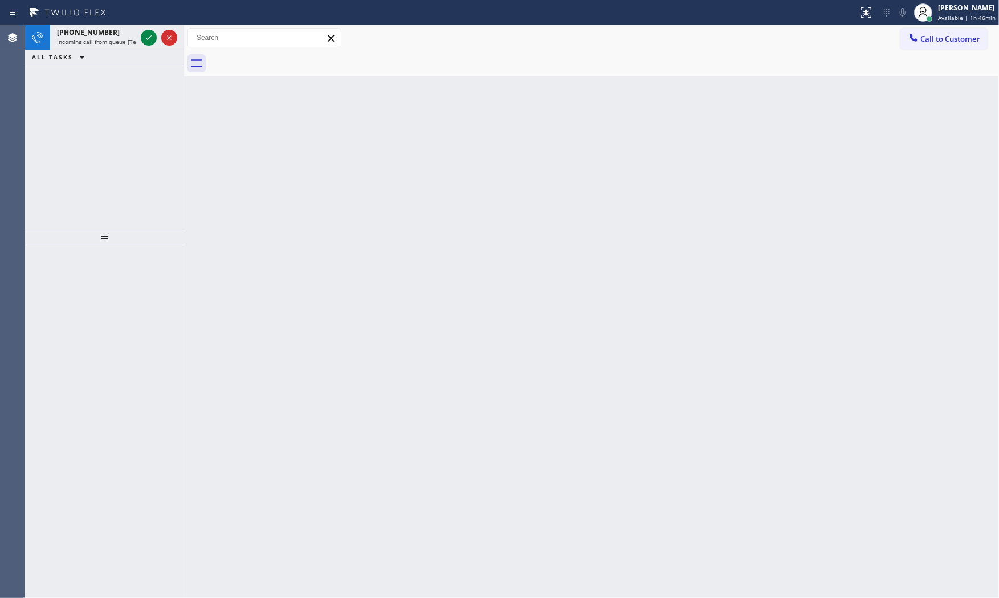
click at [147, 35] on icon at bounding box center [149, 38] width 14 height 14
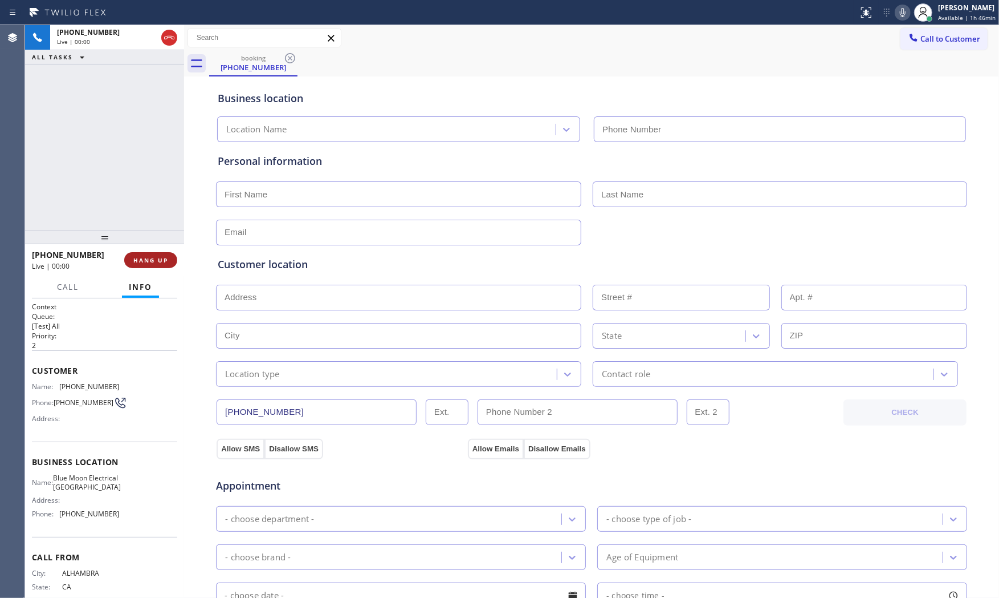
type input "(626) 531-2857"
click at [162, 261] on span "HANG UP" at bounding box center [150, 260] width 35 height 8
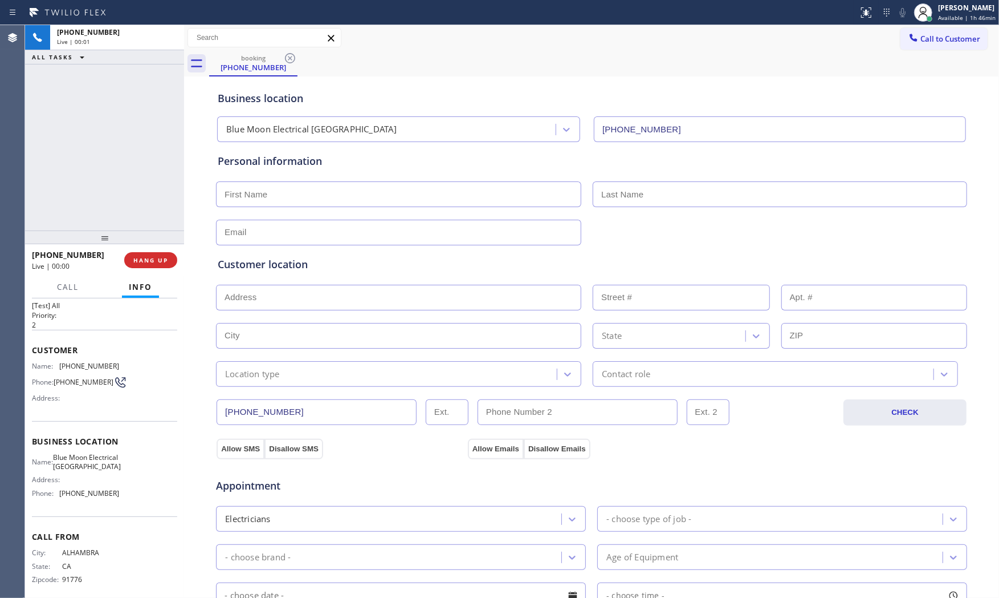
scroll to position [40, 0]
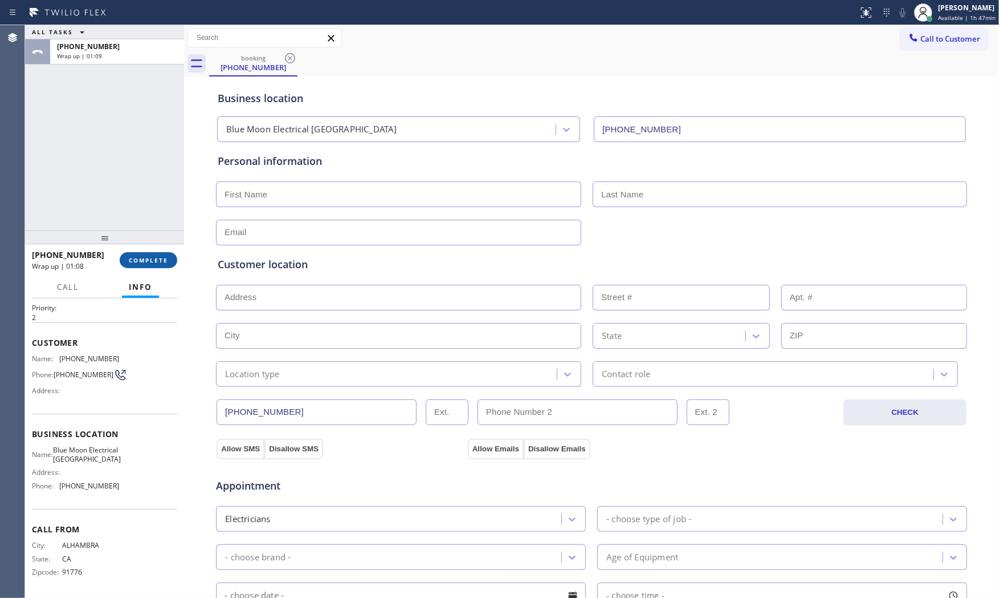
click at [143, 264] on button "COMPLETE" at bounding box center [149, 260] width 58 height 16
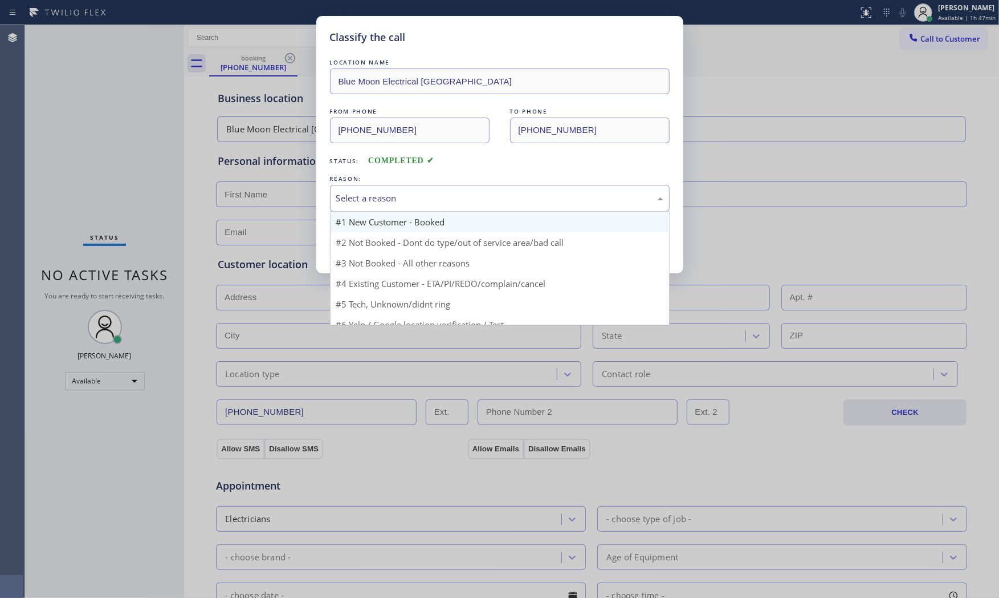
drag, startPoint x: 388, startPoint y: 192, endPoint x: 365, endPoint y: 229, distance: 43.8
click at [386, 193] on div "Select a reason" at bounding box center [499, 198] width 327 height 13
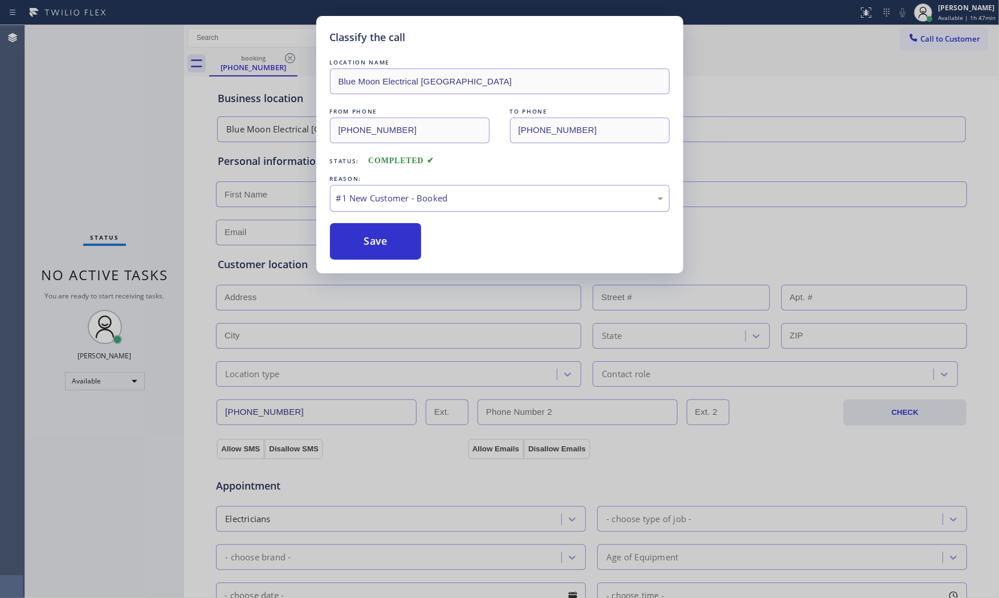
drag, startPoint x: 378, startPoint y: 197, endPoint x: 376, endPoint y: 206, distance: 9.3
click at [377, 204] on div "#1 New Customer - Booked" at bounding box center [499, 198] width 327 height 13
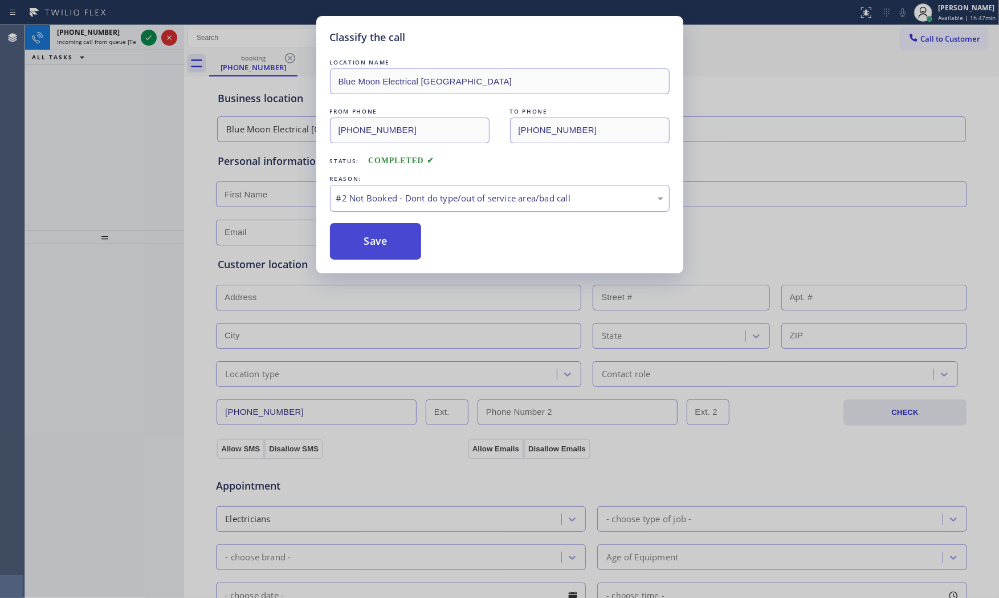
click at [369, 237] on button "Save" at bounding box center [376, 241] width 92 height 36
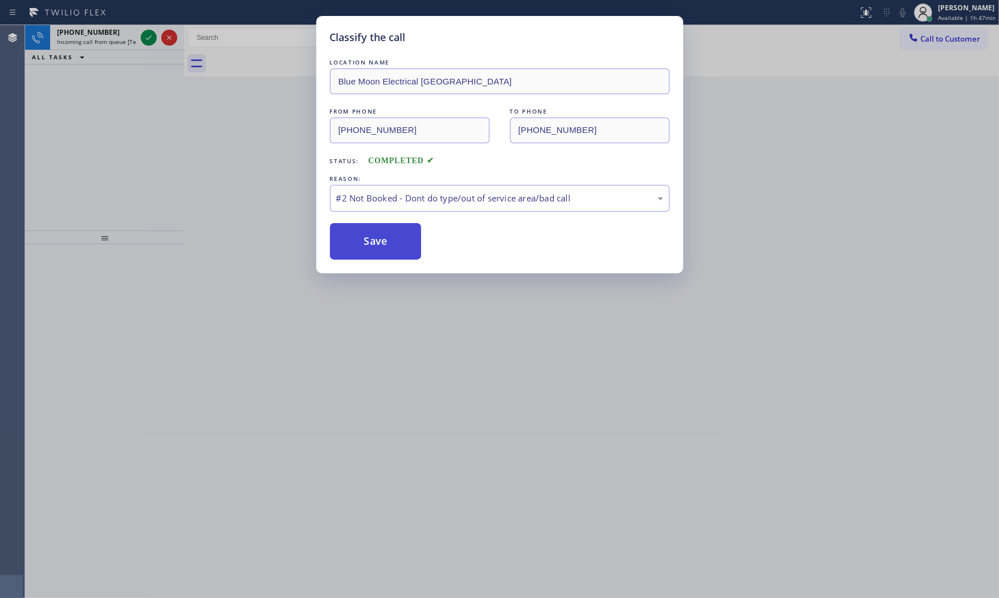
click at [369, 237] on button "Save" at bounding box center [376, 241] width 92 height 36
click at [129, 42] on div "Classify the call LOCATION NAME Blue Moon Electrical Pasadena FROM PHONE (626) …" at bounding box center [499, 299] width 999 height 598
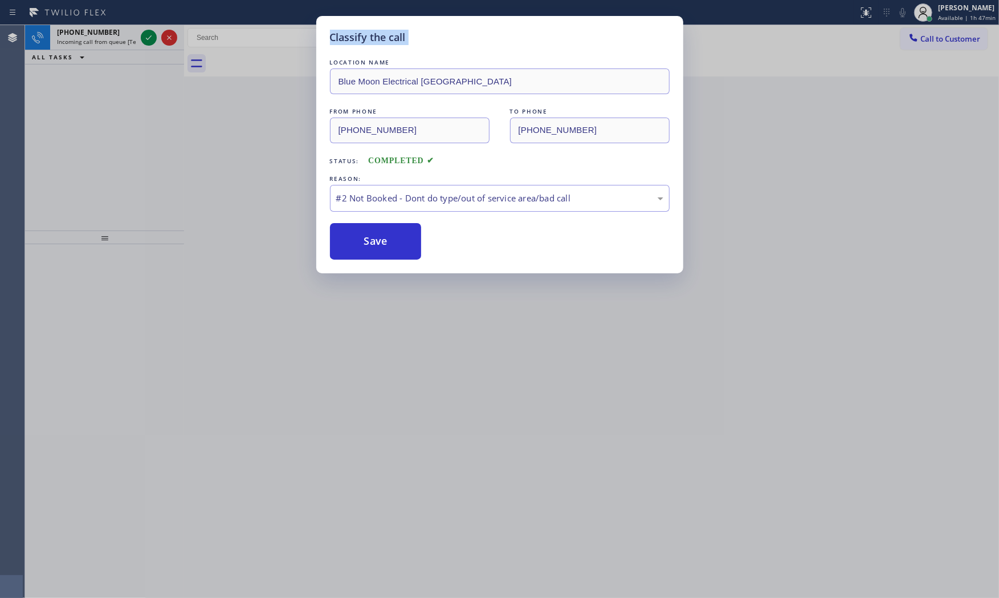
click at [129, 42] on div "Classify the call LOCATION NAME Blue Moon Electrical Pasadena FROM PHONE (626) …" at bounding box center [499, 299] width 999 height 598
click at [129, 42] on div "Classify the call LOCATION NAME AR B2B SMS FROM PHONE (646) 591-0262 TO PHONE (…" at bounding box center [512, 311] width 974 height 572
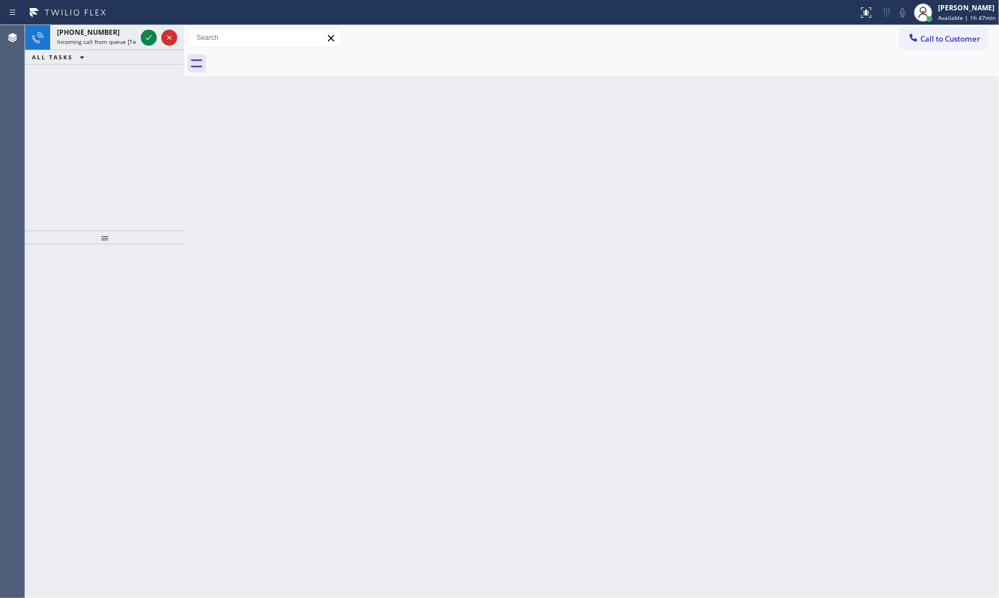
click at [129, 42] on span "Incoming call from queue [Test] All" at bounding box center [104, 42] width 95 height 8
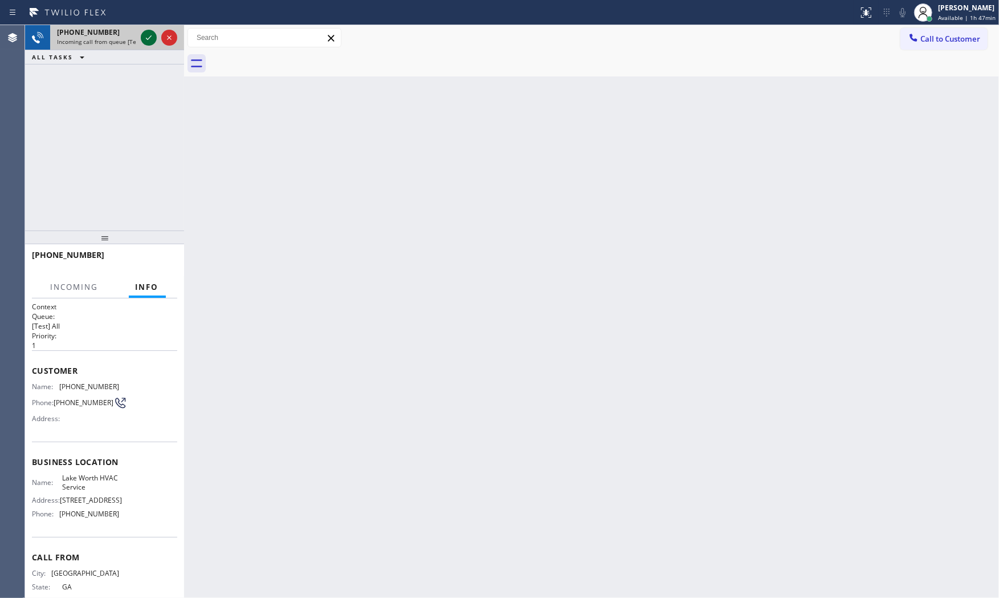
click at [151, 38] on icon at bounding box center [149, 38] width 14 height 14
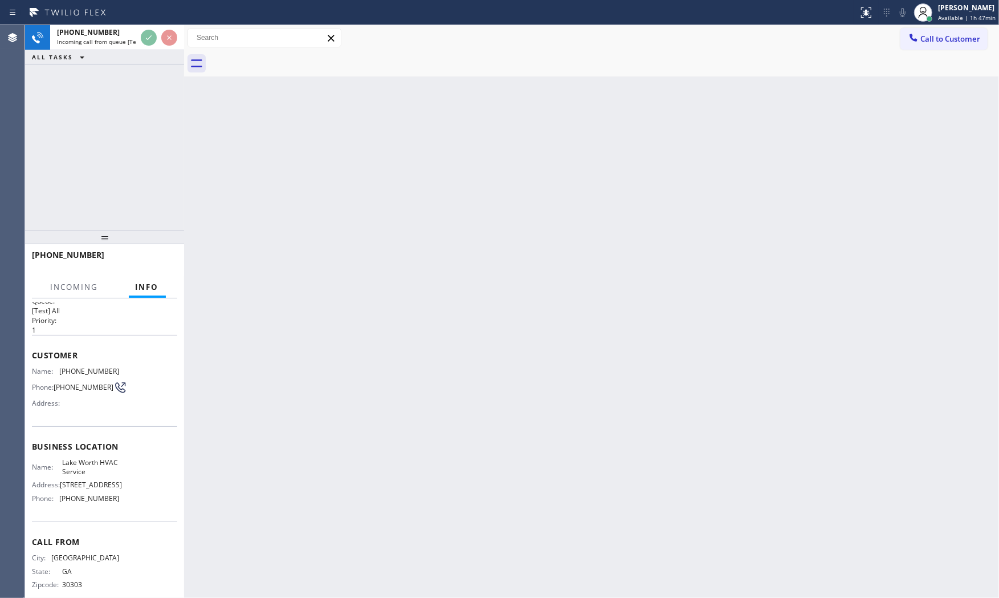
scroll to position [31, 0]
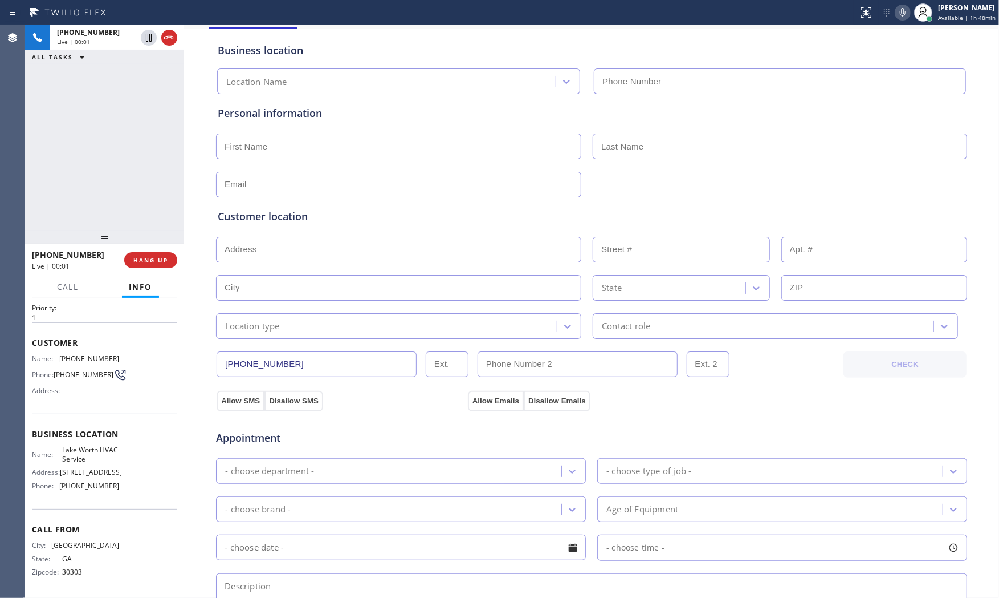
type input "(561) 303-2327"
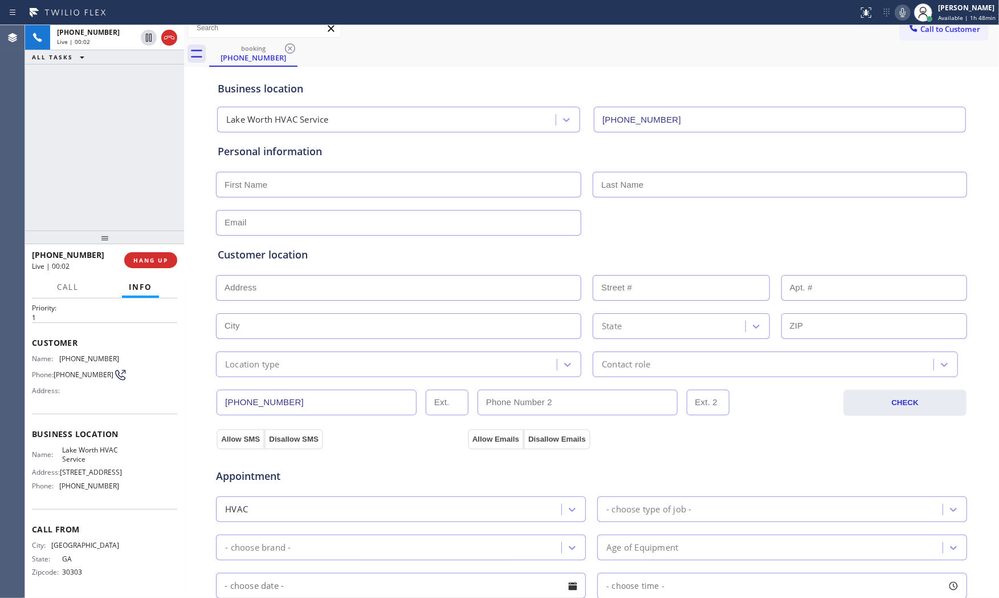
scroll to position [0, 0]
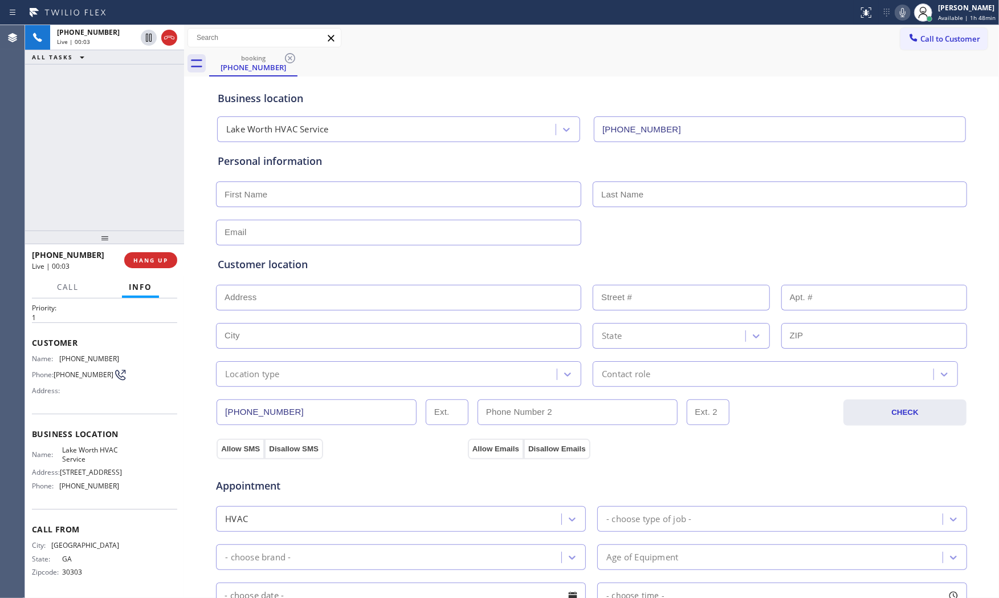
click at [903, 20] on div "Status report No issues detected If you experience an issue, please download th…" at bounding box center [926, 12] width 145 height 25
click at [903, 14] on icon at bounding box center [903, 12] width 6 height 9
click at [903, 13] on icon at bounding box center [903, 12] width 6 height 9
click at [905, 13] on icon at bounding box center [903, 13] width 14 height 14
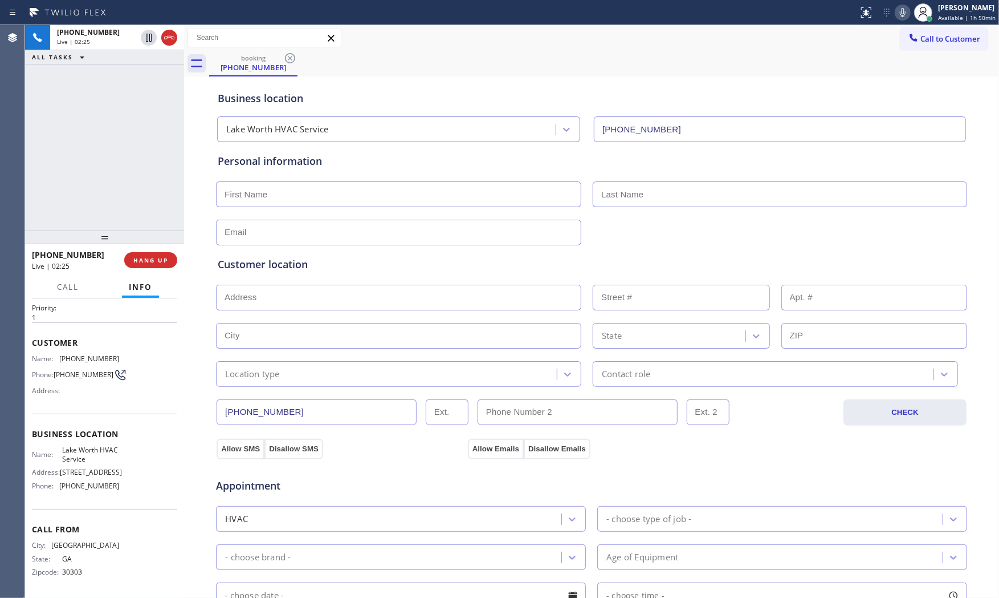
click at [899, 19] on button at bounding box center [903, 13] width 16 height 16
click at [895, 11] on div at bounding box center [903, 13] width 16 height 14
click at [904, 7] on icon at bounding box center [903, 13] width 14 height 14
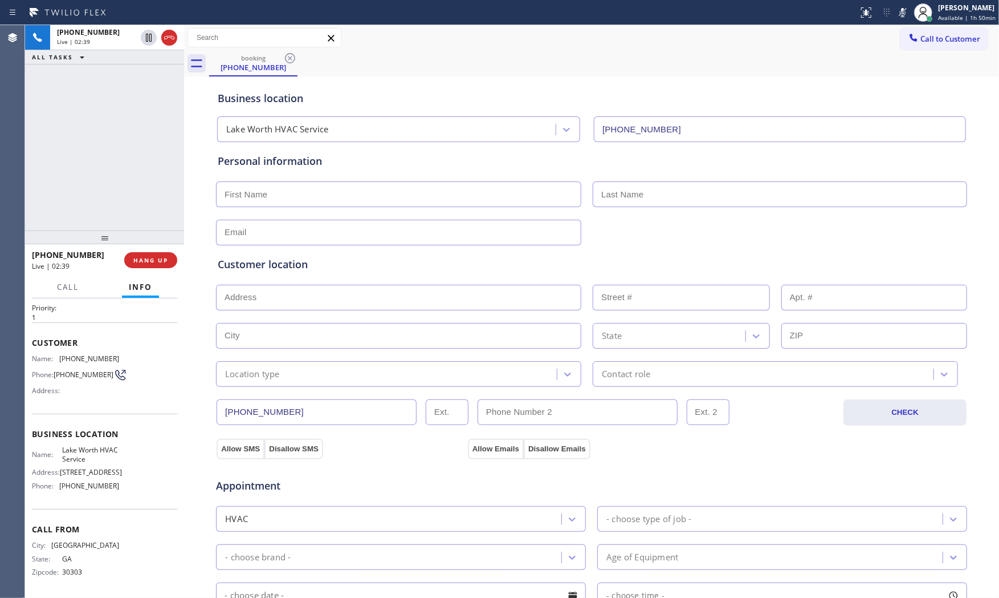
click at [904, 7] on icon at bounding box center [903, 13] width 14 height 14
click at [904, 15] on icon at bounding box center [903, 13] width 14 height 14
click at [899, 15] on icon at bounding box center [903, 13] width 14 height 14
click at [896, 13] on icon at bounding box center [903, 13] width 14 height 14
click at [149, 36] on icon at bounding box center [149, 38] width 6 height 8
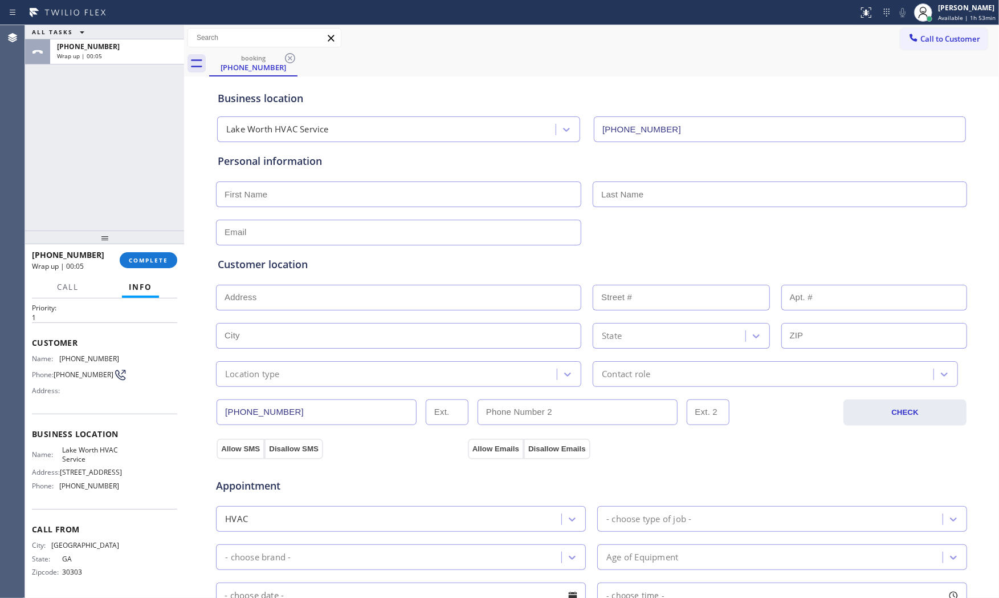
click at [340, 194] on input "text" at bounding box center [398, 194] width 365 height 26
type input "Ms"
type input "Maka"
type input "no@gmail.com"
click at [242, 296] on input "text" at bounding box center [398, 298] width 365 height 26
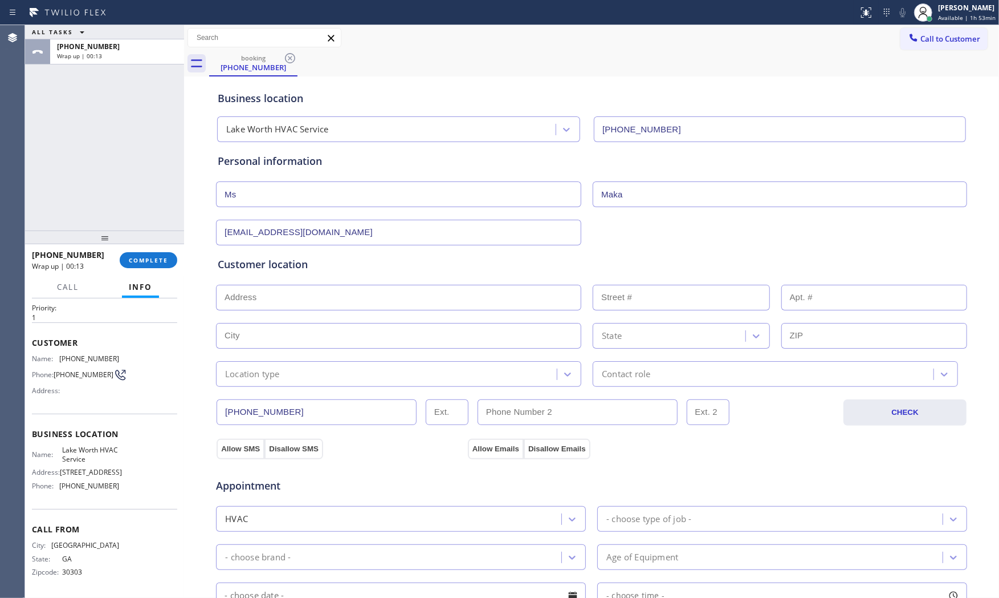
paste input "Lake Worth Beach, FL 33449"
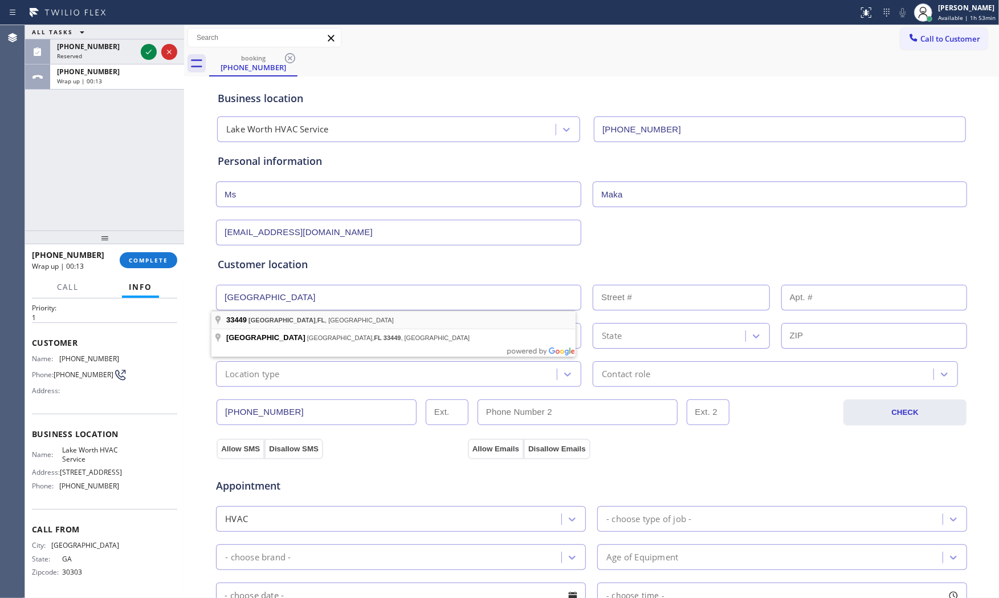
type input "Lake Worth Beach, FL 33449, USA"
type input "Lake Worth Beach"
type input "33449"
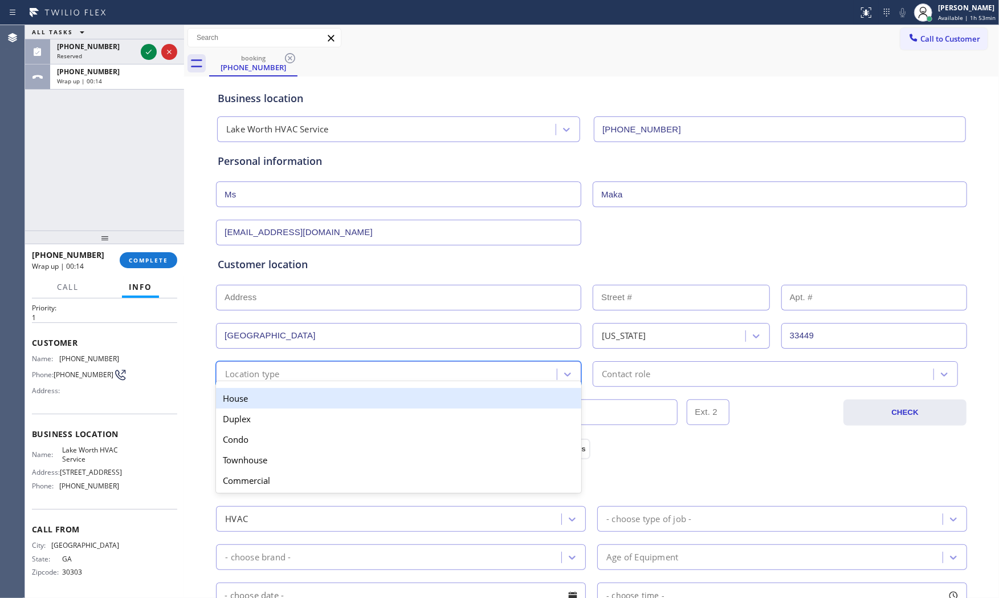
click at [287, 380] on div "option House focused, 1 of 5. 5 results available. Use Up and Down to choose op…" at bounding box center [398, 374] width 365 height 26
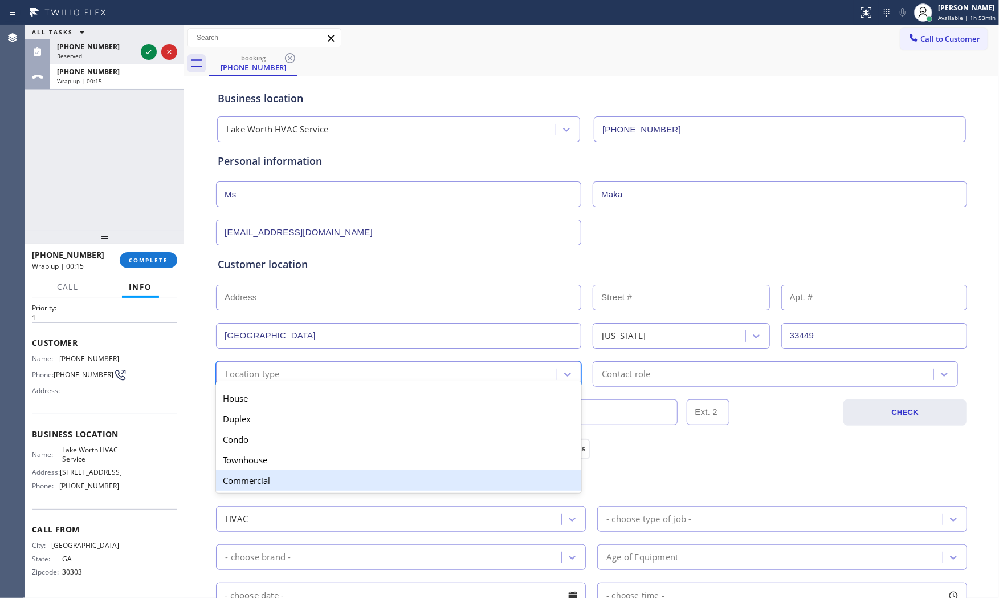
click at [271, 482] on div "Commercial" at bounding box center [398, 480] width 365 height 21
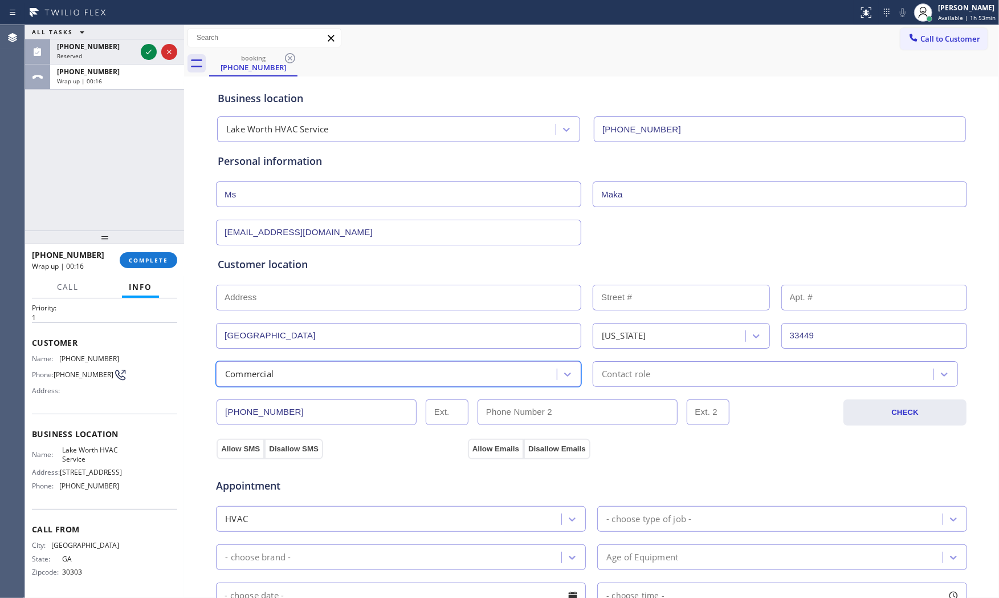
type input "(___) ___-____"
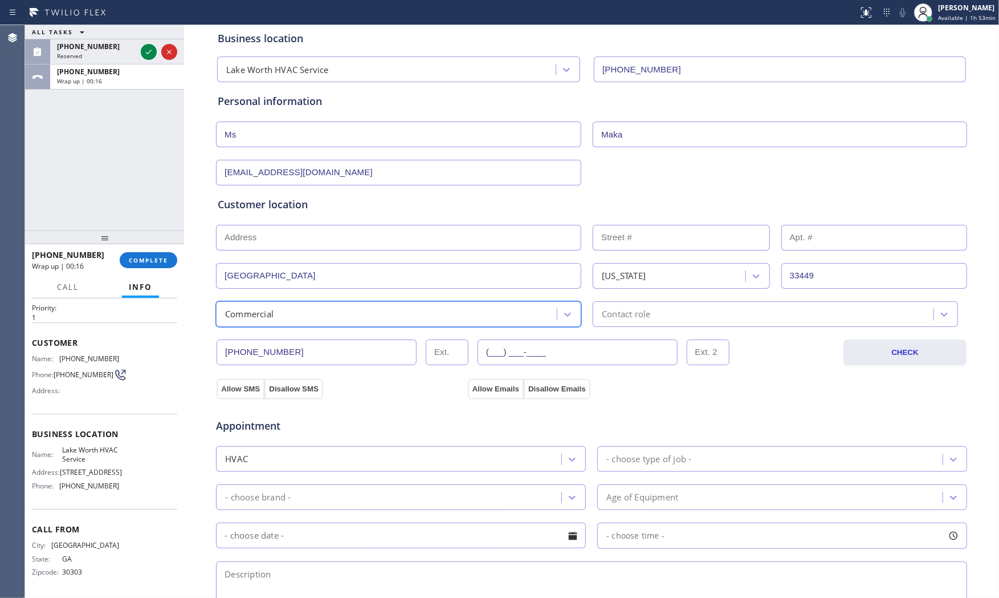
click at [632, 378] on div "Business location Lake Worth HVAC Service (561) 303-2327 Personal information M…" at bounding box center [592, 408] width 810 height 779
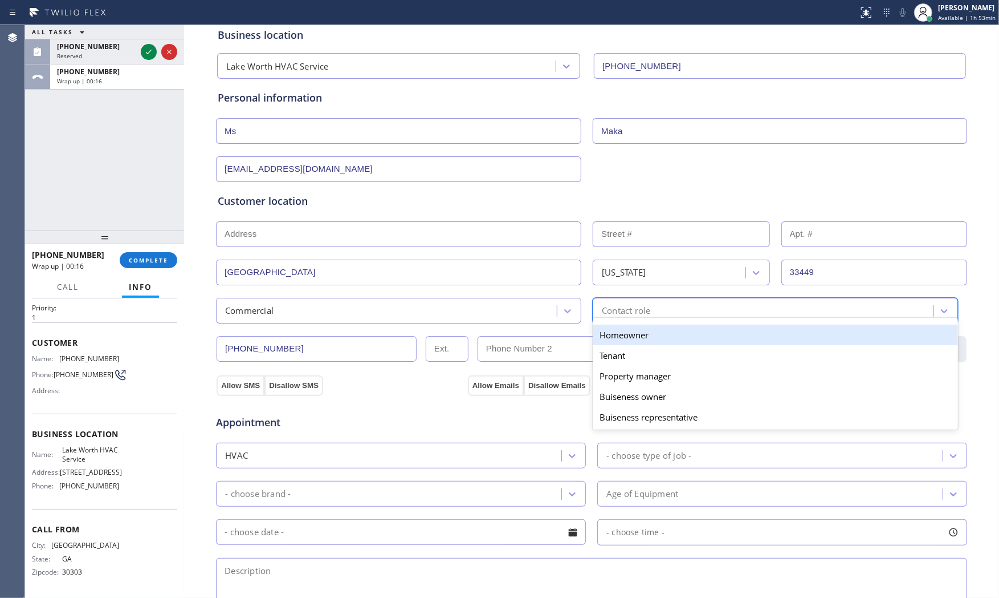
click at [636, 310] on div "Contact role" at bounding box center [626, 310] width 48 height 13
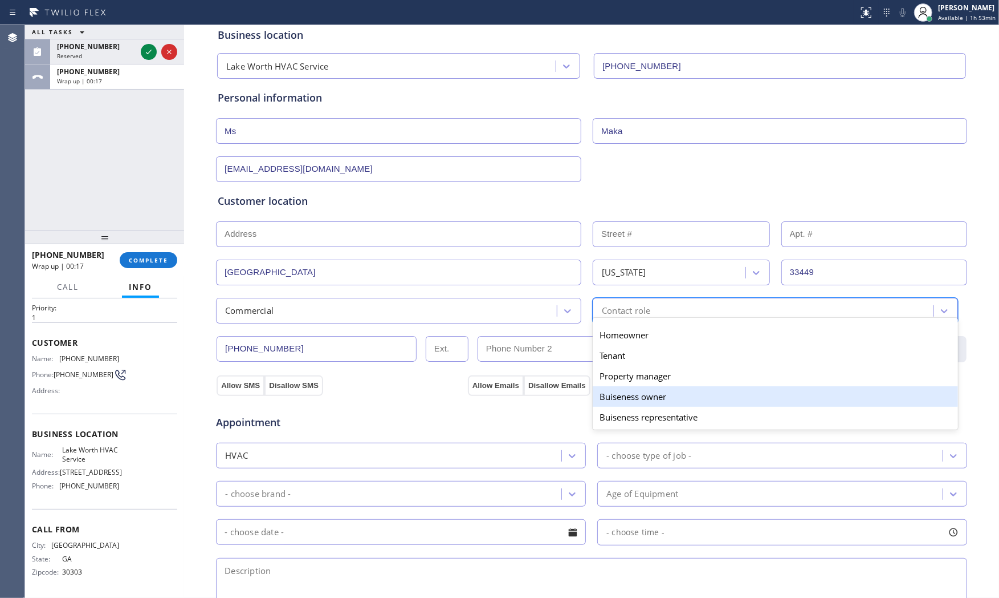
drag, startPoint x: 635, startPoint y: 378, endPoint x: 623, endPoint y: 380, distance: 11.5
click at [634, 378] on div "Property manager" at bounding box center [775, 375] width 365 height 21
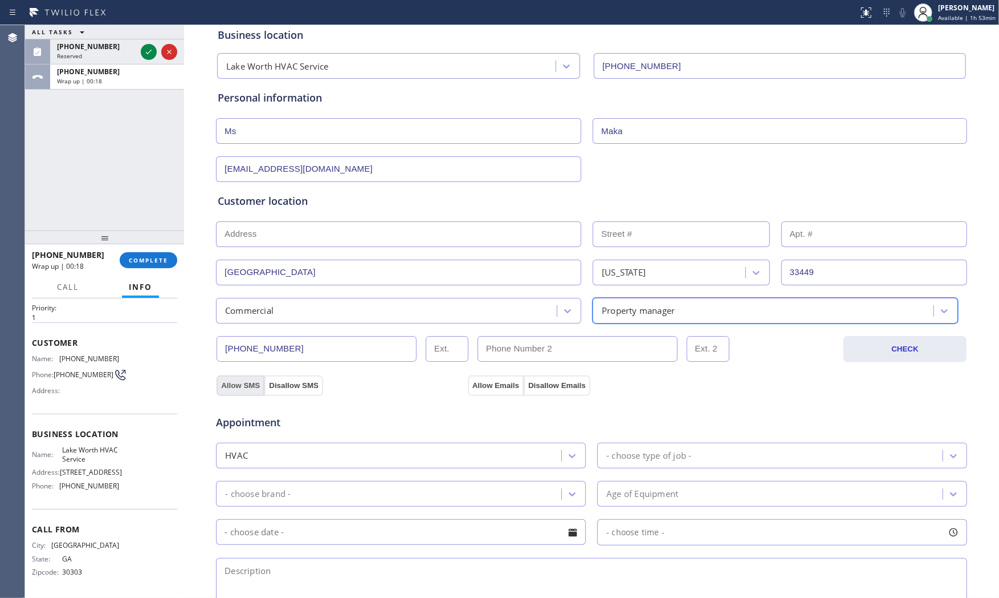
click at [246, 384] on button "Allow SMS" at bounding box center [241, 385] width 48 height 21
click at [494, 392] on div "Appointment HVAC - choose type of job - - choose brand - Age of Equipment - cho…" at bounding box center [592, 503] width 753 height 224
drag, startPoint x: 493, startPoint y: 388, endPoint x: 393, endPoint y: 432, distance: 108.5
click at [492, 388] on button "Allow Emails" at bounding box center [496, 385] width 56 height 21
click at [352, 457] on div "HVAC" at bounding box center [391, 455] width 342 height 20
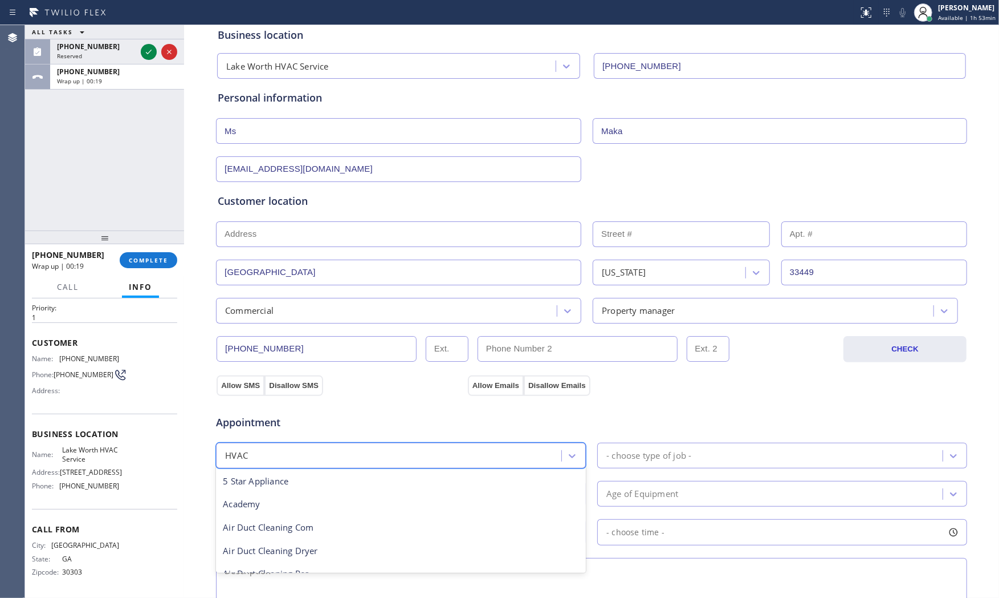
scroll to position [140, 0]
click at [349, 445] on div "HVAC" at bounding box center [401, 455] width 370 height 26
click at [620, 452] on div "- choose type of job -" at bounding box center [649, 455] width 85 height 13
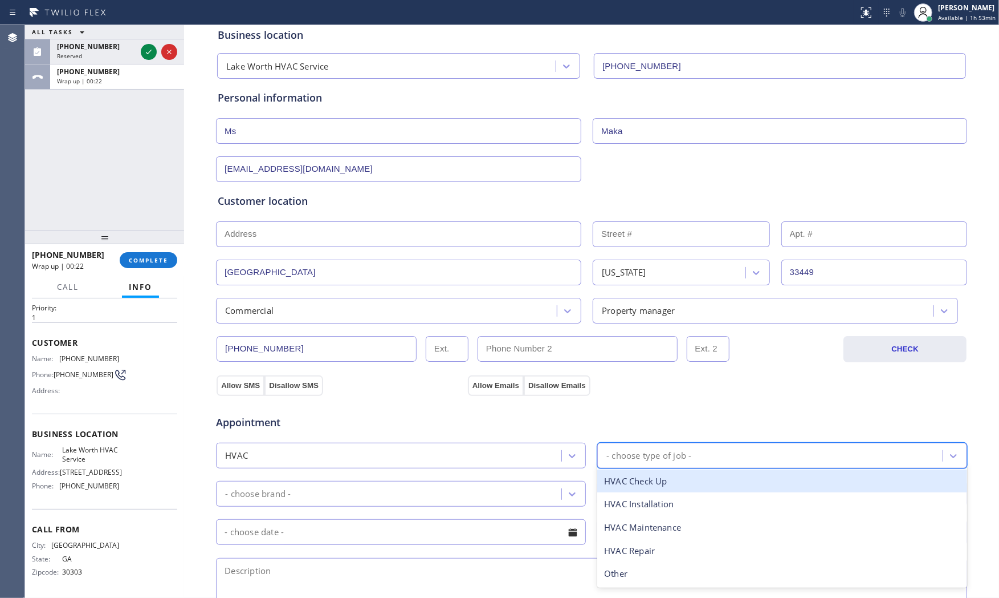
click at [641, 478] on div "HVAC Check Up" at bounding box center [783, 480] width 370 height 23
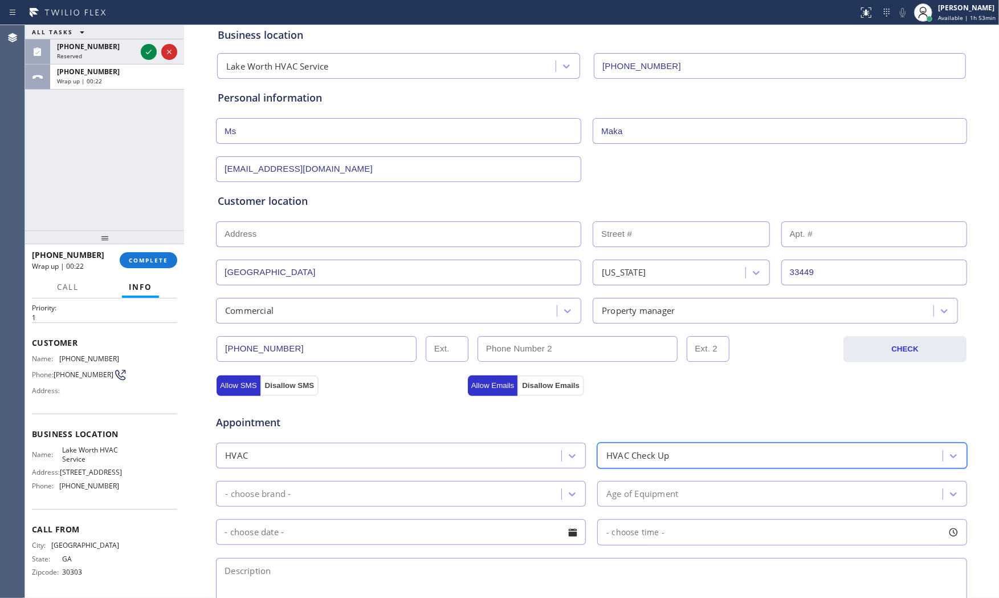
click at [434, 488] on div "- choose brand -" at bounding box center [391, 493] width 342 height 20
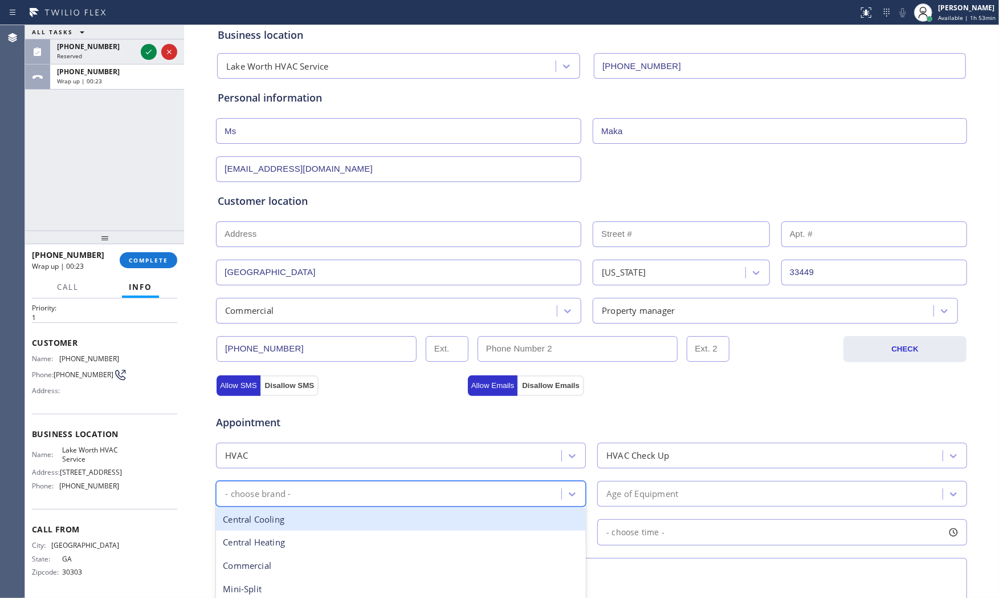
click at [360, 519] on div "Central Cooling" at bounding box center [401, 518] width 370 height 23
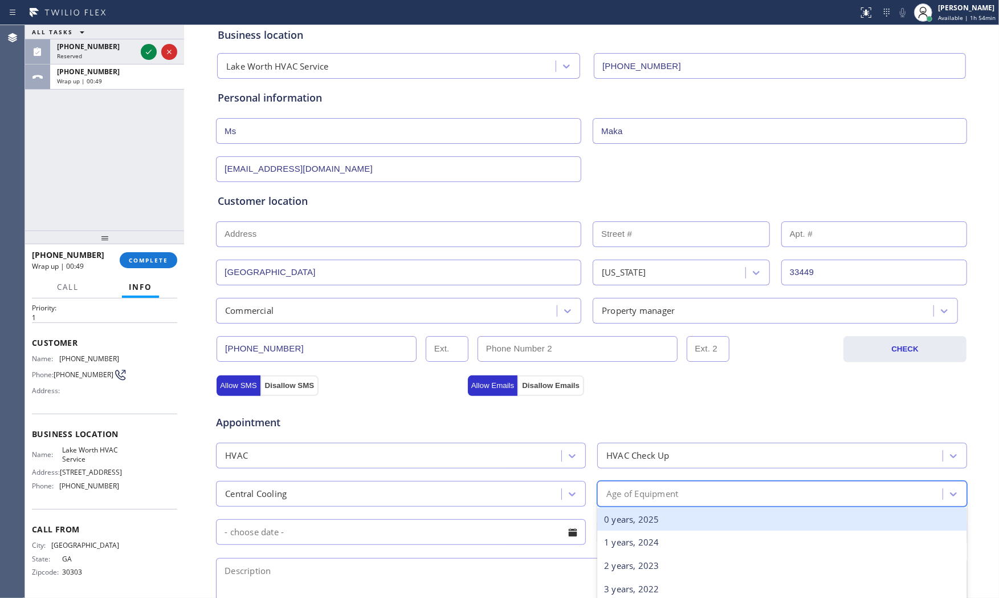
click at [716, 494] on div "Age of Equipment" at bounding box center [772, 493] width 342 height 20
click at [674, 520] on div "0 years, 2025" at bounding box center [783, 518] width 370 height 23
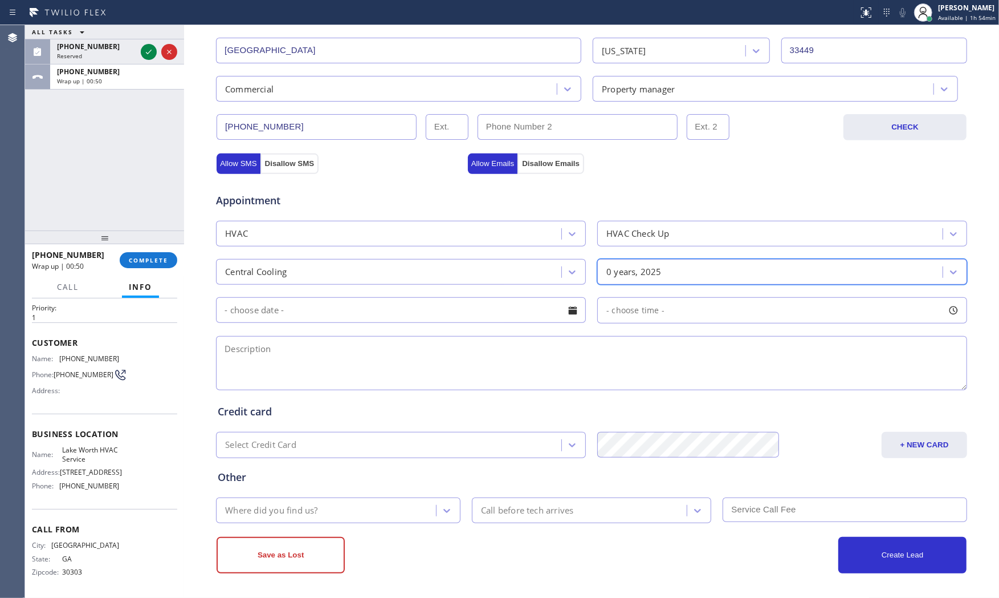
scroll to position [286, 0]
click at [493, 347] on textarea at bounding box center [591, 362] width 751 height 54
click at [352, 344] on textarea at bounding box center [591, 362] width 751 height 54
paste textarea "Central AC | its leaking gluty, condenser is on the ground and accessible | no …"
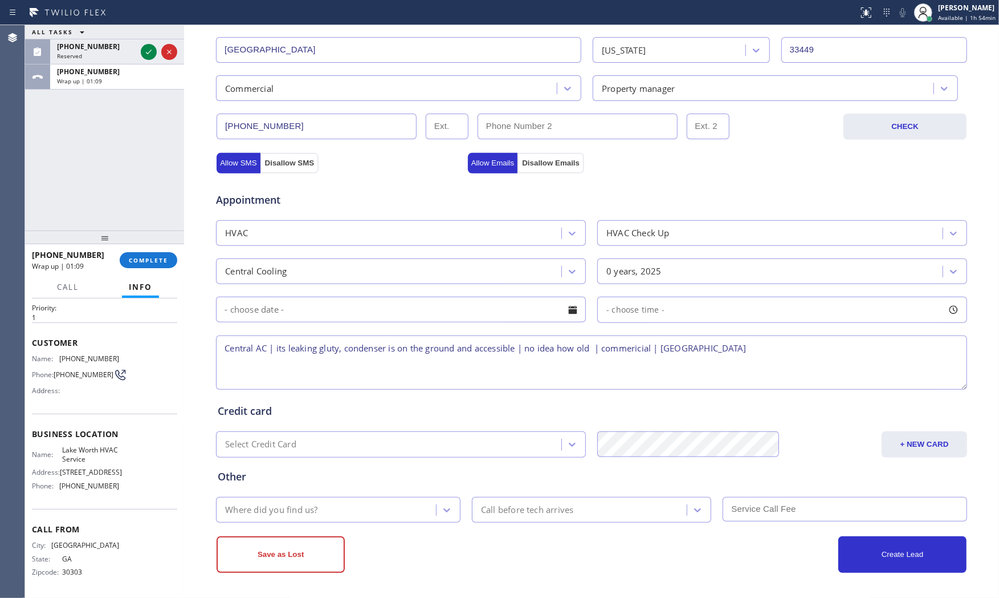
click at [430, 21] on div "Status report No issues detected If you experience an issue, please download th…" at bounding box center [499, 12] width 999 height 25
click at [797, 349] on textarea "Central AC | its leaking gluty, condenser is on the ground and accessible | no …" at bounding box center [591, 362] width 751 height 54
click at [550, 10] on div at bounding box center [430, 12] width 850 height 18
click at [806, 353] on textarea "Central AC | its leaking gluty, condenser is on the ground and accessible | no …" at bounding box center [591, 362] width 751 height 54
type textarea "Central AC | its leaking gluty, condenser is on the ground and accessible | no …"
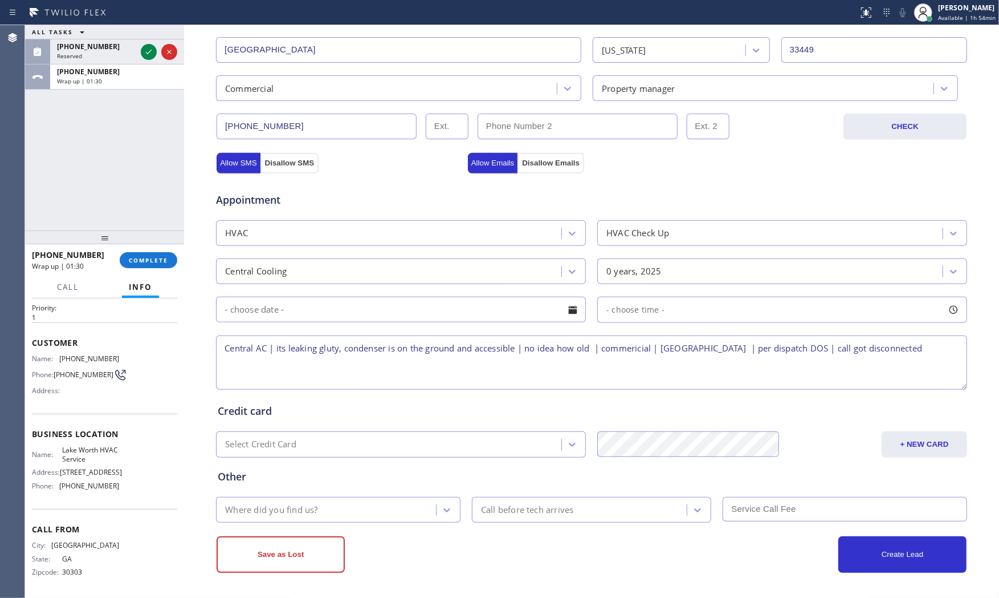
click at [348, 518] on div "Where did you find us?" at bounding box center [328, 509] width 217 height 20
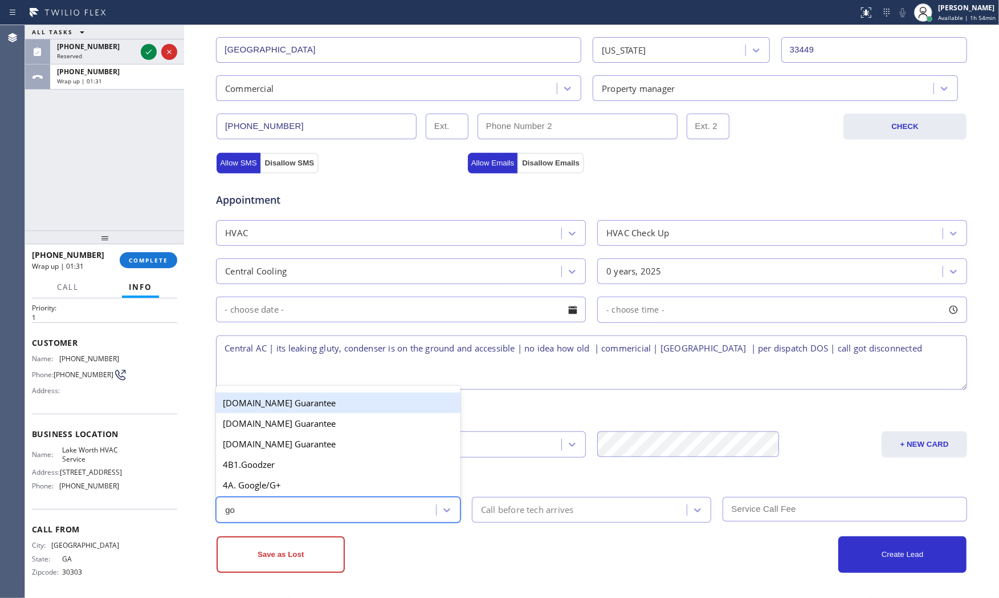
type input "goo"
click at [339, 487] on div "4A. Google/G+" at bounding box center [338, 484] width 245 height 21
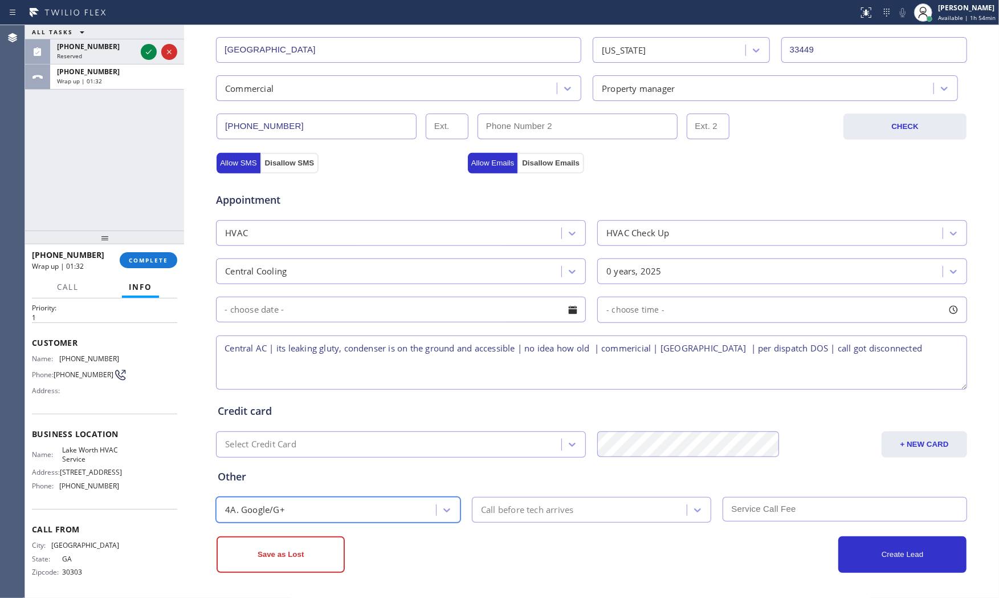
drag, startPoint x: 397, startPoint y: 545, endPoint x: 307, endPoint y: 548, distance: 90.7
click at [397, 545] on div "Save as Lost" at bounding box center [404, 554] width 375 height 36
click at [303, 548] on button "Save as Lost" at bounding box center [281, 554] width 128 height 36
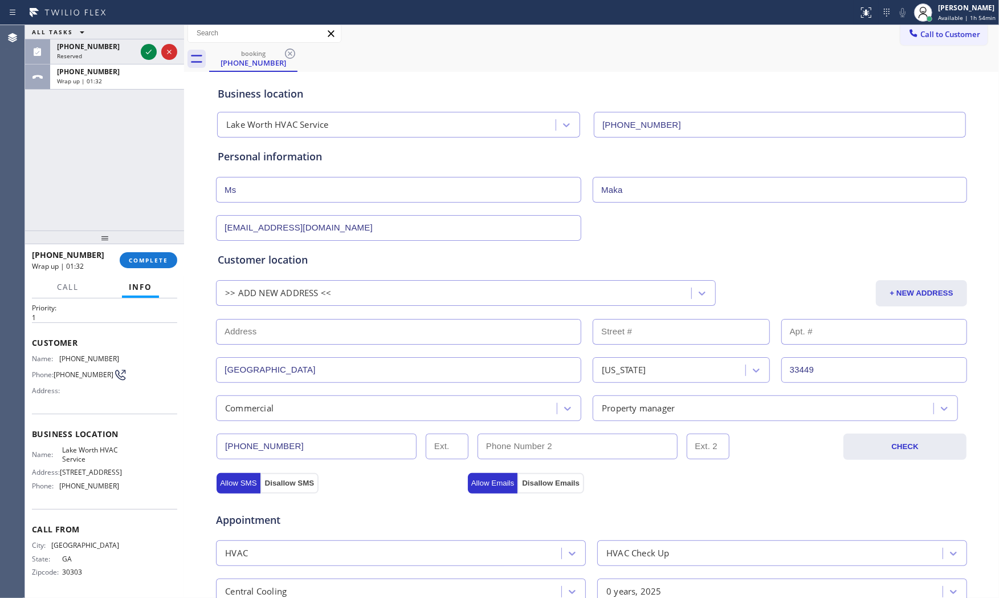
scroll to position [0, 0]
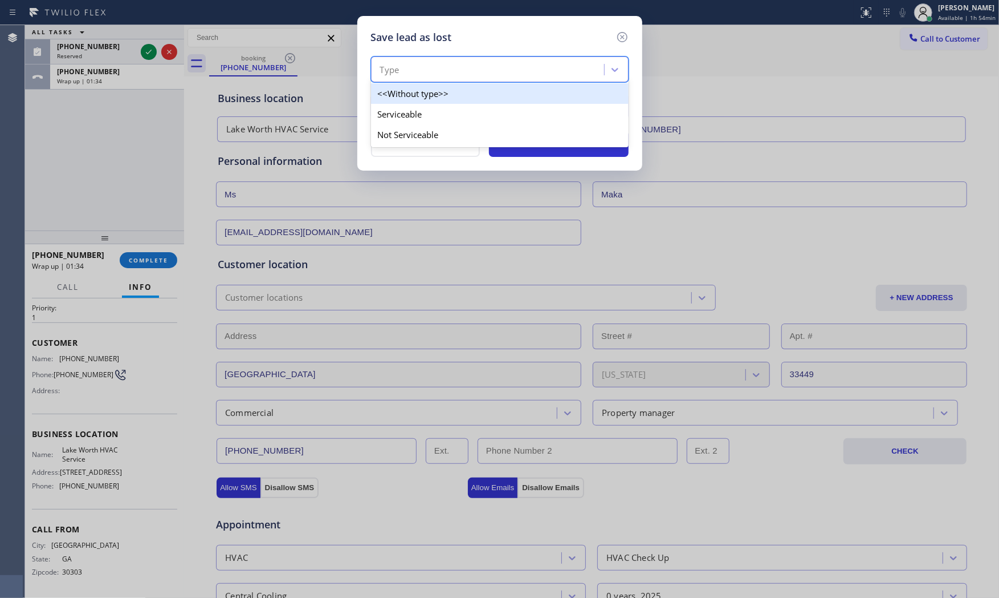
drag, startPoint x: 440, startPoint y: 59, endPoint x: 438, endPoint y: 83, distance: 23.5
click at [440, 60] on div "Type" at bounding box center [490, 70] width 230 height 20
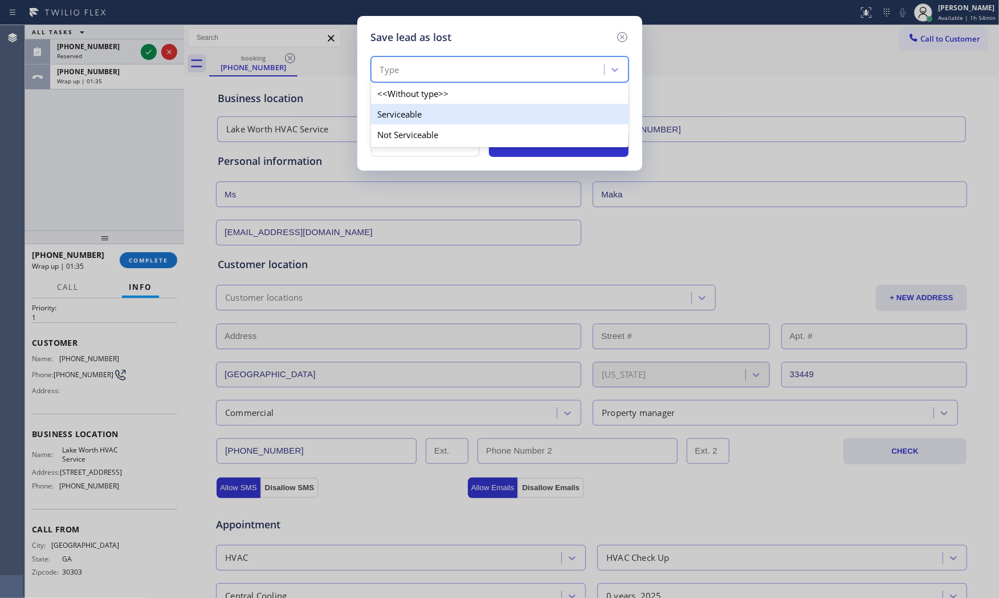
click at [429, 120] on div "Serviceable" at bounding box center [500, 114] width 258 height 21
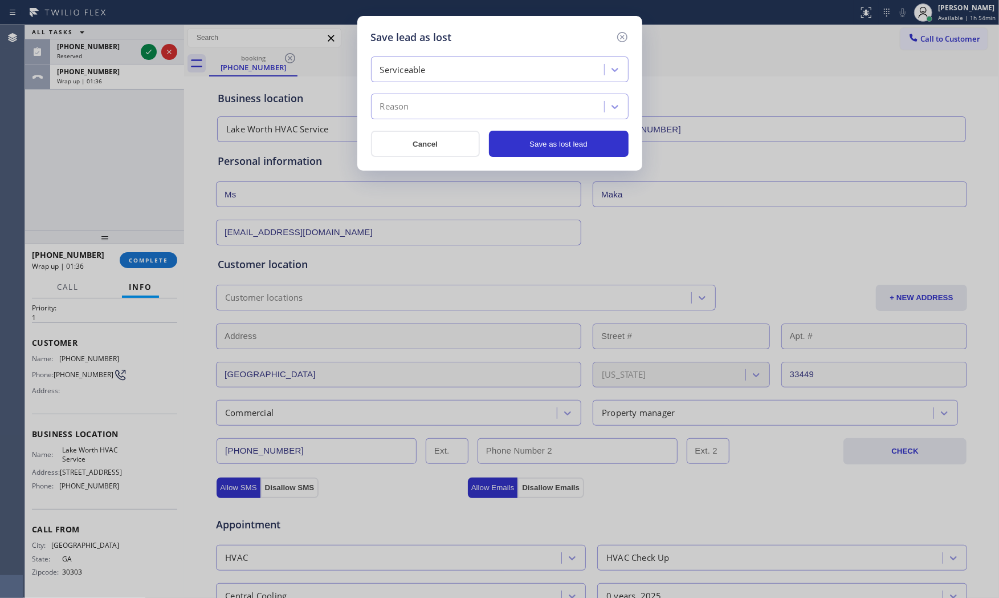
click at [430, 73] on div "Serviceable" at bounding box center [490, 70] width 230 height 20
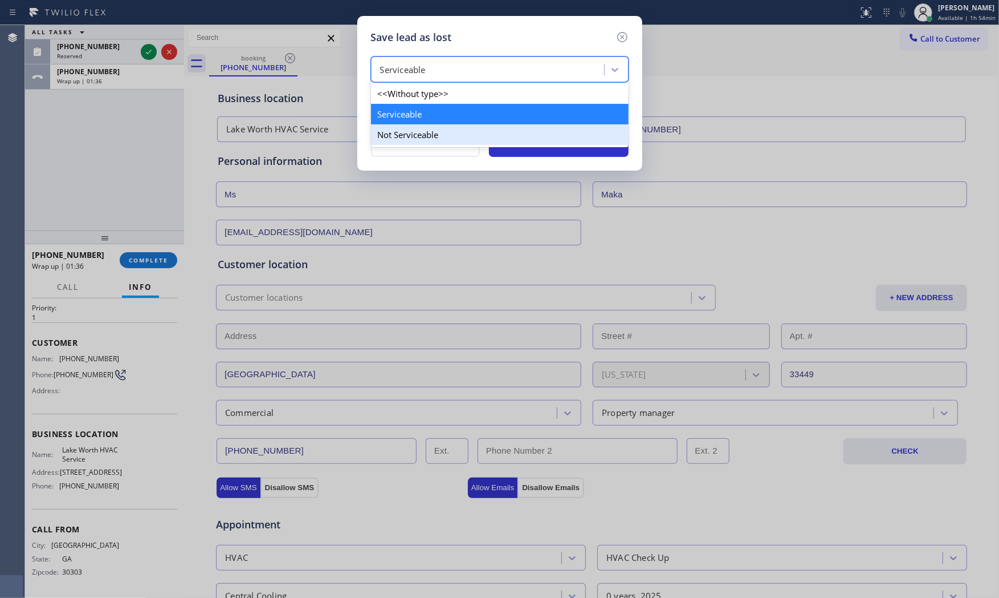
click at [421, 132] on div "Not Serviceable" at bounding box center [500, 134] width 258 height 21
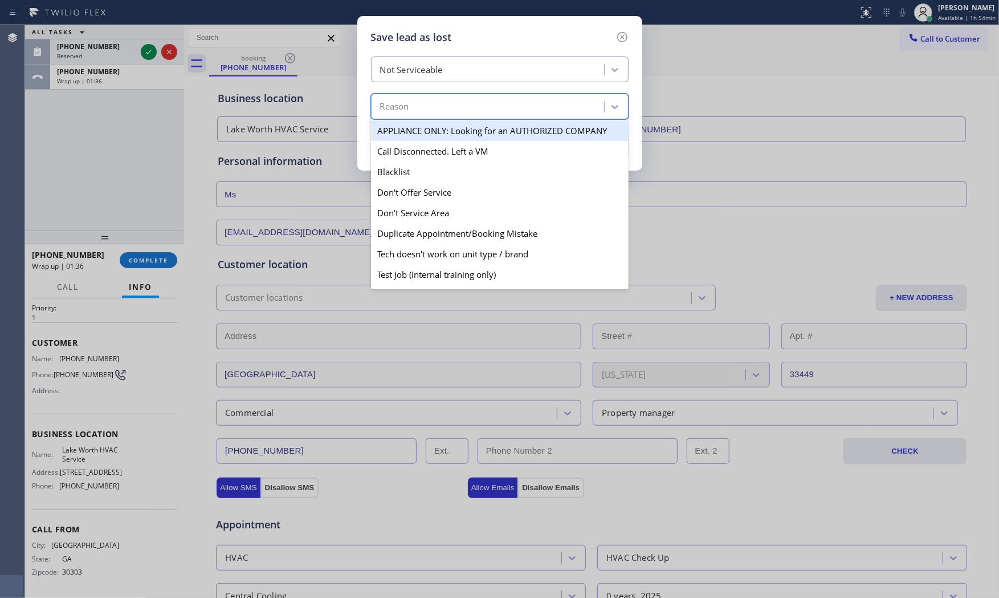
click at [420, 110] on div "Reason" at bounding box center [490, 107] width 230 height 20
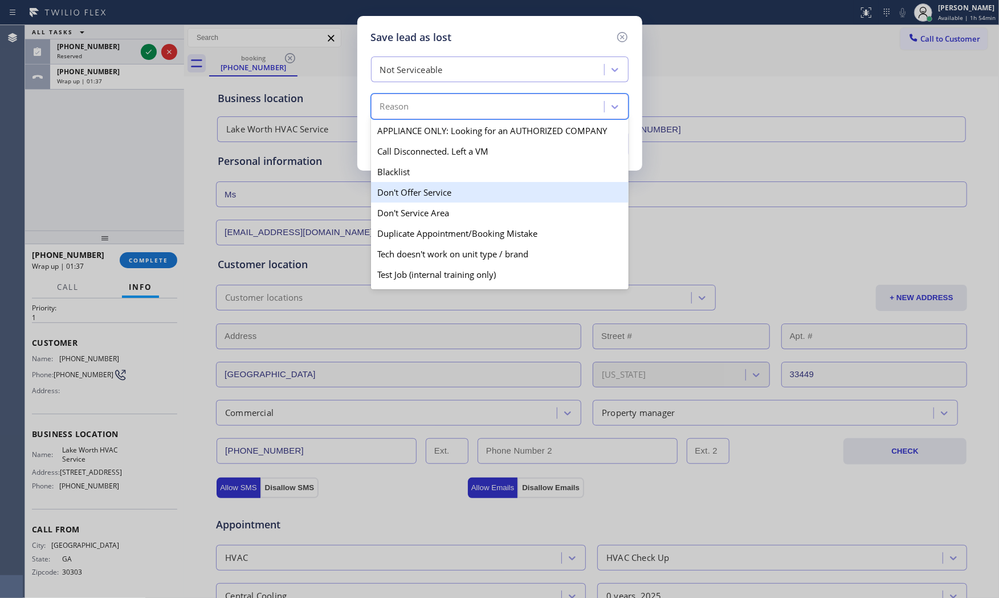
click at [433, 198] on div "Don't Offer Service" at bounding box center [500, 192] width 258 height 21
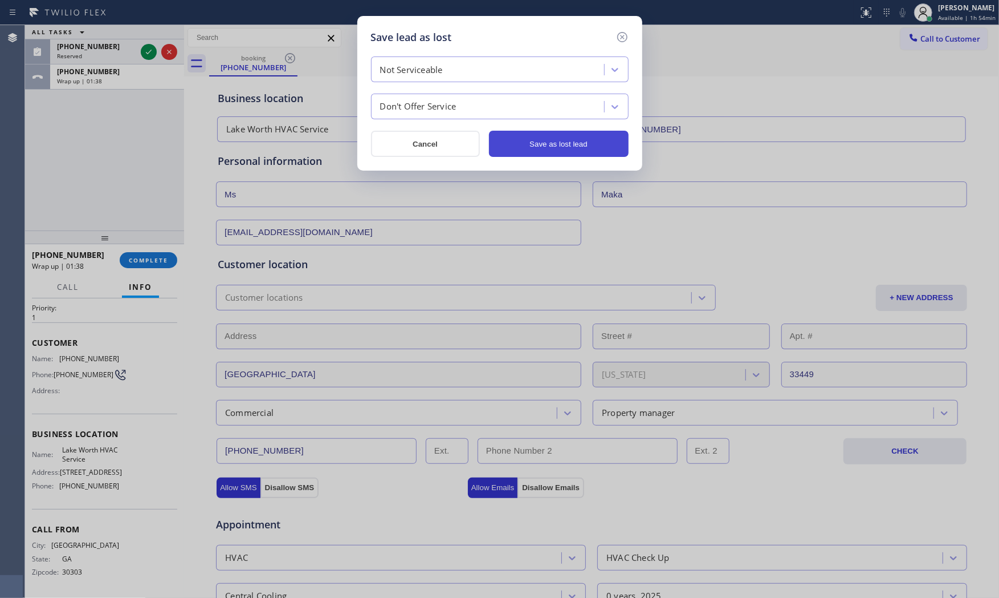
click at [555, 145] on button "Save as lost lead" at bounding box center [559, 144] width 140 height 26
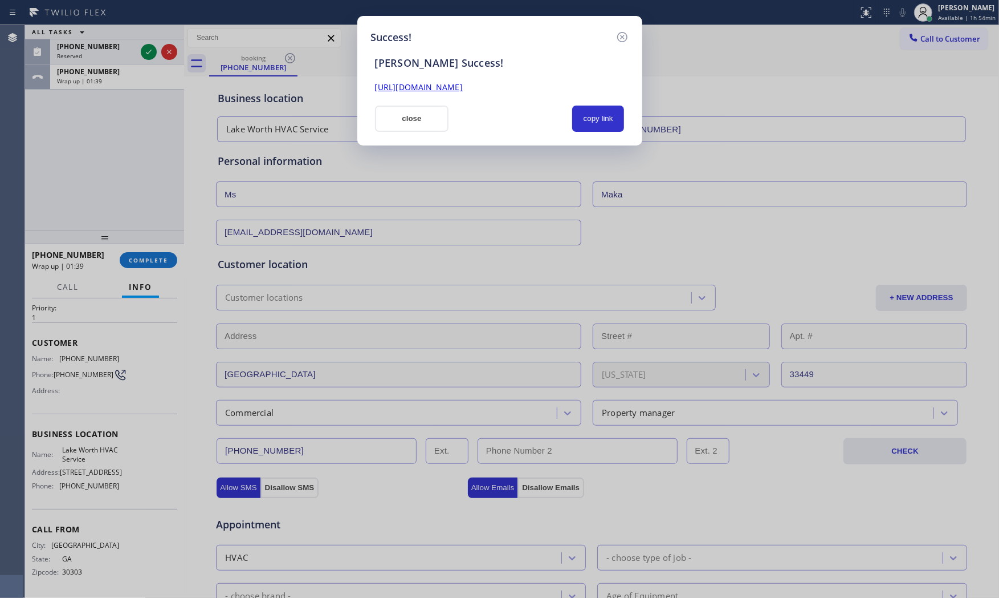
drag, startPoint x: 411, startPoint y: 119, endPoint x: 257, endPoint y: 200, distance: 173.4
click at [409, 119] on button "close" at bounding box center [412, 118] width 74 height 26
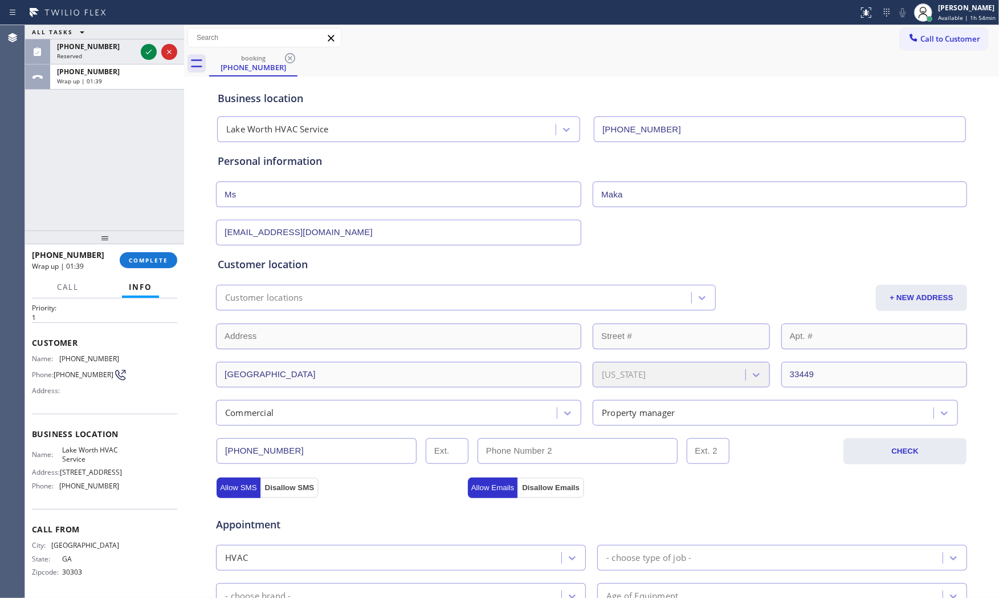
click at [180, 257] on div "+14043335518 Wrap up | 01:39 COMPLETE" at bounding box center [104, 260] width 159 height 32
click at [170, 259] on button "COMPLETE" at bounding box center [149, 260] width 58 height 16
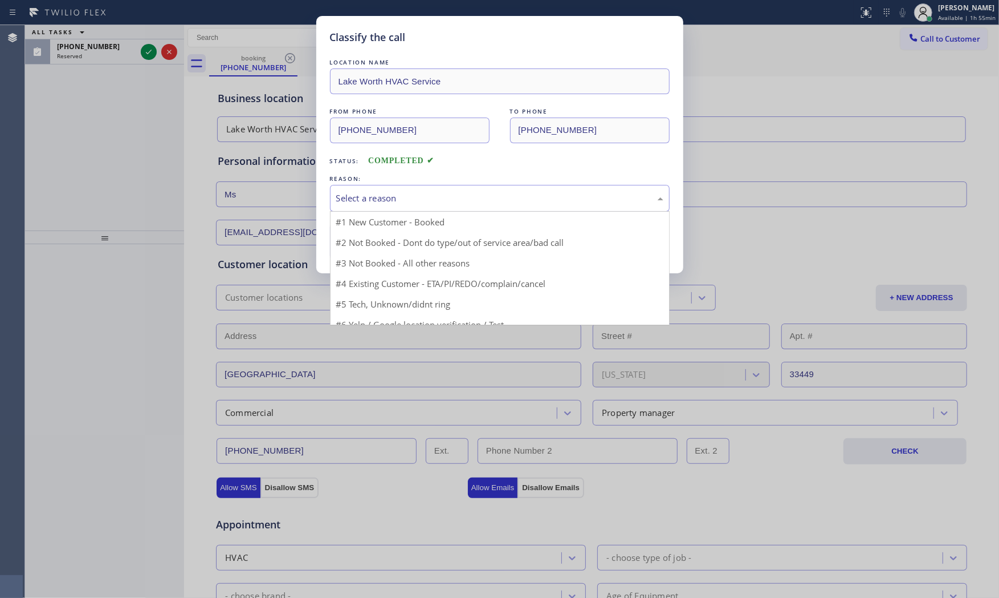
drag, startPoint x: 455, startPoint y: 197, endPoint x: 391, endPoint y: 243, distance: 78.8
click at [454, 197] on div "Select a reason" at bounding box center [499, 198] width 327 height 13
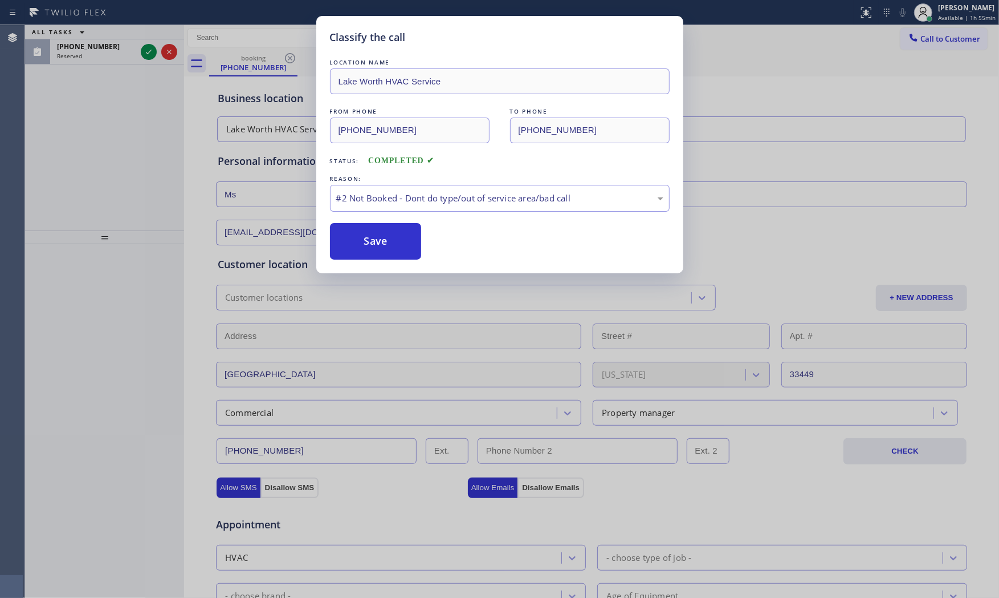
click at [388, 245] on button "Save" at bounding box center [376, 241] width 92 height 36
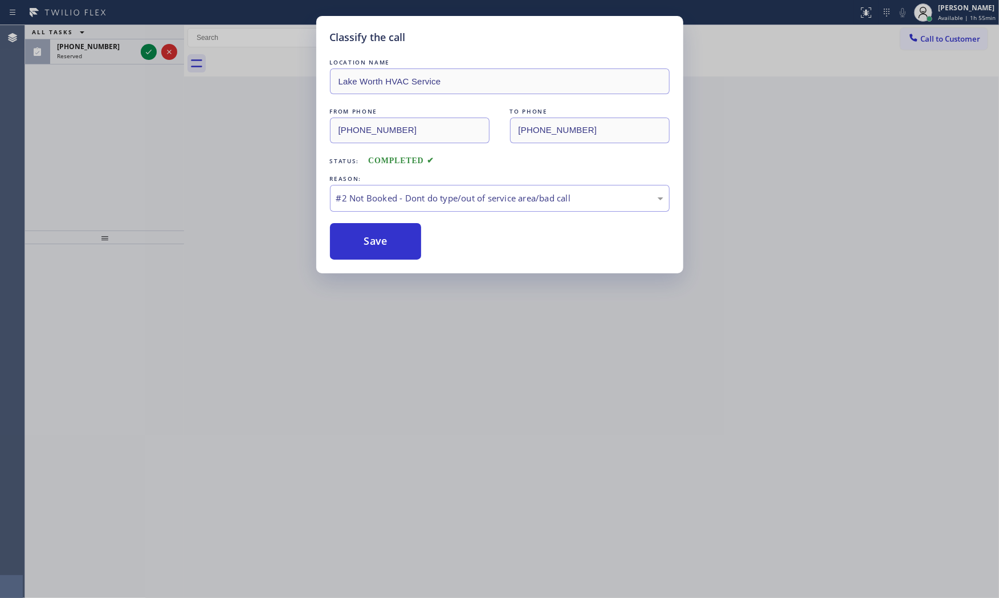
click at [388, 245] on button "Save" at bounding box center [376, 241] width 92 height 36
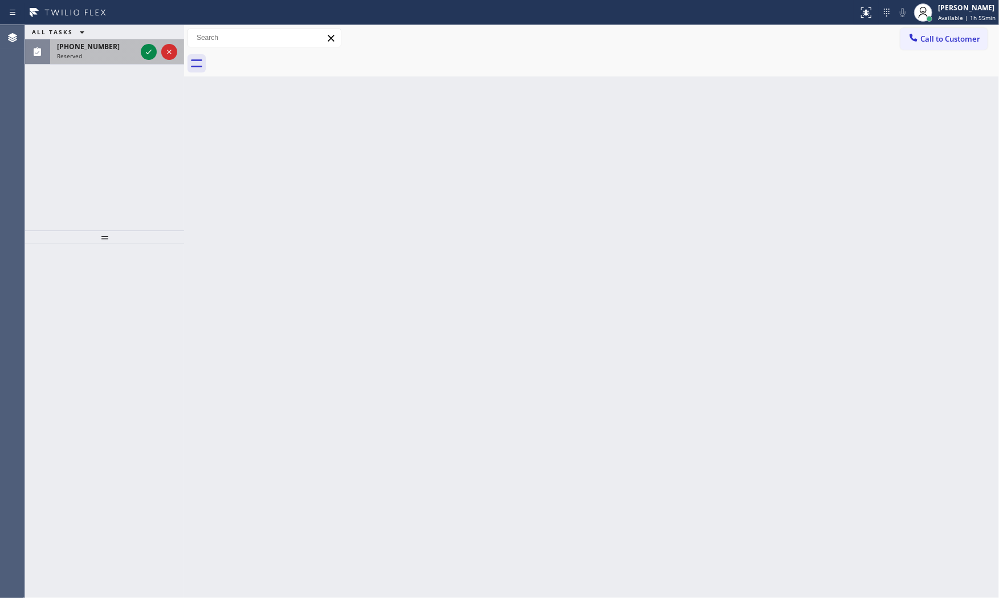
click at [124, 52] on div "Reserved" at bounding box center [96, 56] width 79 height 8
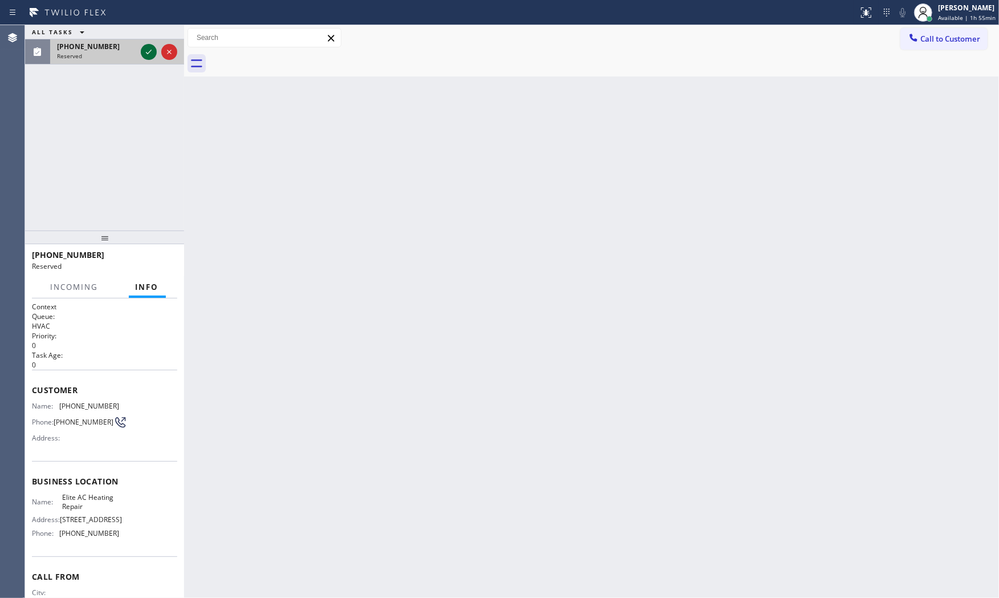
click at [147, 48] on icon at bounding box center [149, 52] width 14 height 14
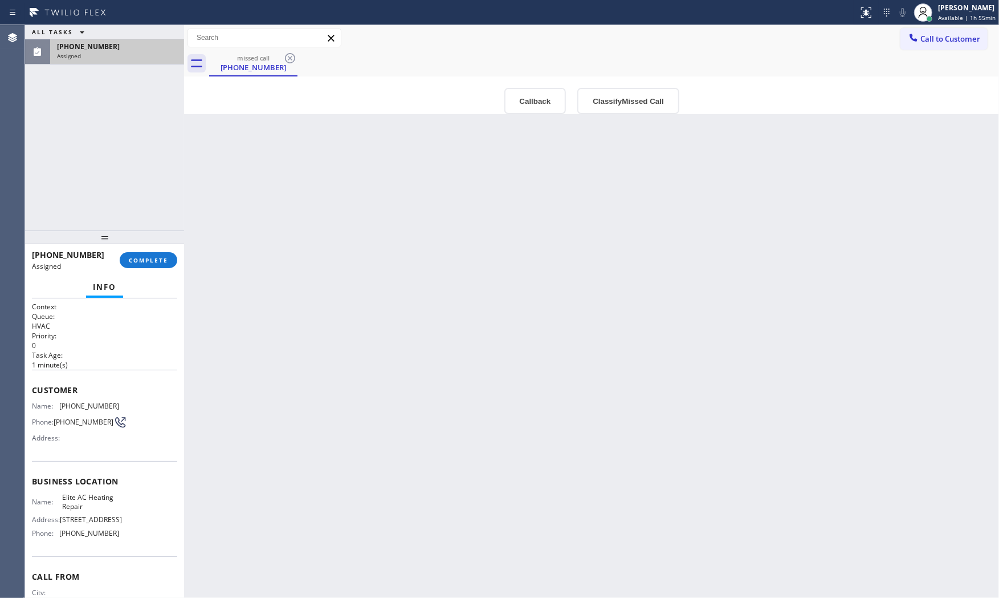
click at [162, 248] on div "(509) 316-8215 Assigned COMPLETE" at bounding box center [104, 260] width 145 height 30
click at [157, 264] on button "COMPLETE" at bounding box center [149, 260] width 58 height 16
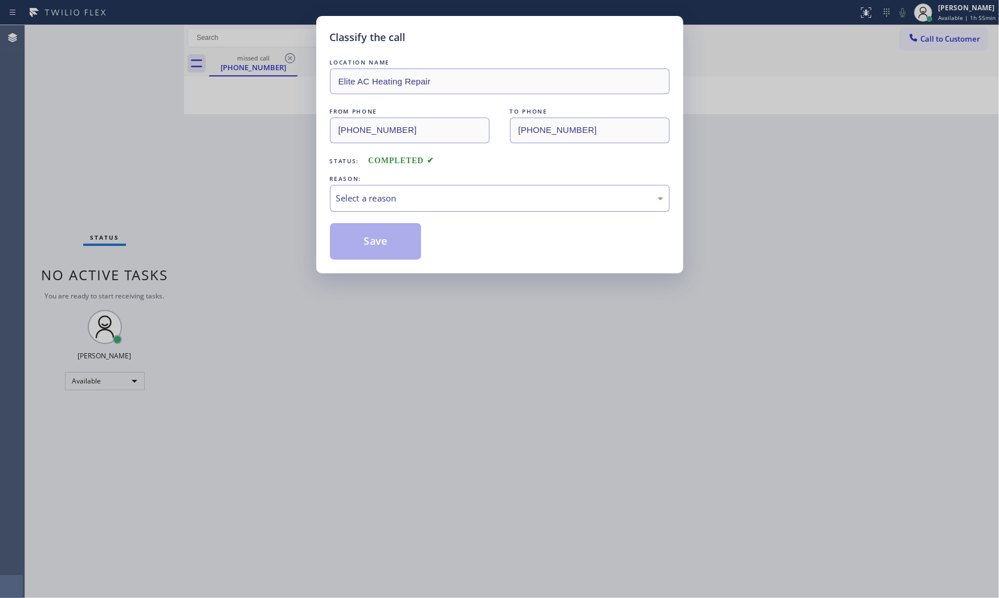
click at [462, 208] on div "Select a reason" at bounding box center [500, 198] width 340 height 27
click at [397, 243] on button "Save" at bounding box center [376, 241] width 92 height 36
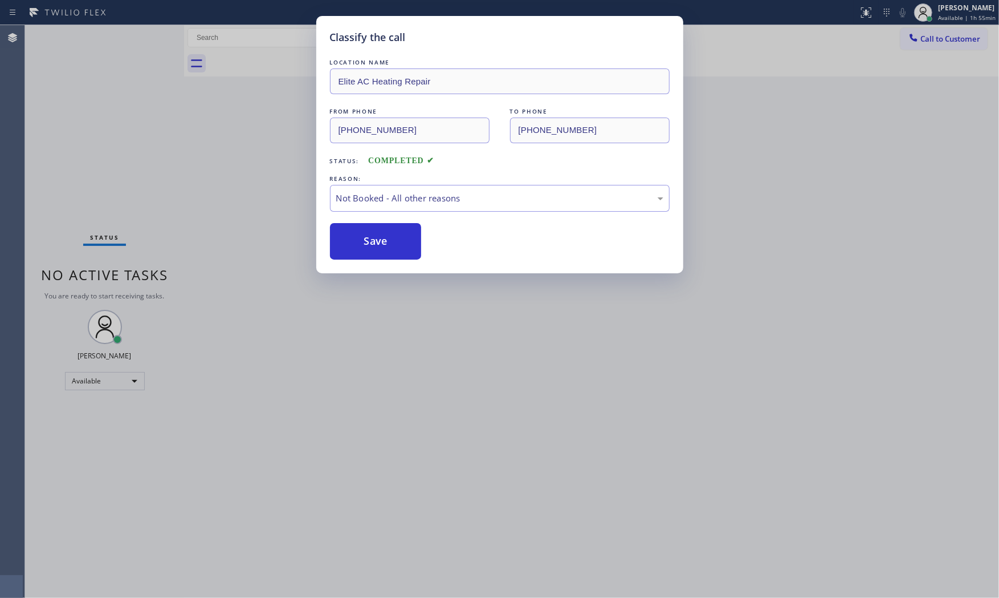
click at [397, 243] on button "Save" at bounding box center [376, 241] width 92 height 36
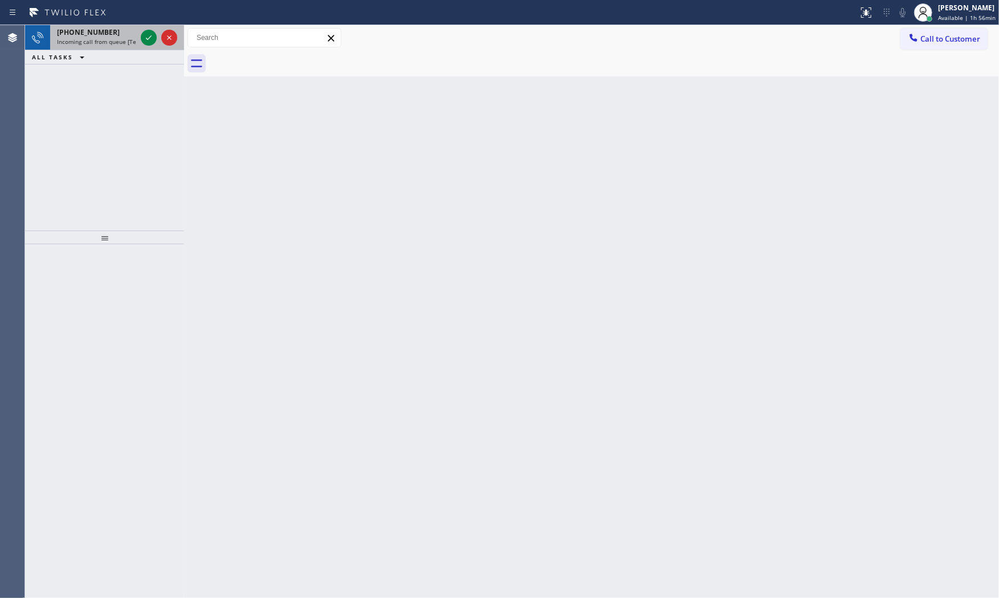
click at [129, 43] on span "Incoming call from queue [Test] All" at bounding box center [104, 42] width 95 height 8
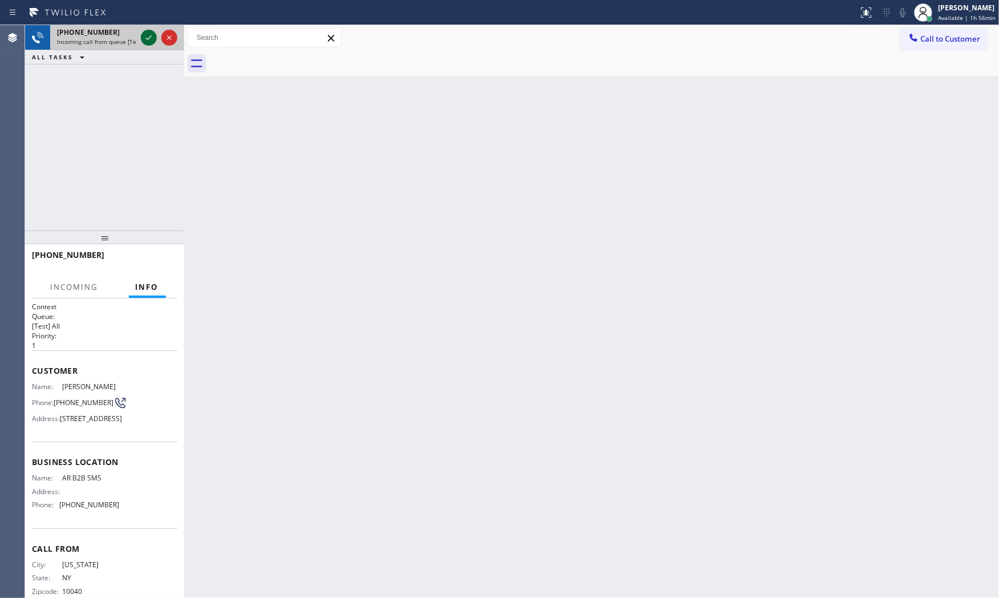
click at [145, 36] on icon at bounding box center [149, 38] width 14 height 14
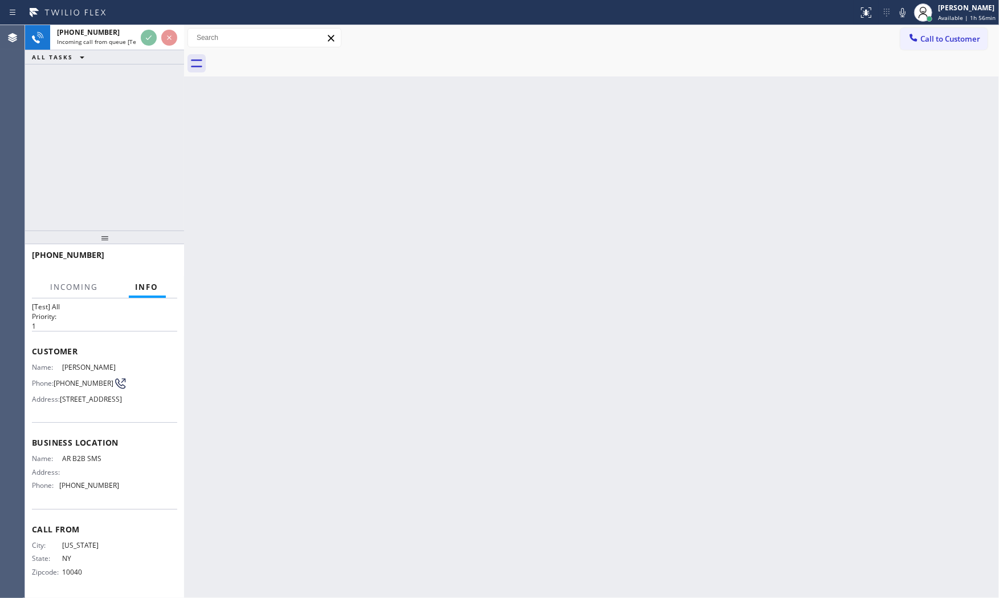
scroll to position [40, 0]
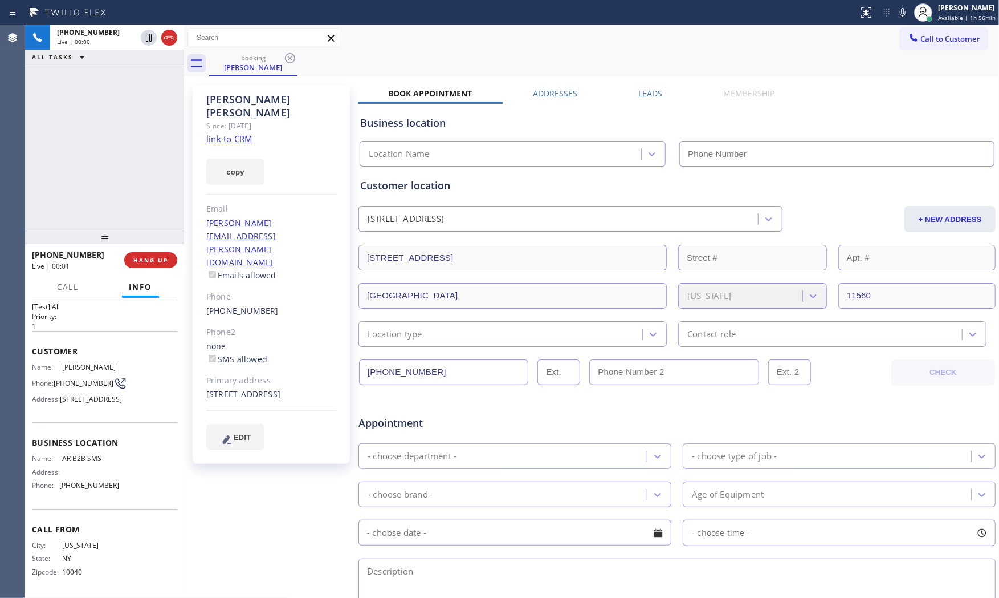
type input "(833) 692-2271"
click at [235, 133] on link "link to CRM" at bounding box center [229, 138] width 46 height 11
click at [900, 16] on icon at bounding box center [903, 12] width 6 height 9
click at [902, 13] on icon at bounding box center [903, 12] width 6 height 9
click at [897, 15] on icon at bounding box center [903, 13] width 14 height 14
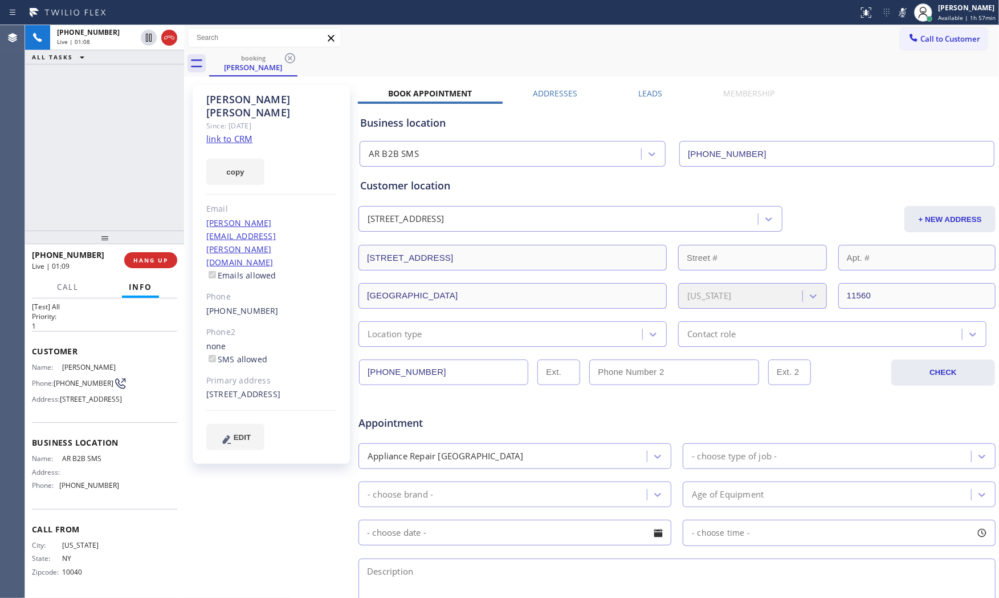
click at [899, 14] on icon at bounding box center [903, 13] width 14 height 14
click at [900, 14] on icon at bounding box center [903, 12] width 6 height 9
click at [899, 14] on icon at bounding box center [903, 13] width 14 height 14
click at [145, 35] on icon at bounding box center [149, 38] width 14 height 14
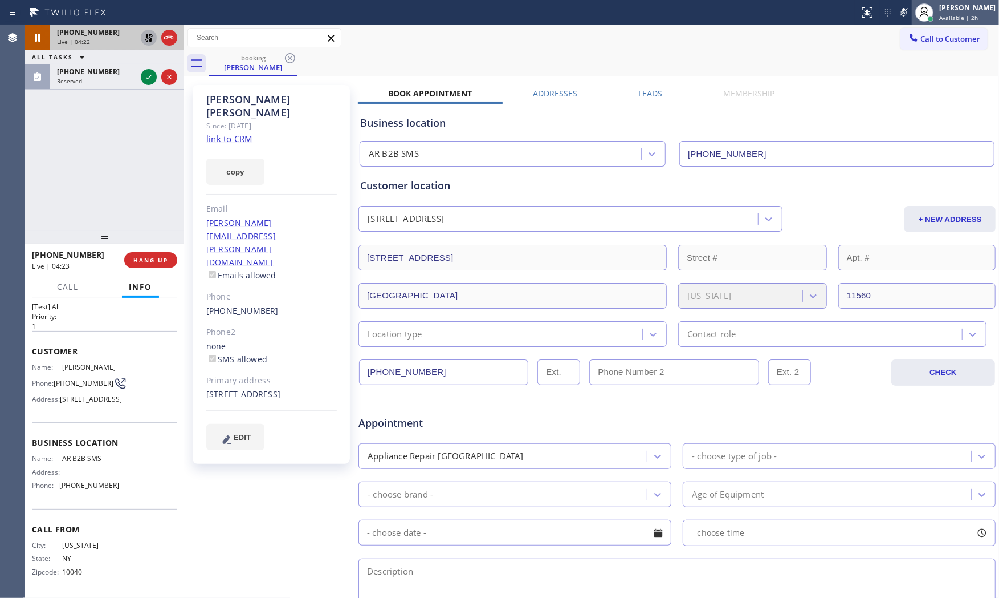
click at [917, 21] on div at bounding box center [924, 12] width 25 height 25
click at [907, 15] on icon at bounding box center [904, 13] width 14 height 14
click at [147, 35] on icon at bounding box center [149, 38] width 8 height 8
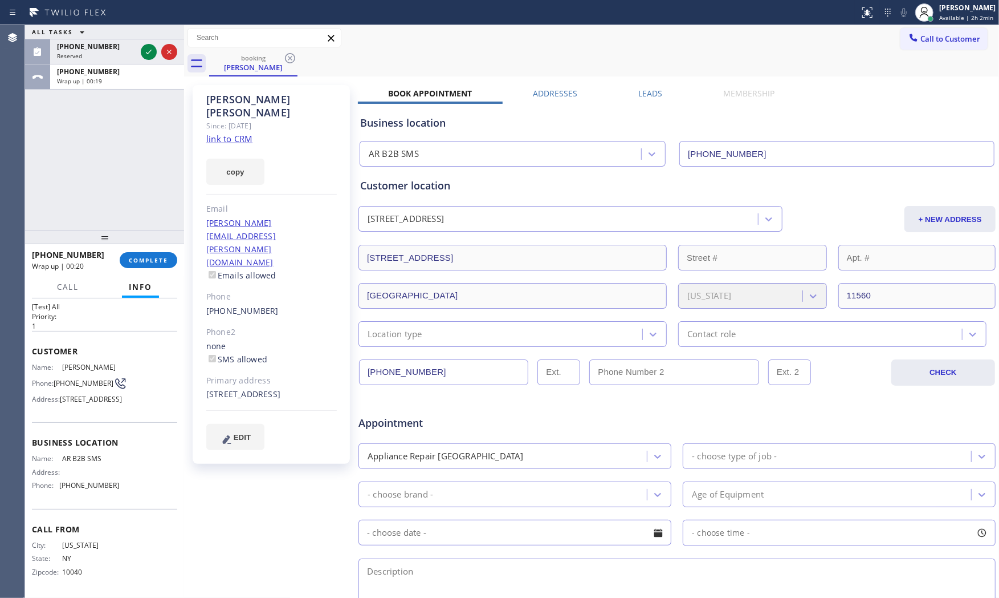
click at [66, 32] on span "ALL TASKS" at bounding box center [52, 32] width 41 height 8
click at [121, 88] on div "+19175097626 Wrap up | 00:20" at bounding box center [114, 76] width 129 height 25
click at [121, 83] on div "Wrap up | 00:20" at bounding box center [117, 81] width 120 height 8
click at [147, 289] on span "Info" at bounding box center [140, 287] width 23 height 10
click at [148, 271] on div "+19175097626 Wrap up | 00:22 COMPLETE" at bounding box center [104, 260] width 145 height 30
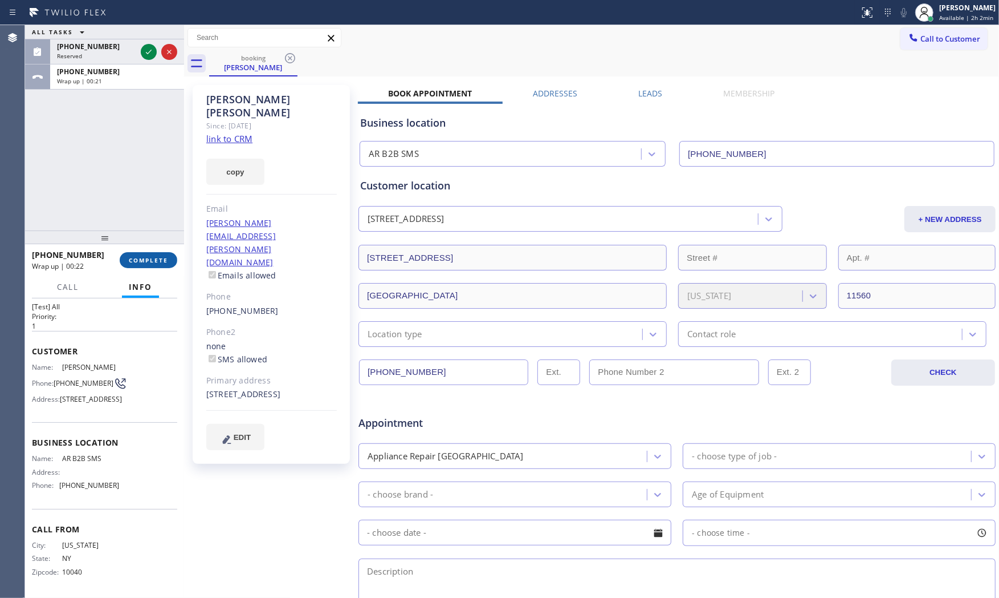
click at [151, 263] on span "COMPLETE" at bounding box center [148, 260] width 39 height 8
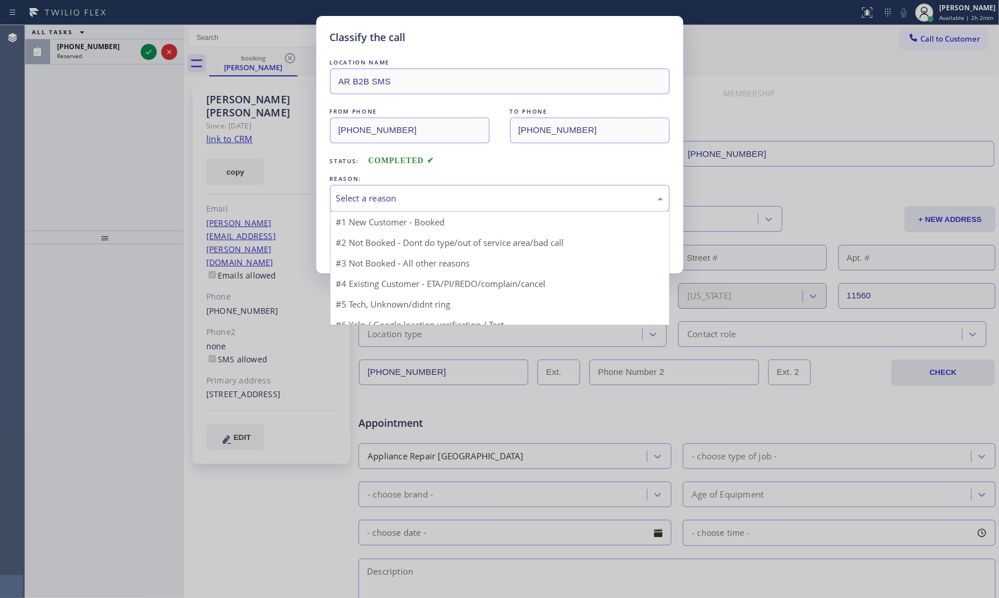
click at [404, 189] on div "Select a reason" at bounding box center [500, 198] width 340 height 27
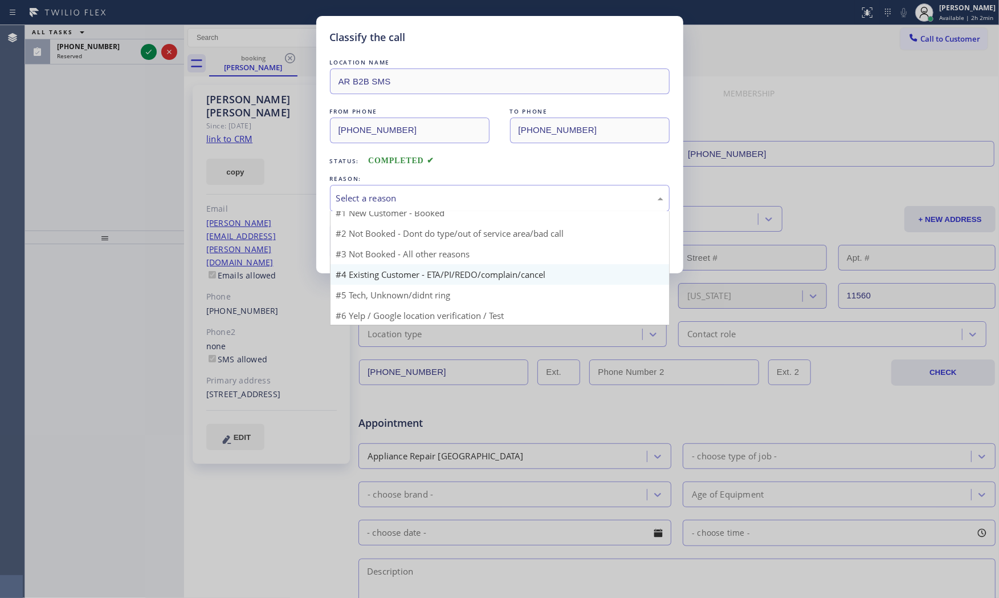
scroll to position [10, 0]
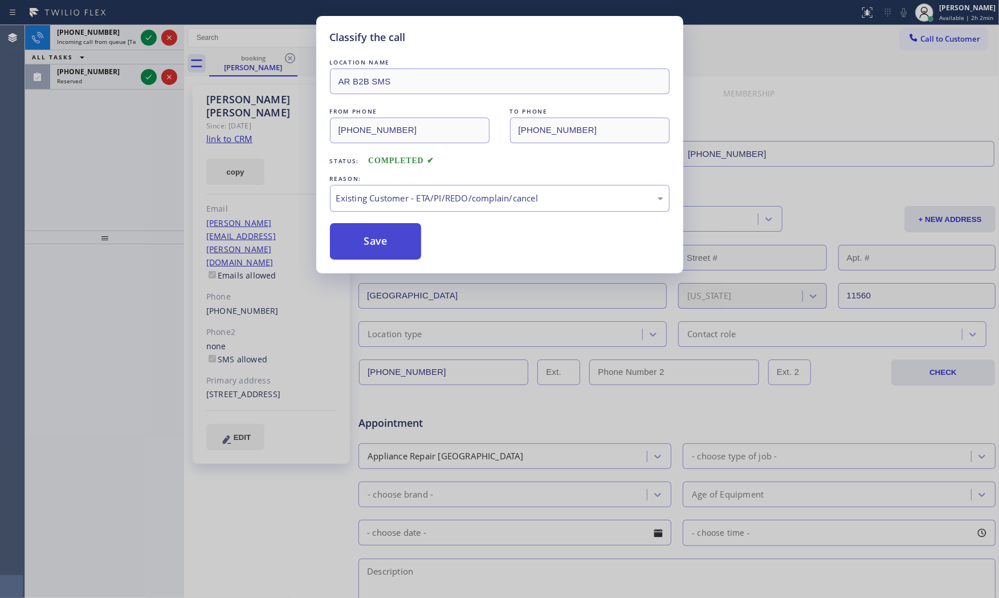
click at [405, 245] on button "Save" at bounding box center [376, 241] width 92 height 36
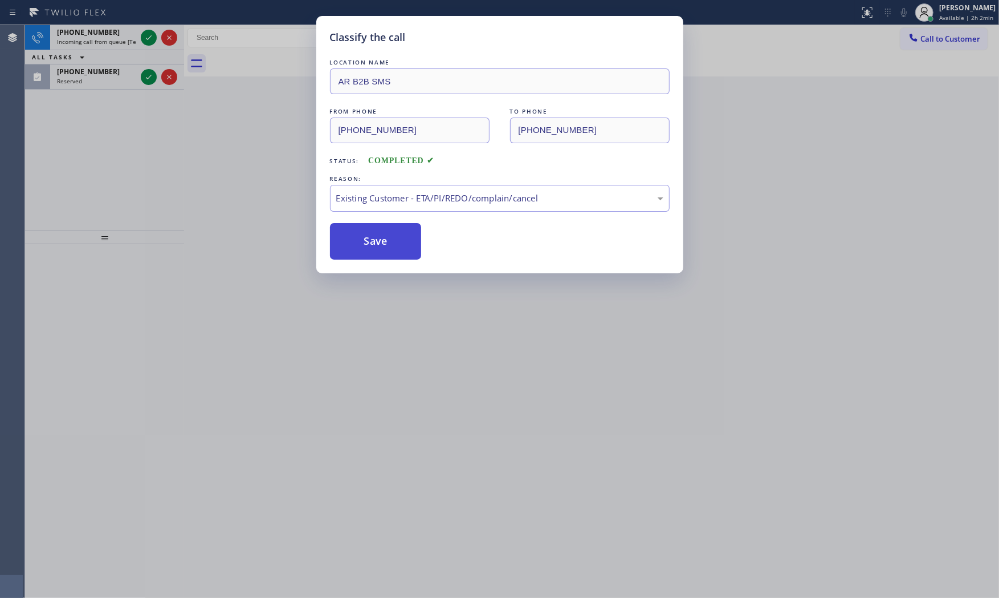
click at [405, 245] on button "Save" at bounding box center [376, 241] width 92 height 36
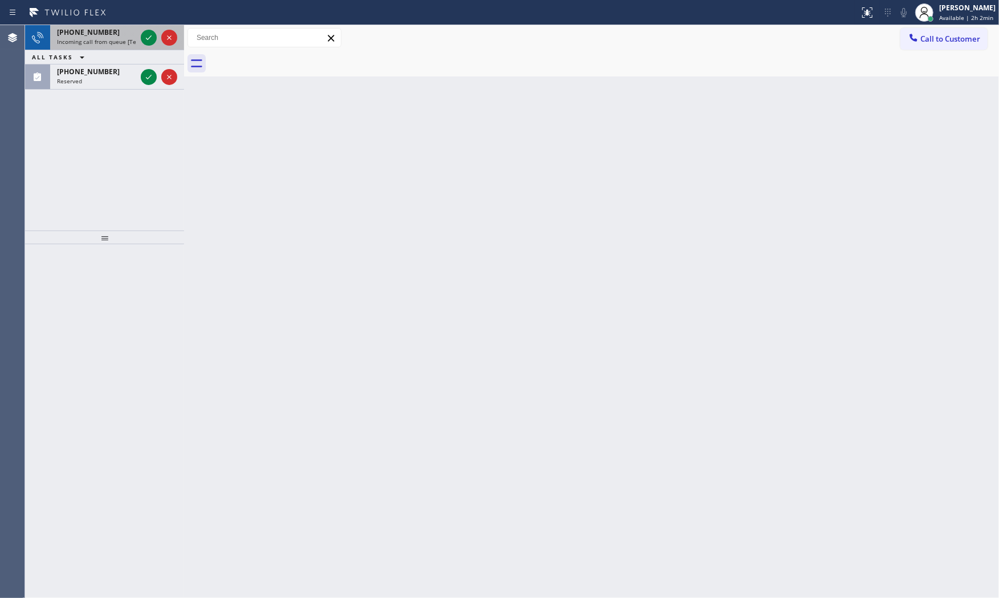
click at [112, 32] on div "+17202922477" at bounding box center [96, 32] width 79 height 10
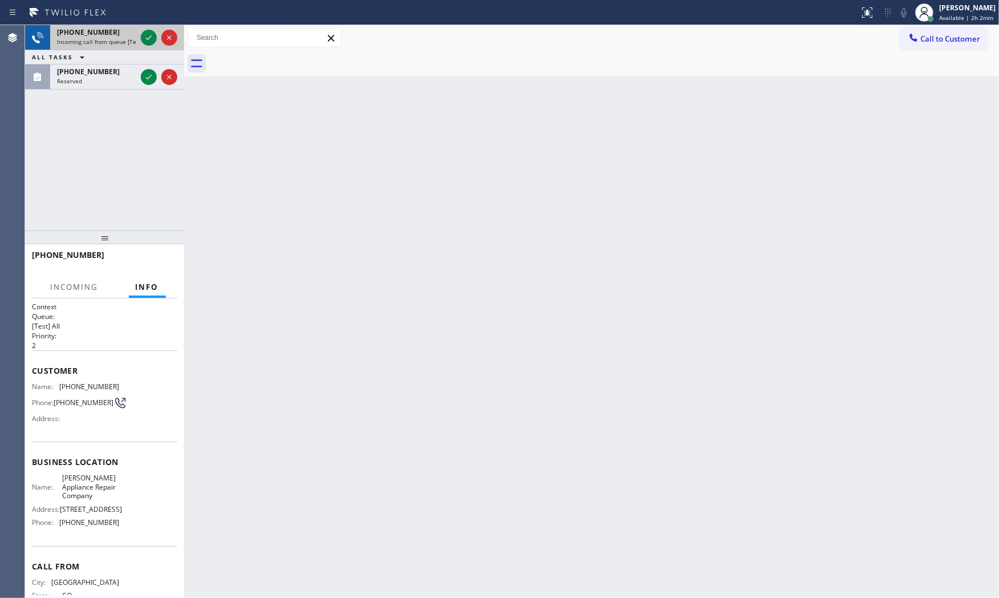
click at [112, 32] on div "+17202922477" at bounding box center [96, 32] width 79 height 10
click at [144, 33] on icon at bounding box center [149, 38] width 14 height 14
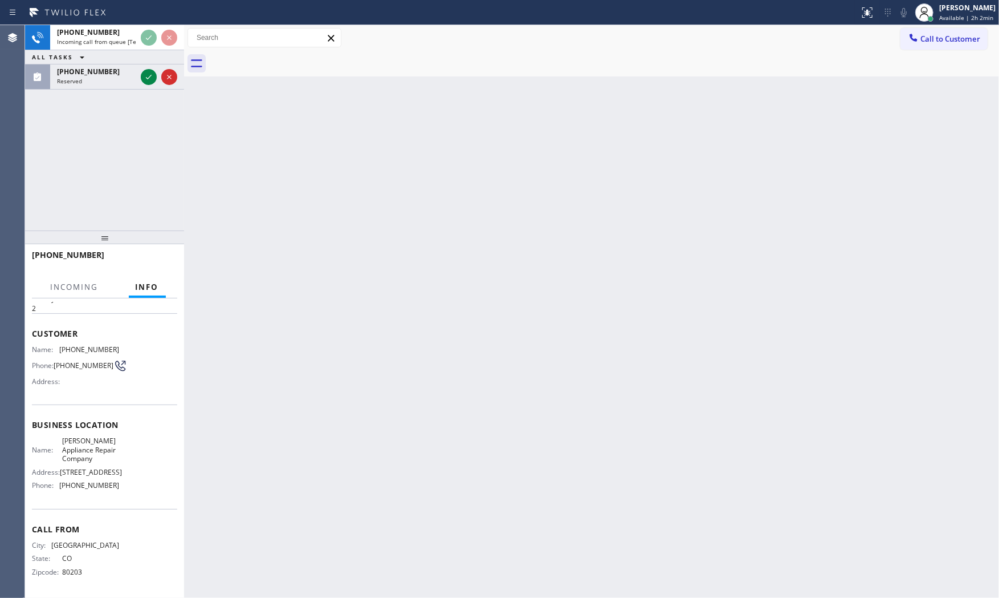
scroll to position [48, 0]
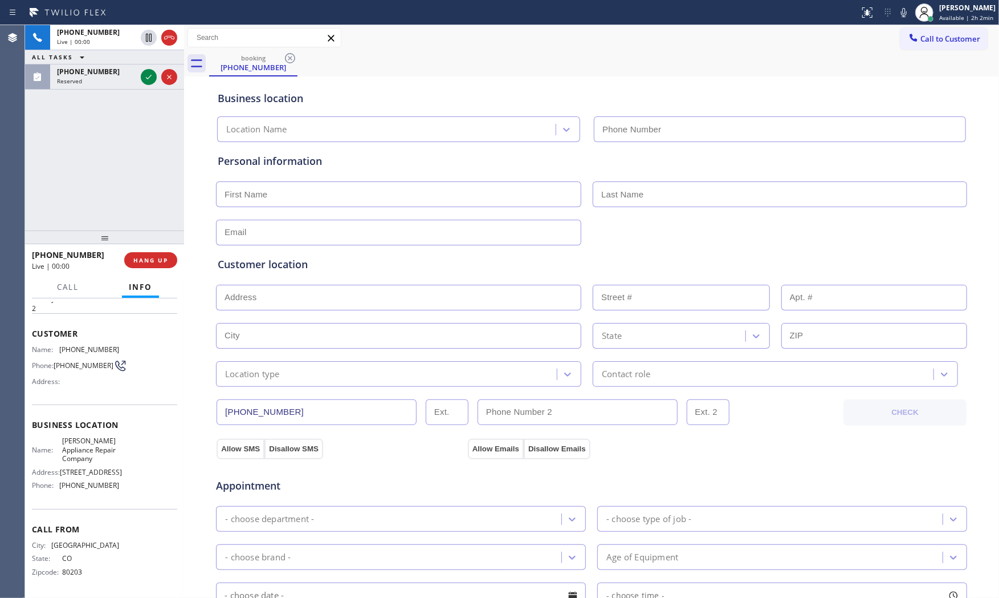
type input "(720) 897-1197"
drag, startPoint x: 133, startPoint y: 271, endPoint x: 136, endPoint y: 264, distance: 7.8
click at [133, 271] on div "+17202922477 Live | 00:06 HANG UP" at bounding box center [104, 260] width 145 height 30
click at [136, 264] on button "HANG UP" at bounding box center [150, 260] width 53 height 16
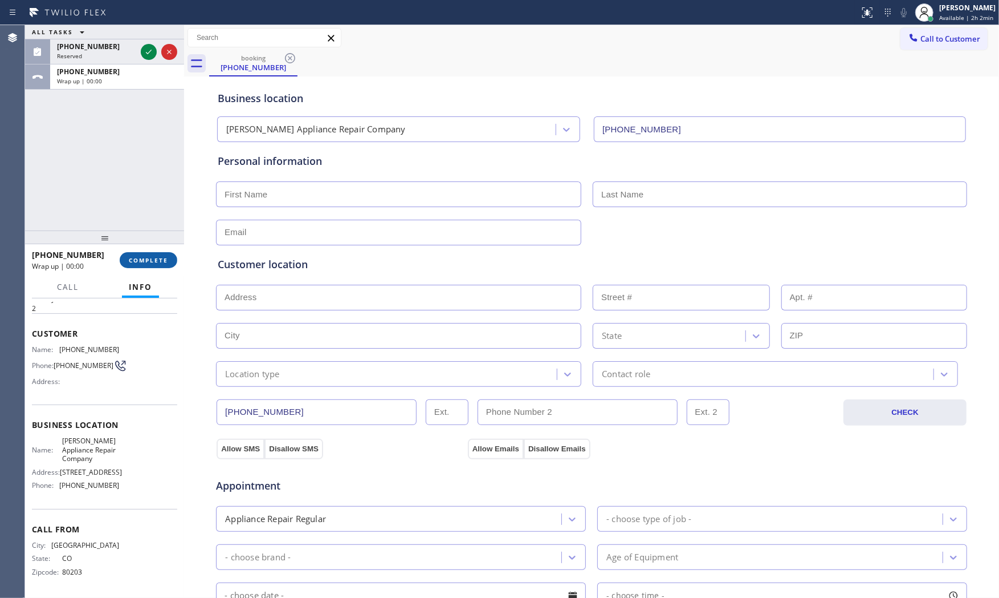
click at [140, 264] on button "COMPLETE" at bounding box center [149, 260] width 58 height 16
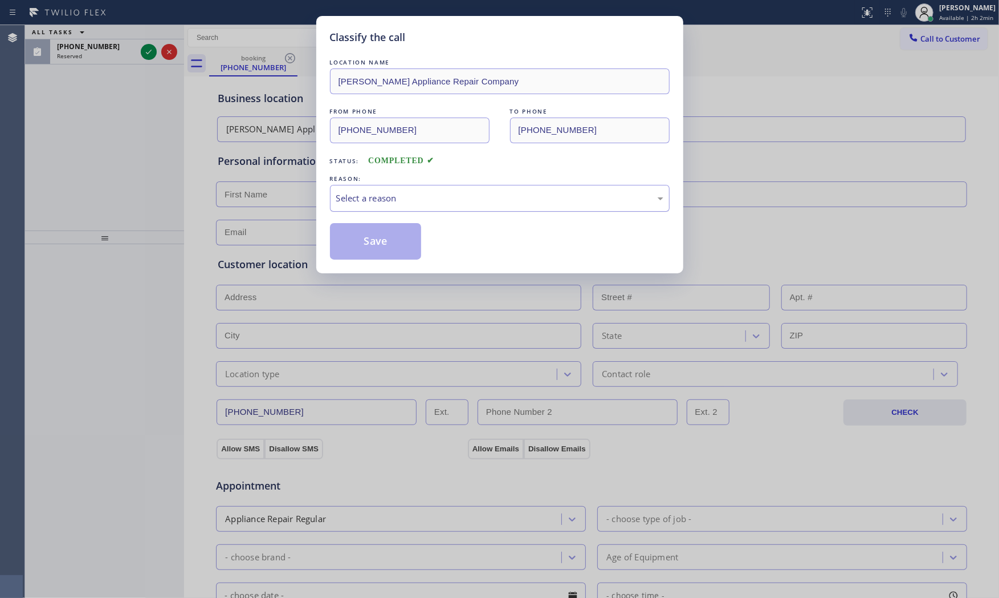
click at [375, 185] on div "Select a reason" at bounding box center [500, 198] width 340 height 27
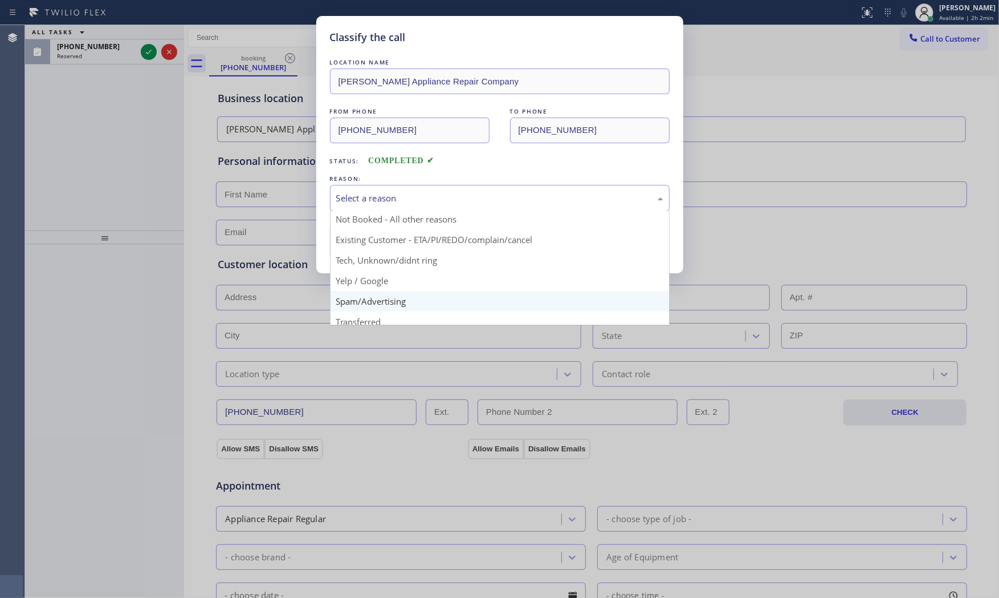
scroll to position [71, 0]
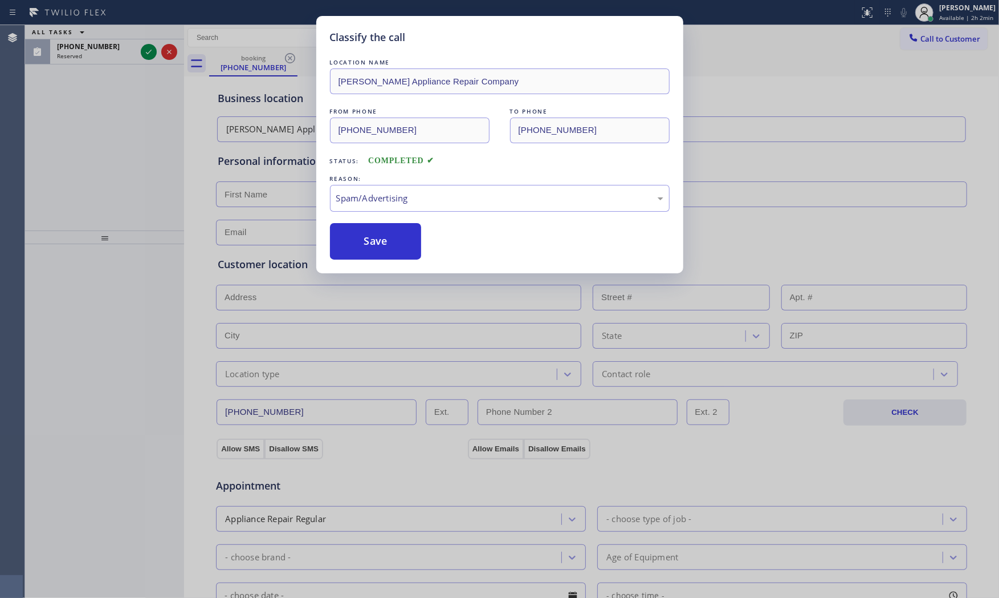
click at [389, 248] on button "Save" at bounding box center [376, 241] width 92 height 36
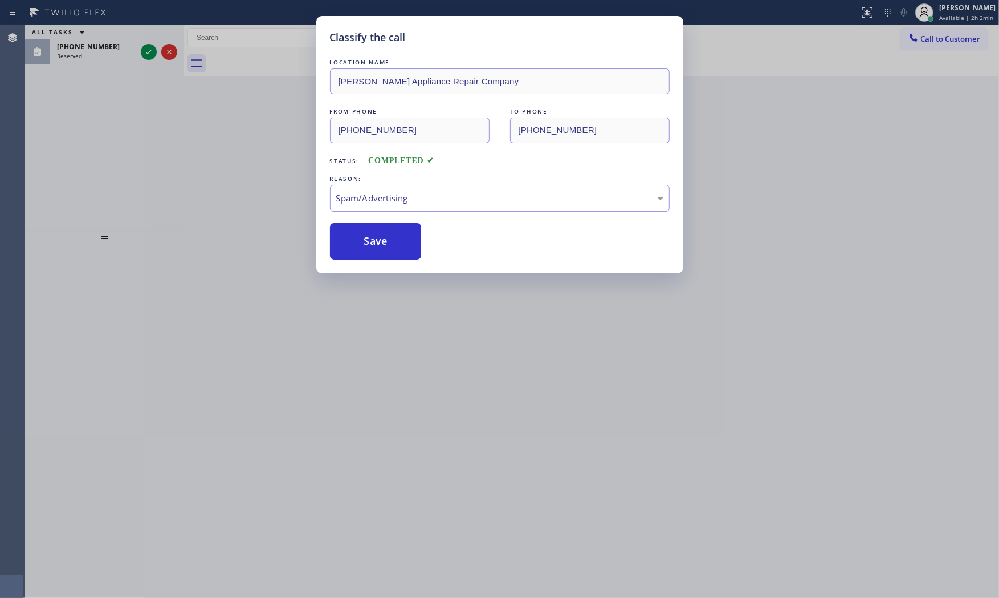
click at [389, 248] on button "Save" at bounding box center [376, 241] width 92 height 36
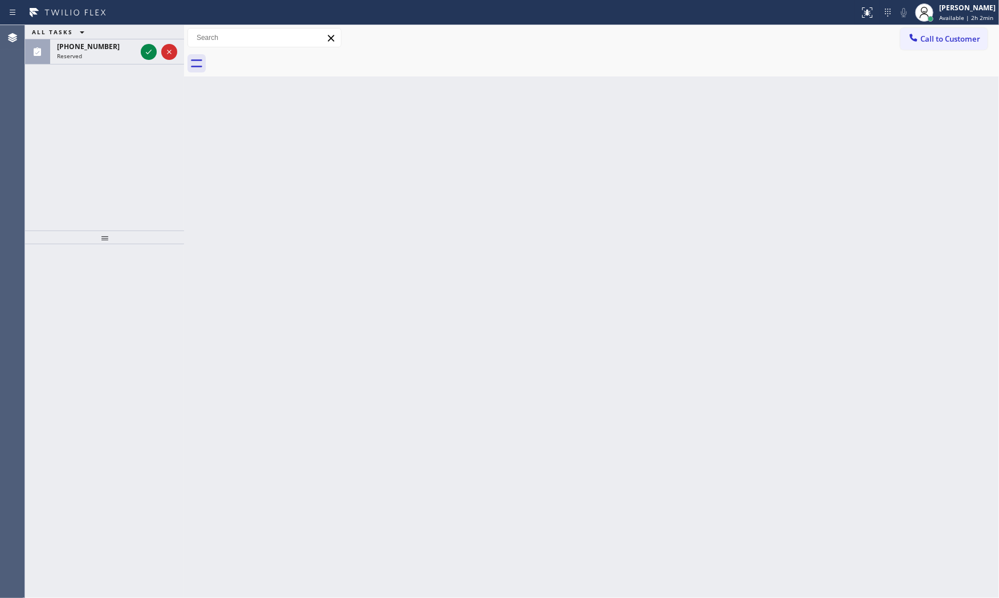
click at [152, 52] on icon at bounding box center [149, 52] width 14 height 14
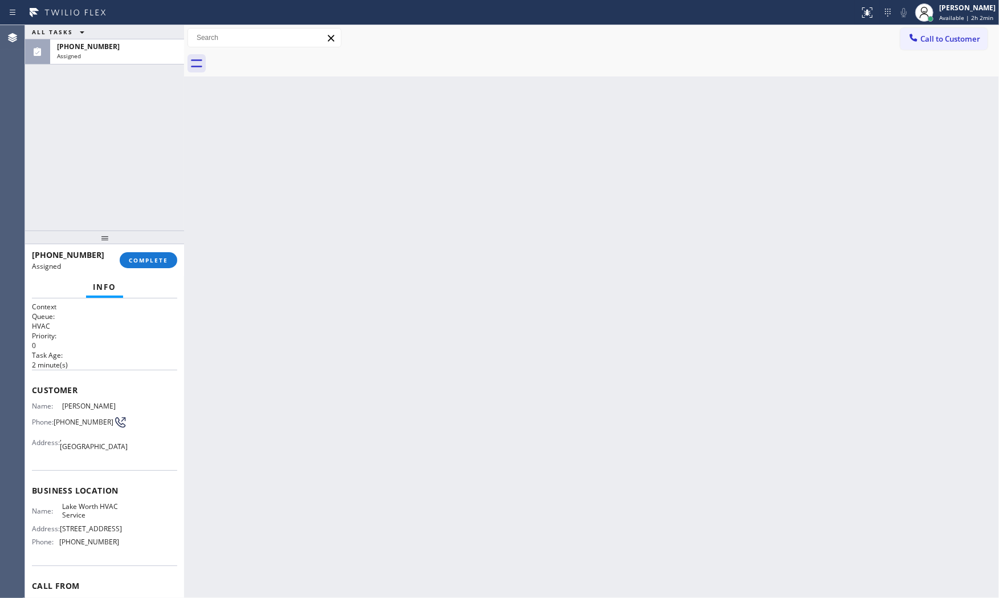
click at [159, 268] on div "(404) 333-5518 Assigned COMPLETE" at bounding box center [104, 260] width 145 height 30
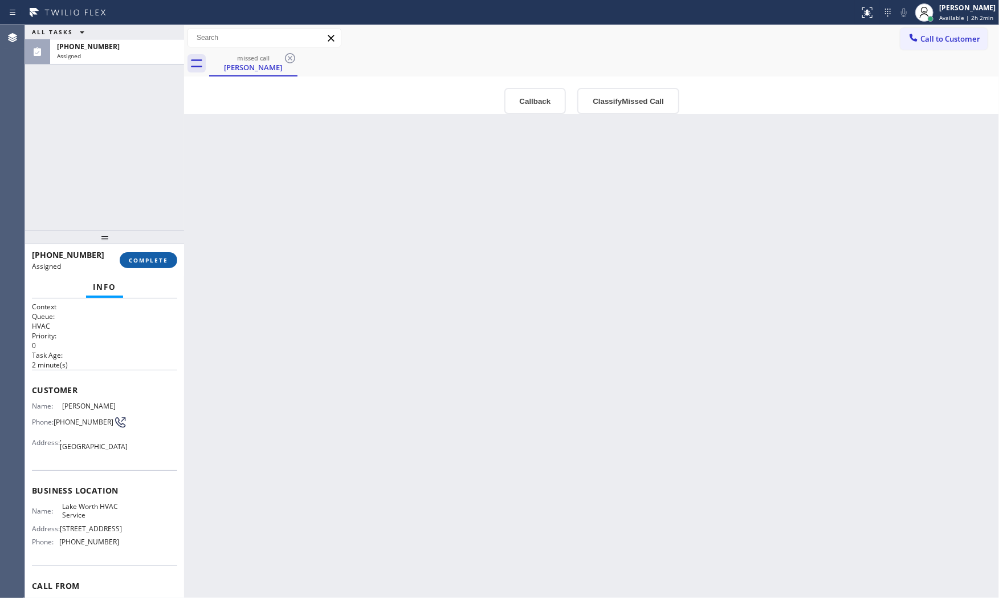
click at [160, 262] on span "COMPLETE" at bounding box center [148, 260] width 39 height 8
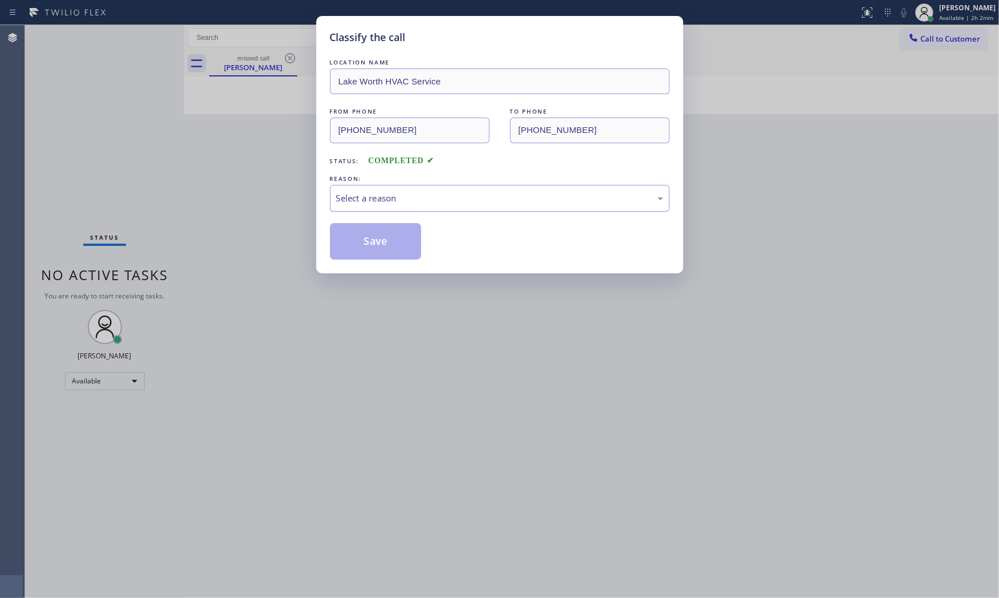
click at [385, 197] on div "Select a reason" at bounding box center [499, 198] width 327 height 13
click at [377, 239] on button "Save" at bounding box center [376, 241] width 92 height 36
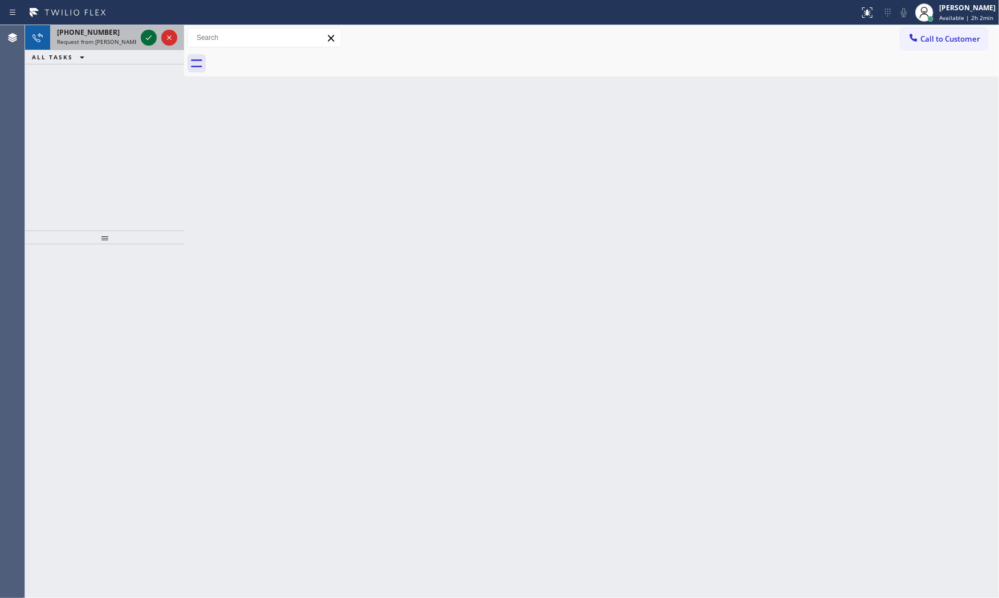
click at [145, 37] on icon at bounding box center [149, 38] width 14 height 14
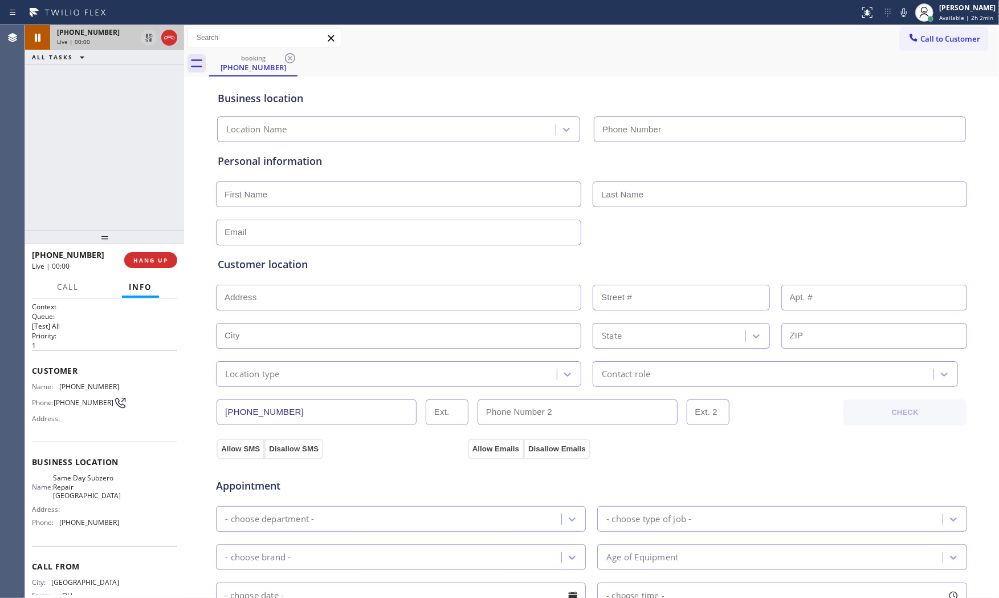
type input "(720) 741-7377"
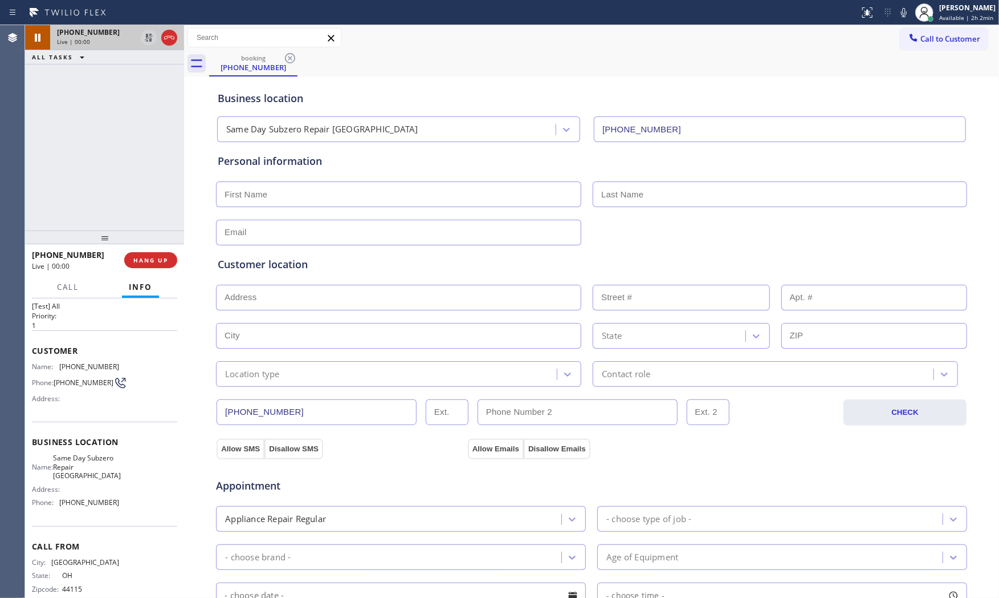
scroll to position [40, 0]
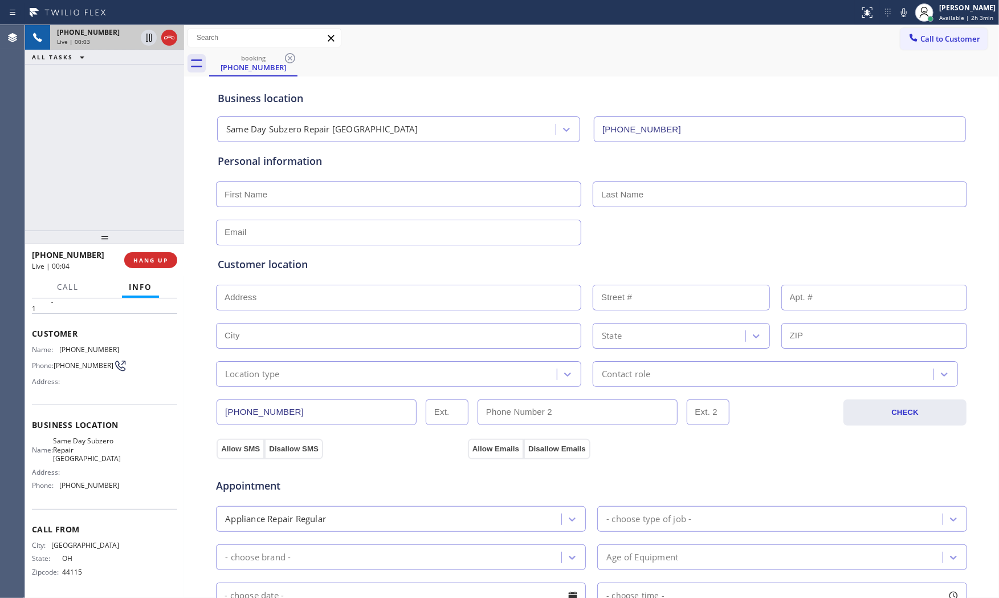
click at [80, 464] on div "Name: Same Day Subzero Repair Lakewood Address: Phone: (720) 741-7377" at bounding box center [75, 465] width 87 height 58
click at [80, 461] on span "Same Day Subzero Repair Lakewood" at bounding box center [87, 449] width 68 height 26
copy span "Lakewood"
click at [71, 292] on span "Call" at bounding box center [68, 287] width 22 height 10
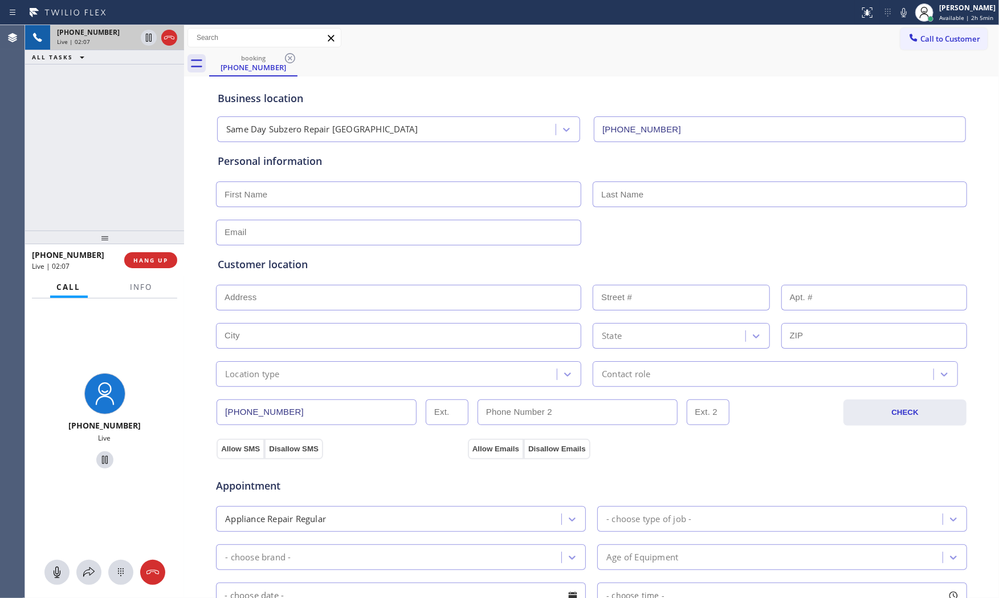
click at [163, 290] on div "Call Info" at bounding box center [104, 287] width 145 height 23
click at [157, 287] on button "Info" at bounding box center [142, 287] width 36 height 22
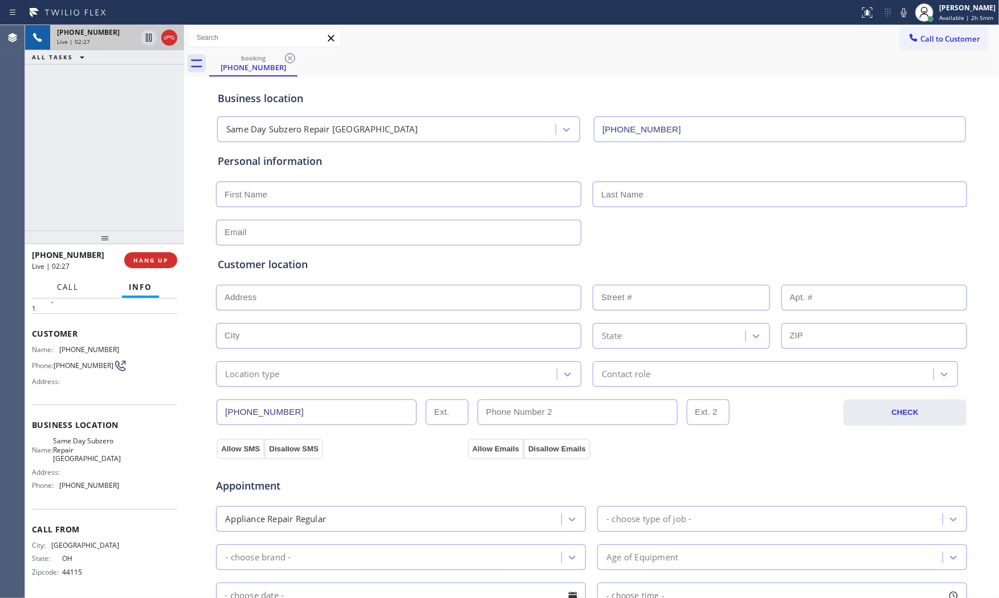
click at [55, 284] on button "Call" at bounding box center [67, 287] width 35 height 22
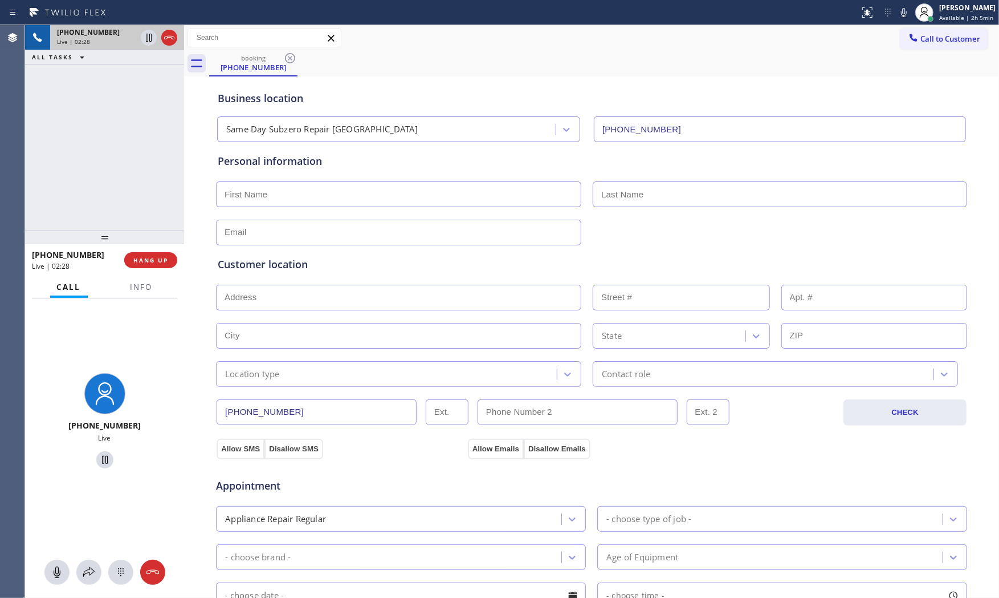
click at [75, 577] on div at bounding box center [104, 571] width 159 height 25
click at [76, 571] on div at bounding box center [88, 572] width 25 height 14
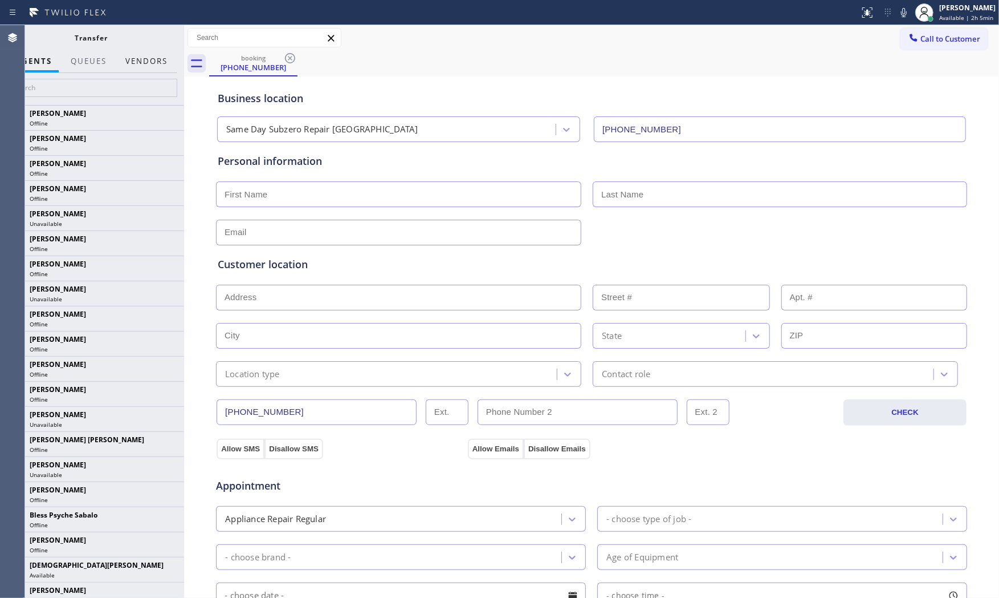
click at [130, 61] on button "Vendors" at bounding box center [147, 61] width 56 height 22
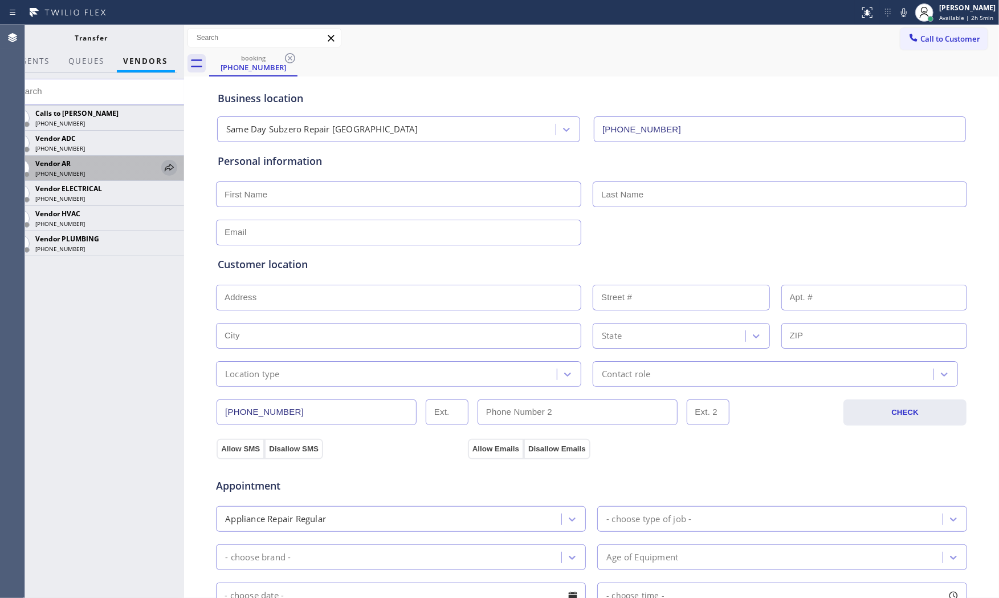
click at [170, 166] on icon at bounding box center [169, 168] width 14 height 14
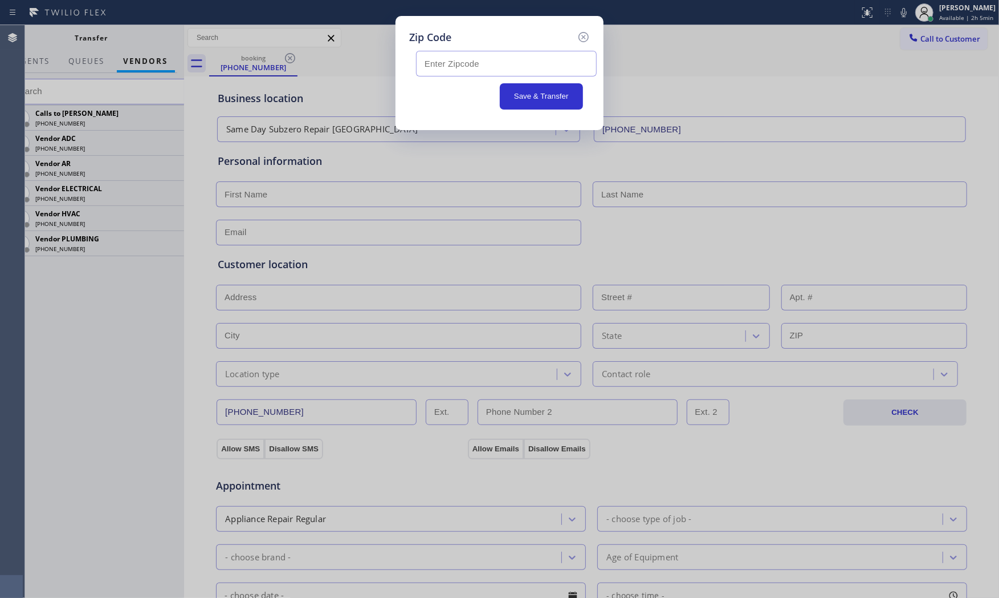
click at [470, 65] on input "text" at bounding box center [506, 64] width 181 height 26
paste input "17603"
type input "17603"
click at [520, 90] on button "Save & Transfer" at bounding box center [542, 96] width 84 height 26
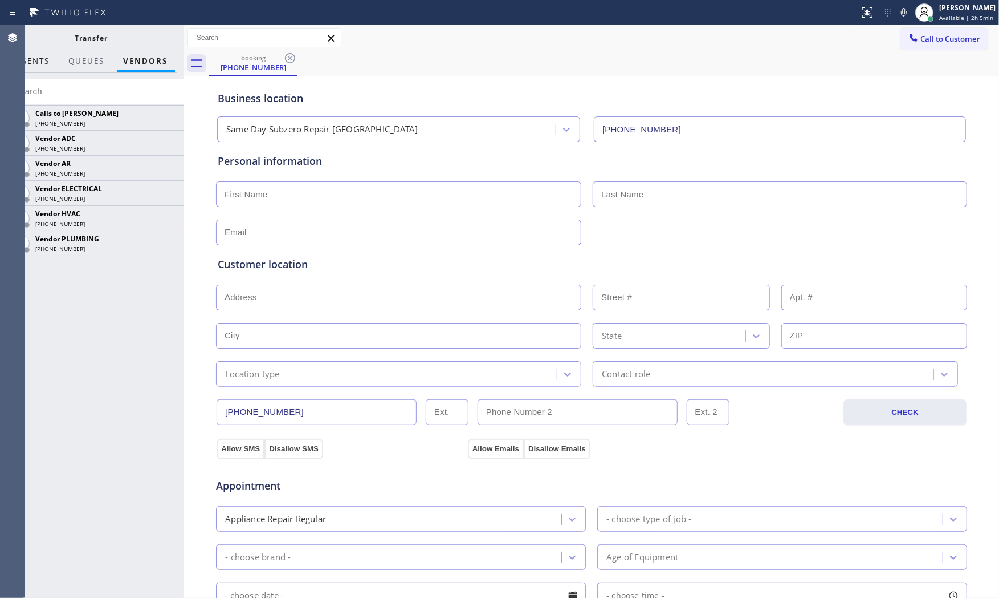
click at [42, 59] on span "AGENTS" at bounding box center [32, 61] width 35 height 10
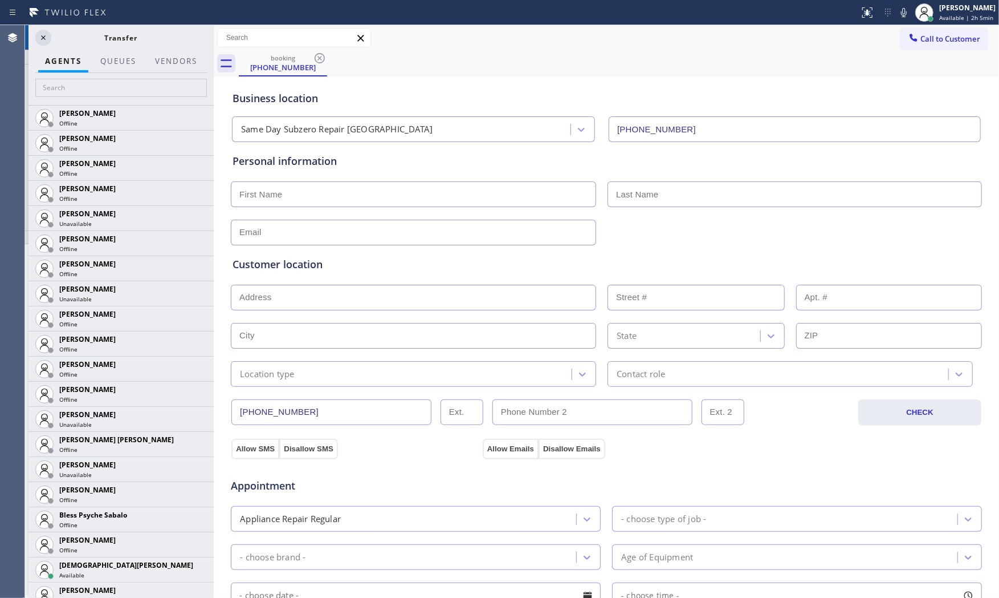
drag, startPoint x: 214, startPoint y: 97, endPoint x: 178, endPoint y: 84, distance: 38.0
click at [214, 97] on div at bounding box center [214, 311] width 0 height 572
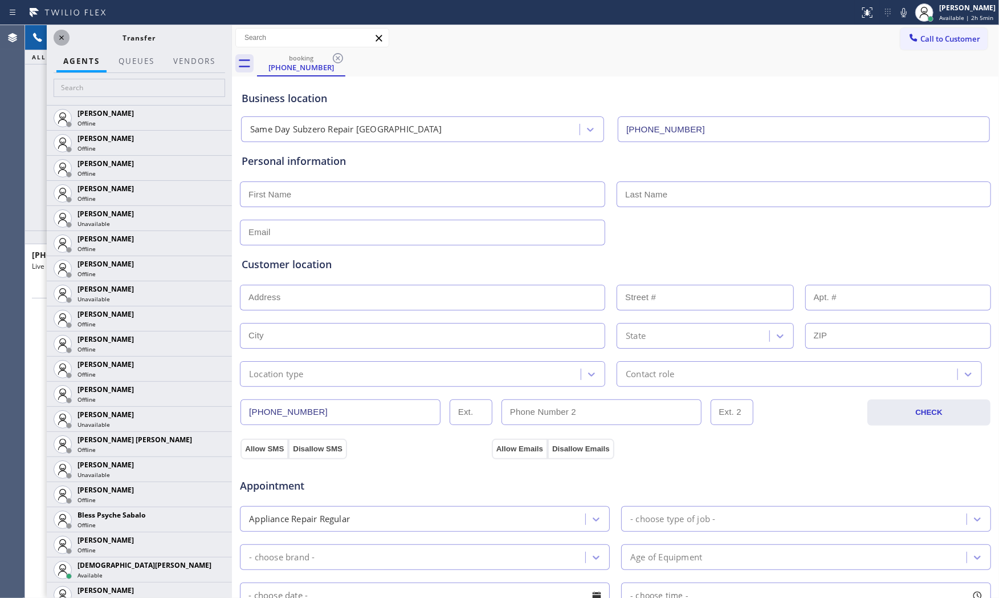
click at [55, 41] on icon at bounding box center [62, 38] width 14 height 14
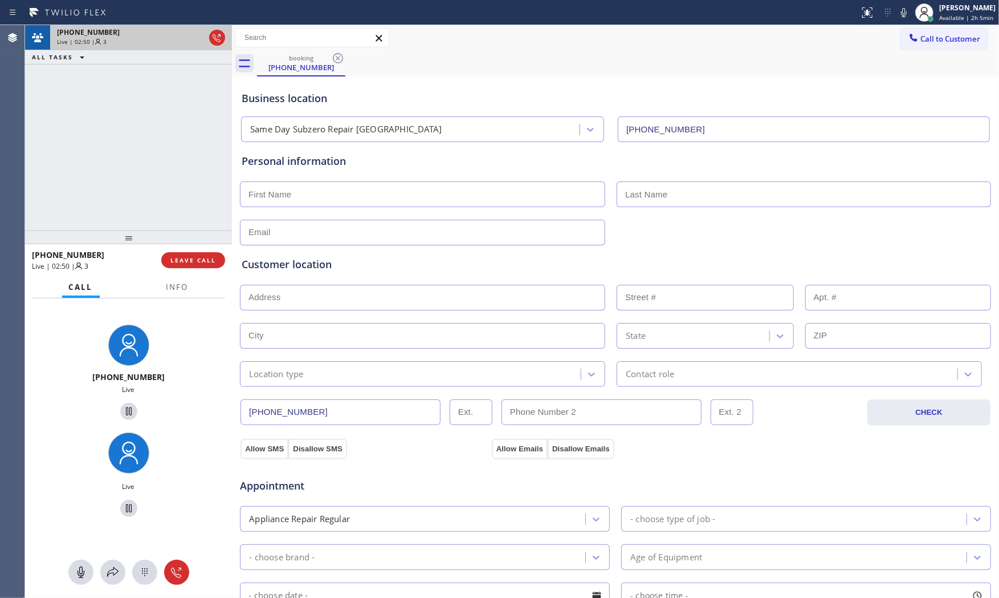
drag, startPoint x: 229, startPoint y: 281, endPoint x: 196, endPoint y: 274, distance: 33.7
click at [232, 274] on div at bounding box center [232, 311] width 0 height 572
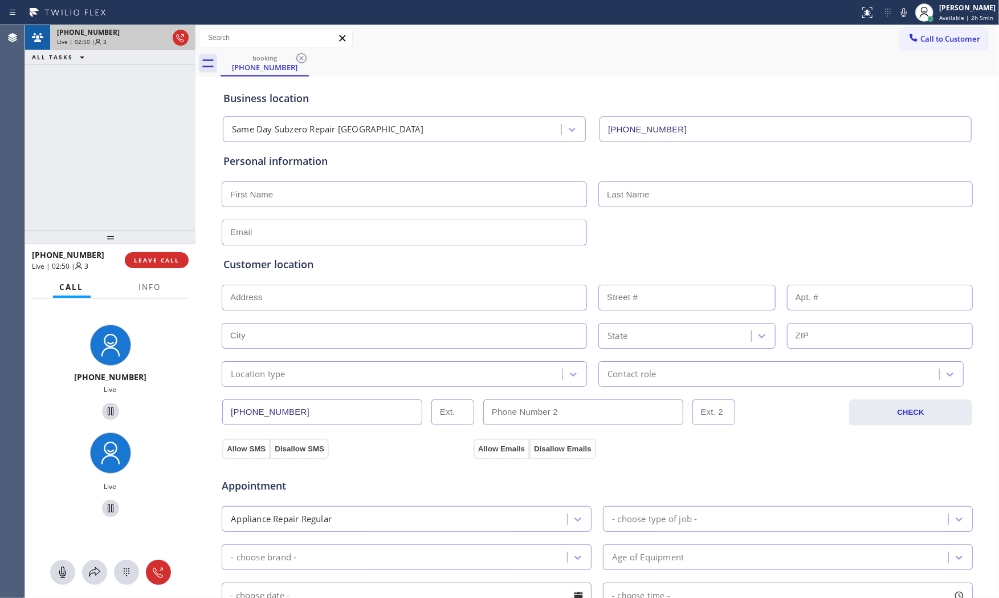
scroll to position [36, 0]
click at [901, 16] on icon at bounding box center [904, 12] width 6 height 9
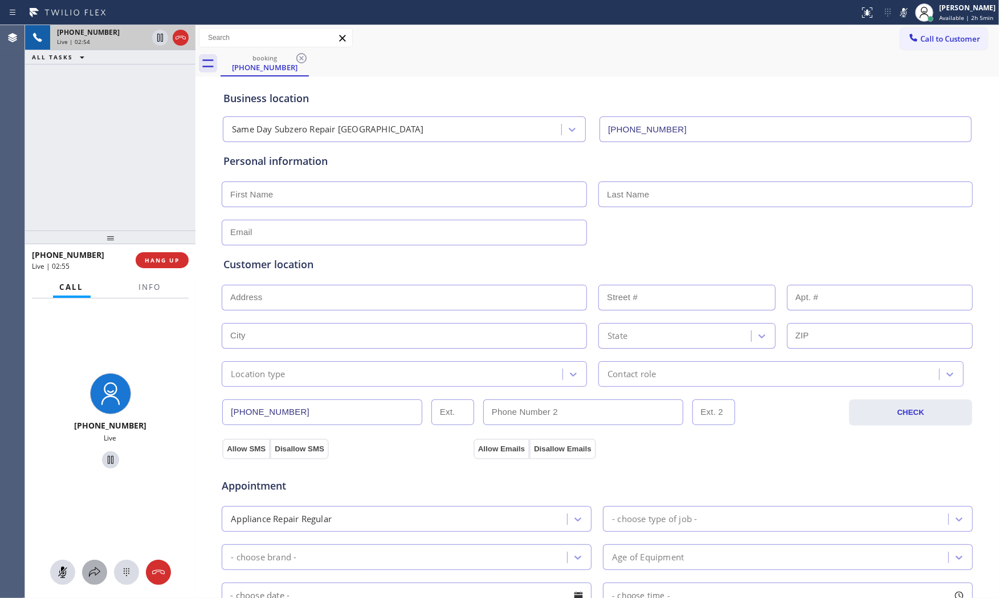
click at [92, 572] on icon at bounding box center [95, 572] width 14 height 14
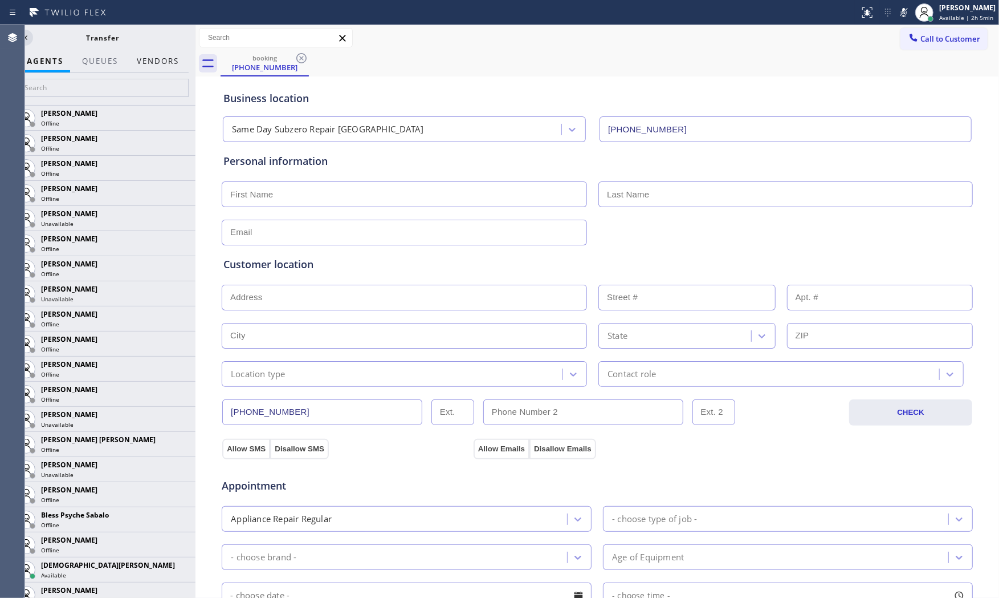
click at [161, 66] on button "Vendors" at bounding box center [158, 61] width 56 height 22
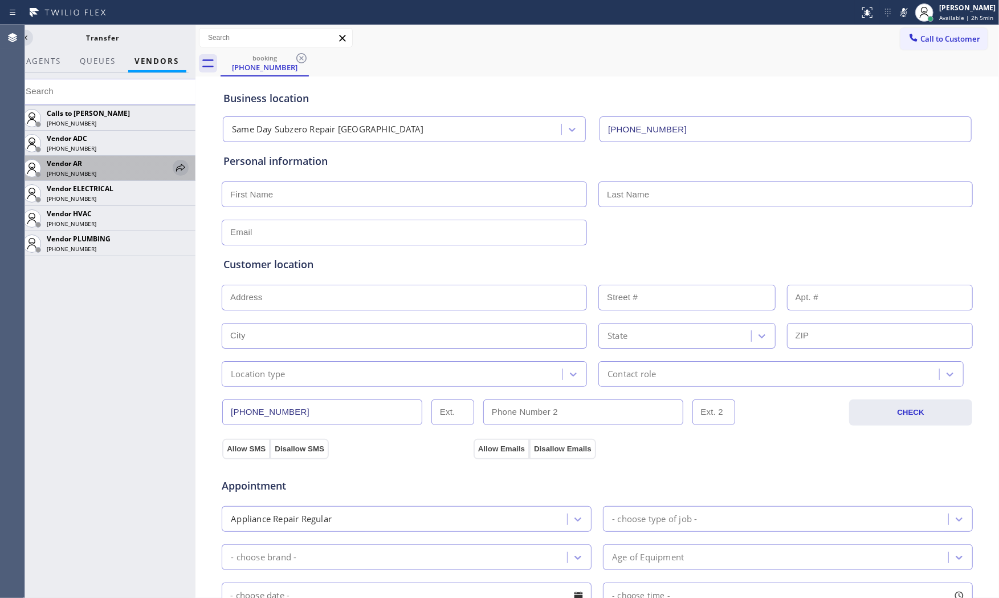
click at [185, 169] on icon at bounding box center [181, 168] width 14 height 14
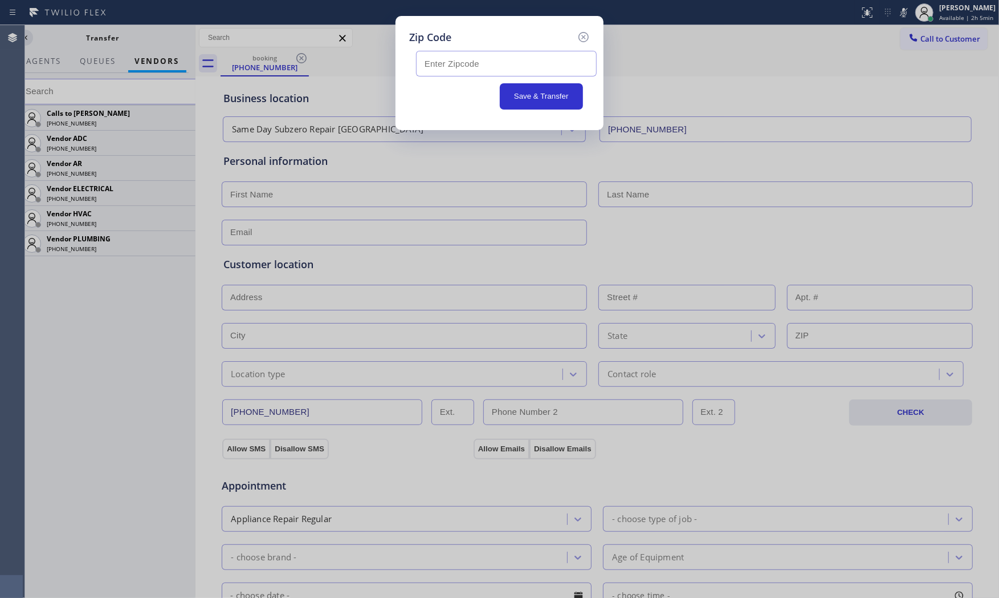
click at [488, 67] on input "text" at bounding box center [506, 64] width 181 height 26
paste input "17603"
type input "17603"
click at [529, 92] on button "Save & Transfer" at bounding box center [542, 96] width 84 height 26
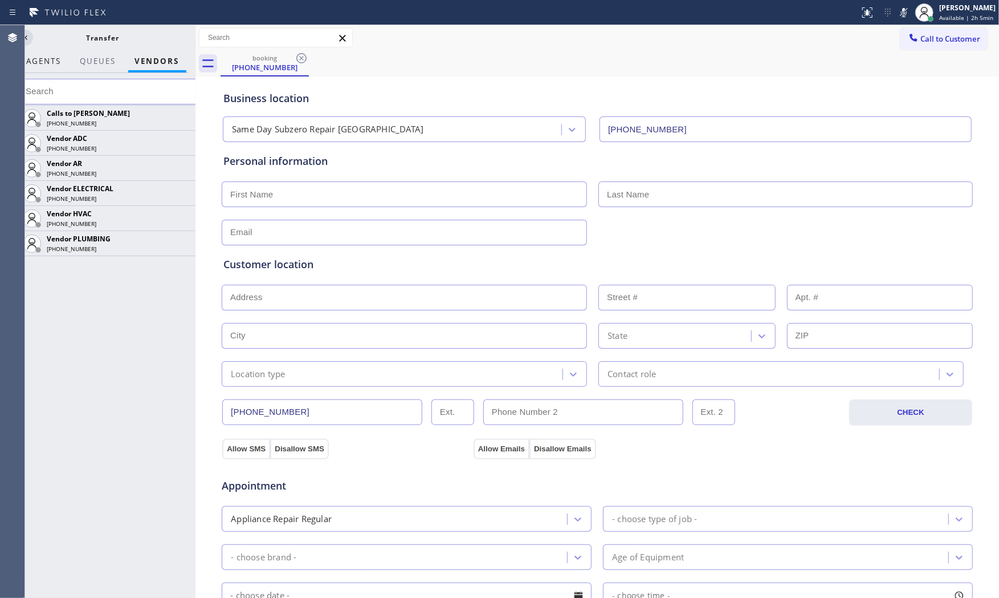
click at [56, 61] on span "AGENTS" at bounding box center [44, 61] width 35 height 10
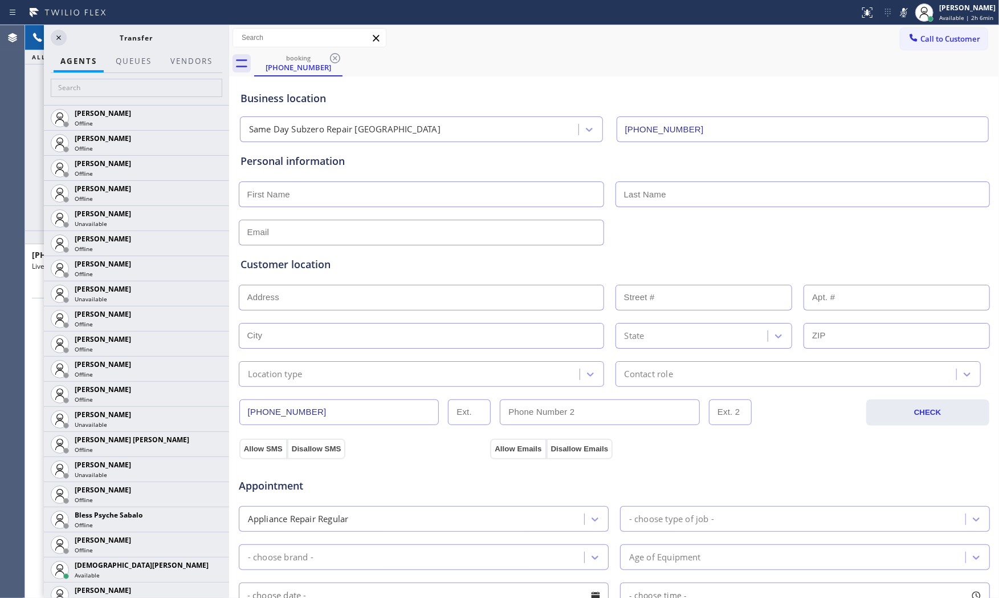
scroll to position [27, 0]
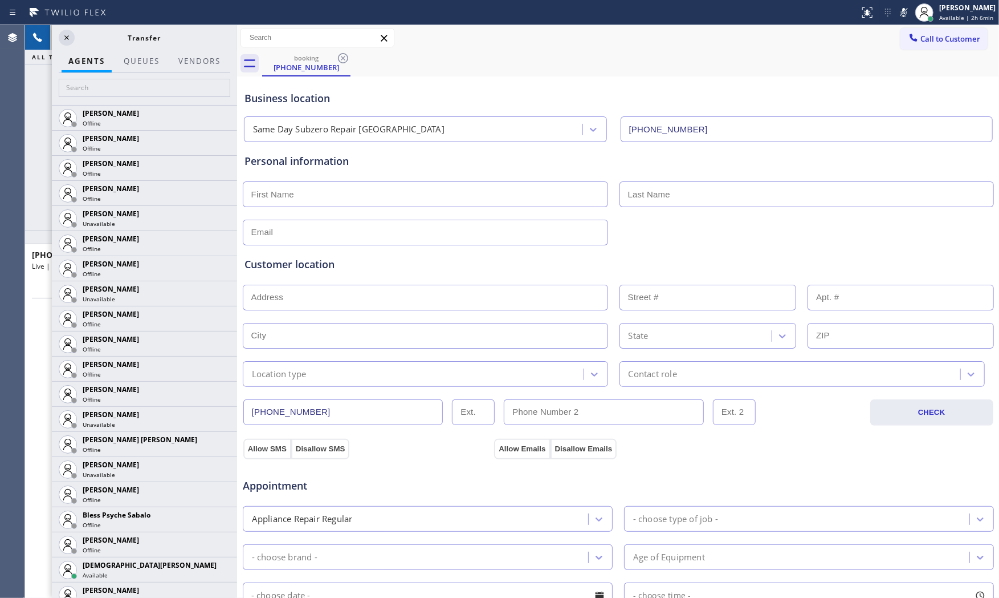
drag, startPoint x: 197, startPoint y: 117, endPoint x: 238, endPoint y: 118, distance: 41.6
click at [237, 118] on div at bounding box center [237, 311] width 0 height 572
click at [70, 36] on icon at bounding box center [67, 38] width 14 height 14
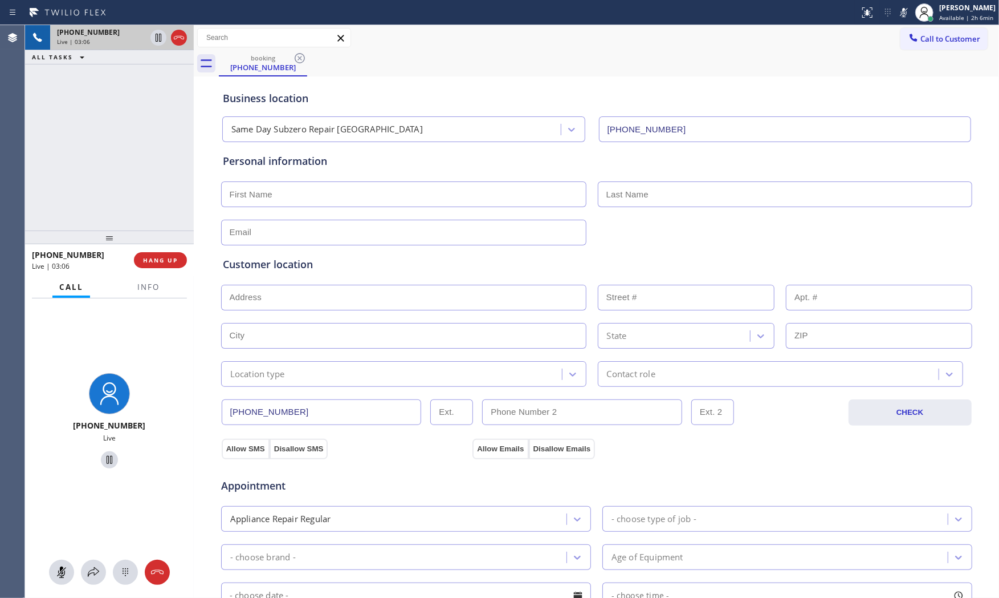
drag, startPoint x: 237, startPoint y: 117, endPoint x: 194, endPoint y: 114, distance: 43.5
click at [194, 114] on div at bounding box center [194, 311] width 0 height 572
click at [164, 256] on span "HANG UP" at bounding box center [160, 260] width 35 height 8
click at [149, 286] on span "Info" at bounding box center [148, 287] width 22 height 10
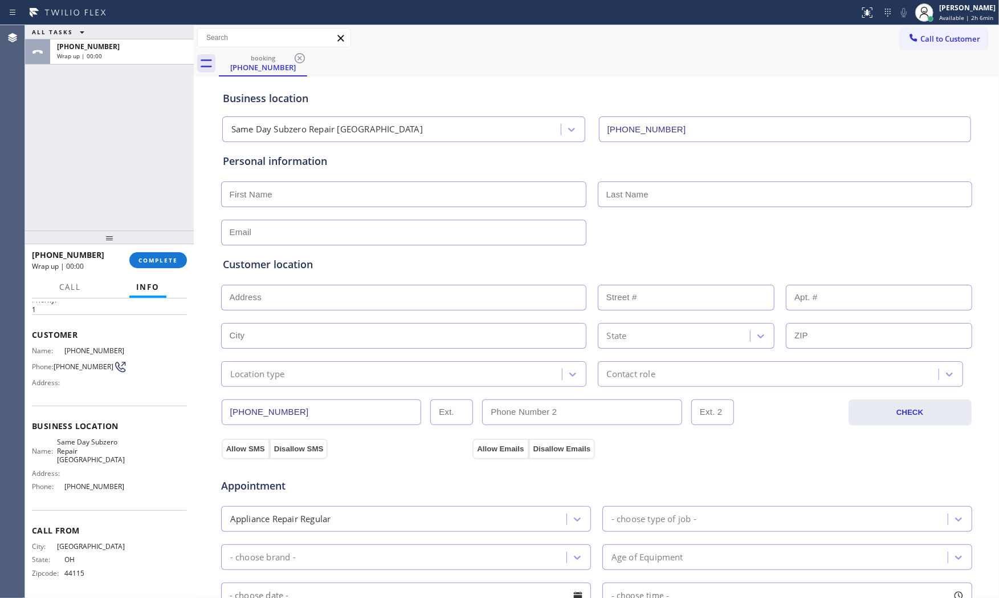
click at [258, 209] on div "Personal information" at bounding box center [597, 199] width 748 height 92
click at [259, 196] on input "text" at bounding box center [403, 194] width 365 height 26
click at [259, 196] on input "Ms" at bounding box center [403, 194] width 365 height 26
type input "Mr"
type input "Iscaac"
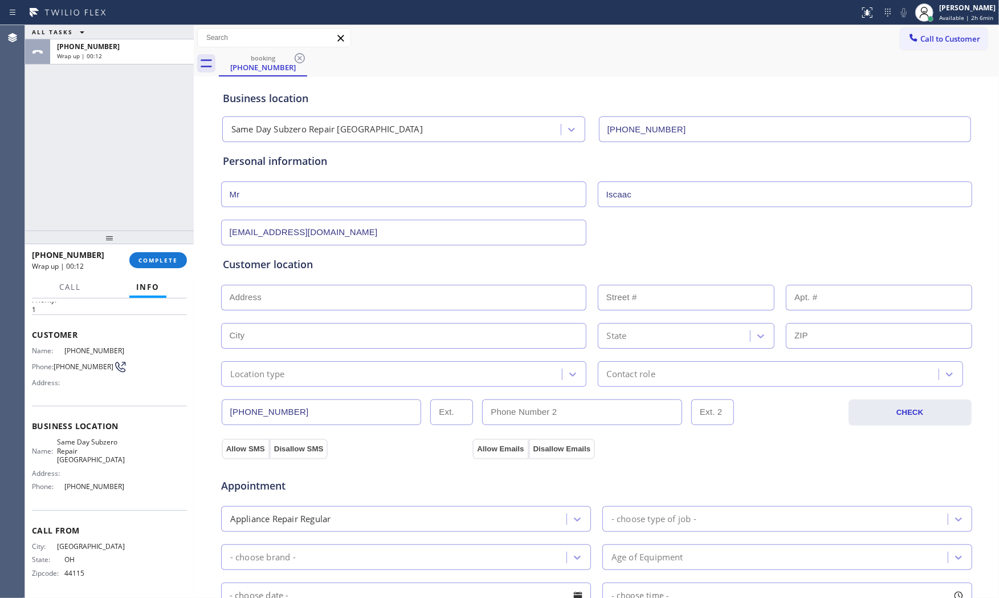
type input "no@gmail.com"
paste input "Lancaster, PA 17603"
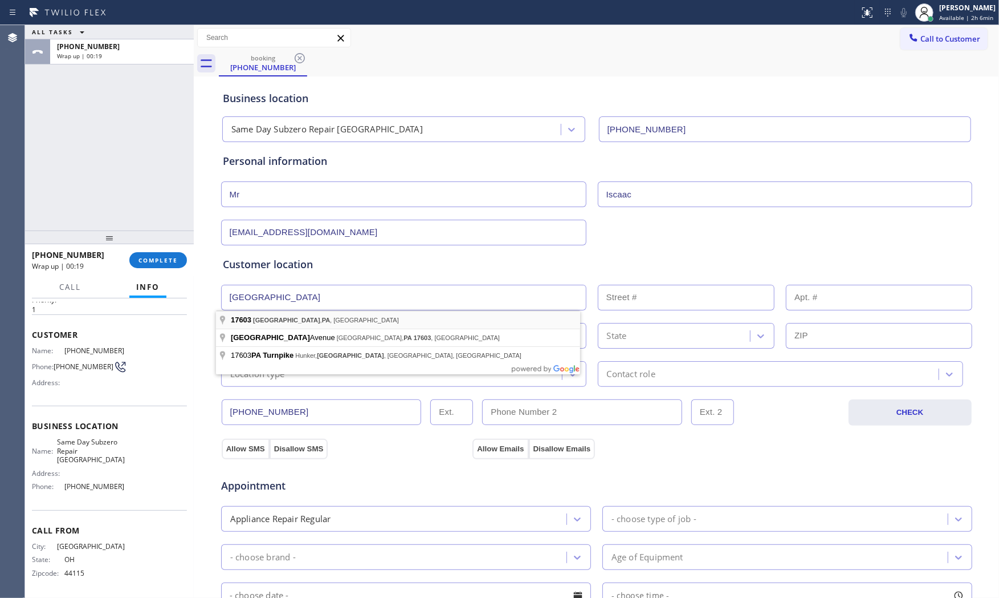
type input "Lancaster, PA 17603, USA"
type input "Rohrerstown"
type input "17603"
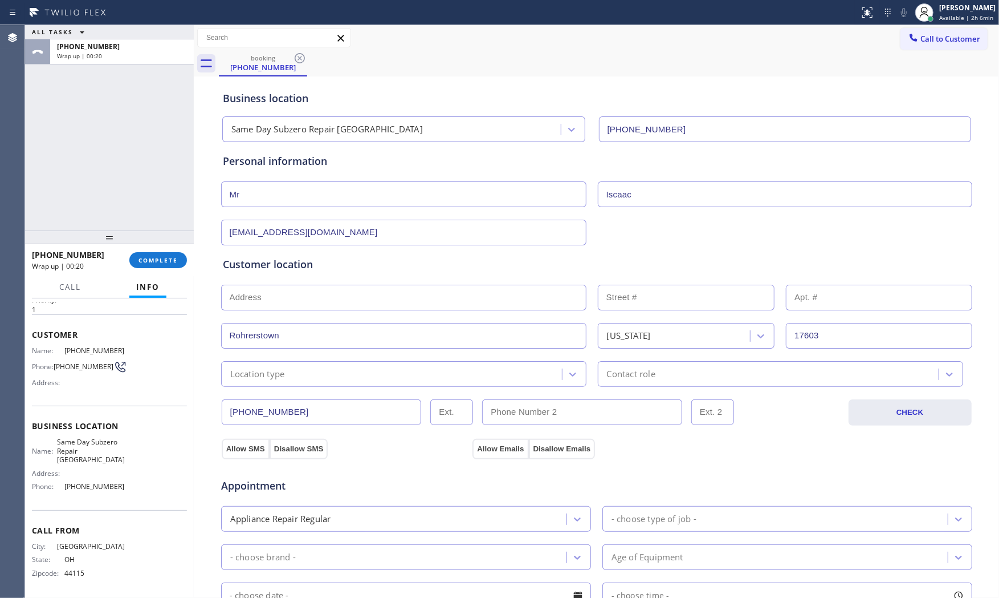
click at [289, 373] on div "Location type" at bounding box center [394, 374] width 338 height 20
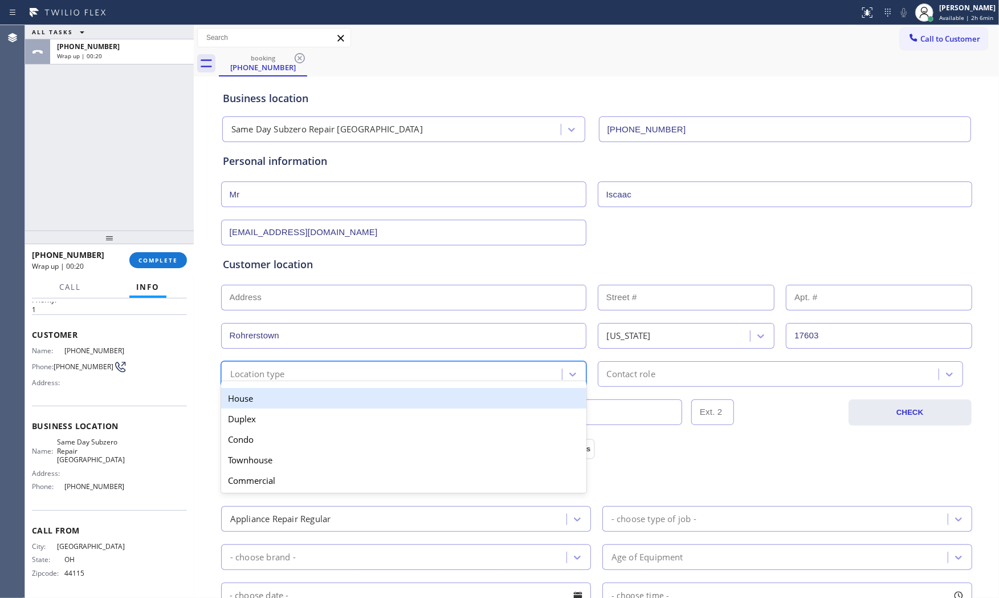
click at [282, 398] on div "House" at bounding box center [403, 398] width 365 height 21
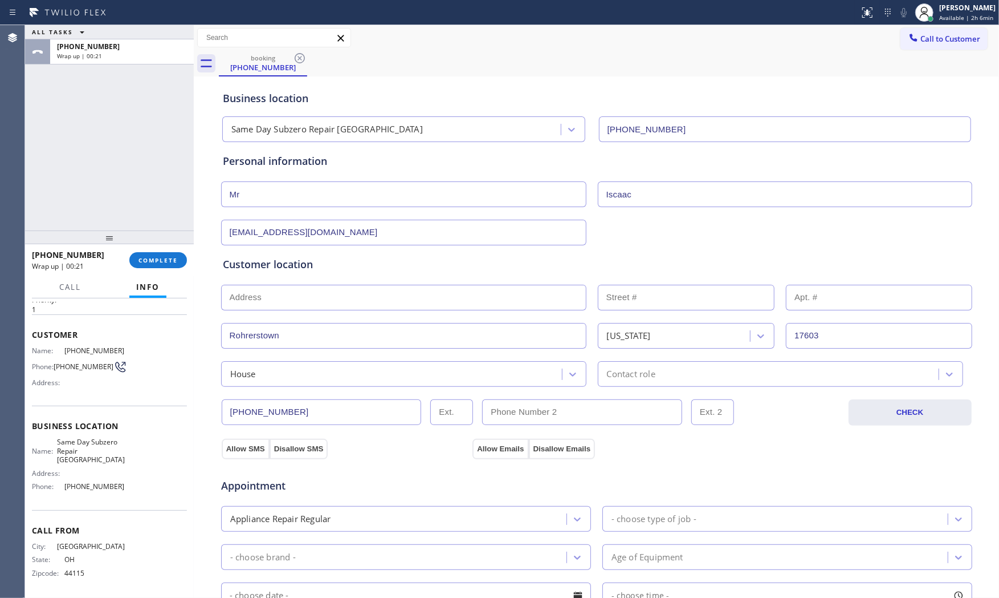
click at [659, 387] on div "(216) 220-7916 CHECK" at bounding box center [597, 406] width 753 height 39
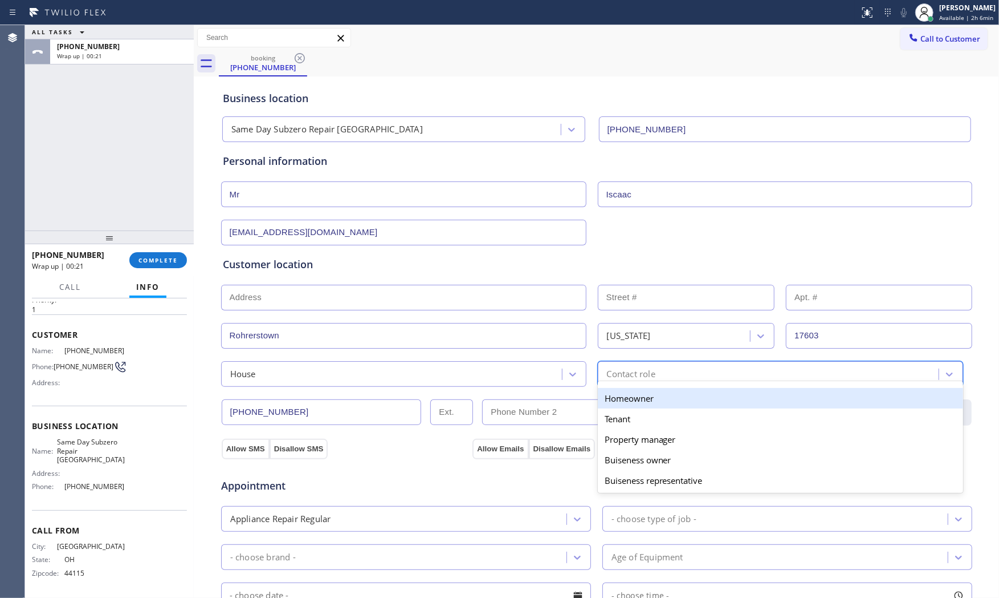
click at [659, 378] on div "Contact role" at bounding box center [771, 374] width 338 height 20
drag, startPoint x: 631, startPoint y: 401, endPoint x: 613, endPoint y: 404, distance: 18.4
click at [629, 401] on div "Homeowner" at bounding box center [780, 398] width 365 height 21
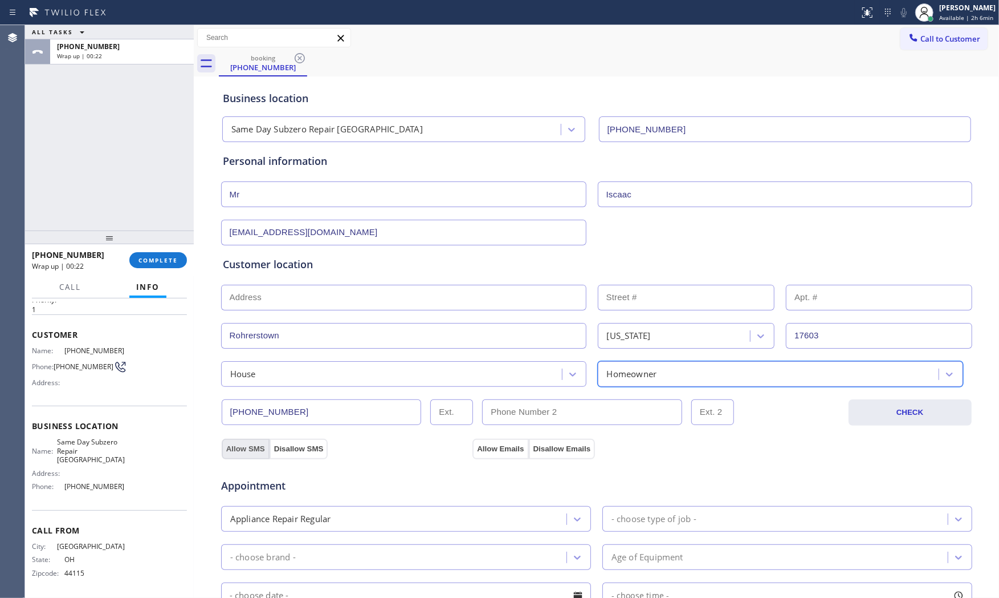
click at [246, 444] on button "Allow SMS" at bounding box center [246, 448] width 48 height 21
click at [478, 448] on button "Allow Emails" at bounding box center [501, 448] width 56 height 21
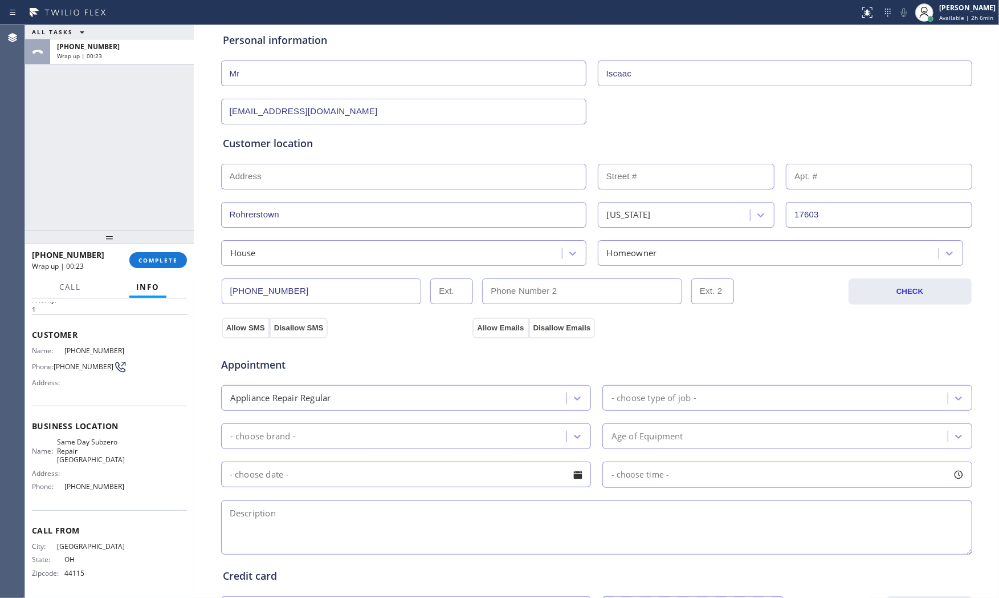
scroll to position [127, 0]
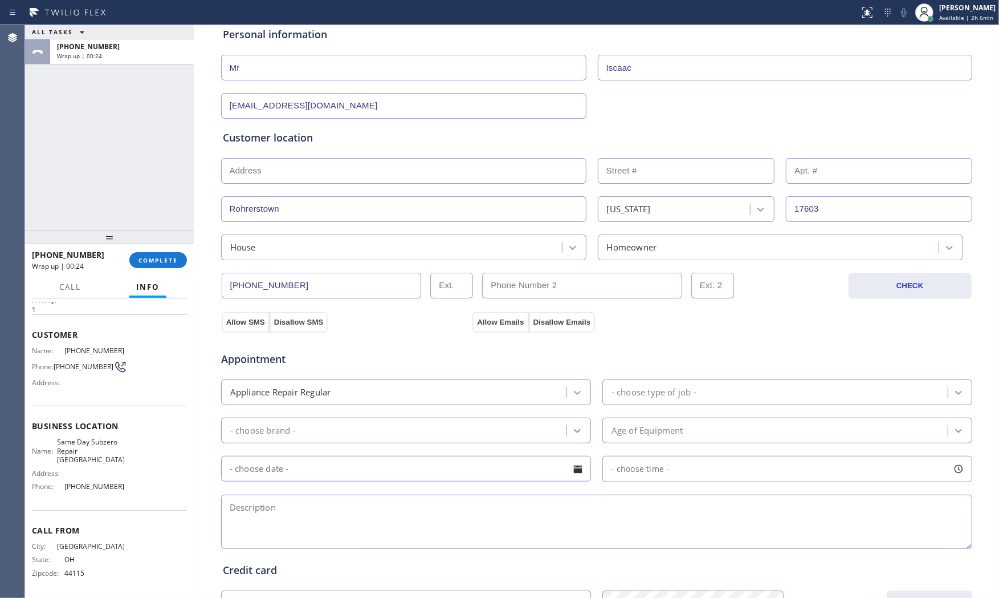
click at [670, 391] on div "- choose type of job -" at bounding box center [654, 391] width 85 height 13
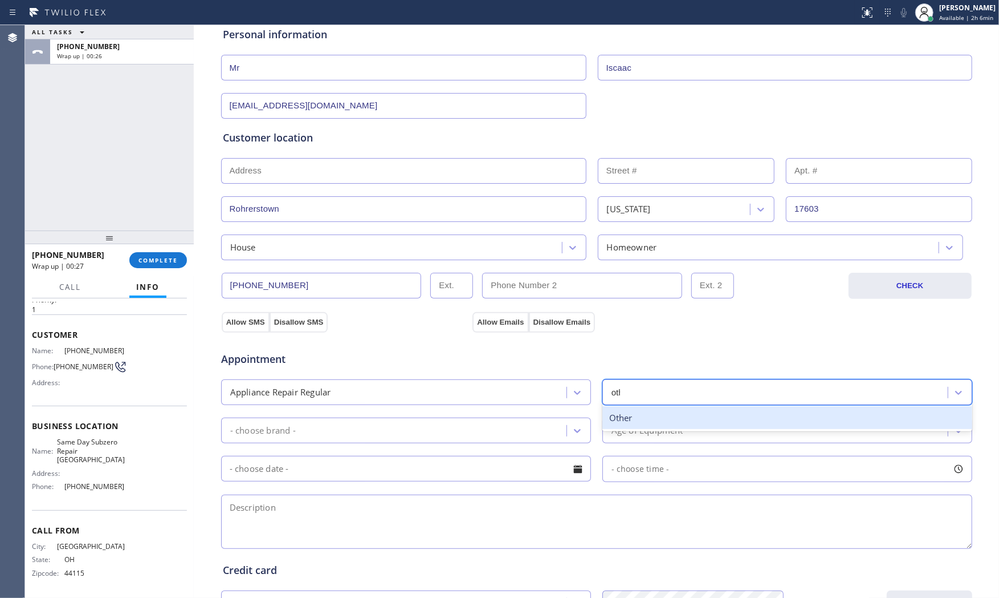
type input "other"
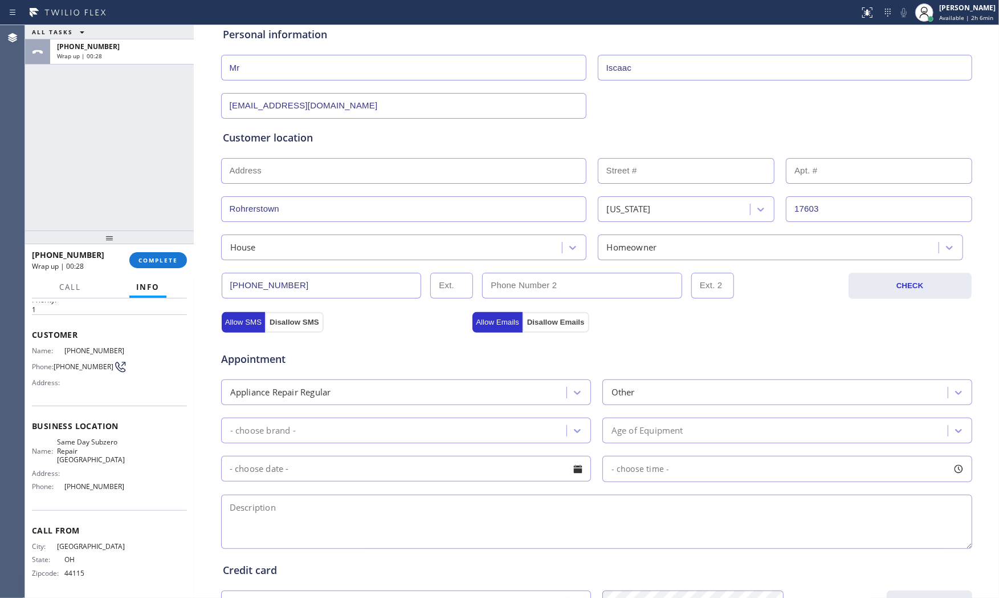
click at [374, 449] on div "Appointment Appliance Repair Regular Other - choose brand - Age of Equipment - …" at bounding box center [597, 444] width 748 height 213
click at [373, 436] on div "- choose brand -" at bounding box center [396, 430] width 342 height 20
type input "other"
click at [646, 432] on div "Age of Equipment" at bounding box center [648, 430] width 72 height 13
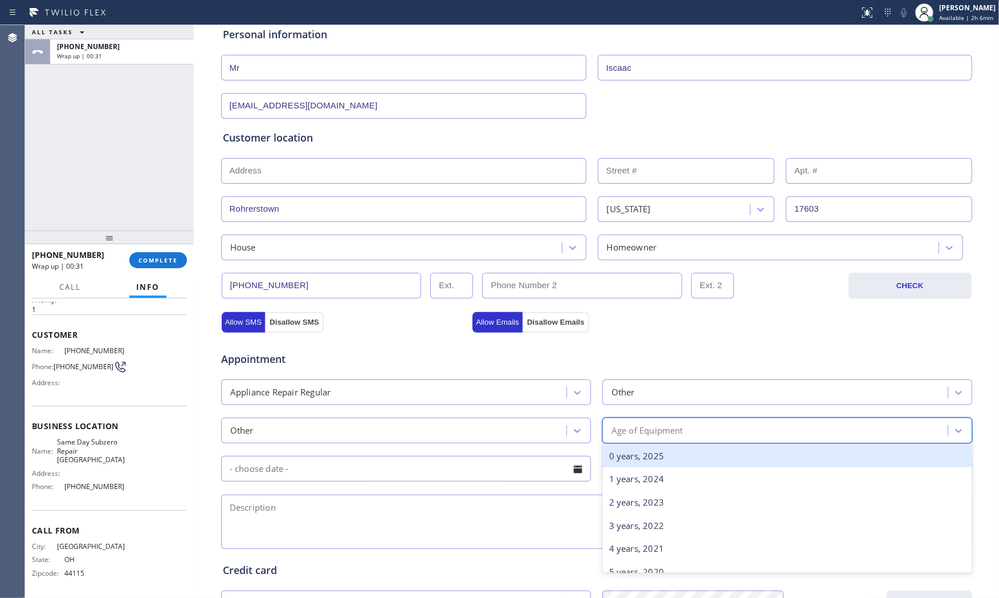
click at [647, 450] on div "0 years, 2025" at bounding box center [788, 455] width 370 height 23
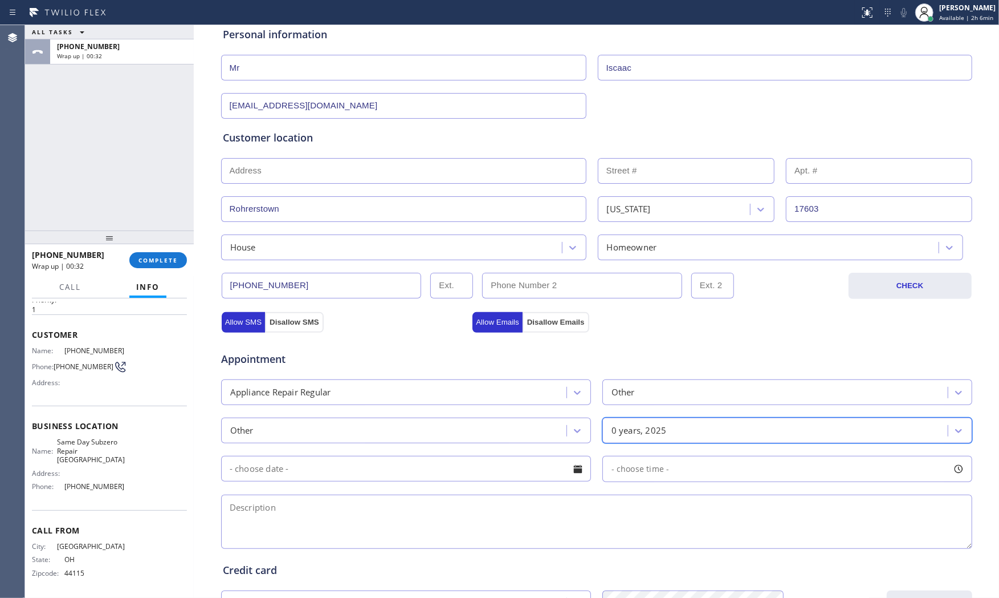
click at [383, 515] on textarea at bounding box center [596, 521] width 751 height 54
type textarea "cust said they have lot of"
click at [238, 505] on textarea at bounding box center [596, 521] width 751 height 54
paste textarea "multifamily apartment complex."
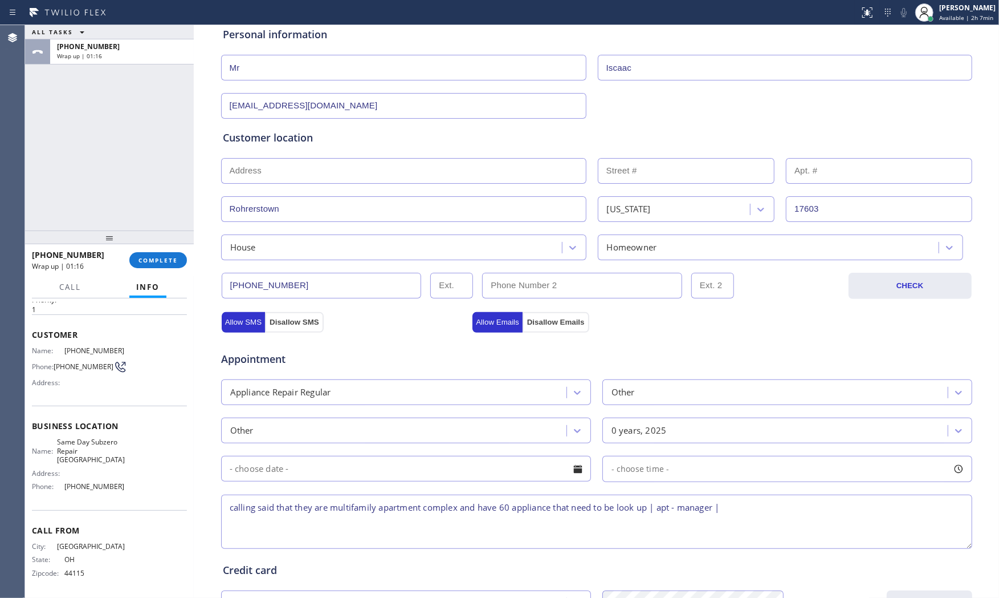
paste textarea "multifamily apartment complex."
paste textarea "Lancaster, PA 17603"
click at [859, 502] on textarea "calling said that they are multifamily apartment complex and have 60 appliance …" at bounding box center [596, 521] width 751 height 54
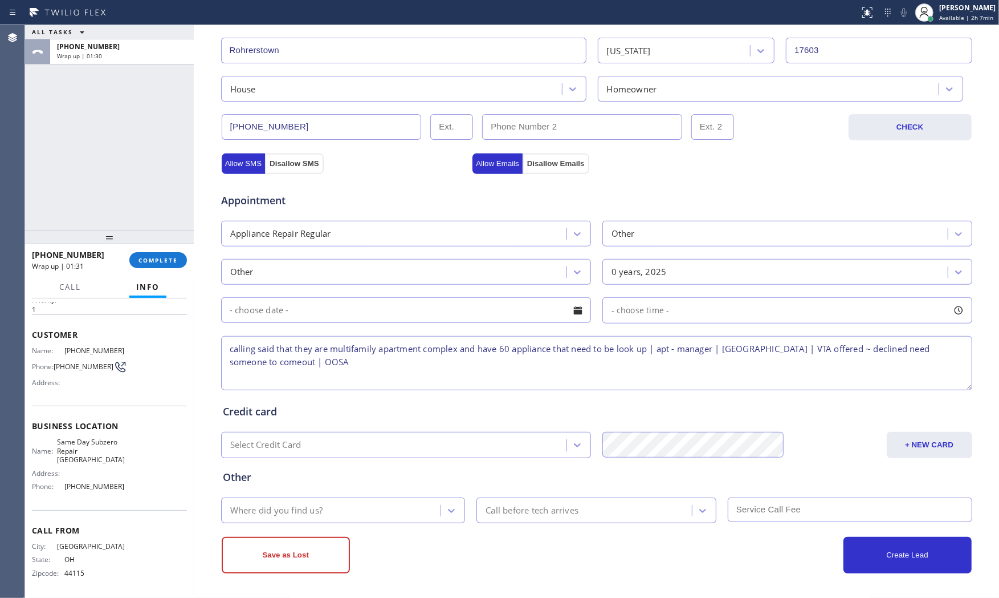
scroll to position [286, 0]
type textarea "calling said that they are multifamily apartment complex and have 60 appliance …"
drag, startPoint x: 315, startPoint y: 497, endPoint x: 318, endPoint y: 505, distance: 8.5
click at [316, 499] on div "Where did you find us? Call before tech arrives" at bounding box center [597, 508] width 754 height 28
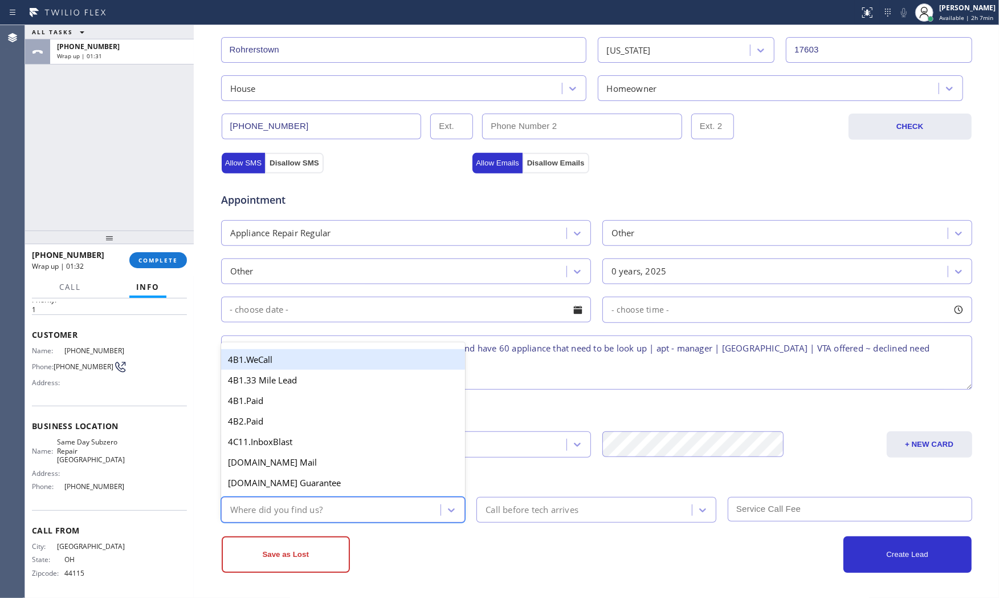
click at [321, 507] on div "Where did you find us?" at bounding box center [333, 509] width 217 height 20
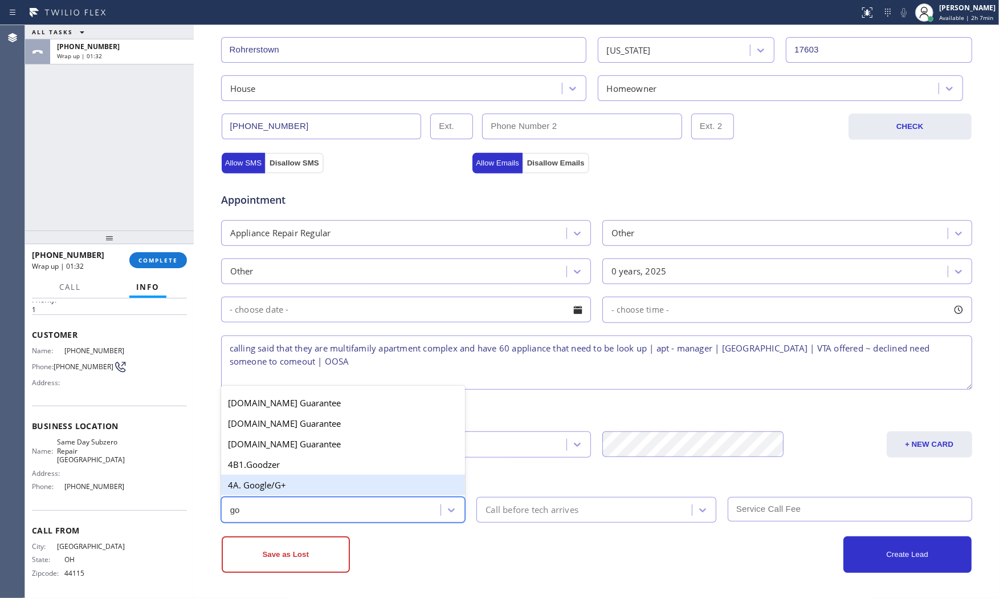
type input "goo"
click at [316, 486] on div "4A. Google/G+" at bounding box center [343, 484] width 245 height 21
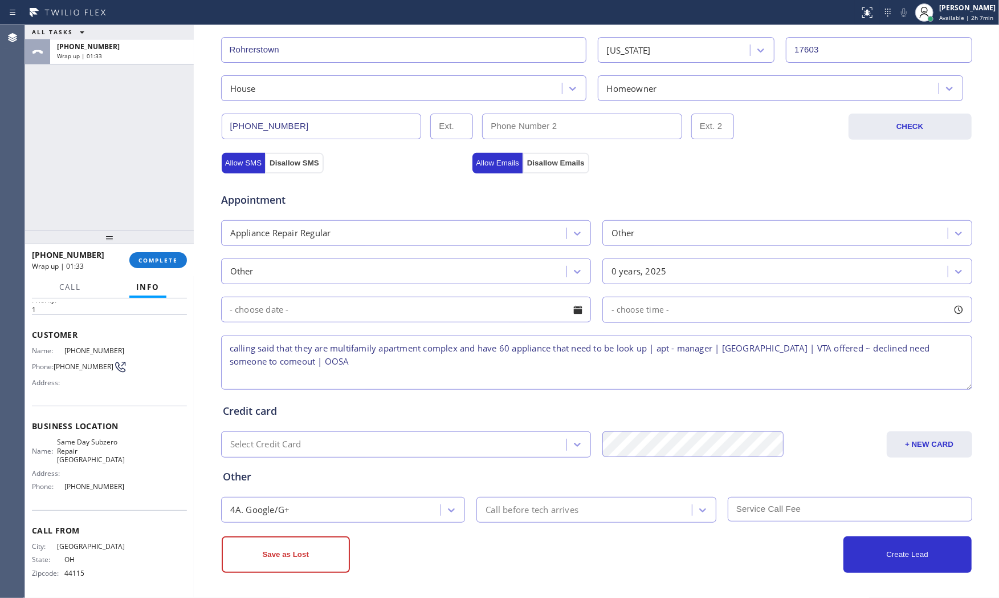
drag, startPoint x: 383, startPoint y: 575, endPoint x: 367, endPoint y: 572, distance: 16.8
click at [383, 575] on div "Business location Same Day Subzero Repair Lakewood (720) 741-7377 Personal info…" at bounding box center [597, 194] width 806 height 807
click at [291, 563] on button "Save as Lost" at bounding box center [286, 554] width 128 height 36
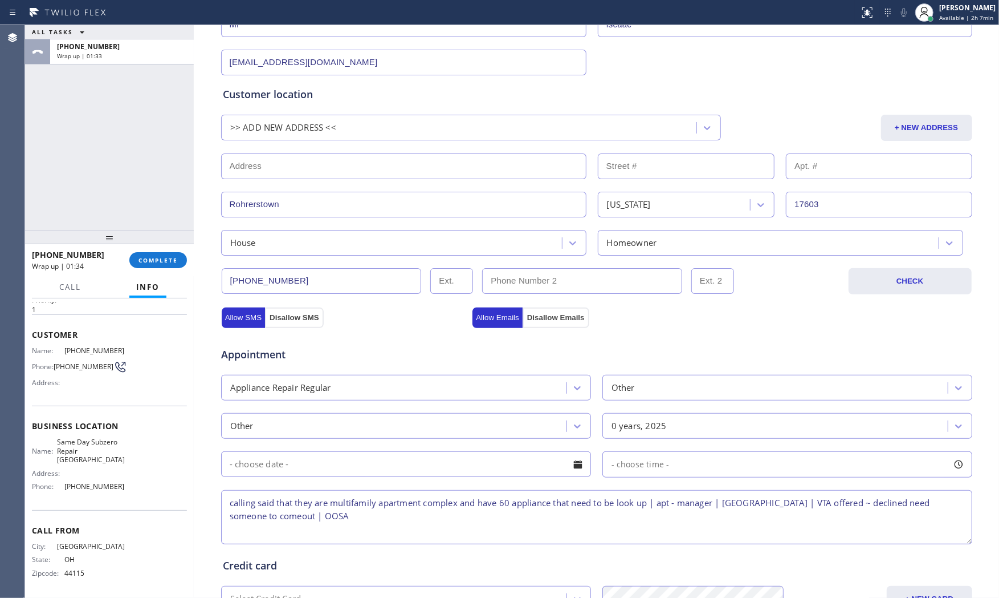
scroll to position [0, 0]
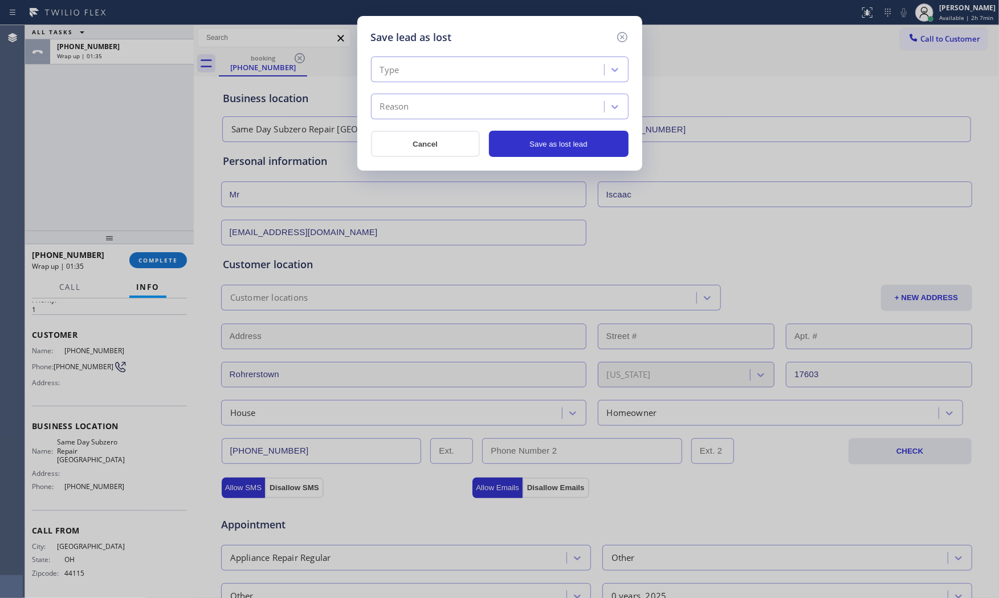
click at [481, 87] on div "Type Reason" at bounding box center [500, 87] width 258 height 63
drag, startPoint x: 471, startPoint y: 75, endPoint x: 464, endPoint y: 80, distance: 9.0
click at [470, 75] on div "Type" at bounding box center [490, 70] width 230 height 20
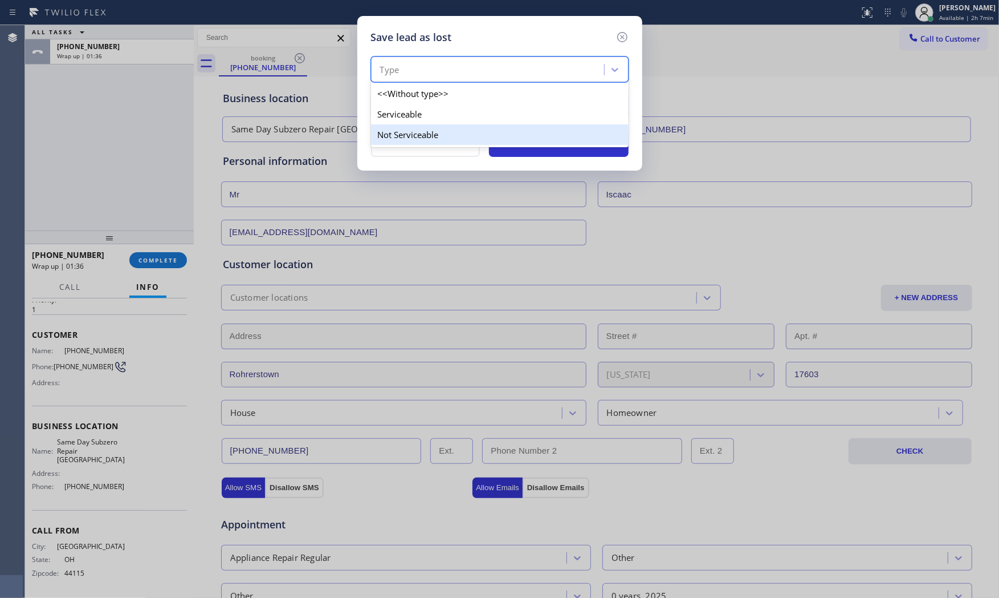
drag, startPoint x: 424, startPoint y: 123, endPoint x: 424, endPoint y: 129, distance: 6.3
click at [424, 129] on div "<<Without type>> Serviceable Not Serviceable" at bounding box center [500, 114] width 258 height 66
click at [424, 129] on div "Not Serviceable" at bounding box center [500, 134] width 258 height 21
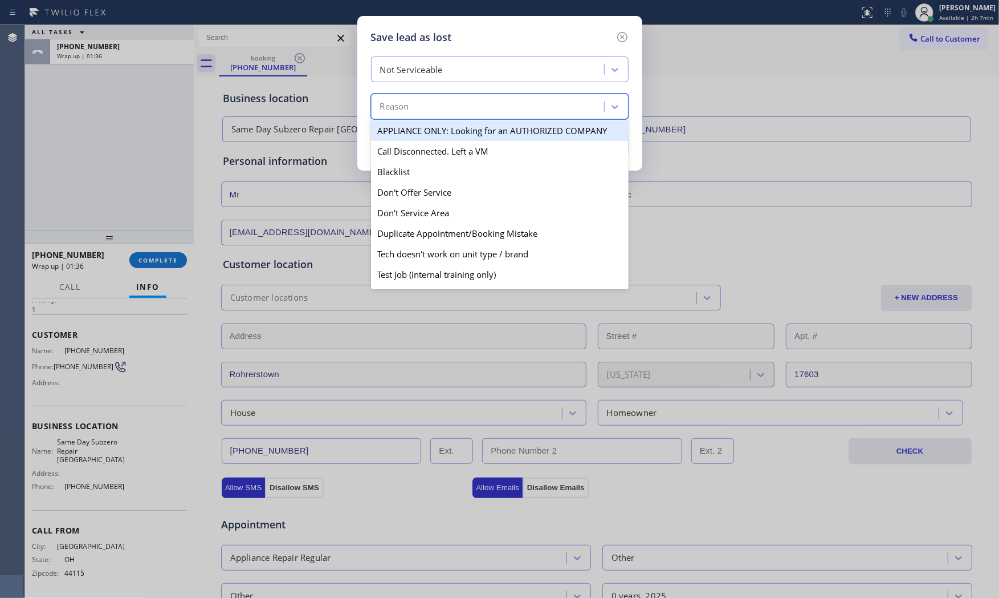
click at [426, 104] on div "Reason" at bounding box center [490, 107] width 230 height 20
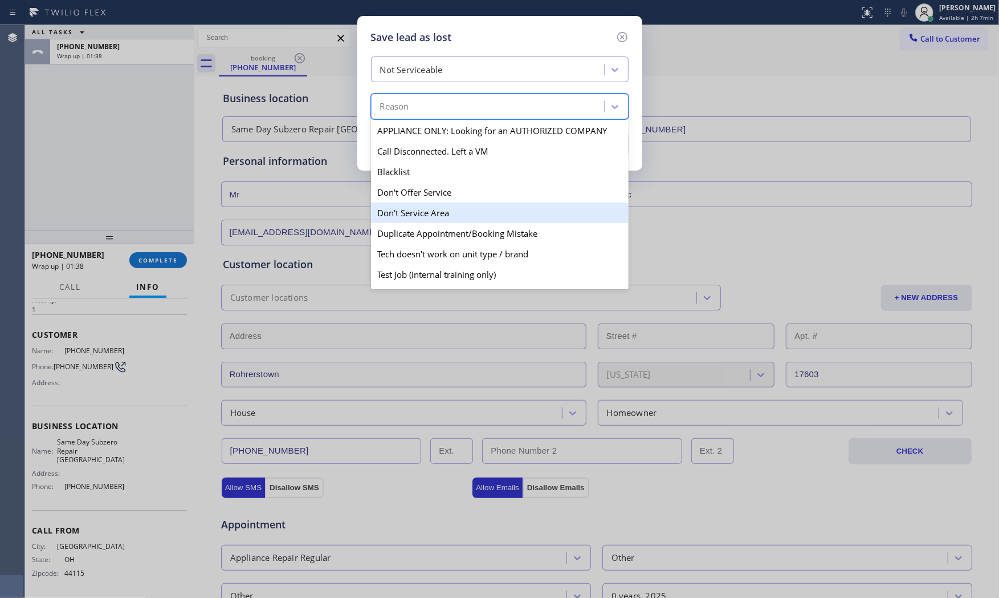
click at [439, 214] on div "Don't Service Area" at bounding box center [500, 212] width 258 height 21
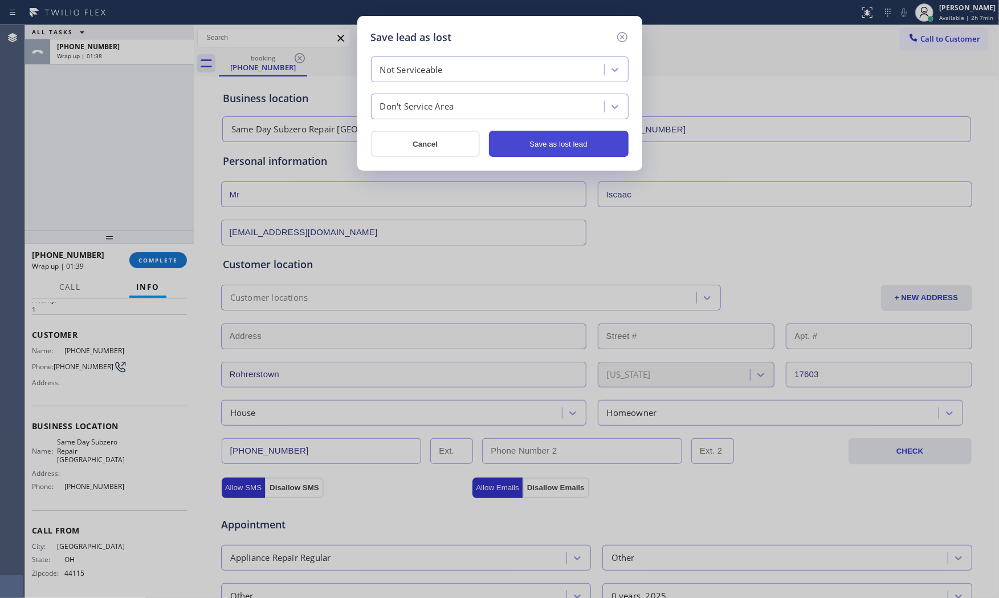
click at [565, 140] on button "Save as lost lead" at bounding box center [559, 144] width 140 height 26
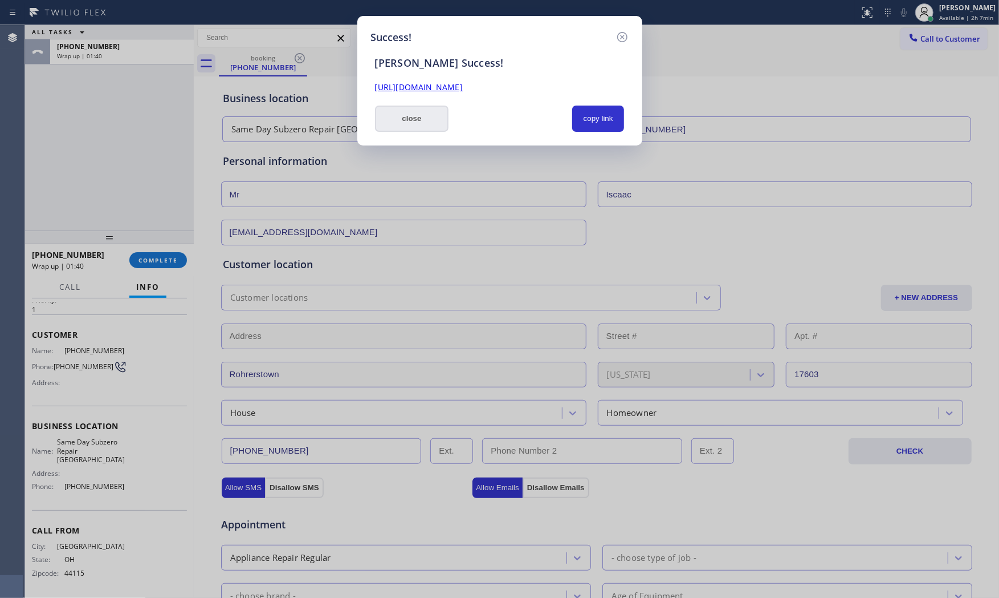
click at [413, 117] on button "close" at bounding box center [412, 118] width 74 height 26
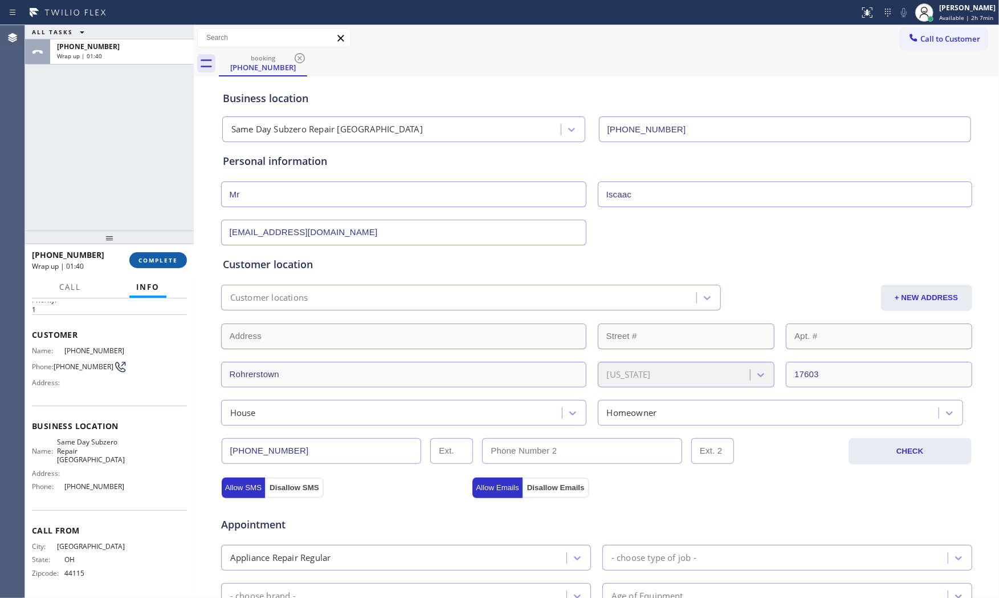
drag, startPoint x: 193, startPoint y: 252, endPoint x: 175, endPoint y: 257, distance: 18.4
click at [194, 254] on div at bounding box center [194, 311] width 0 height 572
click at [175, 257] on button "COMPLETE" at bounding box center [154, 260] width 58 height 16
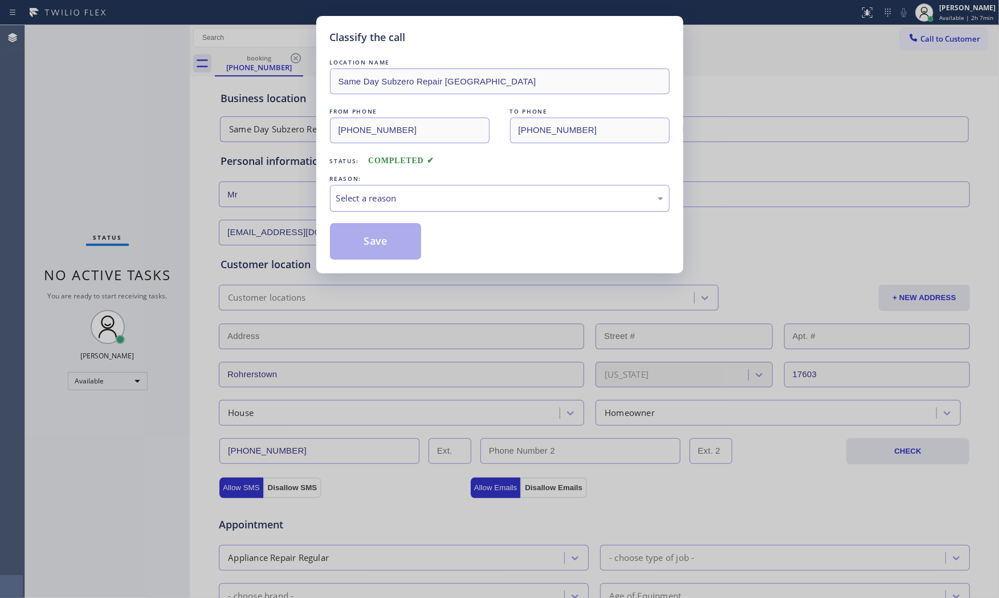
drag, startPoint x: 472, startPoint y: 210, endPoint x: 468, endPoint y: 201, distance: 9.4
click at [472, 209] on div "Select a reason" at bounding box center [500, 198] width 340 height 27
click at [402, 233] on button "Save" at bounding box center [376, 241] width 92 height 36
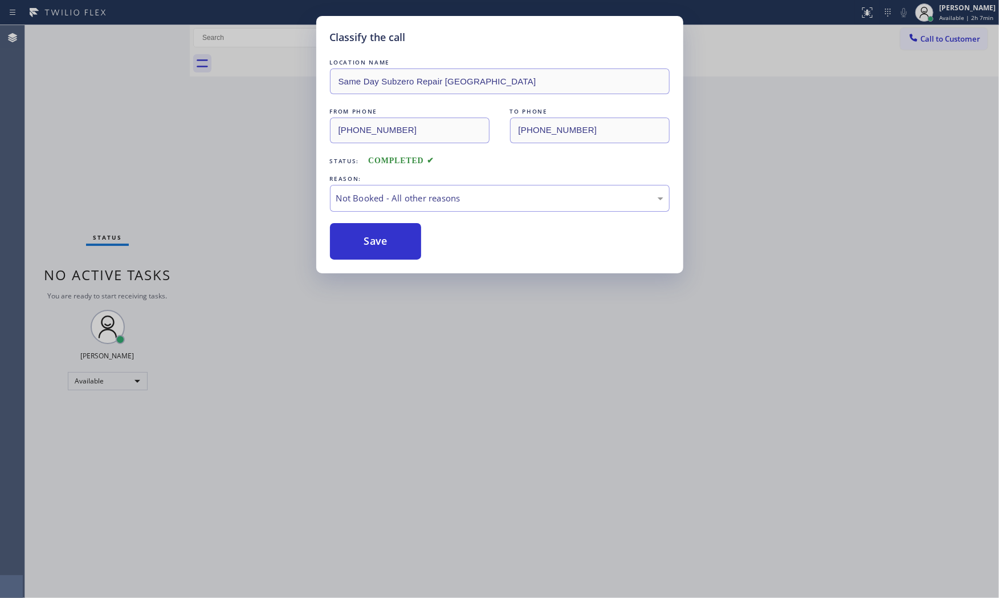
click at [402, 233] on button "Save" at bounding box center [376, 241] width 92 height 36
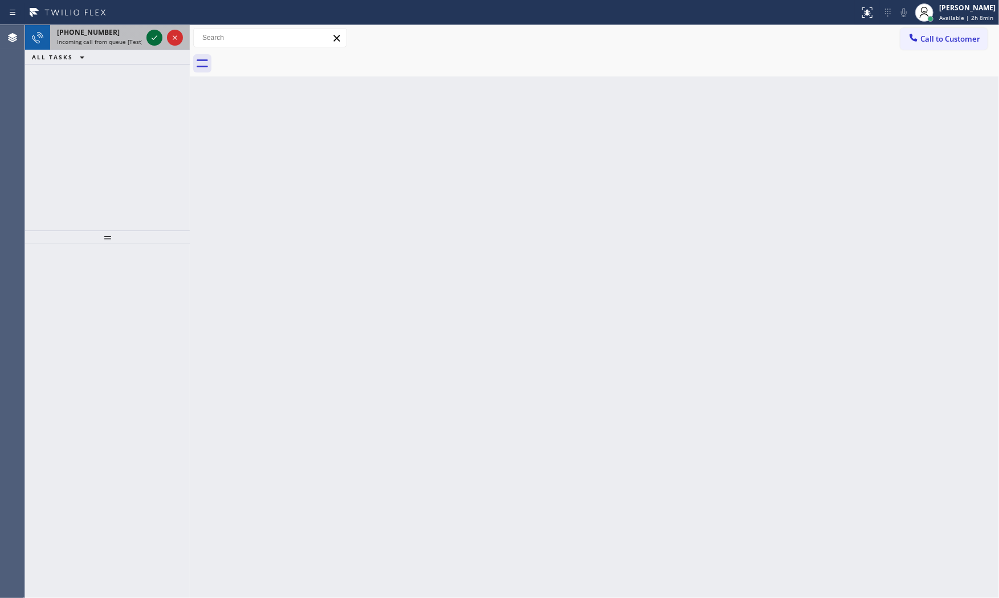
click at [156, 31] on icon at bounding box center [155, 38] width 14 height 14
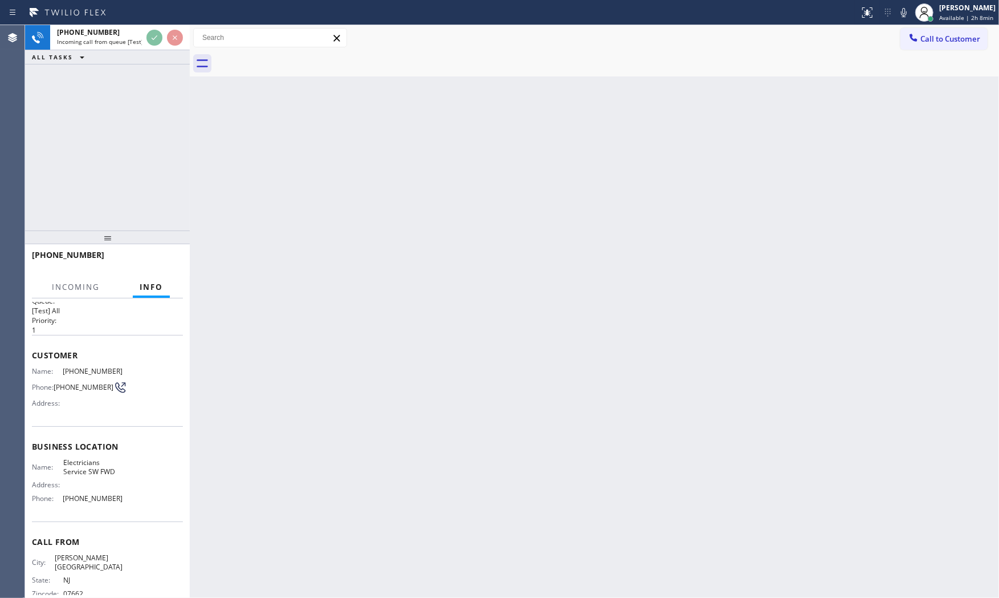
scroll to position [31, 0]
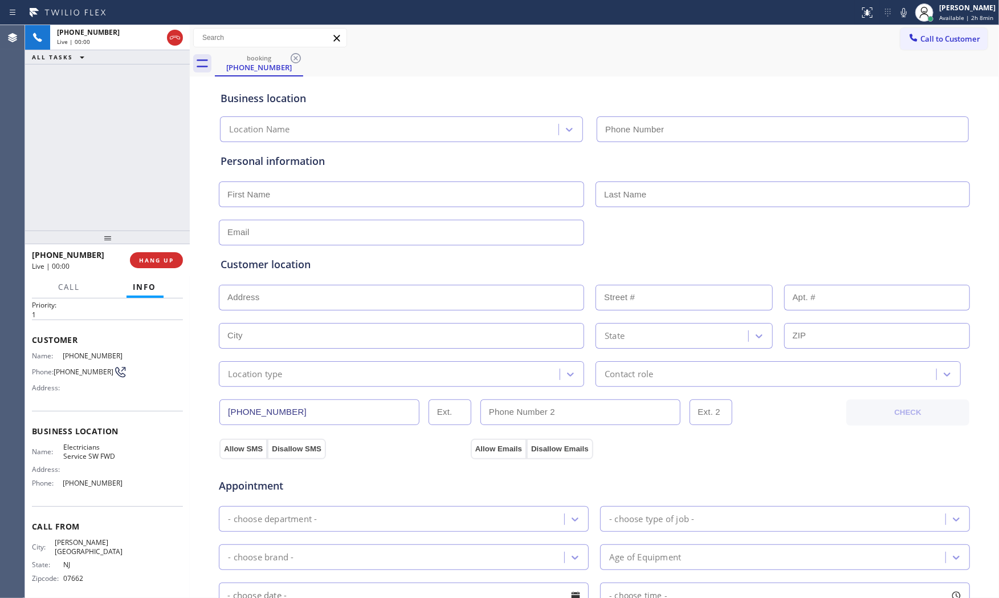
type input "(213) 566-1222"
click at [154, 265] on button "HANG UP" at bounding box center [156, 260] width 53 height 16
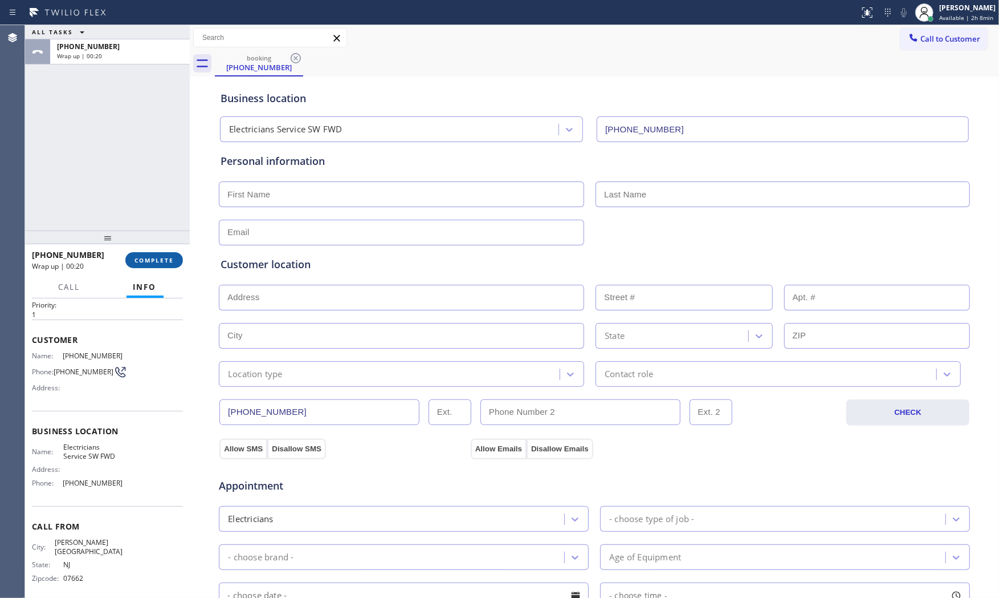
click at [171, 267] on button "COMPLETE" at bounding box center [154, 260] width 58 height 16
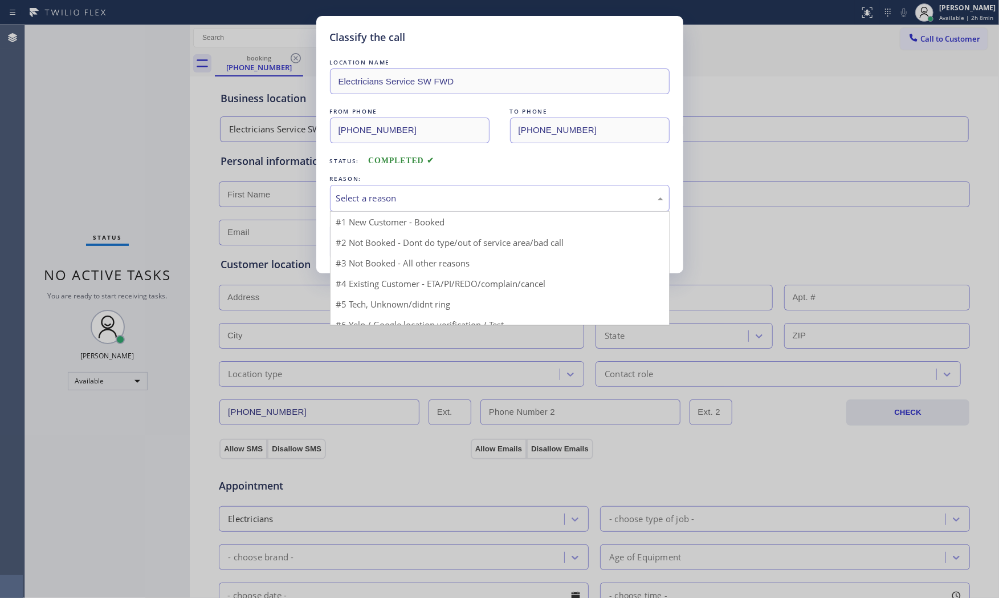
click at [375, 201] on div "Select a reason" at bounding box center [499, 198] width 327 height 13
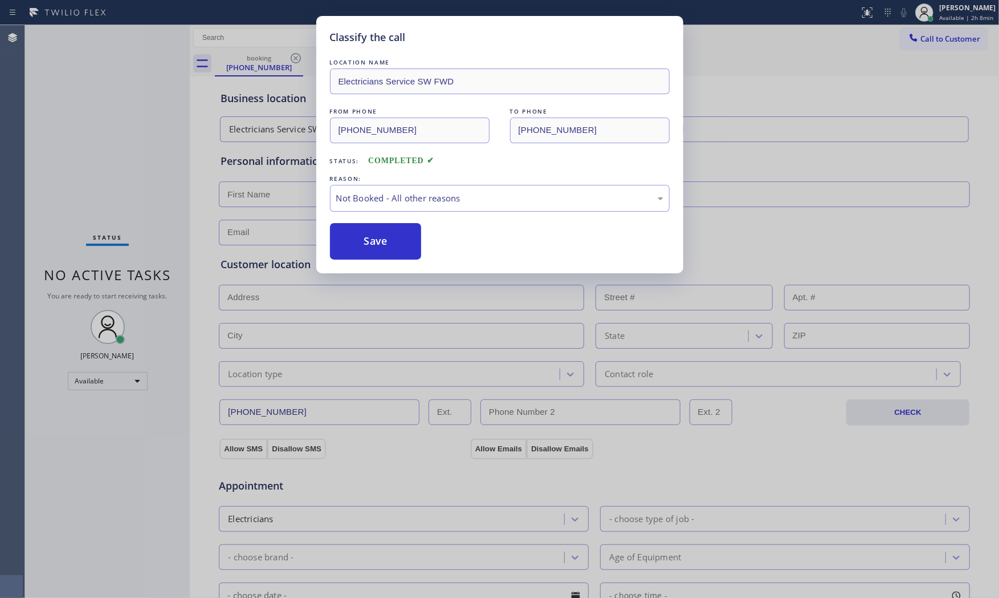
click at [367, 240] on button "Save" at bounding box center [376, 241] width 92 height 36
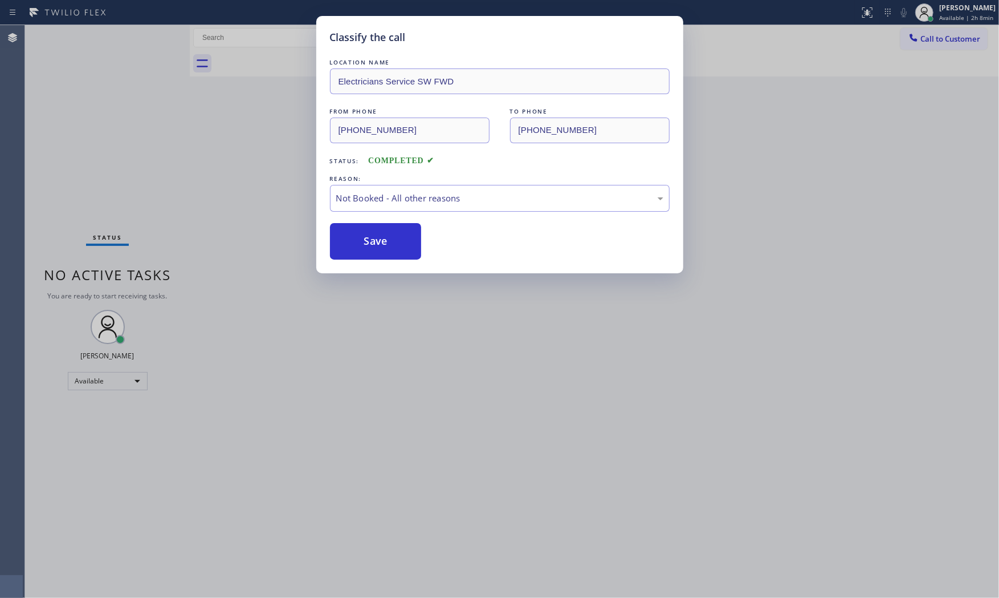
click at [367, 240] on button "Save" at bounding box center [376, 241] width 92 height 36
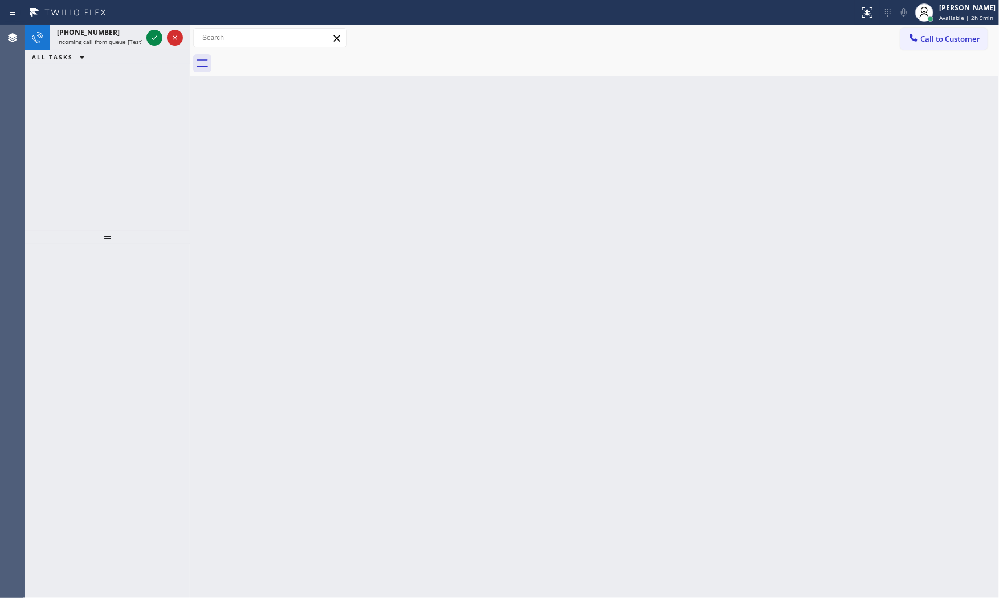
click at [133, 40] on span "Incoming call from queue [Test] All" at bounding box center [104, 42] width 95 height 8
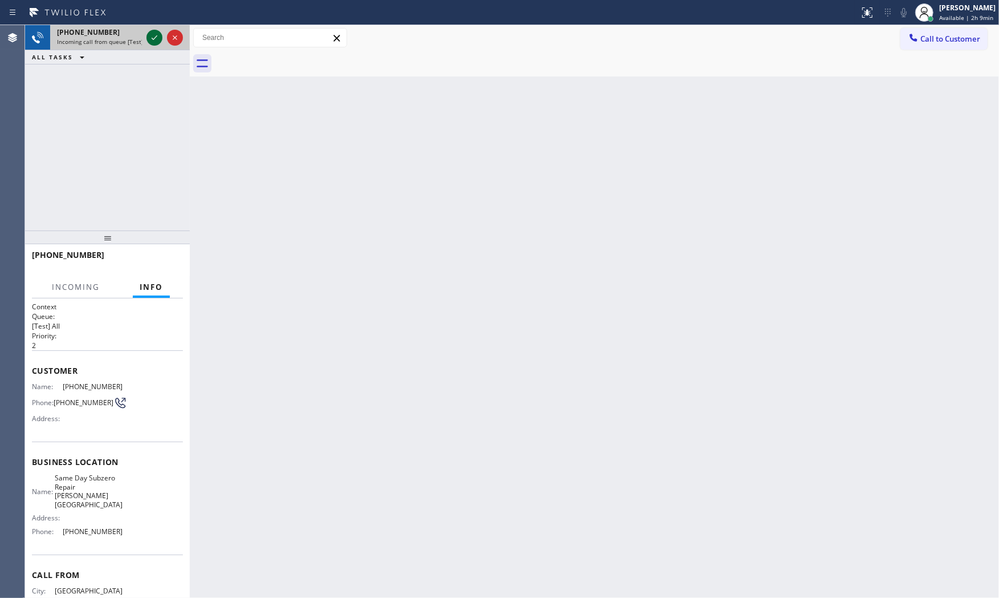
click at [154, 41] on icon at bounding box center [155, 38] width 14 height 14
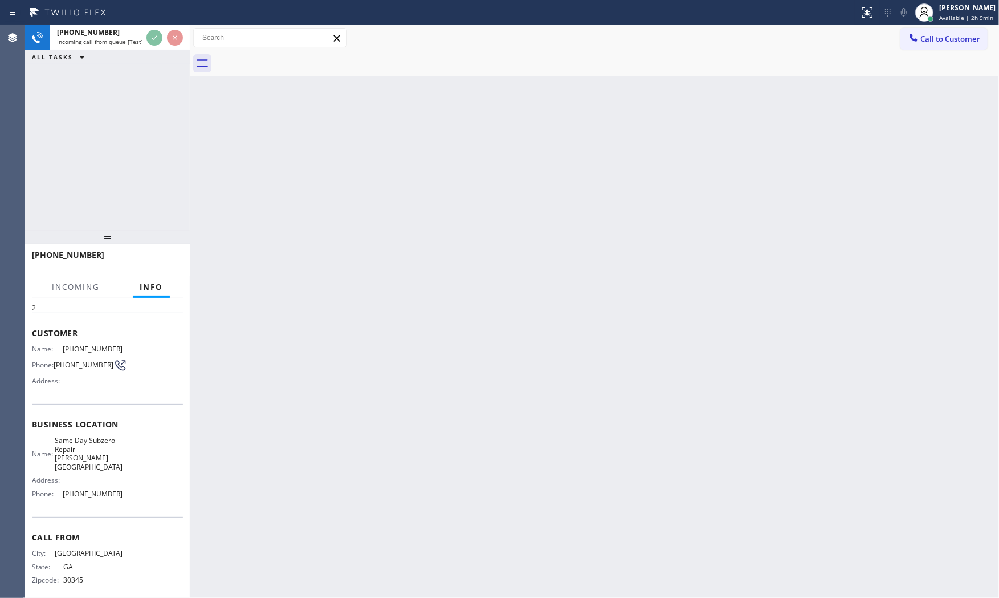
scroll to position [40, 0]
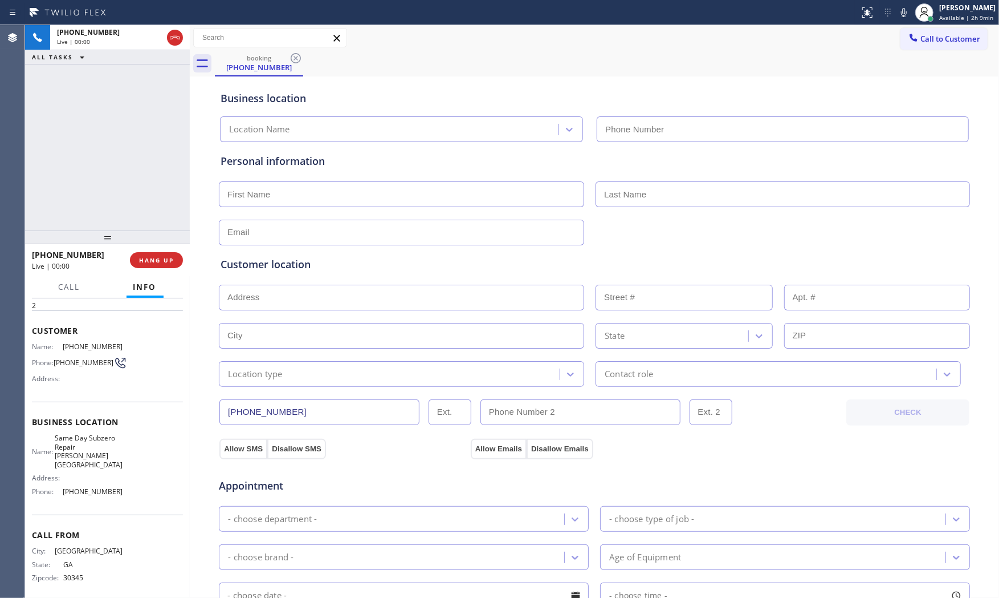
type input "(678) 661-3321"
click at [168, 265] on button "HANG UP" at bounding box center [156, 260] width 53 height 16
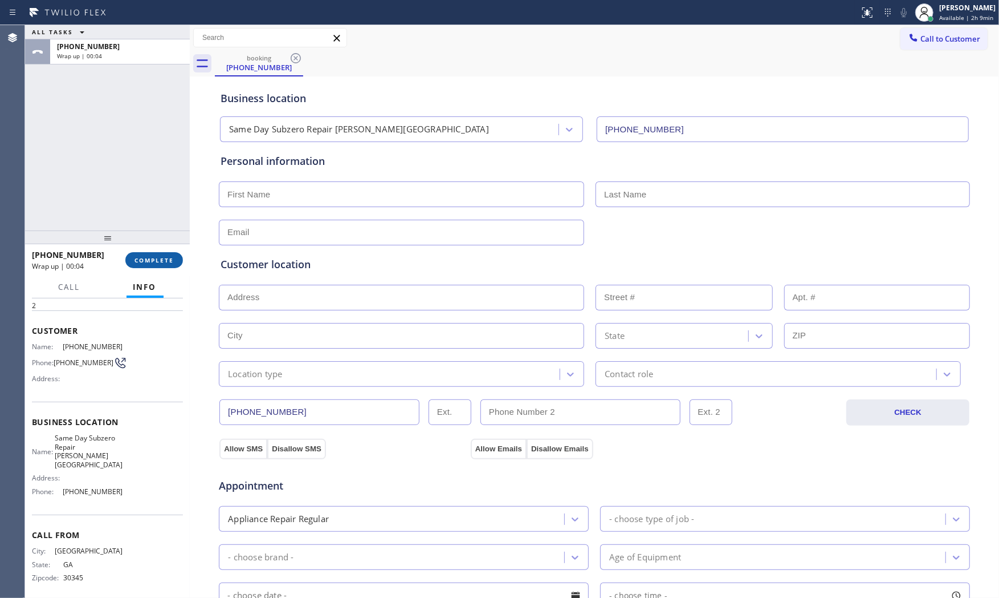
click at [174, 266] on button "COMPLETE" at bounding box center [154, 260] width 58 height 16
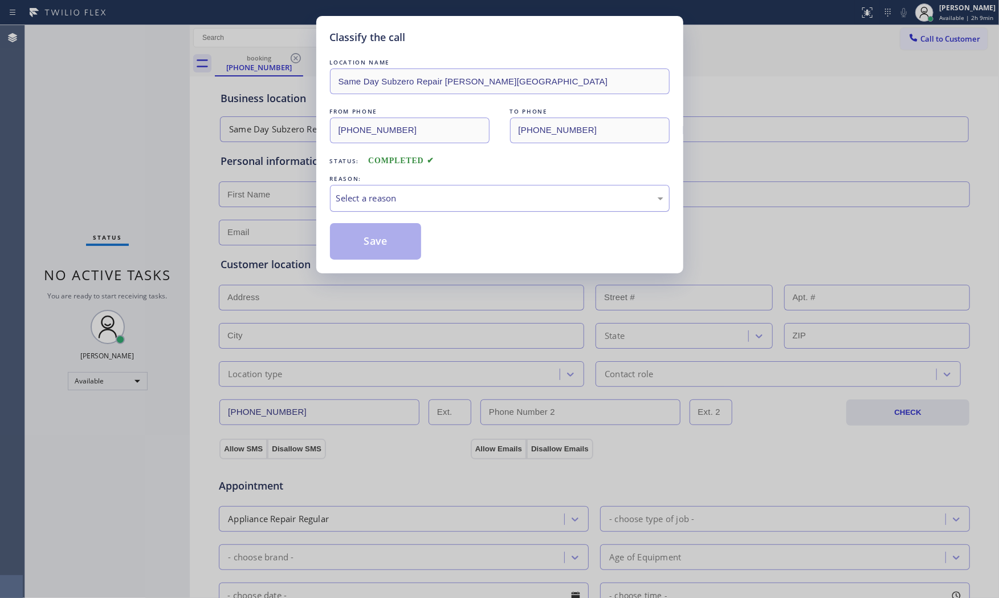
drag, startPoint x: 480, startPoint y: 200, endPoint x: 469, endPoint y: 206, distance: 12.8
click at [480, 200] on div "Select a reason" at bounding box center [499, 198] width 327 height 13
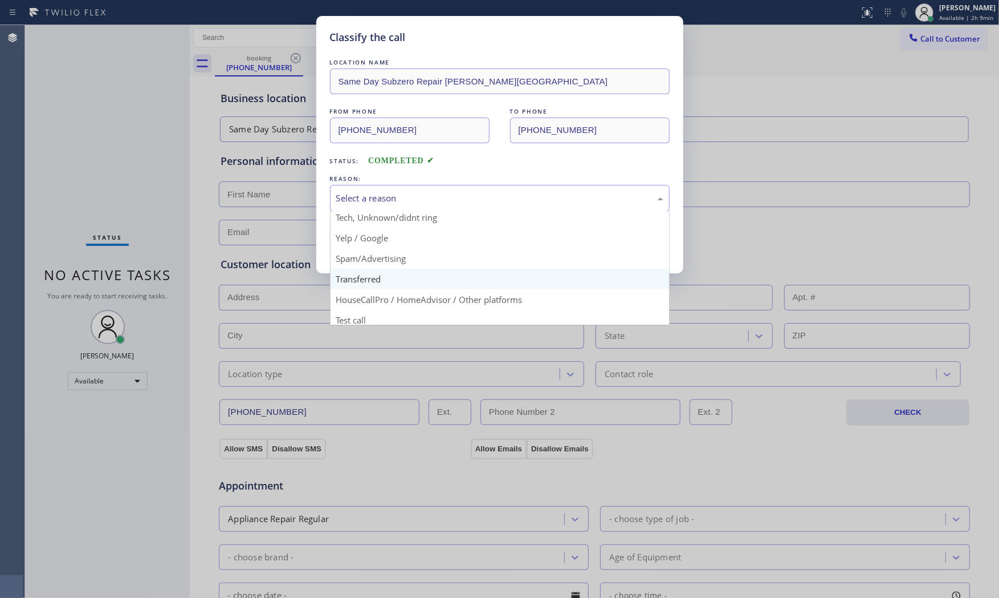
scroll to position [71, 0]
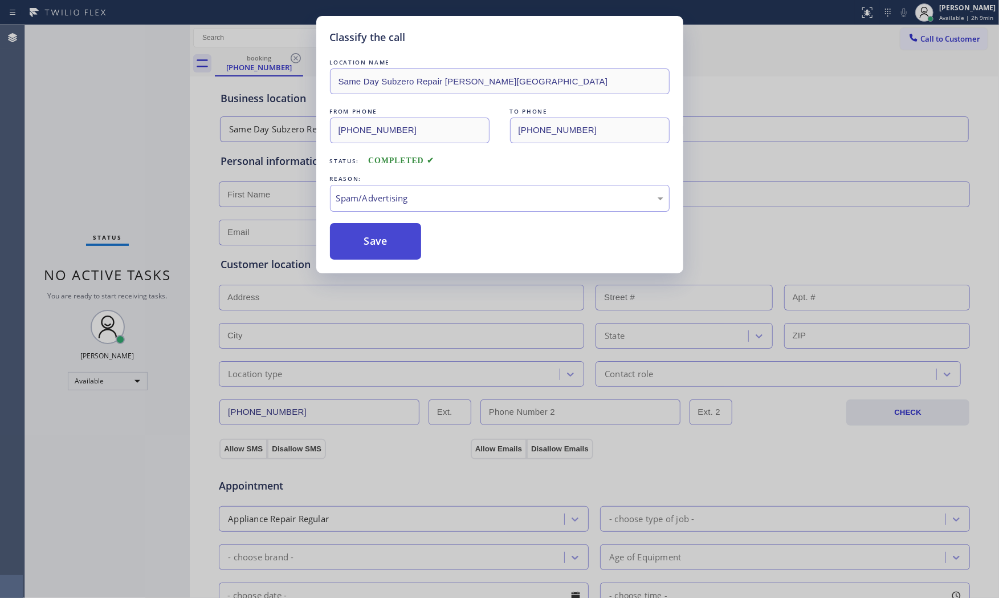
click at [376, 252] on button "Save" at bounding box center [376, 241] width 92 height 36
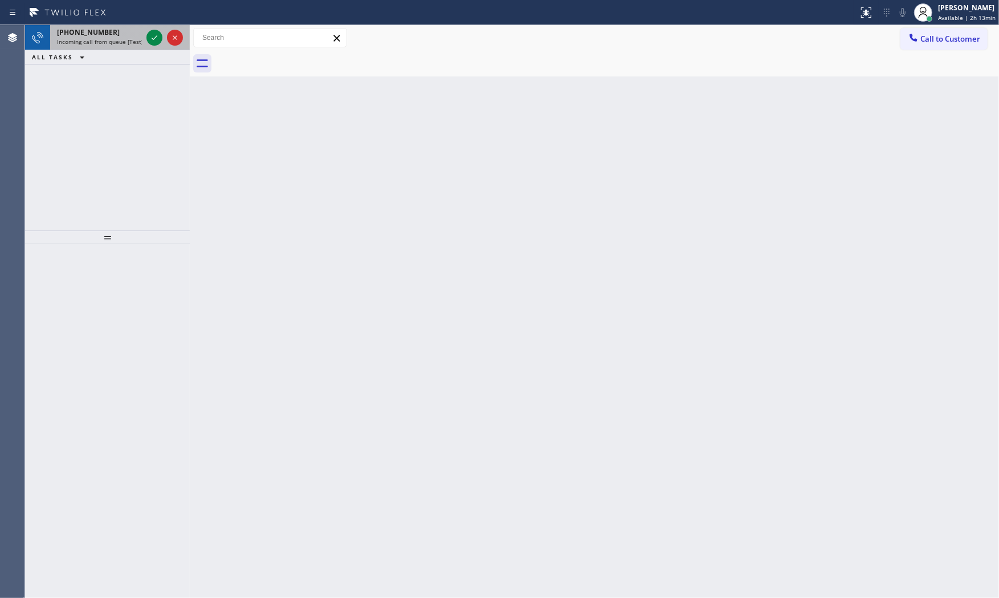
click at [123, 38] on span "Incoming call from queue [Test] All" at bounding box center [104, 42] width 95 height 8
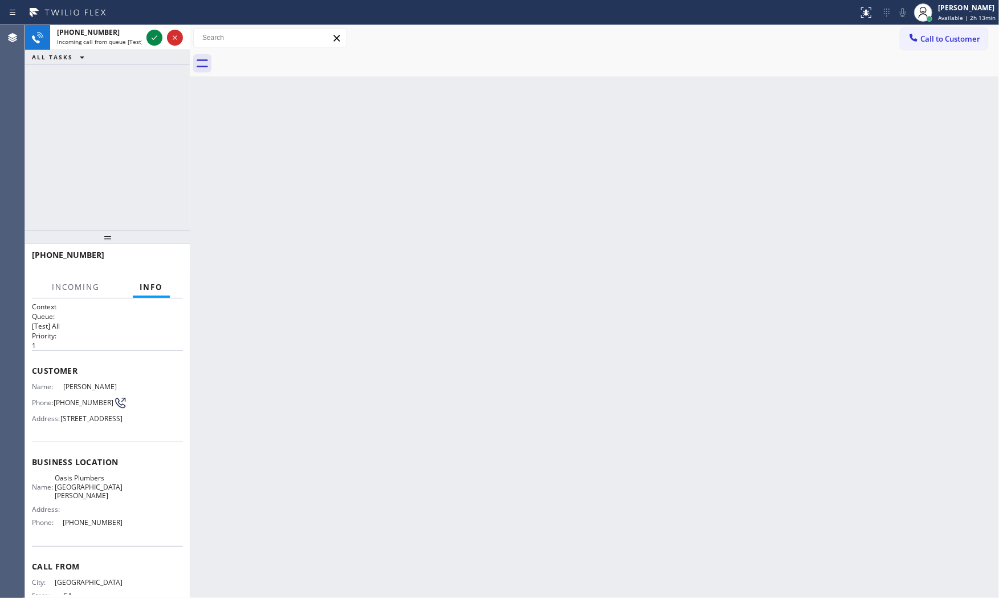
drag, startPoint x: 155, startPoint y: 40, endPoint x: 106, endPoint y: 91, distance: 71.0
click at [106, 95] on div "+14153707362 Incoming call from queue [Test] All ALL TASKS ALL TASKS ACTIVE TAS…" at bounding box center [107, 127] width 165 height 205
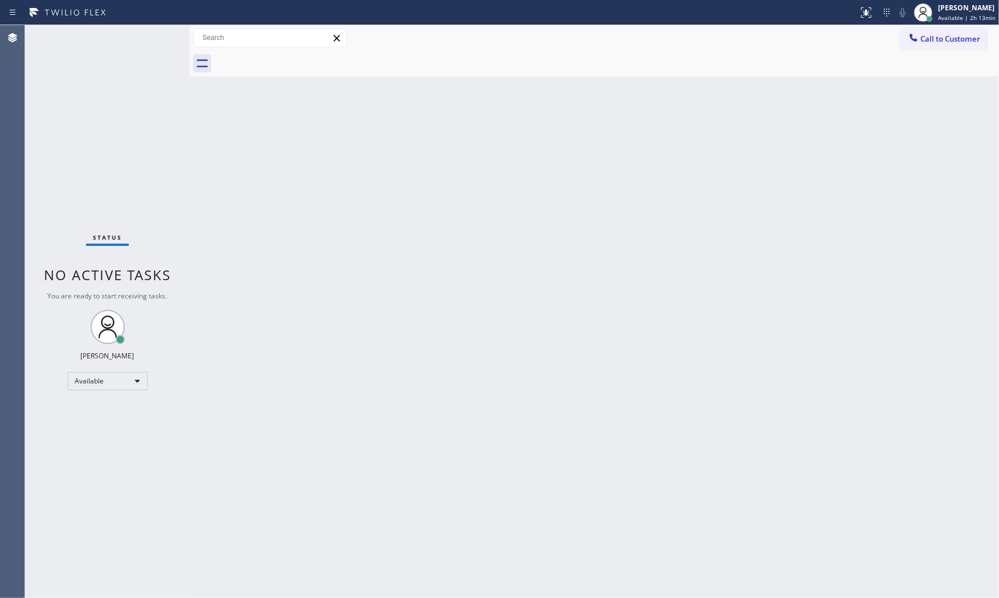
click at [115, 31] on div "Status No active tasks You are ready to start receiving tasks. Mark Paul Dacula…" at bounding box center [107, 311] width 165 height 572
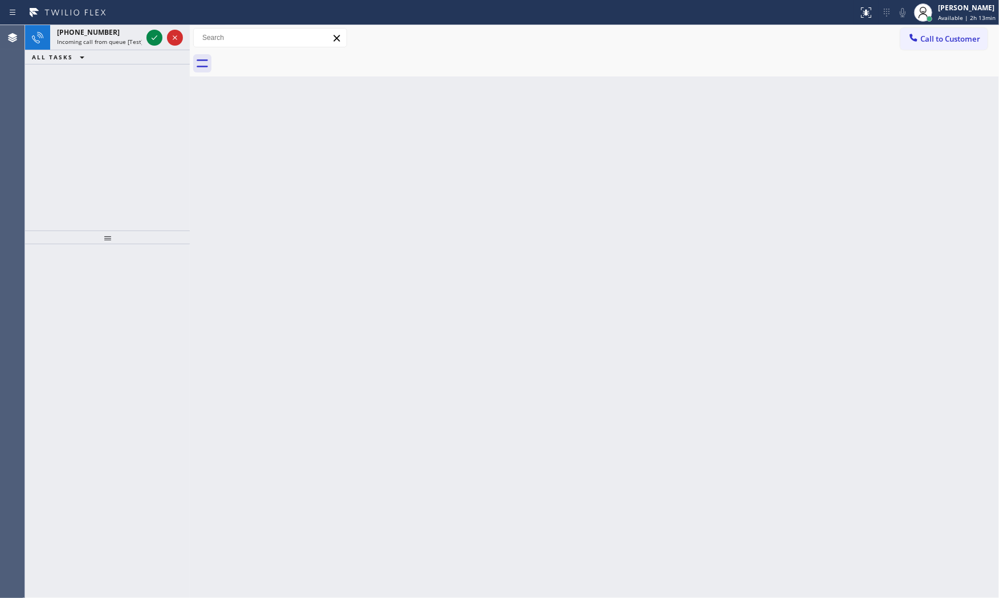
click at [123, 30] on div "+14153707362" at bounding box center [99, 32] width 85 height 10
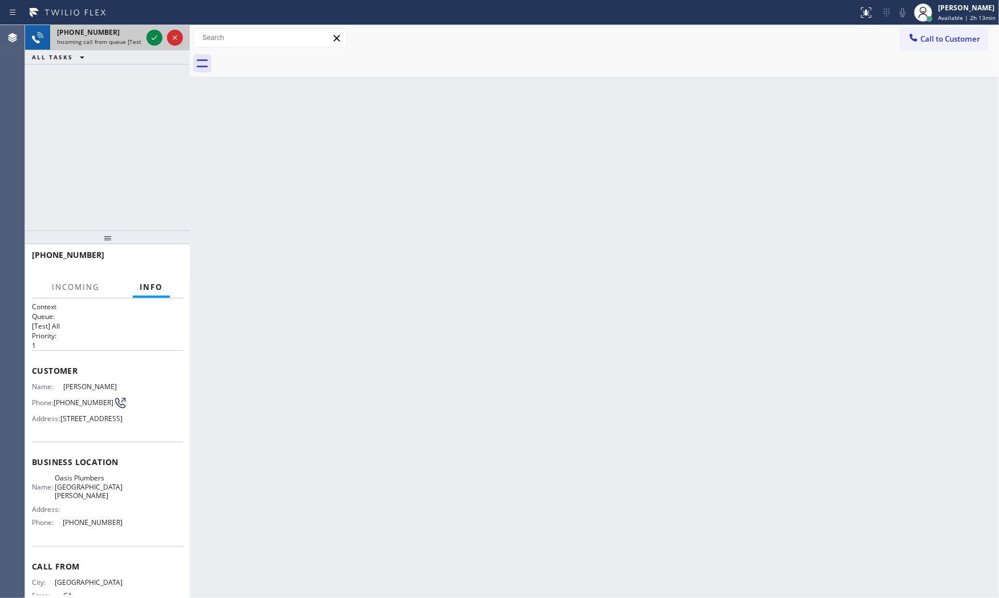
click at [145, 36] on div at bounding box center [164, 37] width 41 height 25
click at [139, 35] on div "+14153707362" at bounding box center [99, 32] width 85 height 10
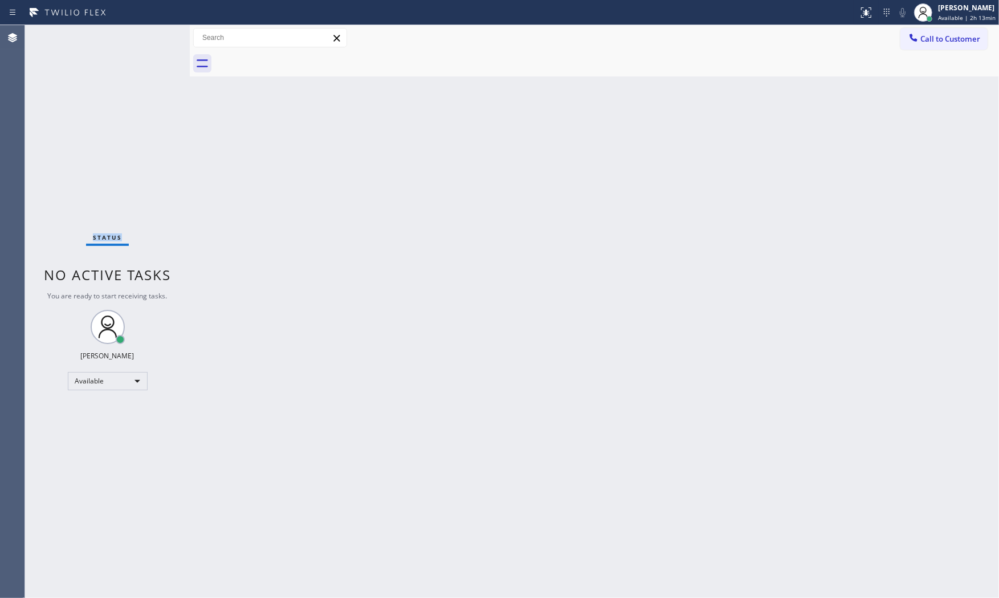
click at [139, 35] on div "Status No active tasks You are ready to start receiving tasks. Mark Paul Dacula…" at bounding box center [107, 311] width 165 height 572
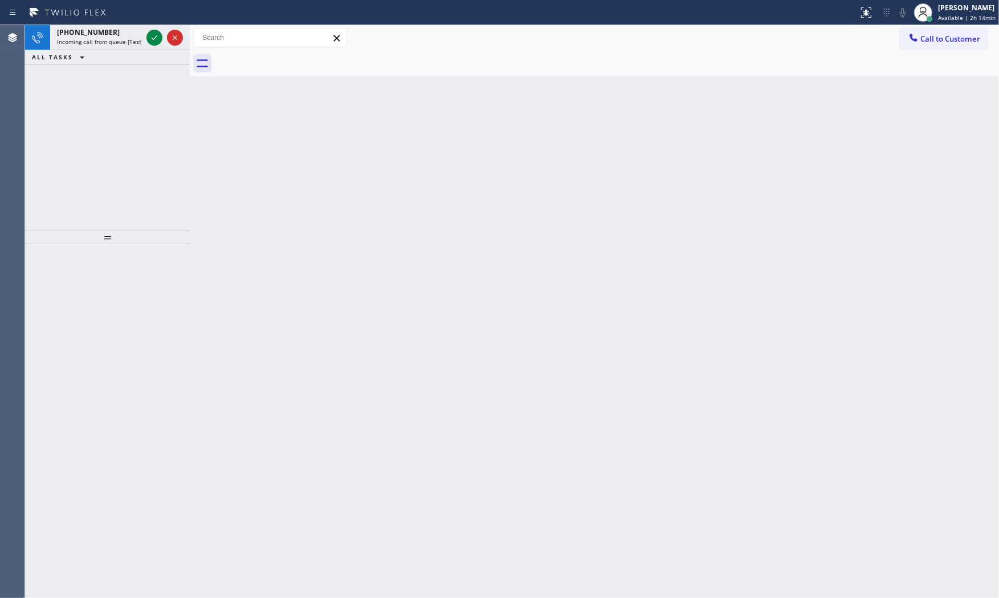
click at [139, 35] on div "+13234013365" at bounding box center [99, 32] width 85 height 10
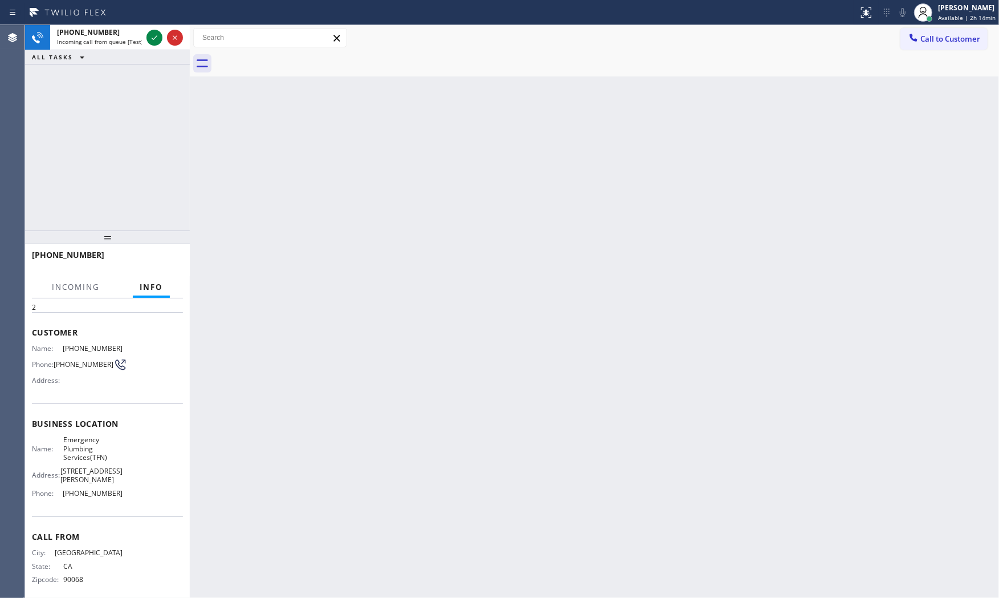
scroll to position [40, 0]
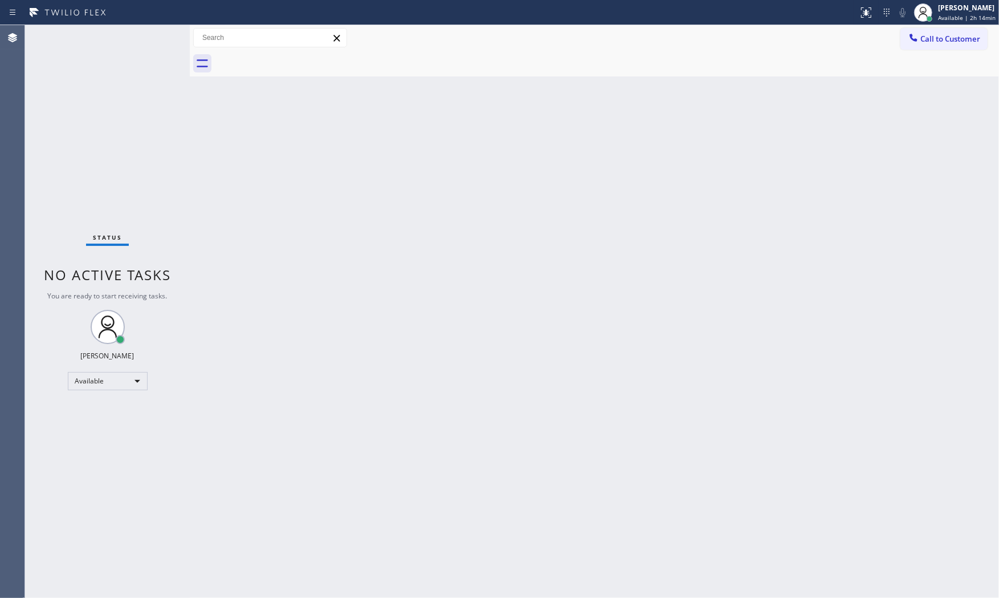
click at [157, 43] on div "Status No active tasks You are ready to start receiving tasks. Mark Paul Dacula…" at bounding box center [107, 311] width 165 height 572
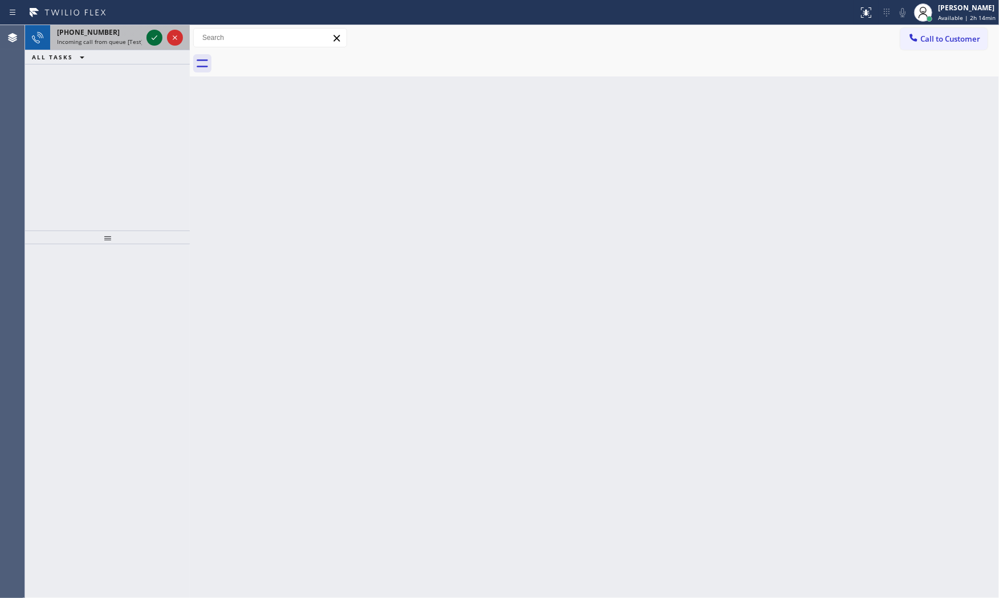
click at [157, 40] on icon at bounding box center [155, 38] width 14 height 14
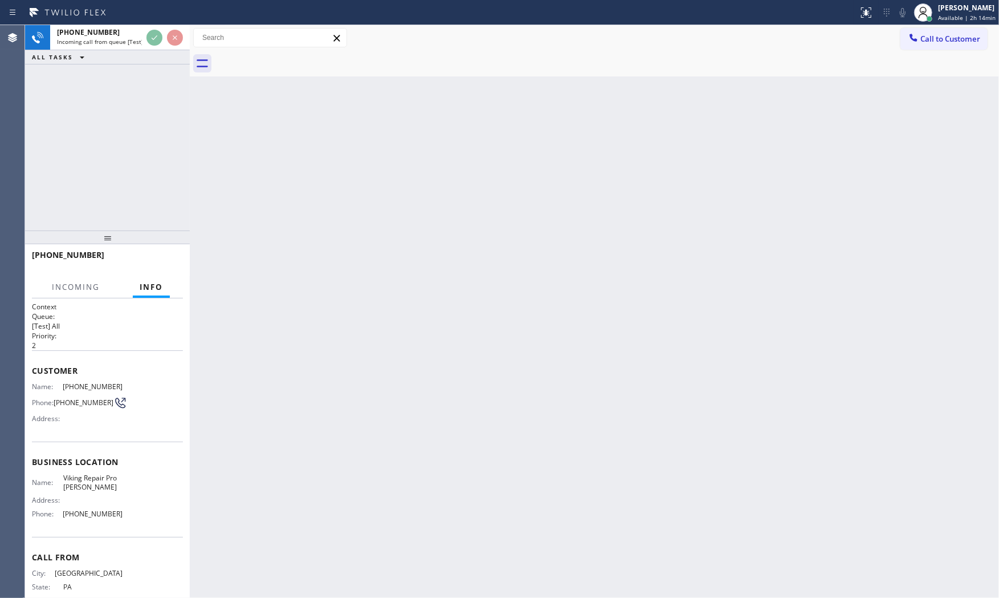
scroll to position [30, 0]
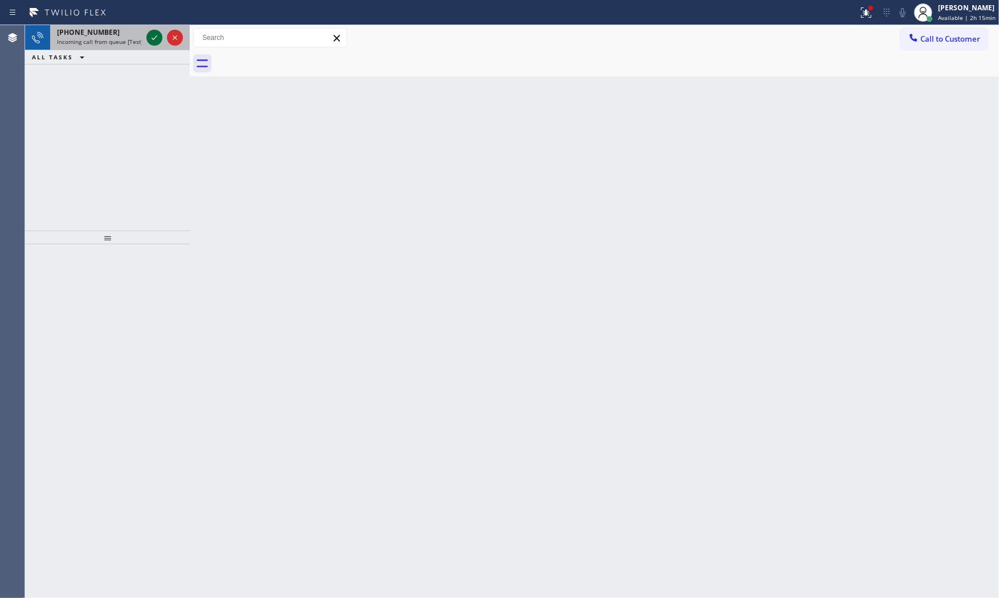
click at [155, 40] on icon at bounding box center [155, 38] width 14 height 14
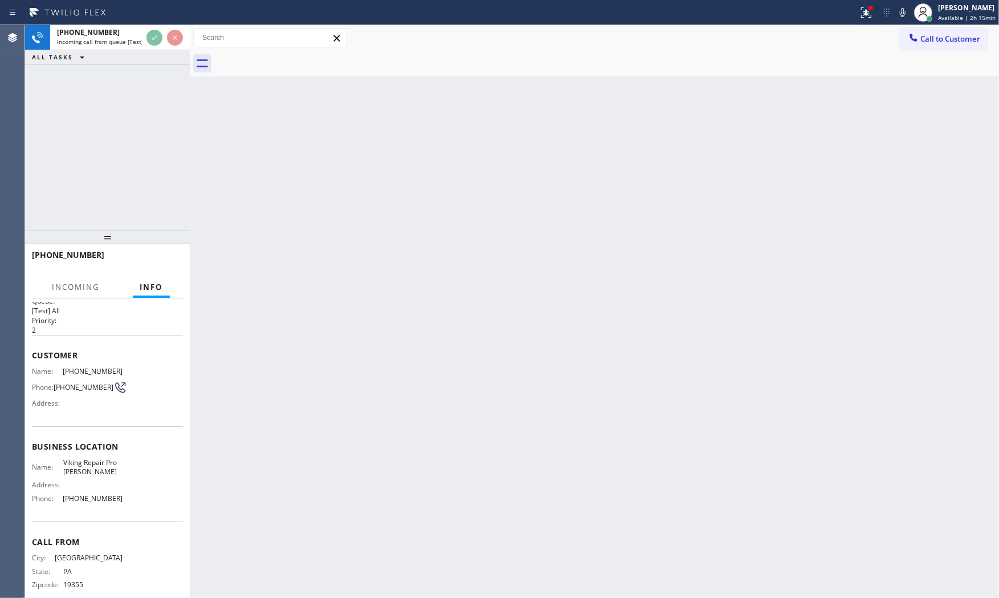
scroll to position [31, 0]
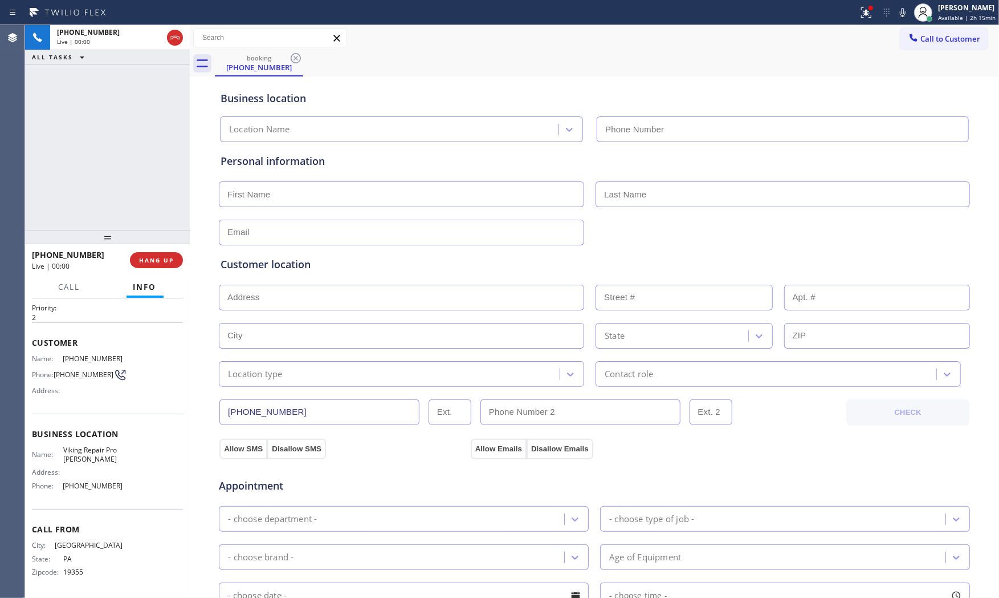
type input "(610) 686-3863"
click at [167, 260] on span "HANG UP" at bounding box center [156, 260] width 35 height 8
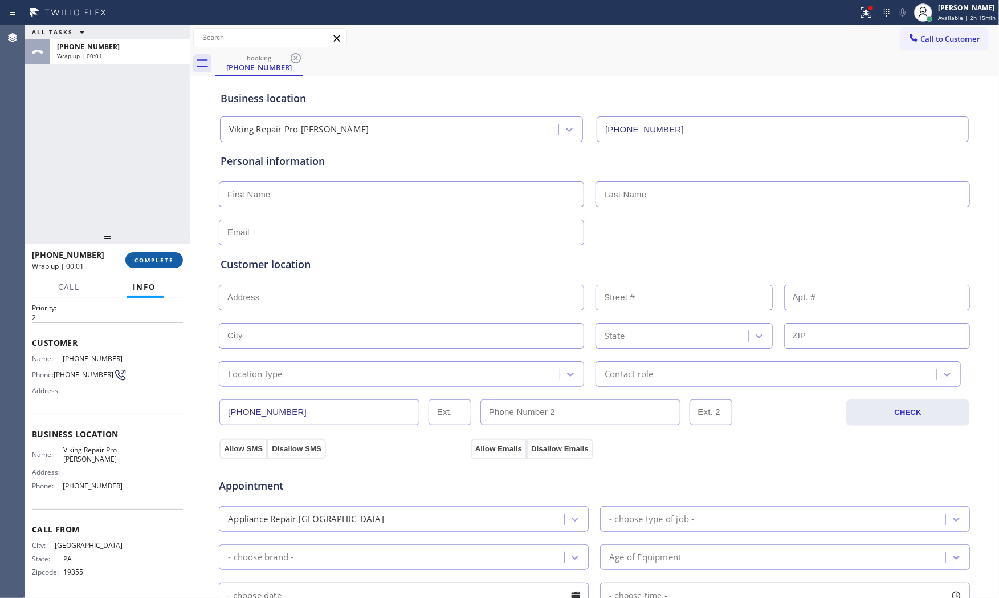
click at [167, 260] on span "COMPLETE" at bounding box center [154, 260] width 39 height 8
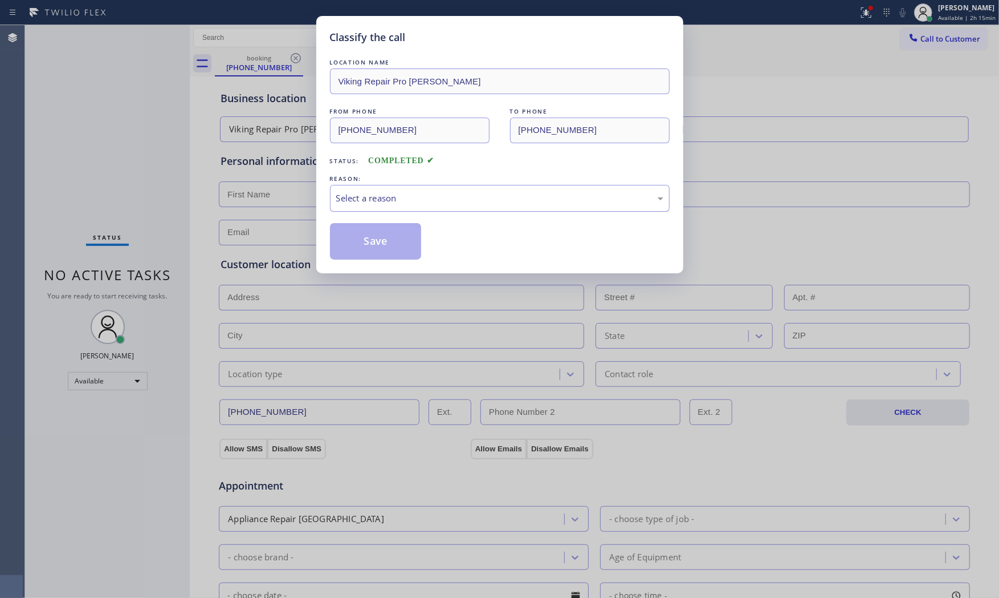
drag, startPoint x: 413, startPoint y: 180, endPoint x: 413, endPoint y: 192, distance: 11.4
click at [413, 189] on div "REASON: Select a reason" at bounding box center [500, 192] width 340 height 39
click at [411, 202] on div "Select a reason" at bounding box center [499, 198] width 327 height 13
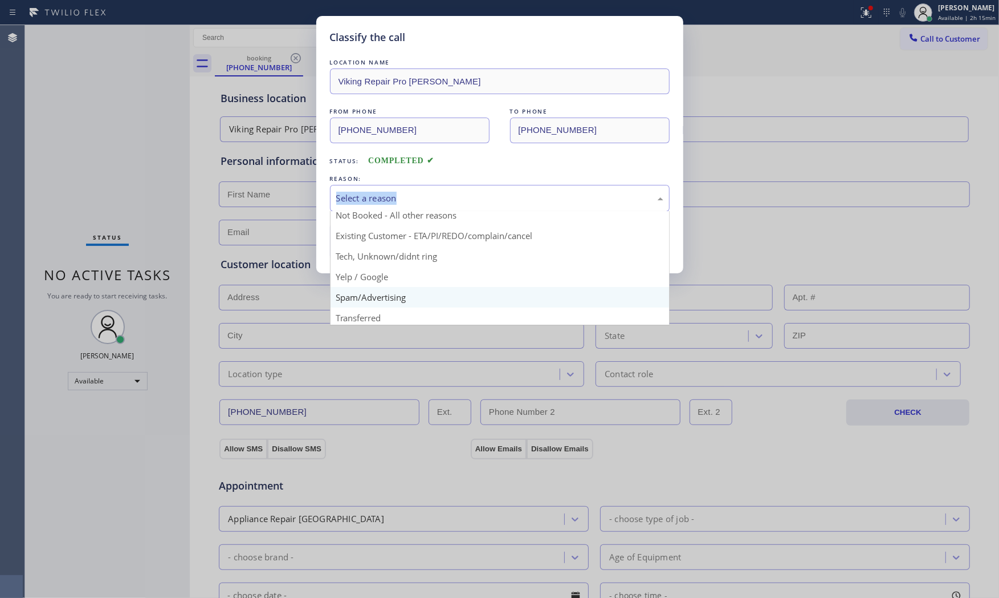
scroll to position [71, 0]
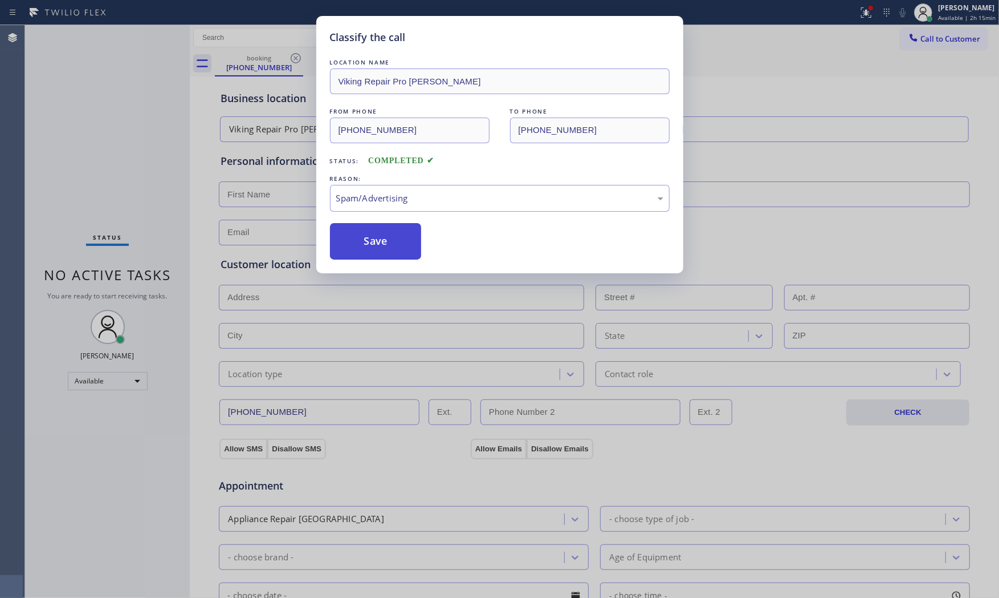
click at [380, 243] on button "Save" at bounding box center [376, 241] width 92 height 36
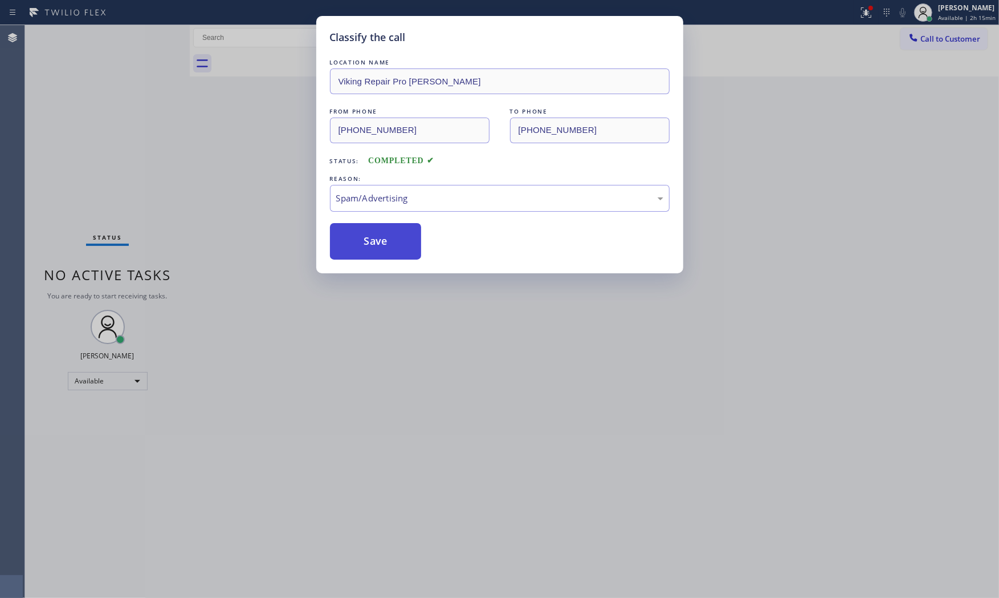
click at [380, 242] on button "Save" at bounding box center [376, 241] width 92 height 36
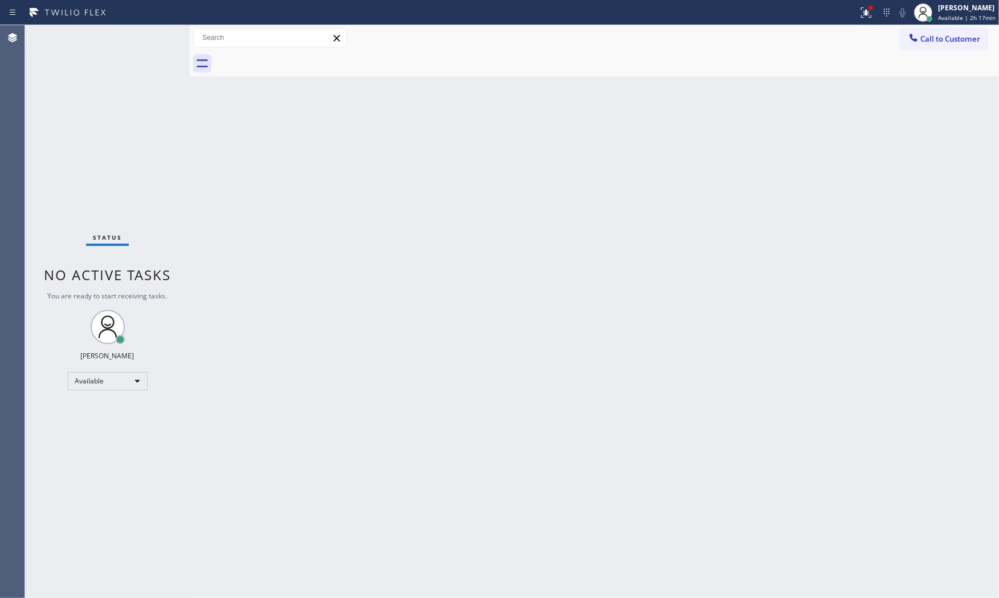
click at [149, 40] on div "Status No active tasks You are ready to start receiving tasks. Mark Paul Dacula…" at bounding box center [107, 311] width 165 height 572
click at [855, 14] on div at bounding box center [866, 13] width 25 height 14
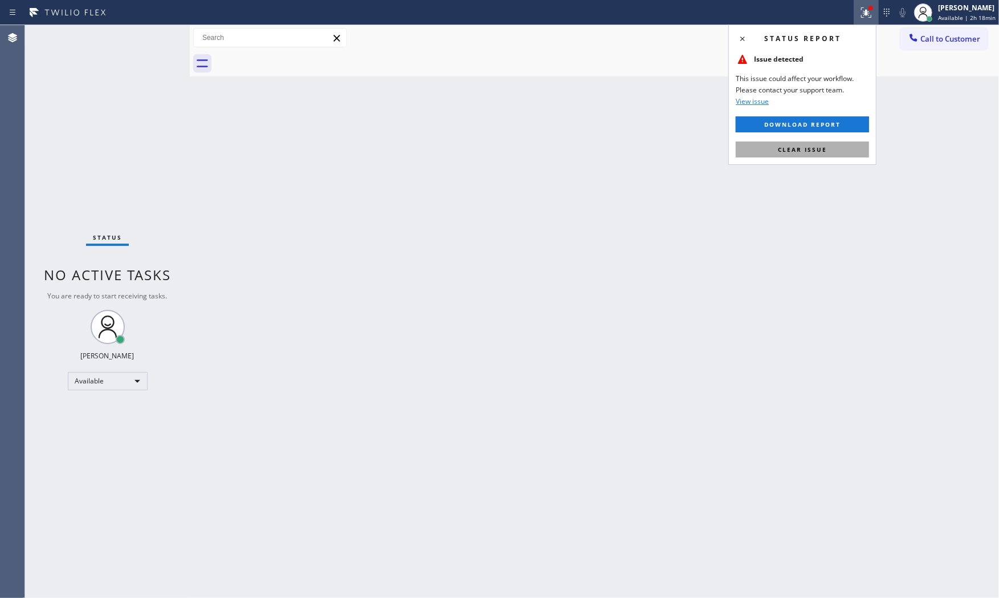
click at [806, 147] on span "Clear issue" at bounding box center [802, 149] width 49 height 8
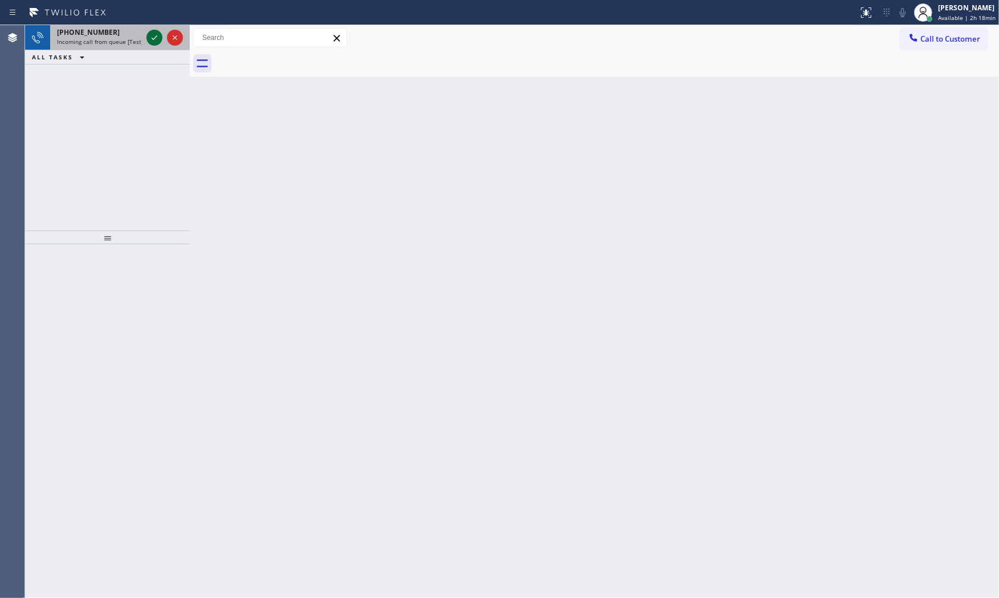
click at [157, 39] on icon at bounding box center [155, 38] width 14 height 14
click at [152, 37] on icon at bounding box center [155, 38] width 14 height 14
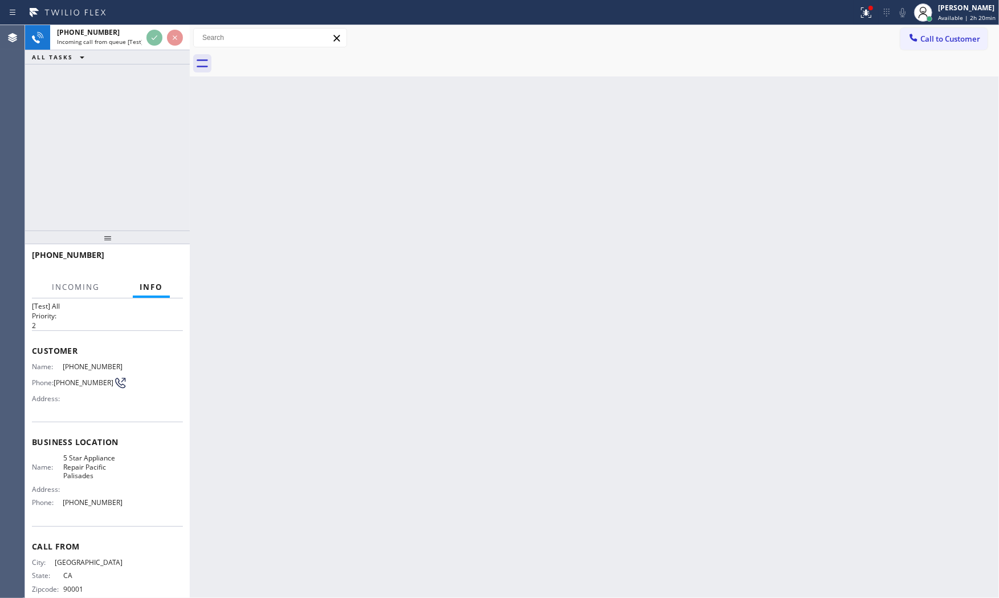
scroll to position [40, 0]
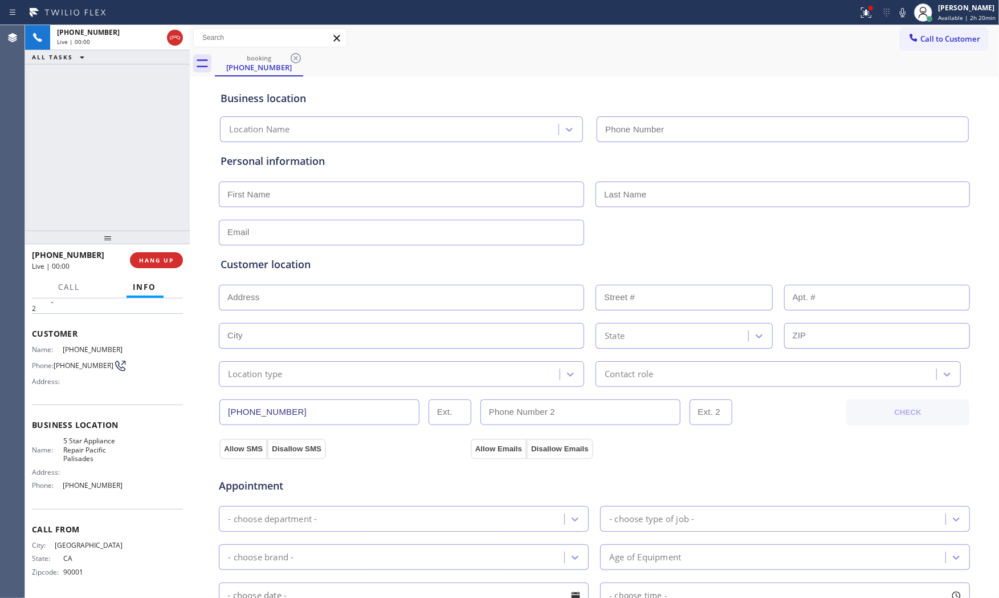
type input "(323) 736-5409"
click at [847, 9] on div at bounding box center [430, 12] width 850 height 18
click at [876, 9] on div at bounding box center [866, 13] width 25 height 14
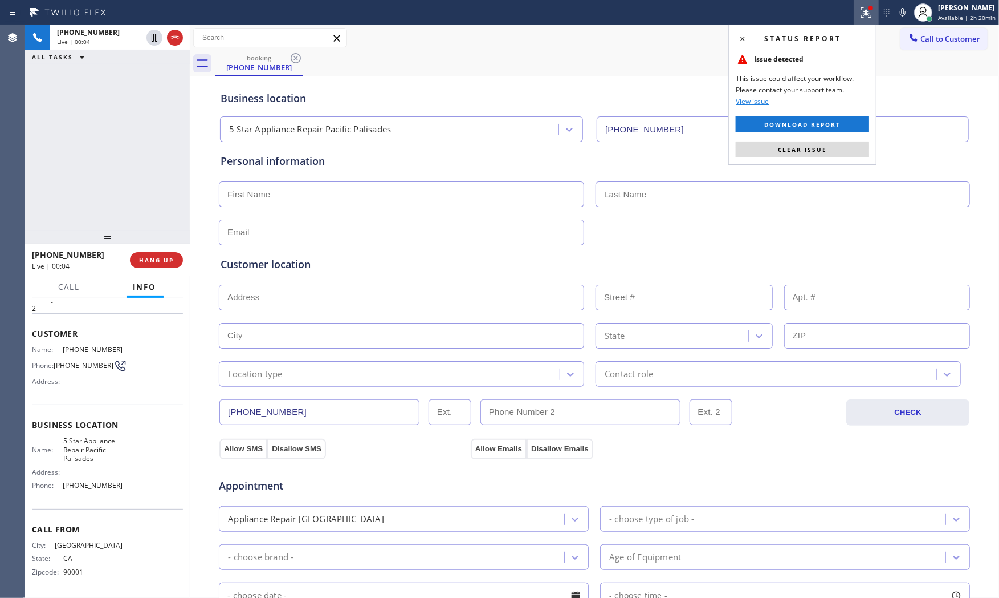
click at [814, 143] on button "Clear issue" at bounding box center [802, 149] width 133 height 16
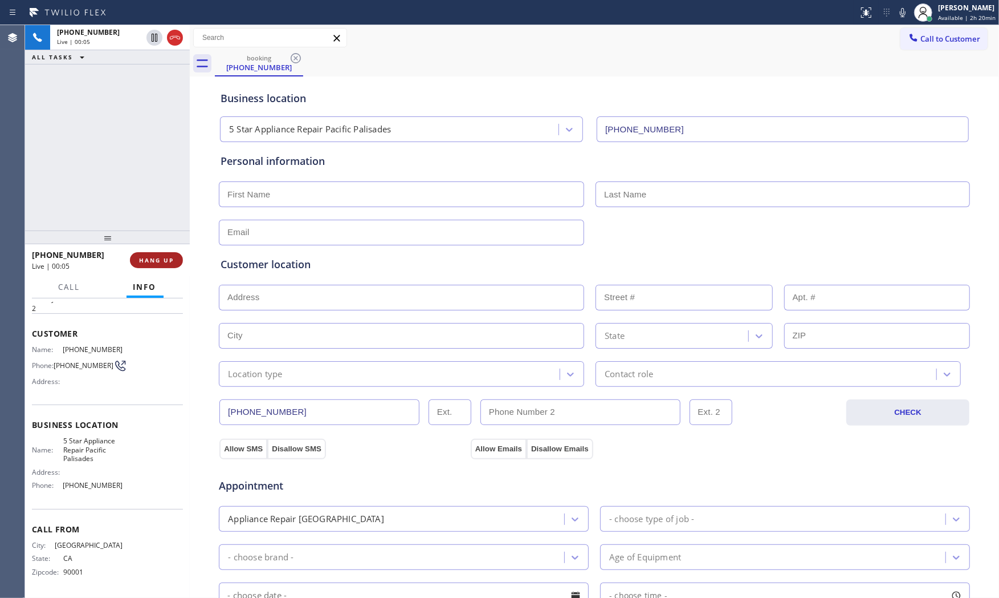
click at [180, 255] on button "HANG UP" at bounding box center [156, 260] width 53 height 16
click at [180, 255] on button "COMPLETE" at bounding box center [154, 260] width 58 height 16
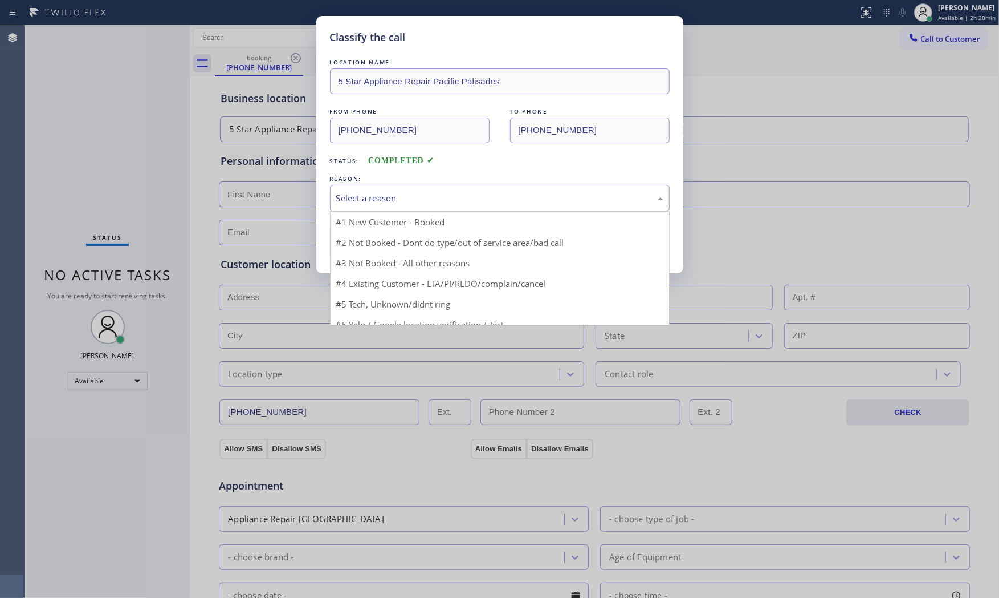
click at [468, 192] on div "Select a reason" at bounding box center [499, 198] width 327 height 13
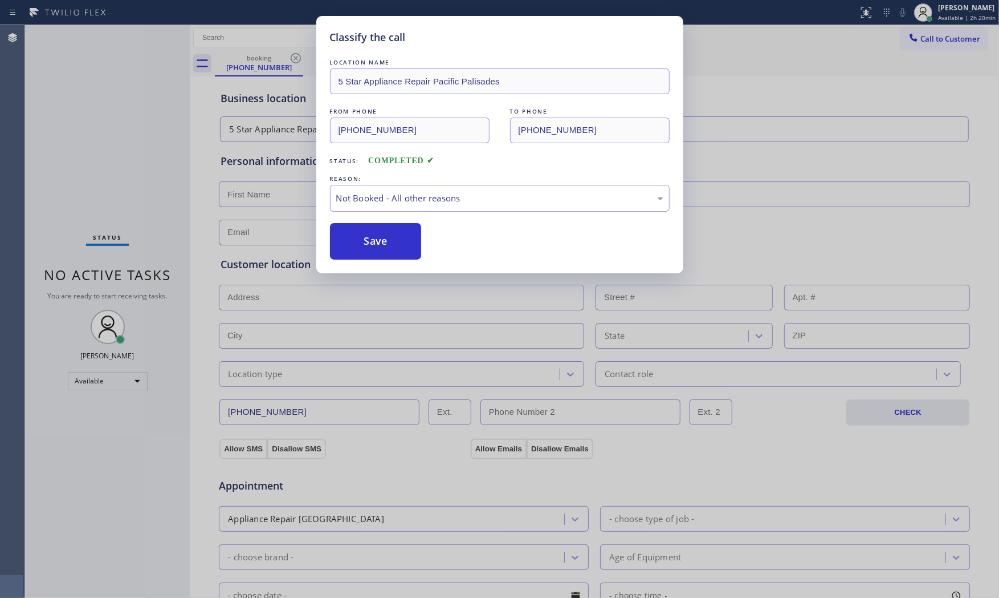
click at [384, 244] on button "Save" at bounding box center [376, 241] width 92 height 36
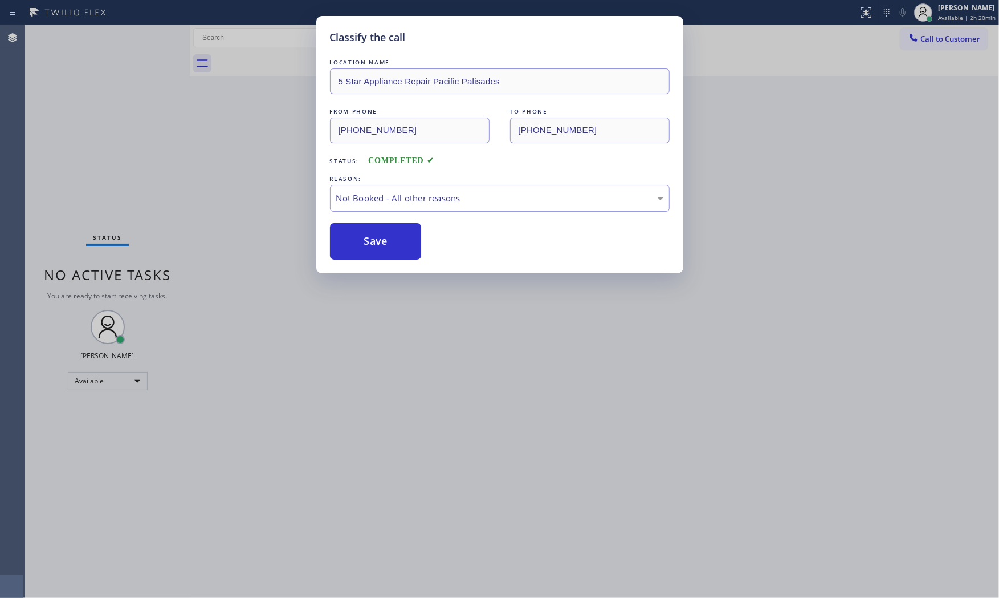
click at [384, 244] on button "Save" at bounding box center [376, 241] width 92 height 36
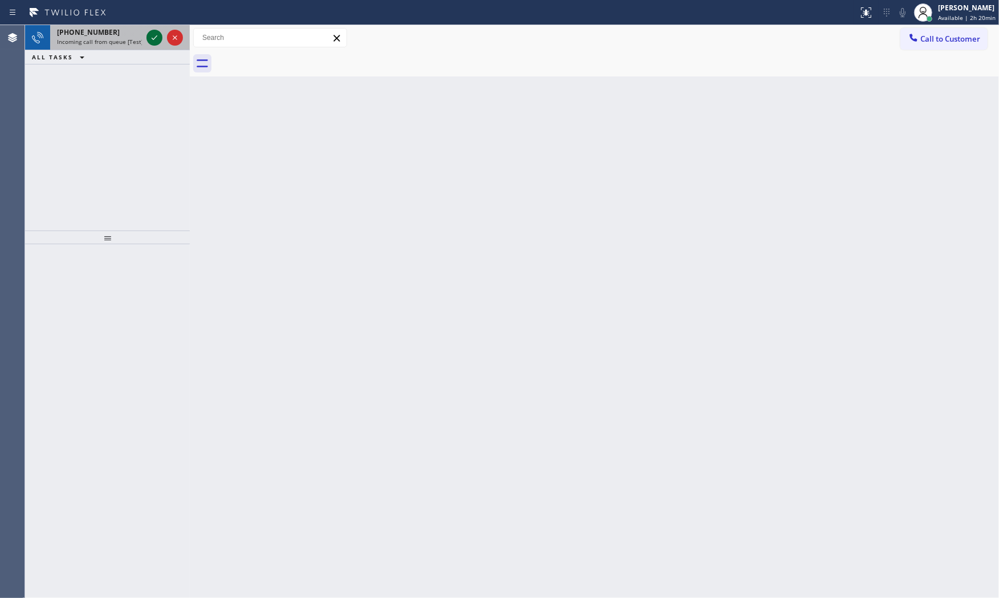
click at [151, 36] on icon at bounding box center [155, 38] width 14 height 14
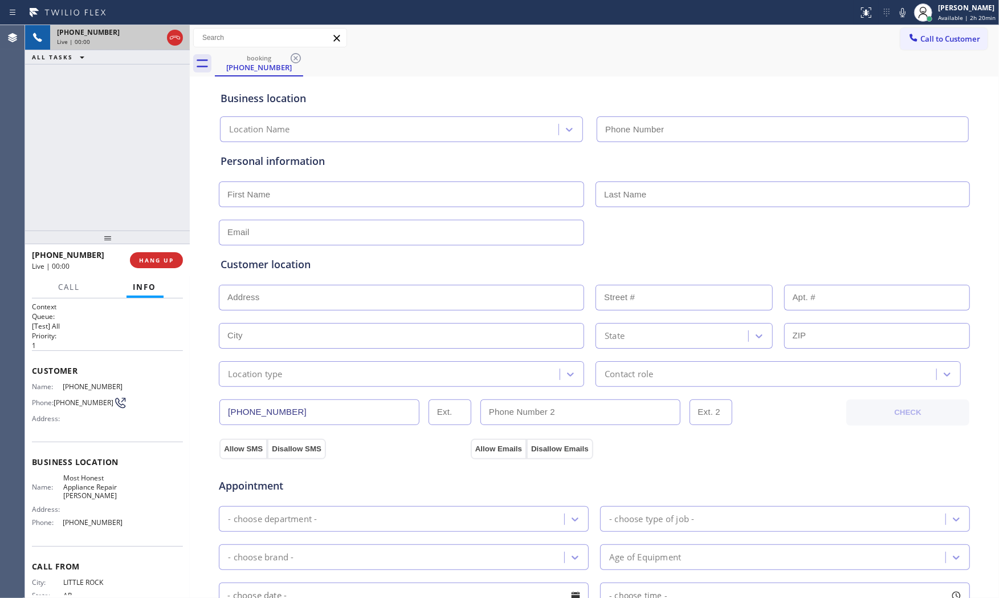
type input "(786) 828-5778"
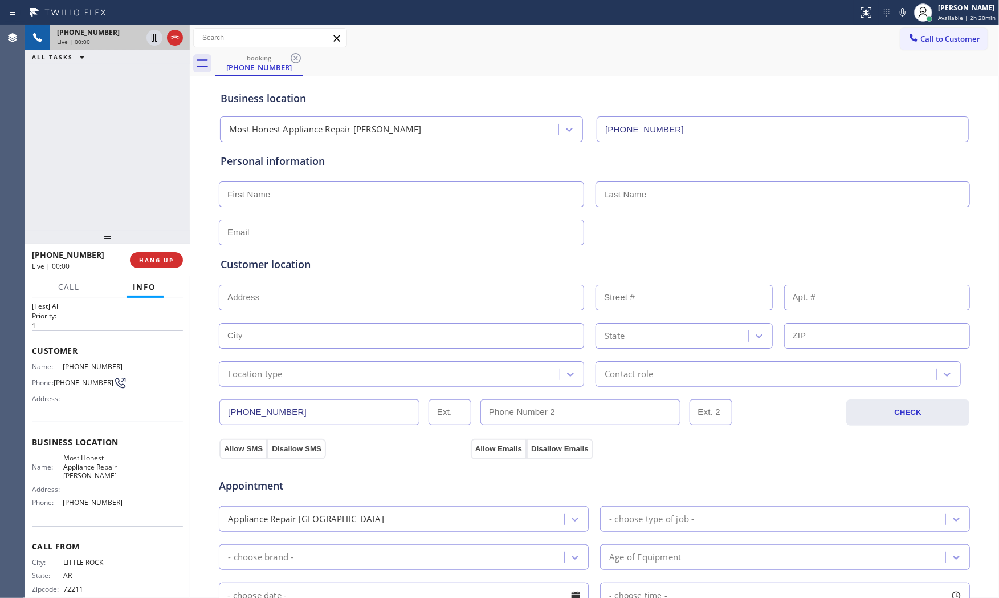
scroll to position [40, 0]
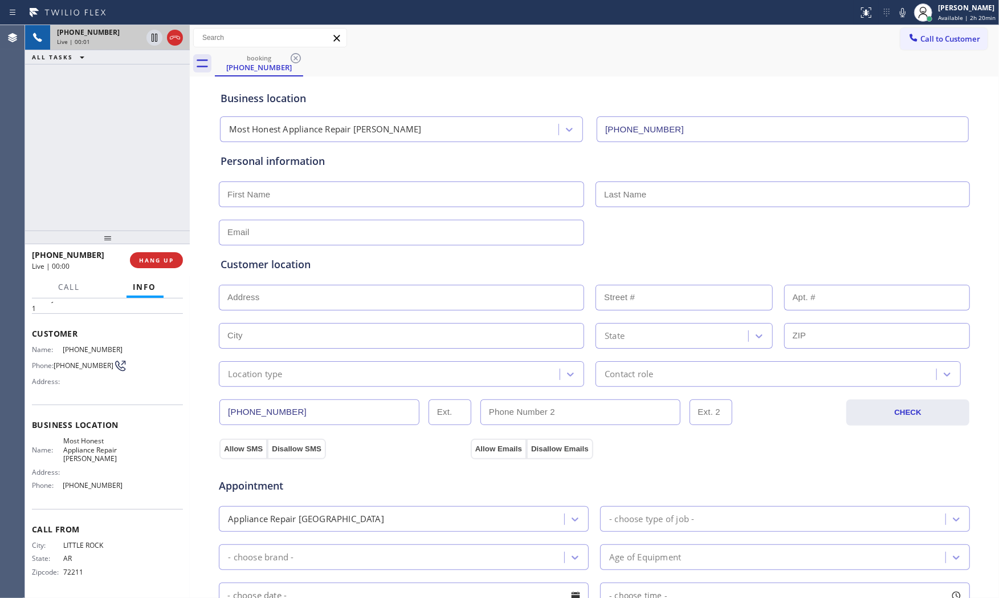
click at [145, 268] on div "+15012874459 Live | 00:01 HANG UP" at bounding box center [107, 260] width 151 height 30
click at [147, 253] on button "HANG UP" at bounding box center [156, 260] width 53 height 16
click at [152, 256] on span "COMPLETE" at bounding box center [154, 260] width 39 height 8
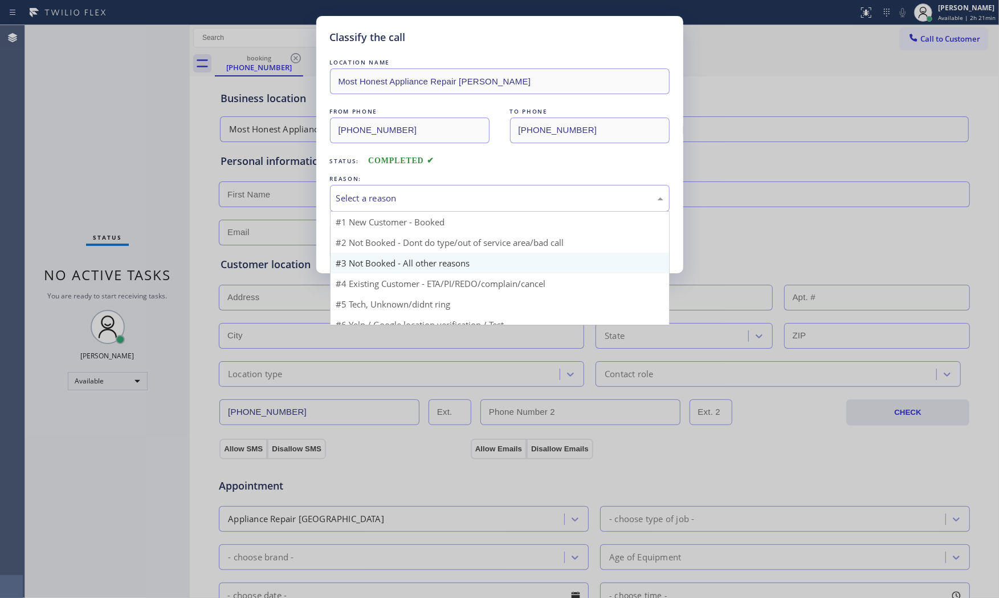
drag, startPoint x: 381, startPoint y: 202, endPoint x: 375, endPoint y: 234, distance: 33.0
click at [380, 208] on div "Select a reason" at bounding box center [500, 198] width 340 height 27
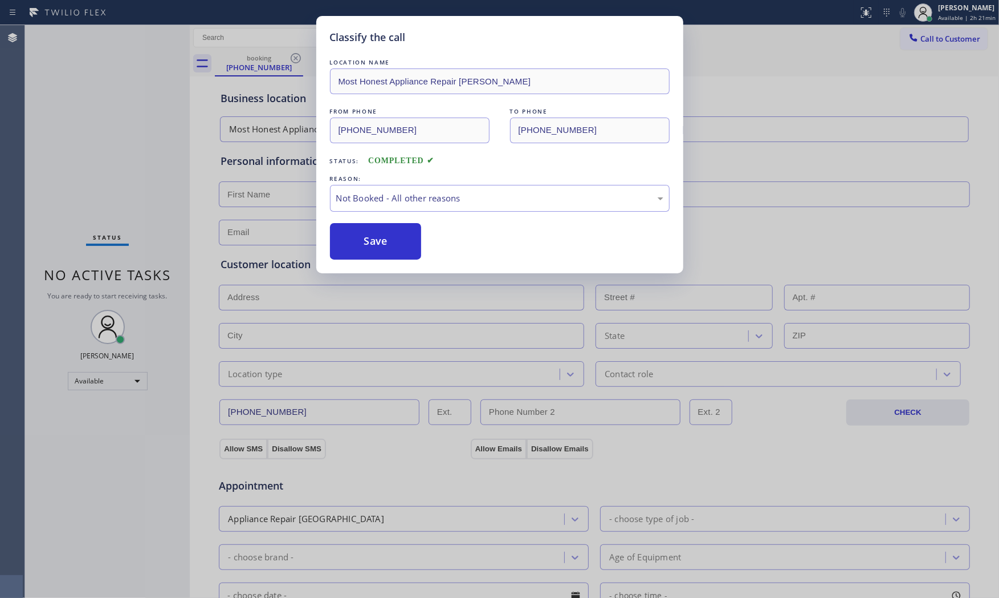
click at [375, 235] on button "Save" at bounding box center [376, 241] width 92 height 36
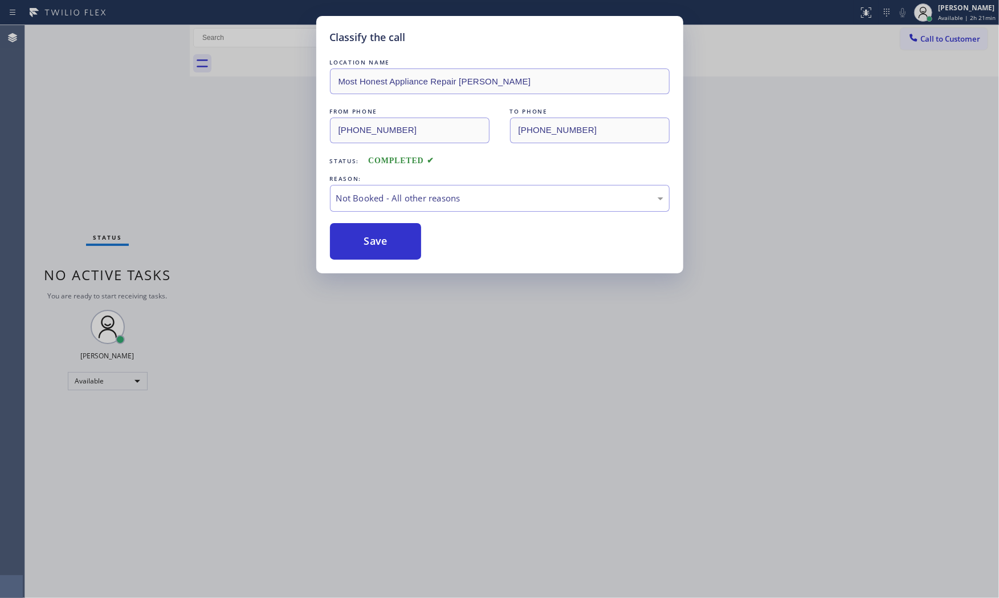
click at [375, 235] on button "Save" at bounding box center [376, 241] width 92 height 36
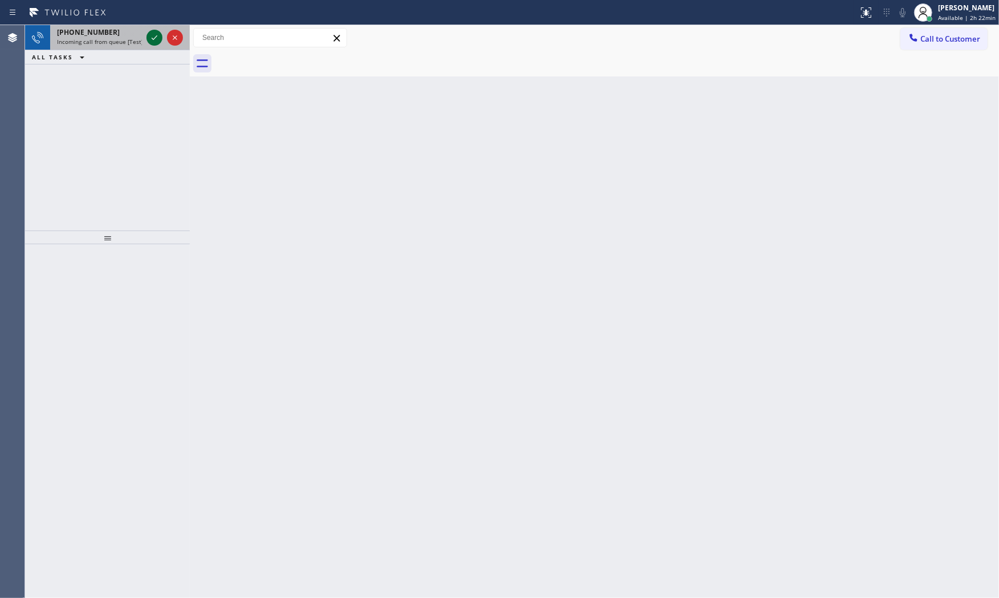
click at [151, 36] on icon at bounding box center [155, 38] width 14 height 14
click at [146, 39] on div at bounding box center [164, 37] width 41 height 25
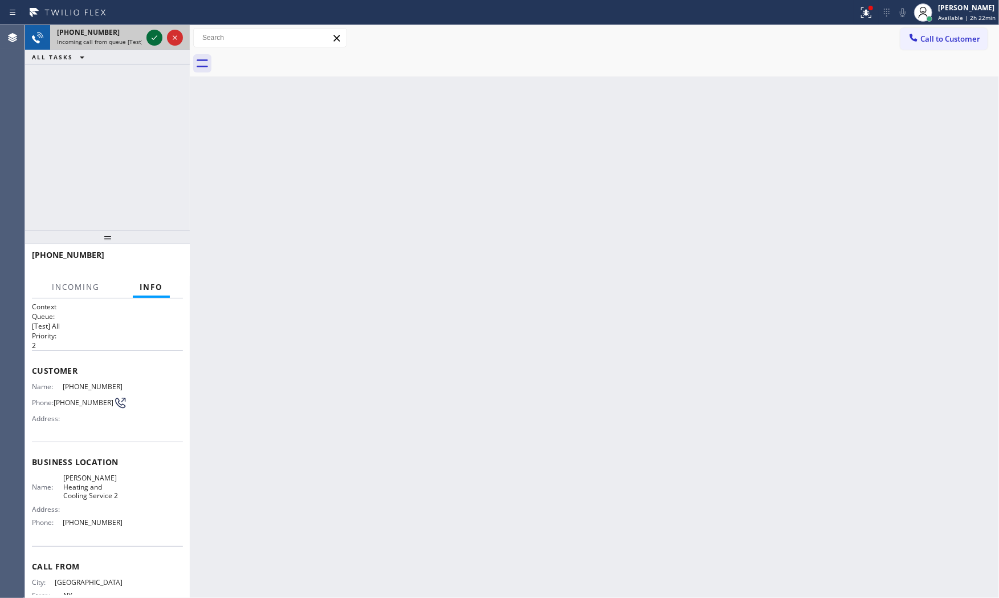
click at [151, 35] on icon at bounding box center [155, 38] width 14 height 14
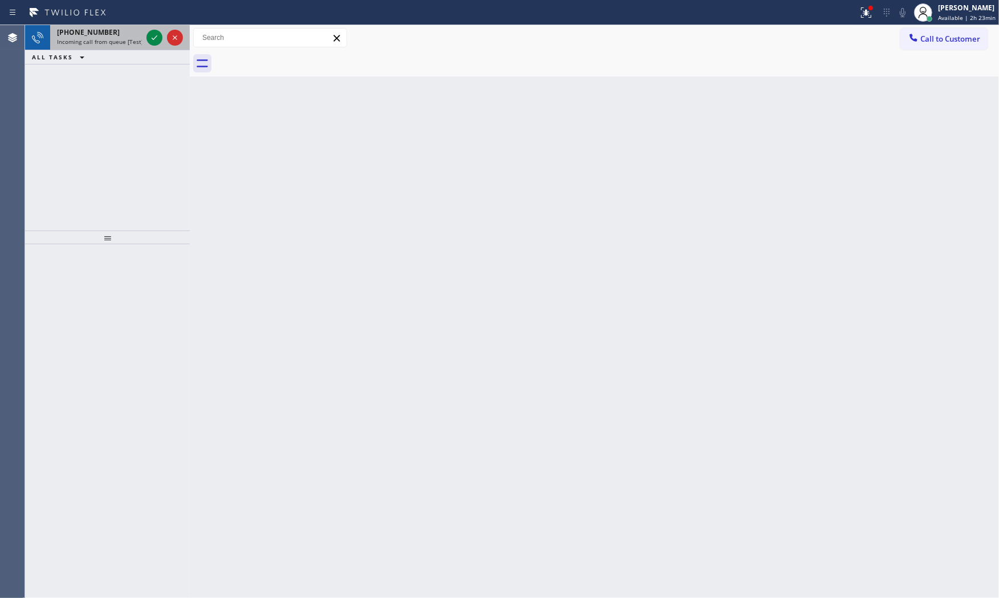
click at [137, 38] on span "Incoming call from queue [Test] All" at bounding box center [104, 42] width 95 height 8
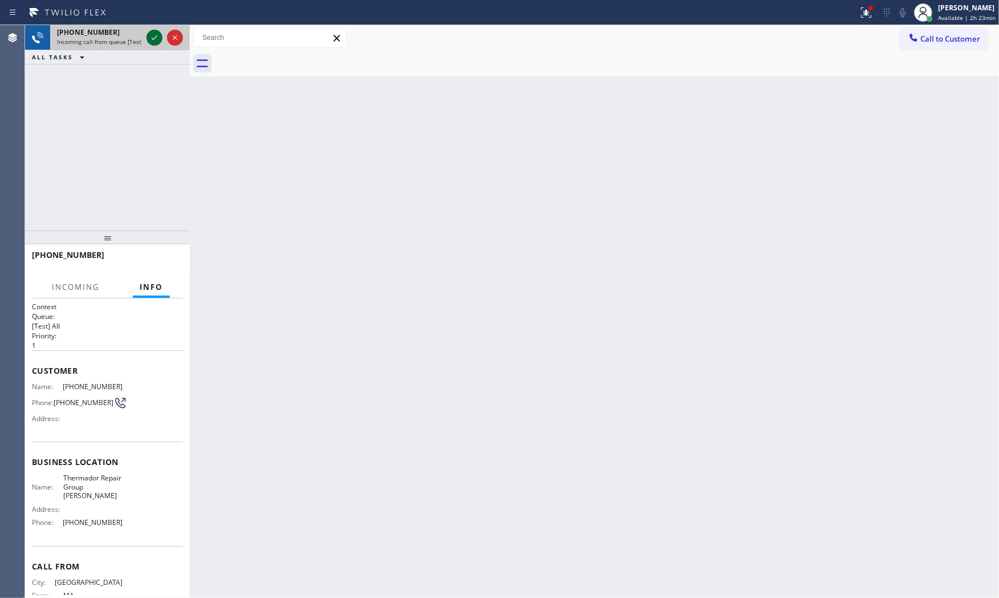
click at [152, 35] on icon at bounding box center [155, 38] width 14 height 14
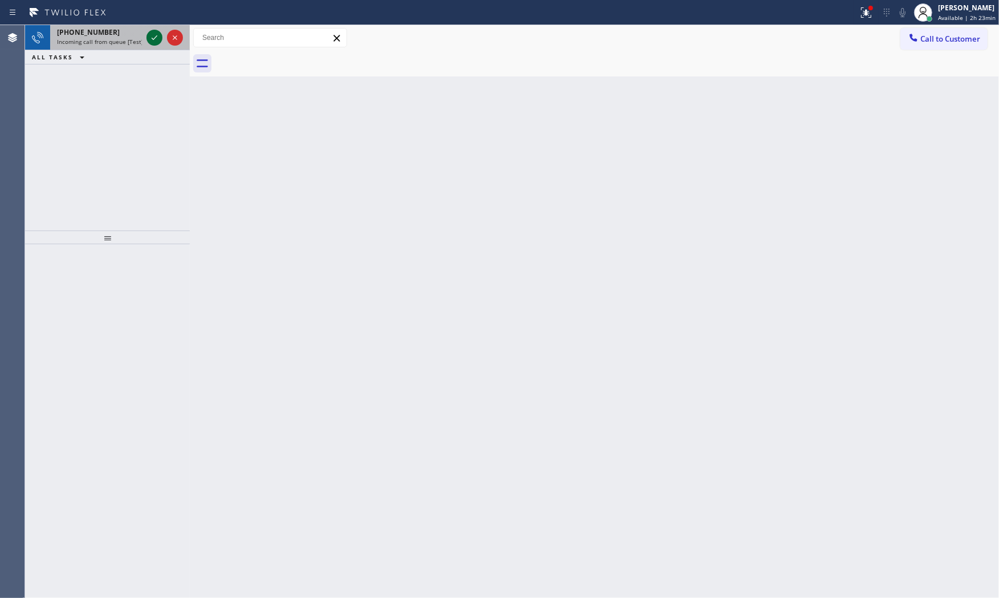
click at [155, 36] on icon at bounding box center [155, 38] width 14 height 14
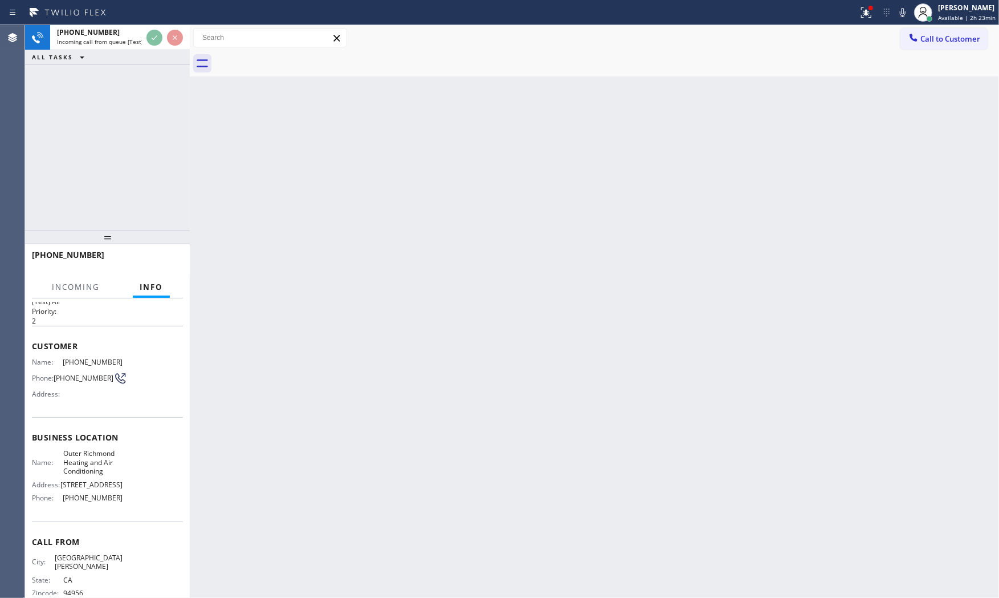
scroll to position [48, 0]
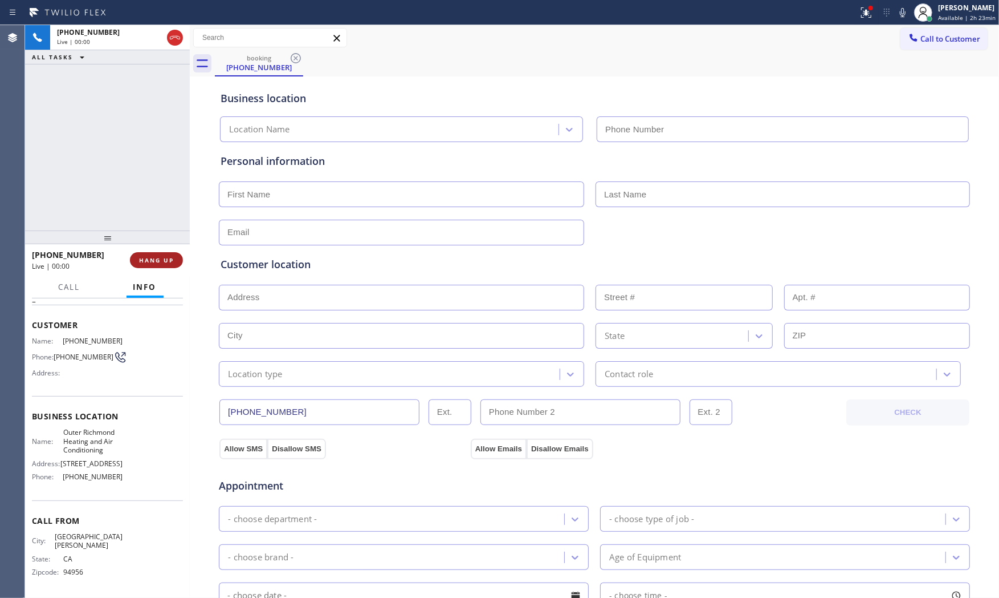
type input "(415) 319-8271"
click at [152, 262] on span "HANG UP" at bounding box center [156, 260] width 35 height 8
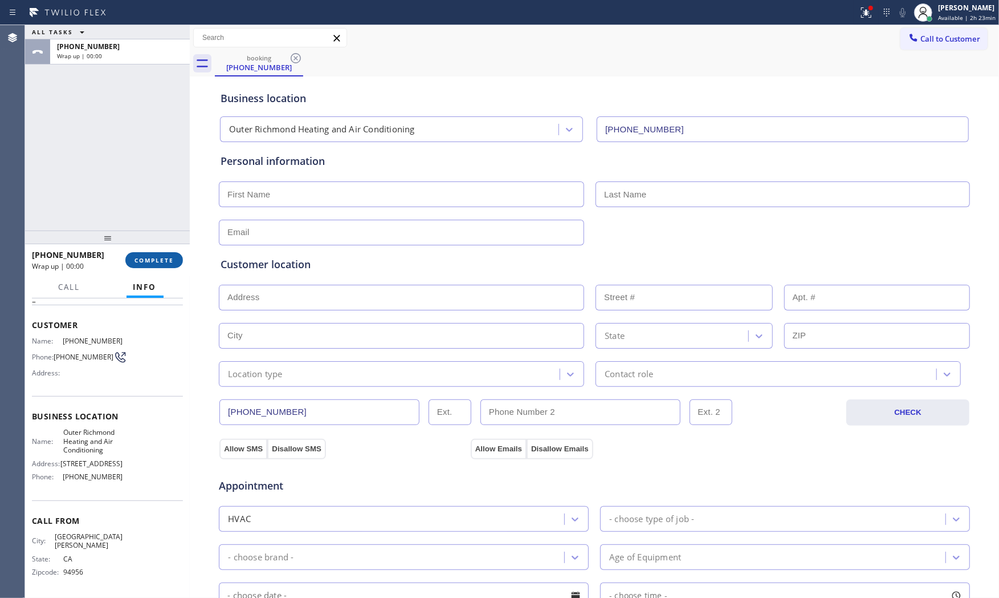
click at [152, 262] on span "COMPLETE" at bounding box center [154, 260] width 39 height 8
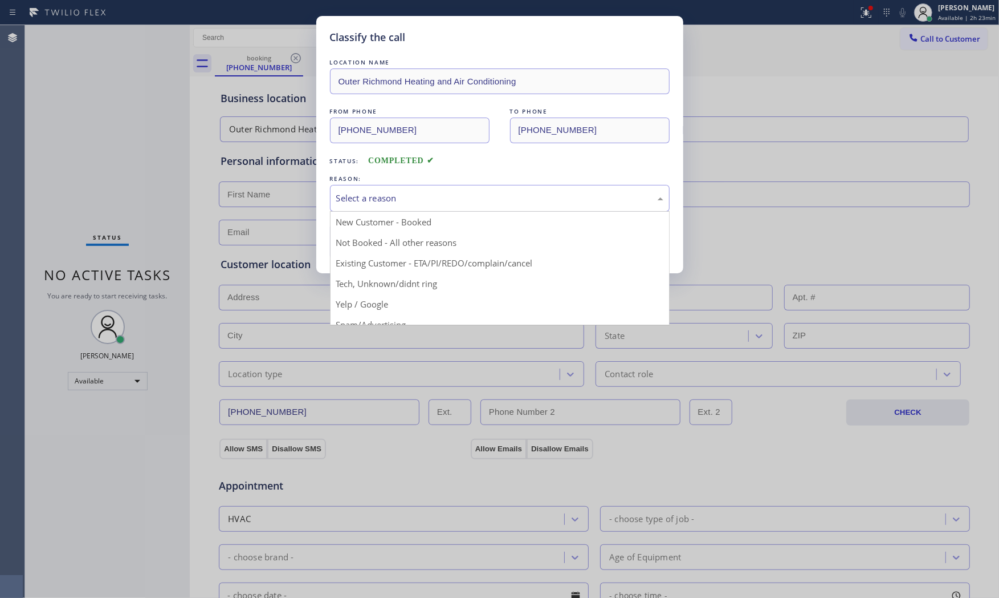
click at [379, 201] on div "Select a reason" at bounding box center [499, 198] width 327 height 13
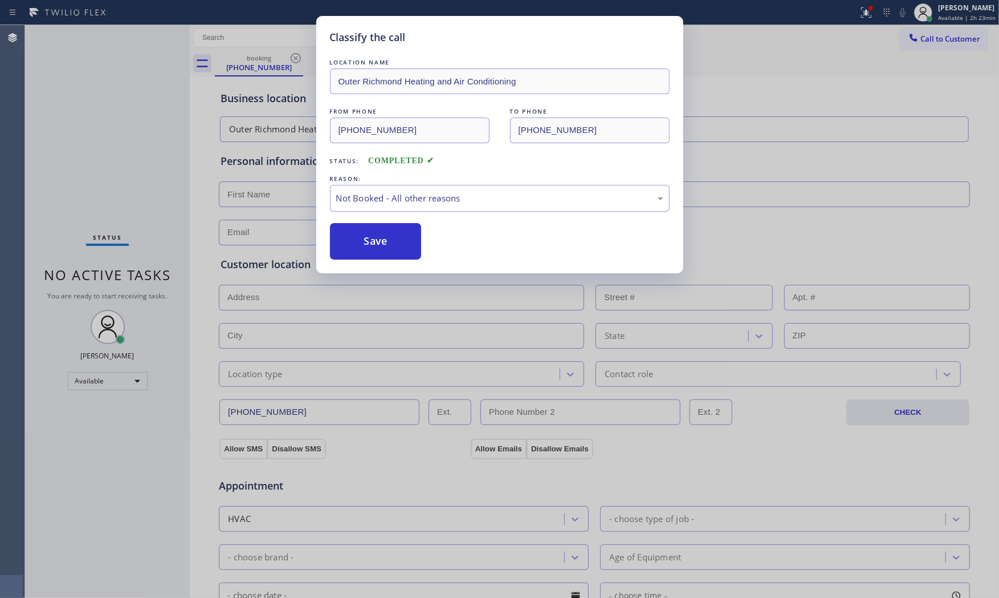
click at [379, 245] on button "Save" at bounding box center [376, 241] width 92 height 36
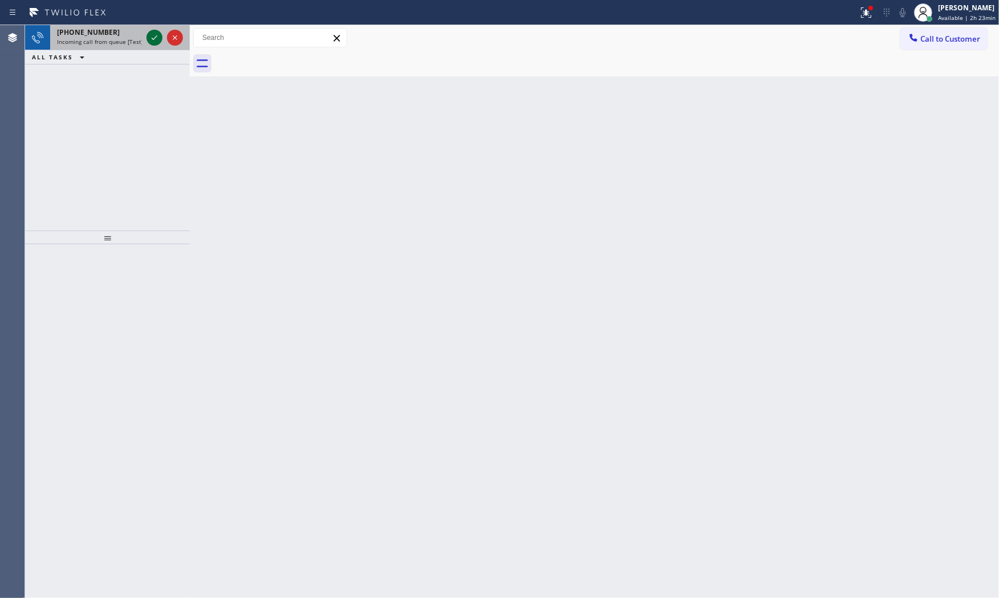
click at [157, 42] on icon at bounding box center [155, 38] width 14 height 14
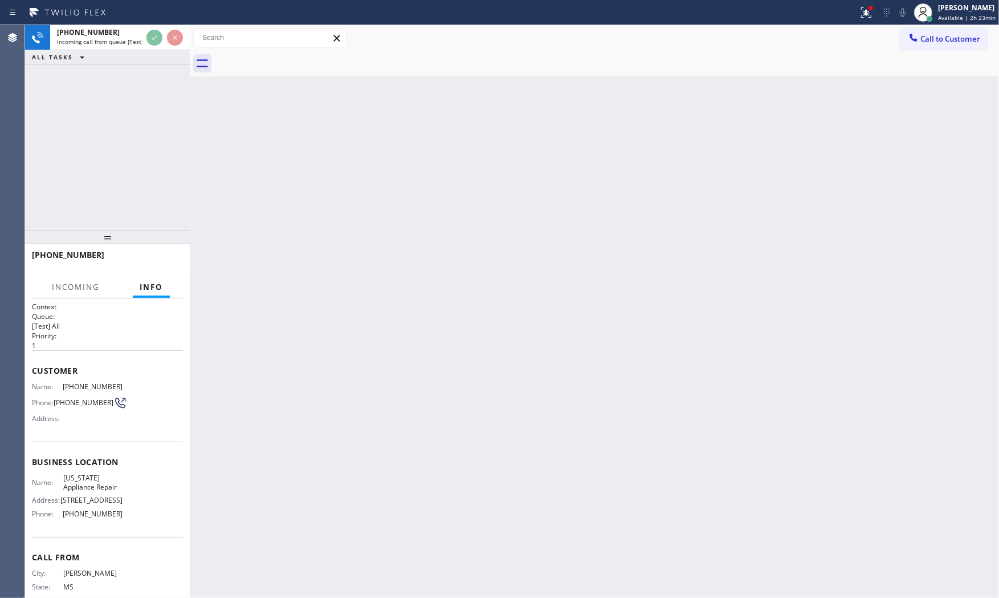
scroll to position [40, 0]
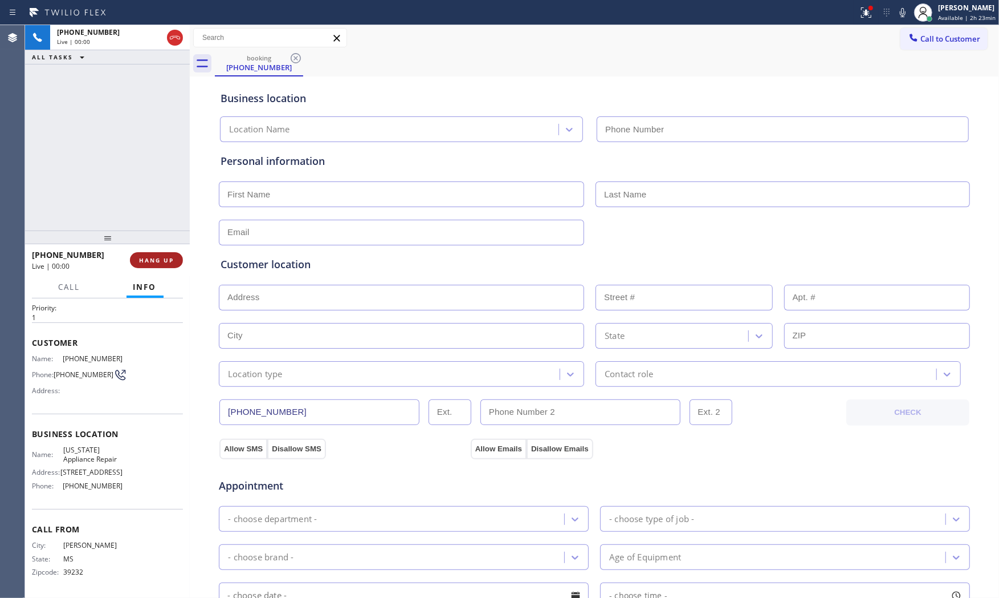
type input "(602) 461-7269"
click at [160, 261] on span "HANG UP" at bounding box center [156, 260] width 35 height 8
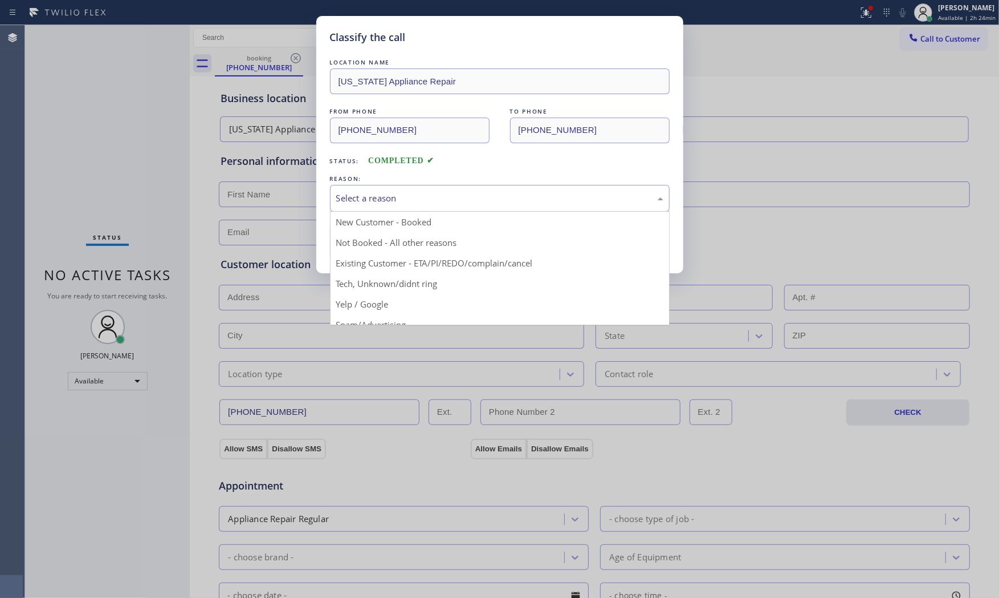
click at [361, 194] on div "Select a reason" at bounding box center [499, 198] width 327 height 13
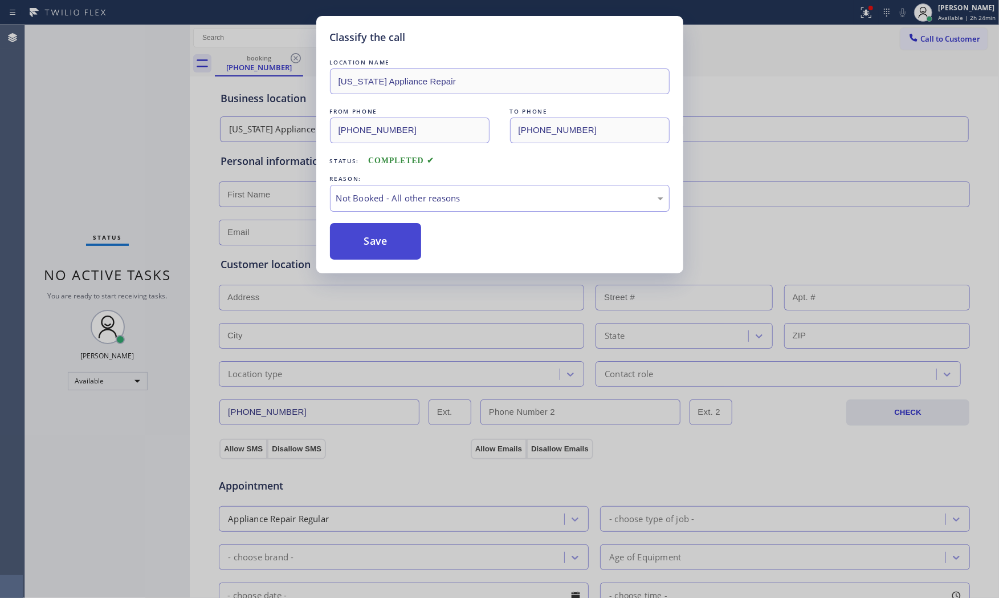
click at [367, 242] on button "Save" at bounding box center [376, 241] width 92 height 36
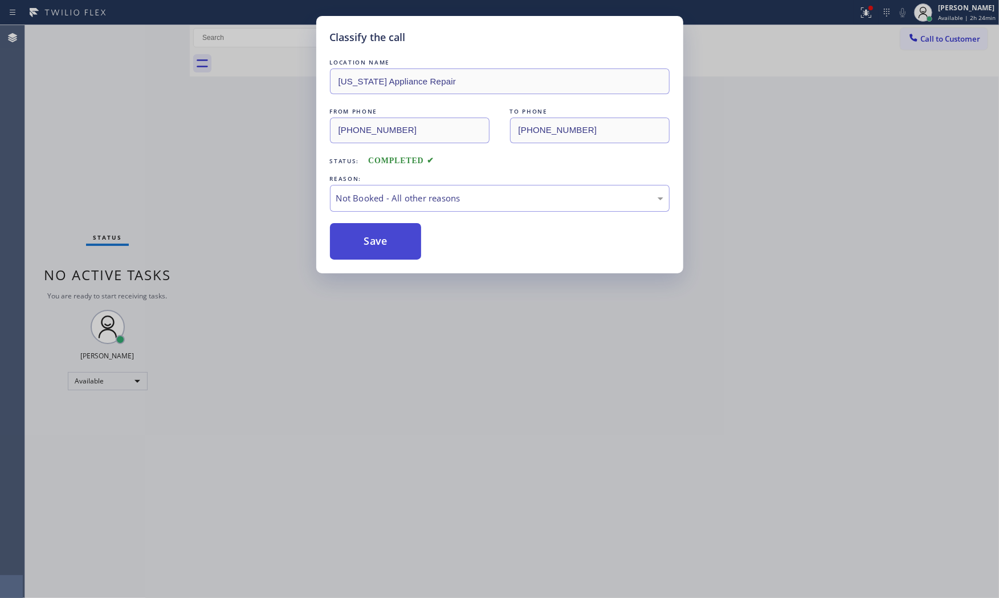
click at [367, 242] on button "Save" at bounding box center [376, 241] width 92 height 36
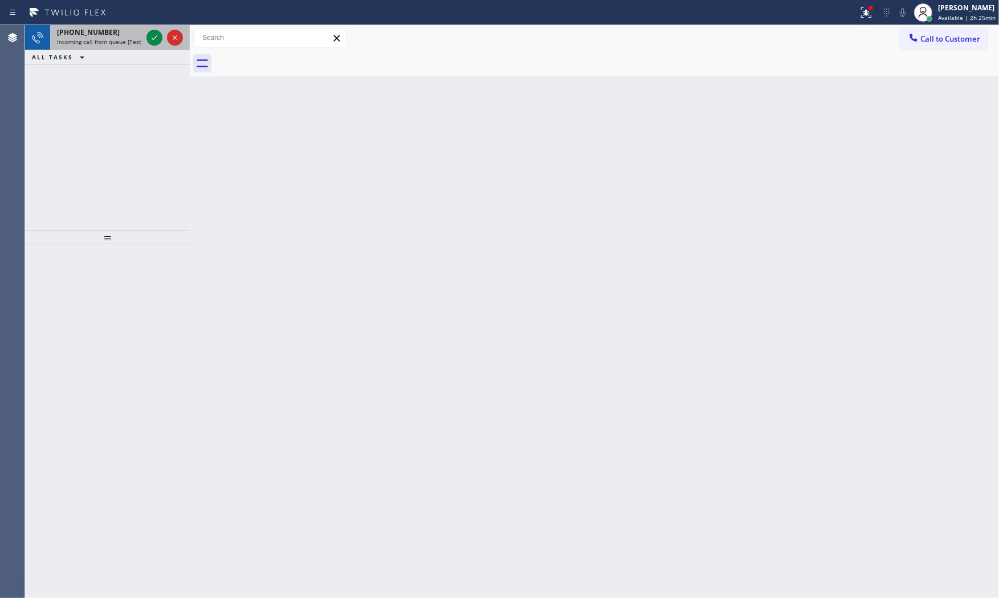
click at [128, 43] on span "Incoming call from queue [Test] All" at bounding box center [104, 42] width 95 height 8
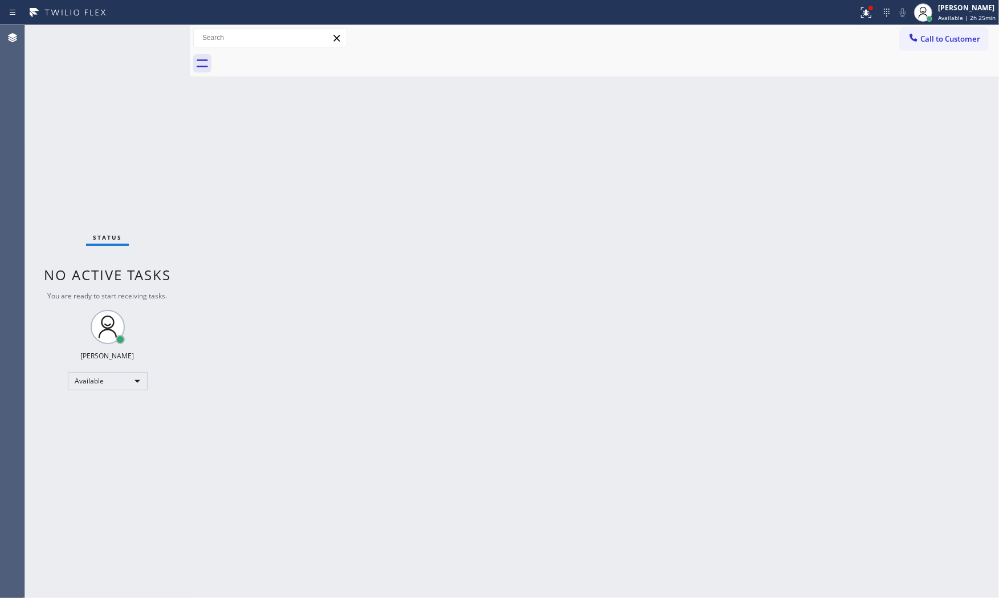
click at [143, 38] on div "Status No active tasks You are ready to start receiving tasks. Mark Paul Dacula…" at bounding box center [107, 311] width 165 height 572
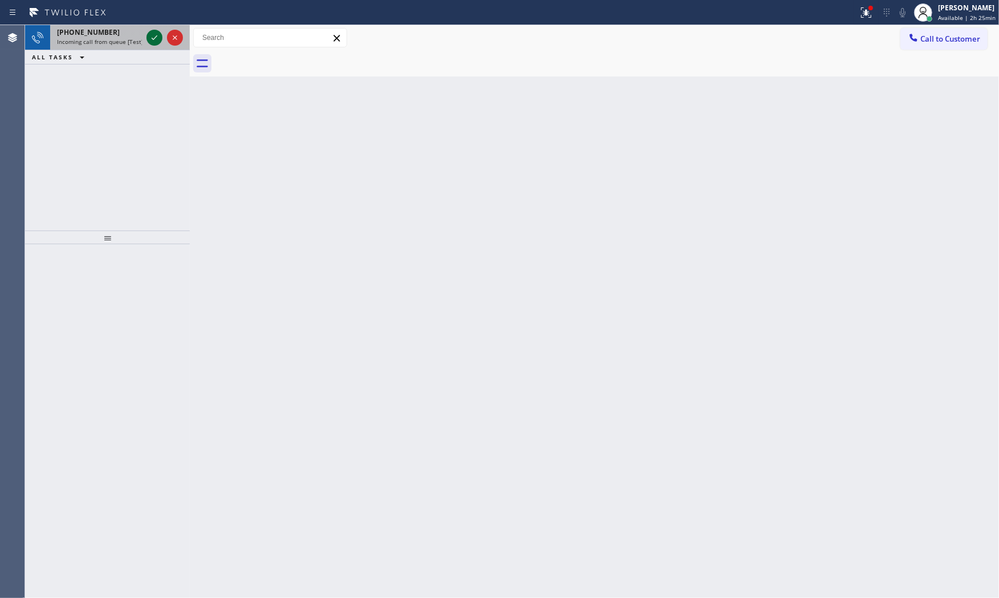
click at [150, 37] on icon at bounding box center [155, 38] width 14 height 14
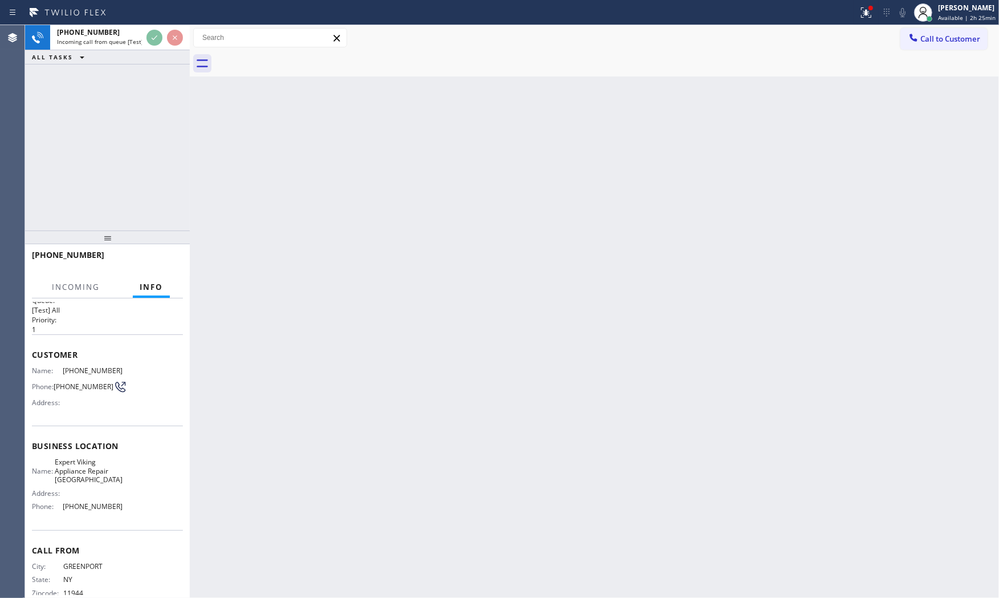
scroll to position [40, 0]
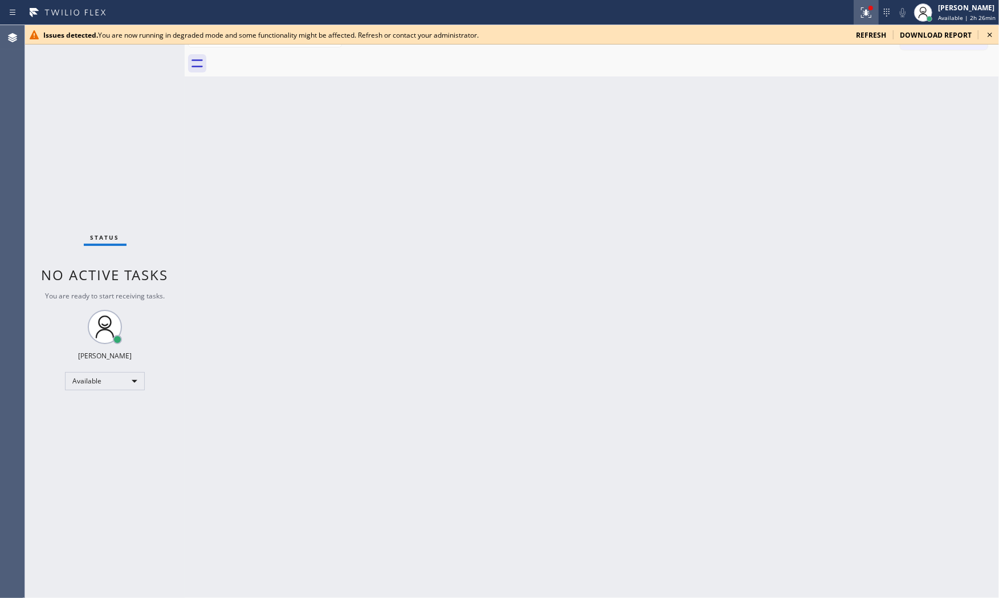
click at [862, 10] on icon at bounding box center [867, 12] width 10 height 10
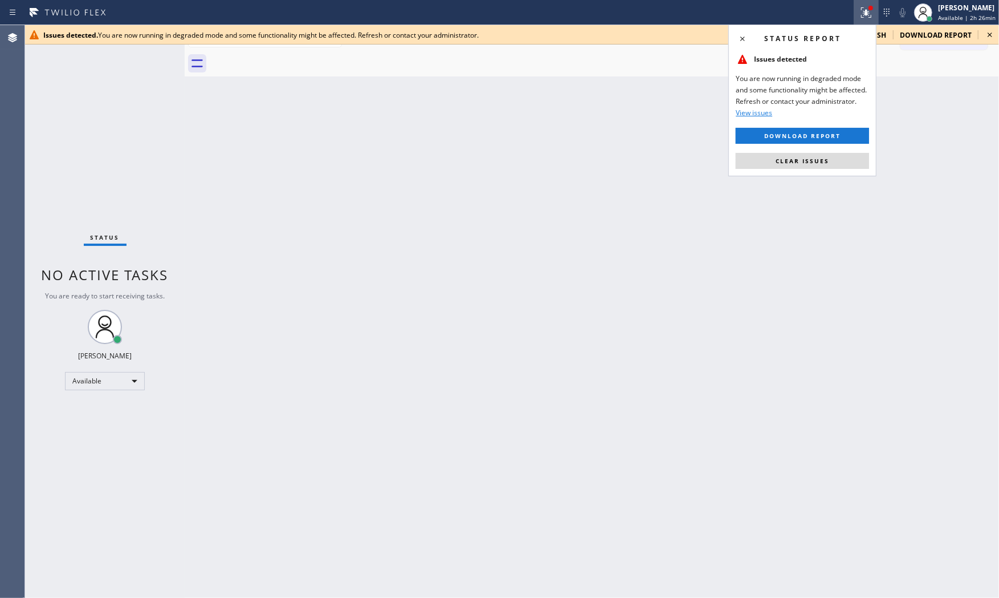
click at [818, 165] on button "Clear issues" at bounding box center [802, 161] width 133 height 16
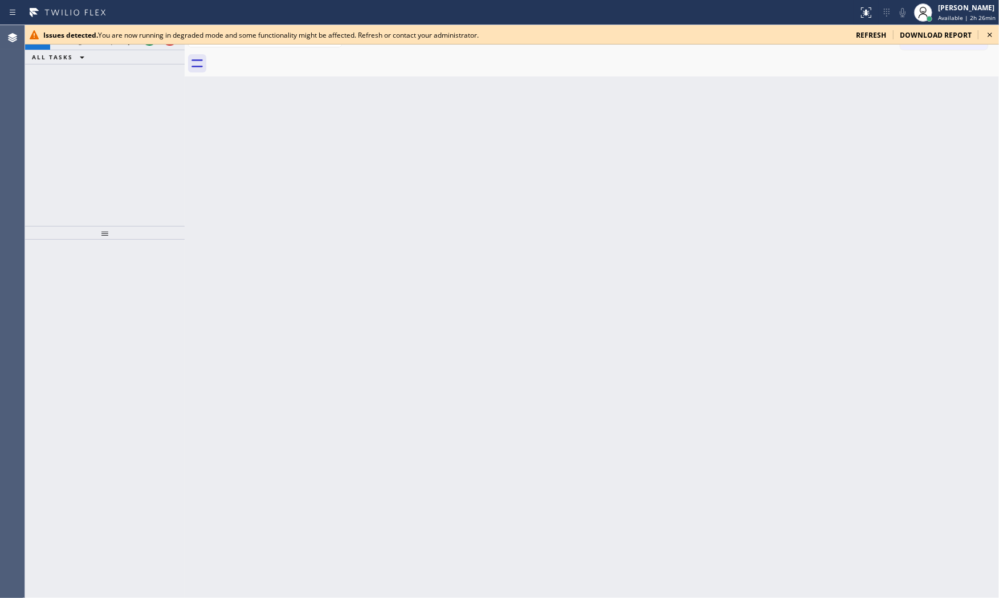
click at [871, 37] on span "refresh" at bounding box center [871, 35] width 30 height 10
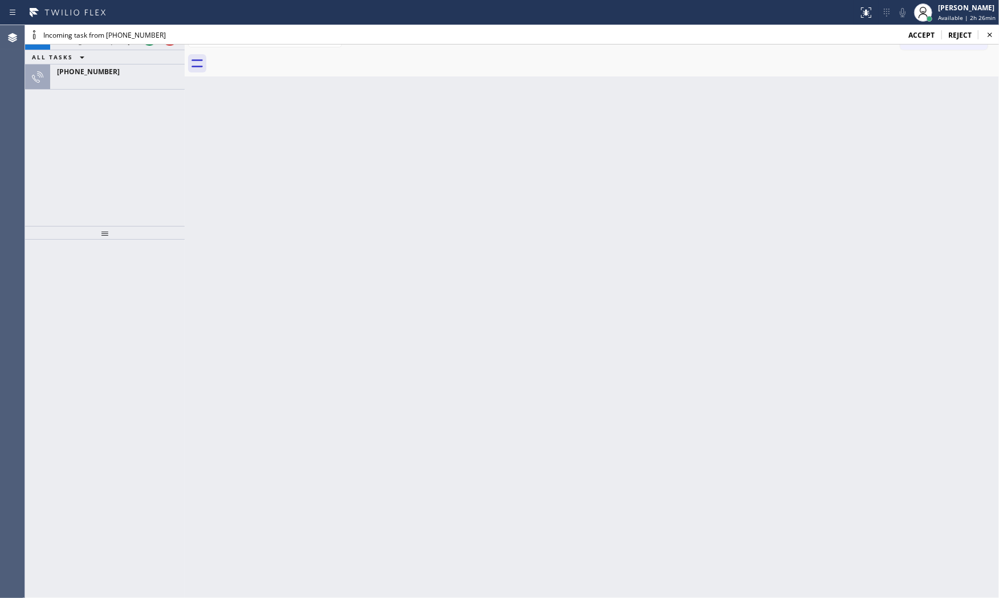
click at [982, 36] on div "Incoming task from [PHONE_NUMBER] accept reject" at bounding box center [512, 34] width 974 height 19
click at [986, 36] on icon at bounding box center [991, 35] width 14 height 14
click at [111, 40] on div "ALL TASKS ALL TASKS ACTIVE TASKS TASKS IN WRAP UP +18184436954" at bounding box center [105, 44] width 160 height 39
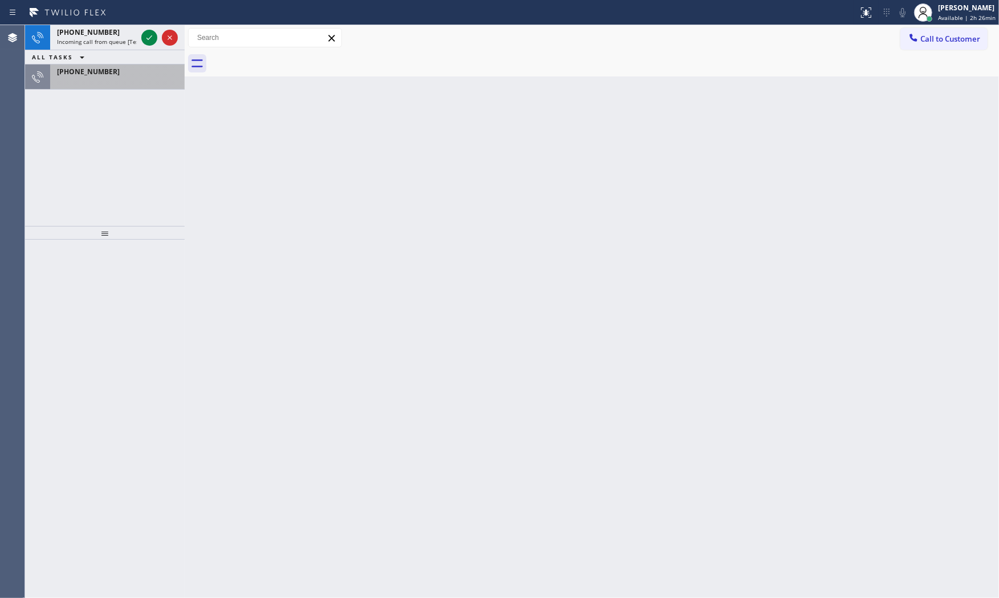
click at [136, 47] on div "+12132922519 Incoming call from queue [Test] All ALL TASKS ALL TASKS ACTIVE TAS…" at bounding box center [105, 57] width 160 height 64
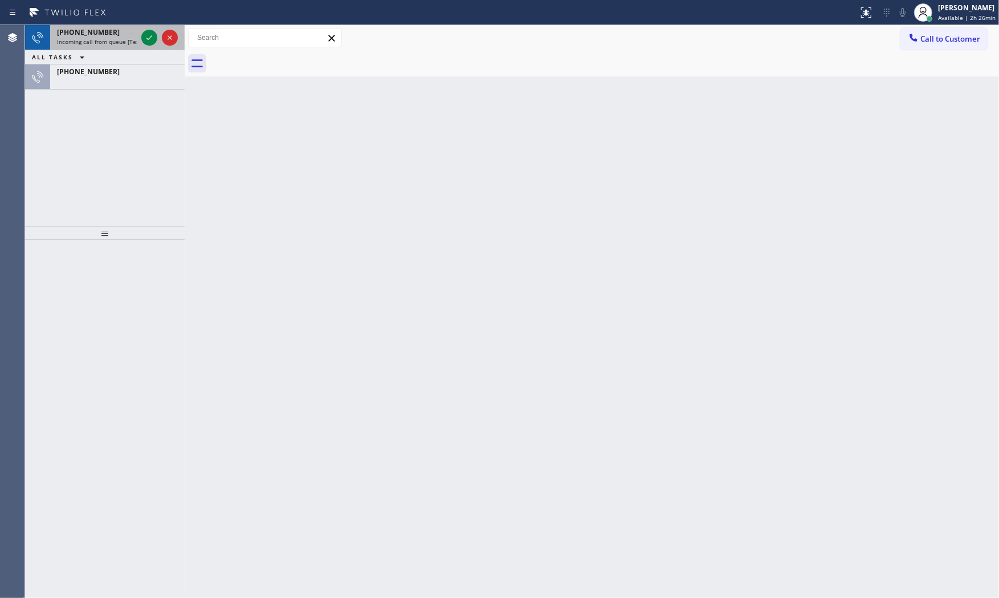
click at [140, 41] on div at bounding box center [159, 37] width 41 height 25
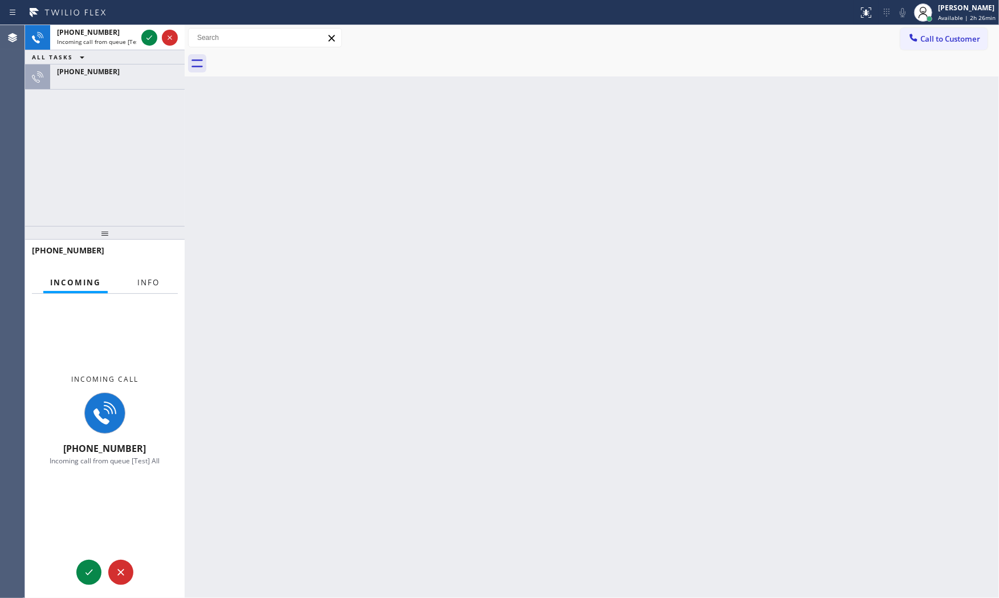
click at [150, 278] on span "Info" at bounding box center [148, 282] width 22 height 10
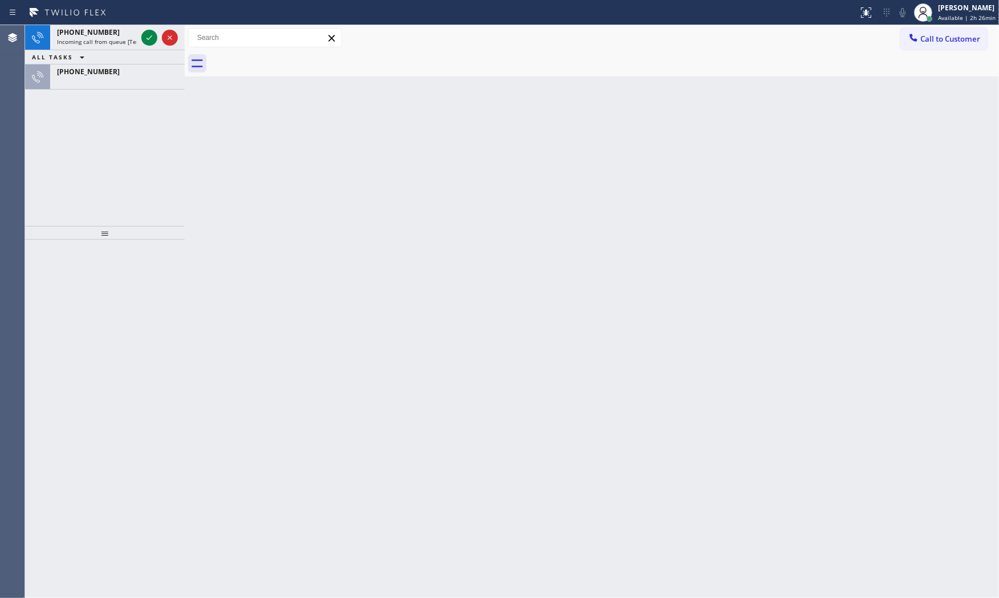
click at [115, 52] on div "ALL TASKS ALL TASKS ACTIVE TASKS TASKS IN WRAP UP" at bounding box center [105, 57] width 160 height 14
click at [115, 71] on div "+18184436954" at bounding box center [117, 72] width 121 height 10
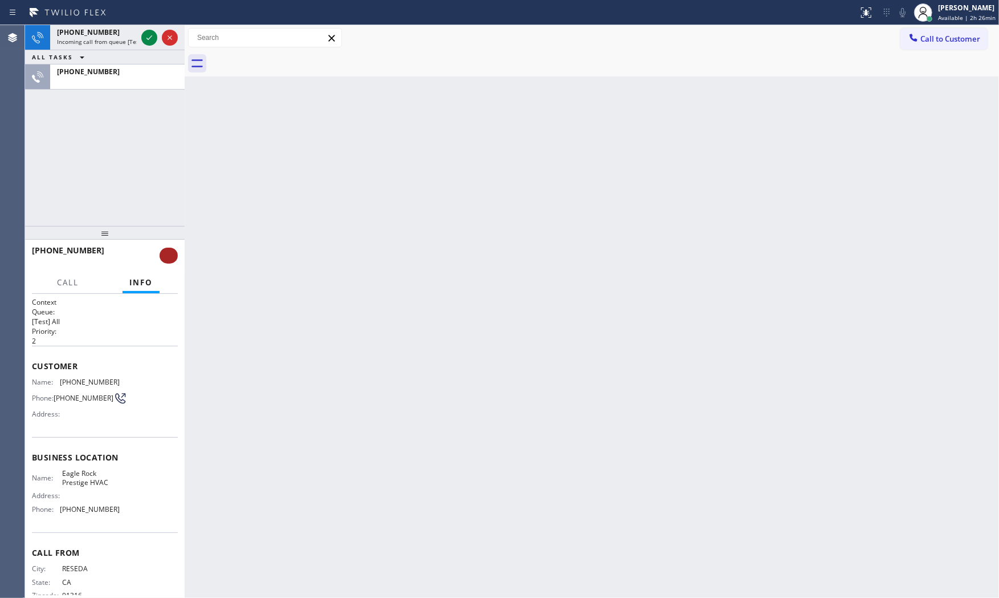
click at [176, 259] on button at bounding box center [169, 255] width 18 height 16
click at [168, 253] on button at bounding box center [169, 255] width 18 height 16
click at [167, 253] on button at bounding box center [169, 255] width 18 height 16
click at [126, 48] on div "+18059363058 Incoming call from queue [Test] All" at bounding box center [94, 37] width 89 height 25
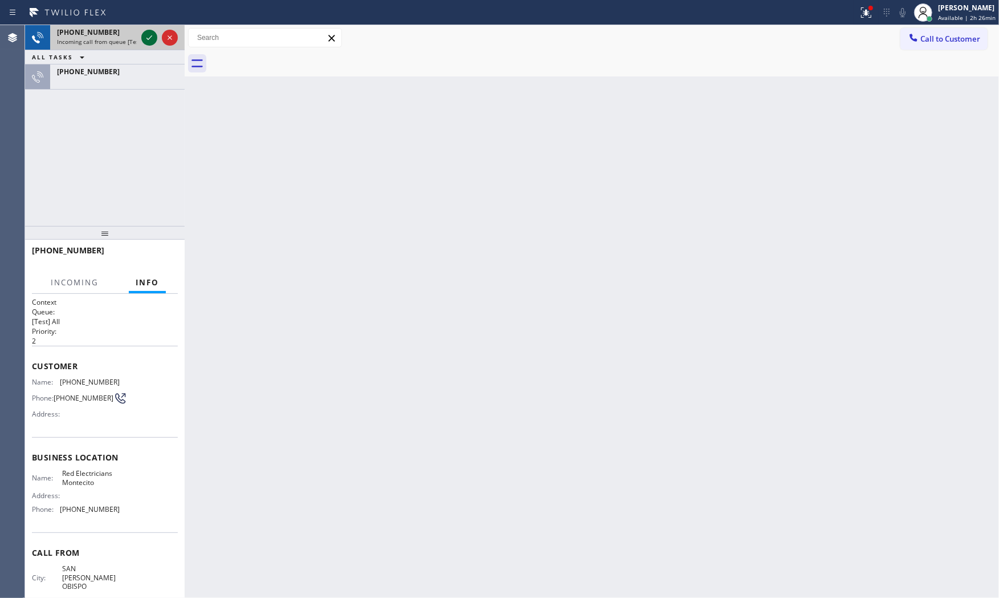
click at [148, 39] on icon at bounding box center [150, 38] width 14 height 14
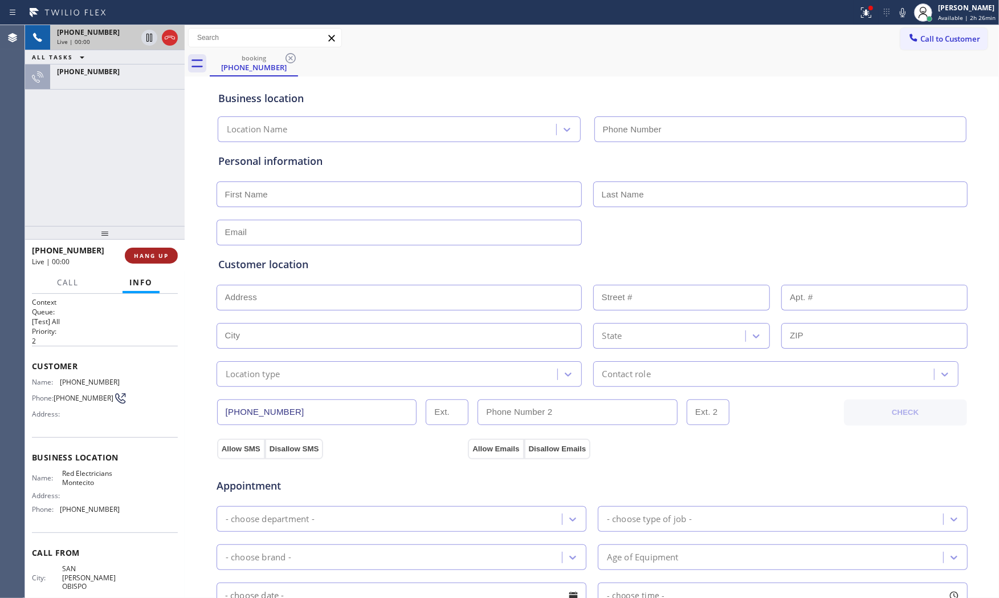
type input "(805) 222-7597"
click at [156, 252] on span "HANG UP" at bounding box center [151, 255] width 35 height 8
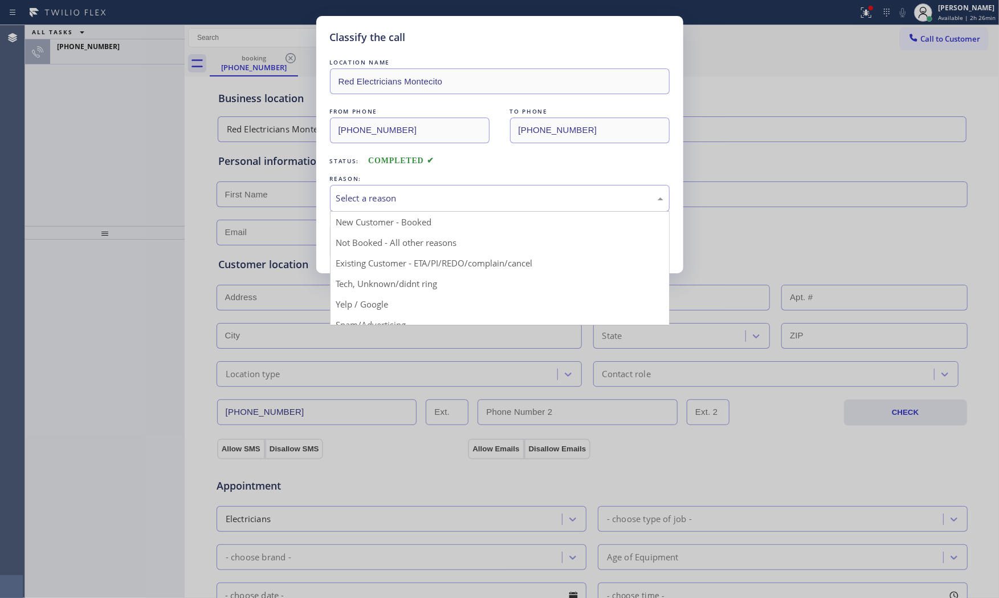
click at [363, 204] on div "Select a reason" at bounding box center [499, 198] width 327 height 13
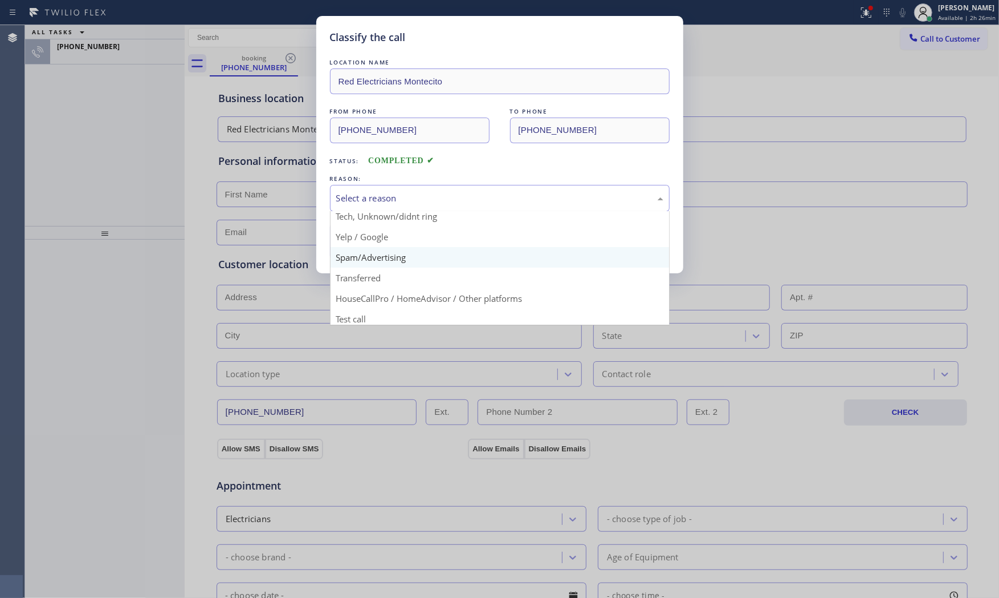
scroll to position [71, 0]
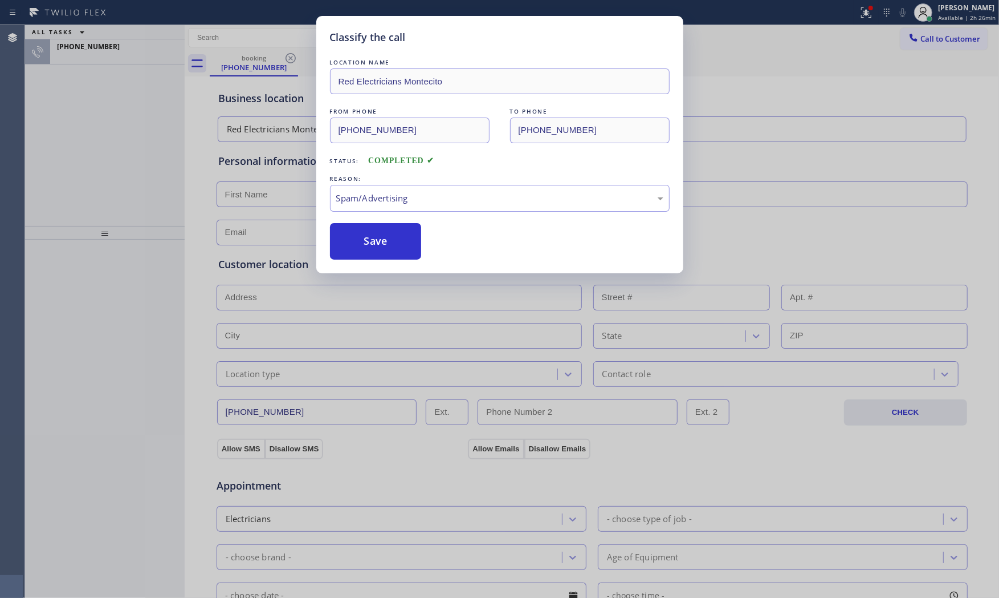
click at [377, 255] on button "Save" at bounding box center [376, 241] width 92 height 36
click at [375, 253] on button "Save" at bounding box center [376, 241] width 92 height 36
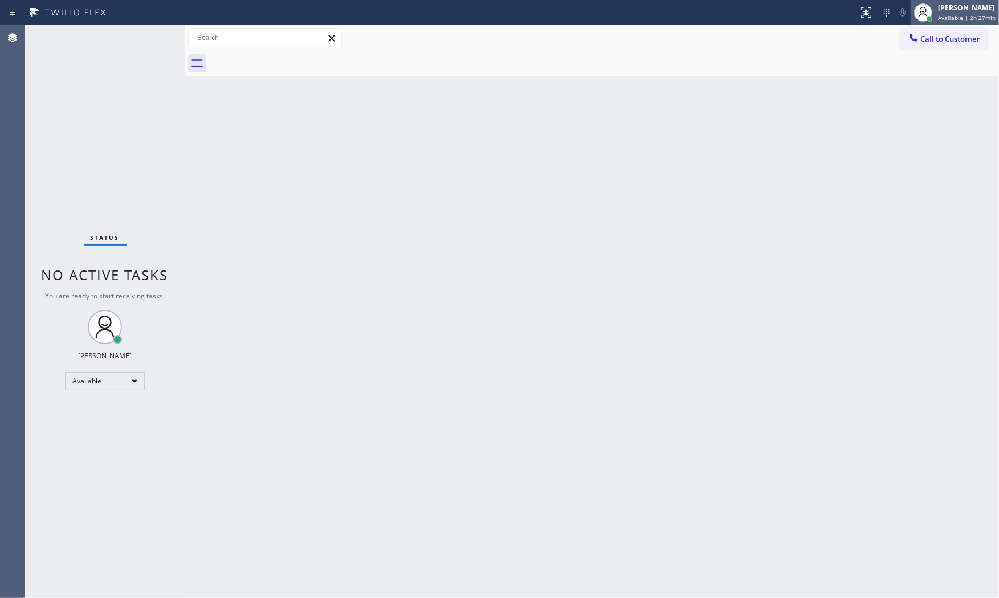
click at [936, 18] on div "[PERSON_NAME] Available | 2h 27min" at bounding box center [967, 12] width 63 height 20
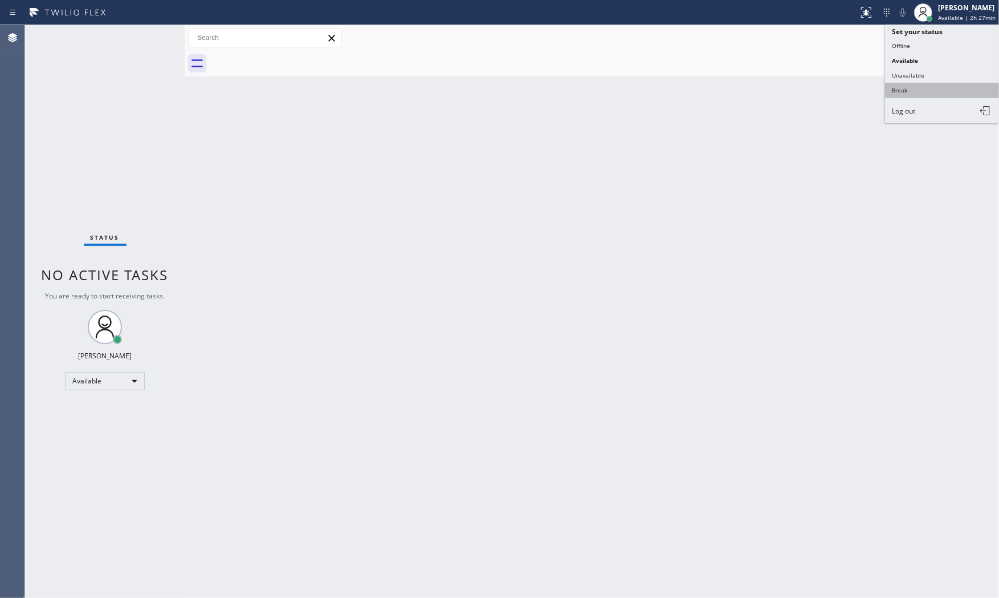
click at [918, 87] on button "Break" at bounding box center [942, 90] width 114 height 15
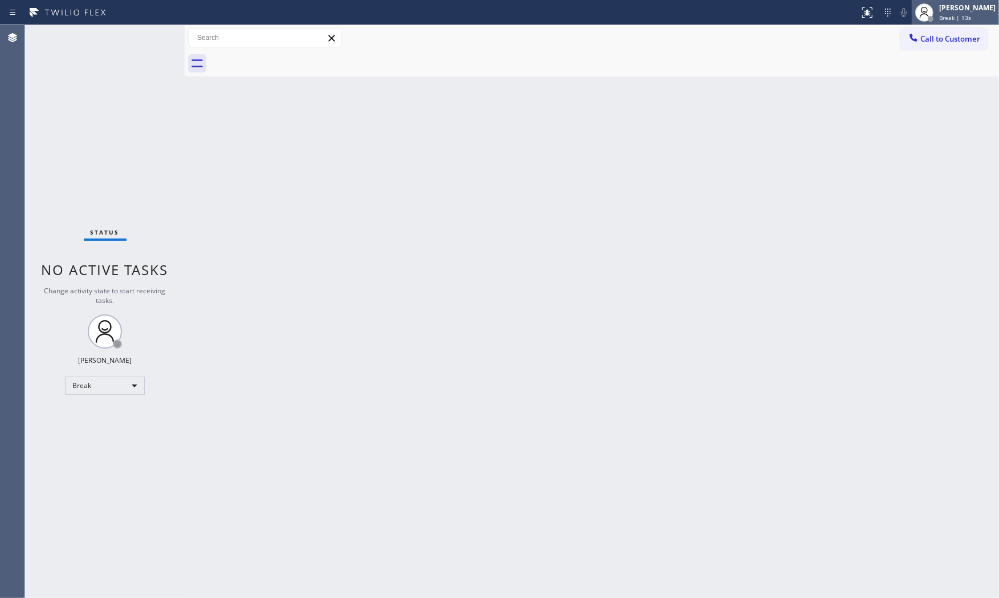
click at [927, 21] on div at bounding box center [931, 19] width 8 height 8
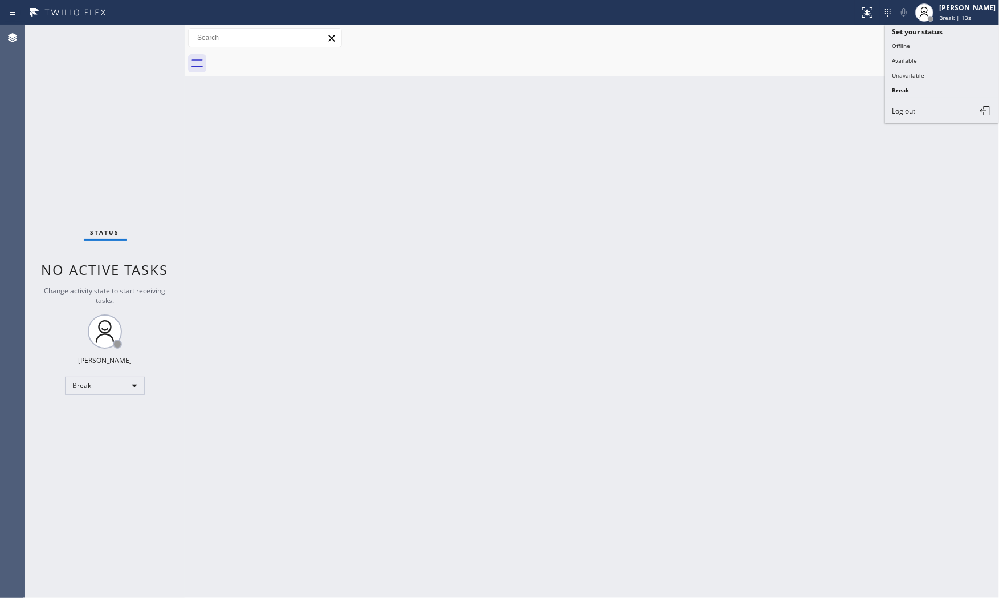
drag, startPoint x: 939, startPoint y: 77, endPoint x: 947, endPoint y: 59, distance: 19.9
click at [940, 77] on button "Unavailable" at bounding box center [942, 75] width 114 height 15
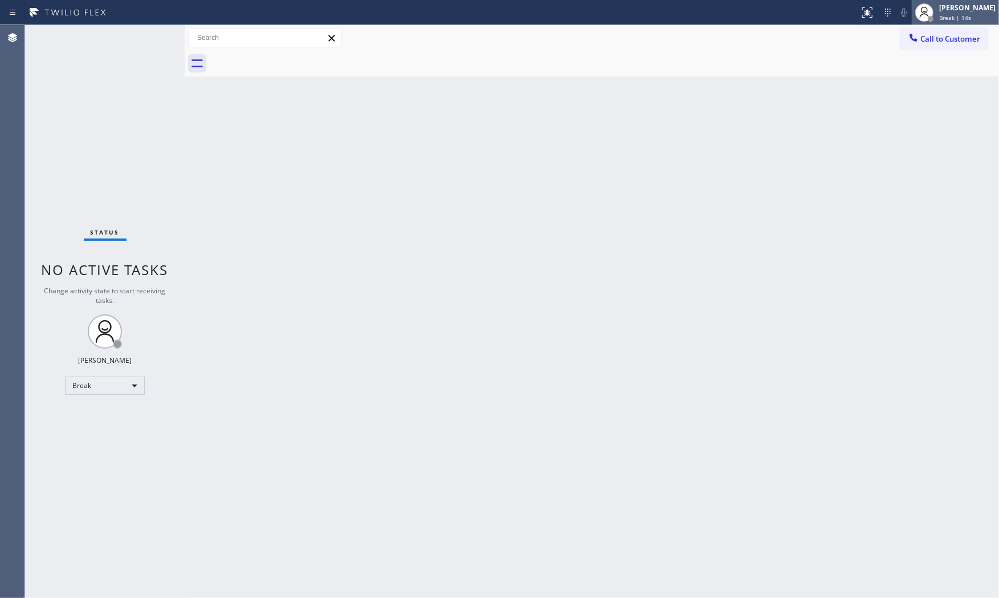
click at [948, 23] on div "[PERSON_NAME] Break | 14s" at bounding box center [955, 12] width 87 height 25
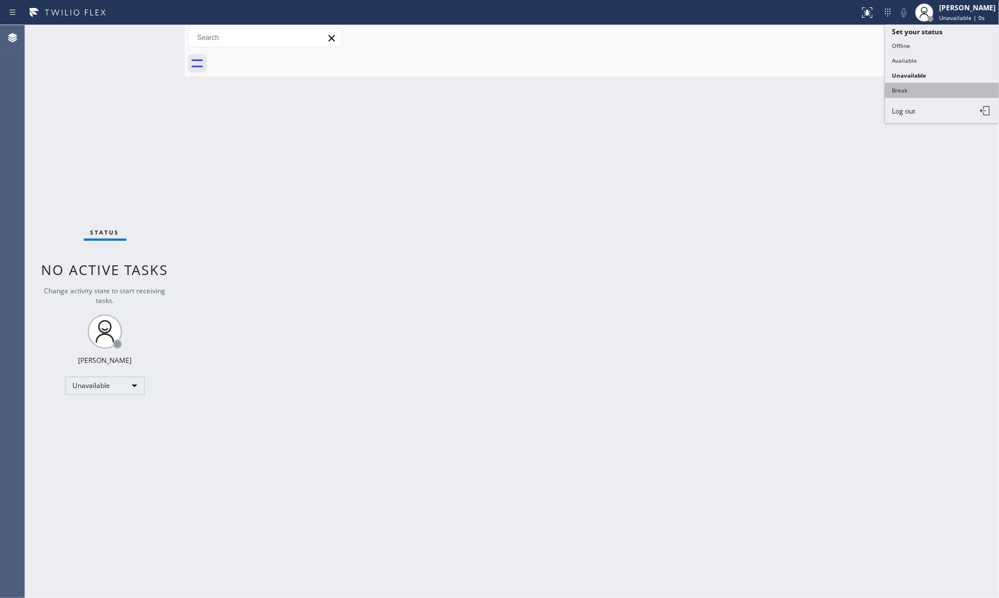
click at [911, 91] on button "Break" at bounding box center [942, 90] width 114 height 15
